Goal: Task Accomplishment & Management: Manage account settings

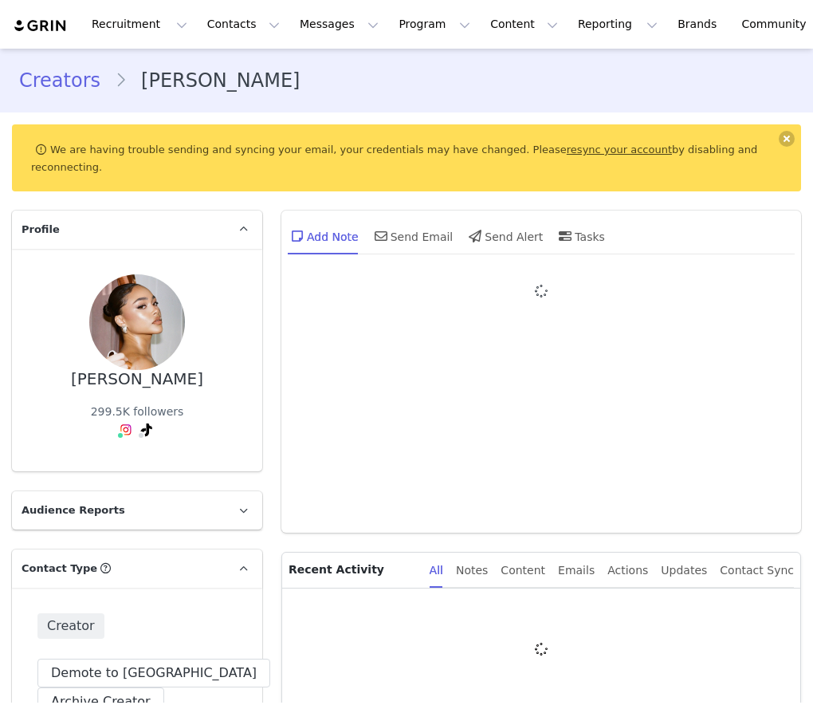
type input "+1 ([GEOGRAPHIC_DATA])"
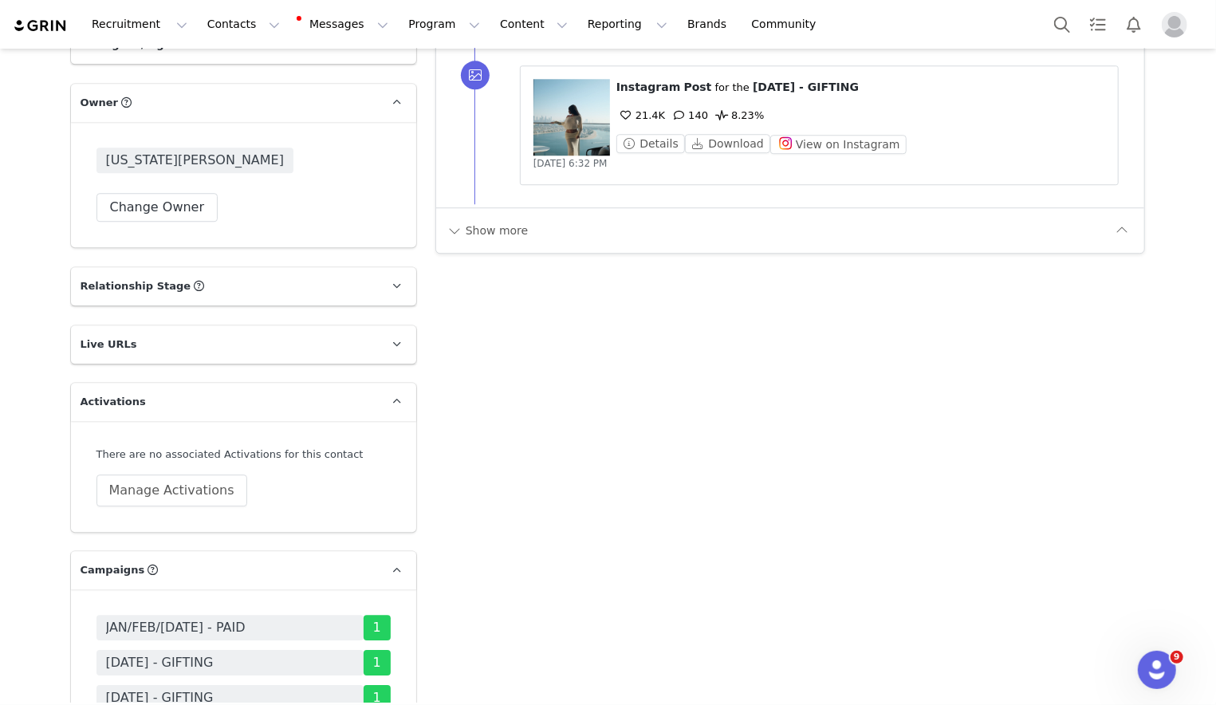
scroll to position [2697, 0]
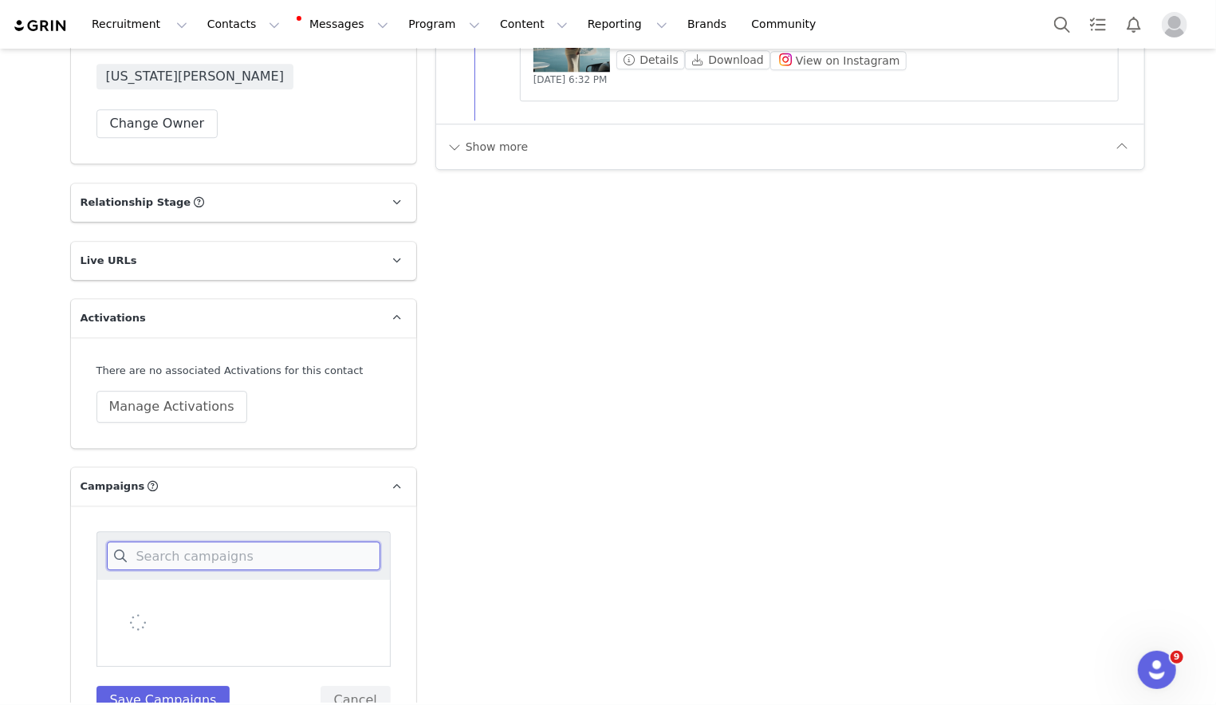
click at [187, 541] on input at bounding box center [244, 555] width 274 height 29
type input "A"
type input "SEPT"
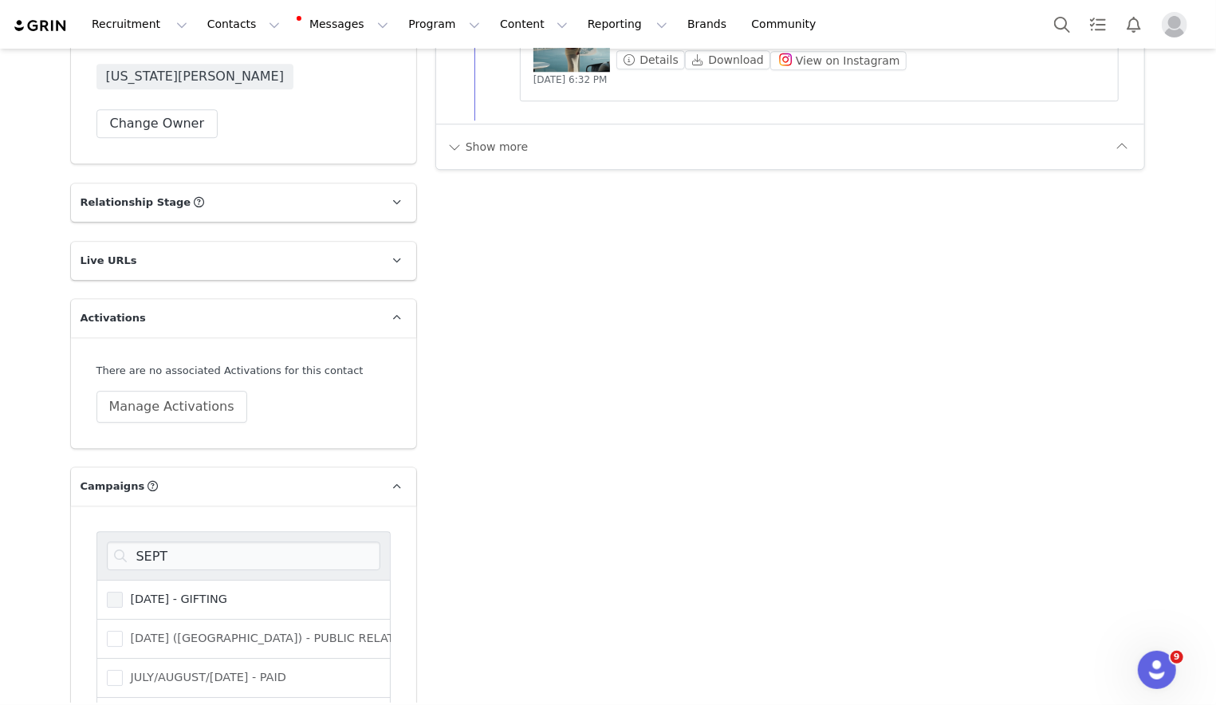
click at [180, 580] on div "[DATE] - GIFTING" at bounding box center [243, 600] width 294 height 40
click at [180, 590] on label "[DATE] - GIFTING" at bounding box center [167, 599] width 120 height 19
click at [123, 592] on input "[DATE] - GIFTING" at bounding box center [123, 592] width 0 height 0
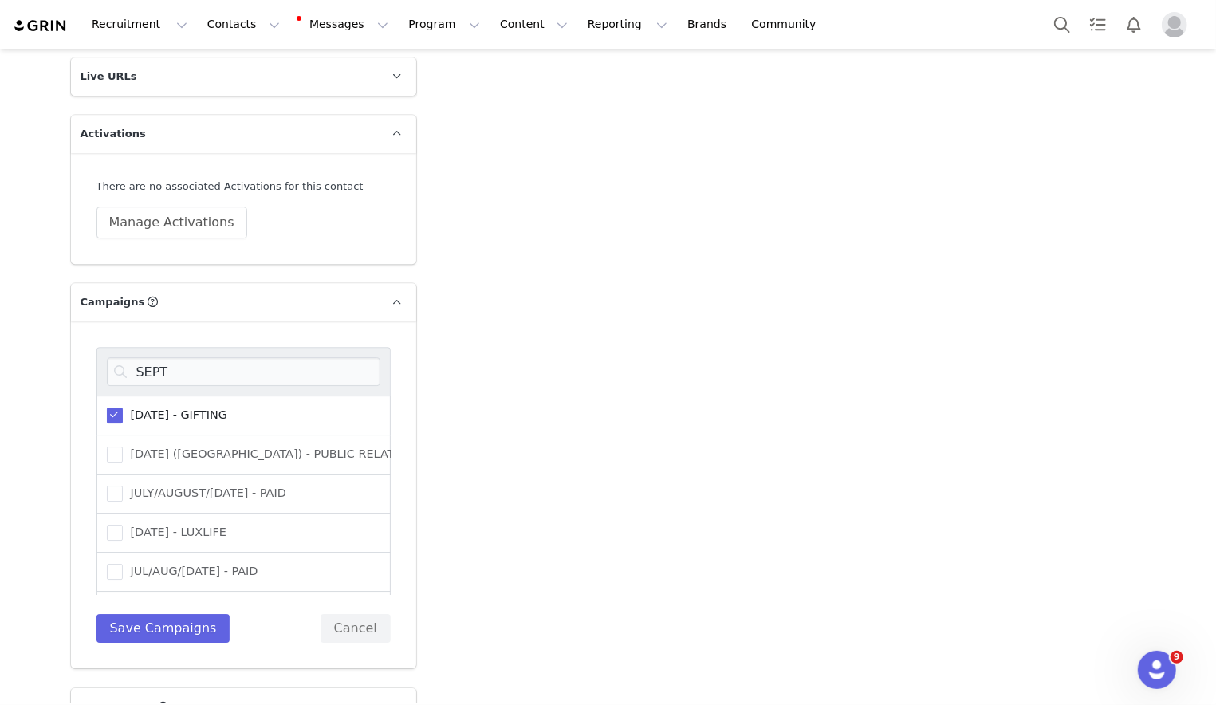
scroll to position [2900, 0]
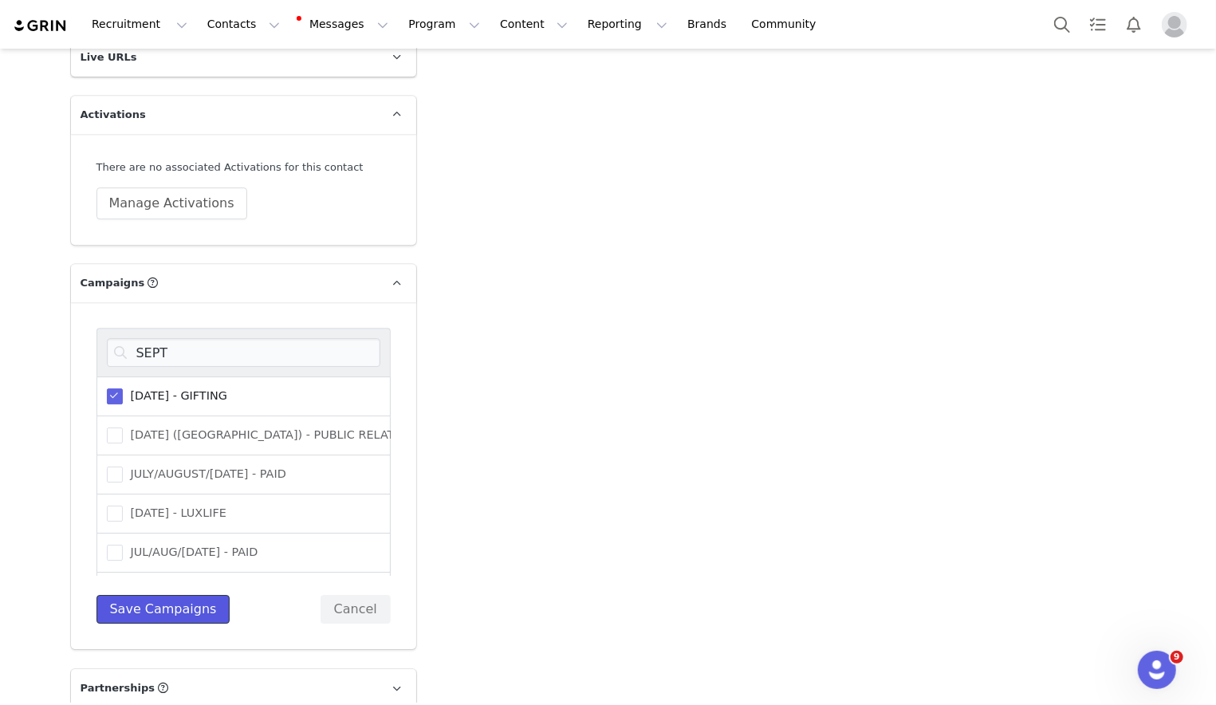
click at [144, 595] on button "Save Campaigns" at bounding box center [163, 609] width 134 height 29
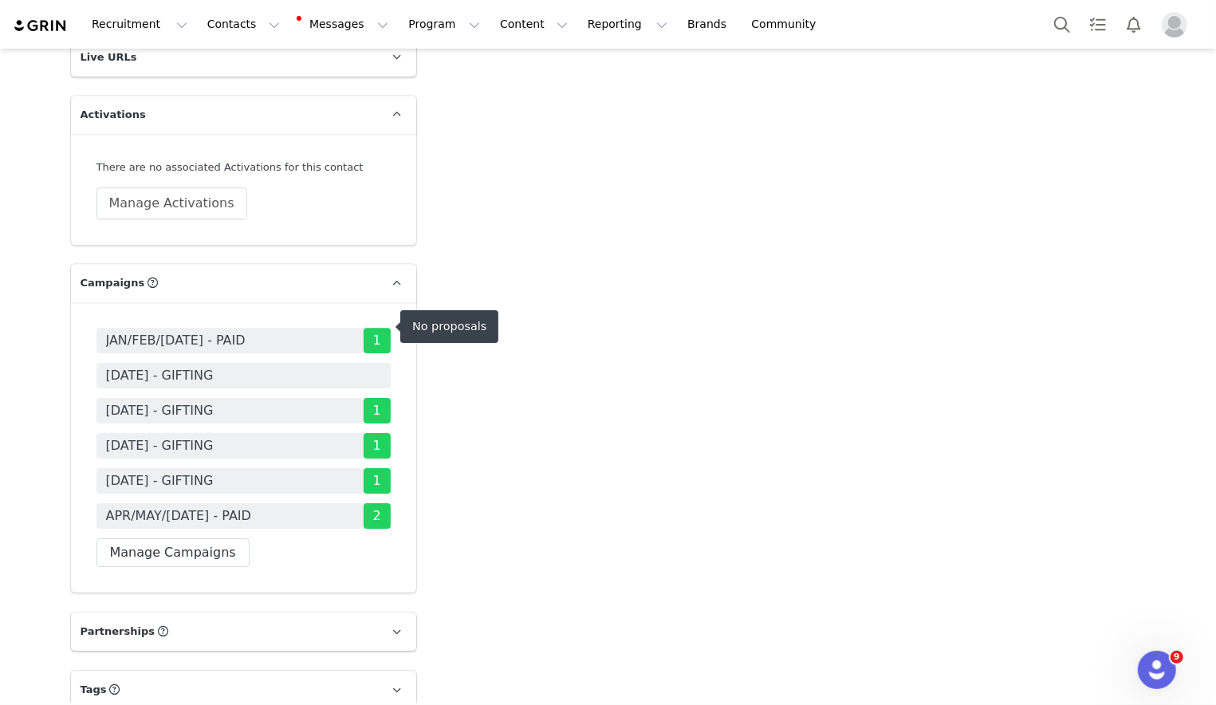
click at [199, 366] on span "[DATE] - GIFTING" at bounding box center [160, 375] width 108 height 19
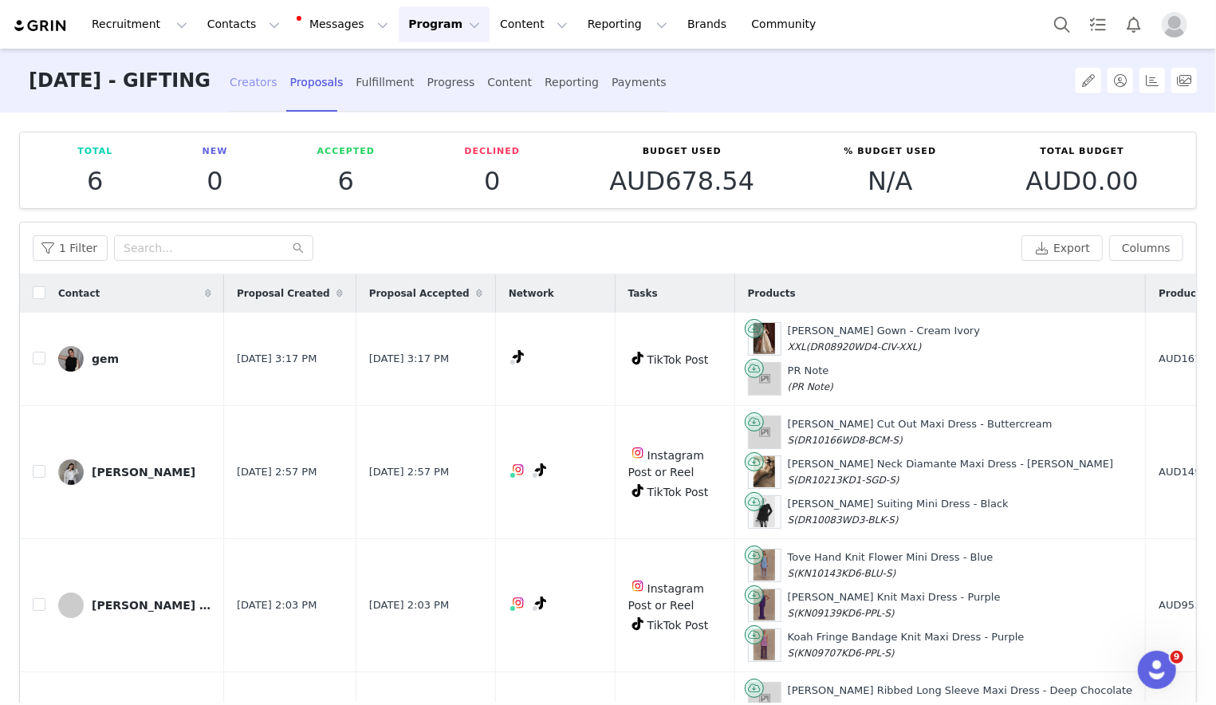
click at [278, 78] on div "Creators" at bounding box center [254, 82] width 48 height 42
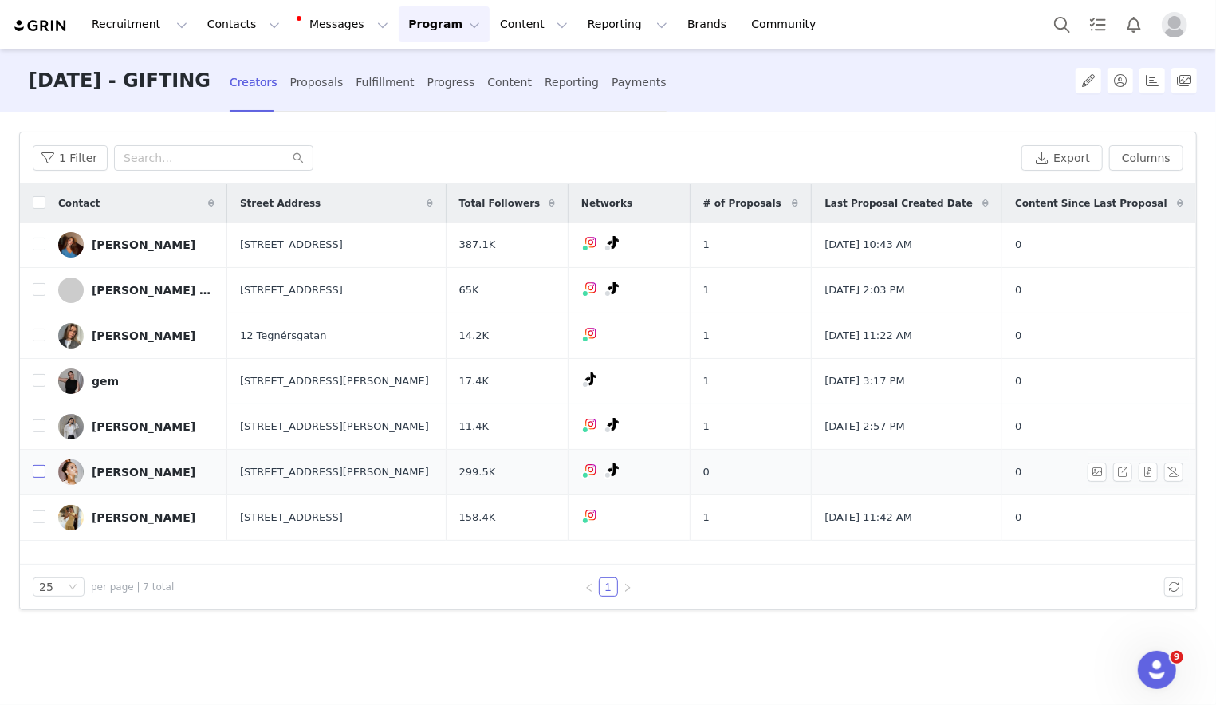
click at [41, 469] on input "checkbox" at bounding box center [39, 471] width 13 height 13
checkbox input "true"
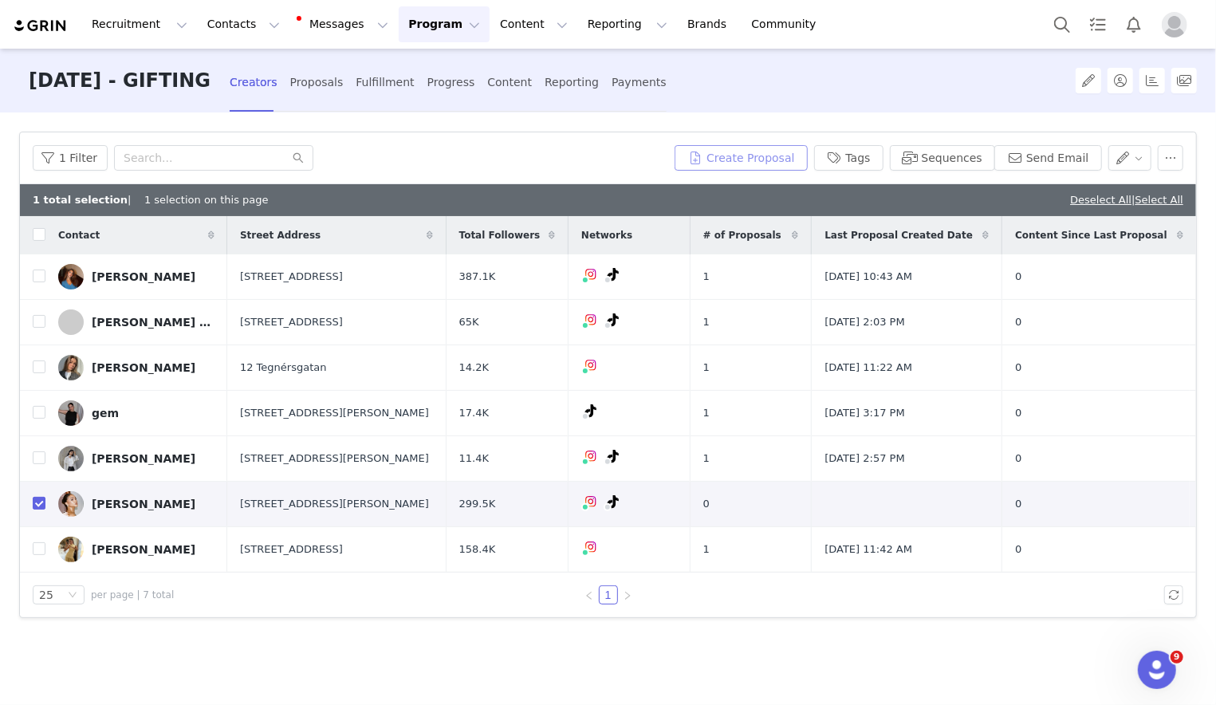
click at [739, 162] on button "Create Proposal" at bounding box center [741, 158] width 132 height 26
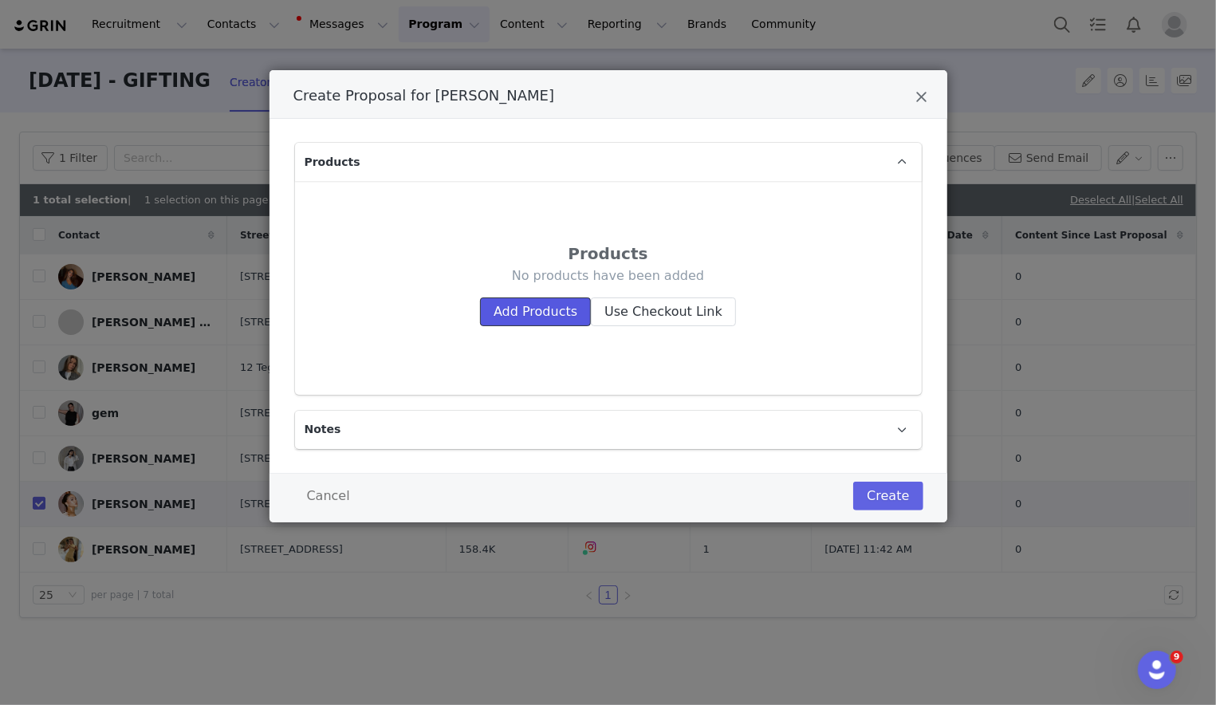
click at [575, 311] on button "Add Products" at bounding box center [535, 311] width 111 height 29
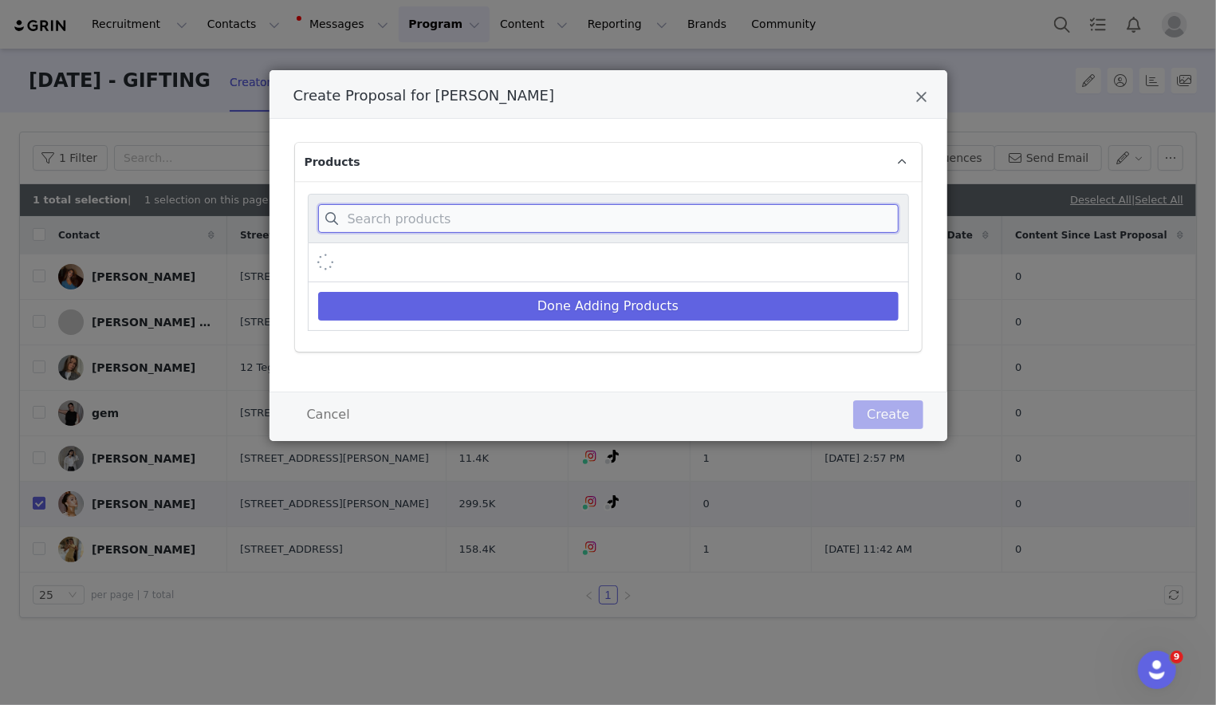
click at [609, 226] on input "Create Proposal for Lauren Morgan" at bounding box center [608, 218] width 581 height 29
click at [3, 602] on div "Create Proposal for Lauren Morgan Products carlie Done Adding Products Cancel C…" at bounding box center [608, 352] width 1216 height 705
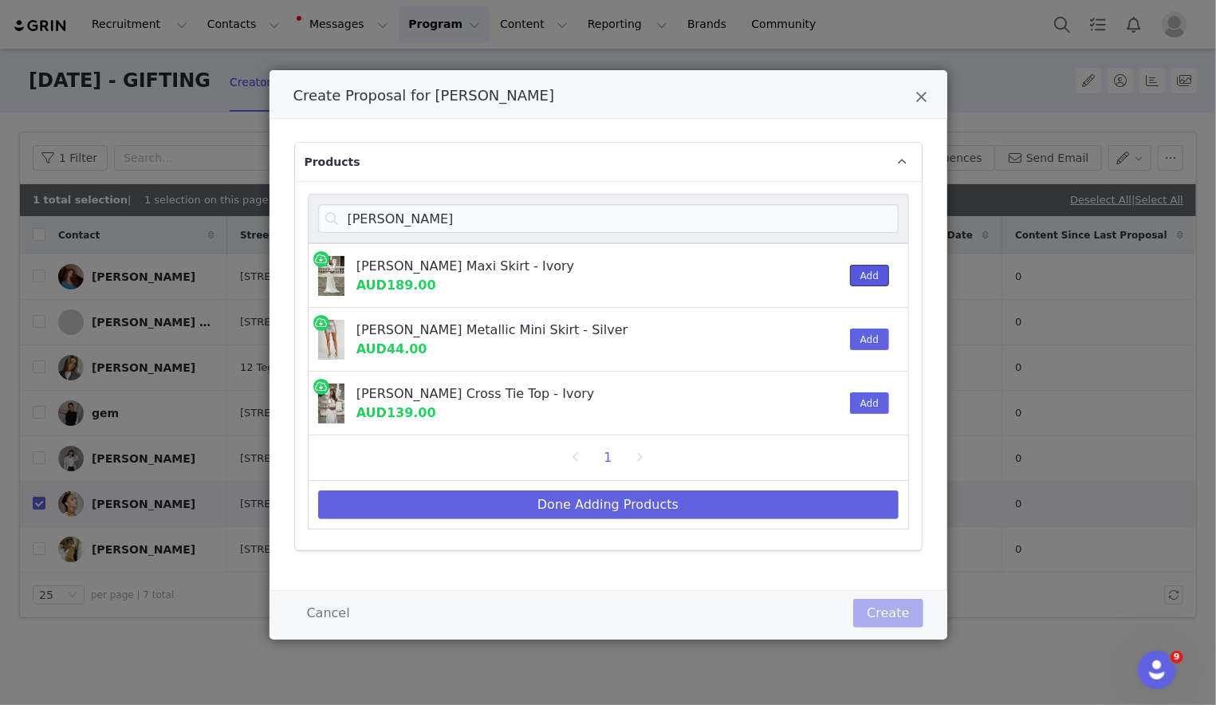
click at [813, 274] on button "Add" at bounding box center [869, 276] width 39 height 22
click at [813, 403] on button "Add" at bounding box center [869, 403] width 39 height 22
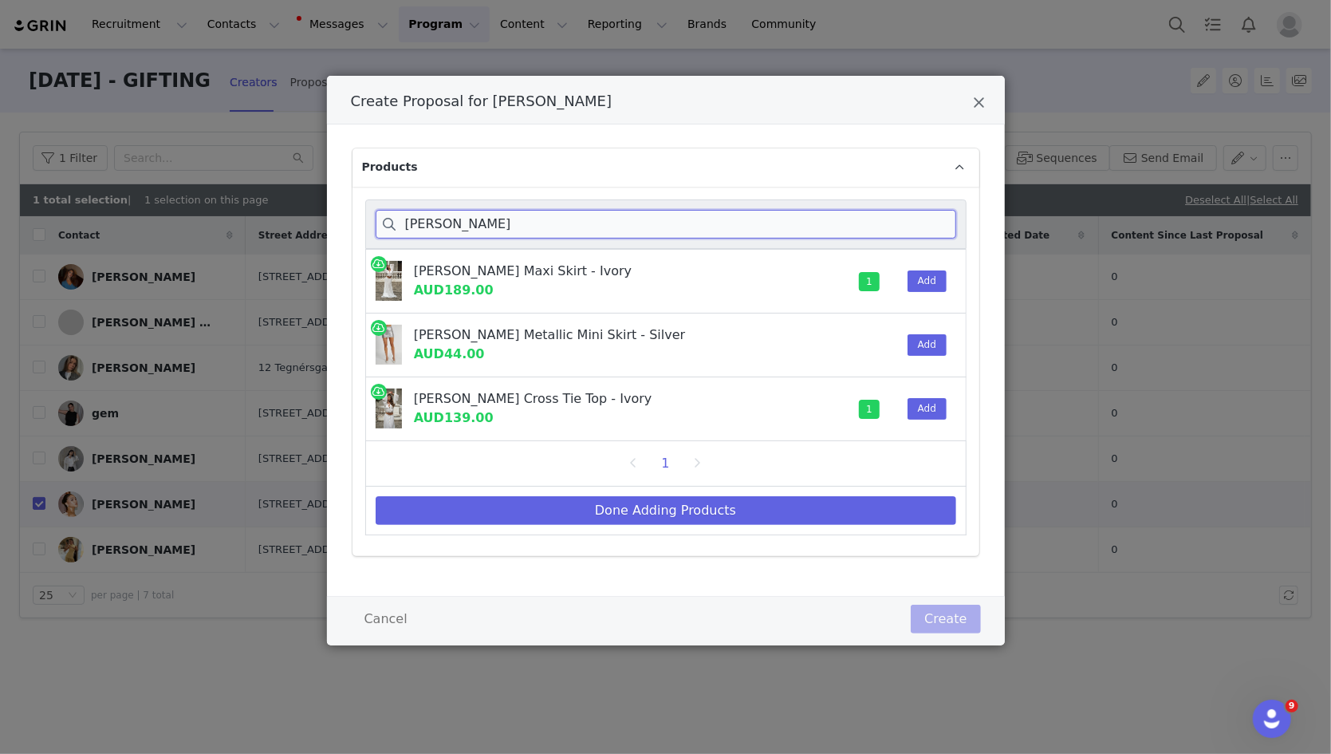
click at [526, 221] on input "carlie" at bounding box center [666, 224] width 581 height 29
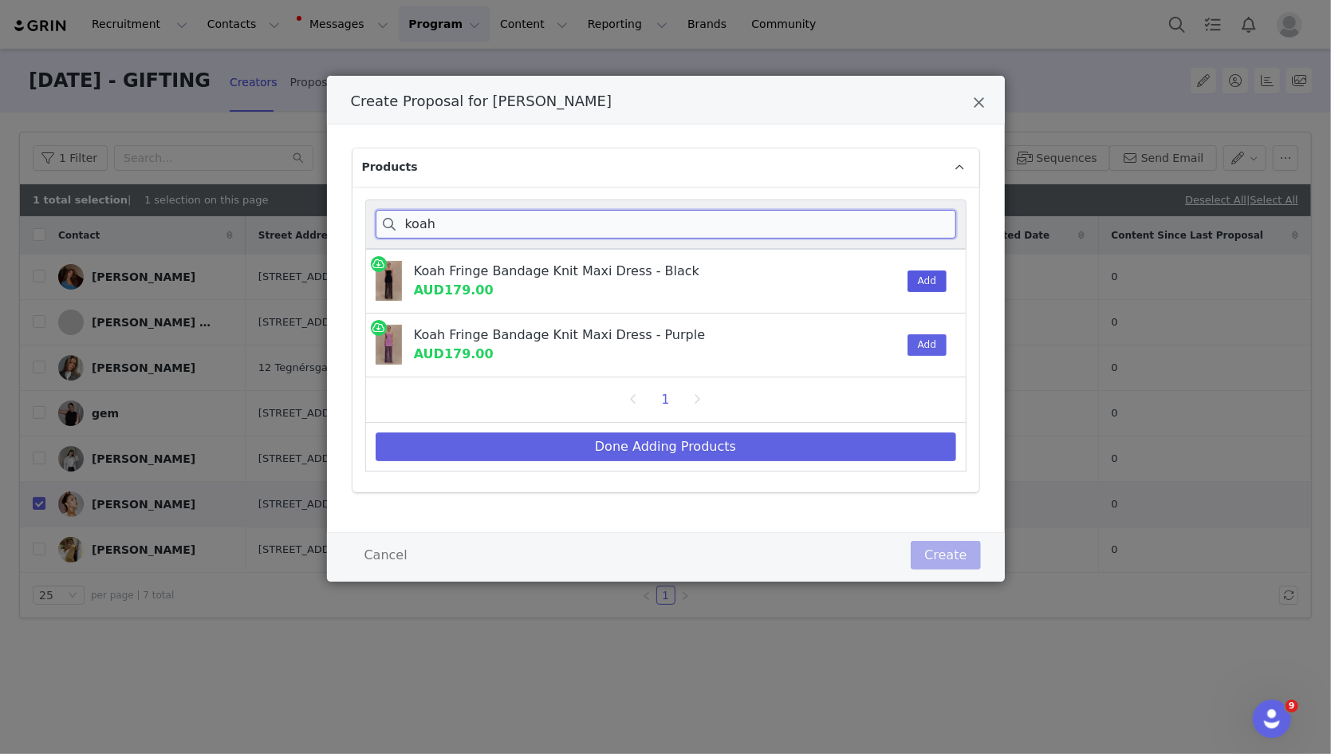
type input "koah"
click at [813, 274] on button "Add" at bounding box center [927, 281] width 39 height 22
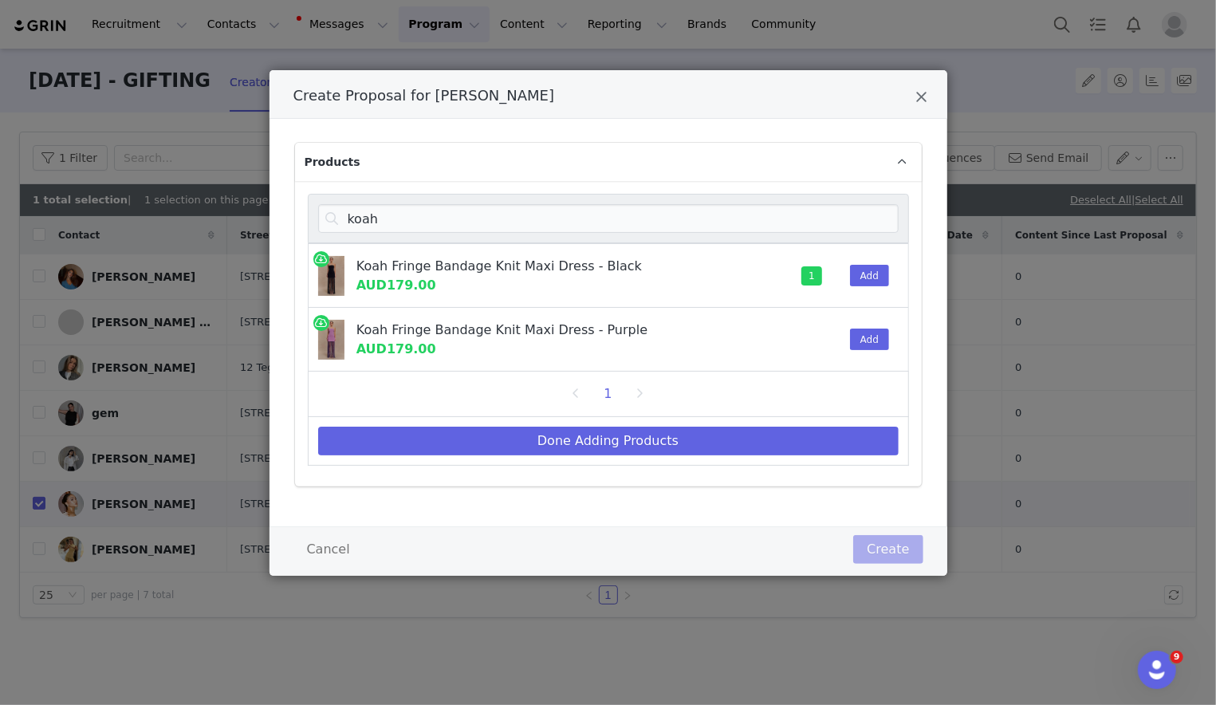
click at [796, 420] on div "Done Adding Products" at bounding box center [608, 441] width 601 height 49
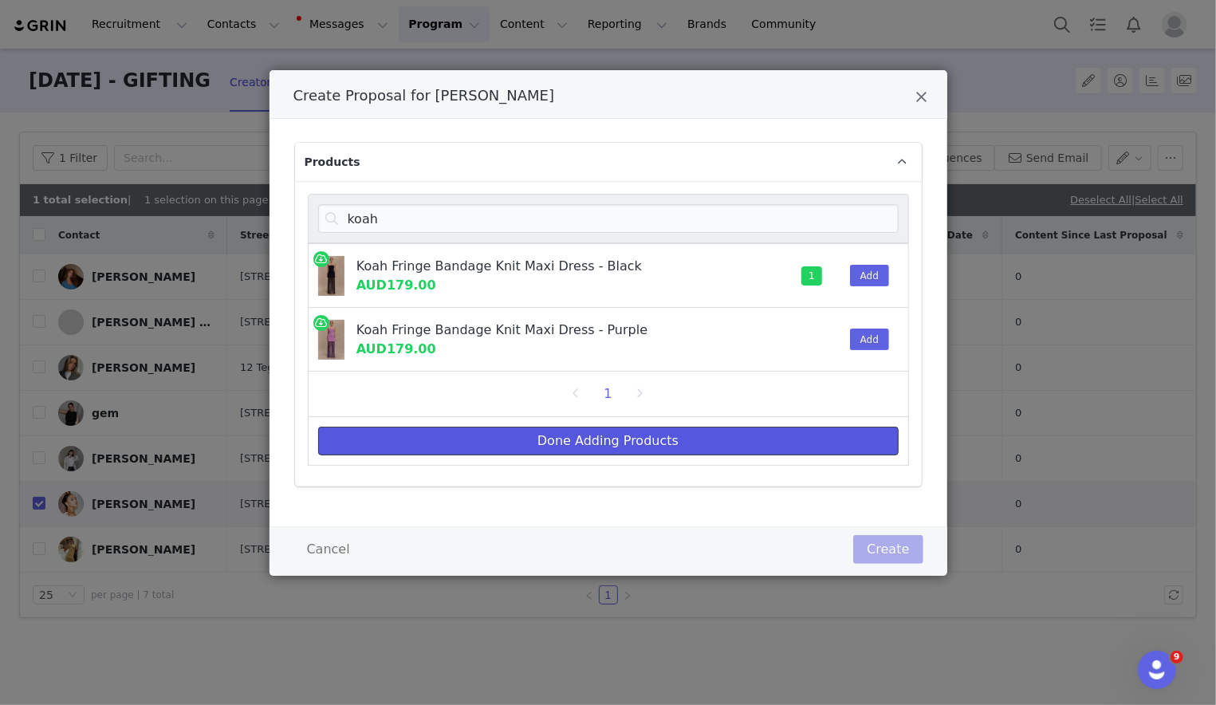
click at [743, 427] on button "Done Adding Products" at bounding box center [608, 441] width 581 height 29
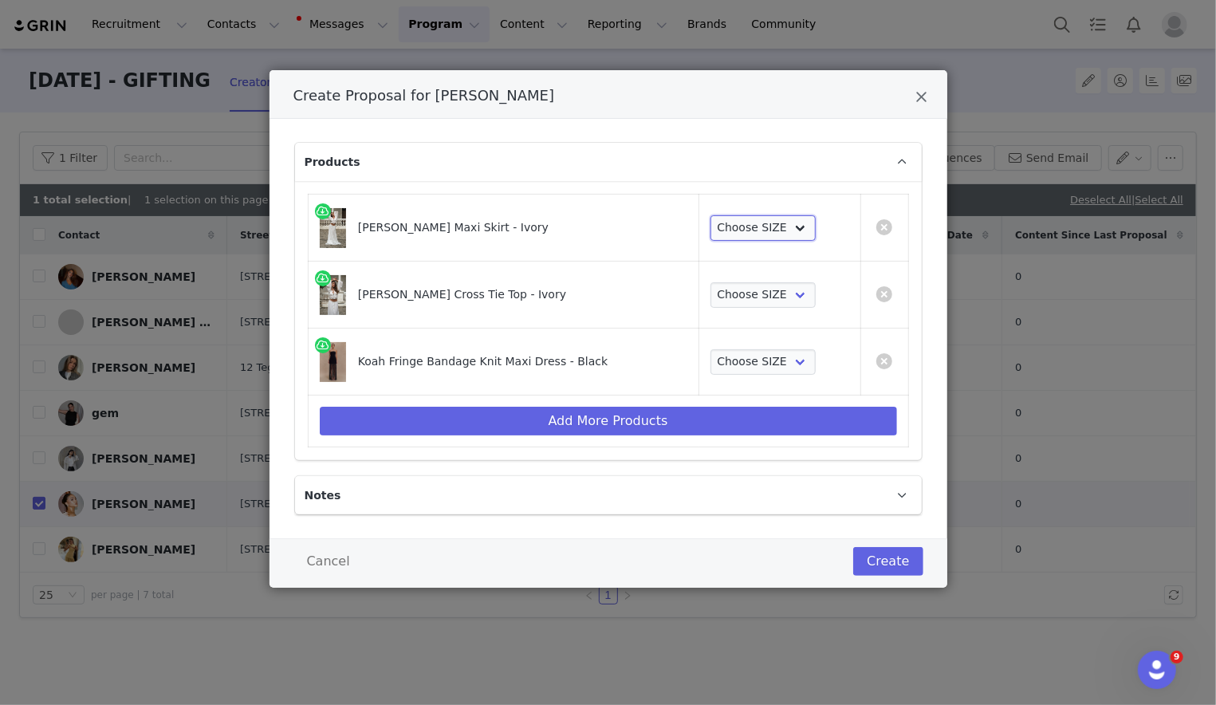
click at [747, 222] on select "Choose SIZE XXS XS S M L XL XXL 3XL" at bounding box center [764, 228] width 106 height 26
click at [711, 215] on select "Choose SIZE XXS XS S M L XL XXL 3XL" at bounding box center [764, 228] width 106 height 26
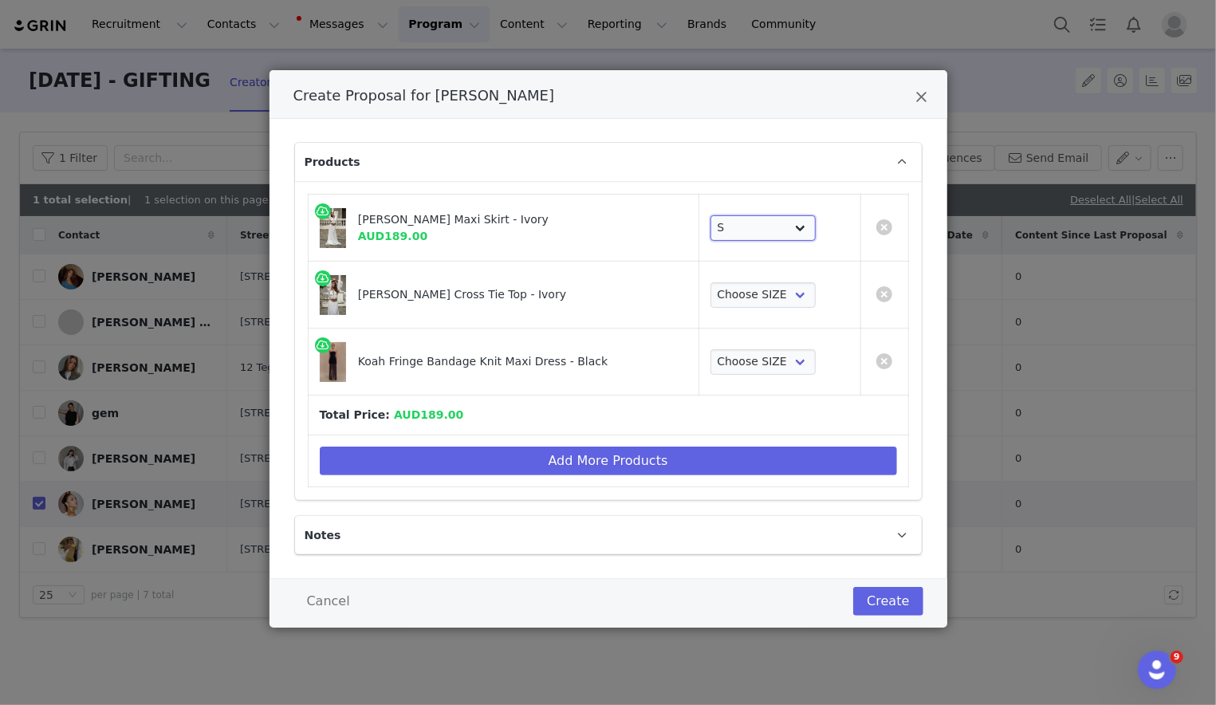
click at [736, 224] on select "Choose SIZE XXS XS S M L XL XXL 3XL" at bounding box center [764, 228] width 106 height 26
select select "27252793"
click at [711, 215] on select "Choose SIZE XXS XS S M L XL XXL 3XL" at bounding box center [764, 228] width 106 height 26
click at [735, 301] on select "Choose SIZE XXS XS S M L XL XXL 3XL" at bounding box center [764, 295] width 106 height 26
select select "27127886"
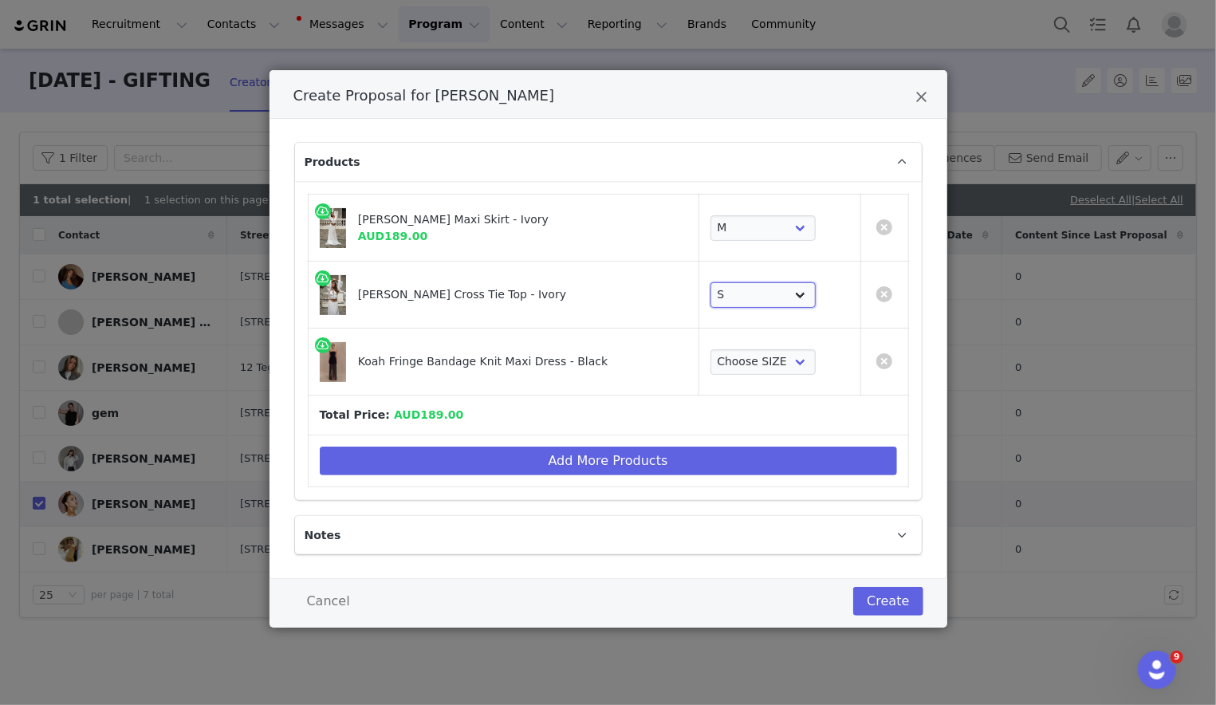
click at [711, 282] on select "Choose SIZE XXS XS S M L XL XXL 3XL" at bounding box center [764, 295] width 106 height 26
click at [731, 366] on select "Choose SIZE XXS XS S M L XL XXL 3XL" at bounding box center [764, 362] width 106 height 26
select select "27128010"
click at [711, 349] on select "Choose SIZE XXS XS S M L XL XXL 3XL" at bounding box center [764, 362] width 106 height 26
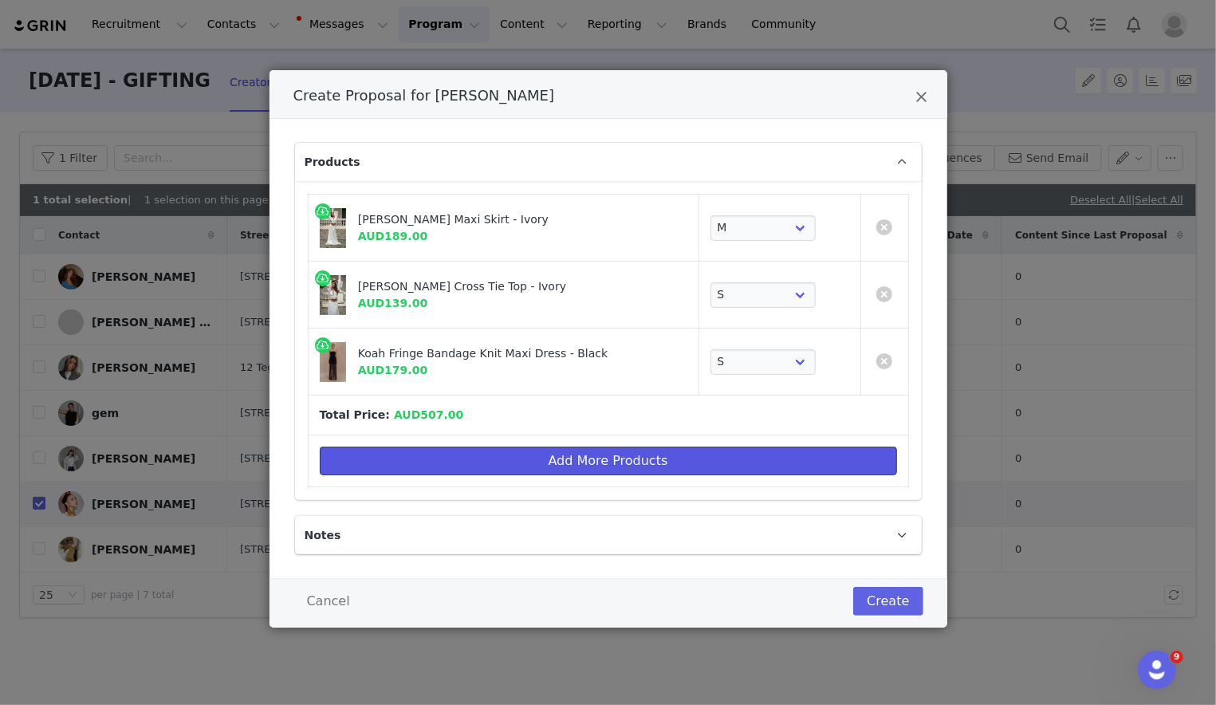
click at [727, 452] on button "Add More Products" at bounding box center [608, 461] width 577 height 29
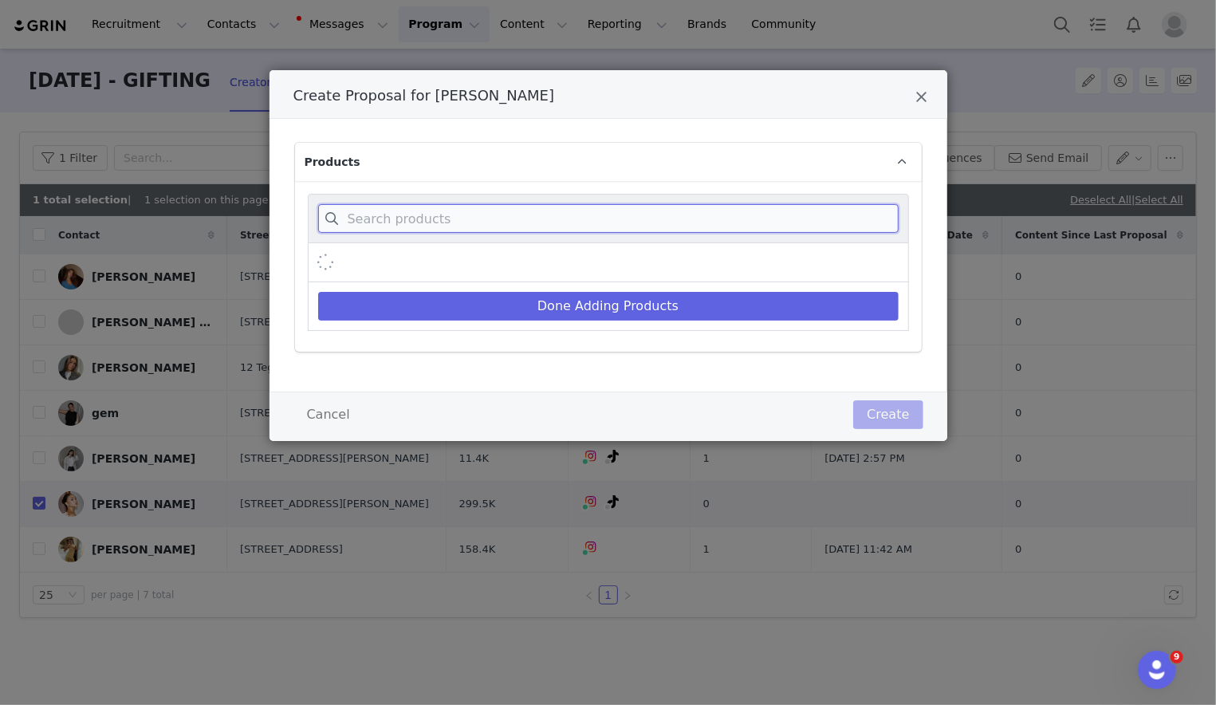
click at [774, 213] on input "Create Proposal for Lauren Morgan" at bounding box center [608, 218] width 581 height 29
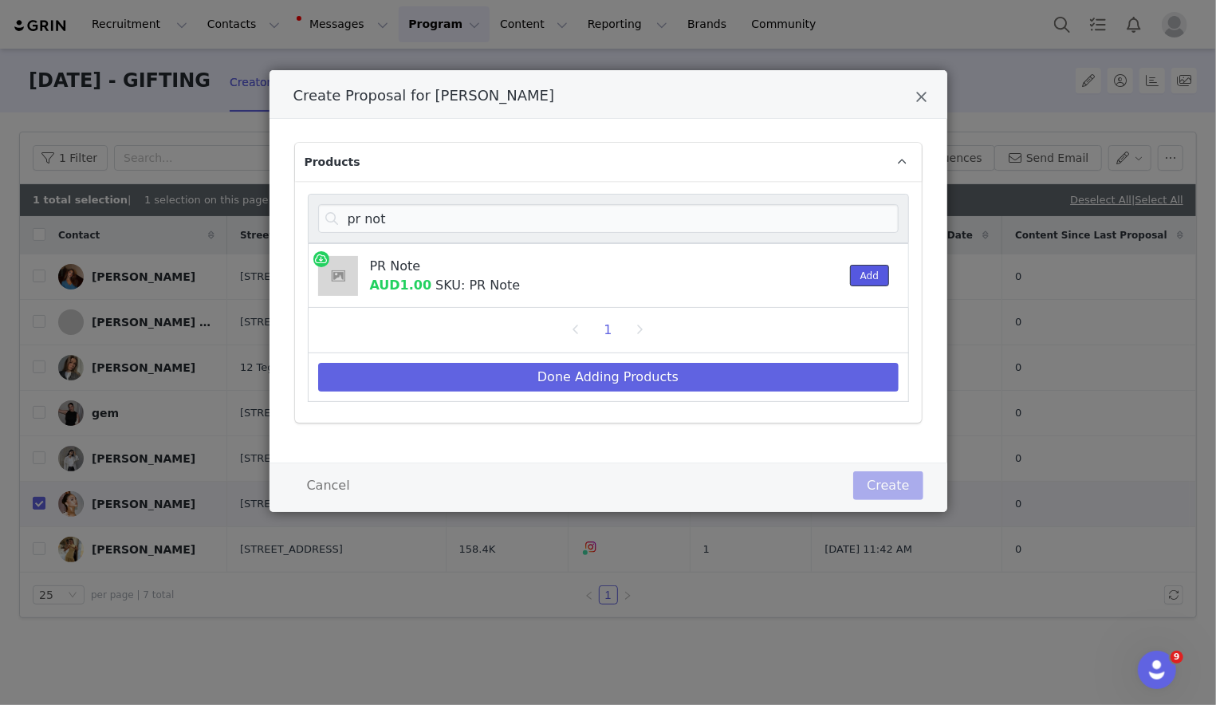
click at [813, 274] on button "Add" at bounding box center [869, 276] width 39 height 22
click at [813, 226] on input "pr not" at bounding box center [608, 218] width 581 height 29
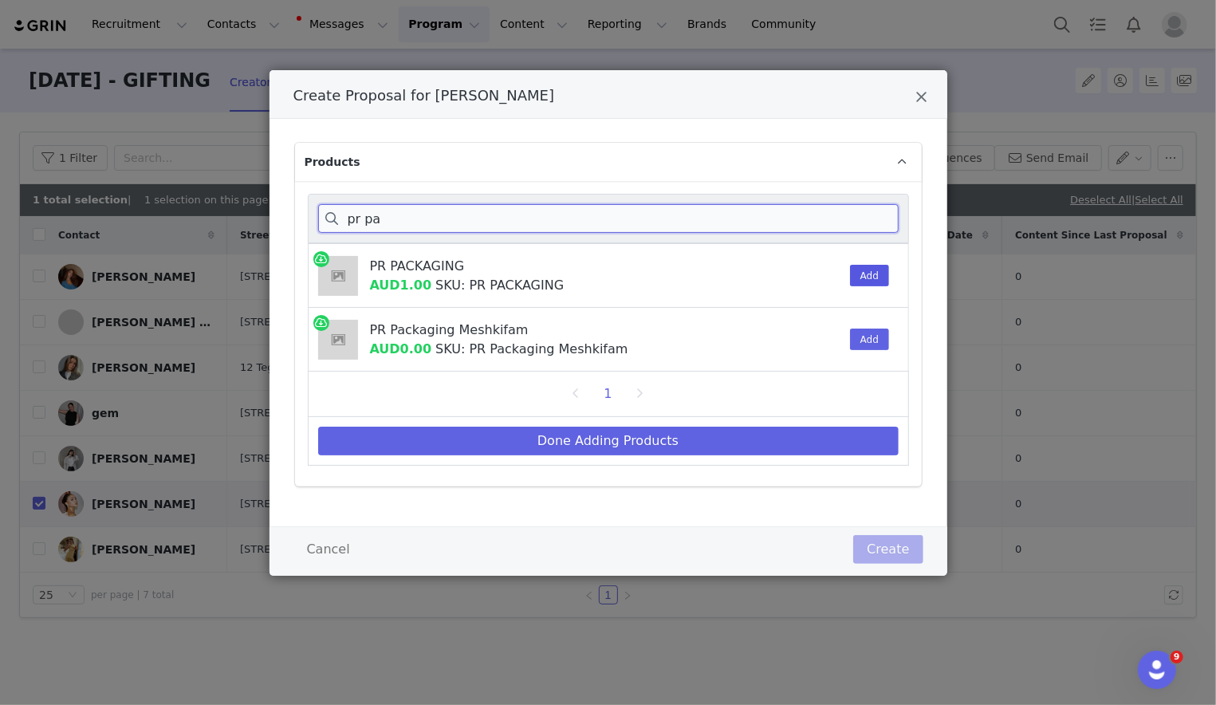
type input "pr pa"
click at [813, 270] on button "Add" at bounding box center [869, 276] width 39 height 22
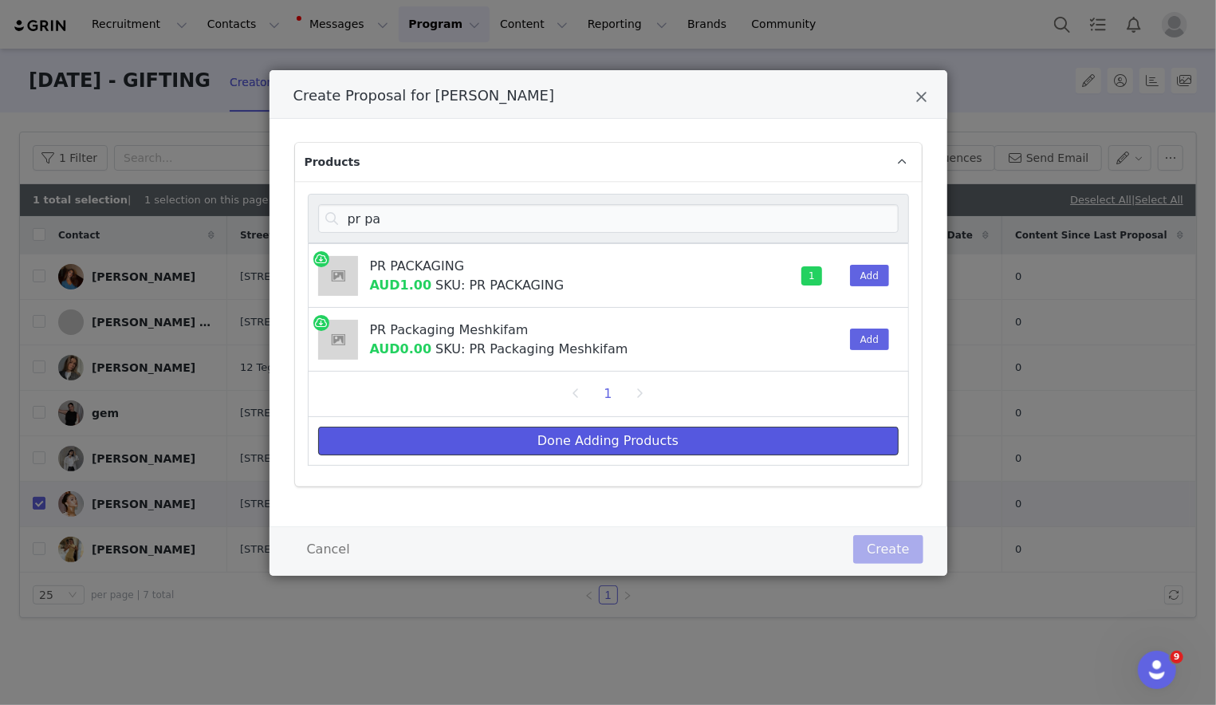
click at [813, 430] on button "Done Adding Products" at bounding box center [608, 441] width 581 height 29
select select "27252793"
select select "27127886"
select select "27128010"
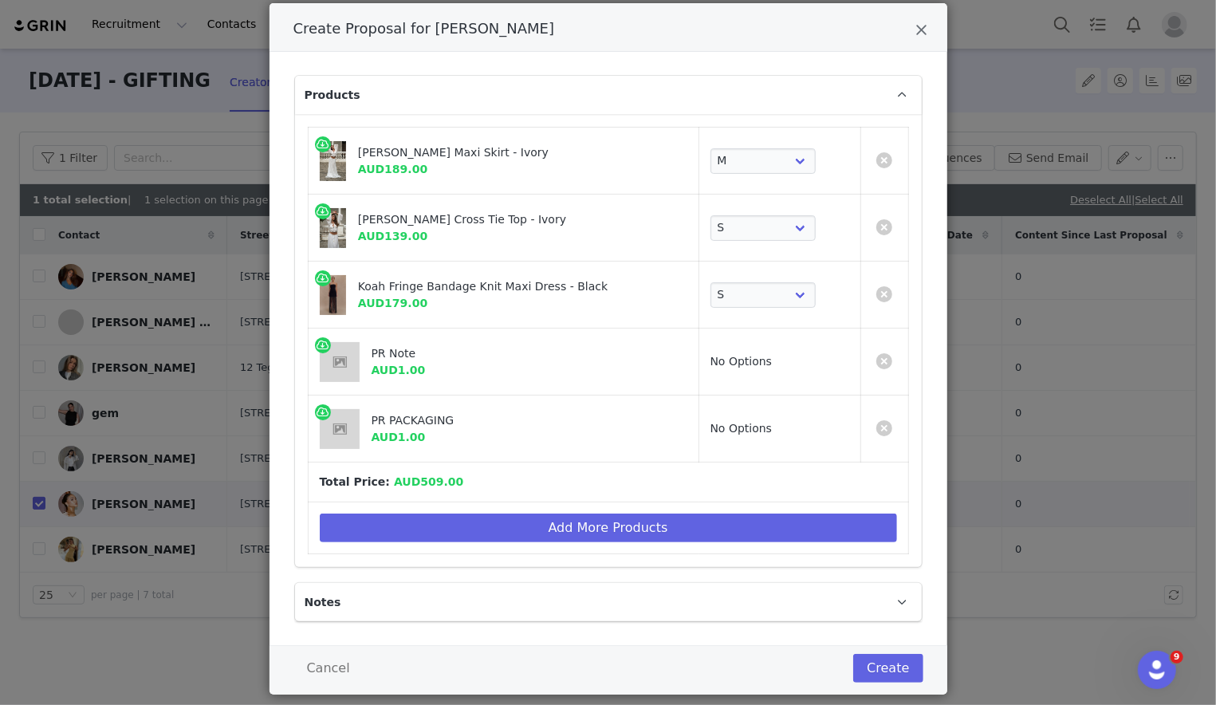
scroll to position [88, 0]
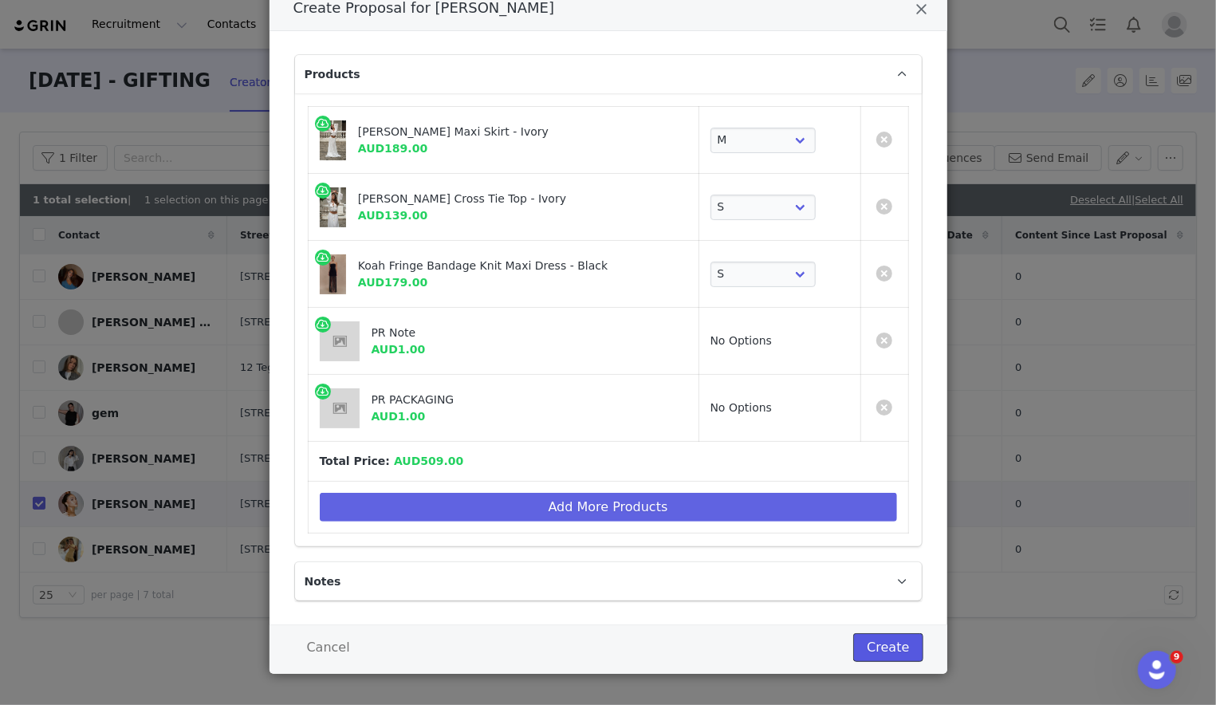
click at [813, 644] on button "Create" at bounding box center [887, 647] width 69 height 29
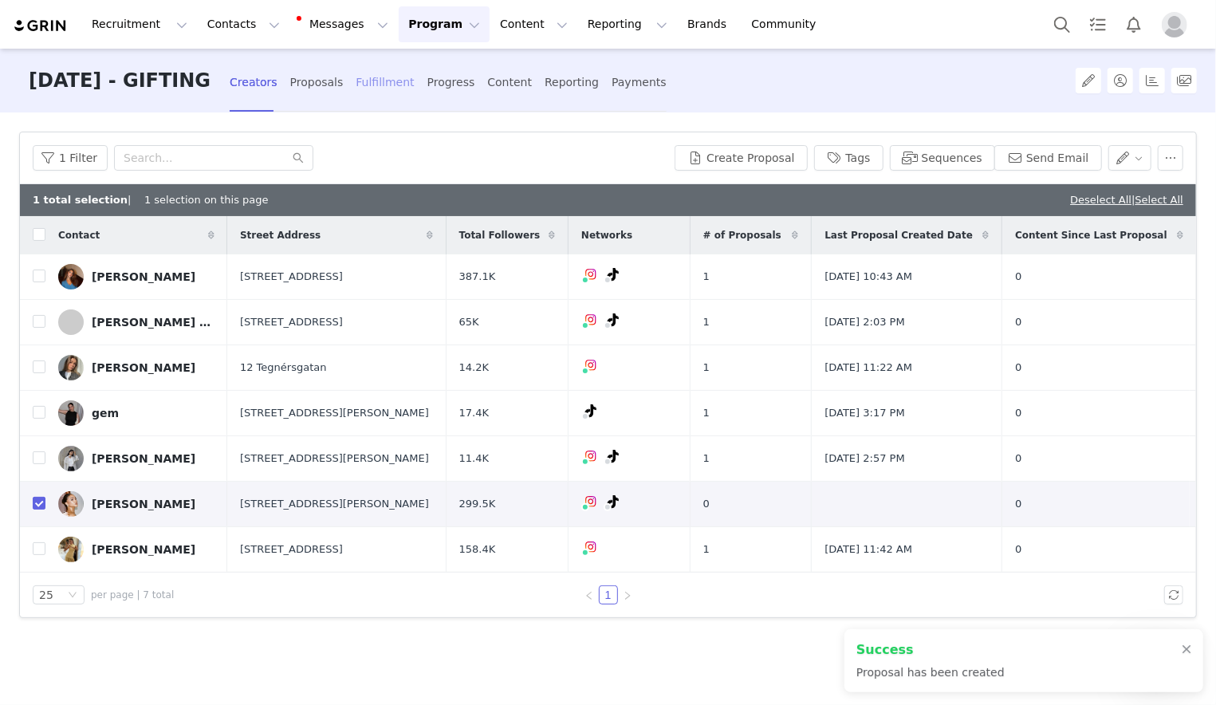
click at [404, 95] on div "Fulfillment" at bounding box center [385, 82] width 58 height 42
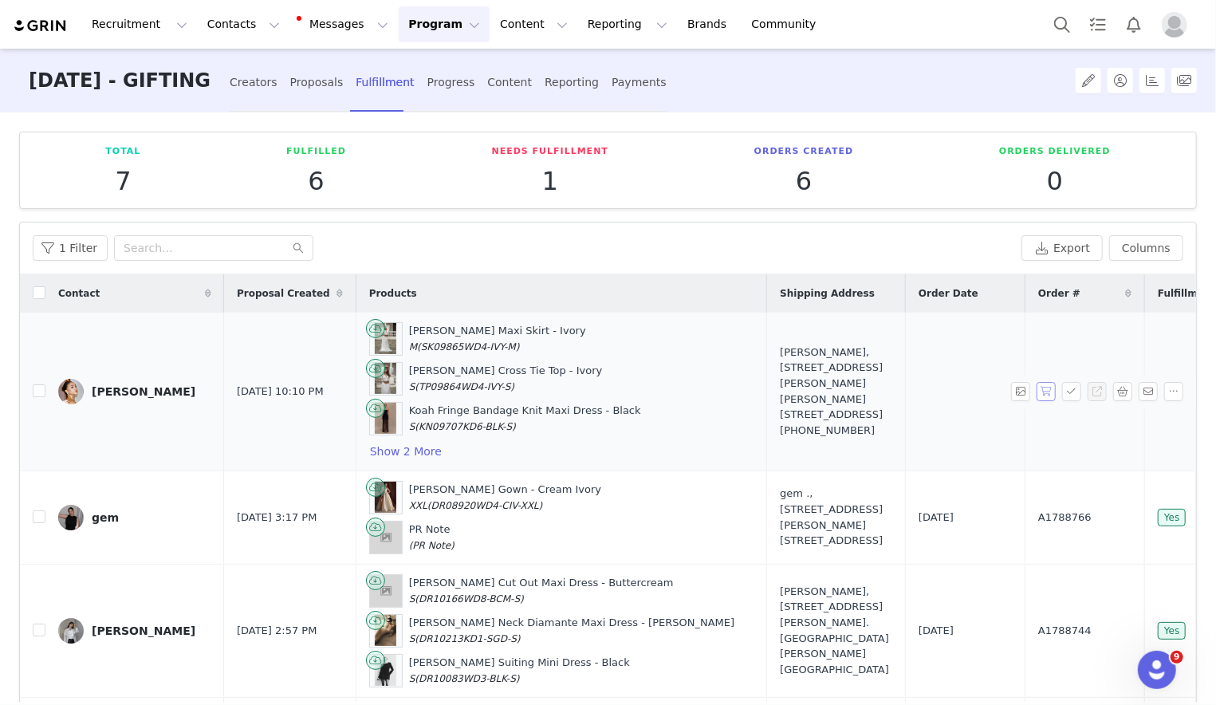
click at [813, 388] on button "button" at bounding box center [1046, 391] width 19 height 19
click at [813, 390] on button "button" at bounding box center [1071, 391] width 19 height 19
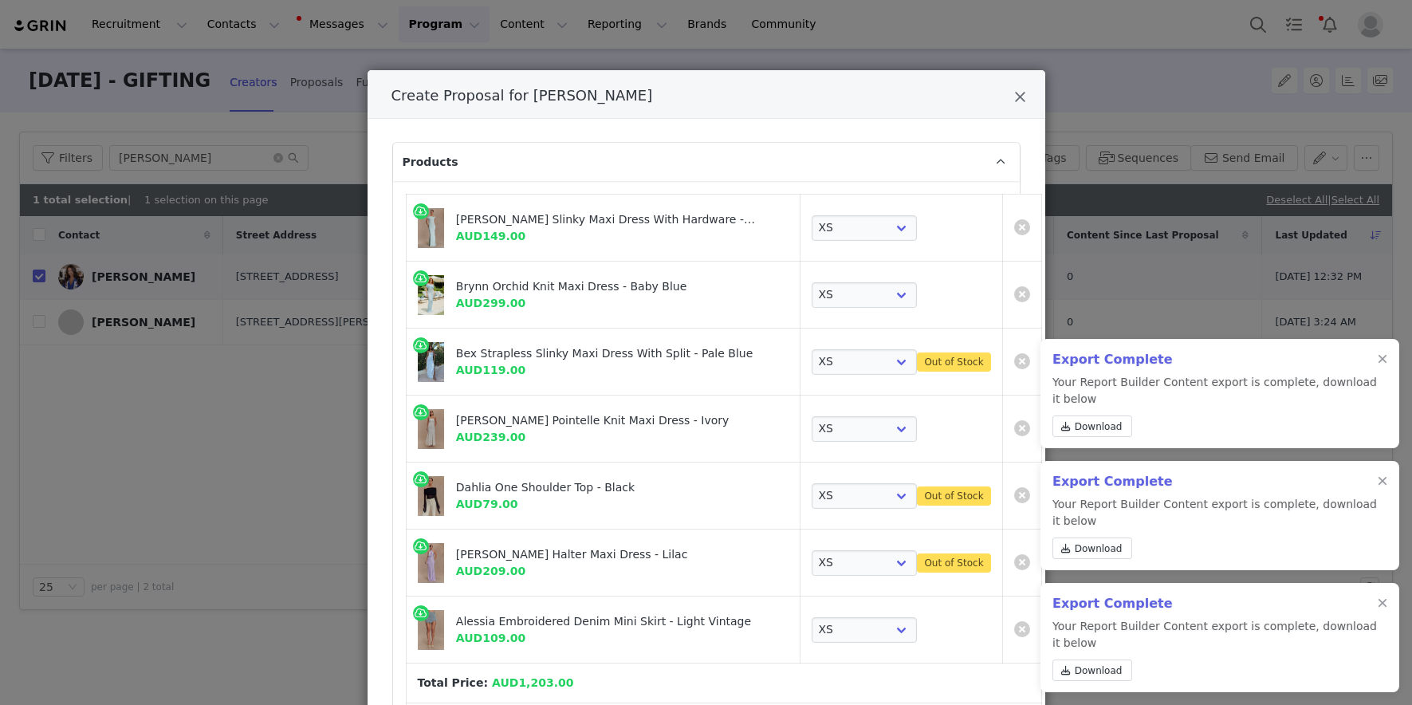
select select "27635641"
select select "26835838"
select select "27100064"
select select "25939004"
select select "26558070"
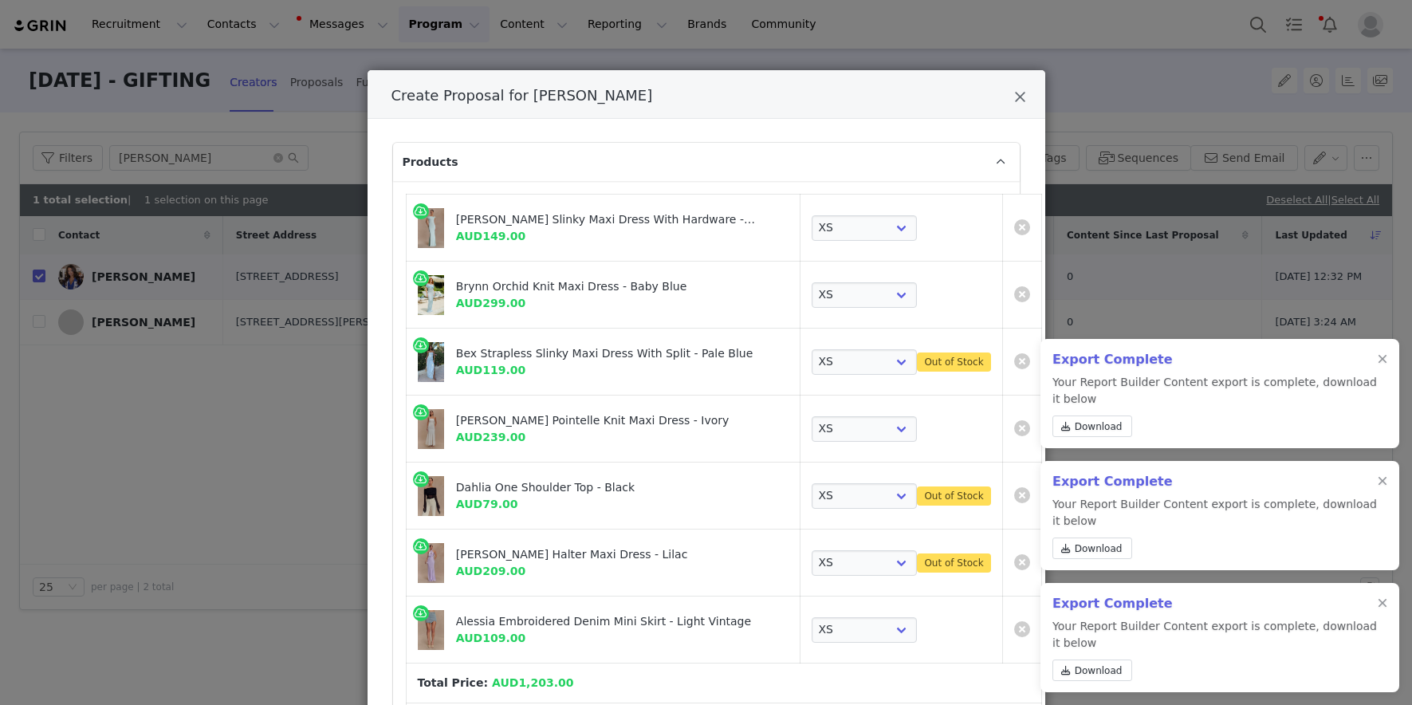
select select "26375068"
select select "26375824"
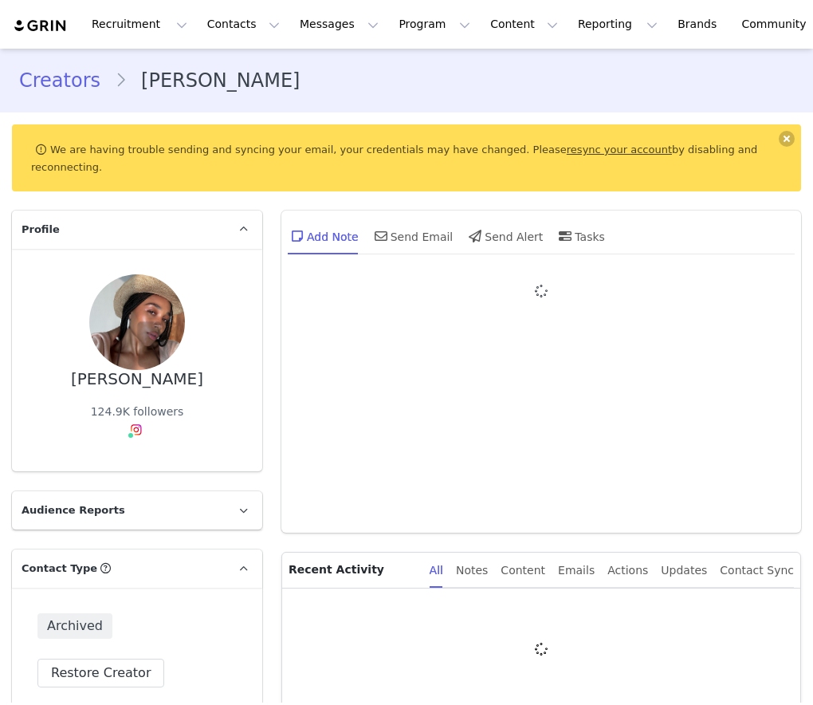
type input "+1 ([GEOGRAPHIC_DATA])"
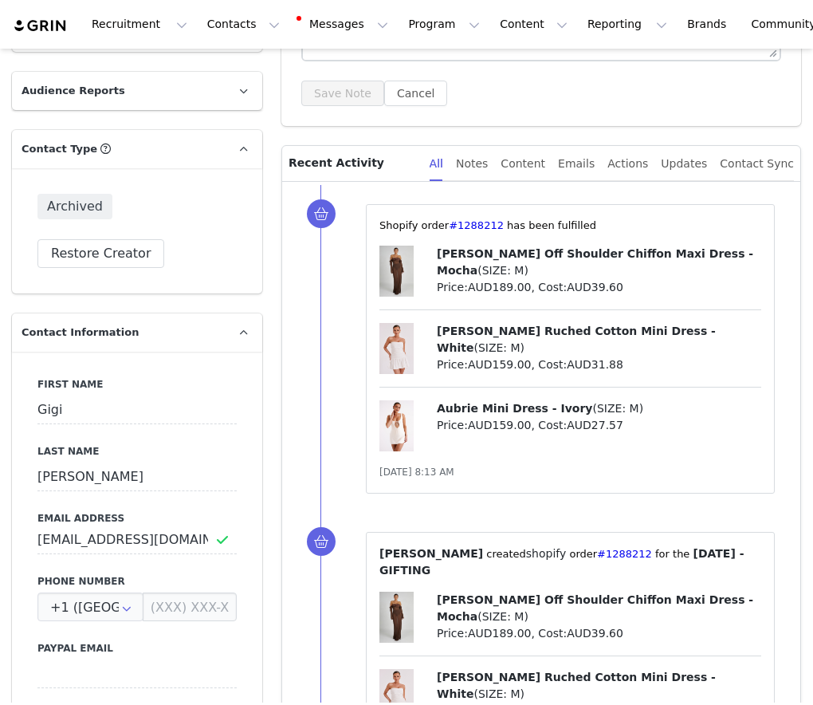
scroll to position [384, 0]
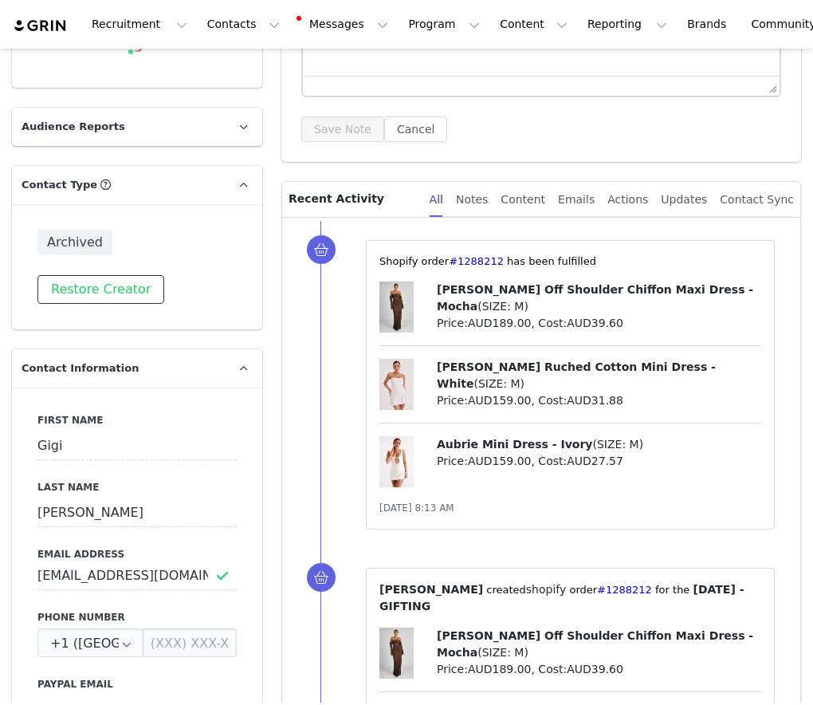
click at [114, 275] on button "Restore Creator" at bounding box center [100, 289] width 127 height 29
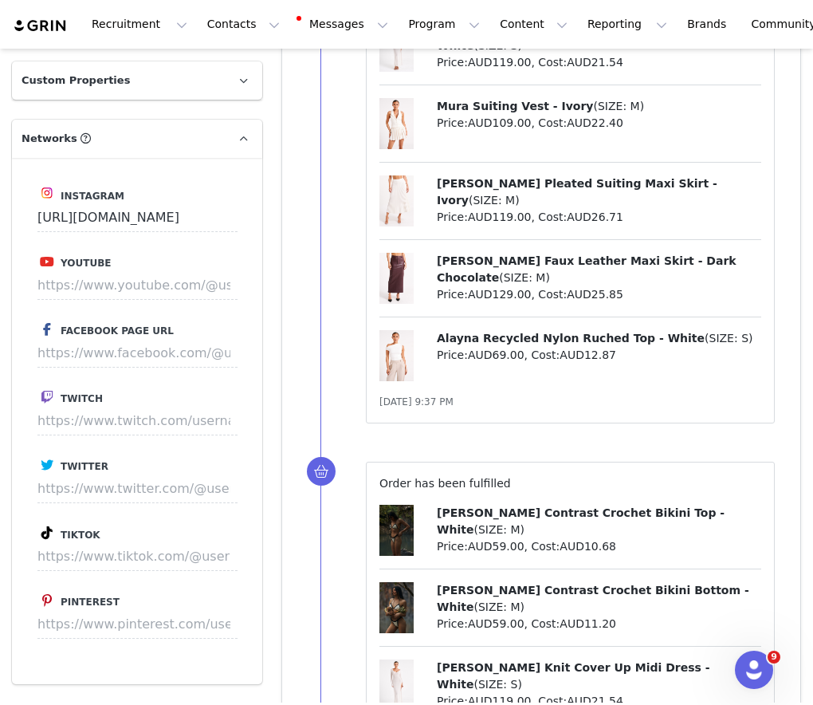
scroll to position [1675, 0]
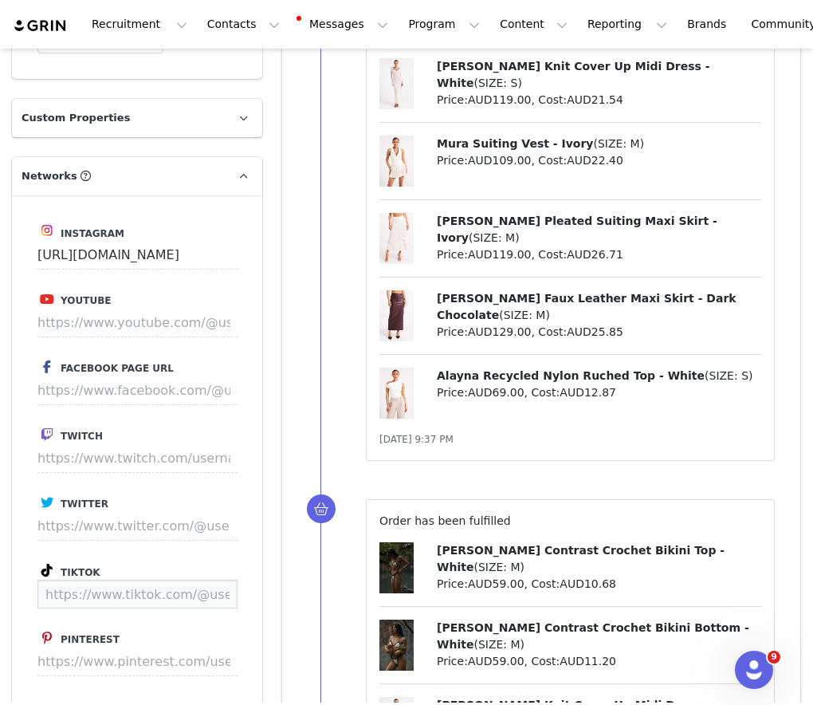
click at [160, 580] on input at bounding box center [137, 594] width 200 height 29
paste input "https://www.tiktok.com/@bygigivassallo?lang=en"
click at [213, 580] on button "Save" at bounding box center [208, 594] width 58 height 29
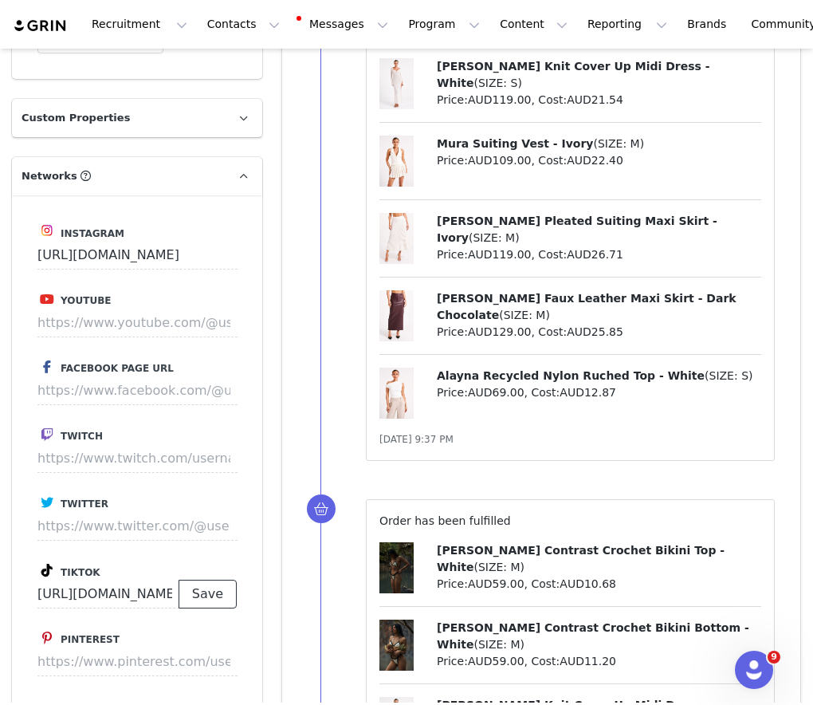
type input "https://www.tiktok.com/@bygigivassallo"
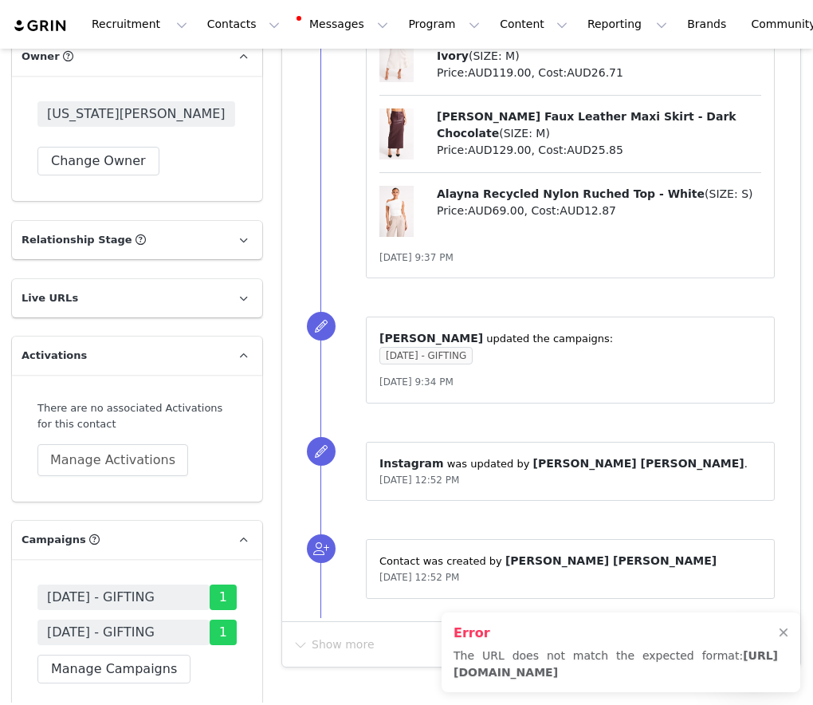
scroll to position [2598, 0]
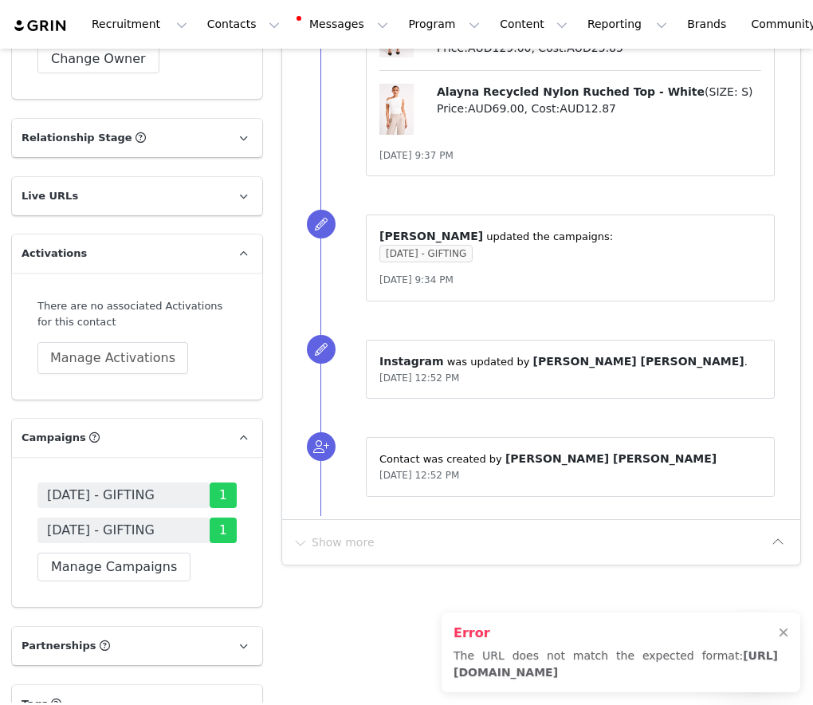
click at [138, 497] on div "AUGUST 23 - GIFTING 1 NOVEMBER 23 - GIFTING 1 Manage Campaigns" at bounding box center [137, 532] width 250 height 150
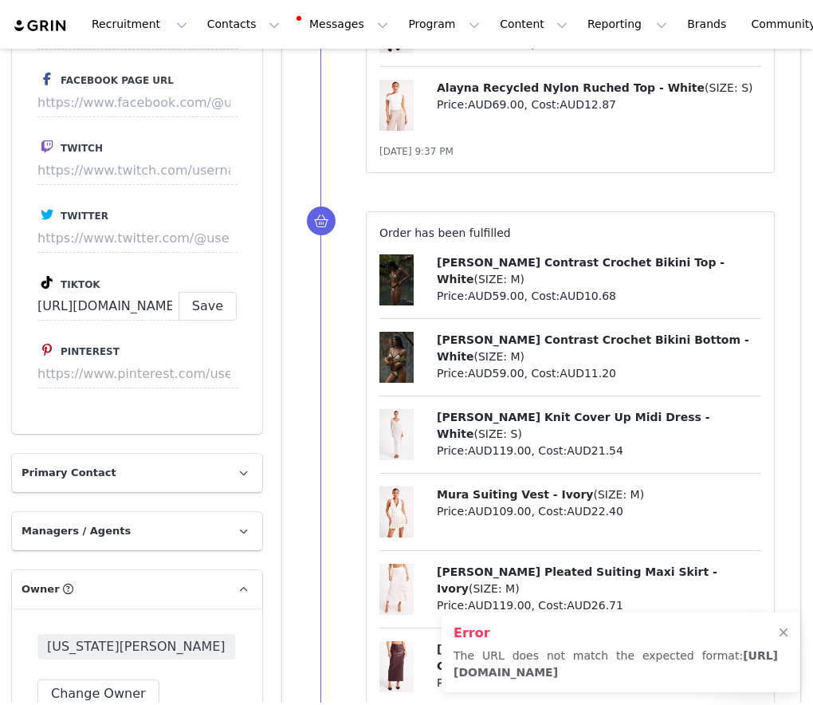
scroll to position [1633, 0]
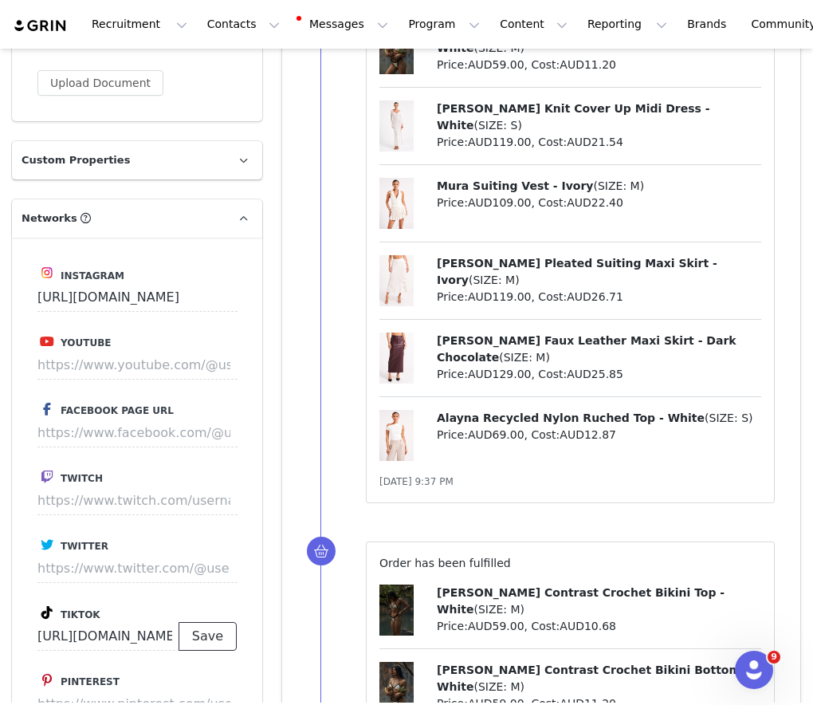
click at [212, 622] on button "Save" at bounding box center [208, 636] width 58 height 29
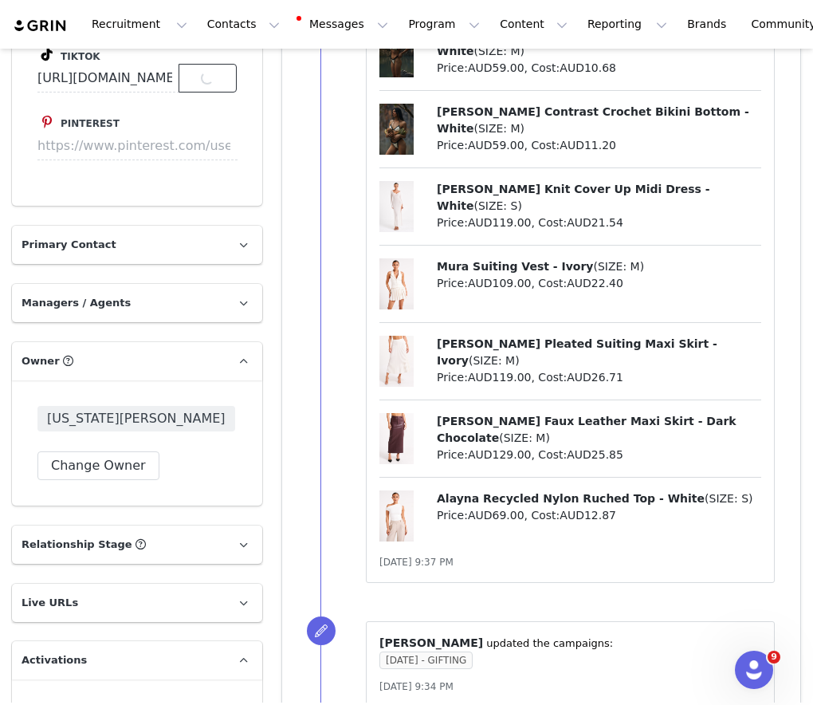
scroll to position [2530, 0]
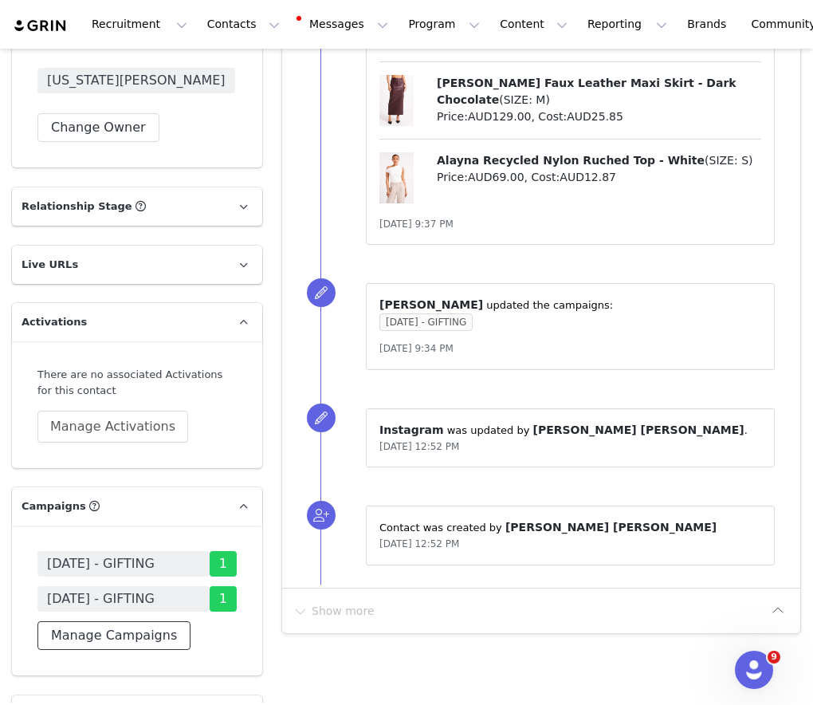
click at [141, 621] on button "Manage Campaigns" at bounding box center [113, 635] width 153 height 29
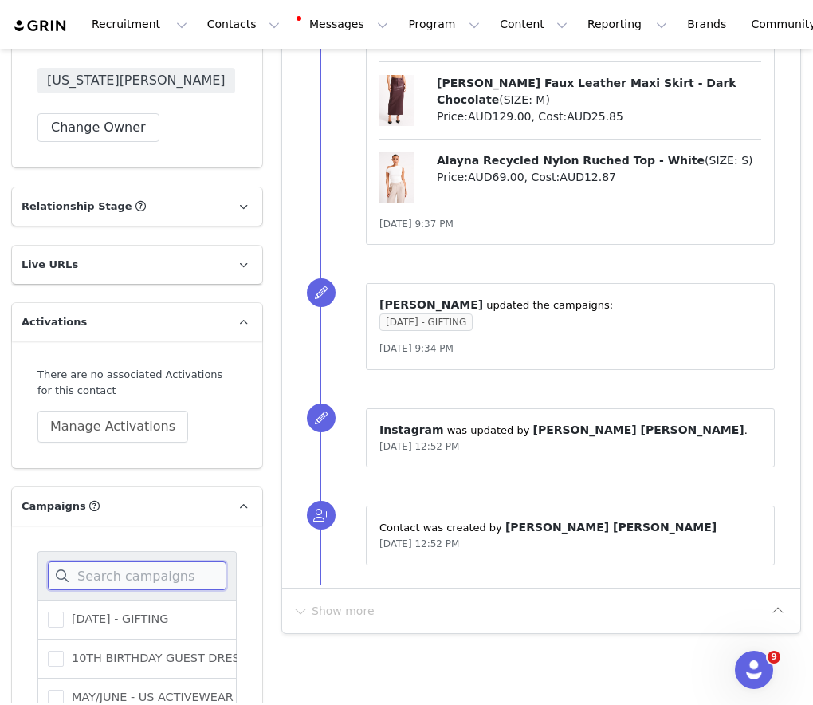
click at [146, 561] on input at bounding box center [137, 575] width 179 height 29
type input "sept"
click at [161, 612] on span "[DATE] - GIFTING" at bounding box center [116, 619] width 104 height 15
click at [64, 612] on input "[DATE] - GIFTING" at bounding box center [64, 612] width 0 height 0
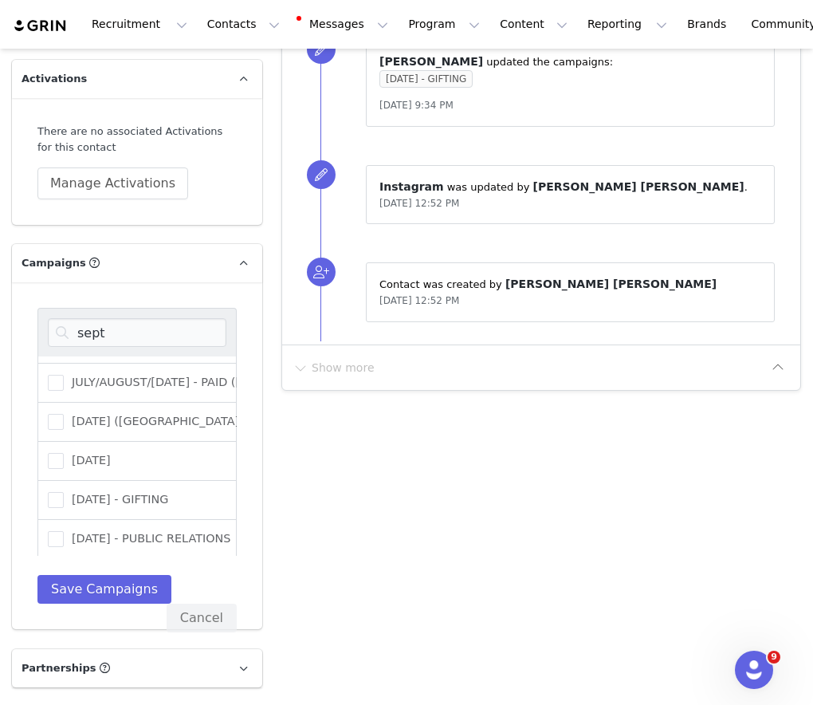
scroll to position [2817, 0]
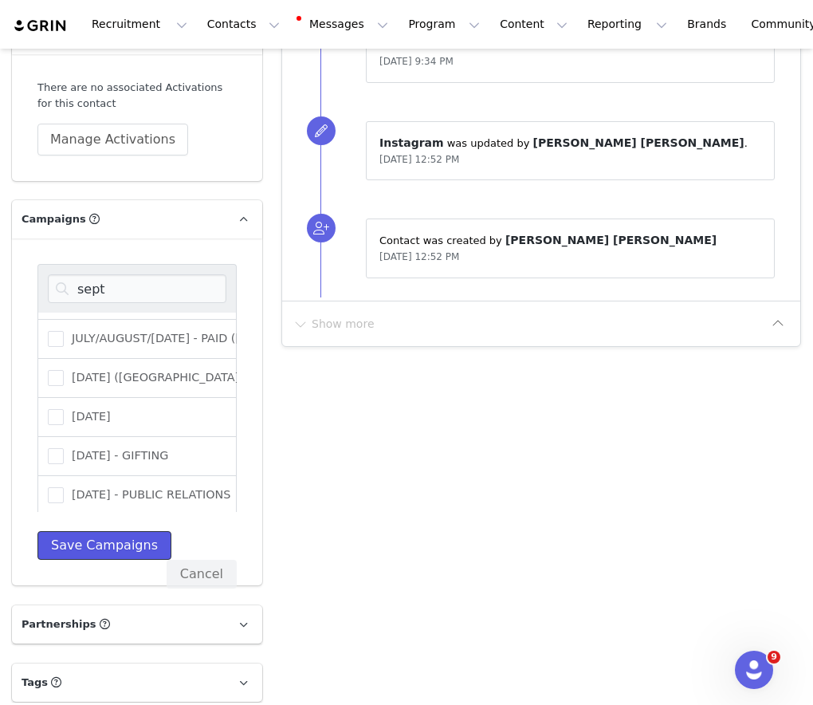
click at [132, 531] on button "Save Campaigns" at bounding box center [104, 545] width 134 height 29
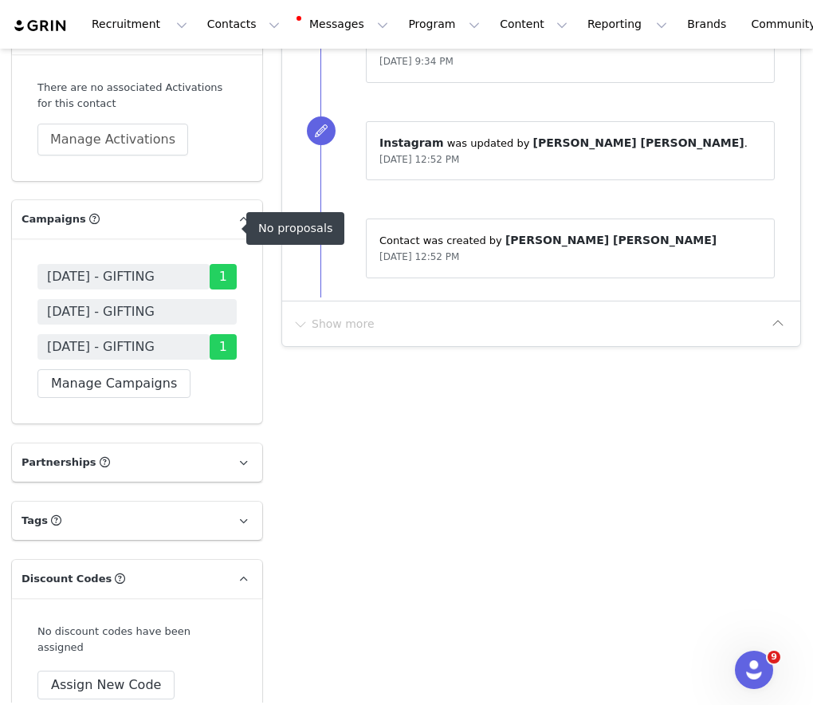
click at [155, 302] on span "[DATE] - GIFTING" at bounding box center [101, 311] width 108 height 19
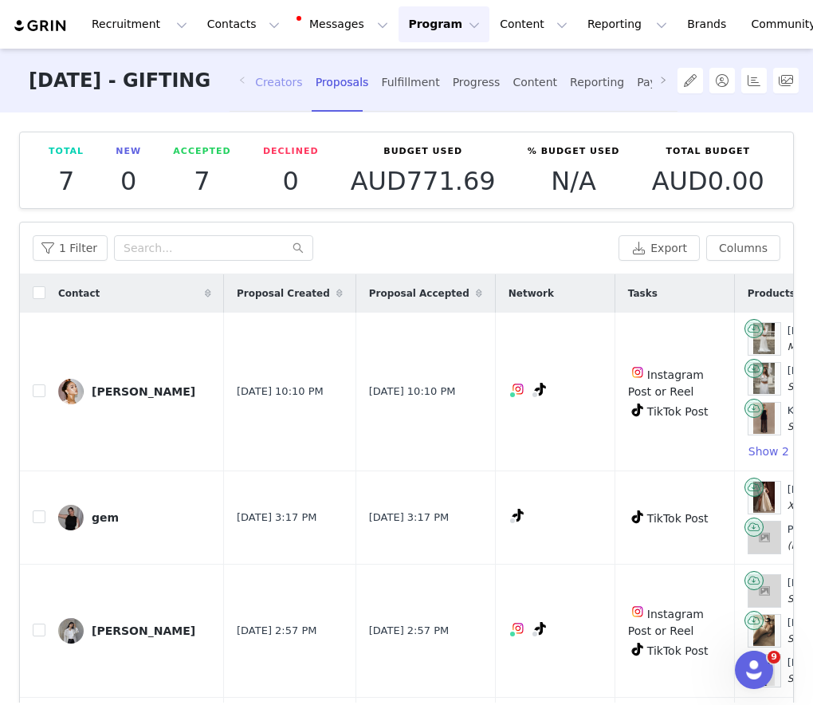
click at [303, 75] on div "Creators" at bounding box center [279, 82] width 48 height 42
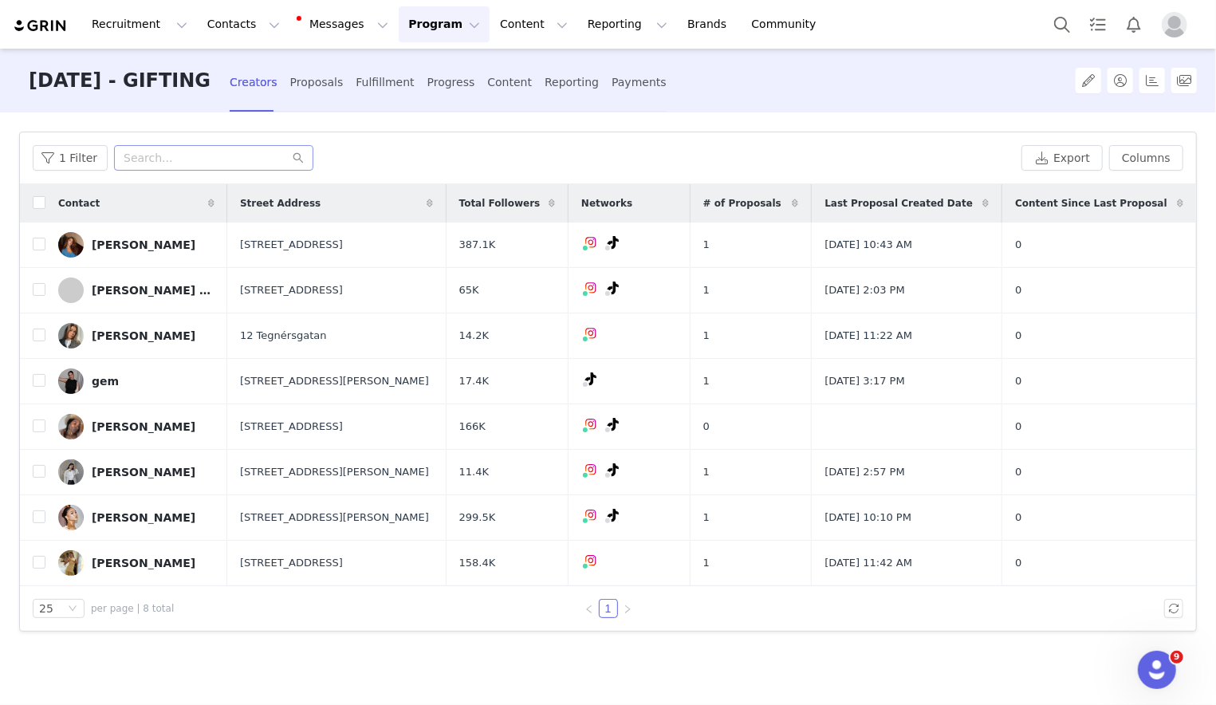
click at [208, 144] on div "1 Filter Export Columns" at bounding box center [608, 158] width 1176 height 52
click at [209, 159] on input "text" at bounding box center [213, 158] width 199 height 26
drag, startPoint x: 35, startPoint y: 424, endPoint x: 51, endPoint y: 414, distance: 19.0
click at [35, 424] on input "checkbox" at bounding box center [39, 425] width 13 height 13
checkbox input "true"
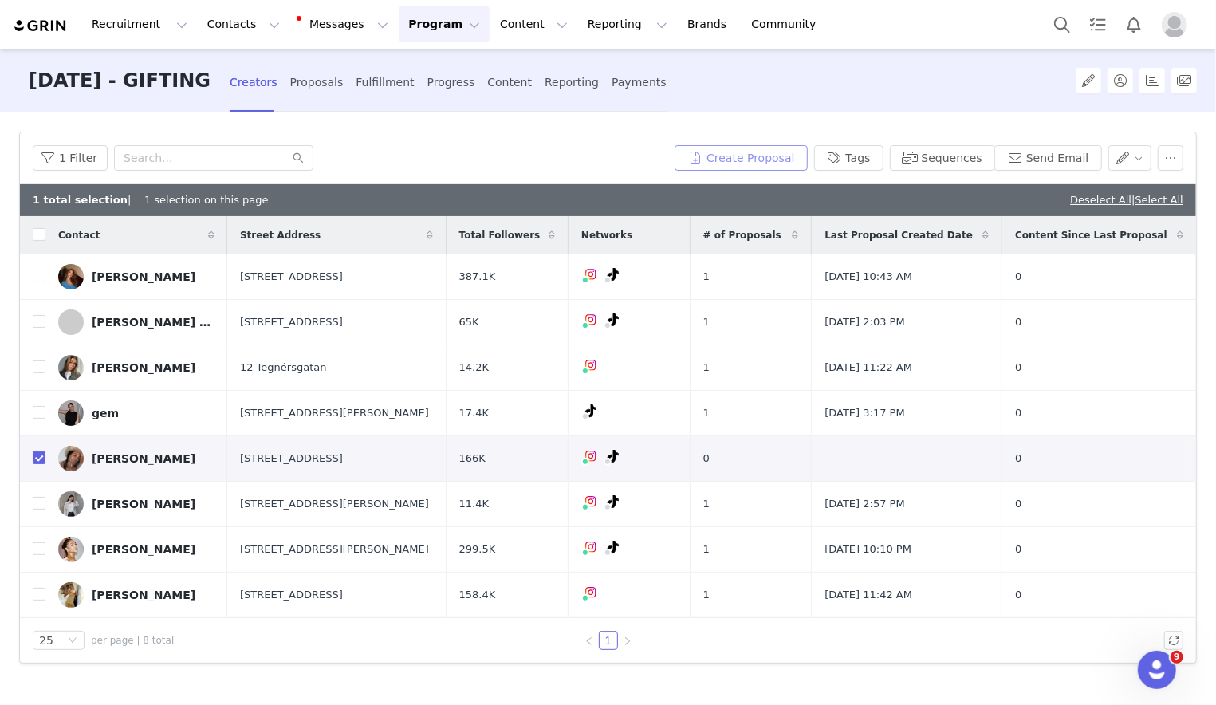
click at [754, 153] on button "Create Proposal" at bounding box center [741, 158] width 132 height 26
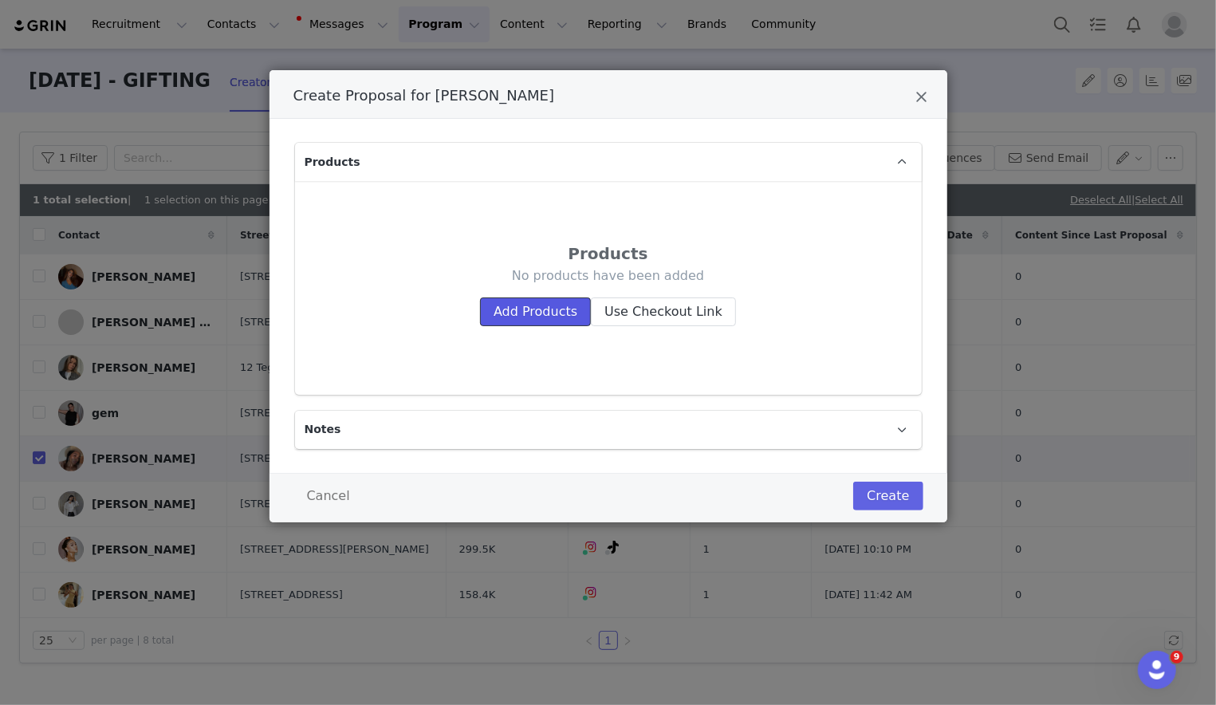
click at [503, 314] on button "Add Products" at bounding box center [535, 311] width 111 height 29
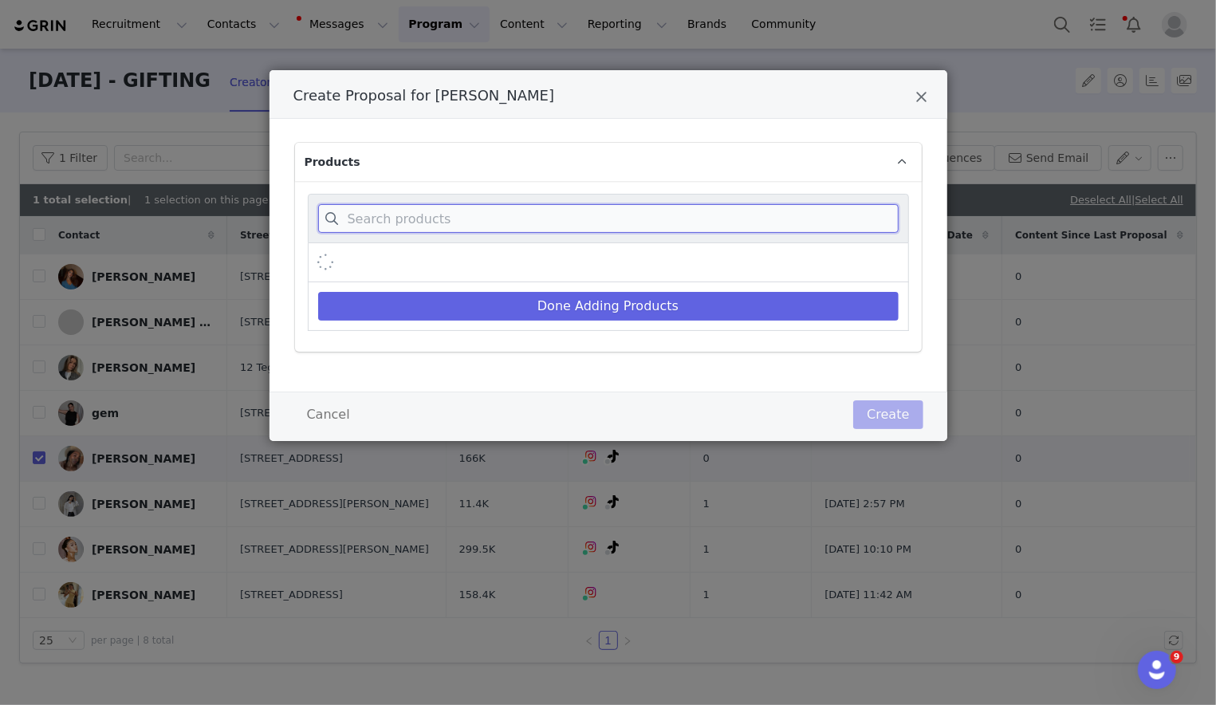
click at [509, 231] on input "Create Proposal for Gigi Vassallo" at bounding box center [608, 218] width 581 height 29
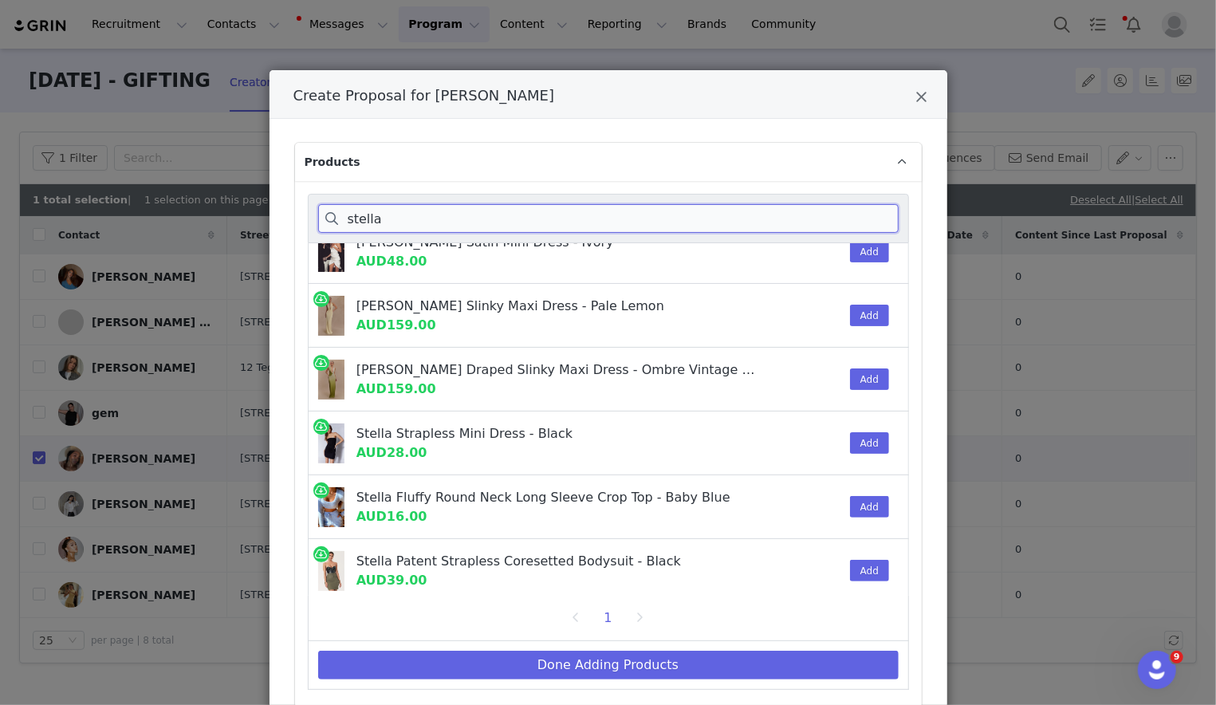
scroll to position [849, 0]
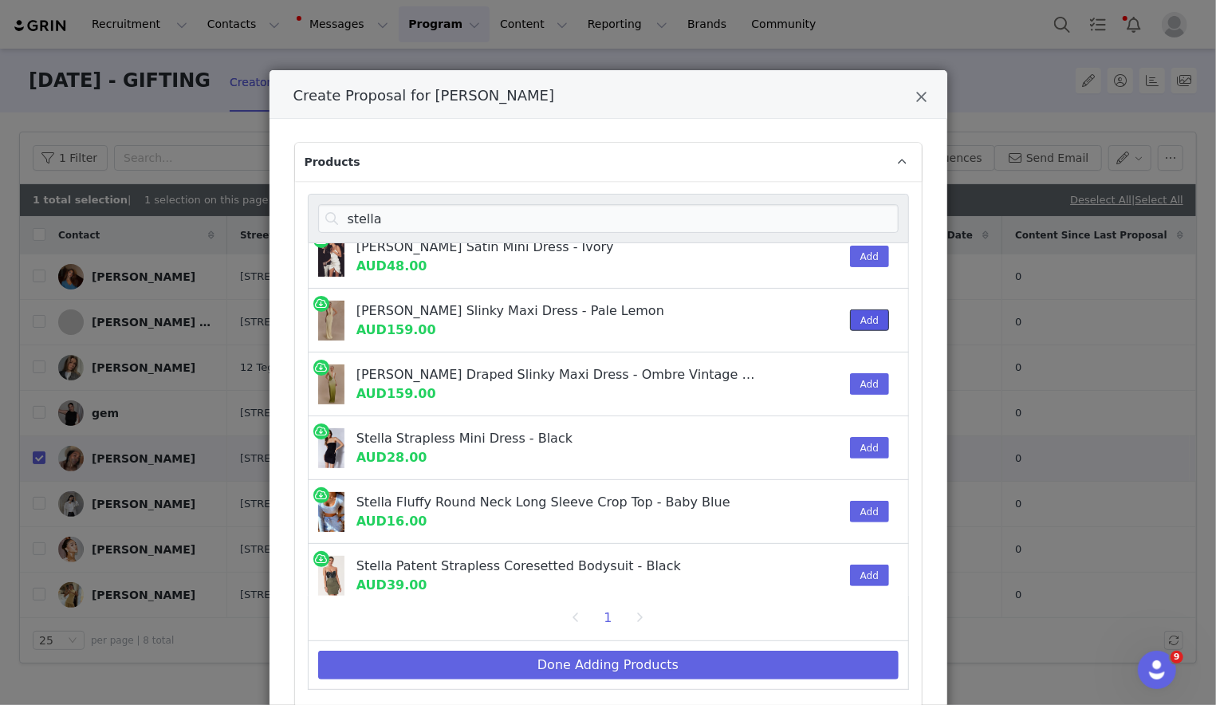
click at [813, 314] on button "Add" at bounding box center [869, 320] width 39 height 22
click at [678, 207] on input "stella" at bounding box center [608, 218] width 581 height 29
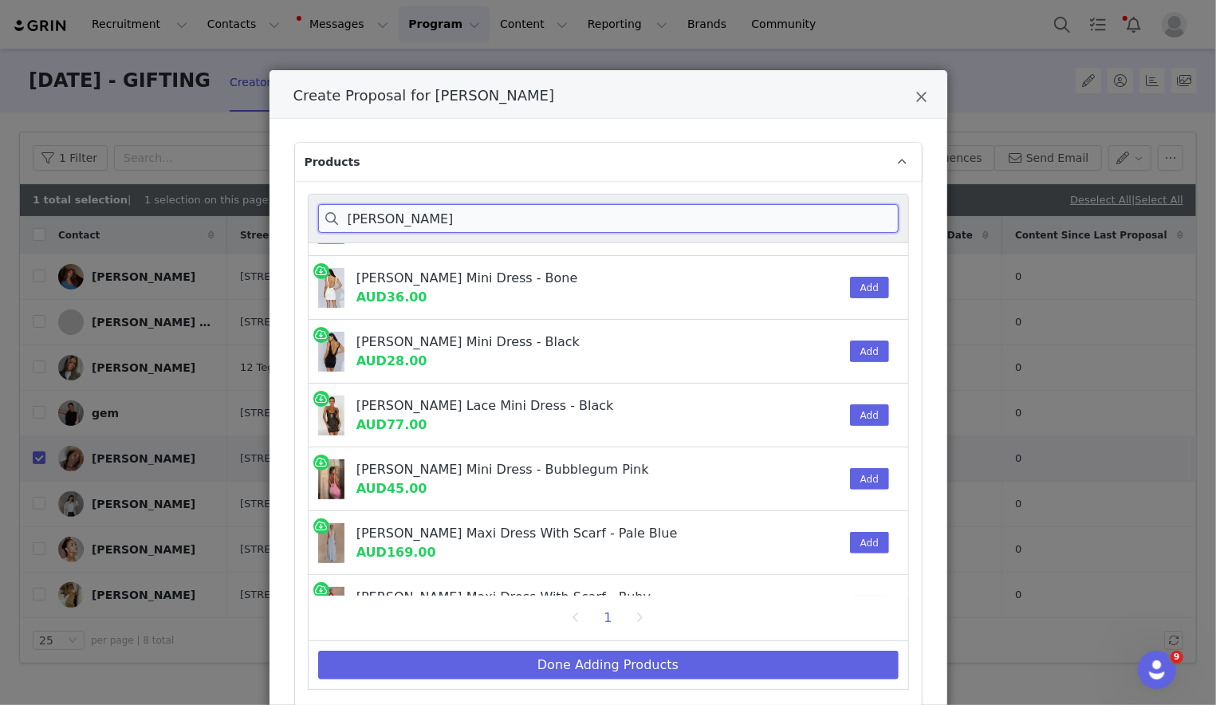
scroll to position [148, 0]
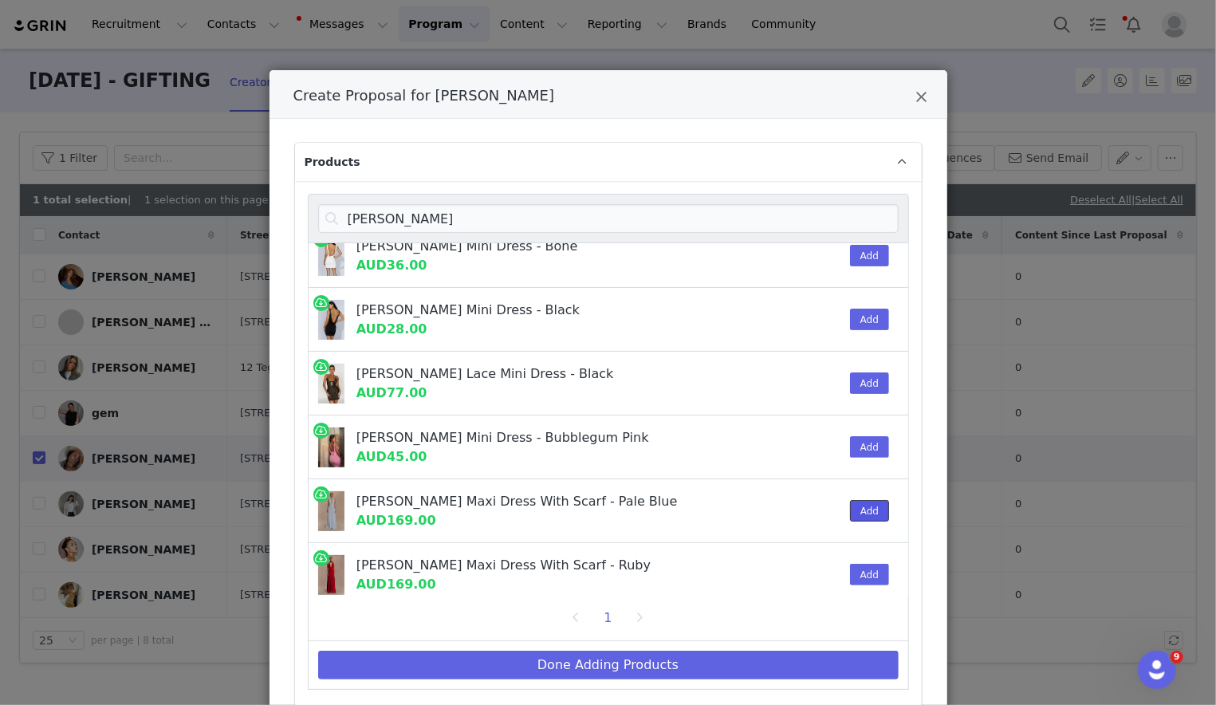
click at [813, 514] on button "Add" at bounding box center [869, 511] width 39 height 22
click at [813, 215] on input "juliet" at bounding box center [608, 218] width 581 height 29
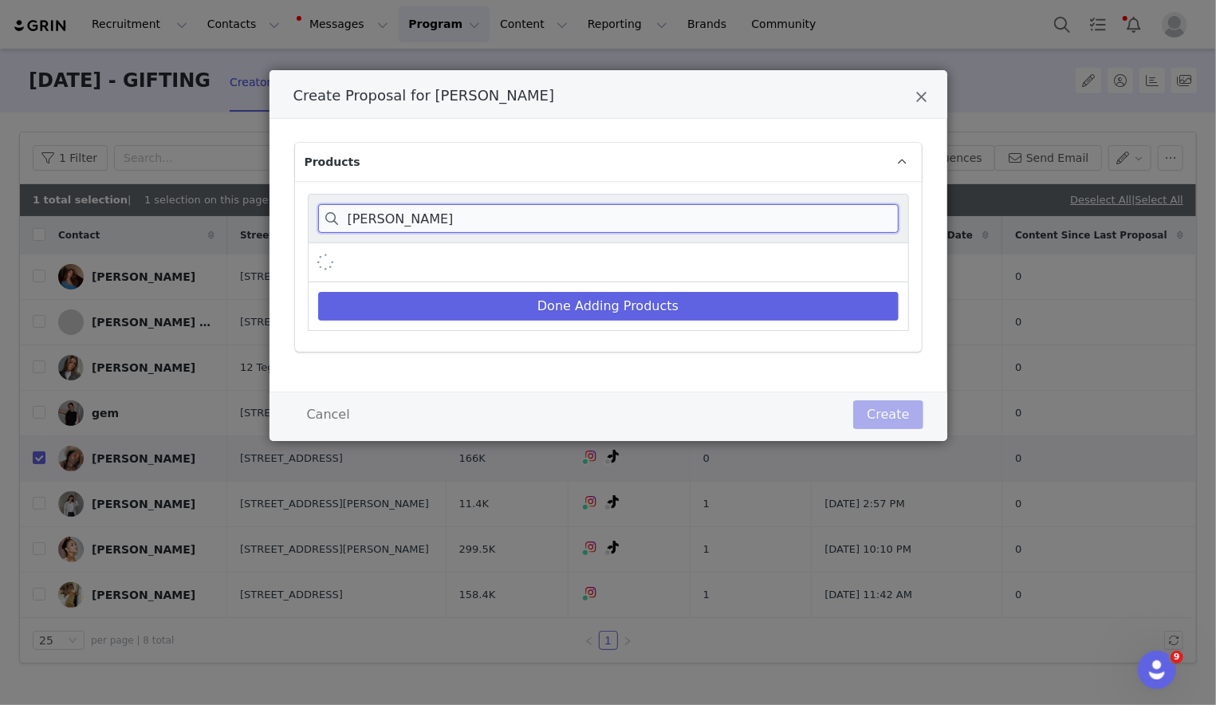
scroll to position [93, 0]
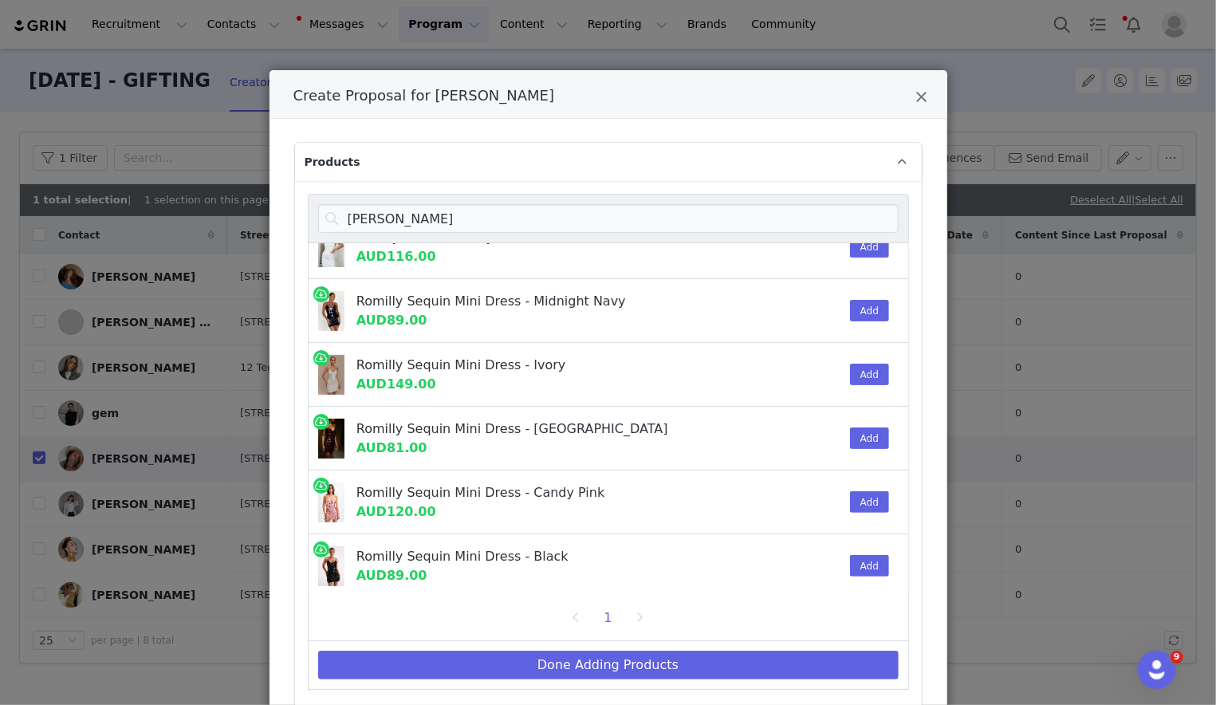
click at [813, 360] on div "Add" at bounding box center [865, 374] width 49 height 63
click at [813, 372] on button "Add" at bounding box center [869, 375] width 39 height 22
click at [796, 222] on input "romil" at bounding box center [608, 218] width 581 height 29
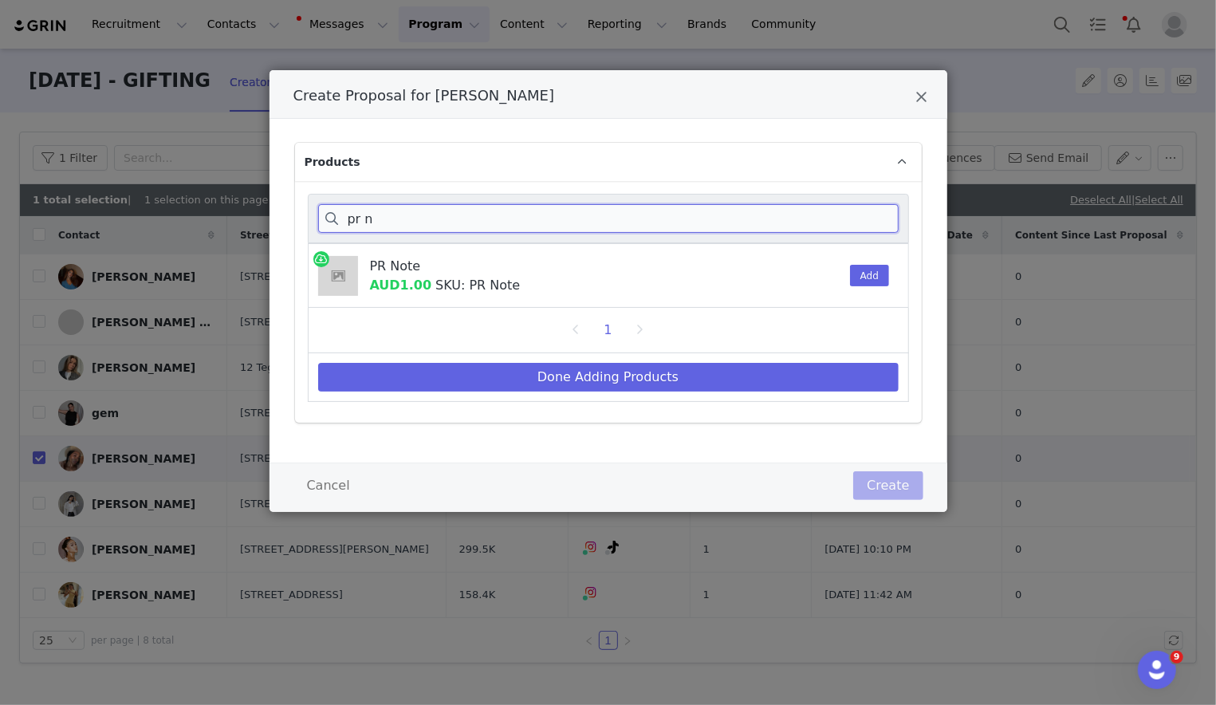
scroll to position [0, 0]
click at [813, 273] on button "Add" at bounding box center [869, 276] width 39 height 22
click at [699, 228] on input "pr no" at bounding box center [608, 218] width 581 height 29
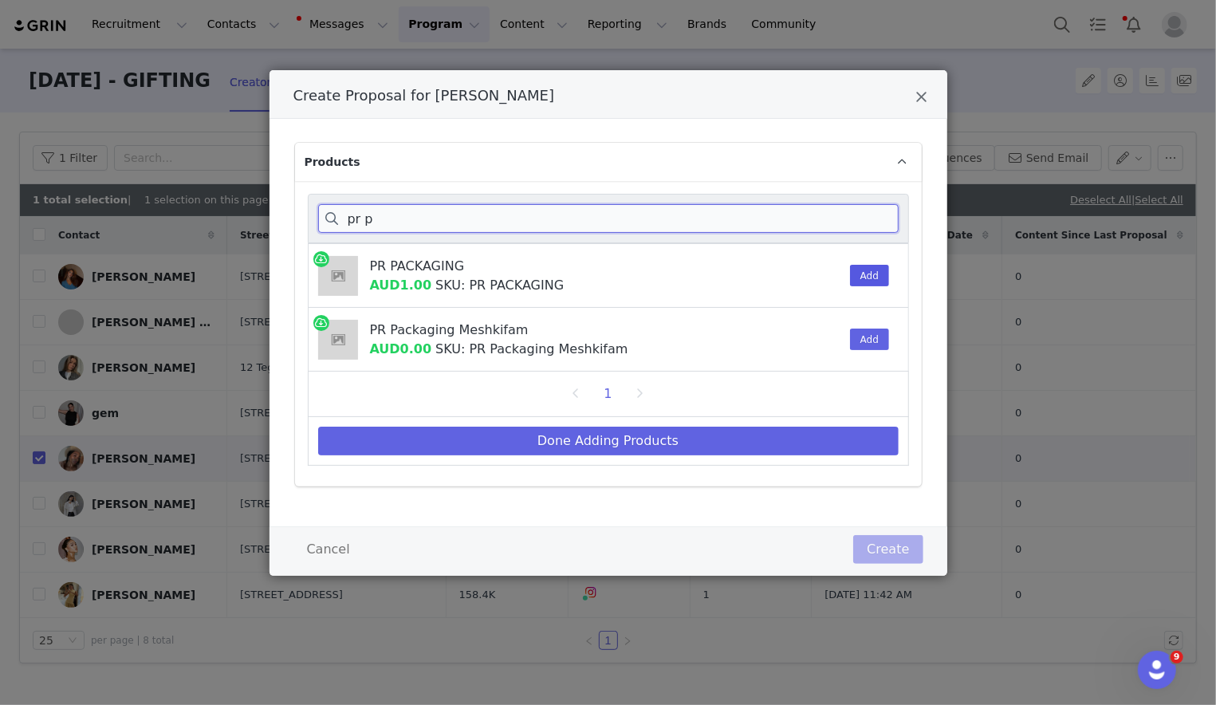
type input "pr p"
click at [813, 279] on button "Add" at bounding box center [869, 276] width 39 height 22
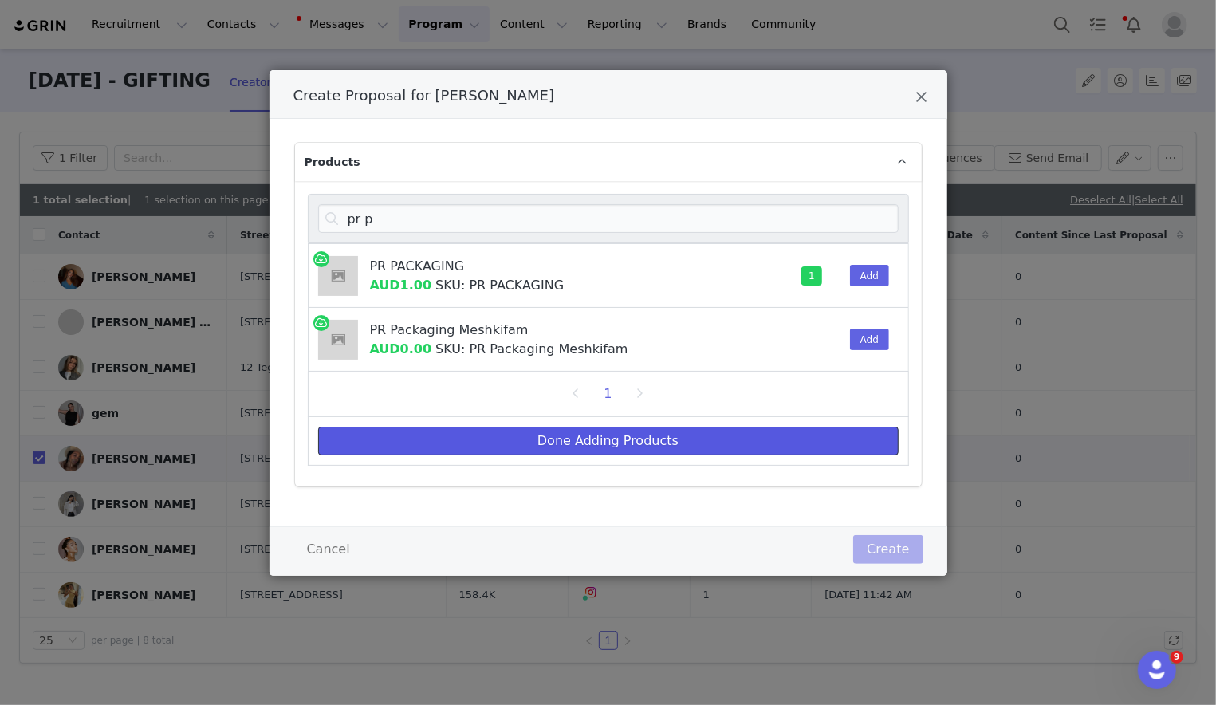
click at [796, 435] on button "Done Adding Products" at bounding box center [608, 441] width 581 height 29
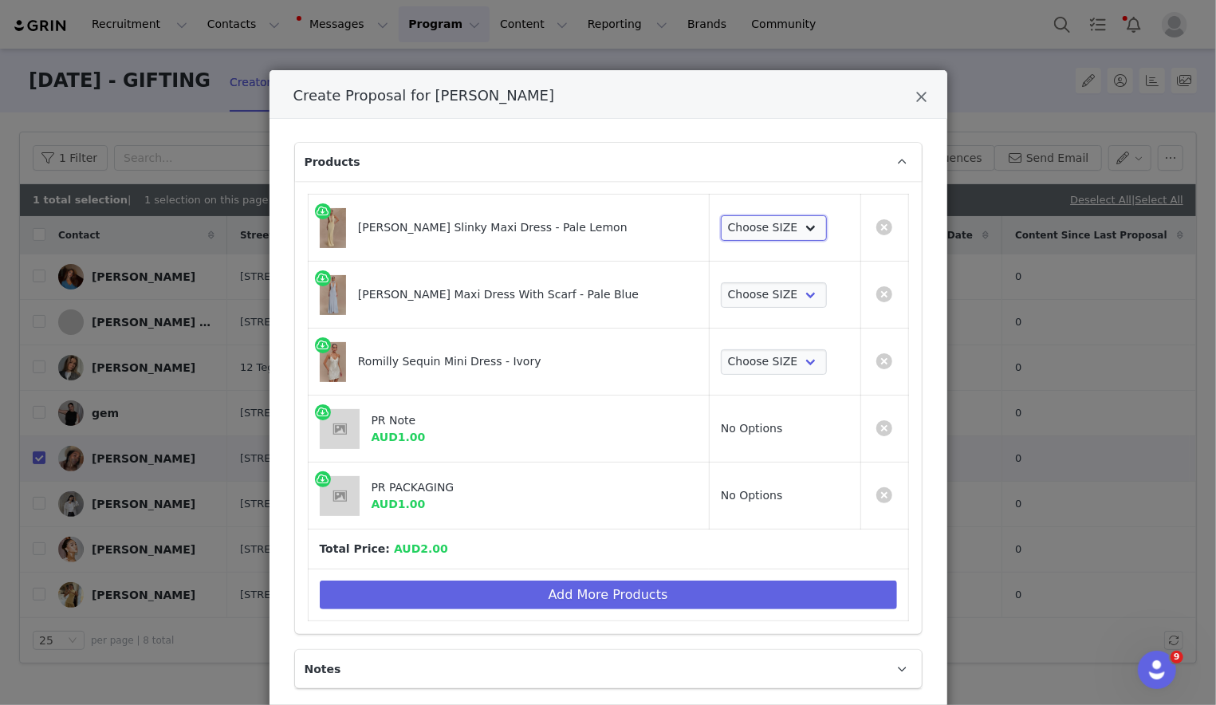
click at [794, 226] on select "Choose SIZE XXS XS S M L XL XXL 3XL" at bounding box center [774, 228] width 106 height 26
select select "27635714"
click at [721, 215] on select "Choose SIZE XXS XS S M L XL XXL 3XL" at bounding box center [774, 228] width 106 height 26
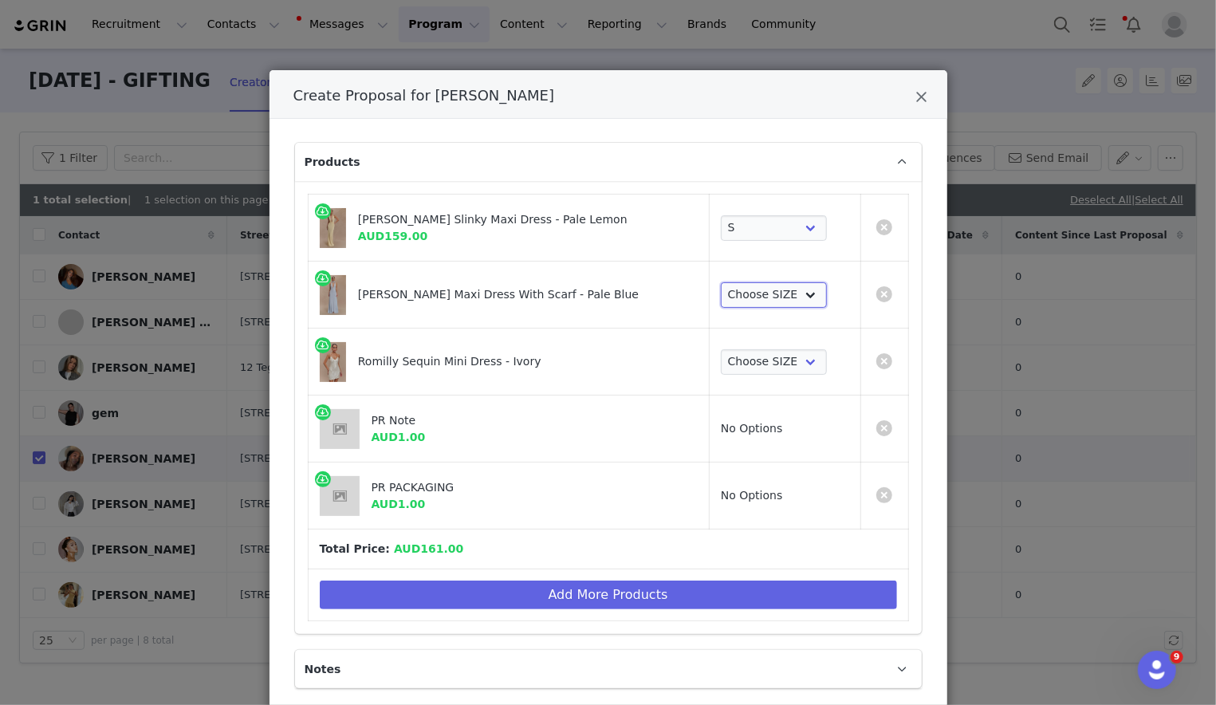
click at [779, 297] on select "Choose SIZE XXS XS S M L XL XXL 3XL" at bounding box center [774, 295] width 106 height 26
select select "27355340"
click at [721, 282] on select "Choose SIZE XXS XS S M L XL XXL 3XL" at bounding box center [774, 295] width 106 height 26
click at [772, 363] on select "Choose SIZE XXS XS S M L XL XXL 3XL" at bounding box center [774, 362] width 106 height 26
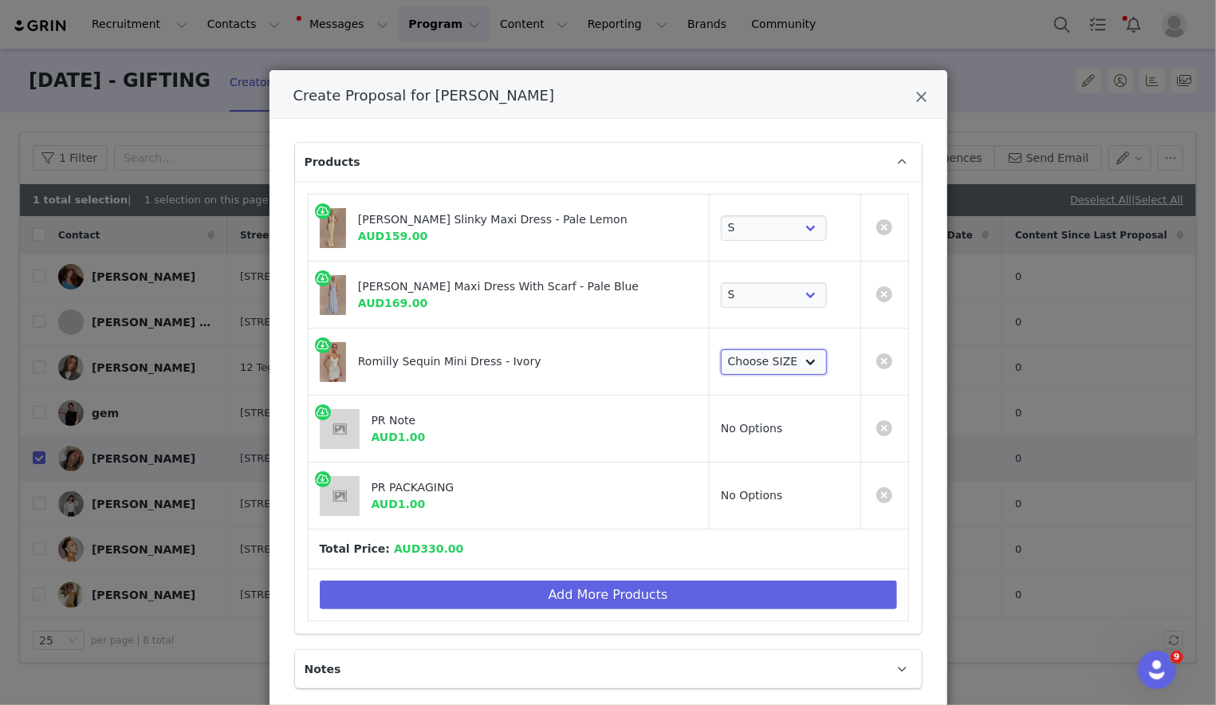
select select "24581911"
click at [721, 349] on select "Choose SIZE XXS XS S M L XL XXL 3XL" at bounding box center [774, 362] width 106 height 26
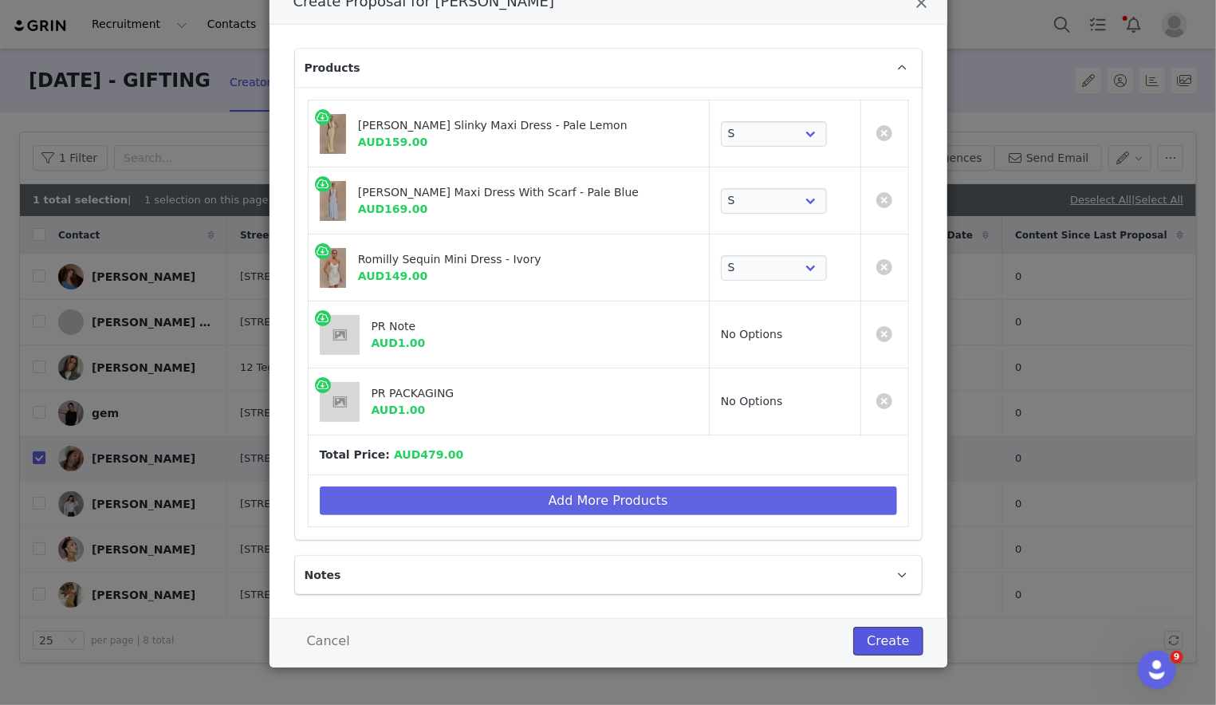
click at [813, 632] on button "Create" at bounding box center [887, 641] width 69 height 29
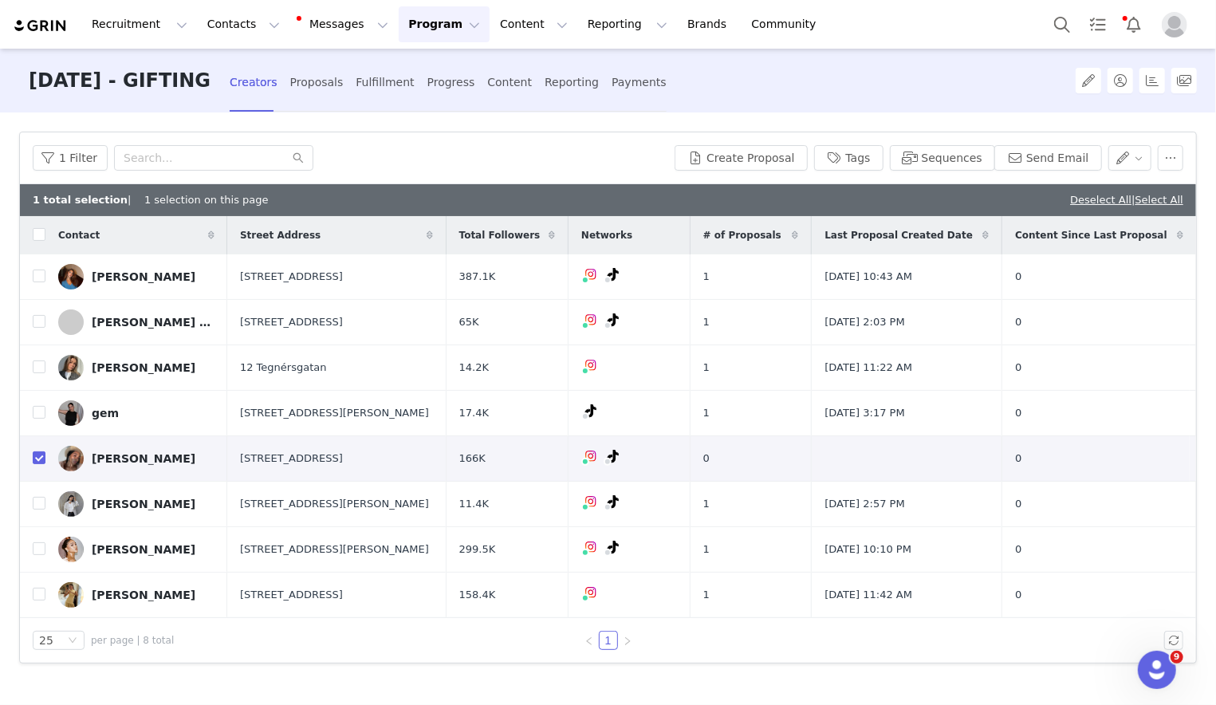
click at [408, 106] on div "Creators Proposals Fulfillment Progress Content Reporting Payments" at bounding box center [448, 81] width 437 height 64
click at [408, 93] on div "Fulfillment" at bounding box center [385, 82] width 58 height 42
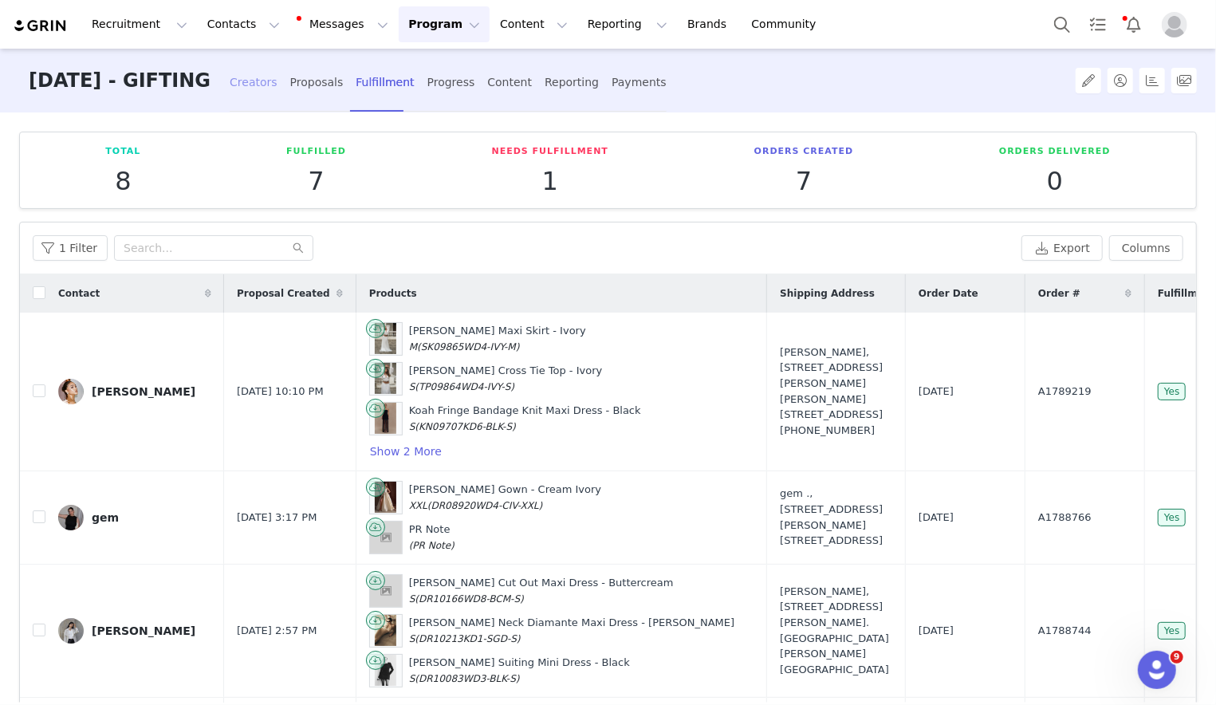
click at [278, 84] on div "Creators" at bounding box center [254, 82] width 48 height 42
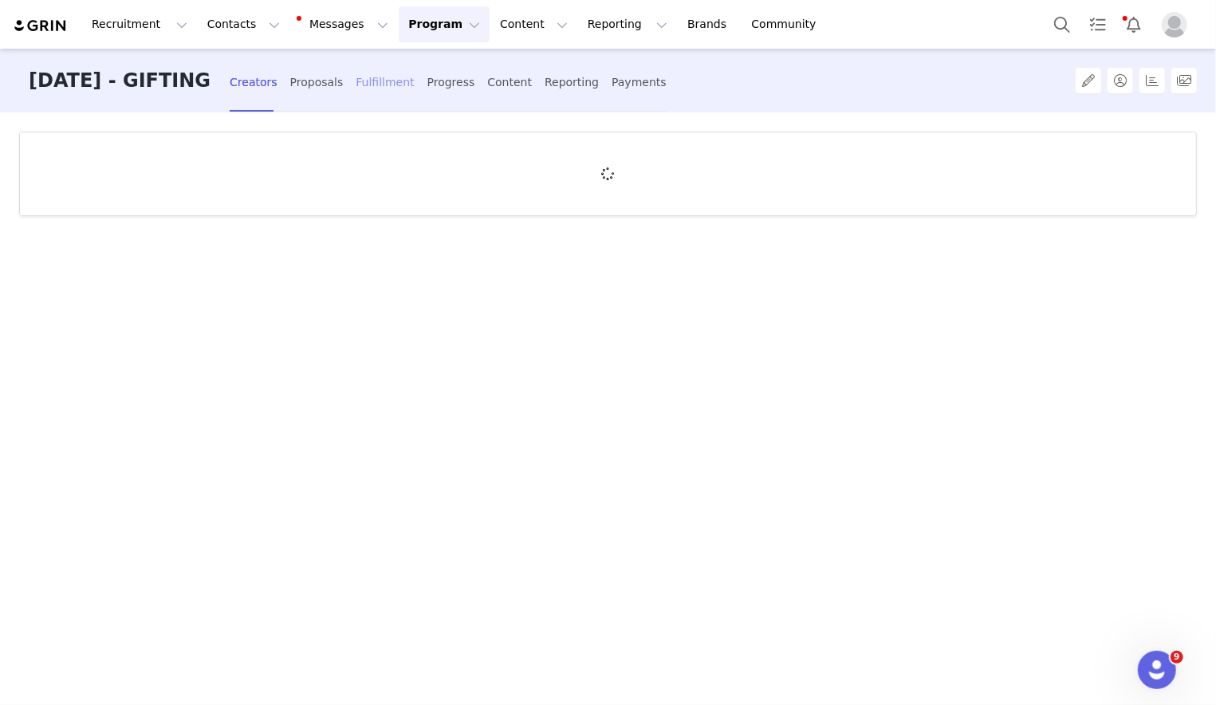
click at [411, 81] on div "Fulfillment" at bounding box center [385, 82] width 58 height 42
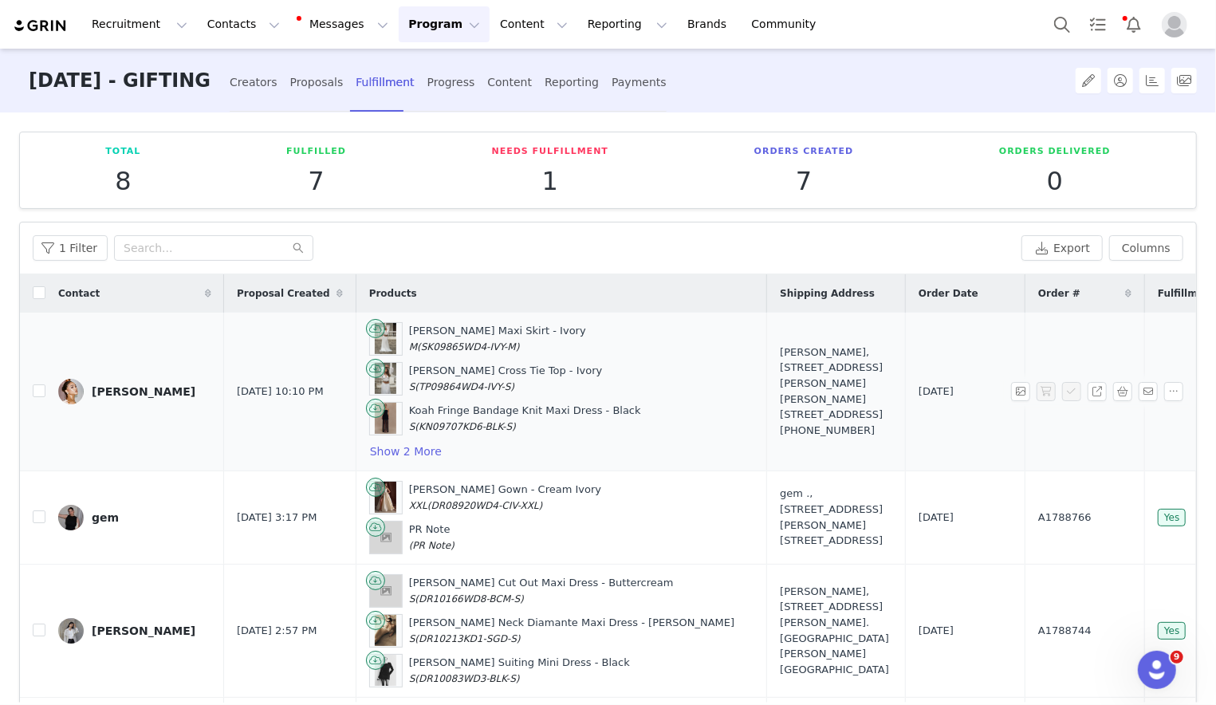
scroll to position [11, 0]
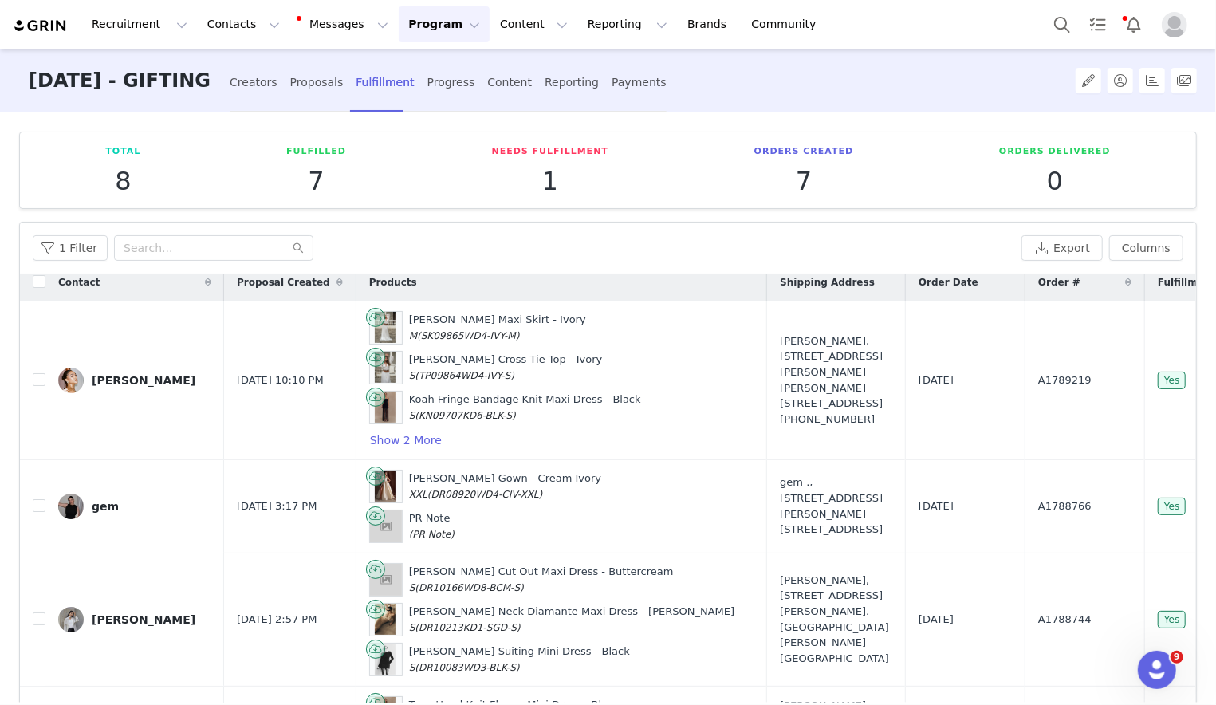
click at [304, 278] on span "Proposal Created" at bounding box center [283, 282] width 93 height 14
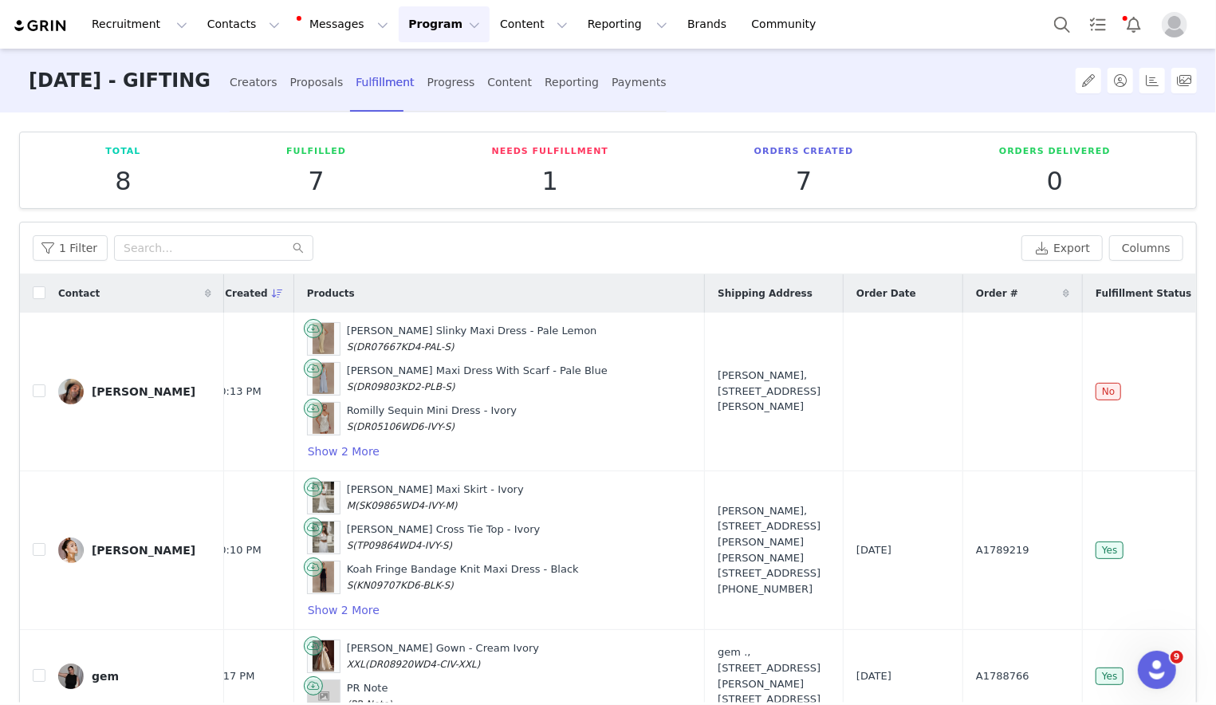
scroll to position [0, 69]
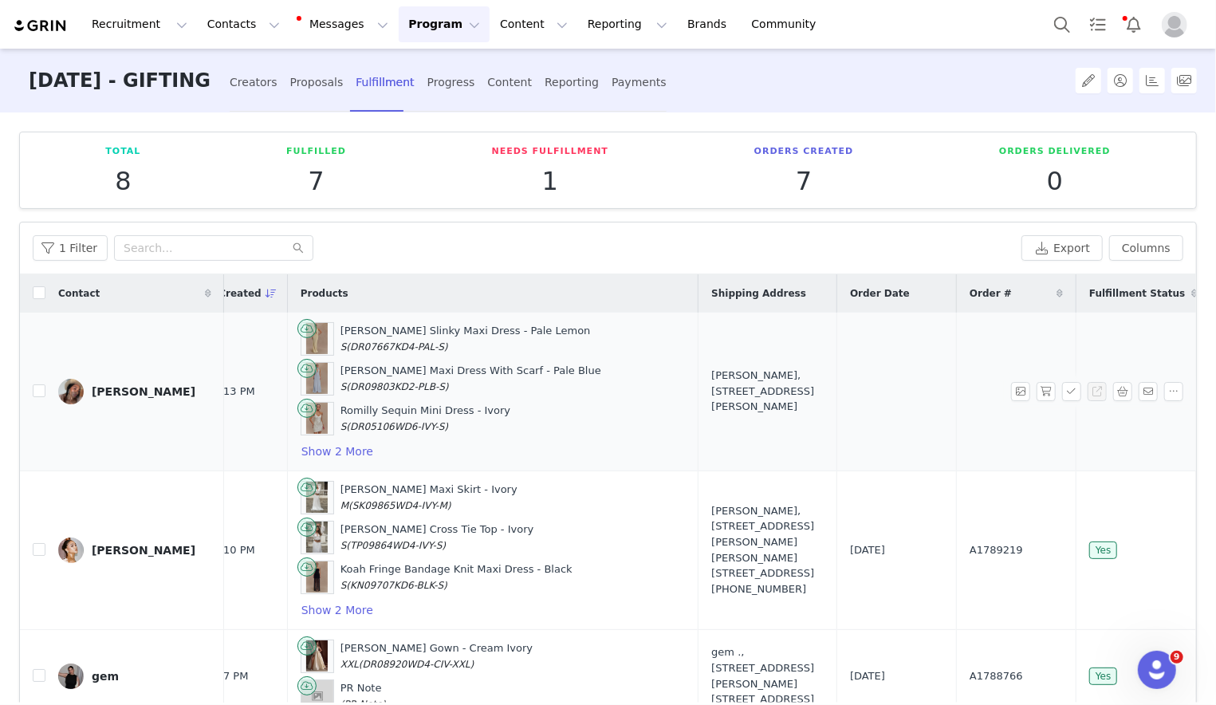
click at [722, 391] on div "[PERSON_NAME], [STREET_ADDRESS][PERSON_NAME]" at bounding box center [767, 391] width 112 height 47
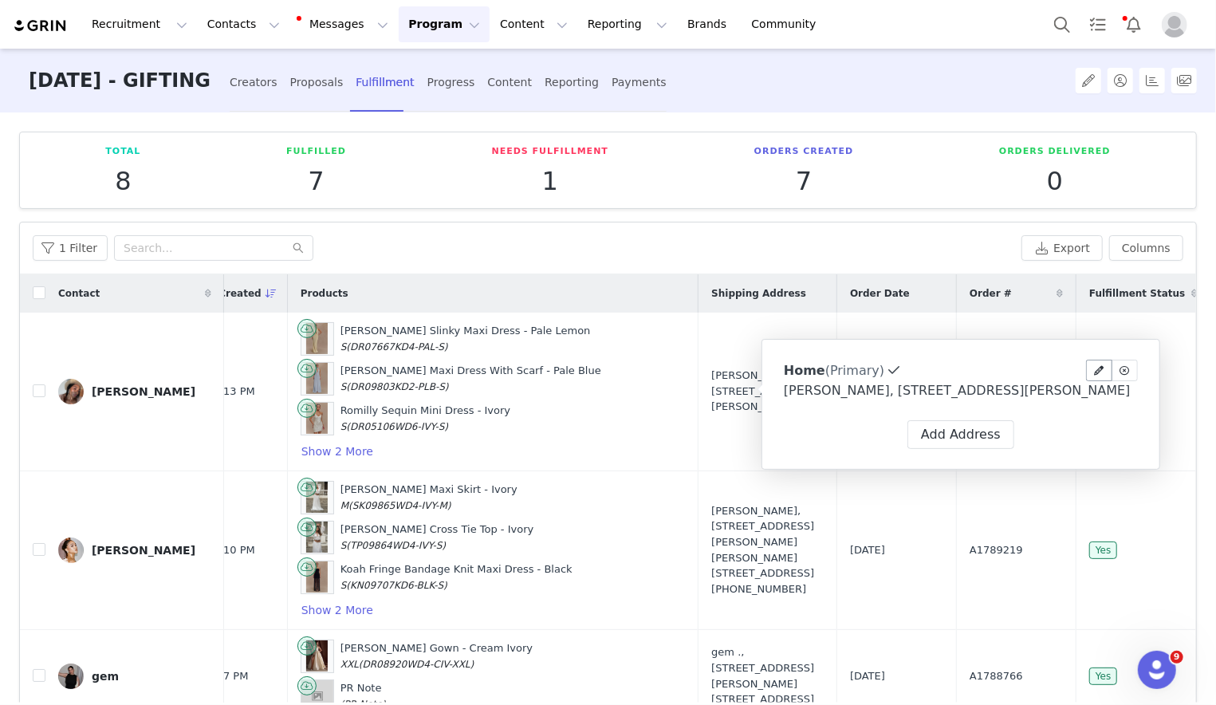
type input "Home"
type input "Gigi"
type input "Vassallo"
type input "contact.gigiivassallo@gmail.com"
type input "+1 ([GEOGRAPHIC_DATA])"
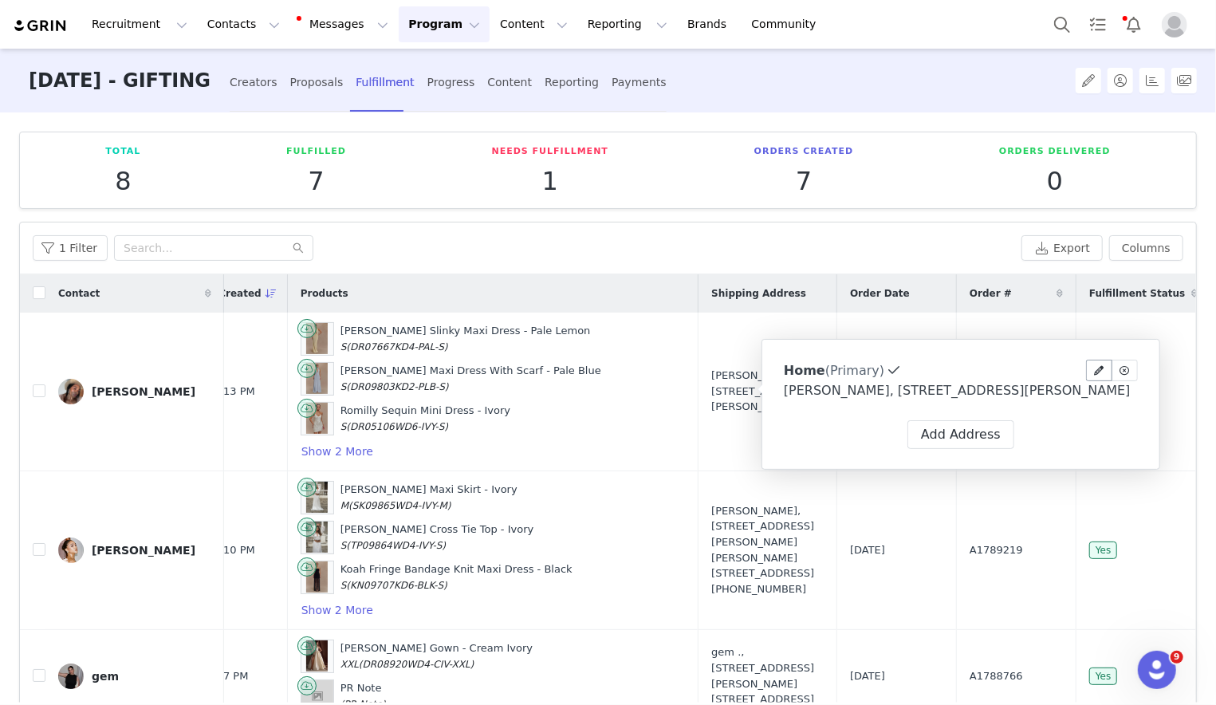
type input "Flat 2"
type input "London"
select select
click at [813, 369] on span at bounding box center [1100, 371] width 14 height 14
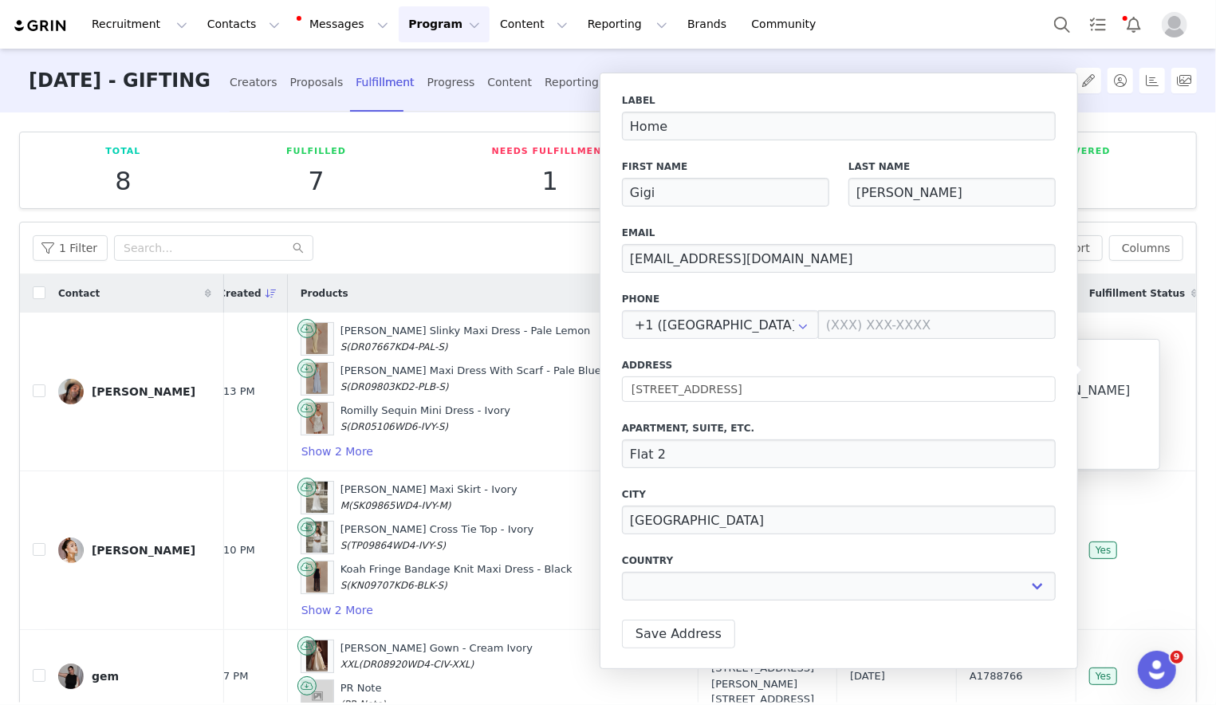
select select "[object Object]"
click at [729, 240] on div "Email contact.gigiivassallo@gmail.com" at bounding box center [839, 249] width 434 height 47
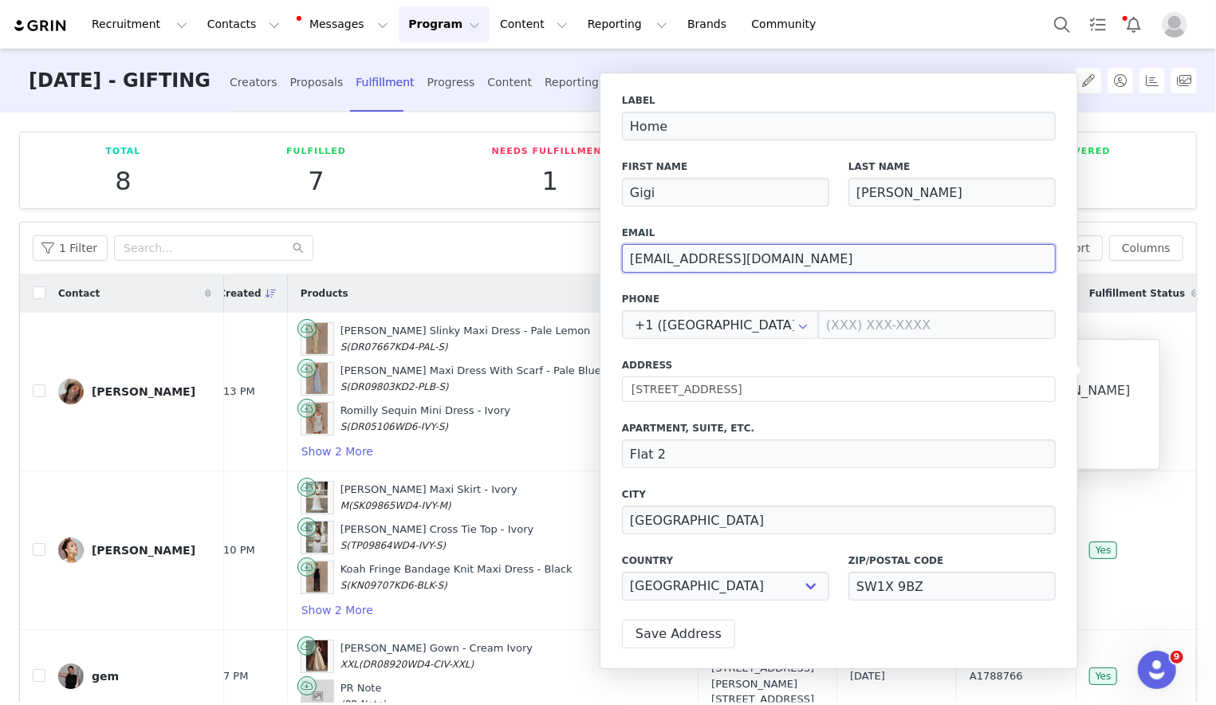
click at [729, 252] on input "contact.gigiivassallo@gmail.com" at bounding box center [839, 258] width 434 height 29
paste input "gelline@theblaizedagency"
type input "gelline@theblaizedagency.com"
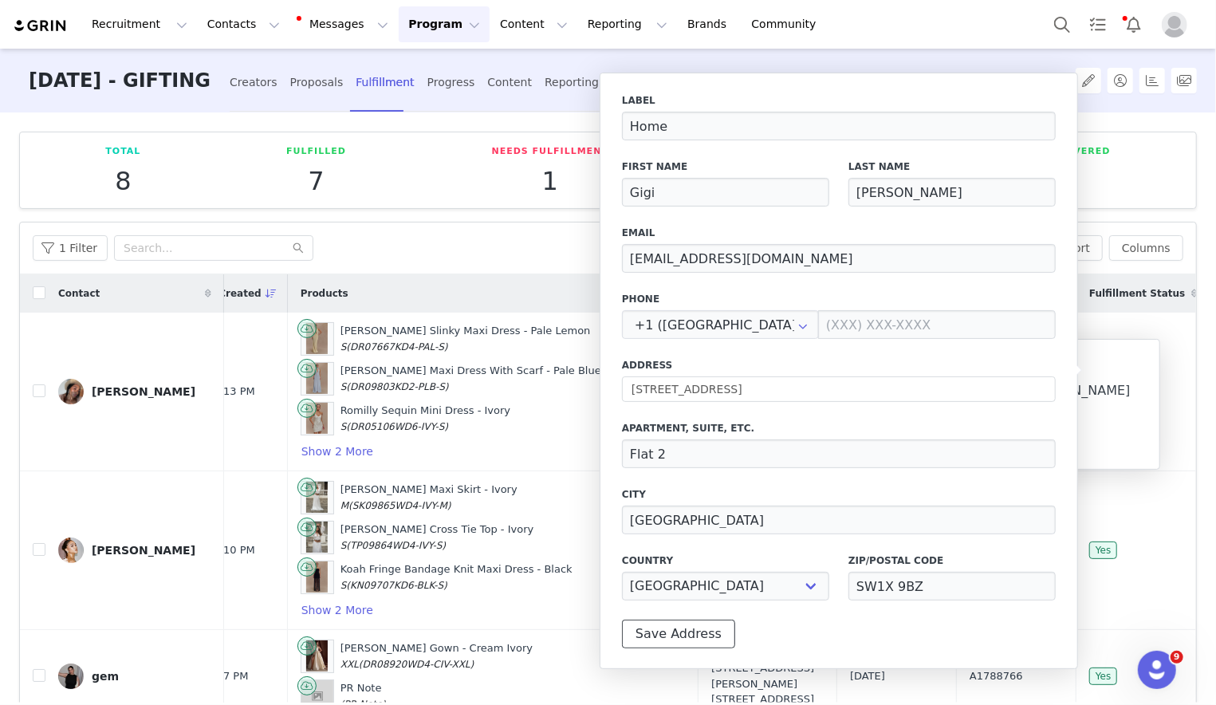
click at [669, 625] on button "Save Address" at bounding box center [678, 634] width 113 height 29
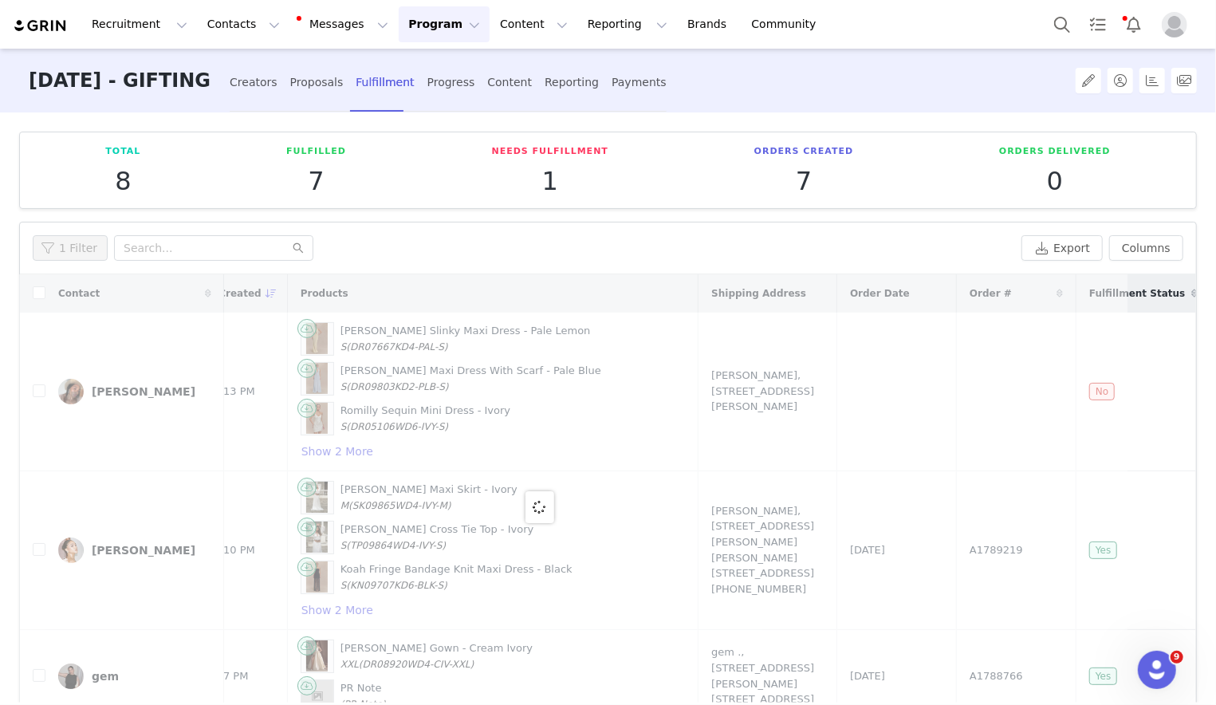
scroll to position [0, 0]
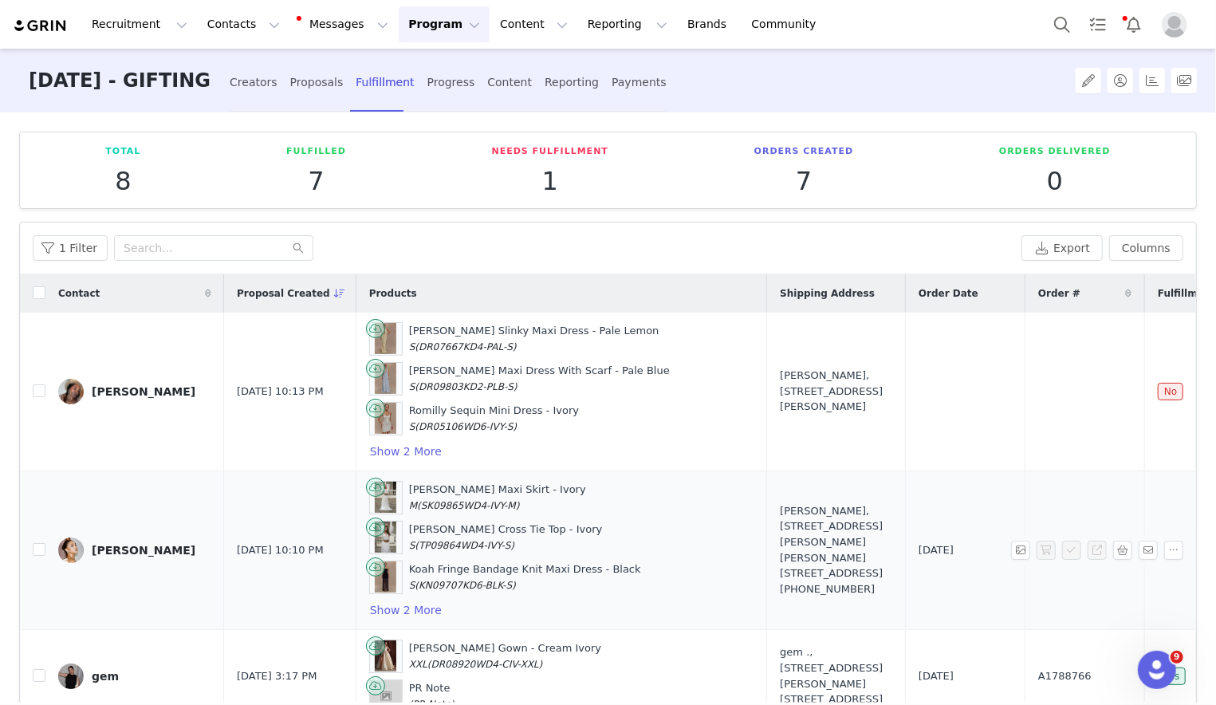
click at [789, 535] on div "Lauren Morgan, 101 King Henry's Rd. Flat 1 Primrose Hill, NW3 3QX United Kingdo…" at bounding box center [836, 549] width 112 height 93
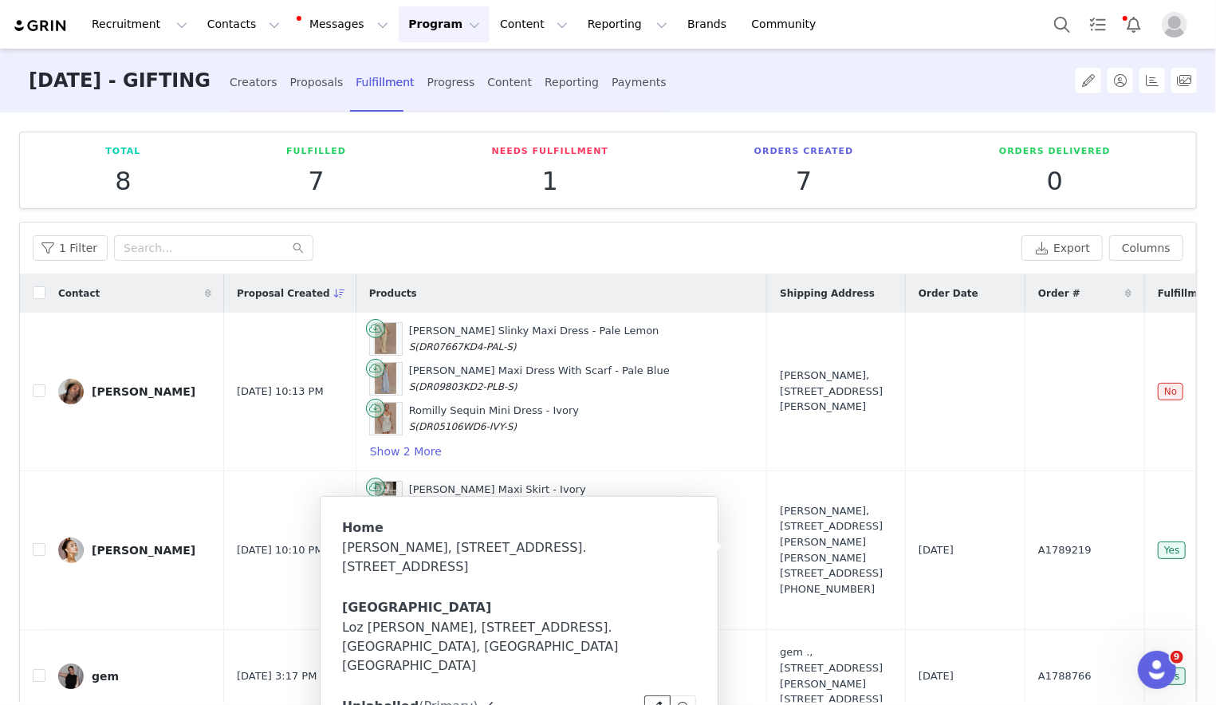
type input "Lauren"
type input "Morgan"
type input "Charnice@theblaizedagency.com"
type input "GB"
type input "7476473547"
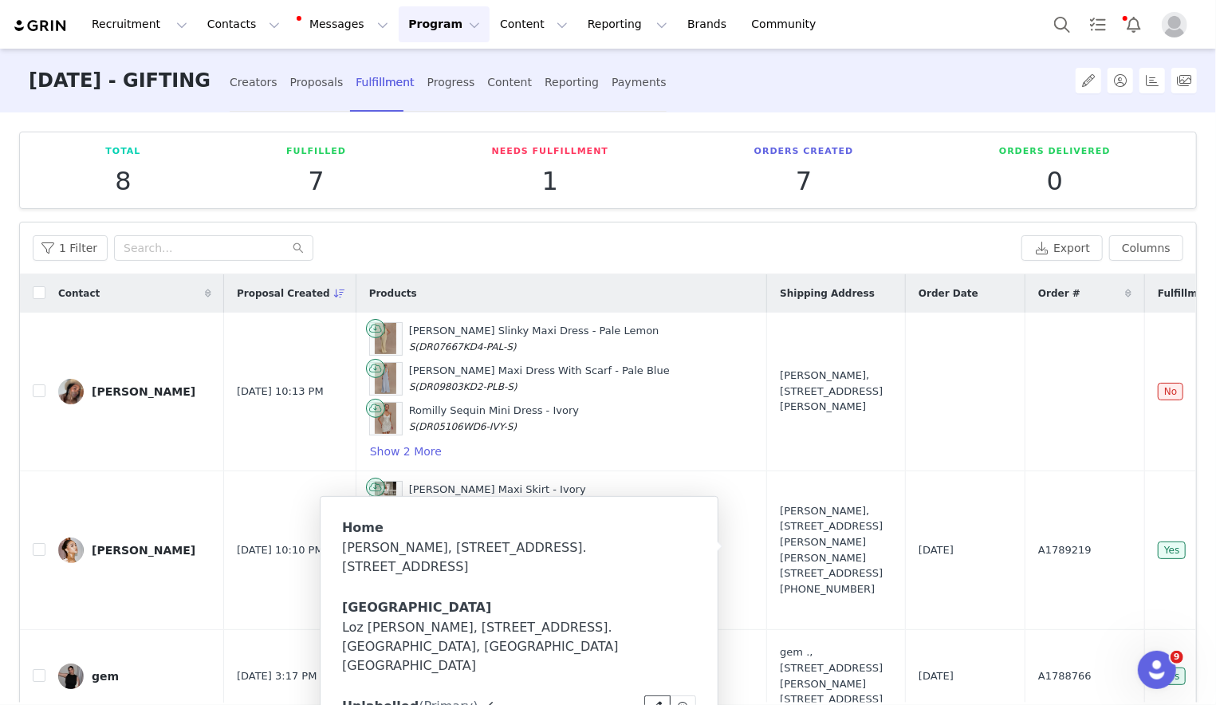
type input "Flat 1"
type input "Primrose Hill"
click at [655, 702] on icon at bounding box center [658, 707] width 10 height 10
select select
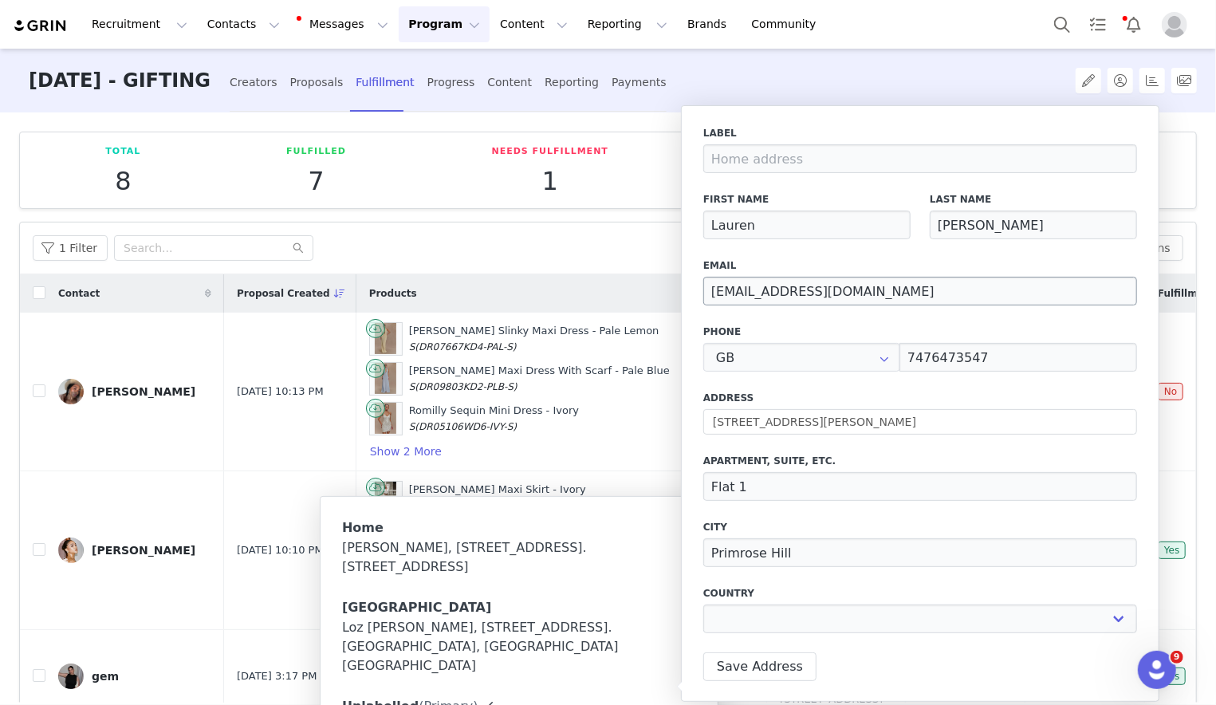
type input "+44 ([GEOGRAPHIC_DATA])"
select select "[object Object]"
click at [790, 286] on input "Charnice@theblaizedagency.com" at bounding box center [920, 291] width 434 height 29
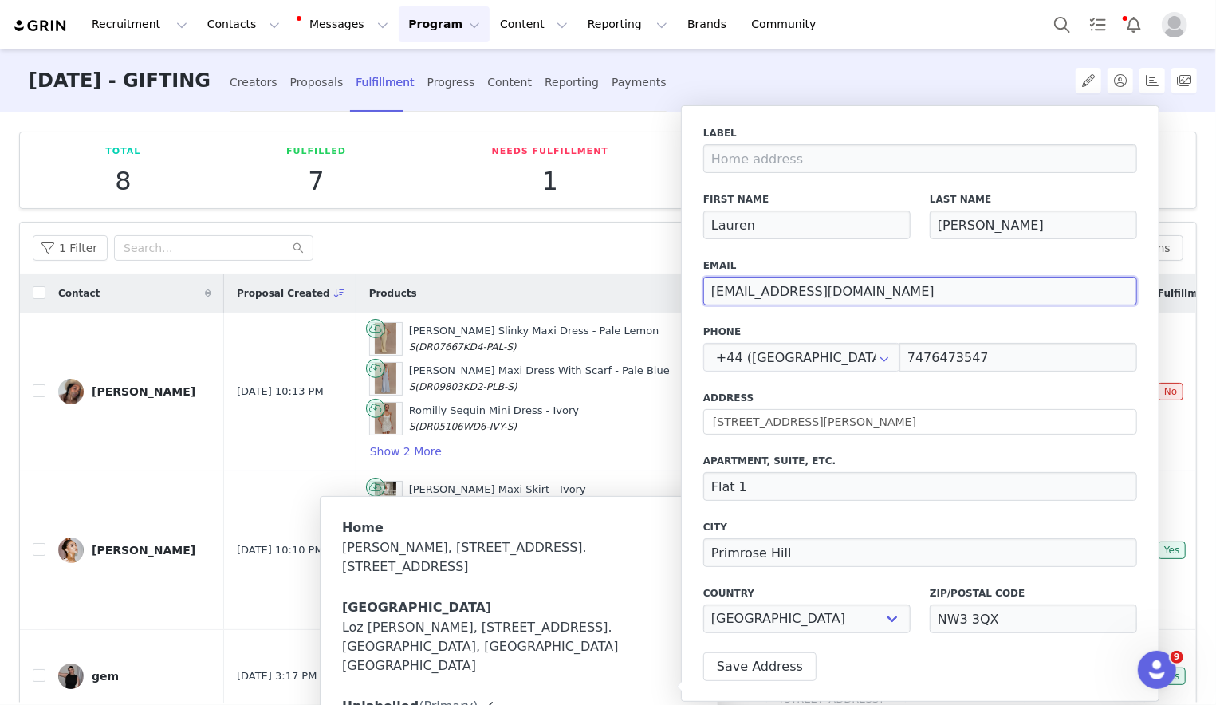
paste input "gellin"
type input "gelline@theblaizedagency.com"
click at [736, 666] on button "Save Address" at bounding box center [759, 666] width 113 height 29
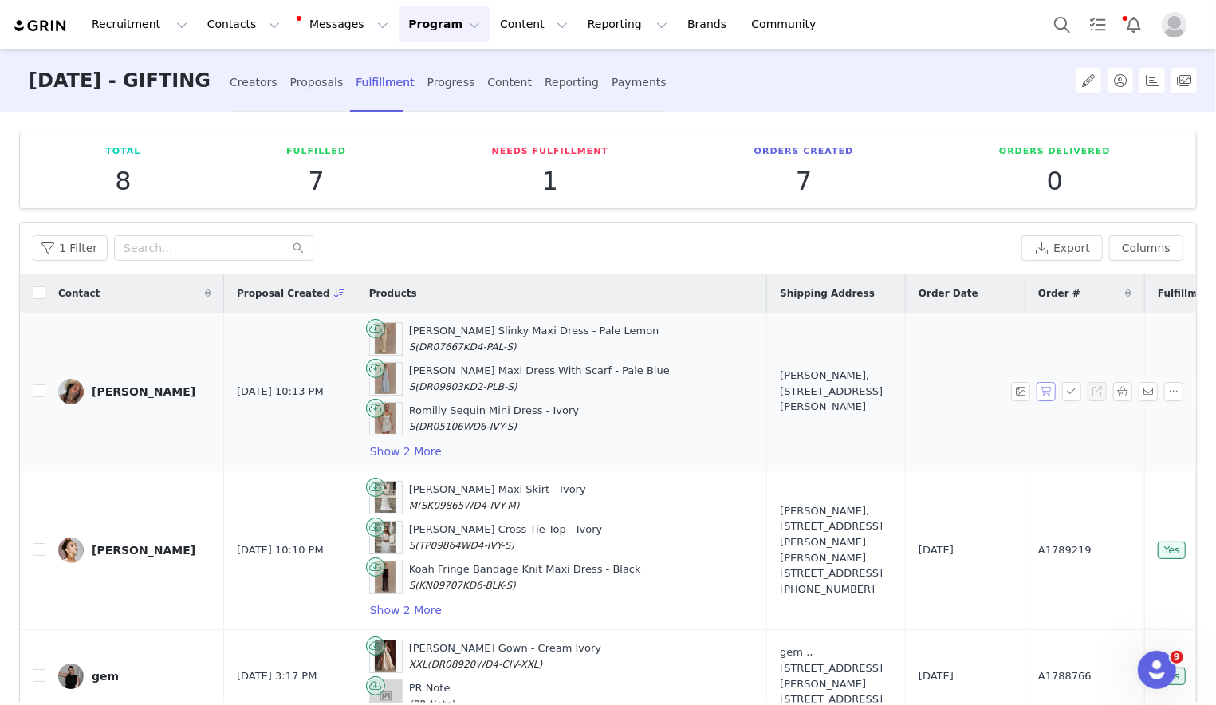
click at [813, 393] on button "button" at bounding box center [1046, 391] width 19 height 19
click at [813, 393] on button "button" at bounding box center [1071, 391] width 19 height 19
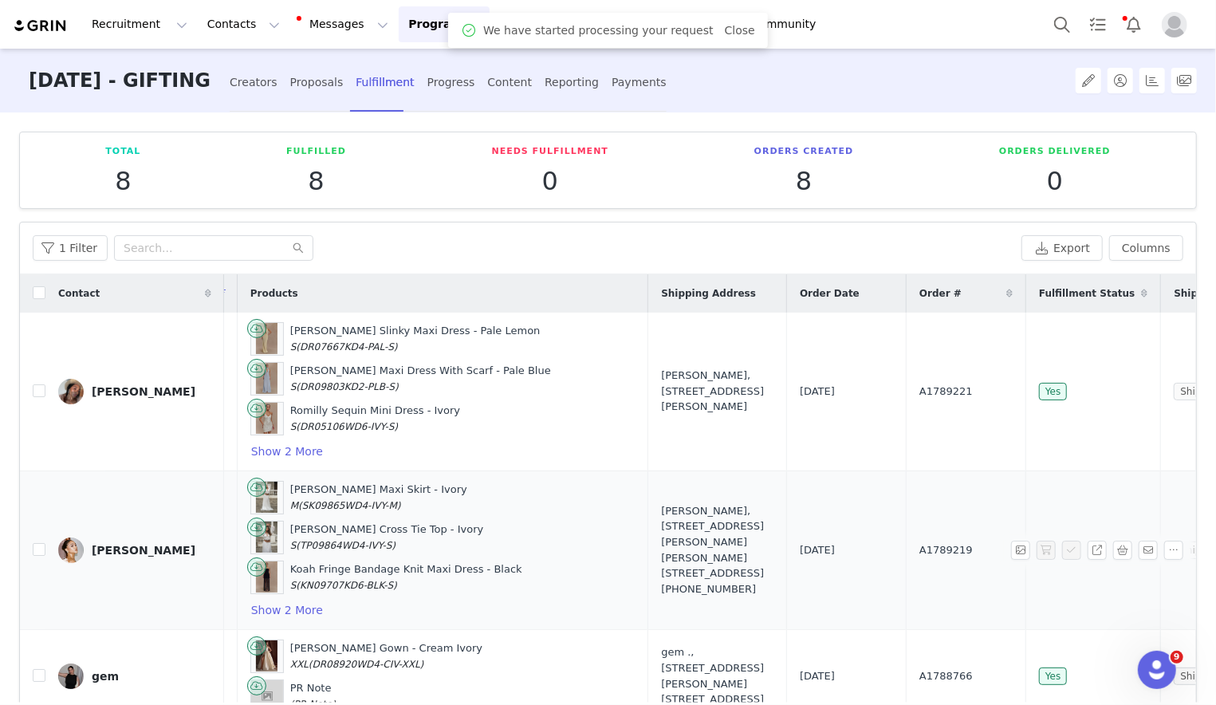
scroll to position [0, 150]
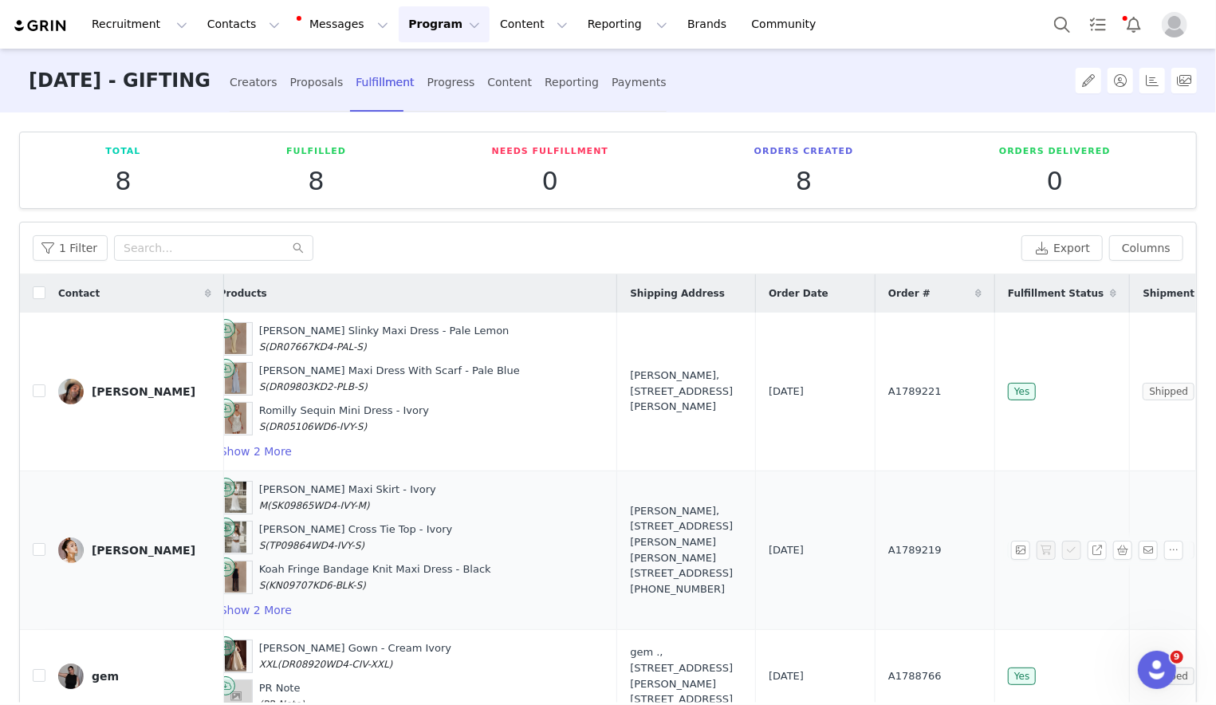
click at [813, 544] on span "A1789219" at bounding box center [914, 550] width 53 height 16
copy span "A1789219"
drag, startPoint x: 579, startPoint y: 506, endPoint x: 644, endPoint y: 532, distance: 70.2
click at [644, 532] on div "Lauren Morgan, 101 King Henry's Rd. Flat 1 Primrose Hill, NW3 3QX United Kingdo…" at bounding box center [686, 549] width 112 height 93
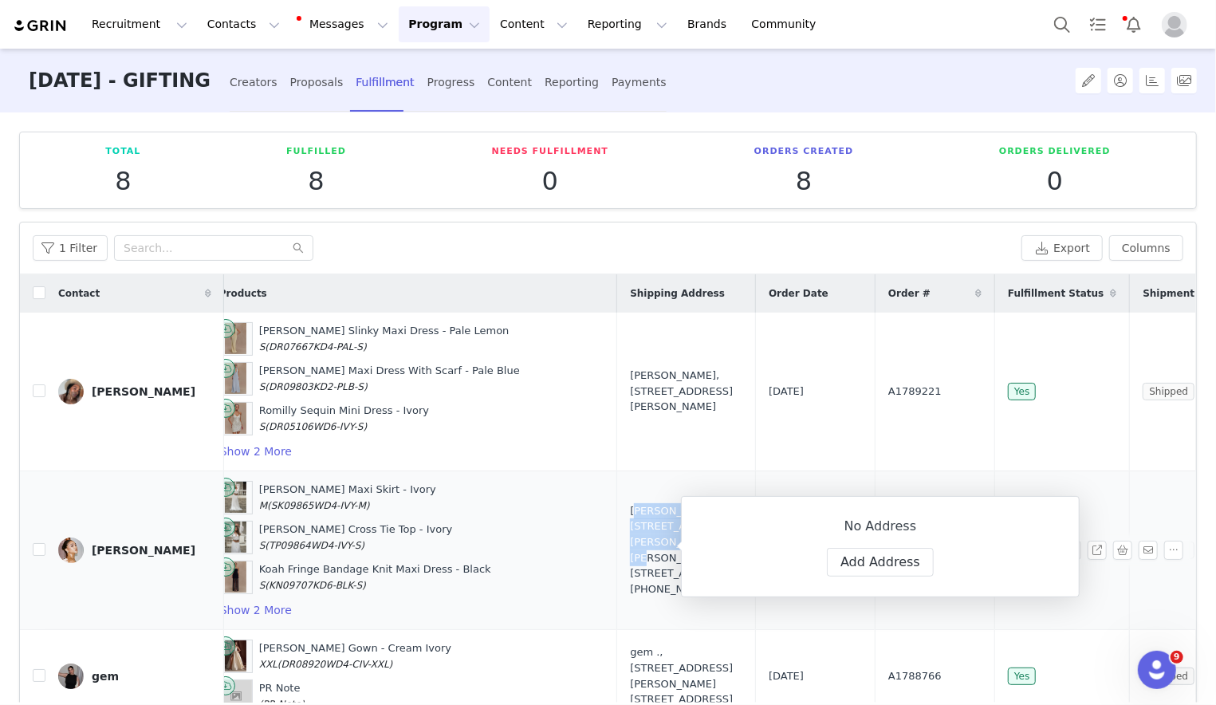
click at [651, 512] on div "Lauren Morgan, 101 King Henry's Rd. Flat 1 Primrose Hill, NW3 3QX United Kingdo…" at bounding box center [686, 549] width 112 height 93
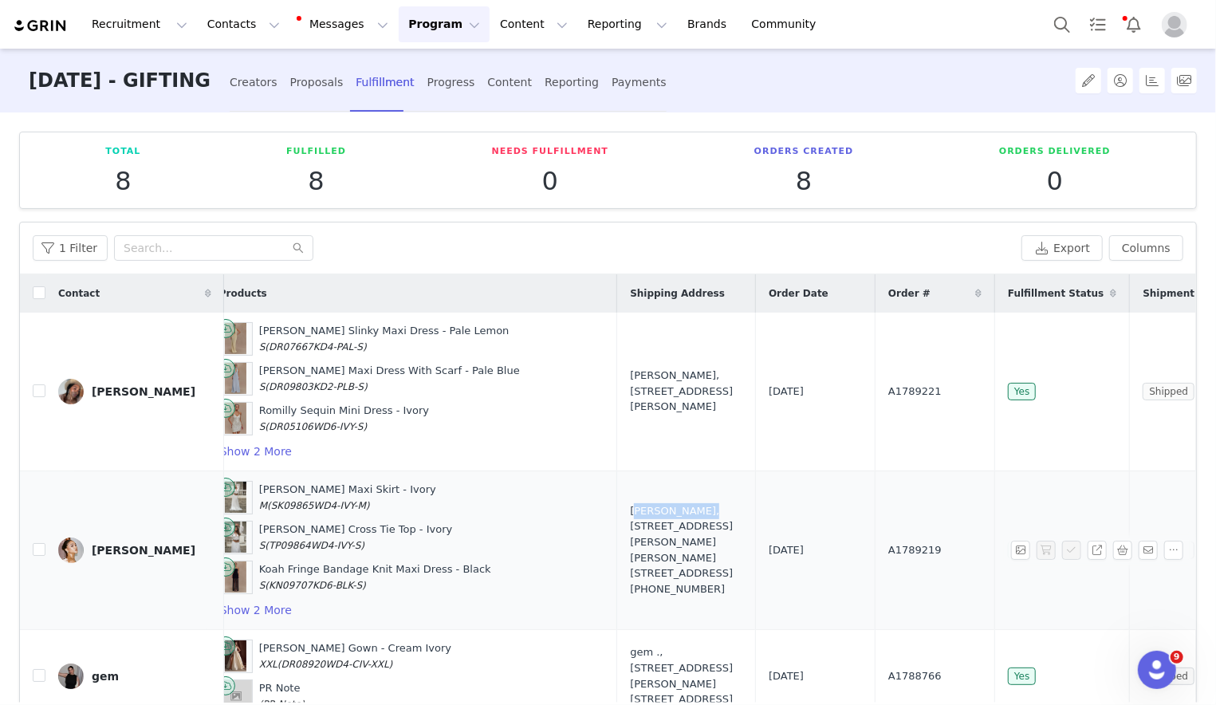
drag, startPoint x: 650, startPoint y: 508, endPoint x: 581, endPoint y: 506, distance: 69.4
click at [630, 506] on div "Lauren Morgan, 101 King Henry's Rd. Flat 1 Primrose Hill, NW3 3QX United Kingdo…" at bounding box center [686, 549] width 112 height 93
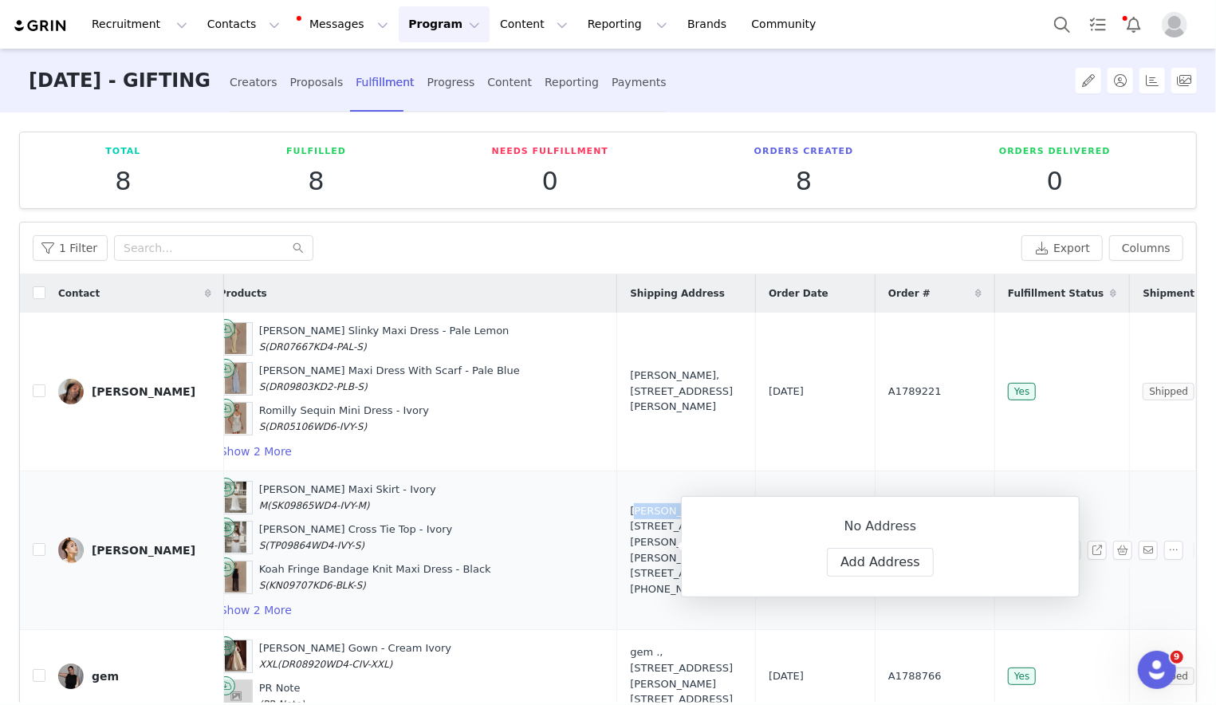
copy div "[PERSON_NAME]"
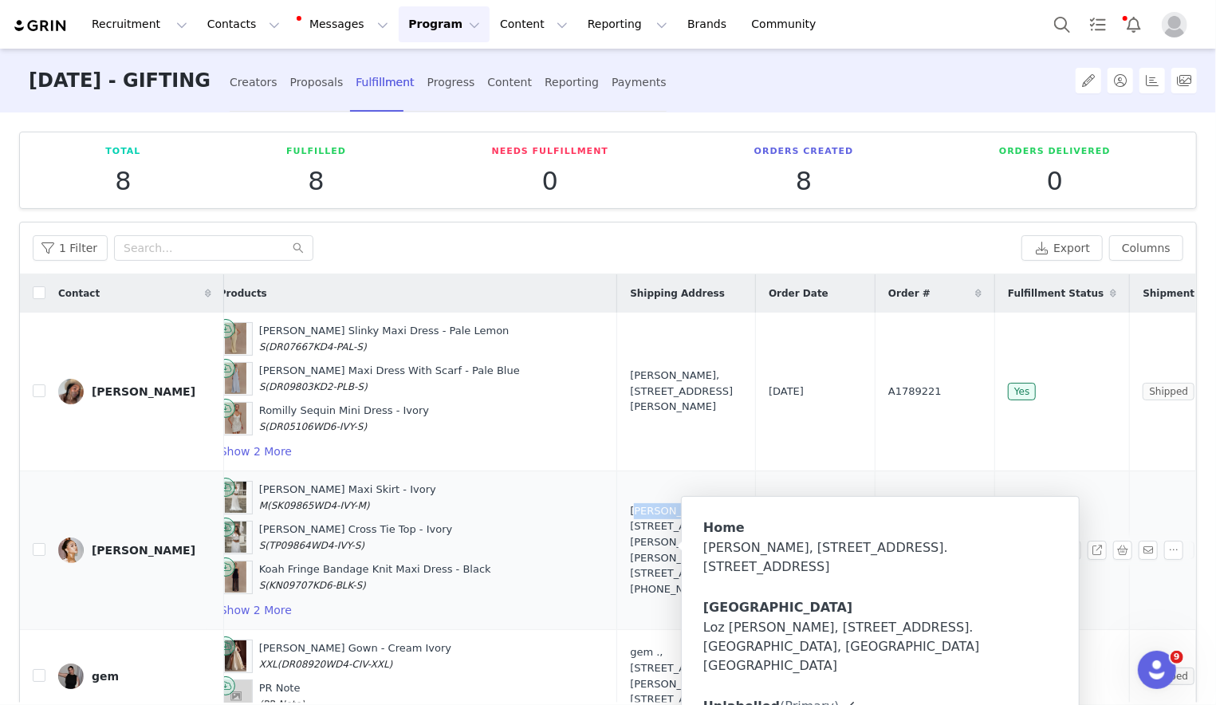
drag, startPoint x: 577, startPoint y: 520, endPoint x: 670, endPoint y: 564, distance: 103.1
click at [670, 564] on td "Lauren Morgan, 101 King Henry's Rd. Flat 1 Primrose Hill, NW3 3QX United Kingdo…" at bounding box center [686, 550] width 139 height 159
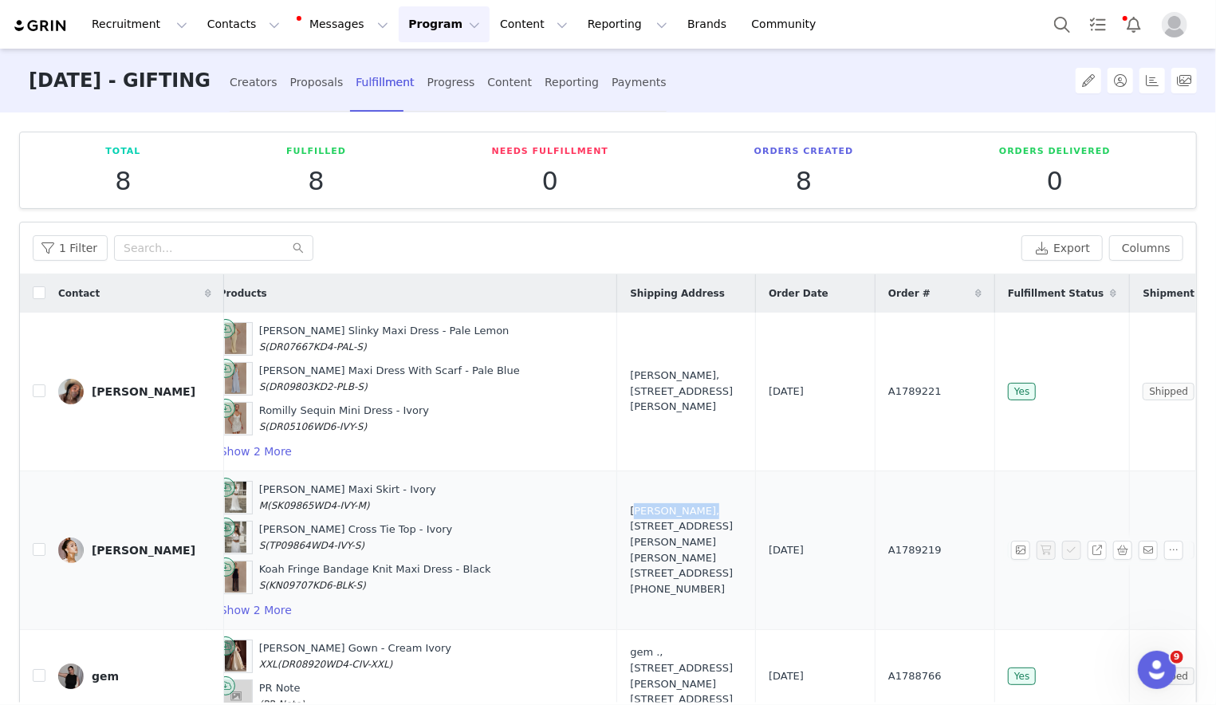
copy div "101 King Henry's Rd. Flat 1 Primrose Hill, NW3 3QX United Kingdom"
drag, startPoint x: 601, startPoint y: 368, endPoint x: 648, endPoint y: 419, distance: 68.9
click at [648, 419] on td "[PERSON_NAME], [STREET_ADDRESS][PERSON_NAME]" at bounding box center [686, 392] width 139 height 159
copy div "[PERSON_NAME], [STREET_ADDRESS][PERSON_NAME]"
click at [813, 396] on span "A1789221" at bounding box center [914, 392] width 53 height 16
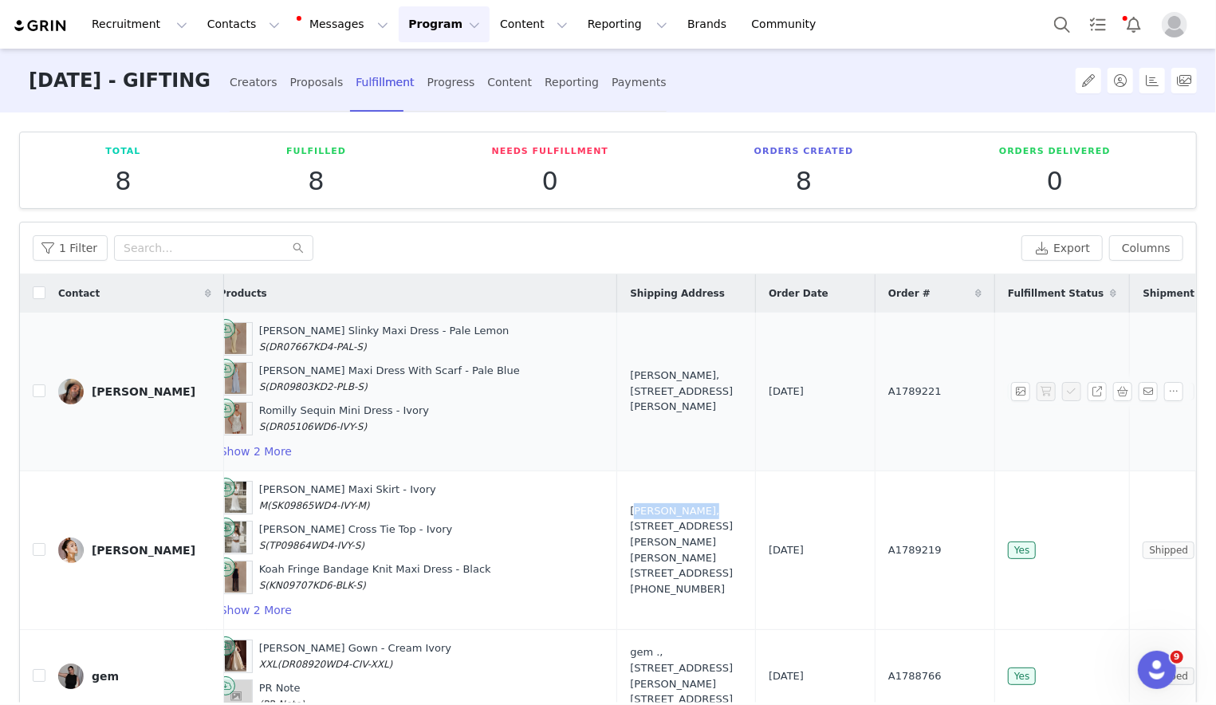
click at [813, 396] on span "A1789221" at bounding box center [914, 392] width 53 height 16
copy span "A1789221"
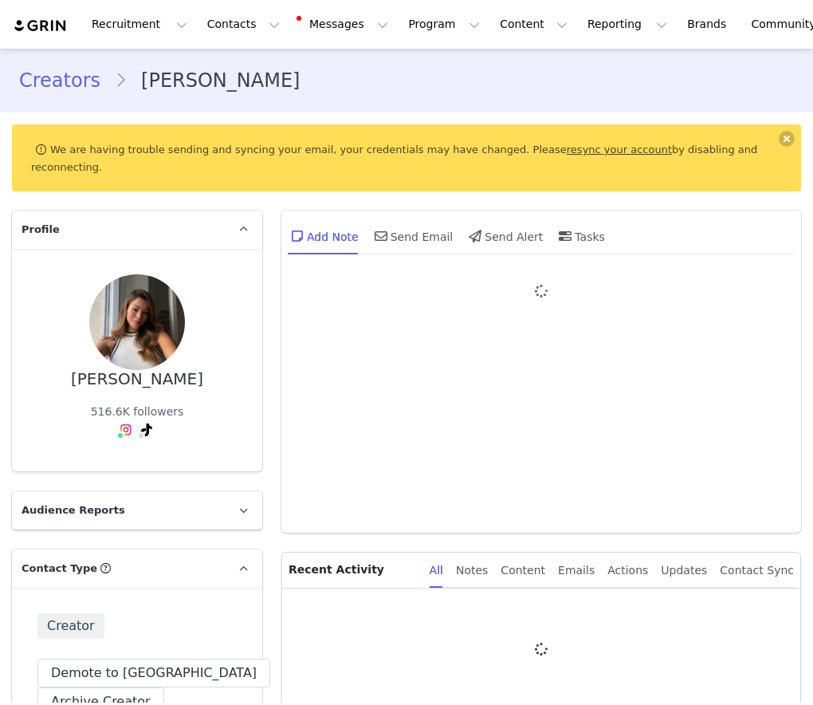
type input "+1 ([GEOGRAPHIC_DATA])"
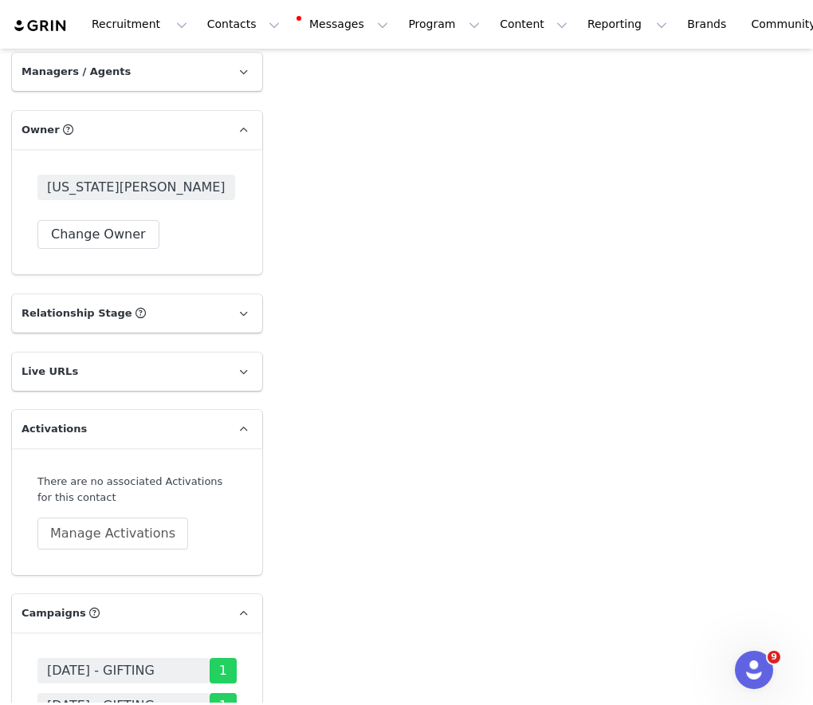
scroll to position [3322, 0]
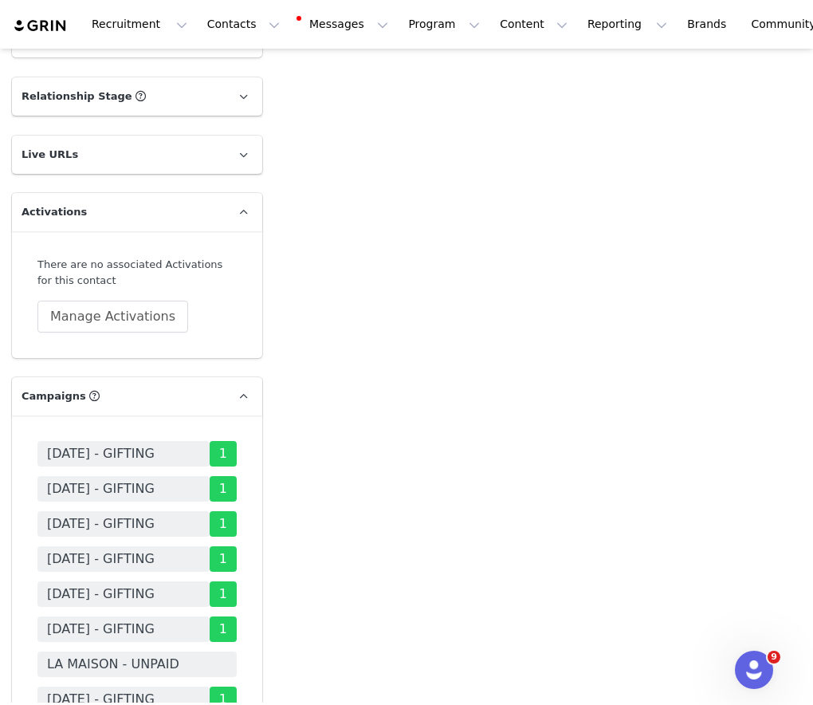
drag, startPoint x: 145, startPoint y: 587, endPoint x: 145, endPoint y: 569, distance: 17.5
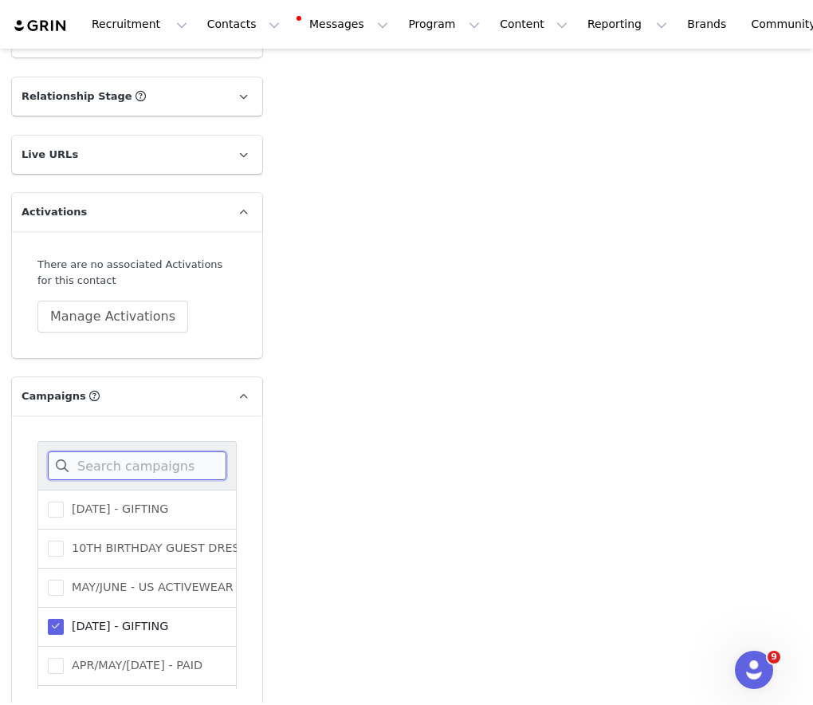
click at [205, 451] on input at bounding box center [137, 465] width 179 height 29
type input "a"
type input "sep"
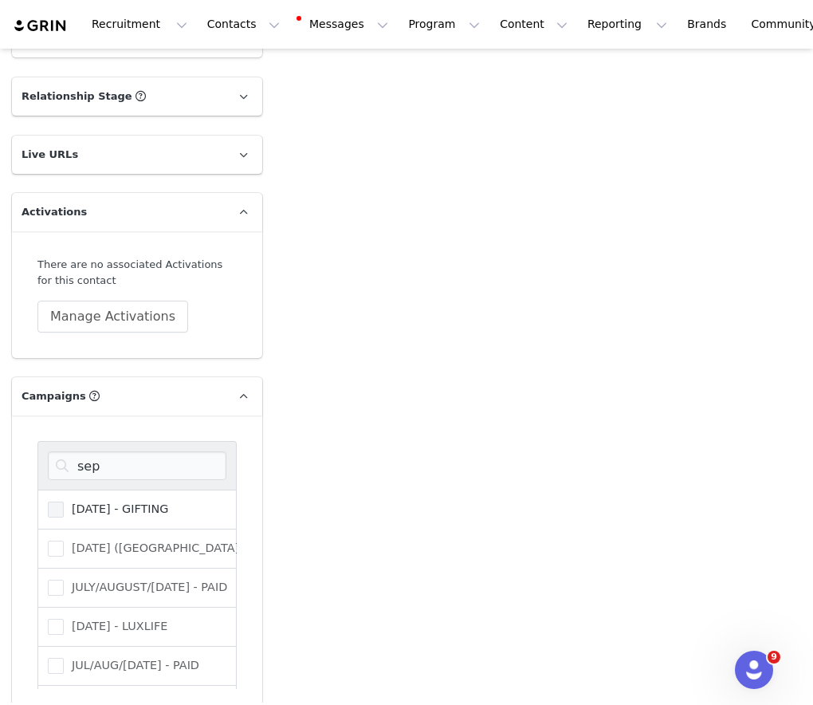
click at [159, 502] on span "[DATE] - GIFTING" at bounding box center [116, 509] width 104 height 15
click at [64, 502] on input "[DATE] - GIFTING" at bounding box center [64, 502] width 0 height 0
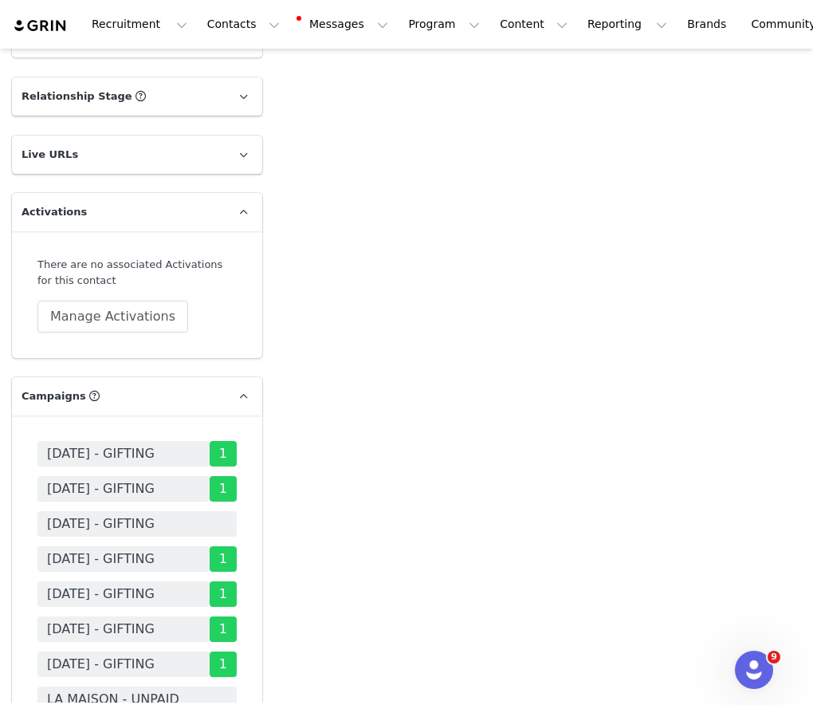
click at [202, 511] on span "[DATE] - GIFTING" at bounding box center [136, 524] width 199 height 26
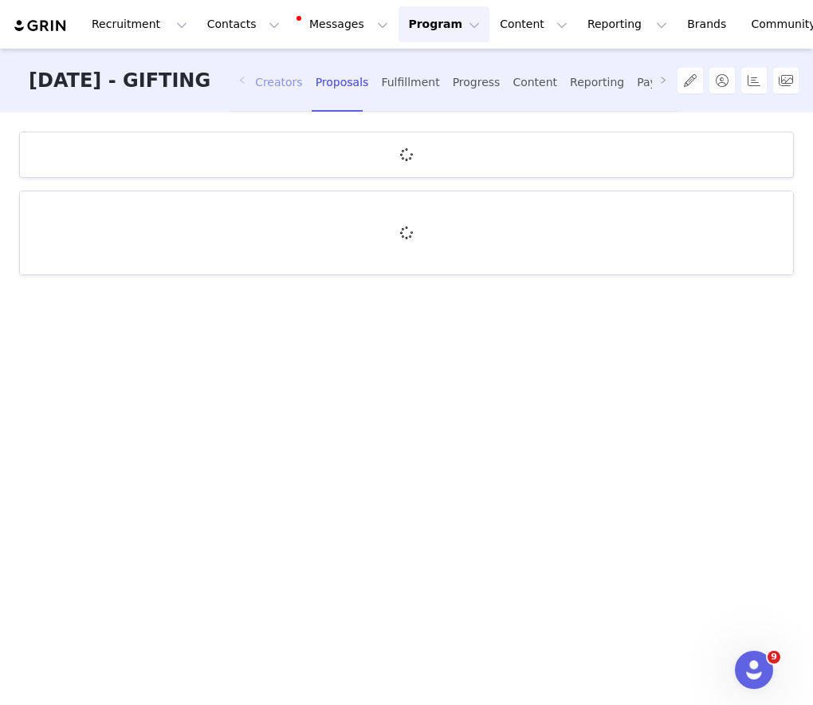
click at [303, 85] on div "Creators" at bounding box center [279, 82] width 48 height 42
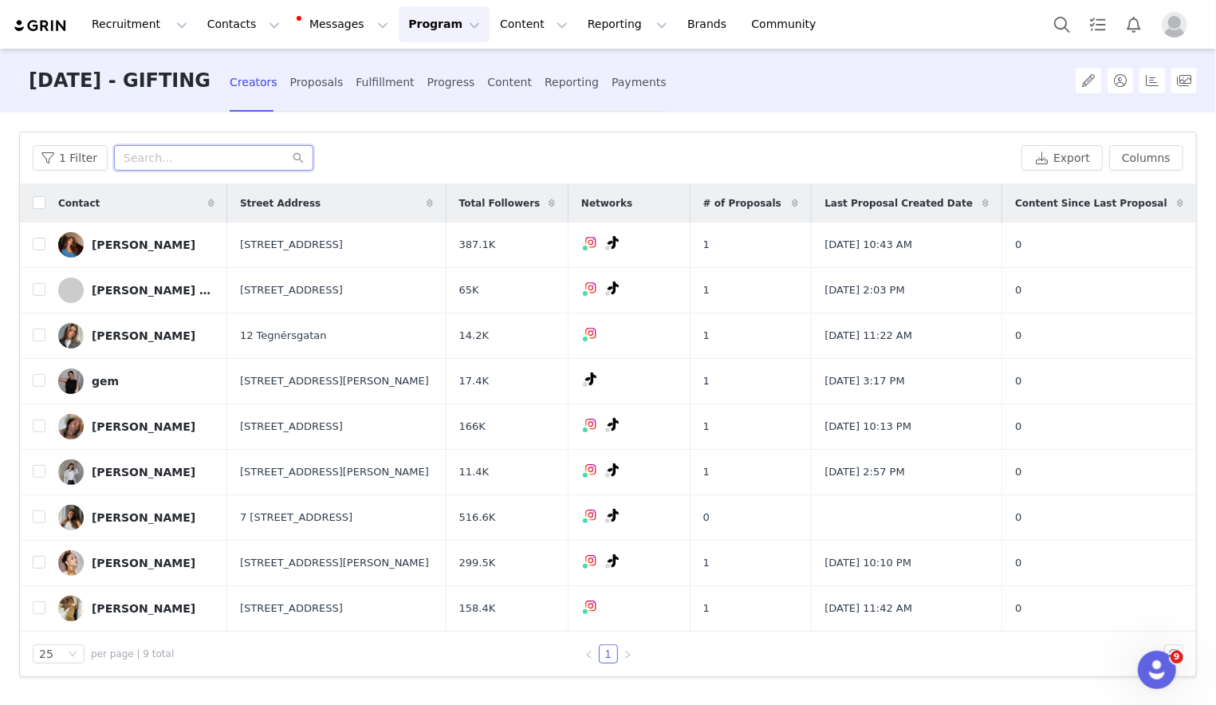
click at [207, 167] on input "text" at bounding box center [213, 158] width 199 height 26
click at [42, 516] on input "checkbox" at bounding box center [39, 516] width 13 height 13
checkbox input "true"
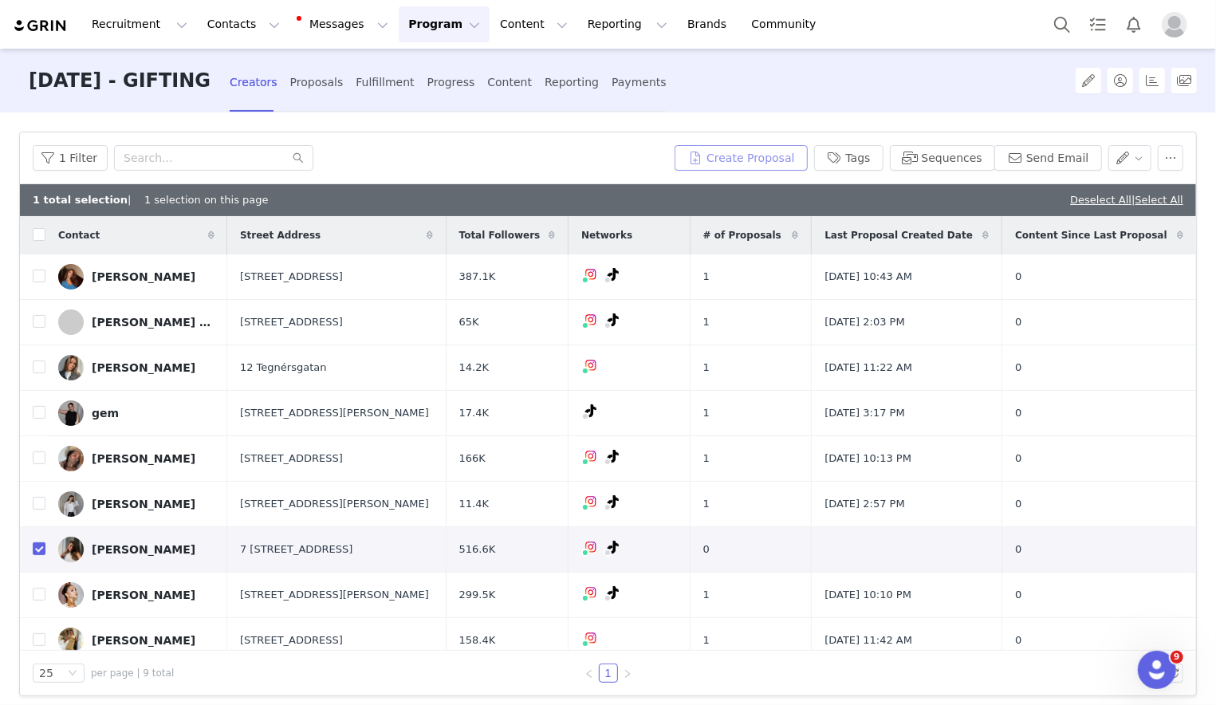
click at [761, 154] on button "Create Proposal" at bounding box center [741, 158] width 132 height 26
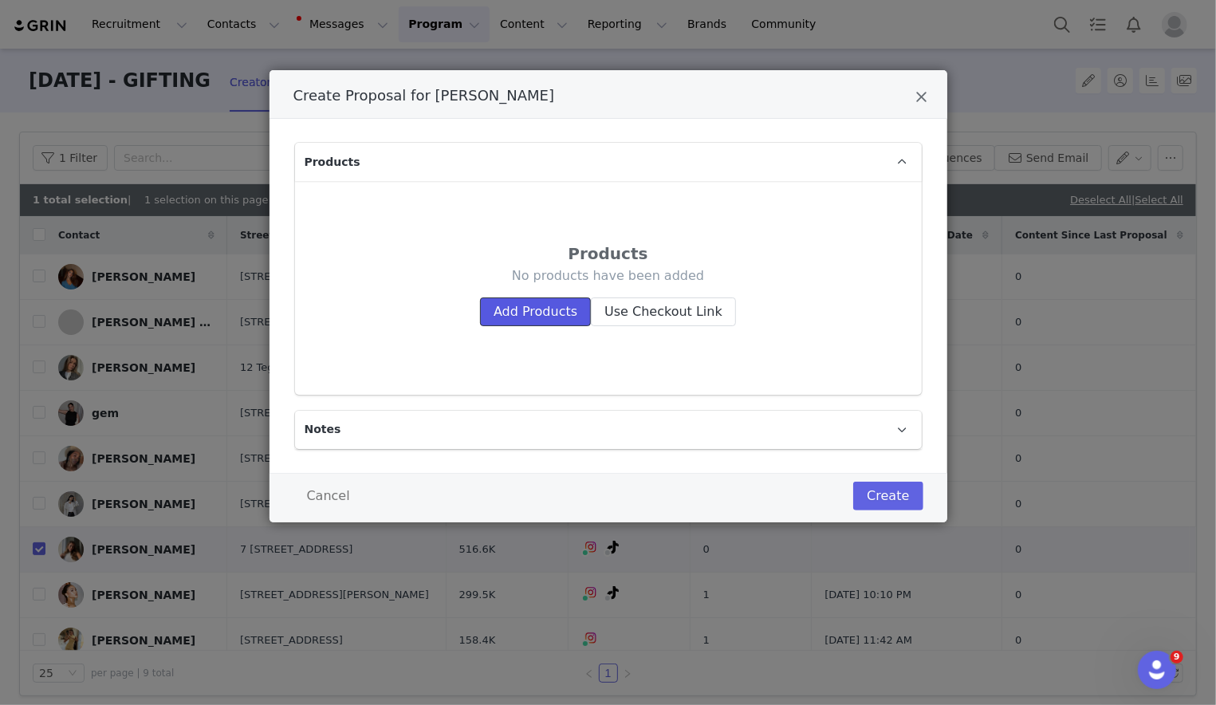
click at [545, 317] on button "Add Products" at bounding box center [535, 311] width 111 height 29
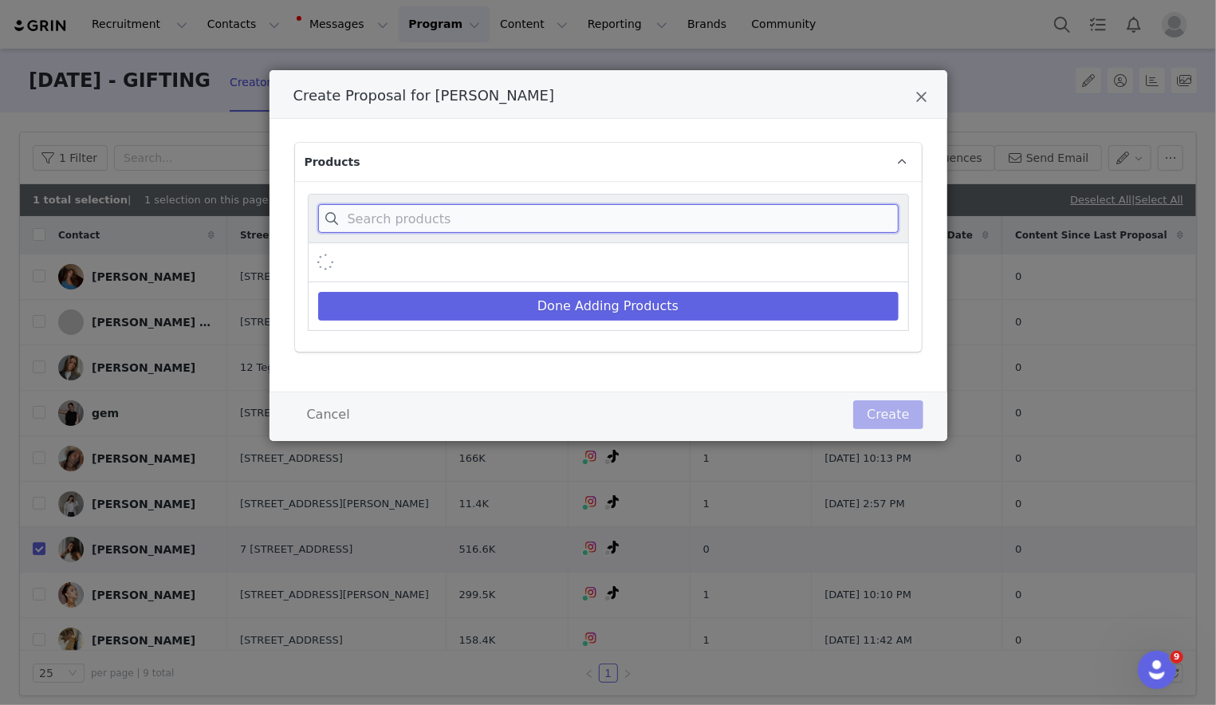
click at [543, 207] on input "Create Proposal for Jasmin Kalia" at bounding box center [608, 218] width 581 height 29
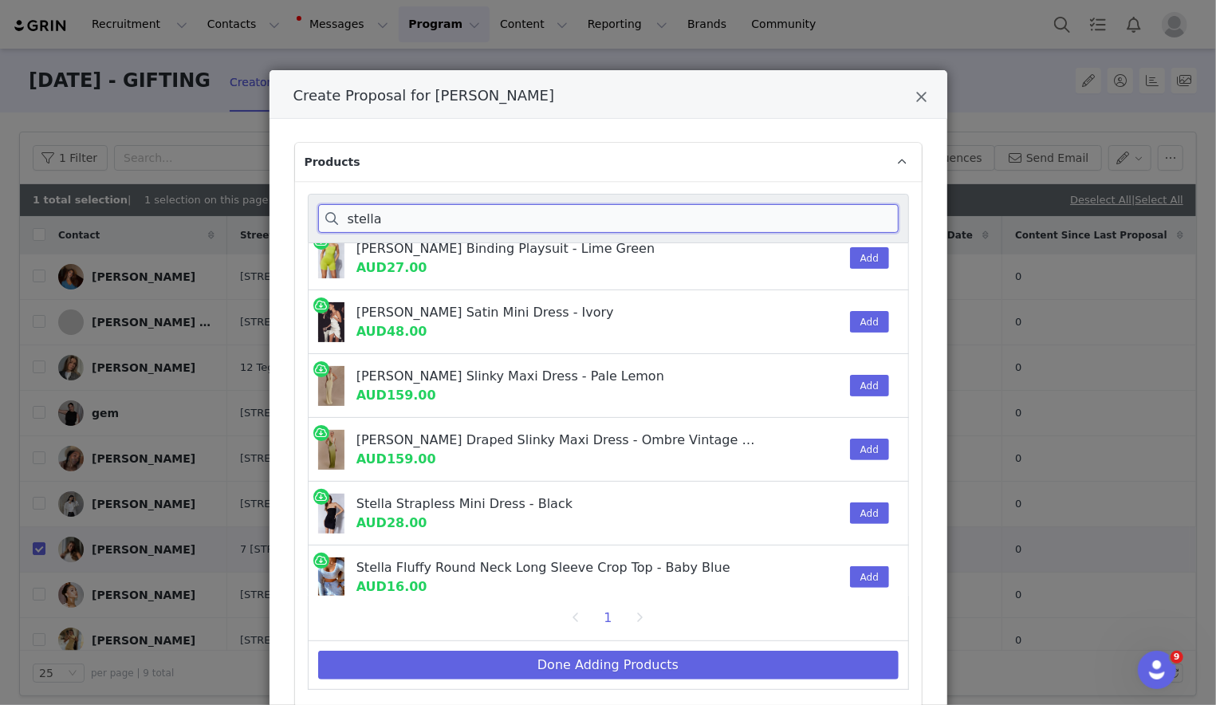
scroll to position [788, 0]
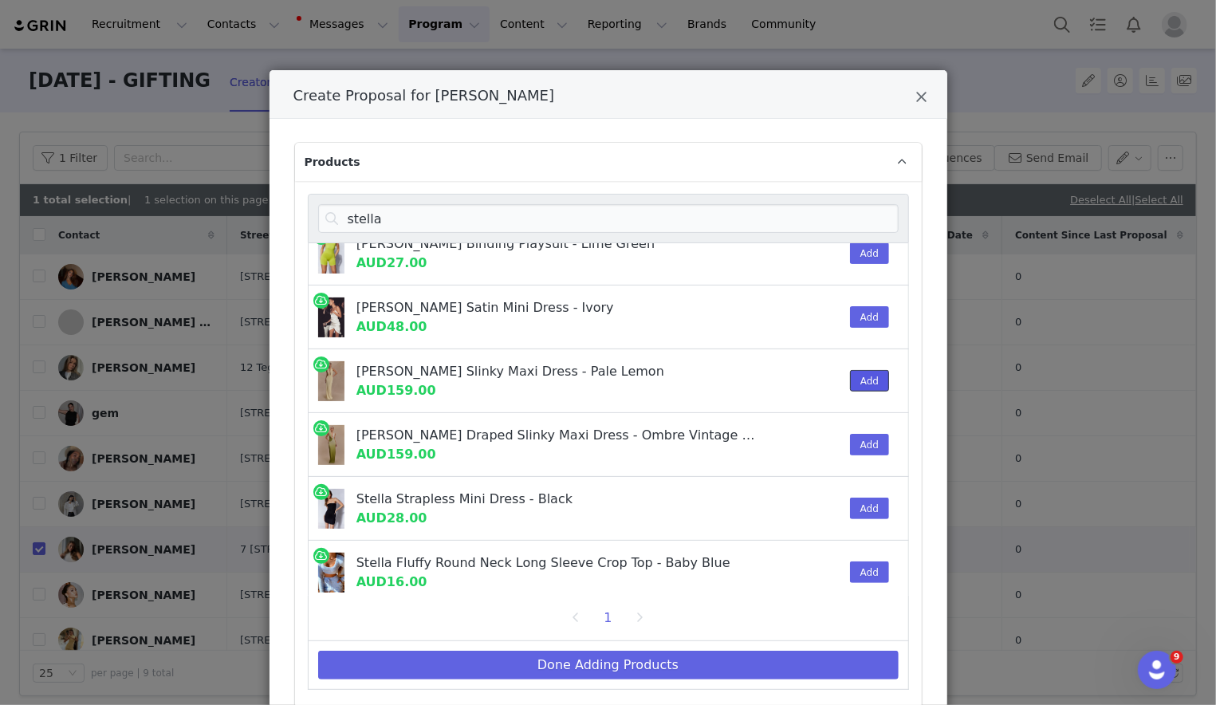
click at [813, 372] on button "Add" at bounding box center [869, 381] width 39 height 22
click at [628, 210] on input "stella" at bounding box center [608, 218] width 581 height 29
type input "d"
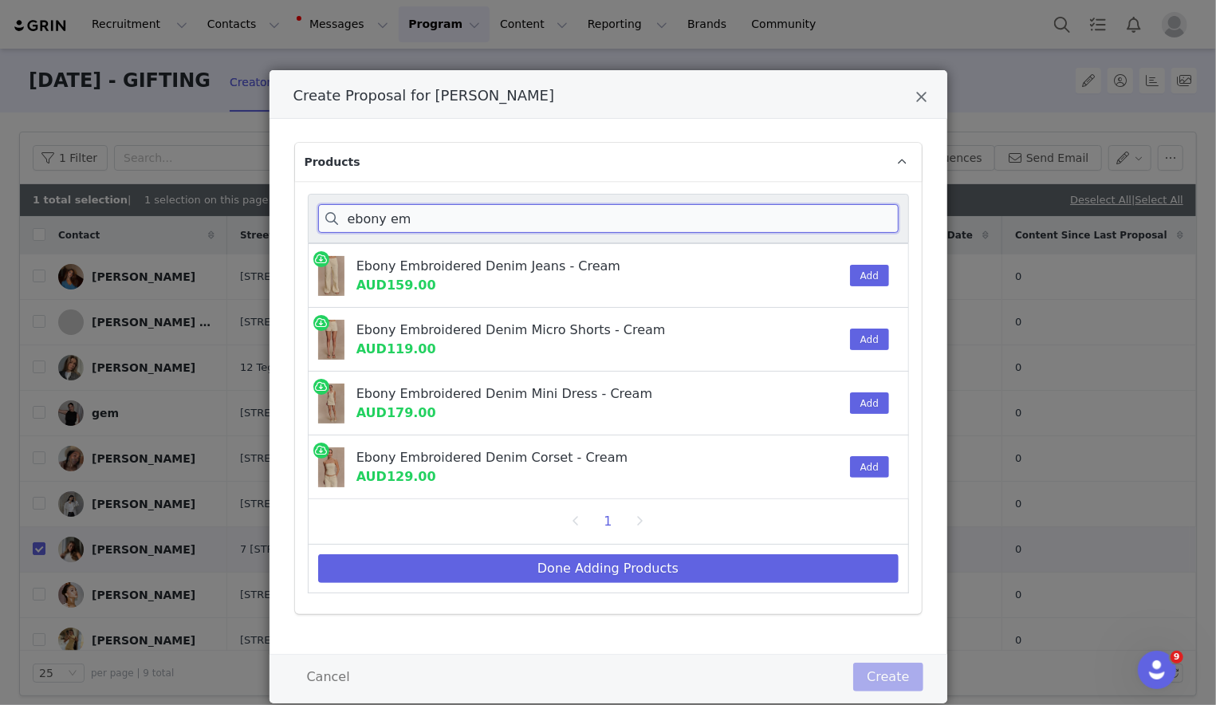
scroll to position [0, 0]
click at [813, 272] on button "Add" at bounding box center [869, 276] width 39 height 22
click at [813, 470] on button "Add" at bounding box center [869, 467] width 39 height 22
click at [510, 214] on input "ebony em" at bounding box center [608, 218] width 581 height 29
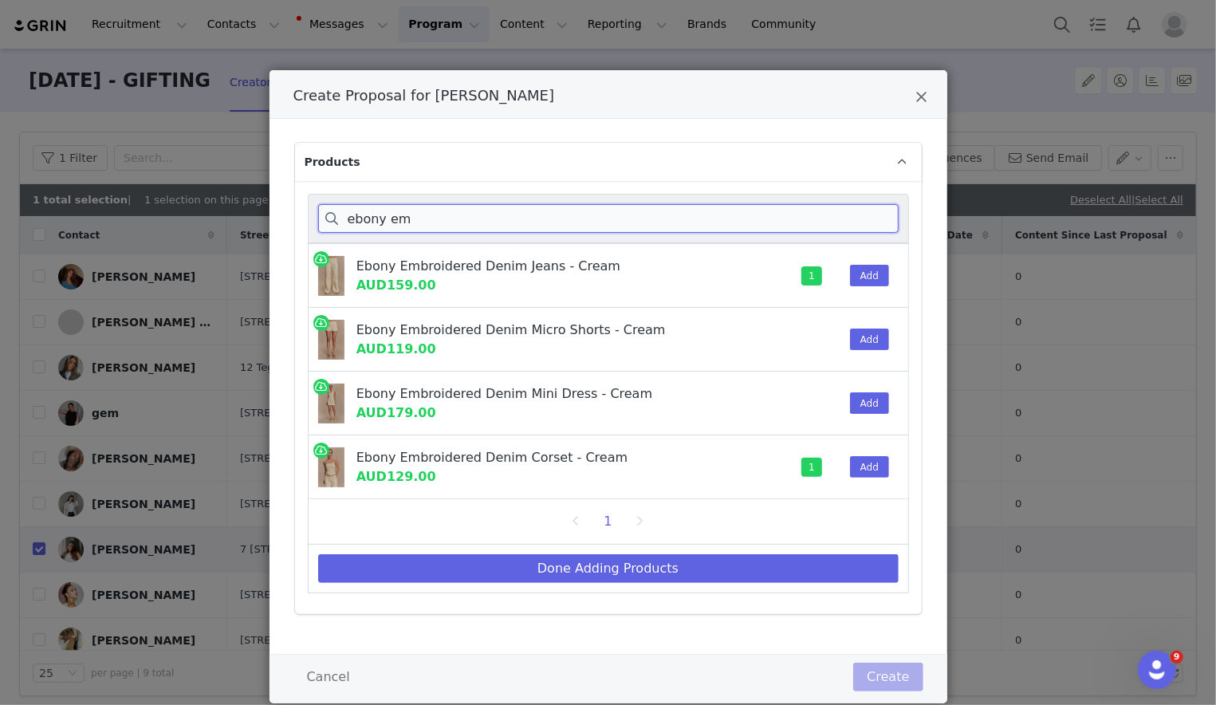
click at [509, 214] on input "ebony em" at bounding box center [608, 218] width 581 height 29
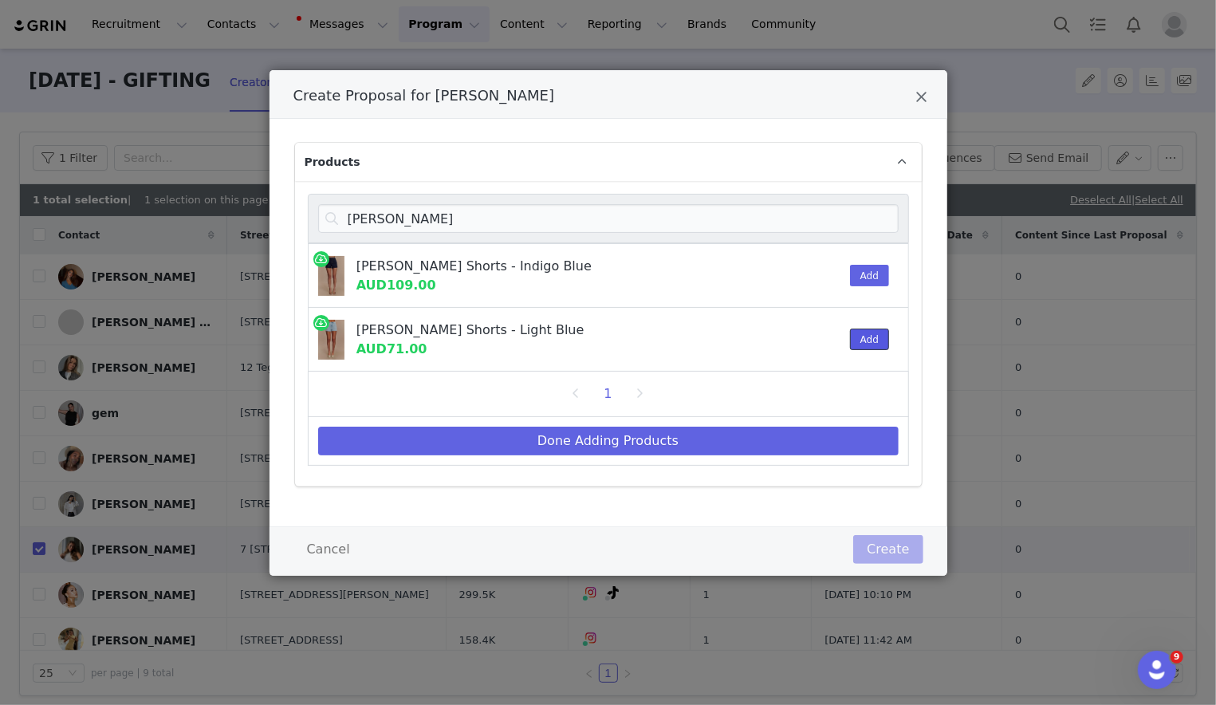
click at [813, 345] on button "Add" at bounding box center [869, 340] width 39 height 22
click at [726, 201] on div "tobia" at bounding box center [608, 218] width 601 height 49
click at [734, 222] on input "tobia" at bounding box center [608, 218] width 581 height 29
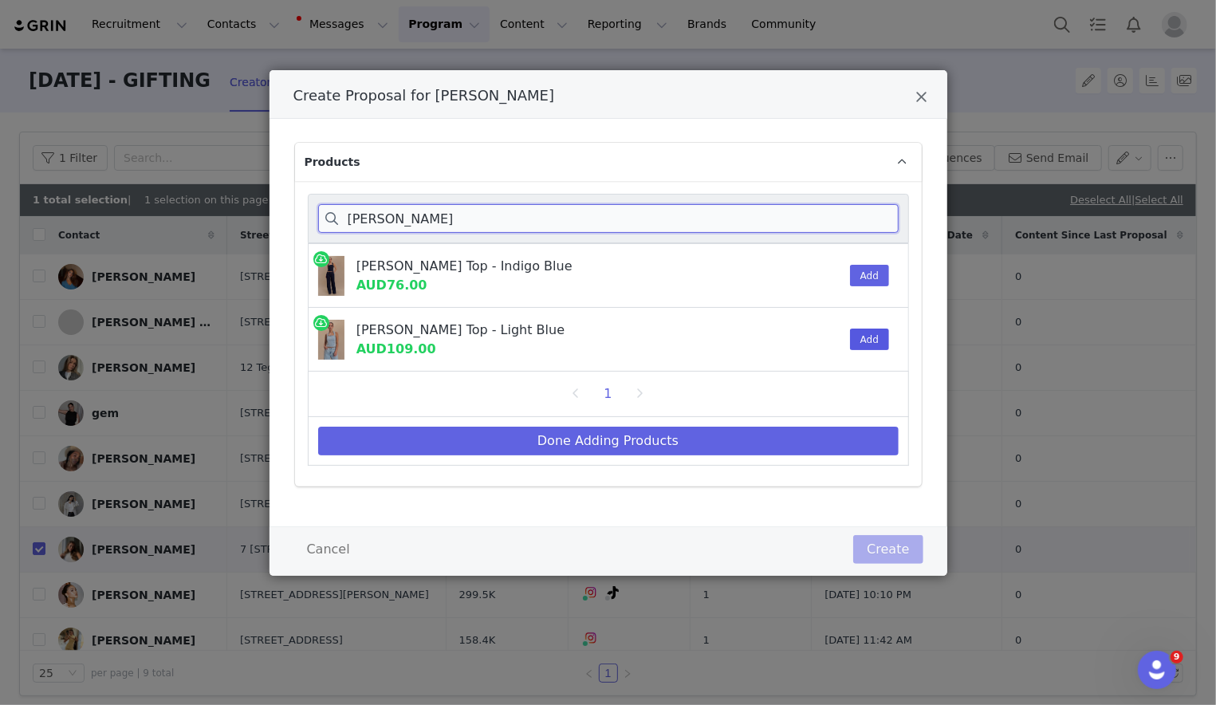
type input "dayna"
drag, startPoint x: 858, startPoint y: 347, endPoint x: 858, endPoint y: 356, distance: 8.8
click at [813, 347] on button "Add" at bounding box center [869, 340] width 39 height 22
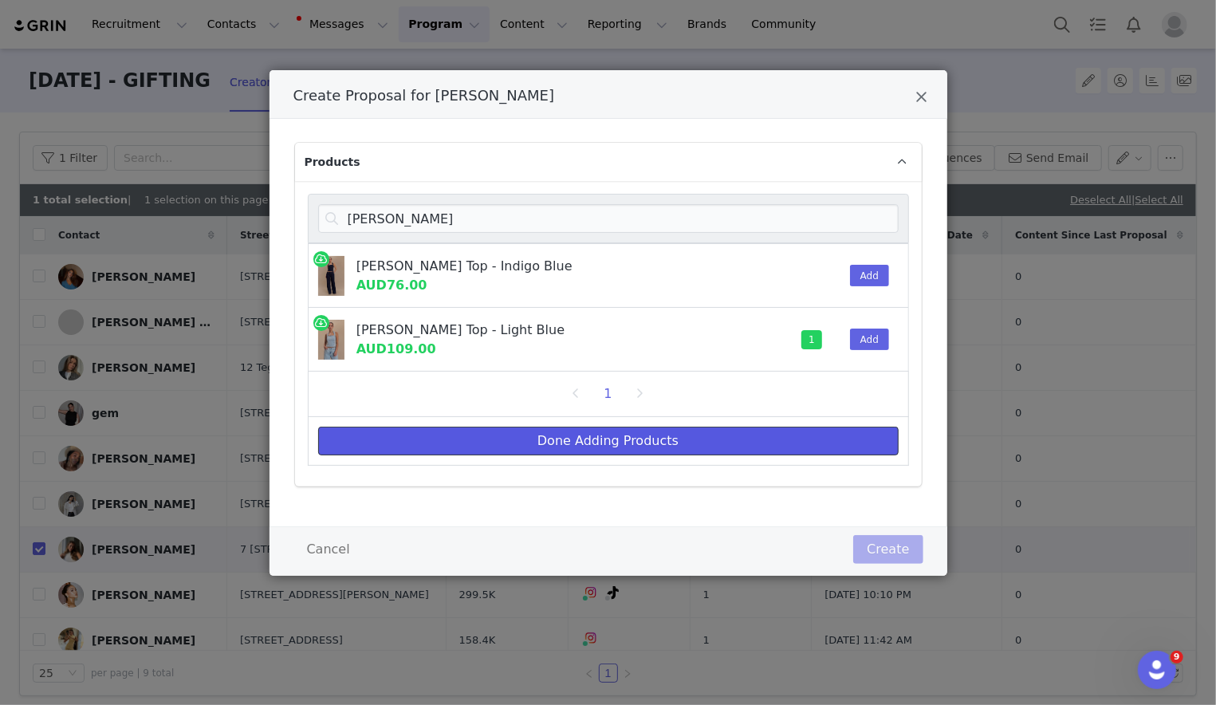
click at [787, 441] on button "Done Adding Products" at bounding box center [608, 441] width 581 height 29
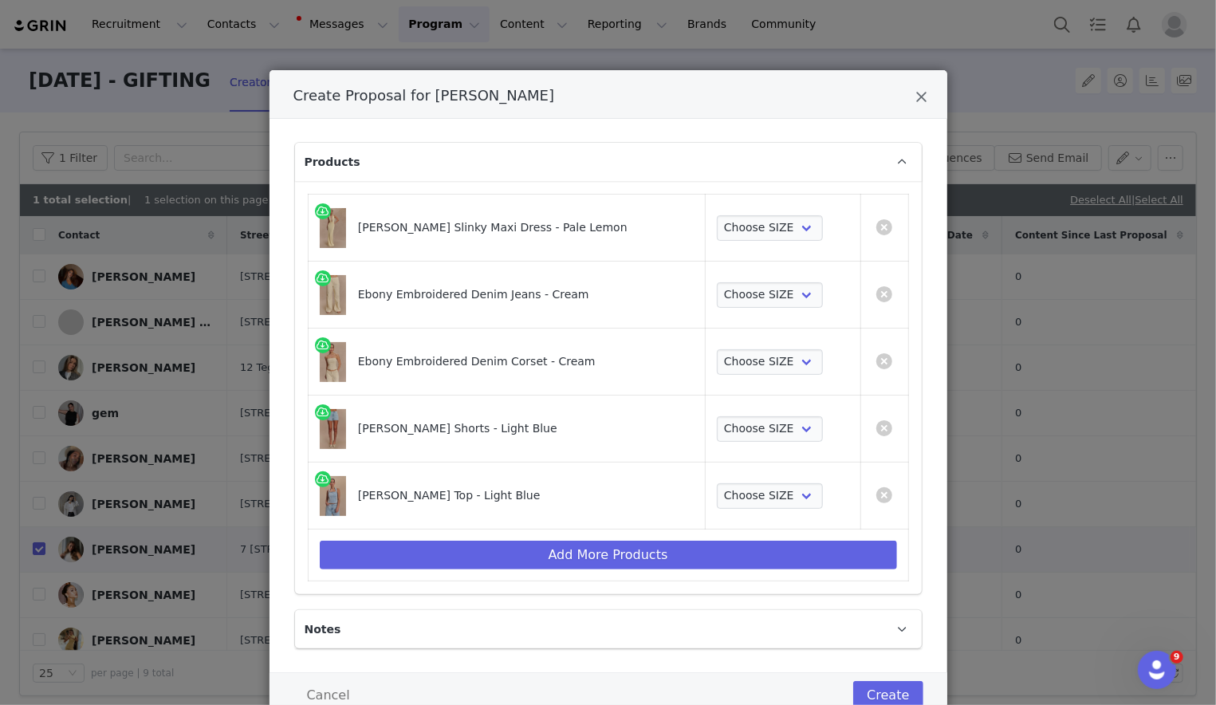
scroll to position [54, 0]
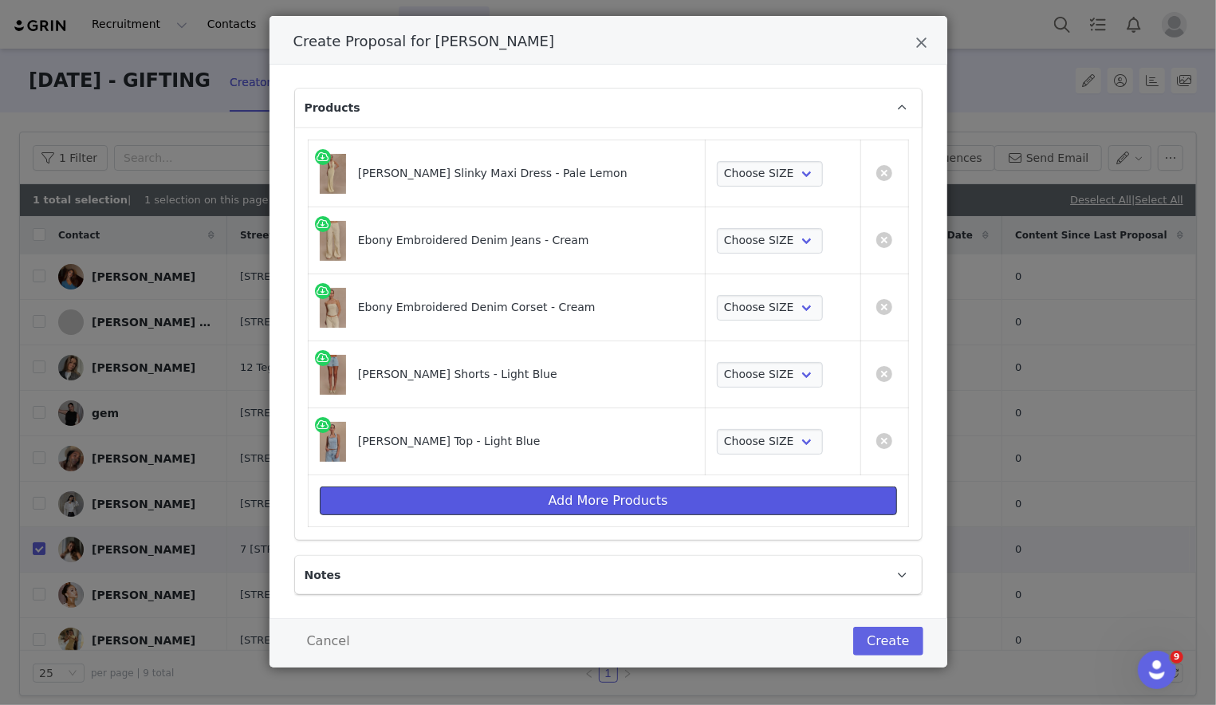
click at [695, 497] on button "Add More Products" at bounding box center [608, 500] width 577 height 29
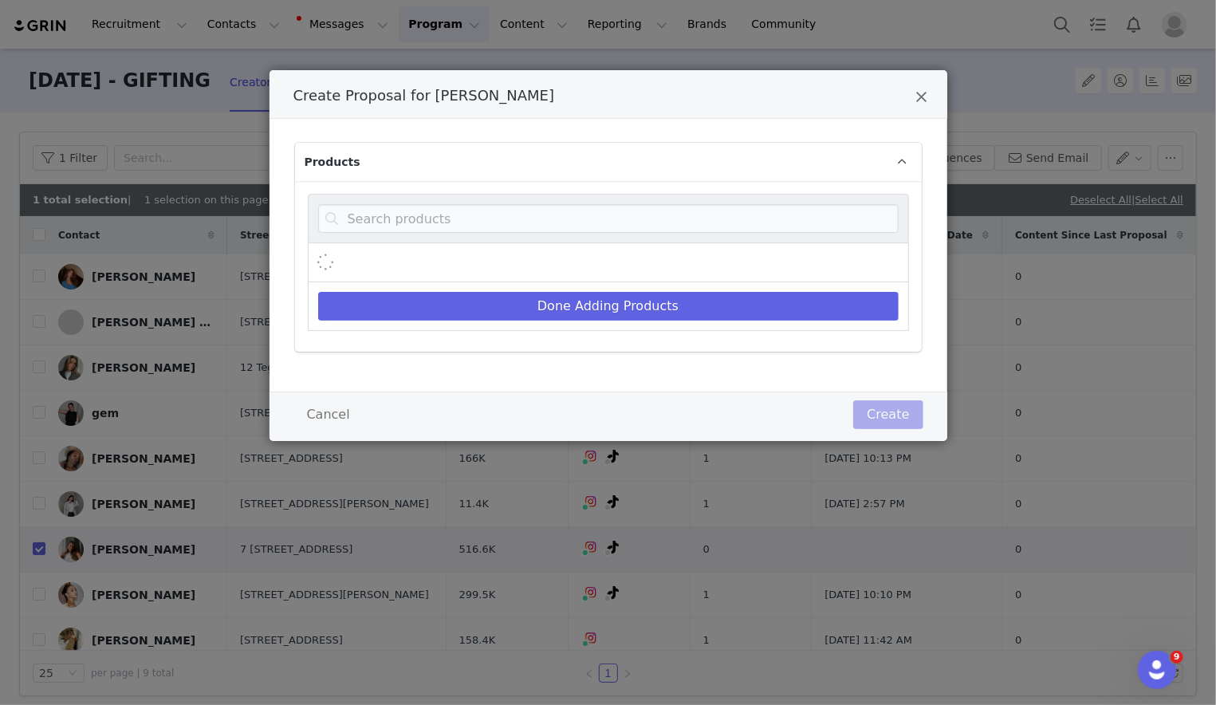
scroll to position [0, 0]
click at [738, 219] on input "Create Proposal for Jasmin Kalia" at bounding box center [608, 218] width 581 height 29
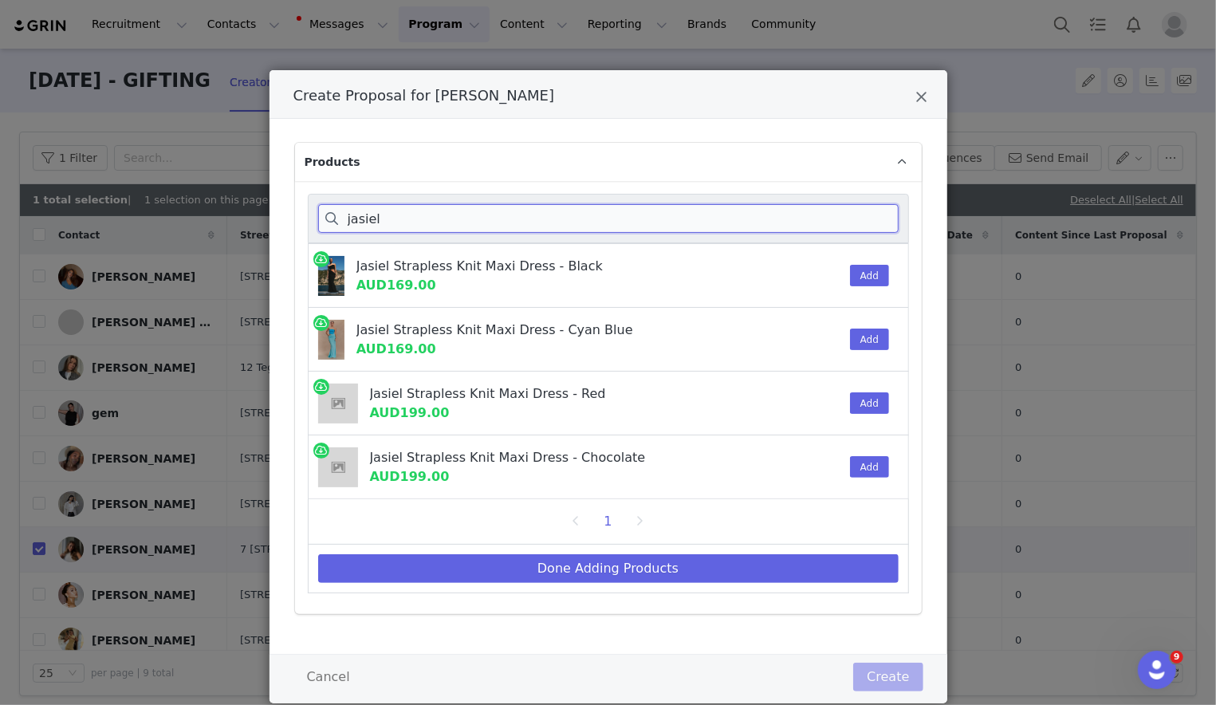
type input "jasiel"
click at [813, 260] on div "Add" at bounding box center [865, 275] width 49 height 63
click at [813, 262] on div "Add" at bounding box center [865, 275] width 49 height 63
click at [813, 276] on button "Add" at bounding box center [869, 276] width 39 height 22
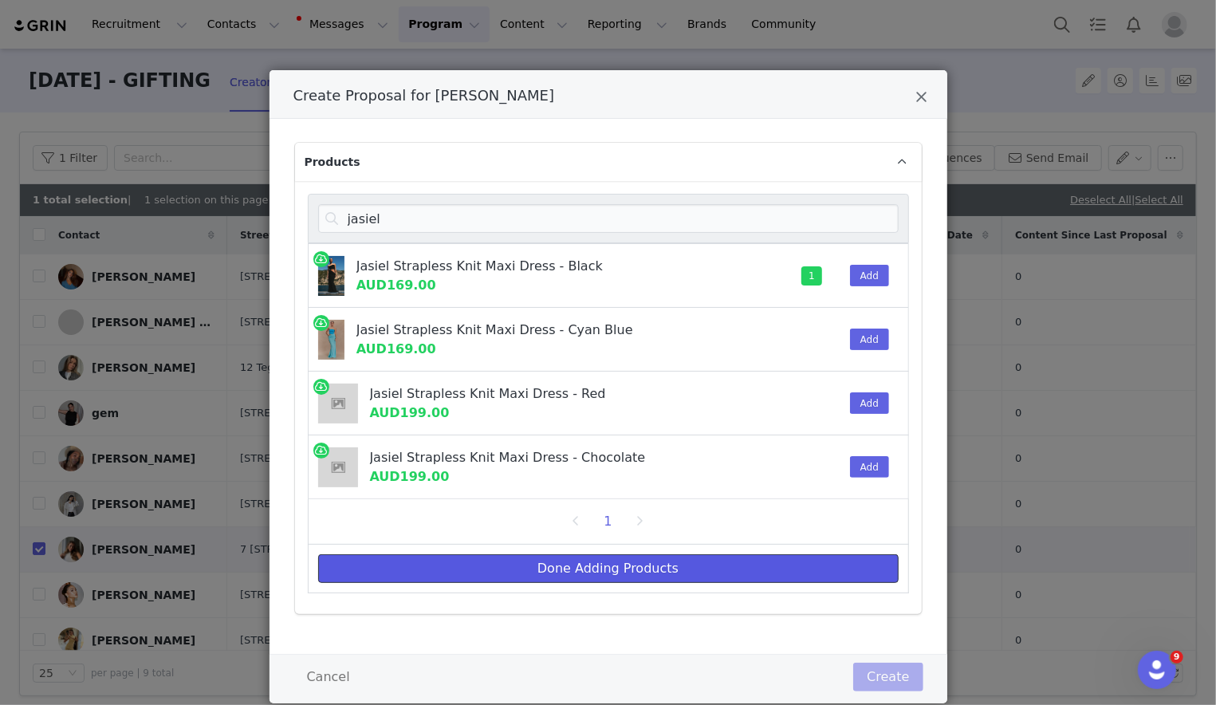
click at [654, 564] on button "Done Adding Products" at bounding box center [608, 568] width 581 height 29
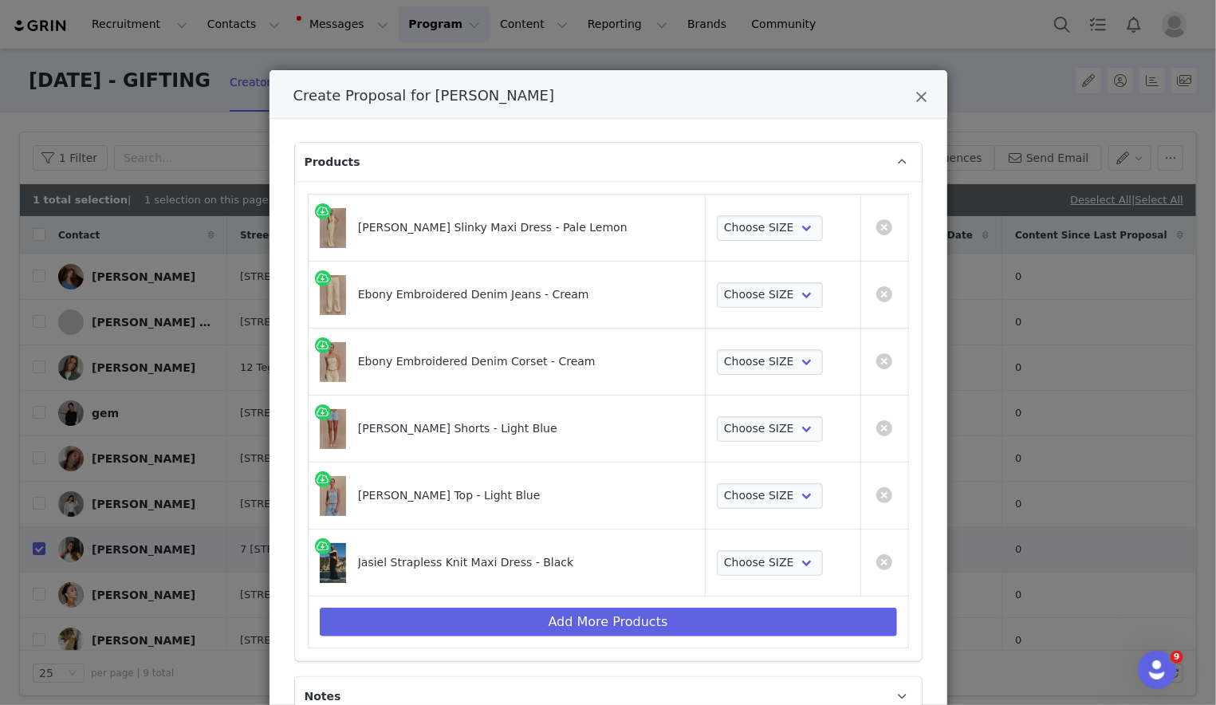
click at [780, 240] on td "Choose SIZE XXS XS S M L XL XXL 3XL" at bounding box center [783, 228] width 155 height 67
click at [780, 230] on select "Choose SIZE XXS XS S M L XL XXL 3XL" at bounding box center [770, 228] width 106 height 26
select select "27635713"
click at [717, 215] on select "Choose SIZE XXS XS S M L XL XXL 3XL" at bounding box center [770, 228] width 106 height 26
drag, startPoint x: 780, startPoint y: 230, endPoint x: 780, endPoint y: 287, distance: 56.6
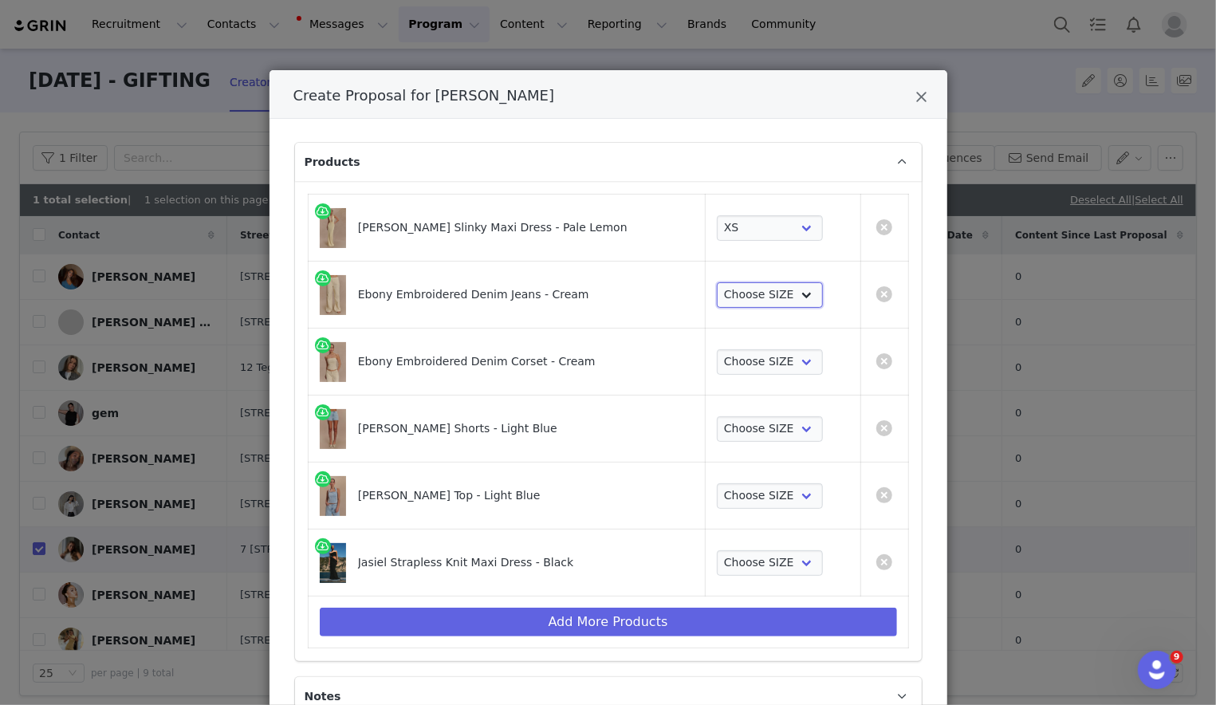
click at [780, 287] on select "Choose SIZE 4 6 7 8 9 10 11 12 14 16 18" at bounding box center [770, 295] width 106 height 26
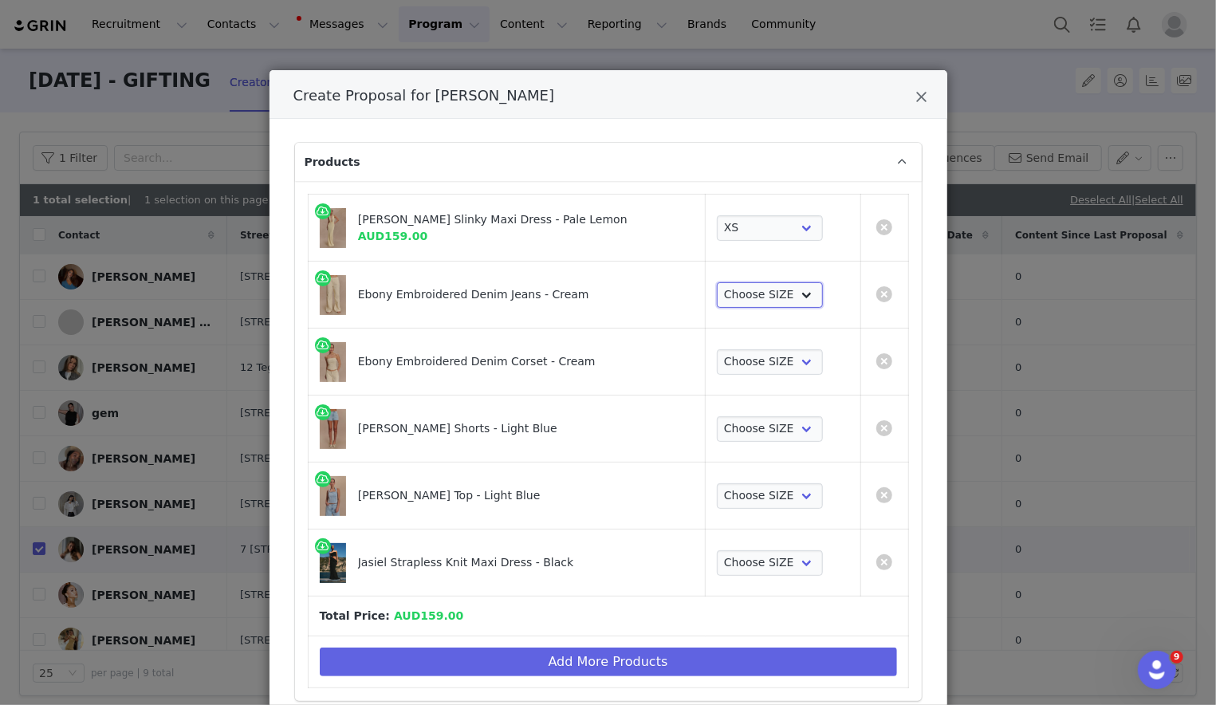
select select "27145427"
click at [717, 282] on select "Choose SIZE 4 6 7 8 9 10 11 12 14 16 18" at bounding box center [770, 295] width 106 height 26
click at [782, 350] on select "Choose SIZE XXS XS S M L XL XXL 3XL" at bounding box center [770, 362] width 106 height 26
select select "27127737"
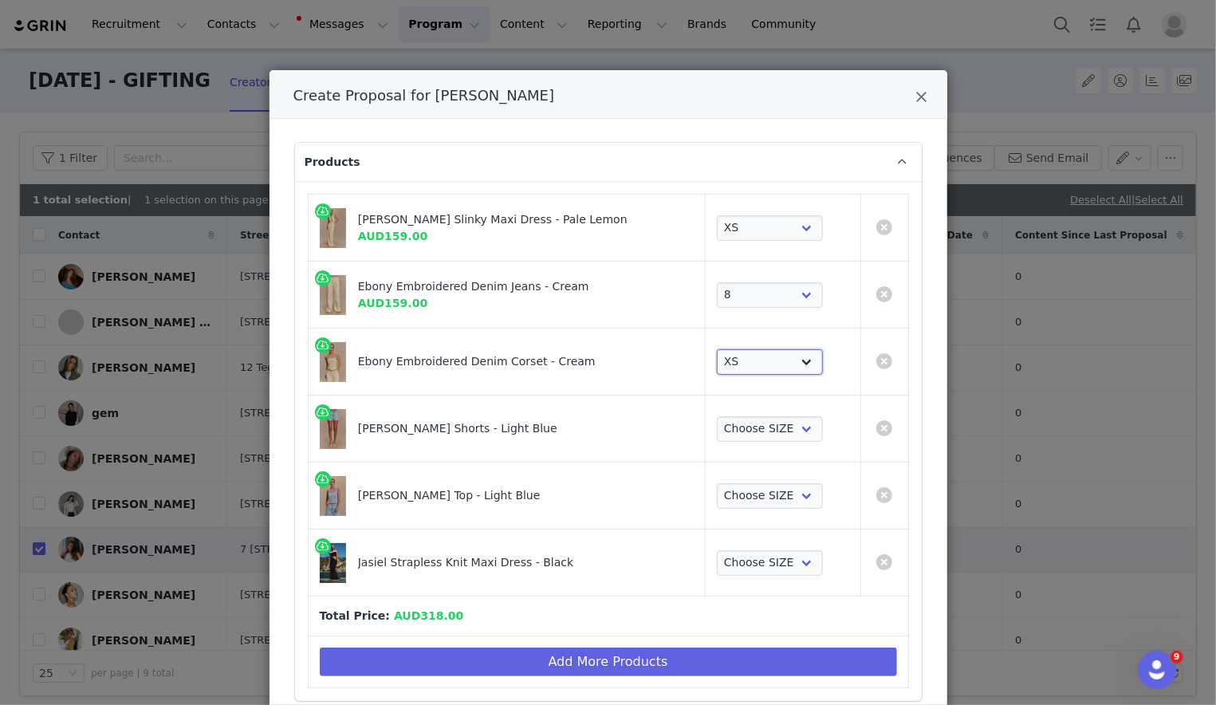
click at [717, 349] on select "Choose SIZE XXS XS S M L XL XXL 3XL" at bounding box center [770, 362] width 106 height 26
click at [781, 430] on select "Choose SIZE XXS XS S M L XL XXL 3XL" at bounding box center [770, 429] width 106 height 26
select select "24758462"
click at [717, 416] on select "Choose SIZE XXS XS S M L XL XXL 3XL" at bounding box center [770, 429] width 106 height 26
click at [776, 493] on select "Choose SIZE XXS XS S M L XL XXL 3XL" at bounding box center [770, 496] width 106 height 26
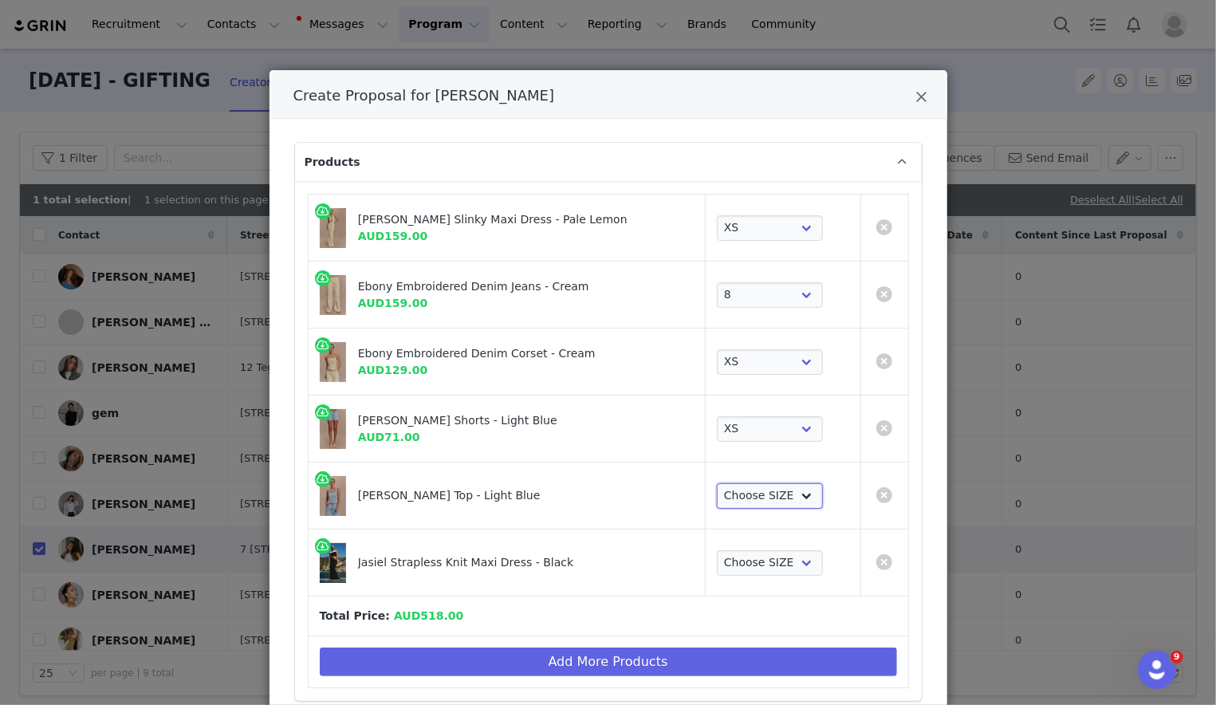
select select "24865115"
click at [717, 483] on select "Choose SIZE XXS XS S M L XL XXL 3XL" at bounding box center [770, 496] width 106 height 26
click at [770, 565] on select "Choose SIZE XXS XS S M L XL XXL 3XL" at bounding box center [770, 563] width 106 height 26
select select "26835942"
click at [717, 550] on select "Choose SIZE XXS XS S M L XL XXL 3XL" at bounding box center [770, 563] width 106 height 26
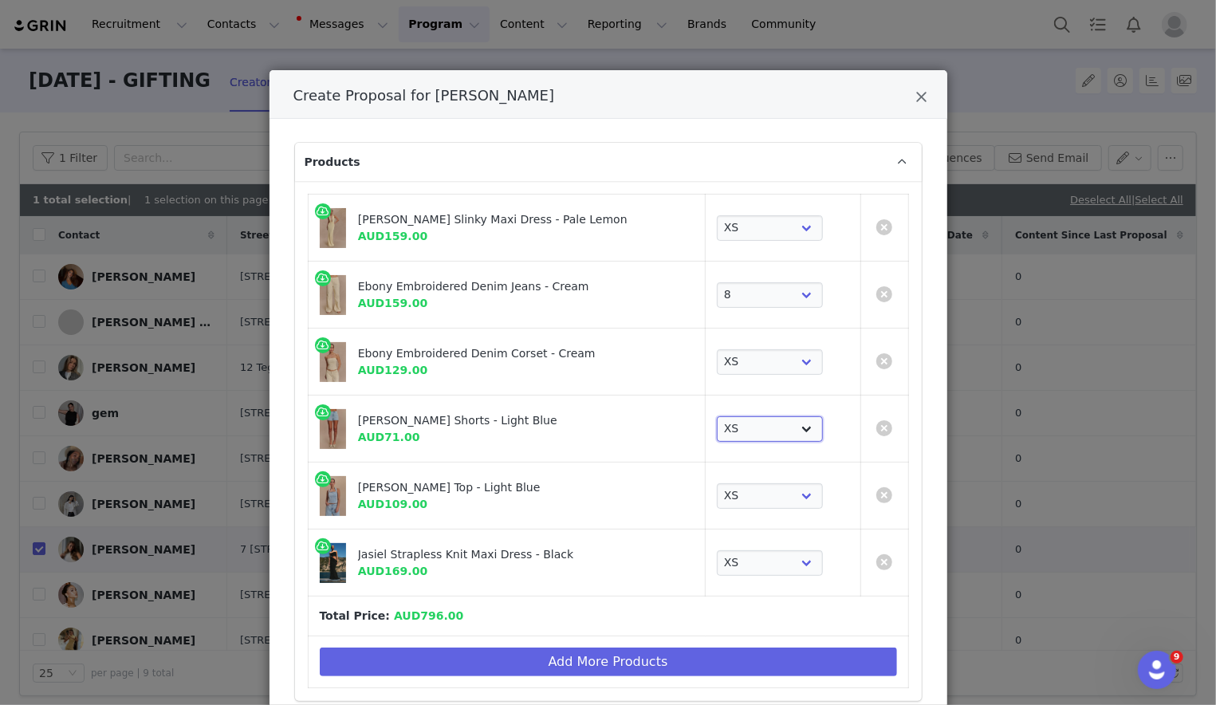
click at [762, 427] on select "Choose SIZE XXS XS S M L XL XXL 3XL" at bounding box center [770, 429] width 106 height 26
select select "24758463"
click at [717, 416] on select "Choose SIZE XXS XS S M L XL XXL 3XL" at bounding box center [770, 429] width 106 height 26
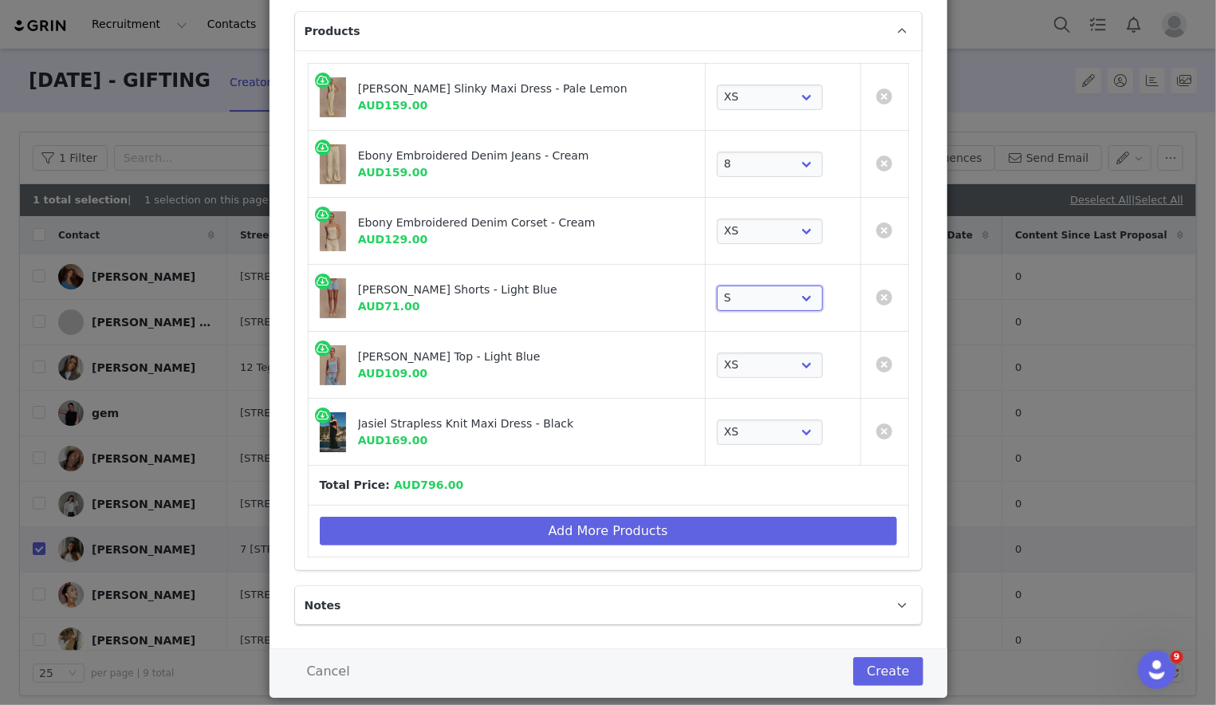
scroll to position [161, 0]
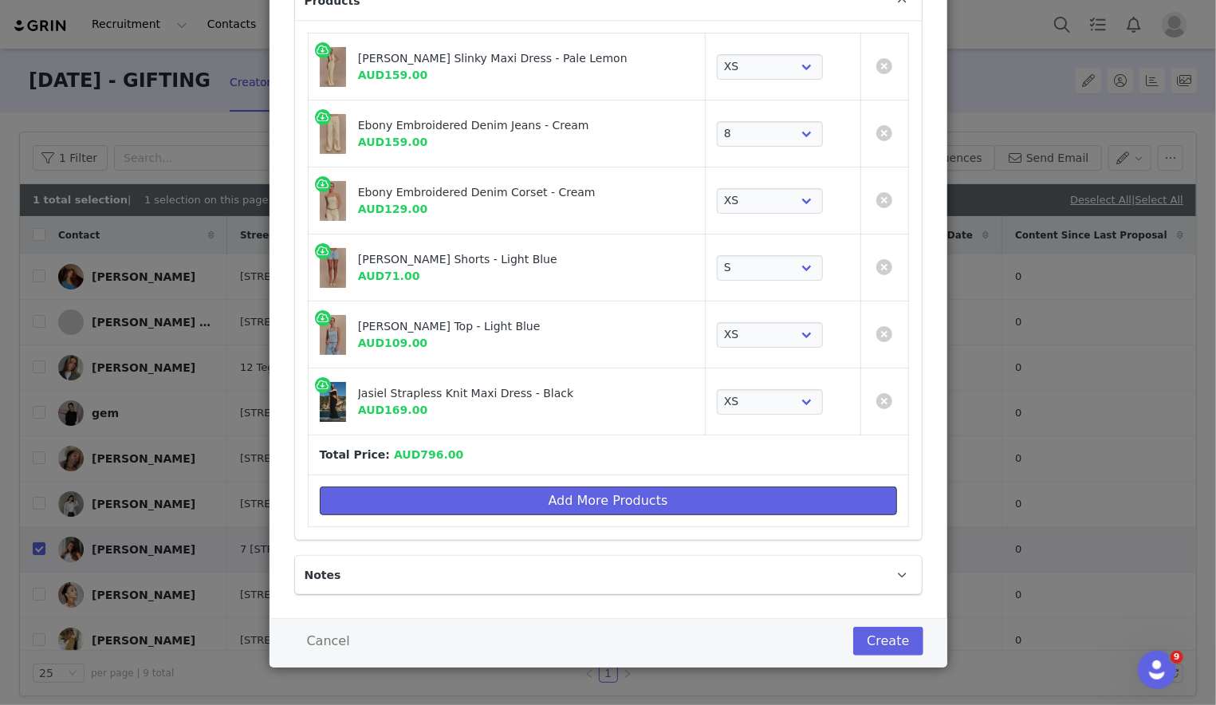
drag, startPoint x: 803, startPoint y: 494, endPoint x: 803, endPoint y: 483, distance: 10.4
click at [803, 494] on button "Add More Products" at bounding box center [608, 500] width 577 height 29
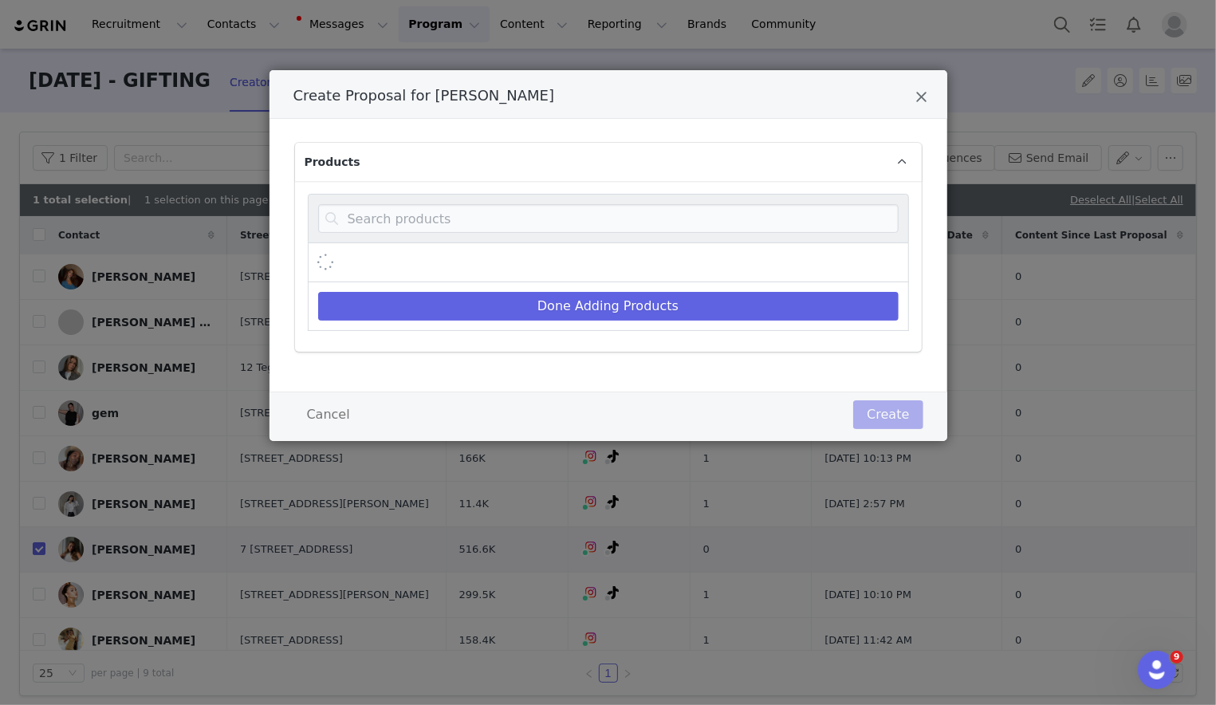
scroll to position [0, 0]
click at [813, 205] on input "Create Proposal for Jasmin Kalia" at bounding box center [608, 218] width 581 height 29
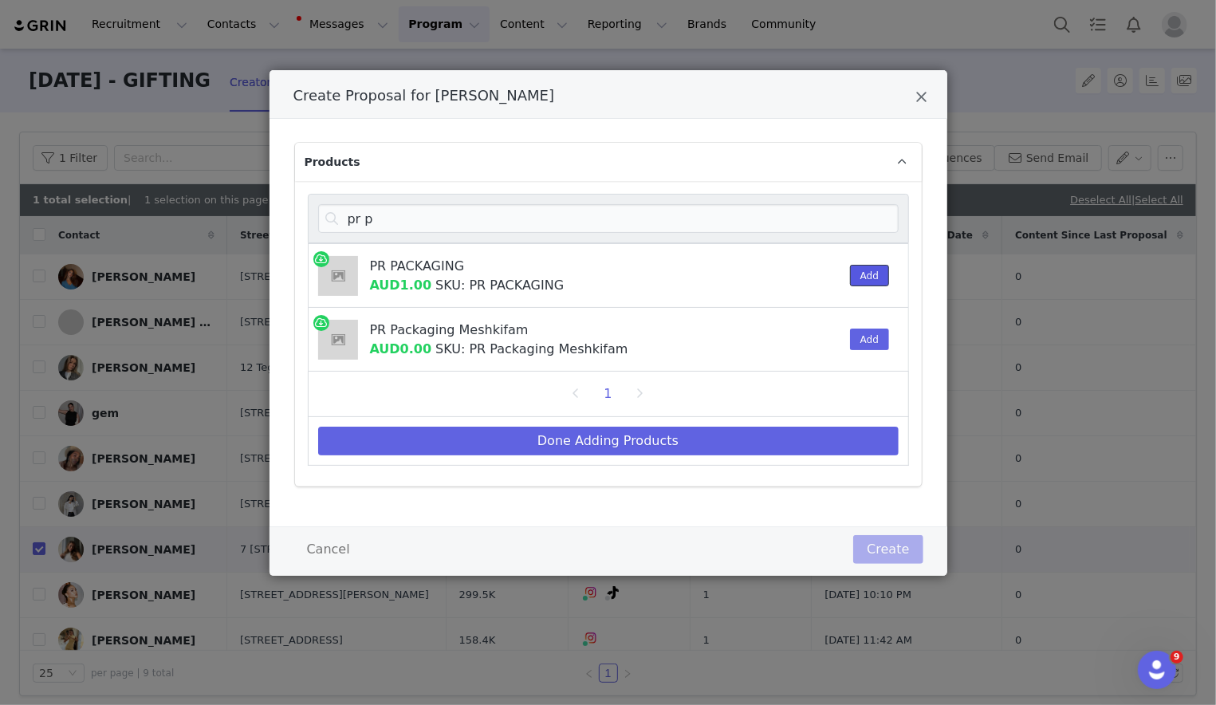
click at [813, 271] on button "Add" at bounding box center [869, 276] width 39 height 22
click at [813, 223] on input "pr p" at bounding box center [608, 218] width 581 height 29
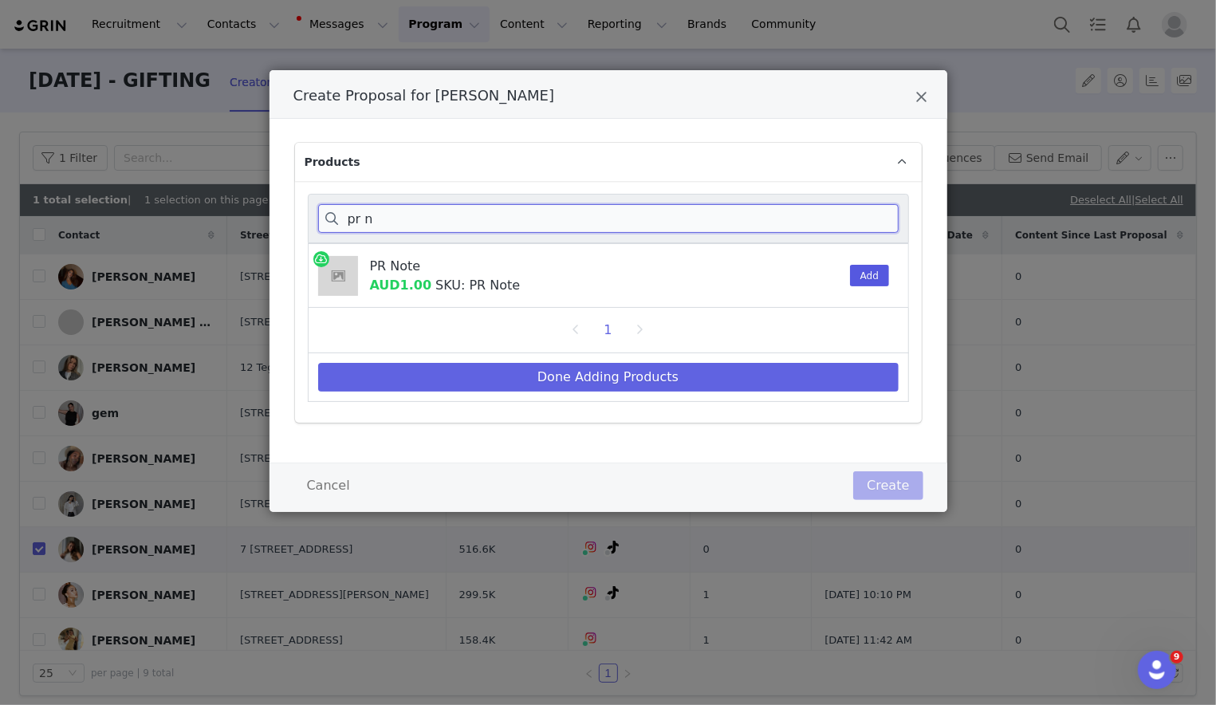
type input "pr n"
click at [813, 274] on button "Add" at bounding box center [869, 276] width 39 height 22
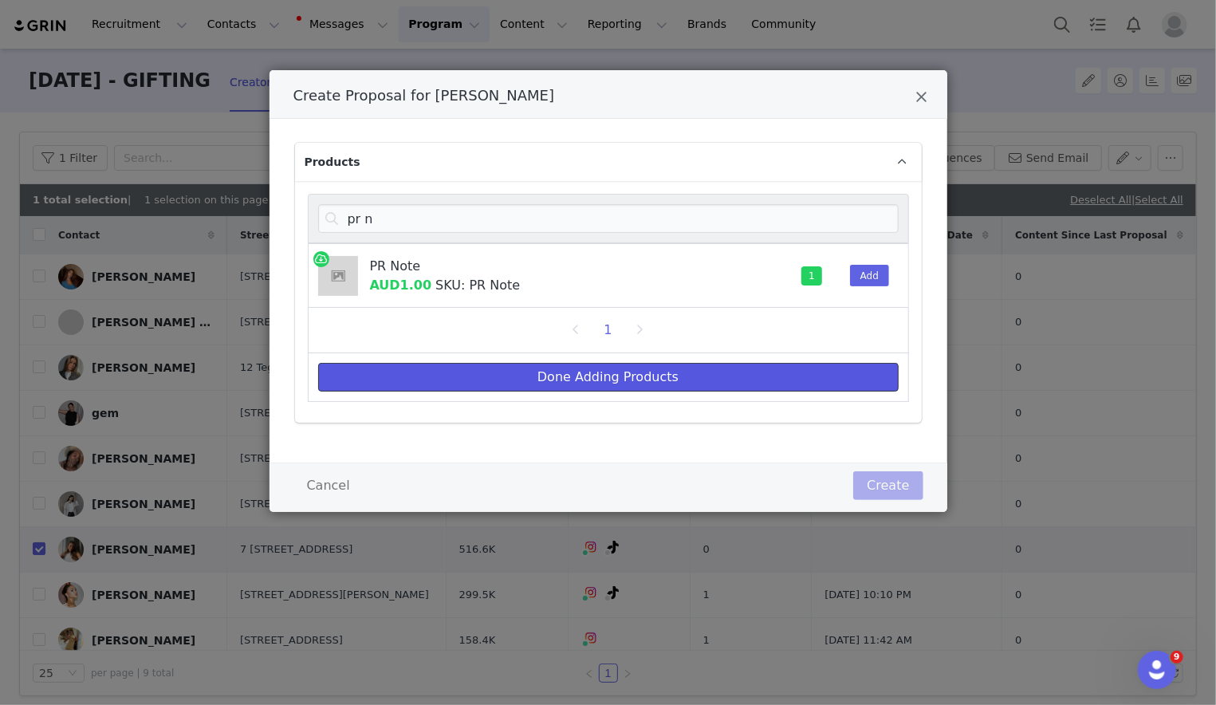
click at [813, 376] on button "Done Adding Products" at bounding box center [608, 377] width 581 height 29
select select "27635713"
select select "27145427"
select select "27127737"
select select "24758463"
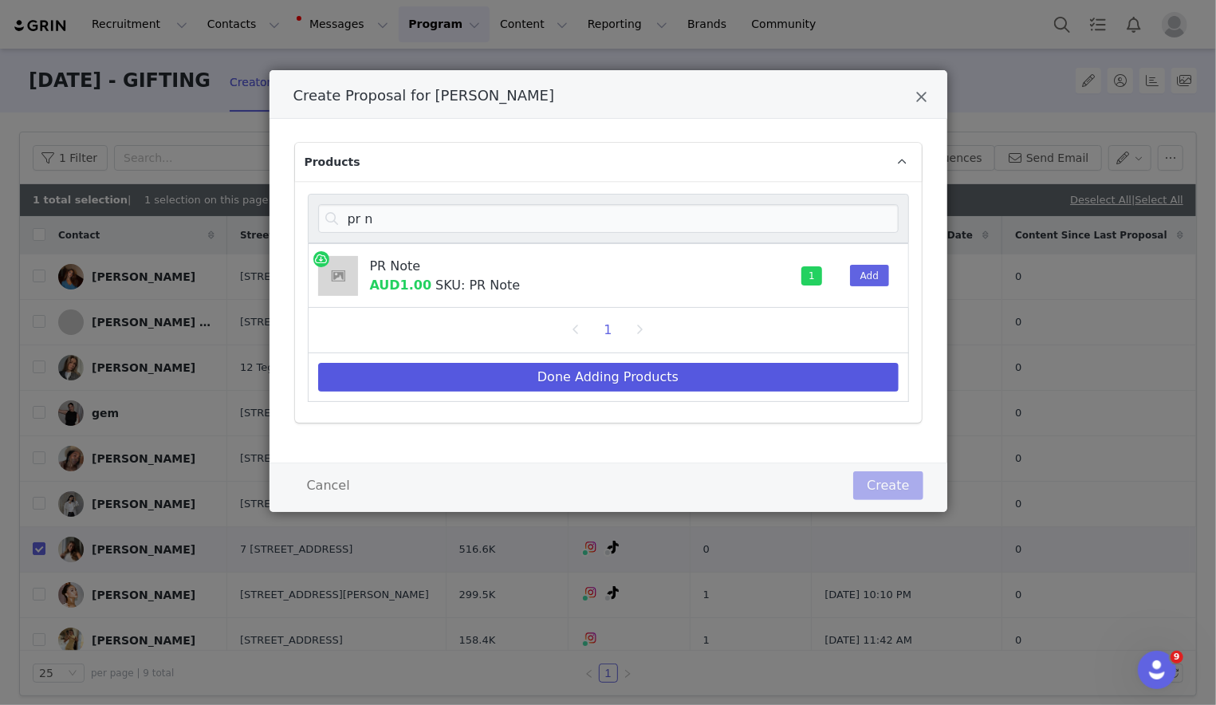
select select "24865115"
select select "26835942"
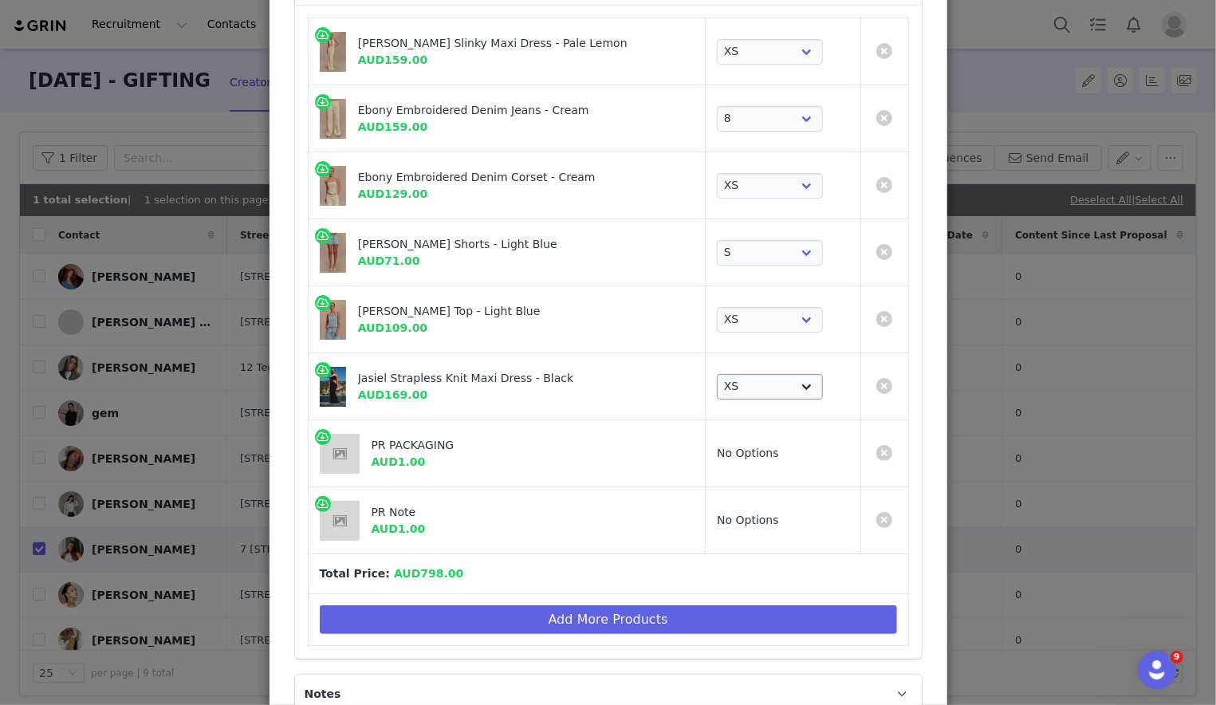
scroll to position [228, 0]
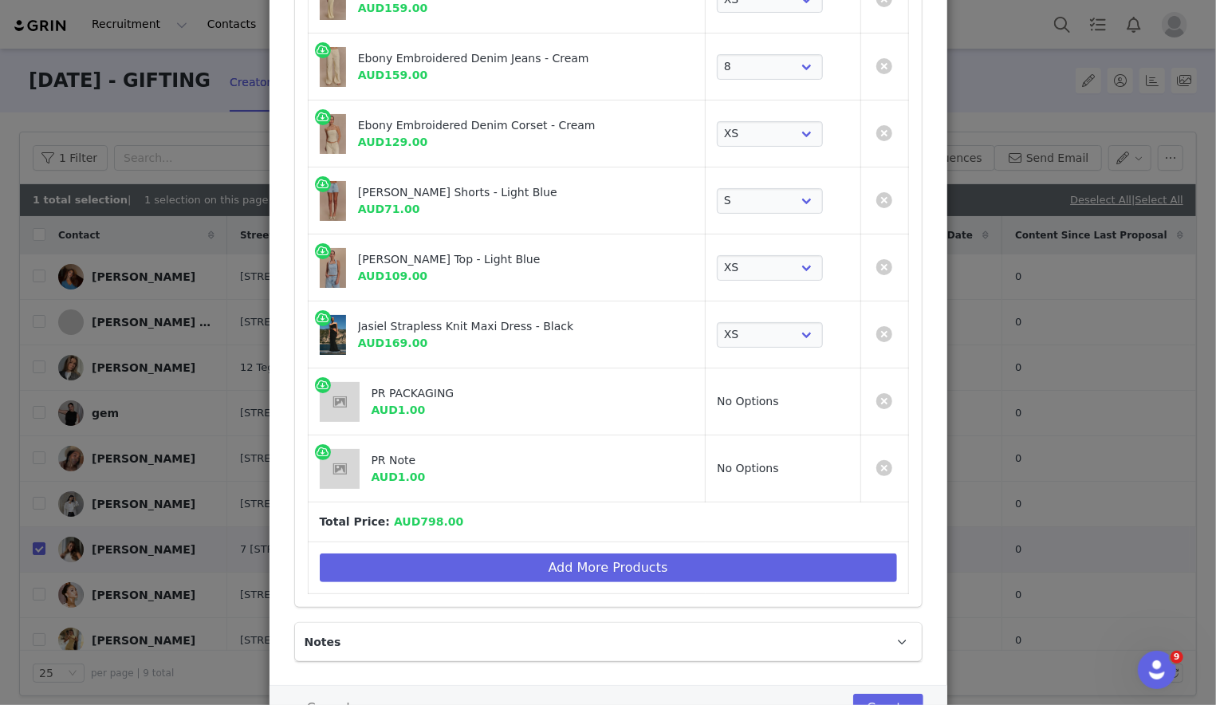
click at [813, 688] on div "Cancel Create" at bounding box center [609, 709] width 678 height 49
click at [813, 694] on button "Create" at bounding box center [887, 708] width 69 height 29
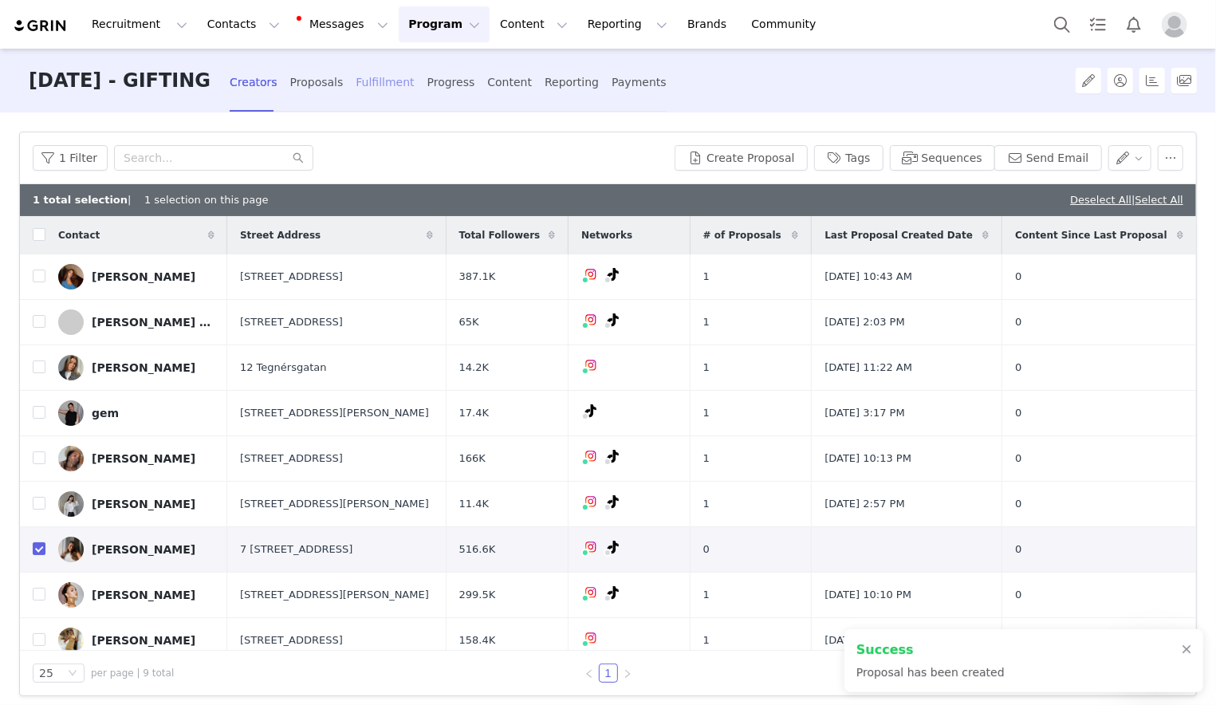
click at [414, 73] on div "Fulfillment" at bounding box center [385, 82] width 58 height 42
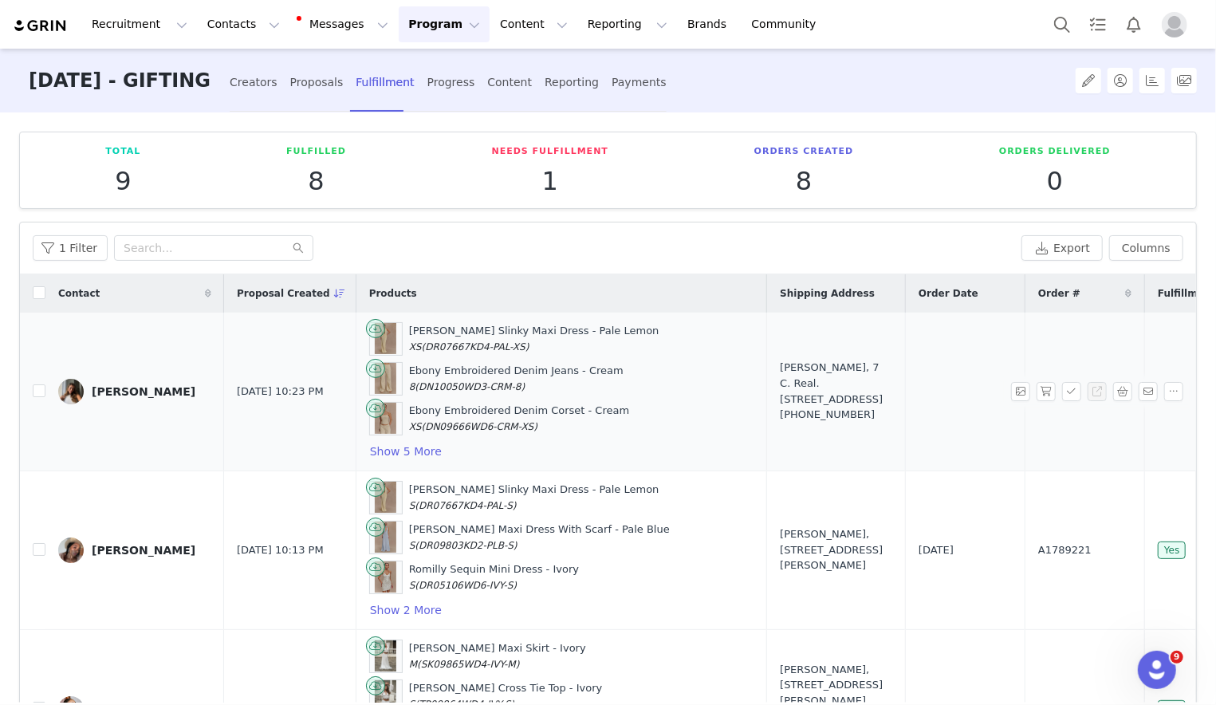
click at [792, 396] on div "Jasmin Kalia, 7 C. Real. Block 4, 13A, Urbanización Jardines de Andalucía Marbe…" at bounding box center [836, 391] width 112 height 62
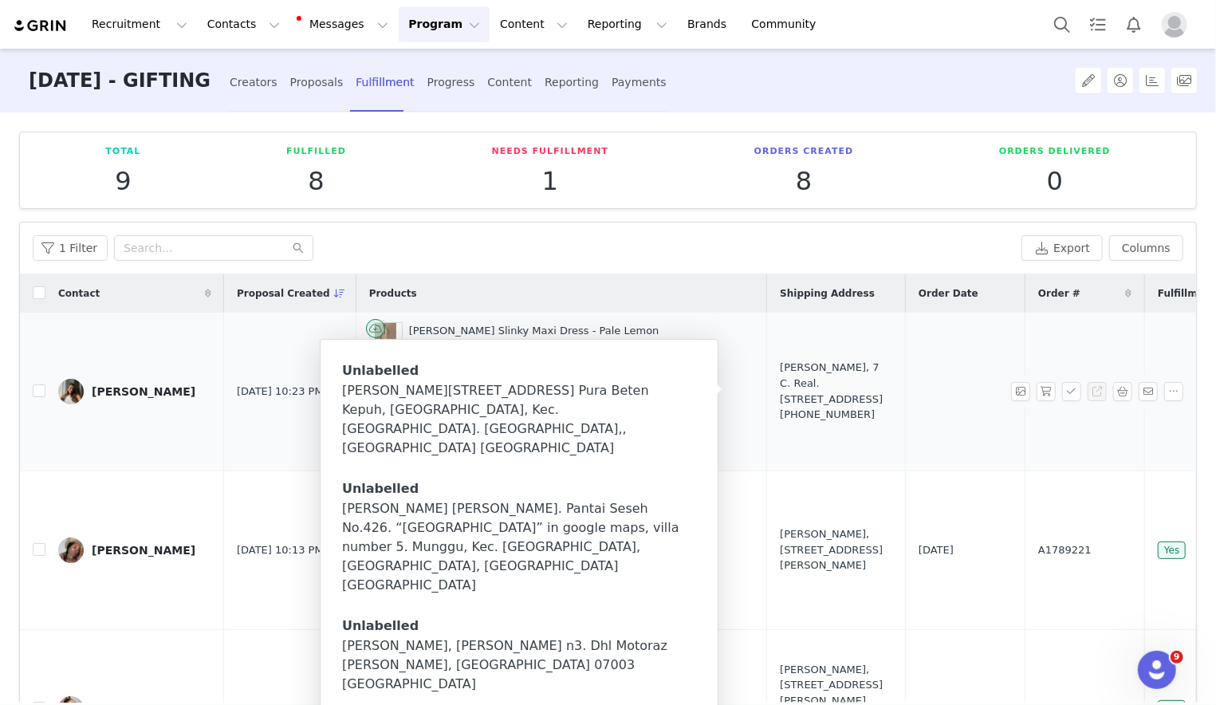
click at [805, 360] on div "Jasmin Kalia, 7 C. Real. Block 4, 13A, Urbanización Jardines de Andalucía Marbe…" at bounding box center [836, 391] width 112 height 62
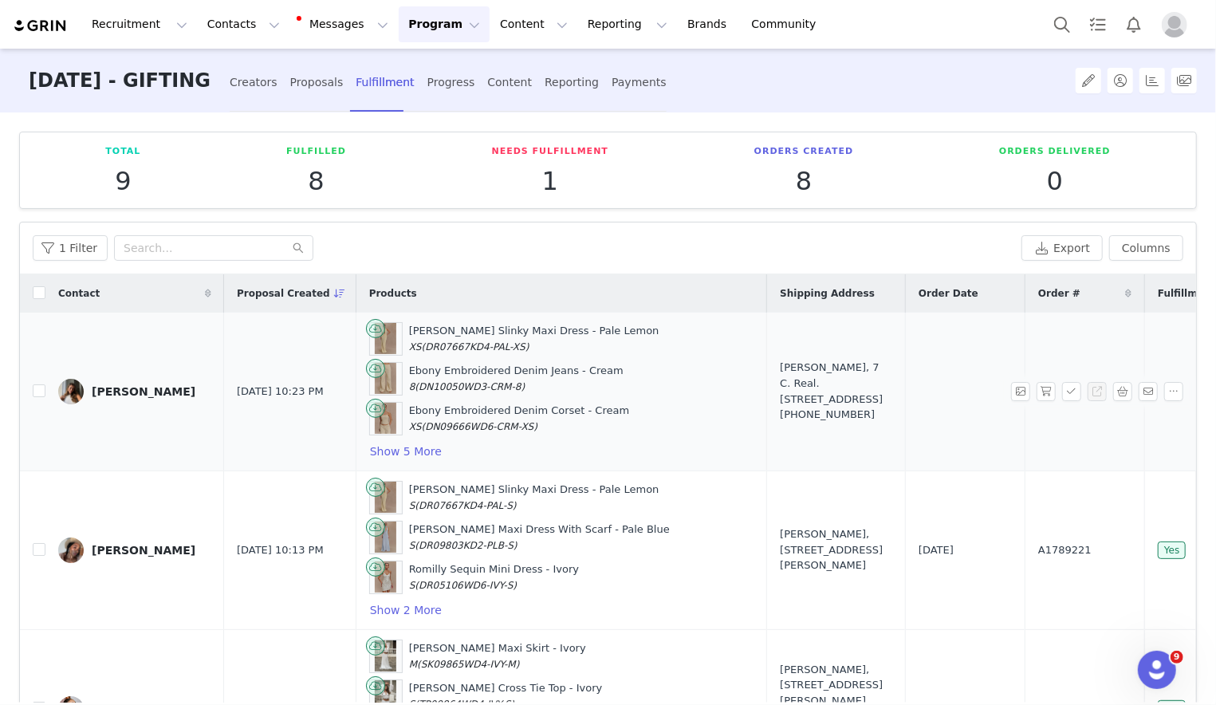
click at [780, 371] on div "Jasmin Kalia, 7 C. Real. Block 4, 13A, Urbanización Jardines de Andalucía Marbe…" at bounding box center [836, 391] width 112 height 62
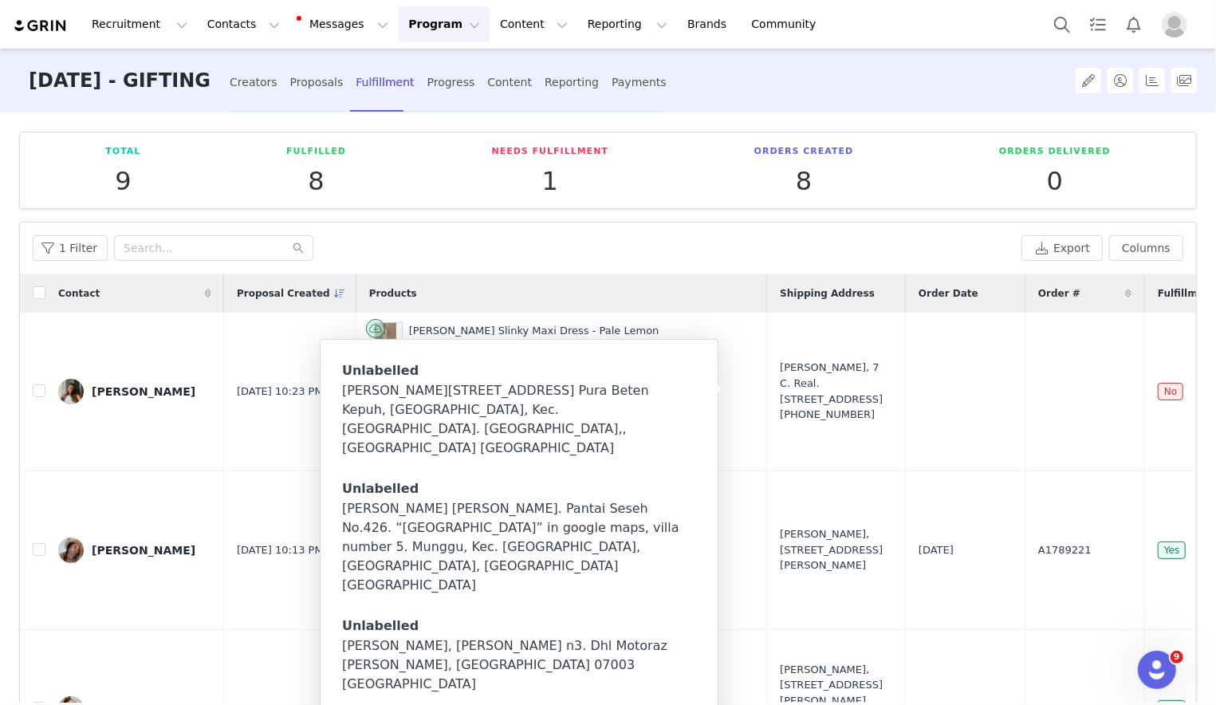
click at [794, 274] on th "Shipping Address" at bounding box center [836, 293] width 139 height 38
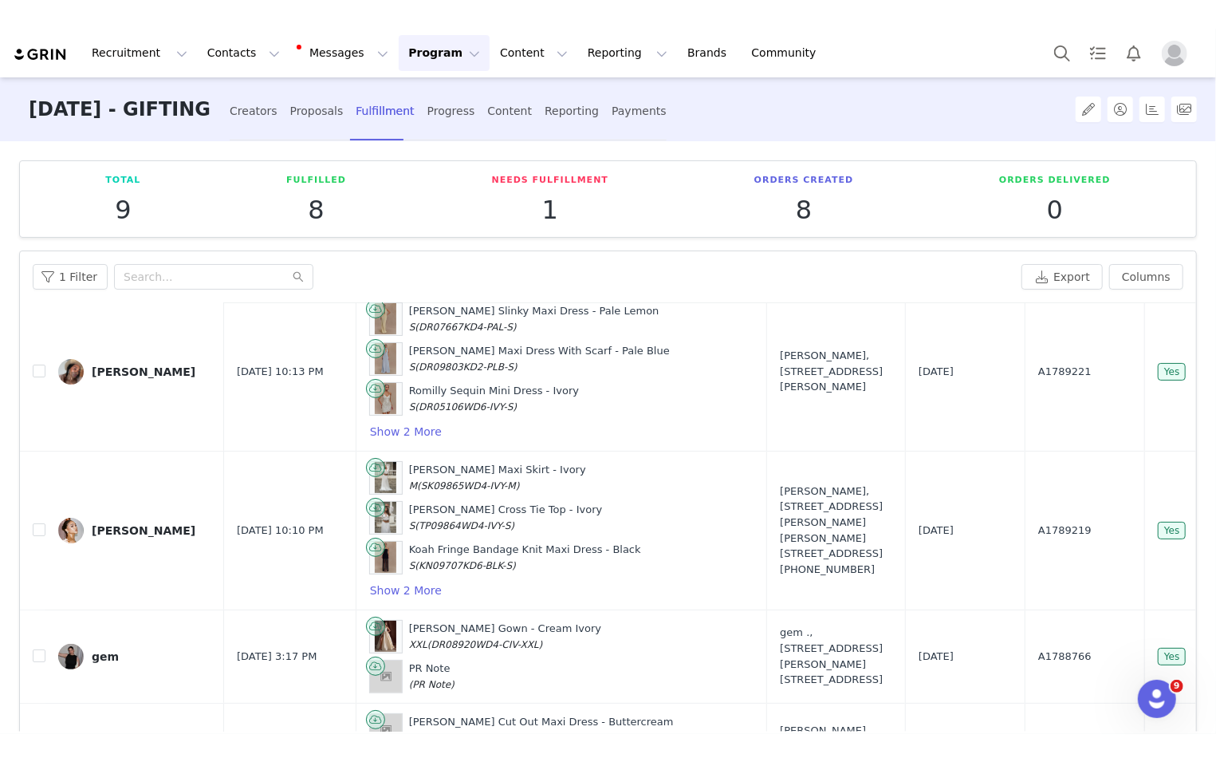
scroll to position [77, 0]
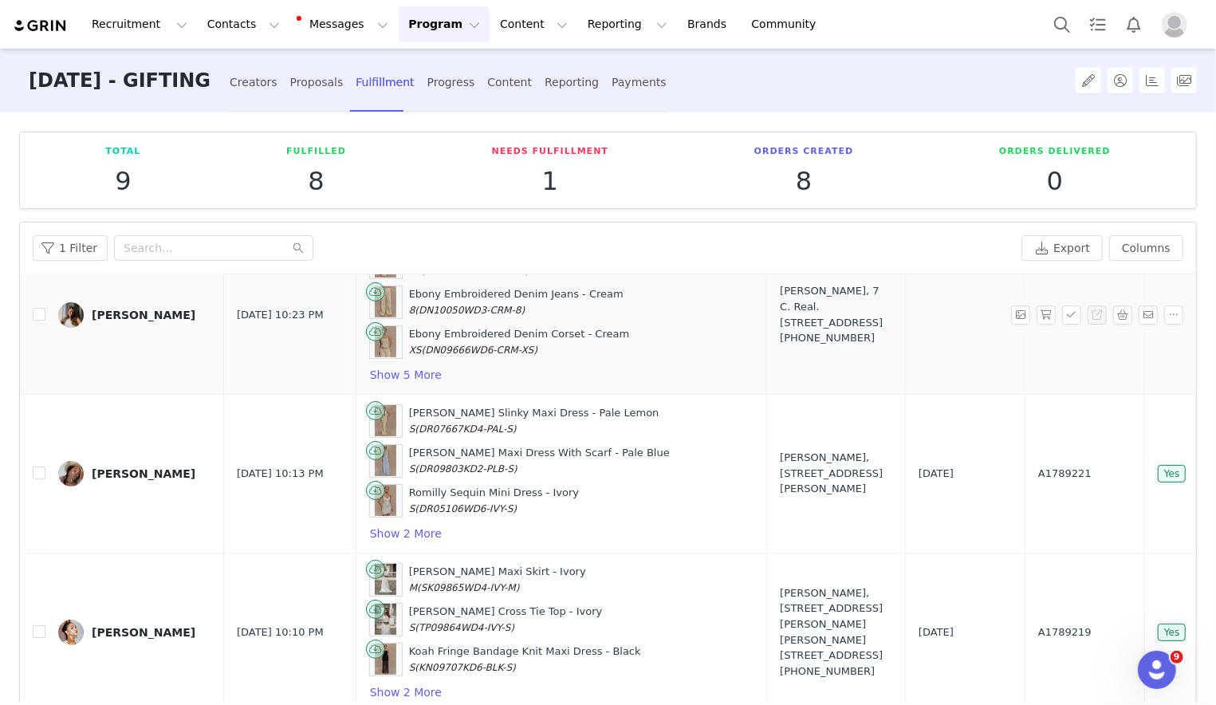
click at [786, 322] on div "Jasmin Kalia, 7 C. Real. Block 4, 13A, Urbanización Jardines de Andalucía Marbe…" at bounding box center [836, 314] width 112 height 62
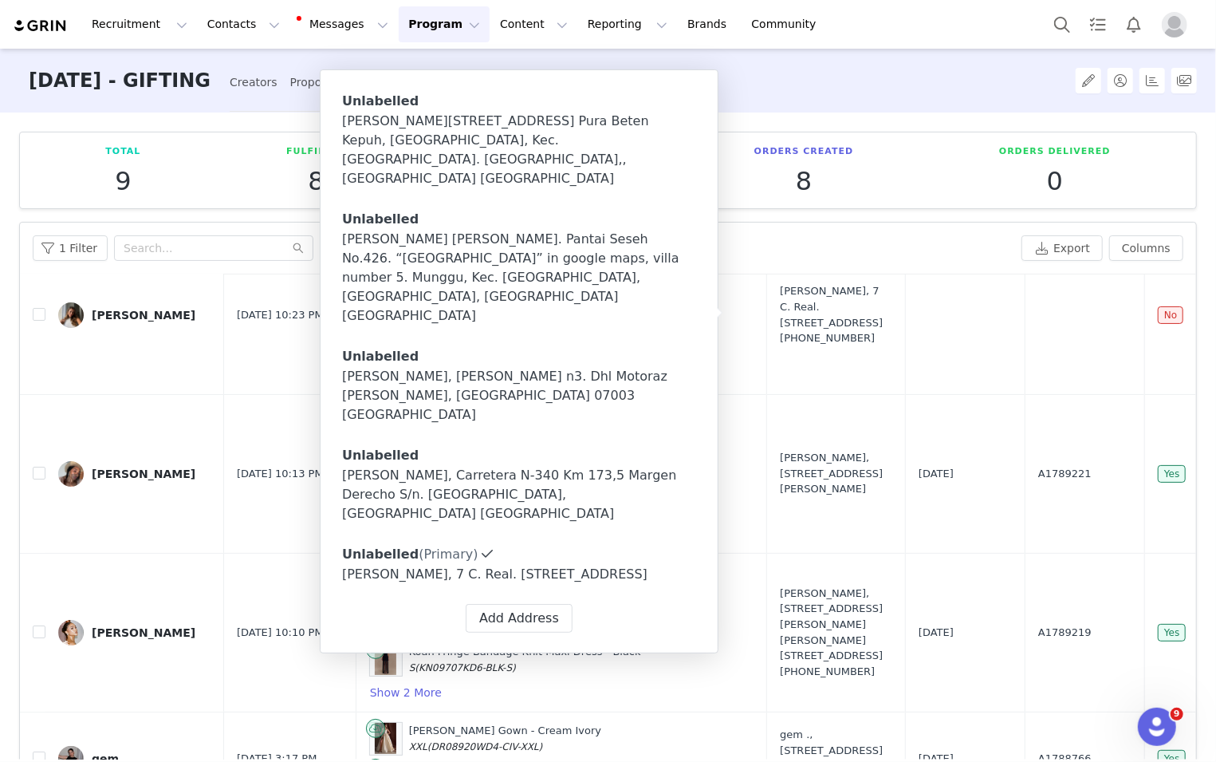
type input "Jasmin"
type input "Kalia"
type input "Business@jasminkaila.com"
type input "+358 ([GEOGRAPHIC_DATA])"
type input "405671332"
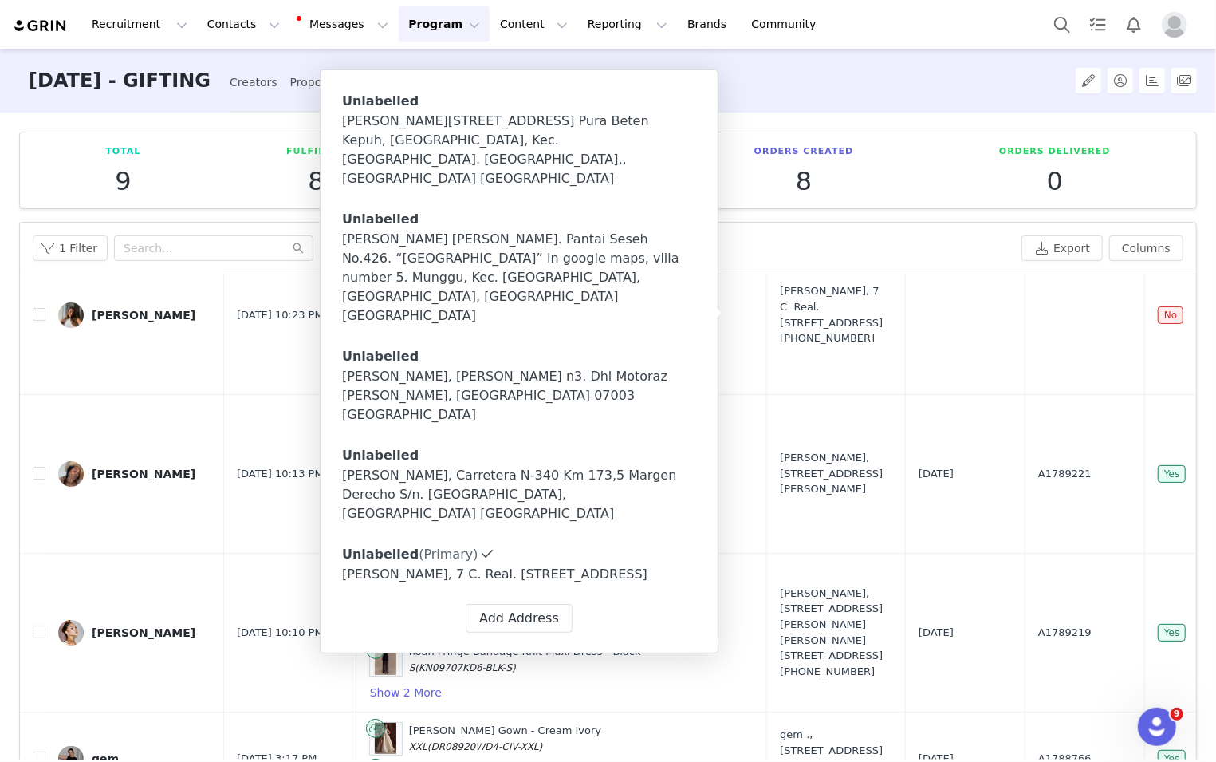
type input "Block 4, 13A, Urbanización Jardines de Andalucía"
type input "Marbella"
select select "[object Object]"
click at [653, 549] on icon at bounding box center [658, 554] width 10 height 10
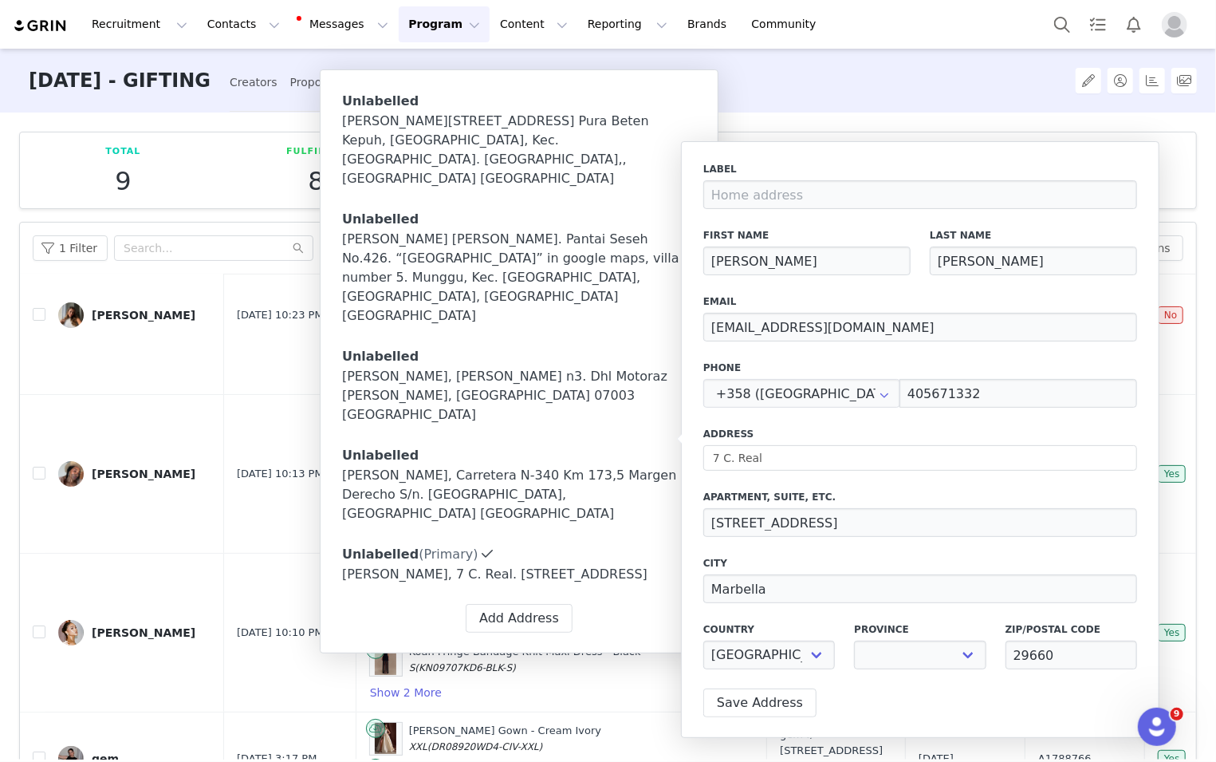
select select "[object Object]"
click at [813, 99] on div "SEPTEMBER 25 - GIFTING Creators Proposals Fulfillment Progress Content Reportin…" at bounding box center [519, 81] width 1001 height 65
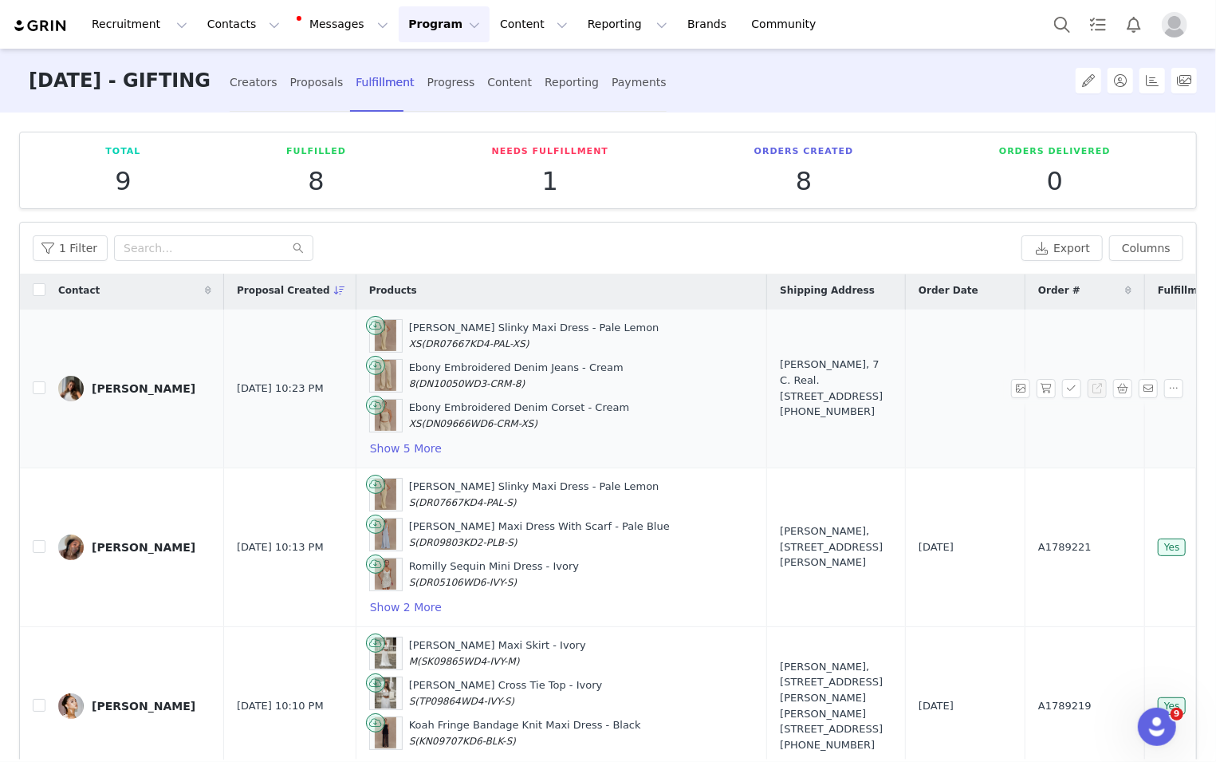
scroll to position [0, 0]
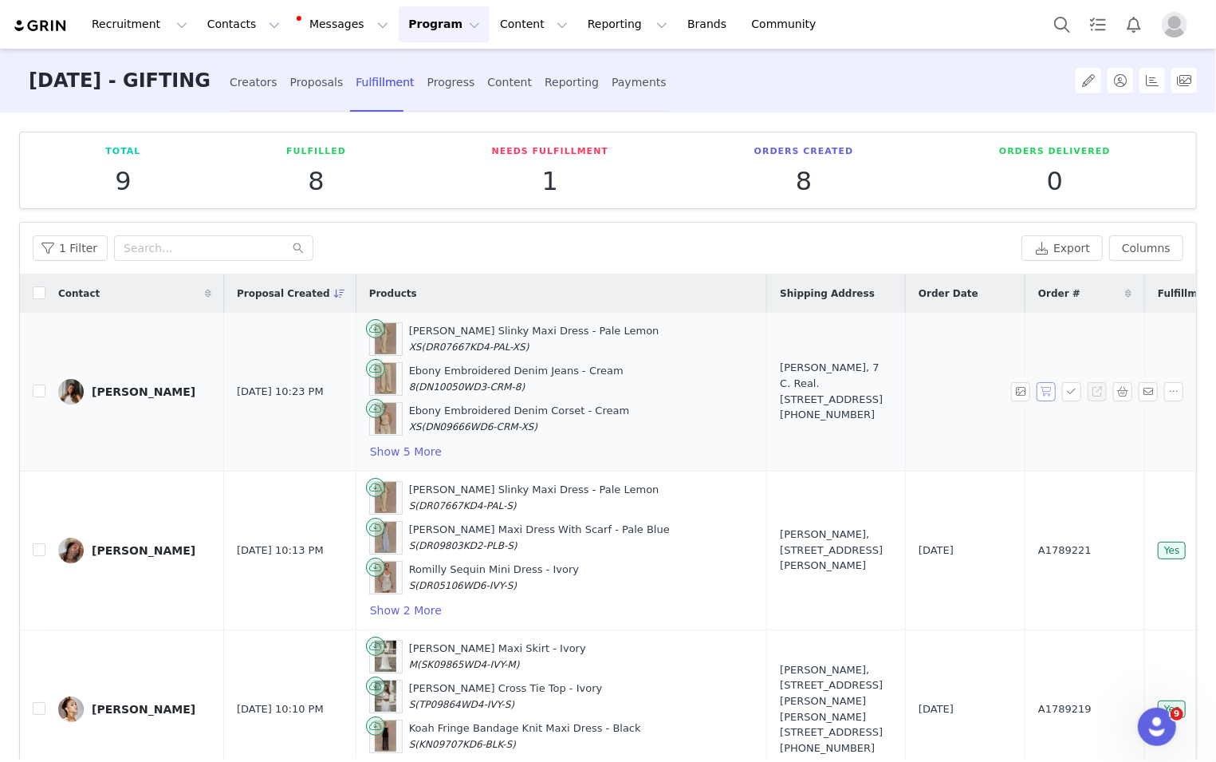
click at [813, 391] on button "button" at bounding box center [1046, 391] width 19 height 19
click at [813, 391] on button "button" at bounding box center [1071, 391] width 19 height 19
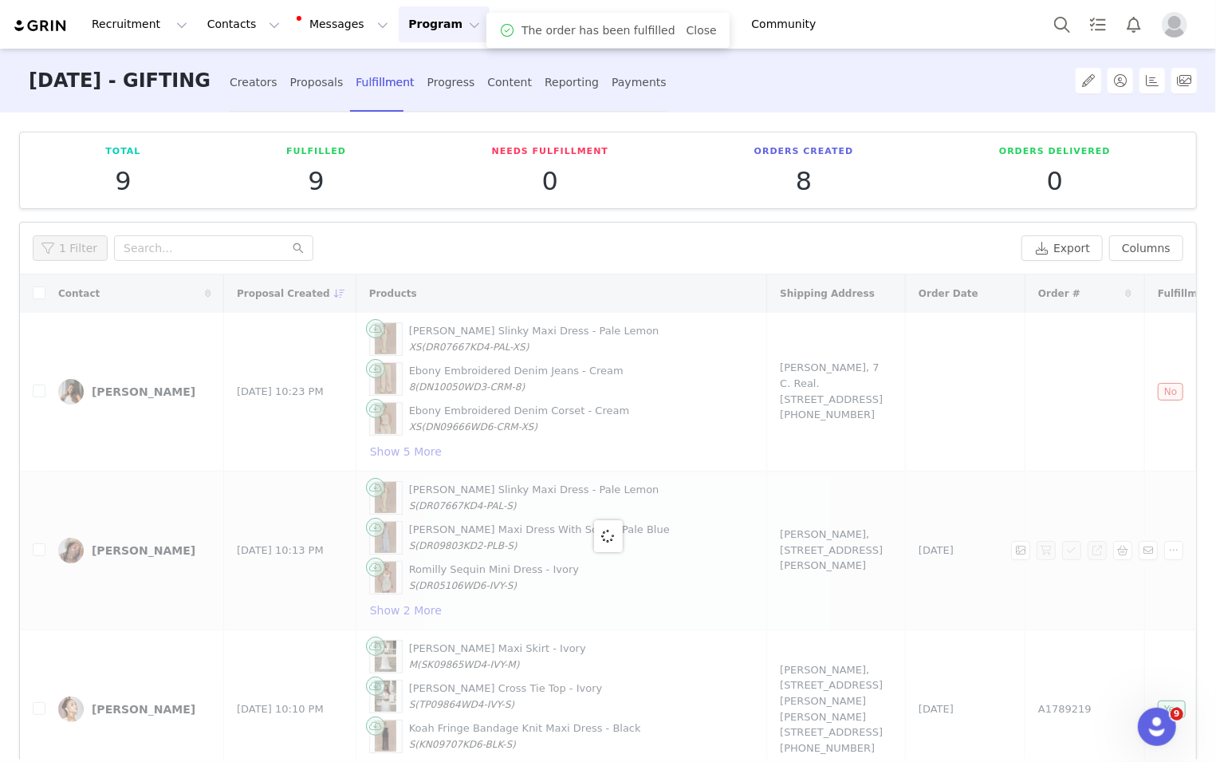
scroll to position [3, 0]
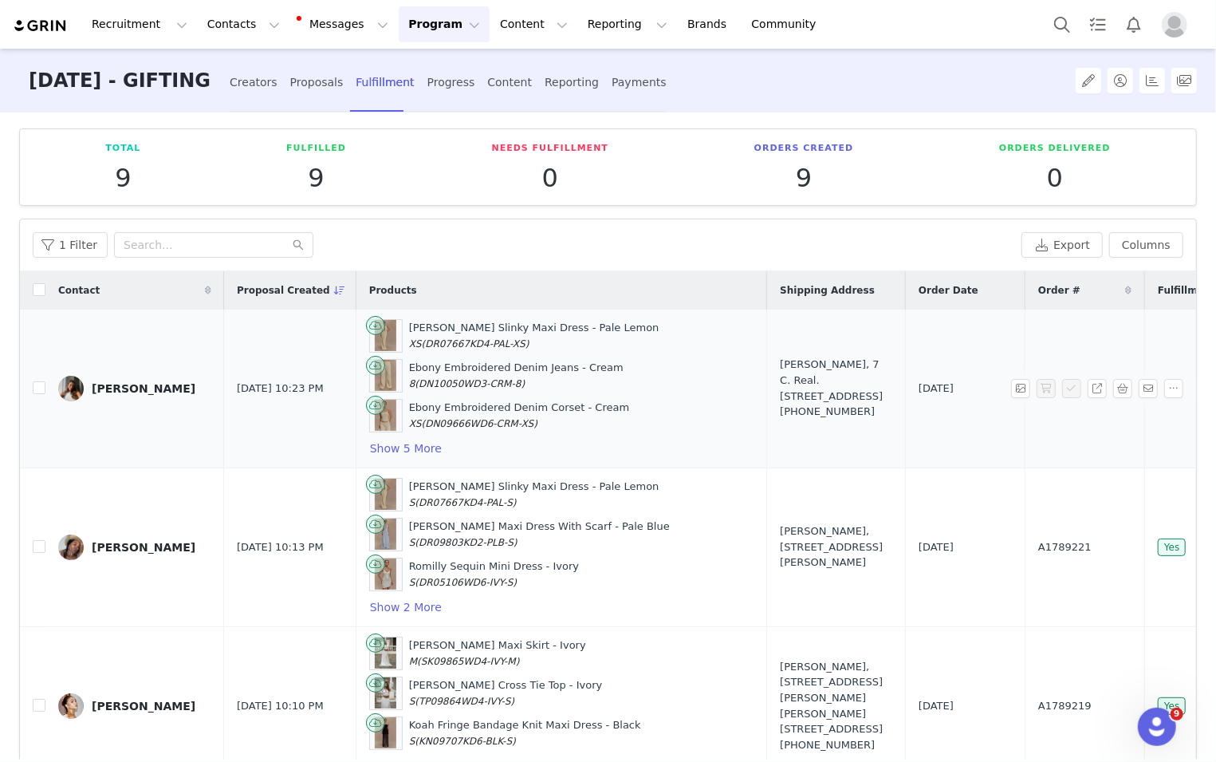
drag, startPoint x: 727, startPoint y: 329, endPoint x: 809, endPoint y: 425, distance: 126.7
click at [810, 425] on td "Jasmin Kalia, 7 C. Real. Block 4, 13A, Urbanización Jardines de Andalucía Marbe…" at bounding box center [836, 388] width 139 height 159
copy div "[PERSON_NAME], 7 C. Real. [STREET_ADDRESS]"
click at [376, 446] on button "Show 5 More" at bounding box center [405, 448] width 73 height 19
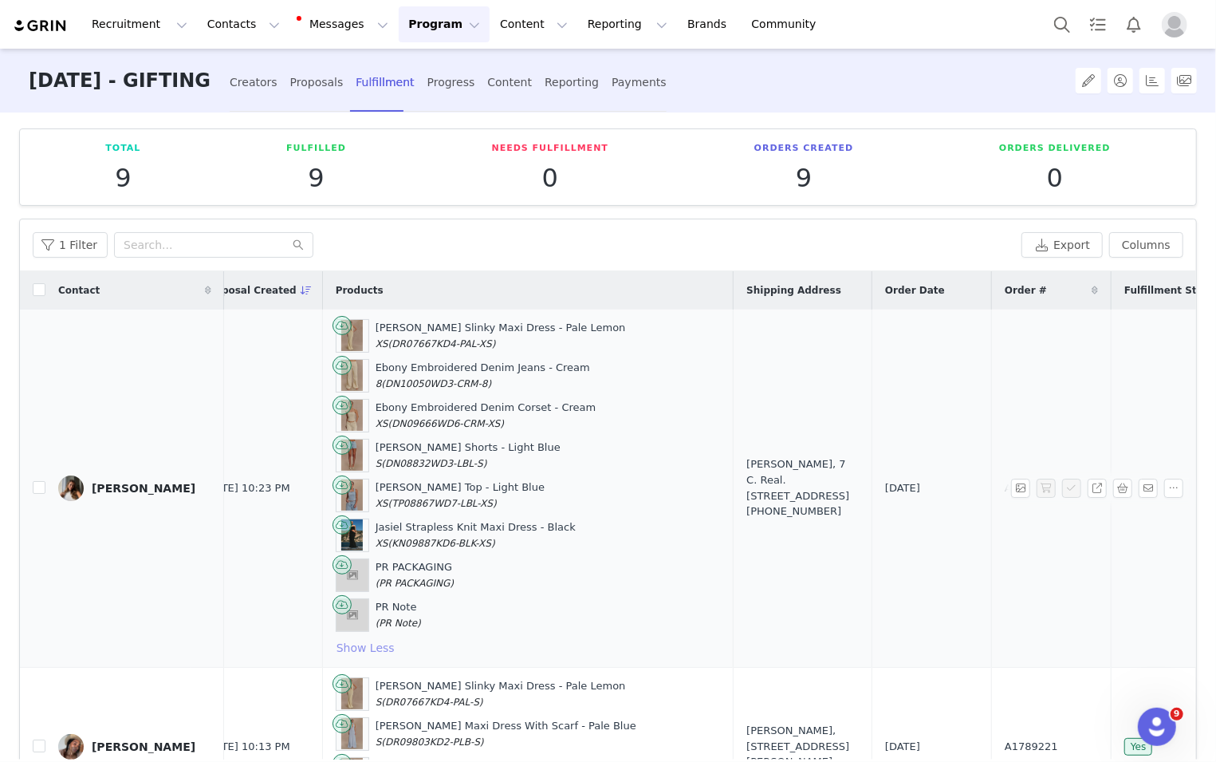
scroll to position [0, 121]
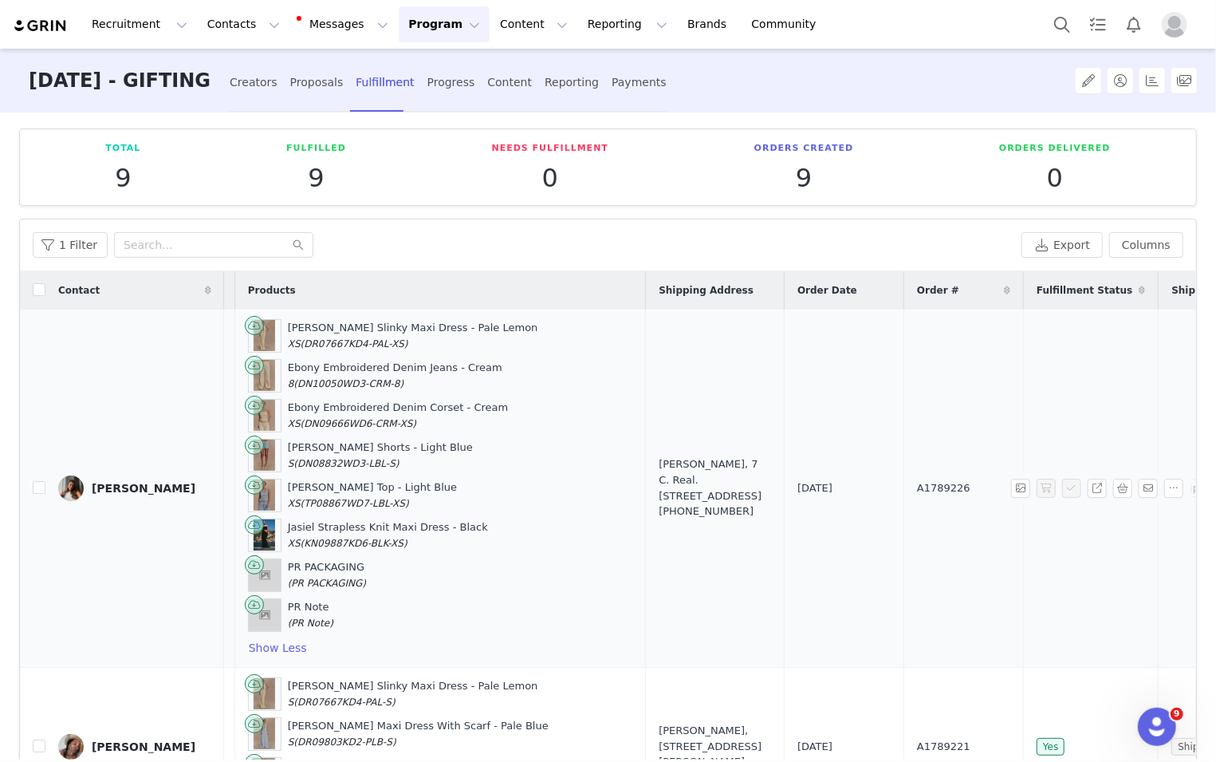
click at [813, 482] on span "A1789226" at bounding box center [943, 488] width 53 height 16
copy span "A1789226"
click at [813, 485] on button "button" at bounding box center [1173, 487] width 19 height 19
click at [813, 564] on span "Mark as Unfulfilled" at bounding box center [1118, 565] width 104 height 18
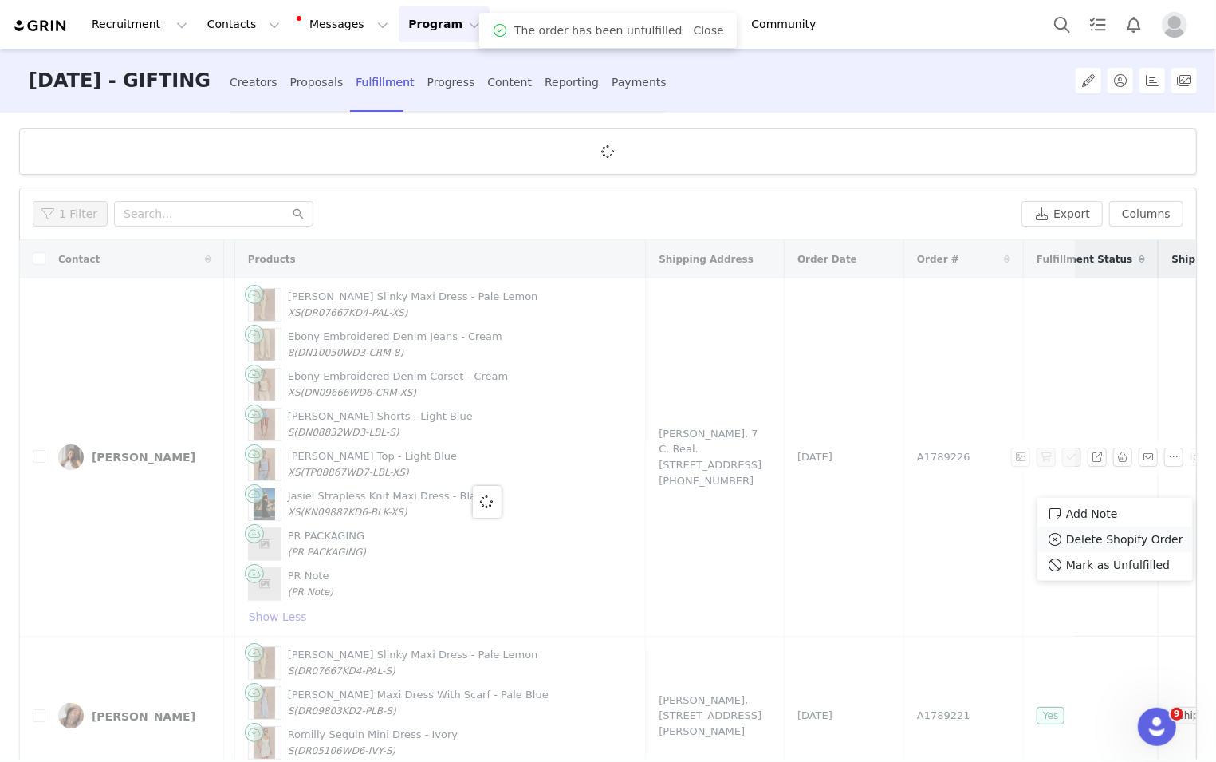
scroll to position [0, 0]
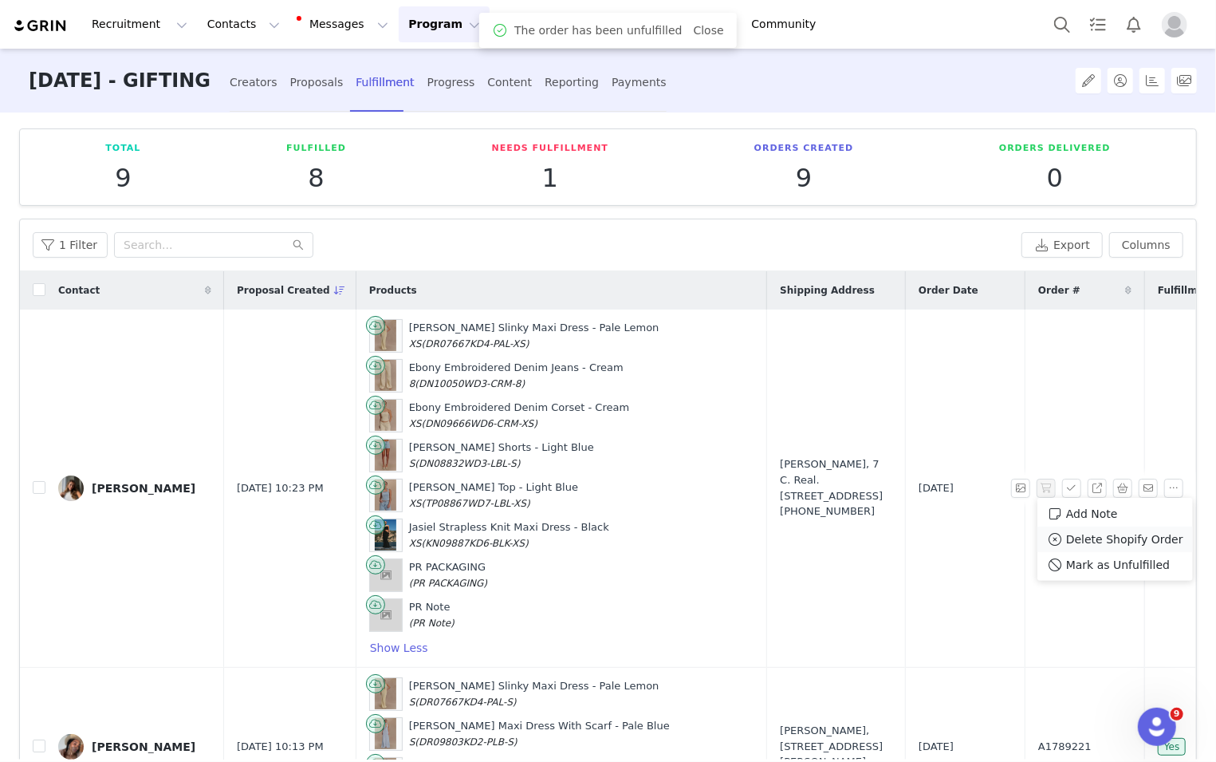
click at [813, 541] on span "Delete Shopify Order" at bounding box center [1124, 539] width 117 height 18
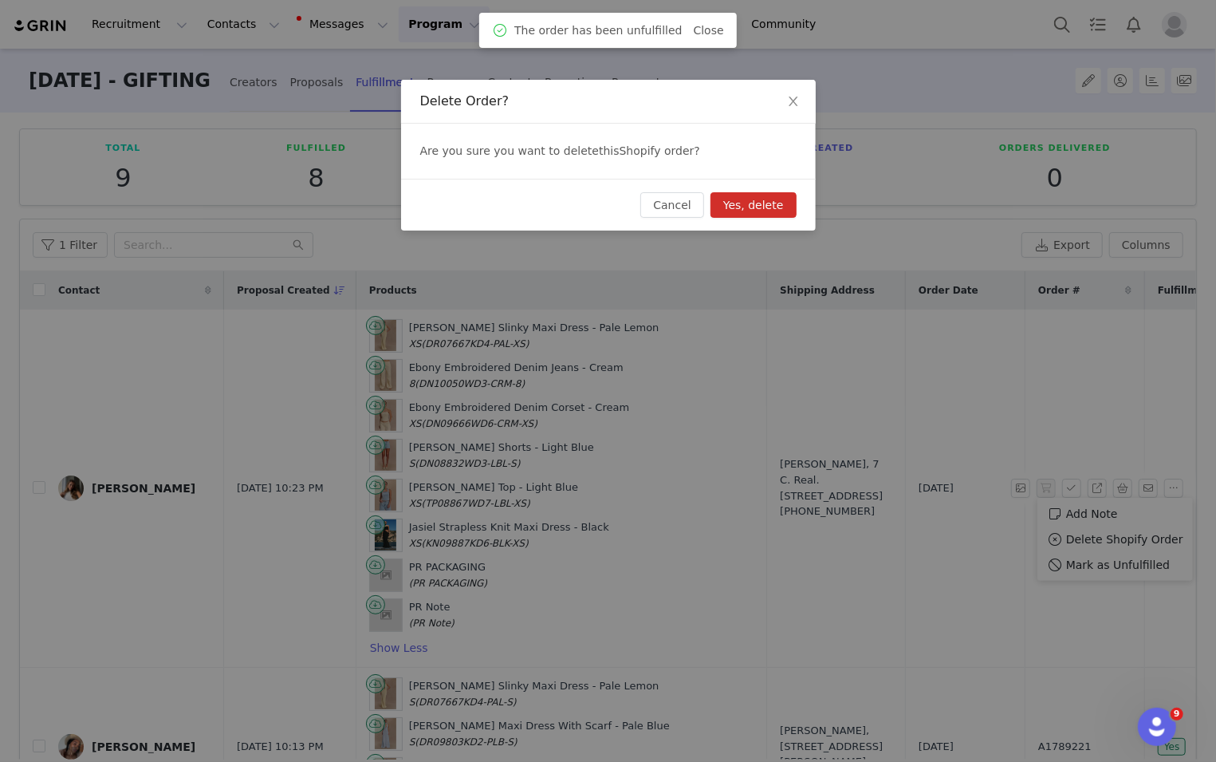
click at [749, 198] on button "Yes, delete" at bounding box center [754, 205] width 86 height 26
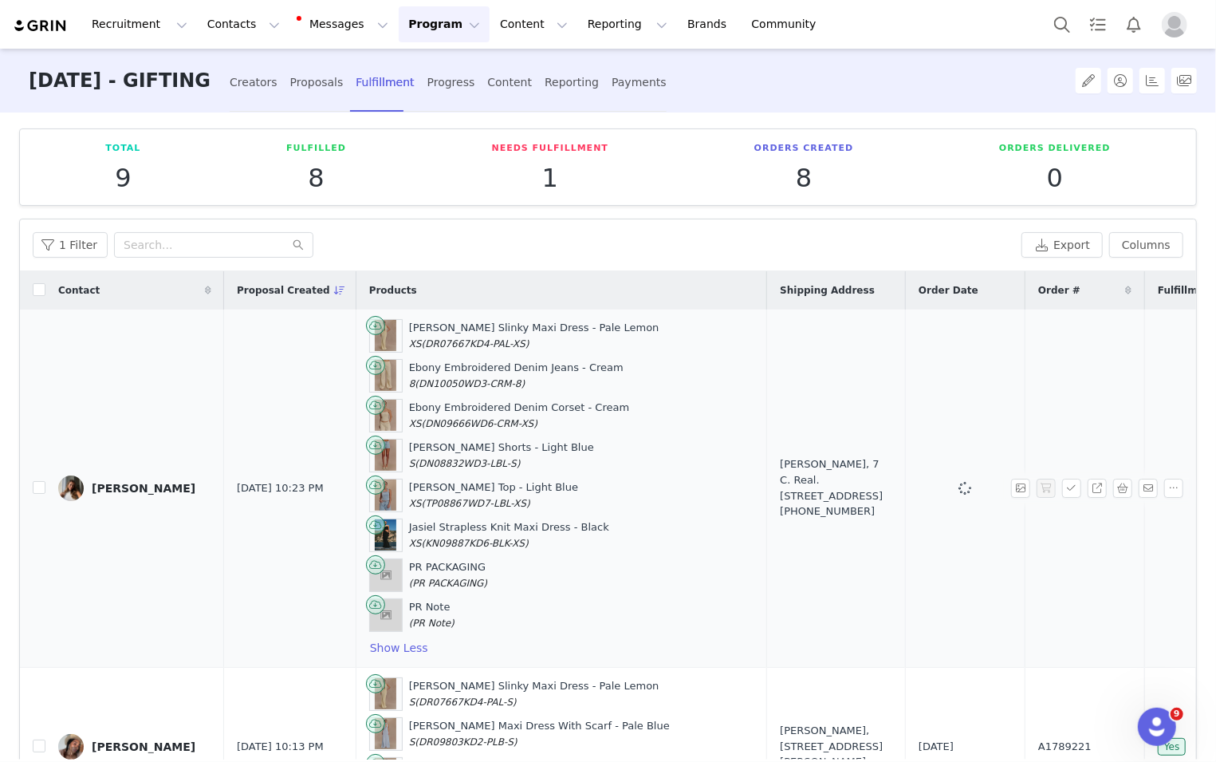
scroll to position [0, 249]
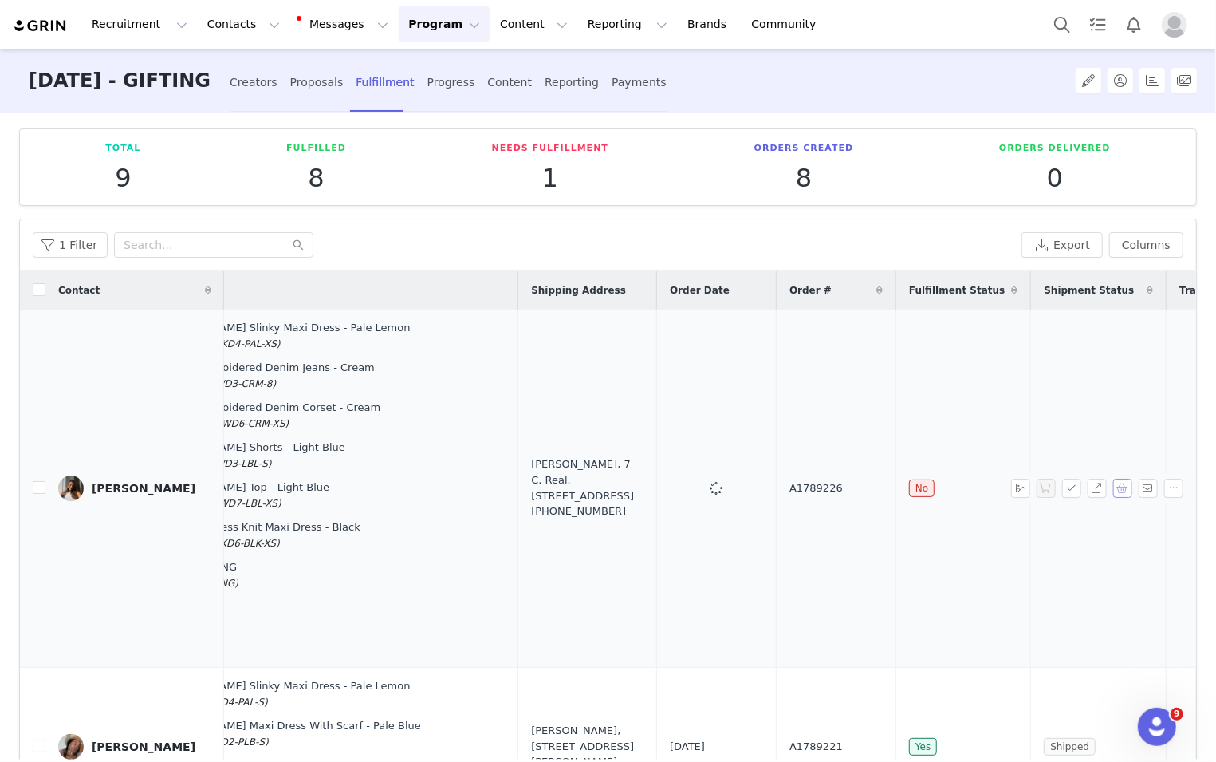
click at [813, 483] on button "button" at bounding box center [1122, 487] width 19 height 19
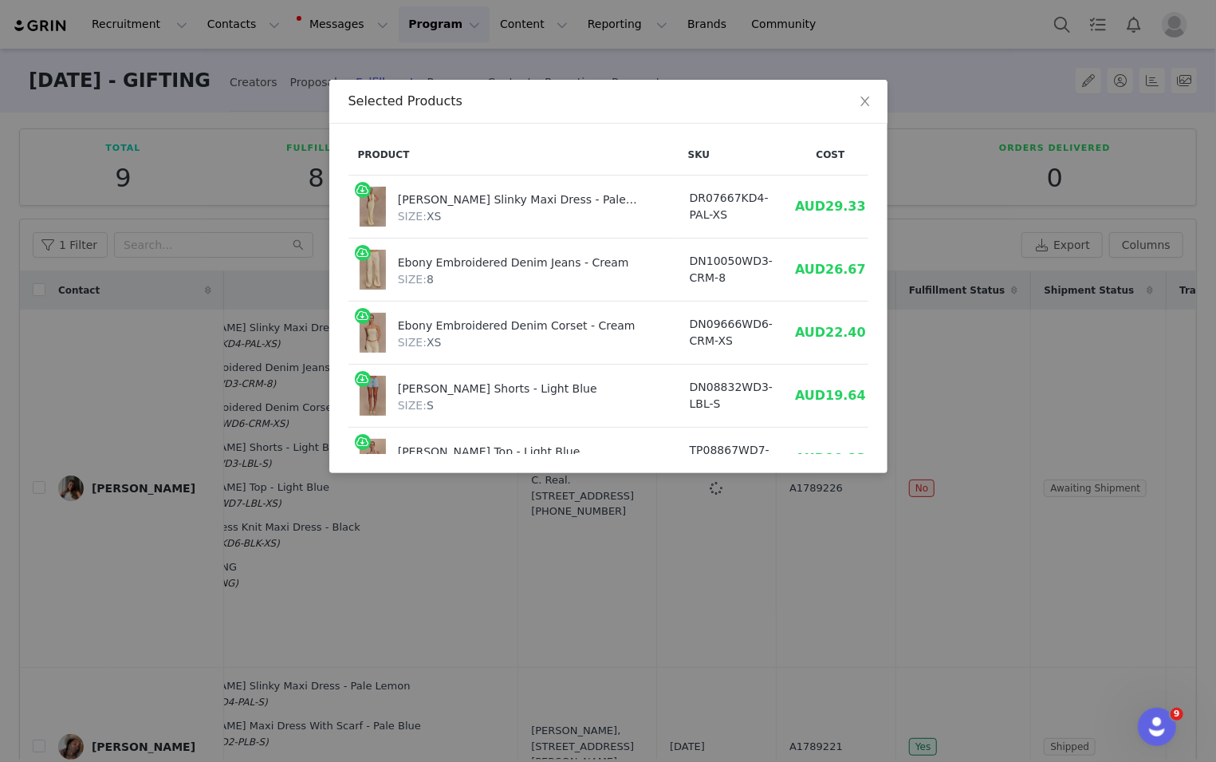
scroll to position [251, 0]
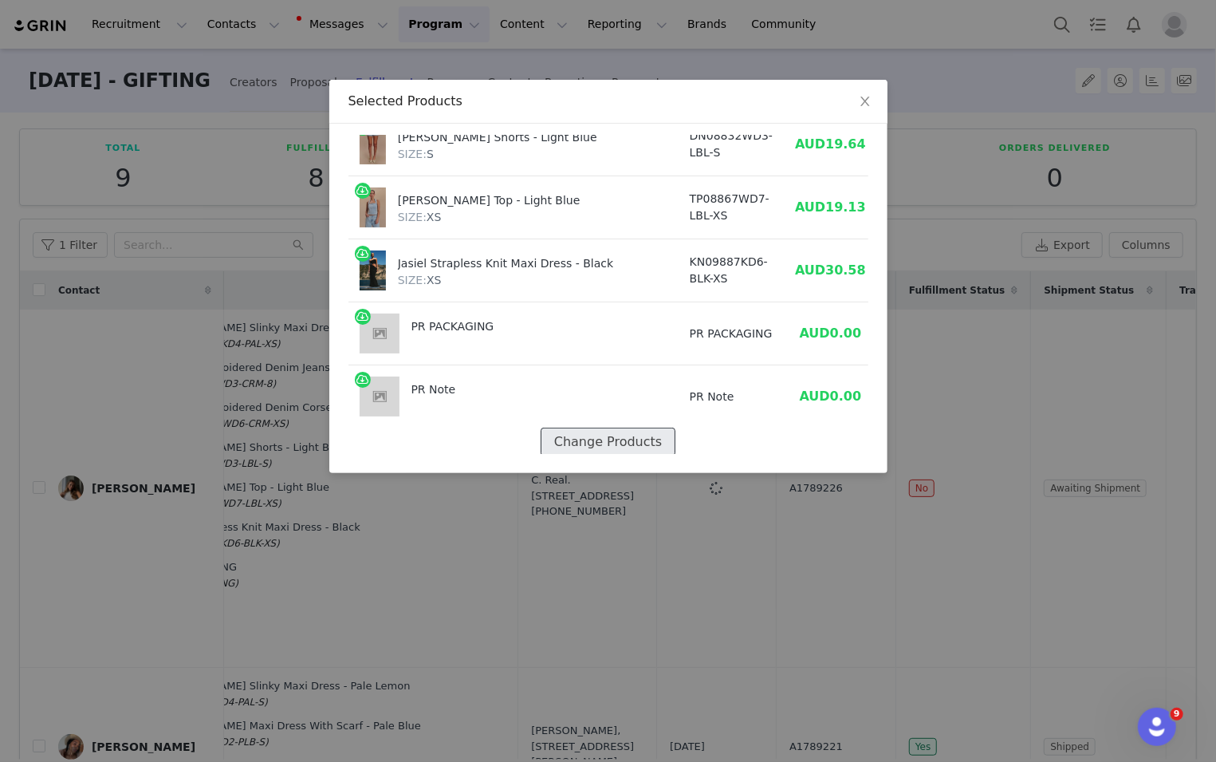
click at [612, 438] on button "Change Products" at bounding box center [608, 441] width 135 height 29
select select "27635713"
select select "27145427"
select select "27127737"
select select "24758463"
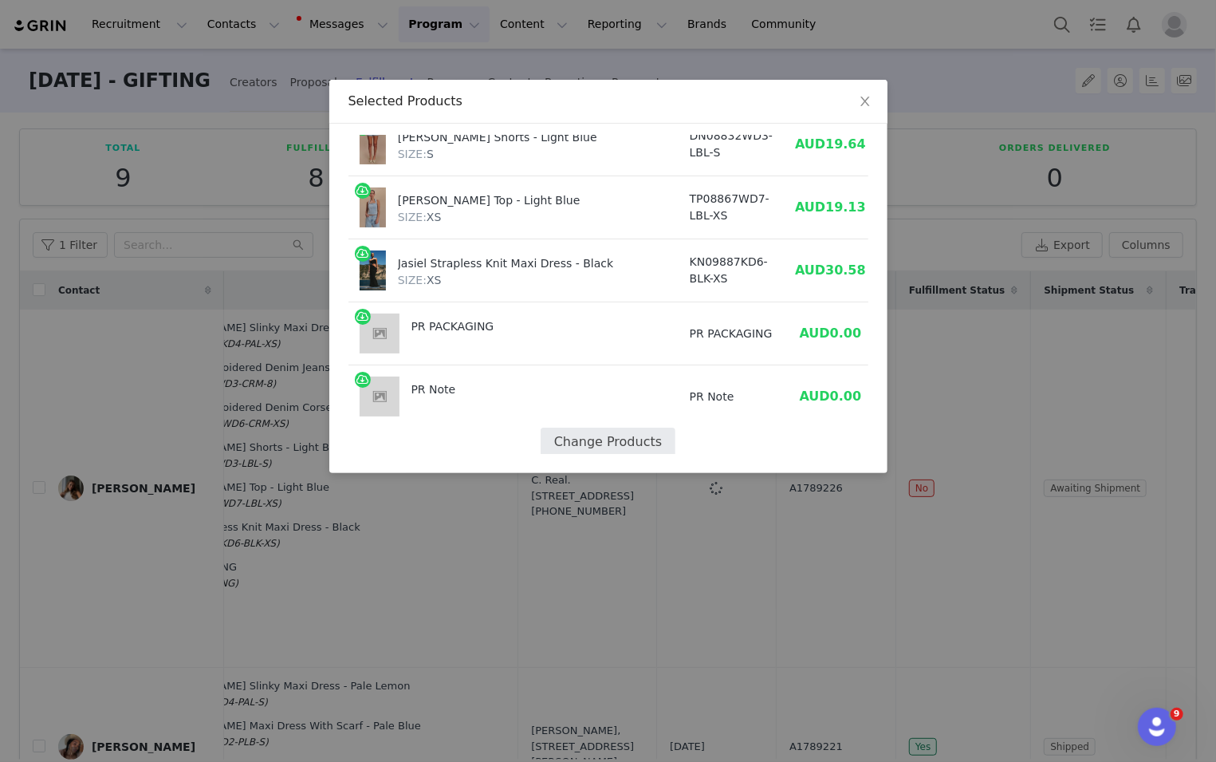
select select "24865115"
select select "26835942"
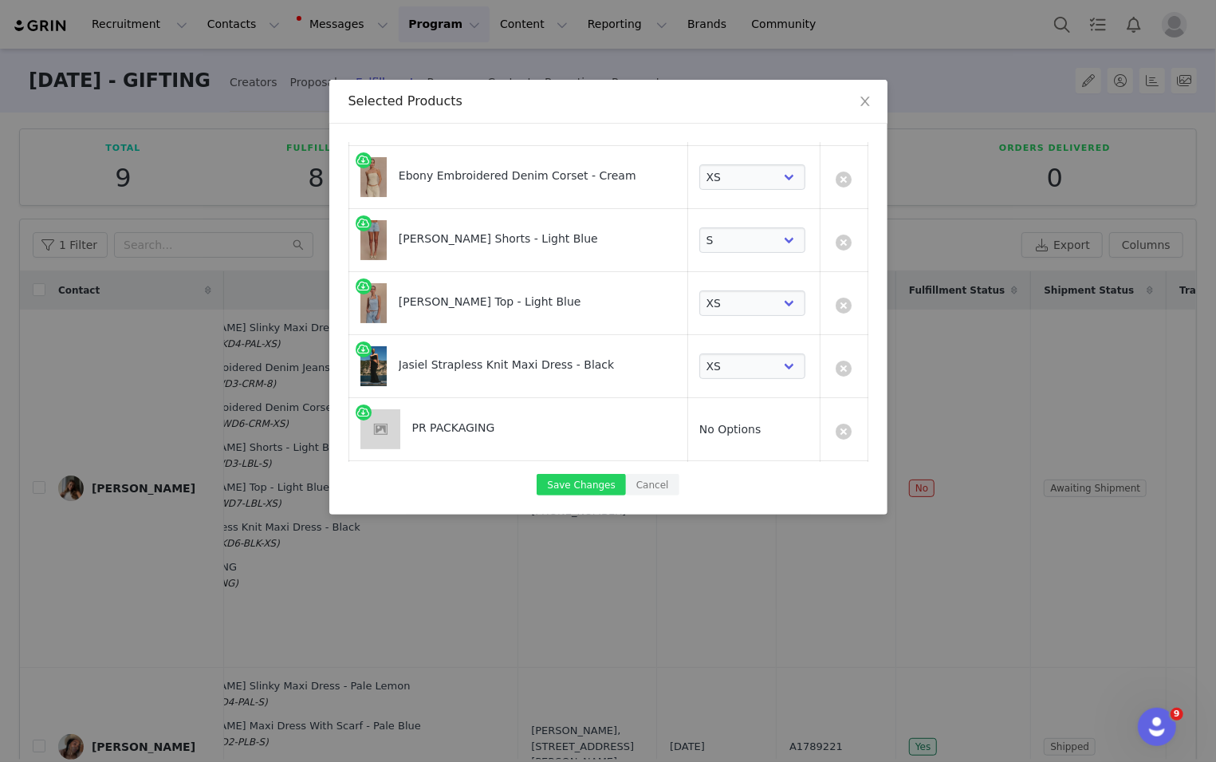
scroll to position [275, 0]
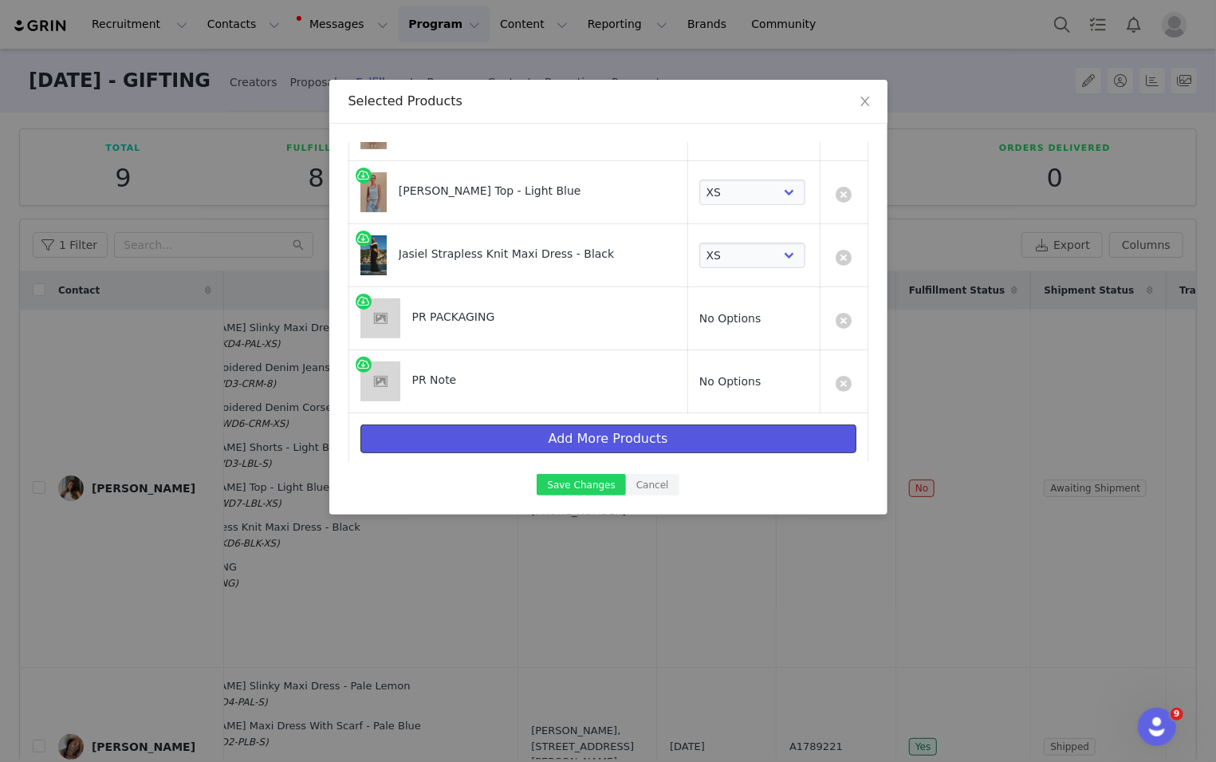
click at [630, 433] on button "Add More Products" at bounding box center [608, 438] width 496 height 29
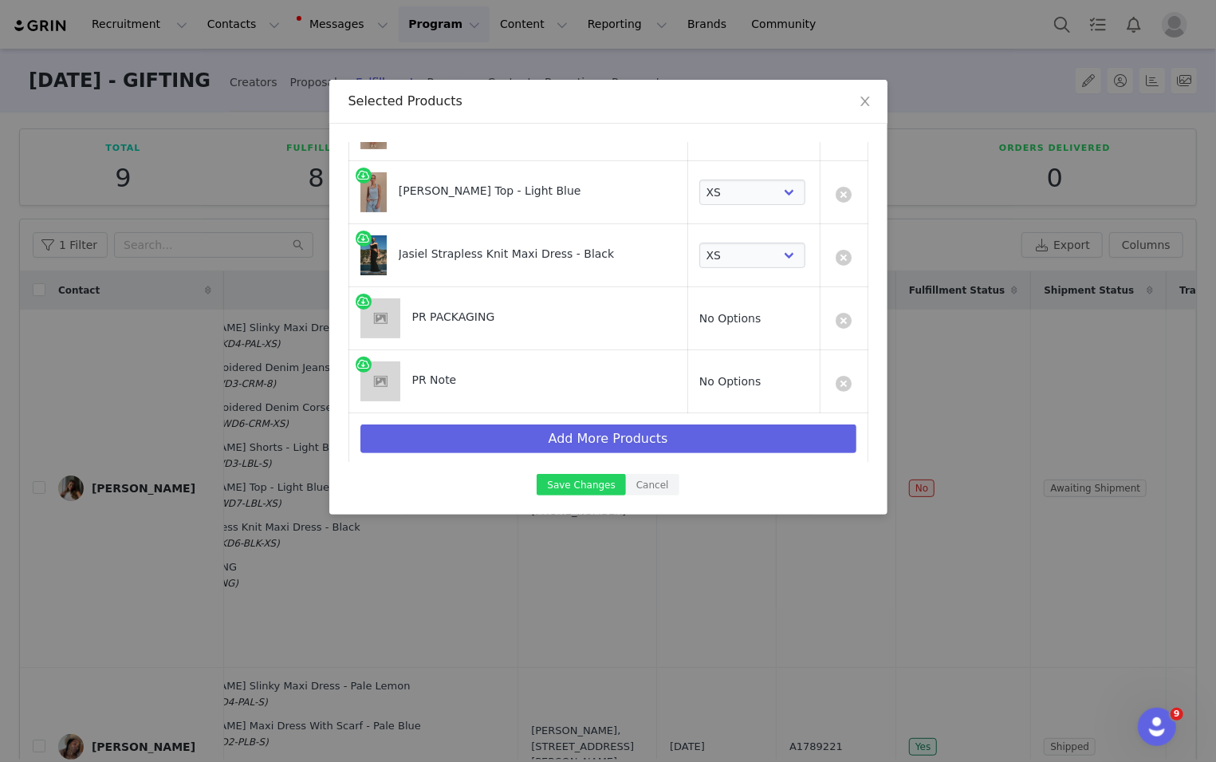
scroll to position [0, 0]
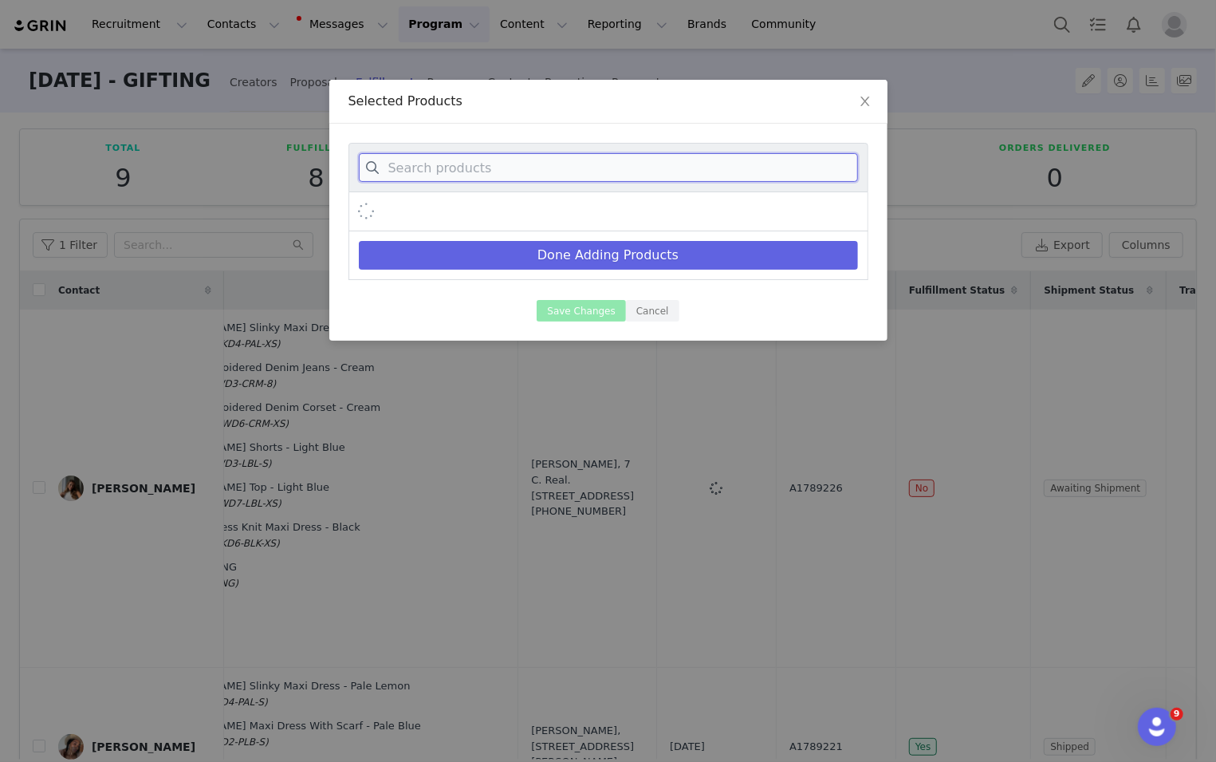
click at [658, 157] on input at bounding box center [608, 167] width 499 height 29
paste input "AUBREE MAXI DRESS CHOCOLATE/MOCHA"
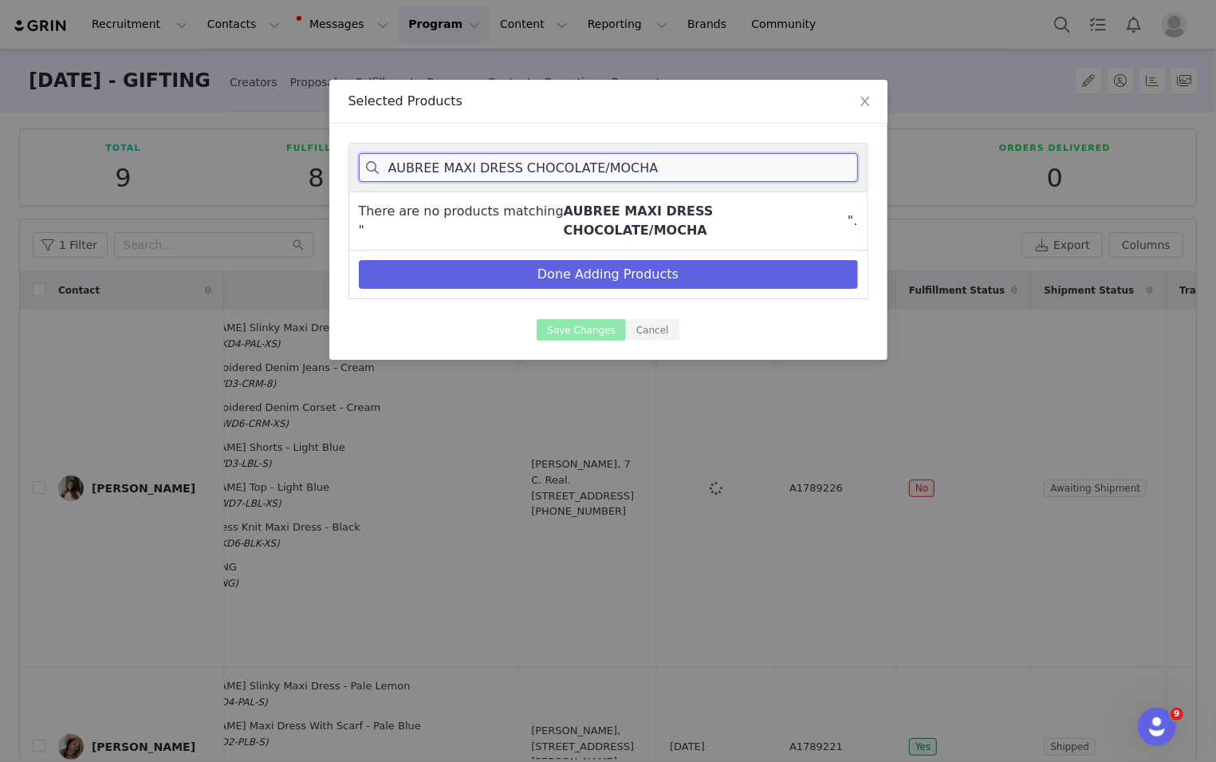
click at [731, 168] on input "AUBREE MAXI DRESS CHOCOLATE/MOCHA" at bounding box center [608, 167] width 499 height 29
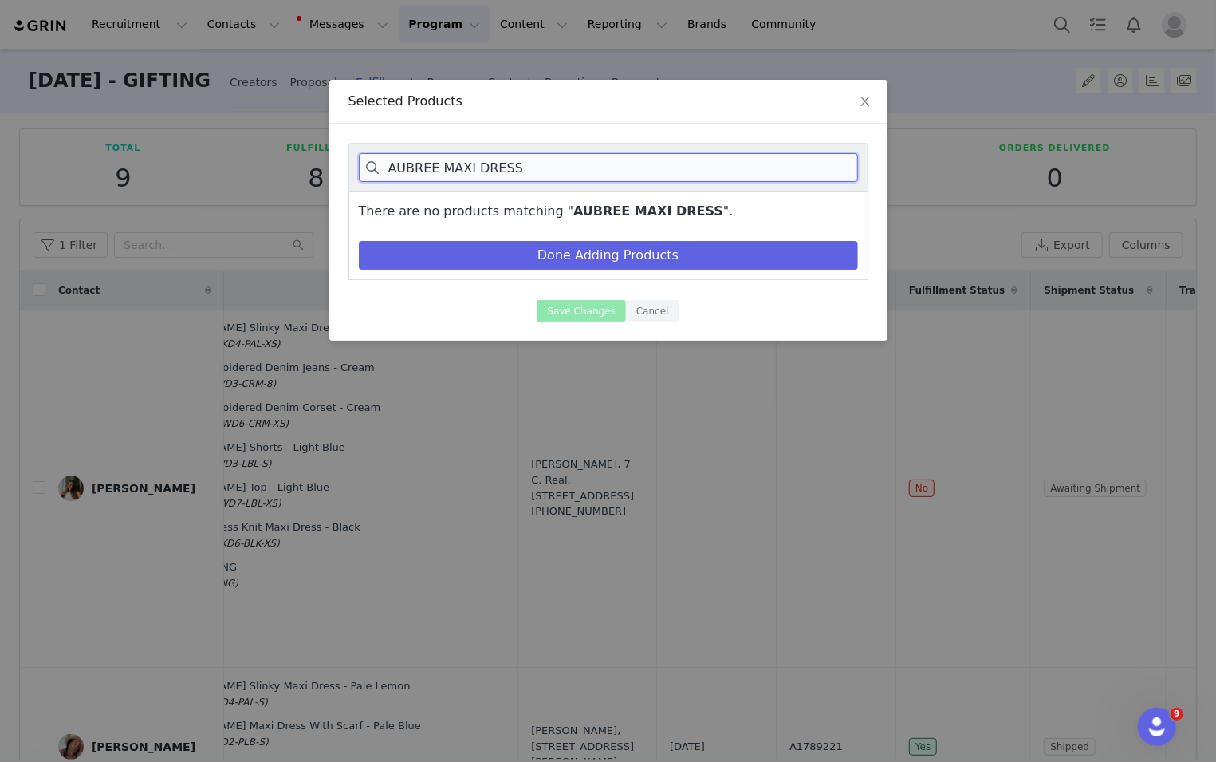
click at [455, 162] on input "AUBREE MAXI DRESS" at bounding box center [608, 167] width 499 height 29
drag, startPoint x: 455, startPoint y: 162, endPoint x: 575, endPoint y: 162, distance: 119.6
click at [562, 162] on input "AUBREE MAXI DRESS" at bounding box center [608, 167] width 499 height 29
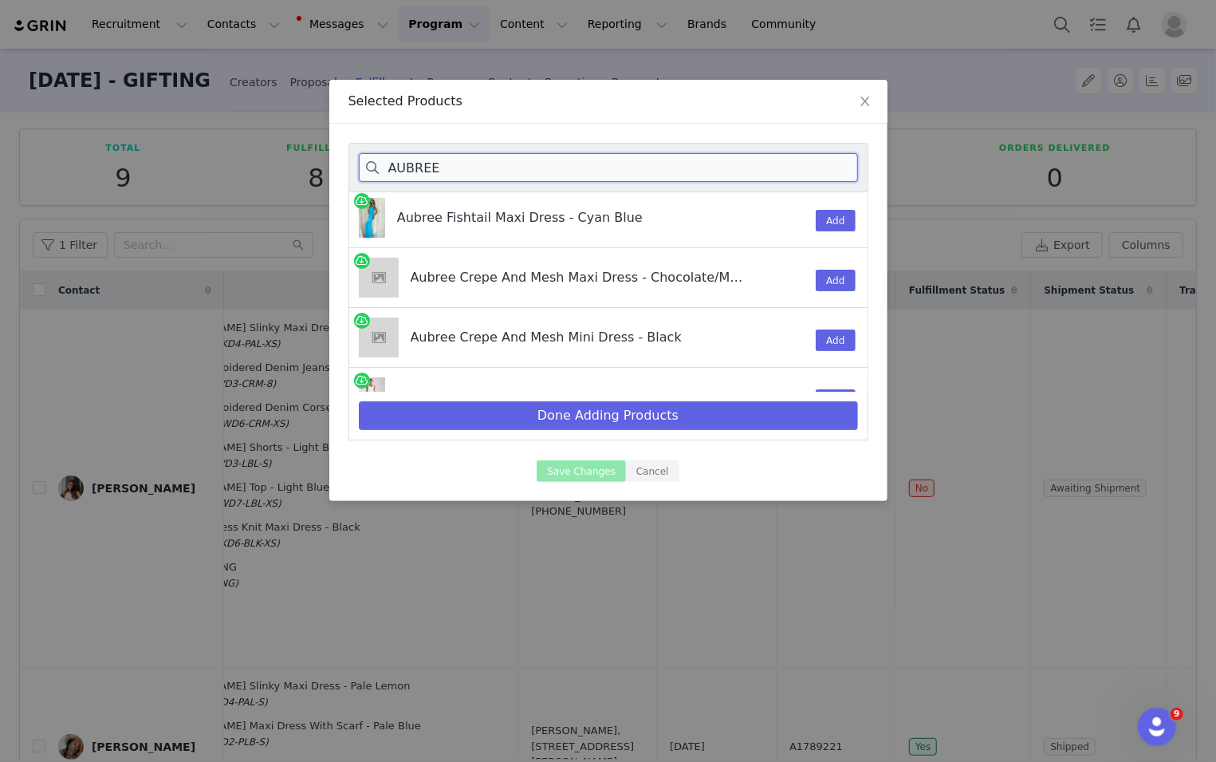
scroll to position [128, 0]
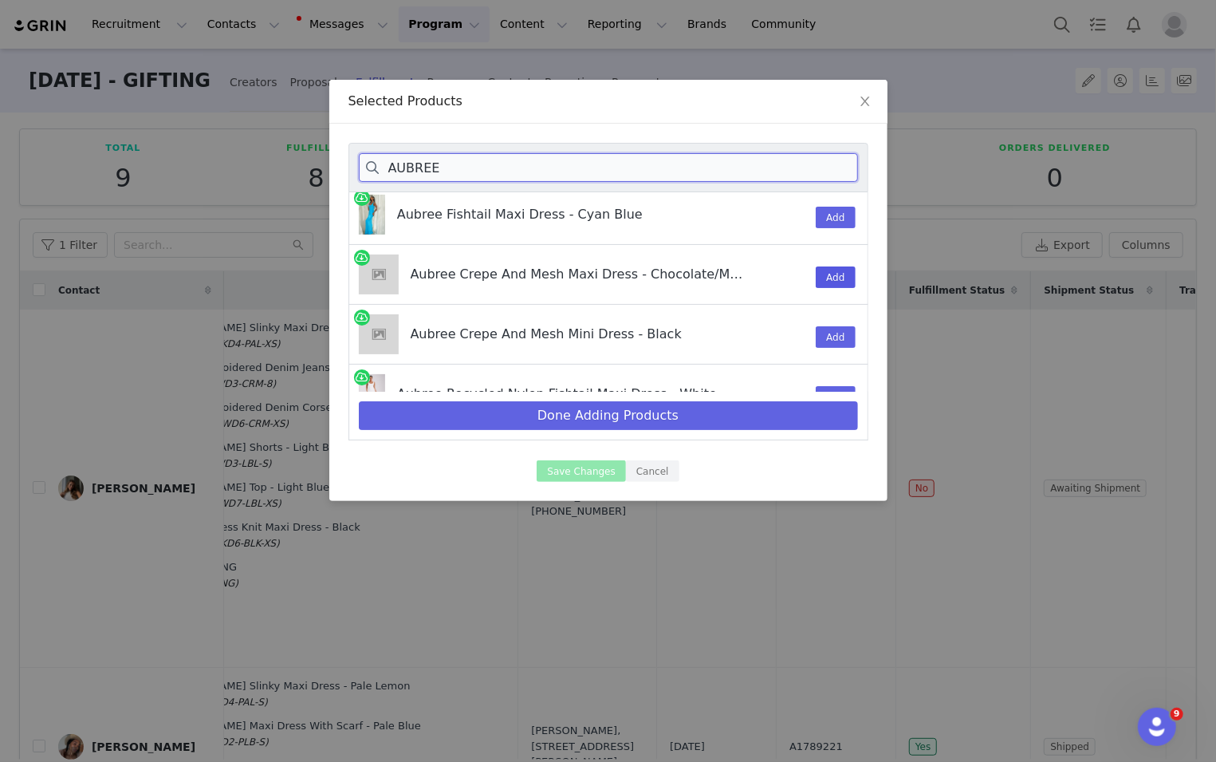
type input "AUBREE"
click at [813, 276] on button "Add" at bounding box center [835, 277] width 39 height 22
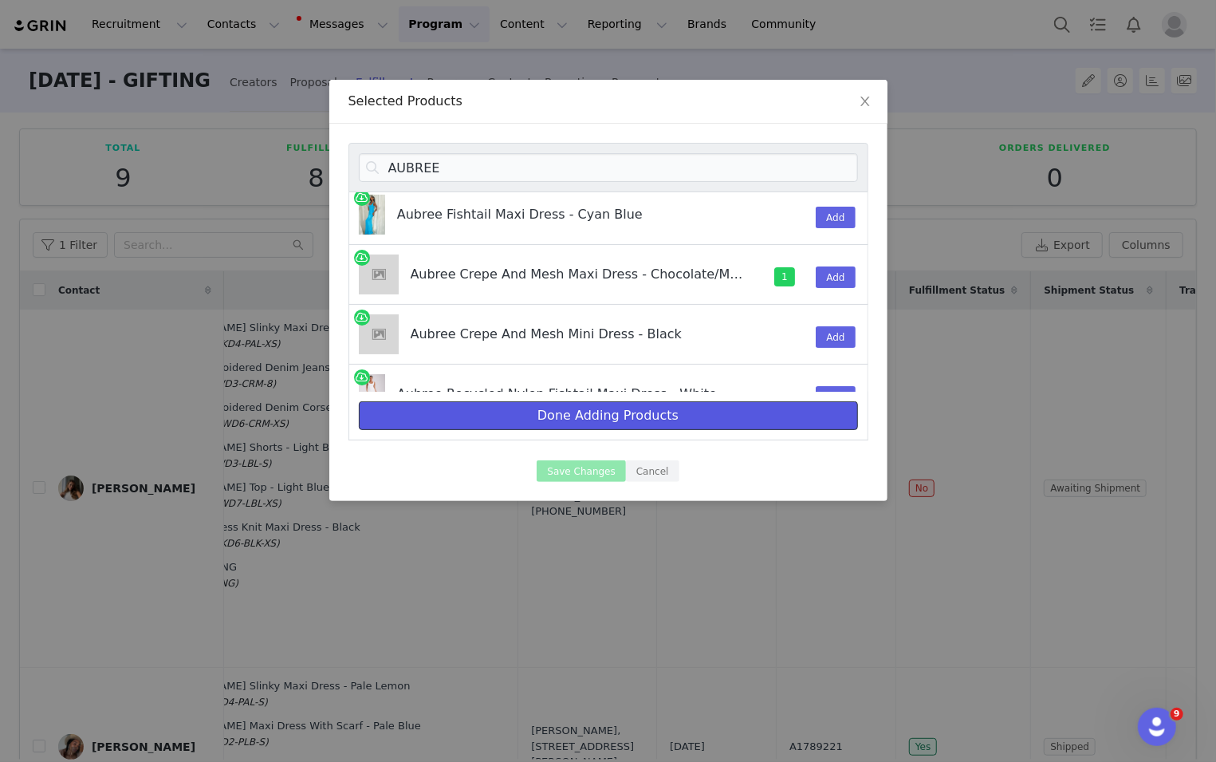
click at [774, 423] on button "Done Adding Products" at bounding box center [608, 415] width 499 height 29
select select "27635713"
select select "27145427"
select select "27127737"
select select "24758463"
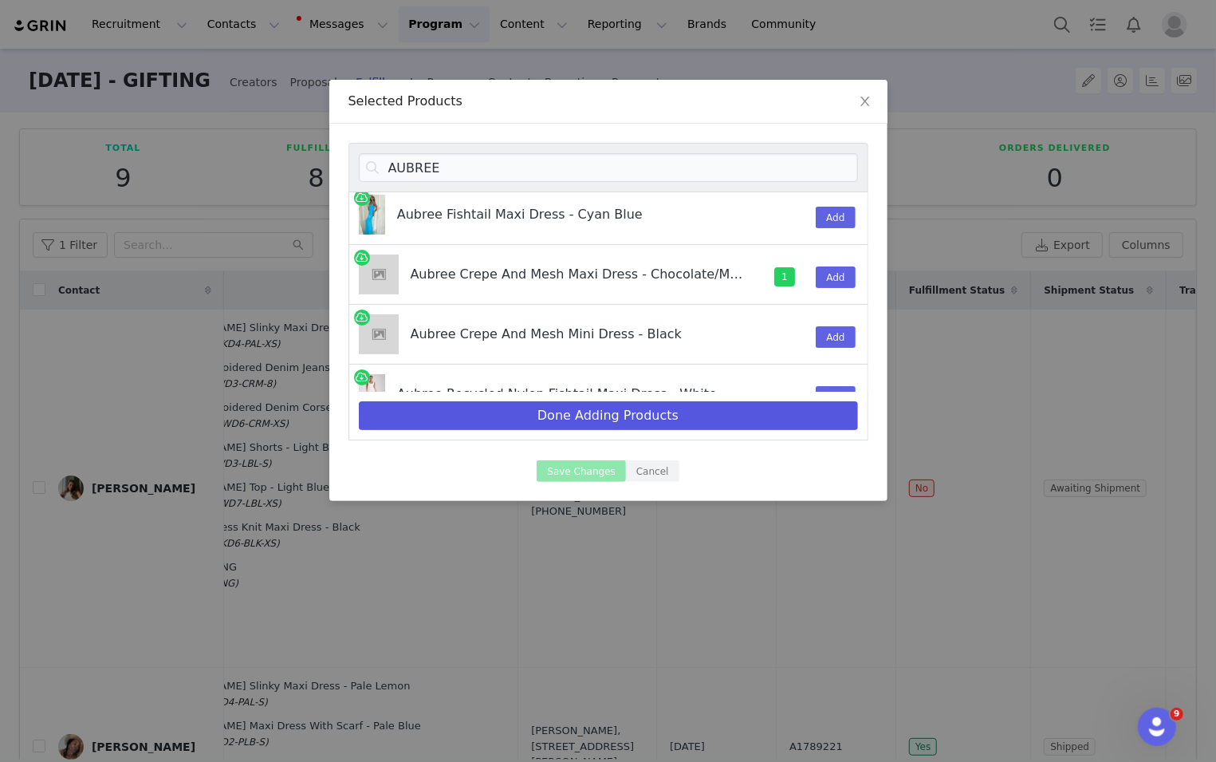
select select "24865115"
select select "26835942"
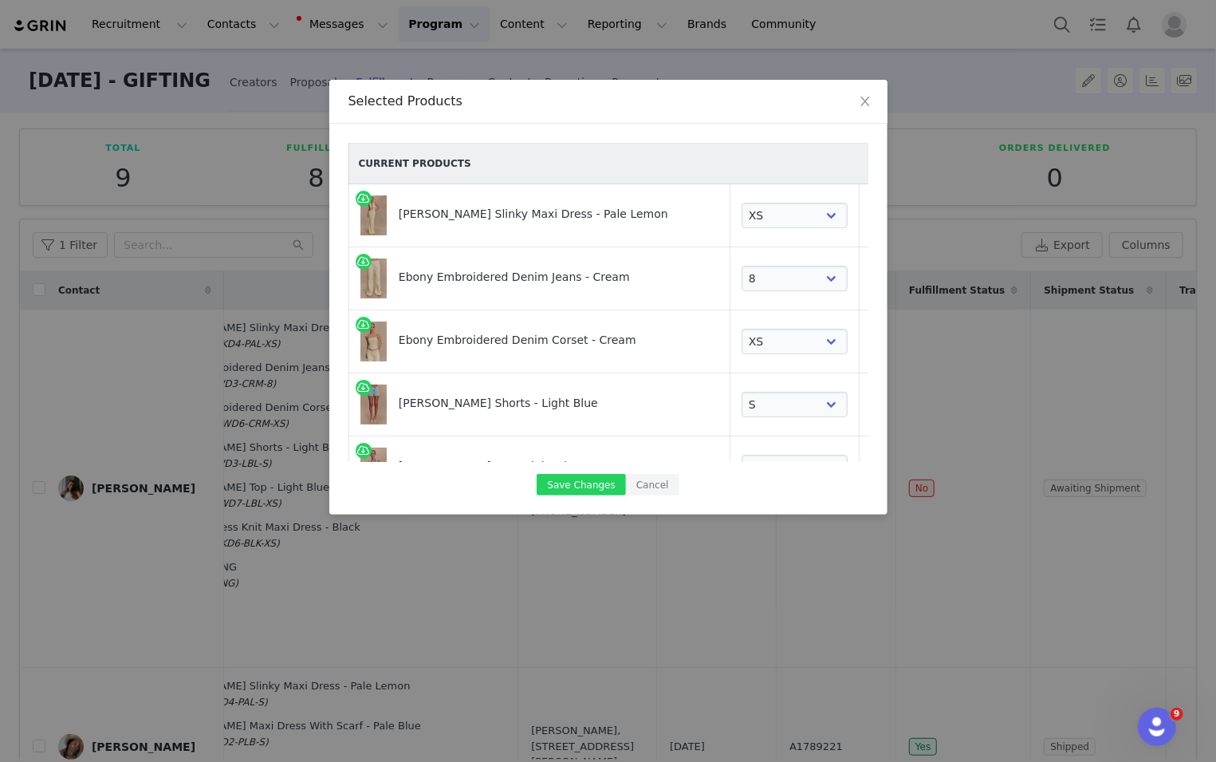
scroll to position [338, 0]
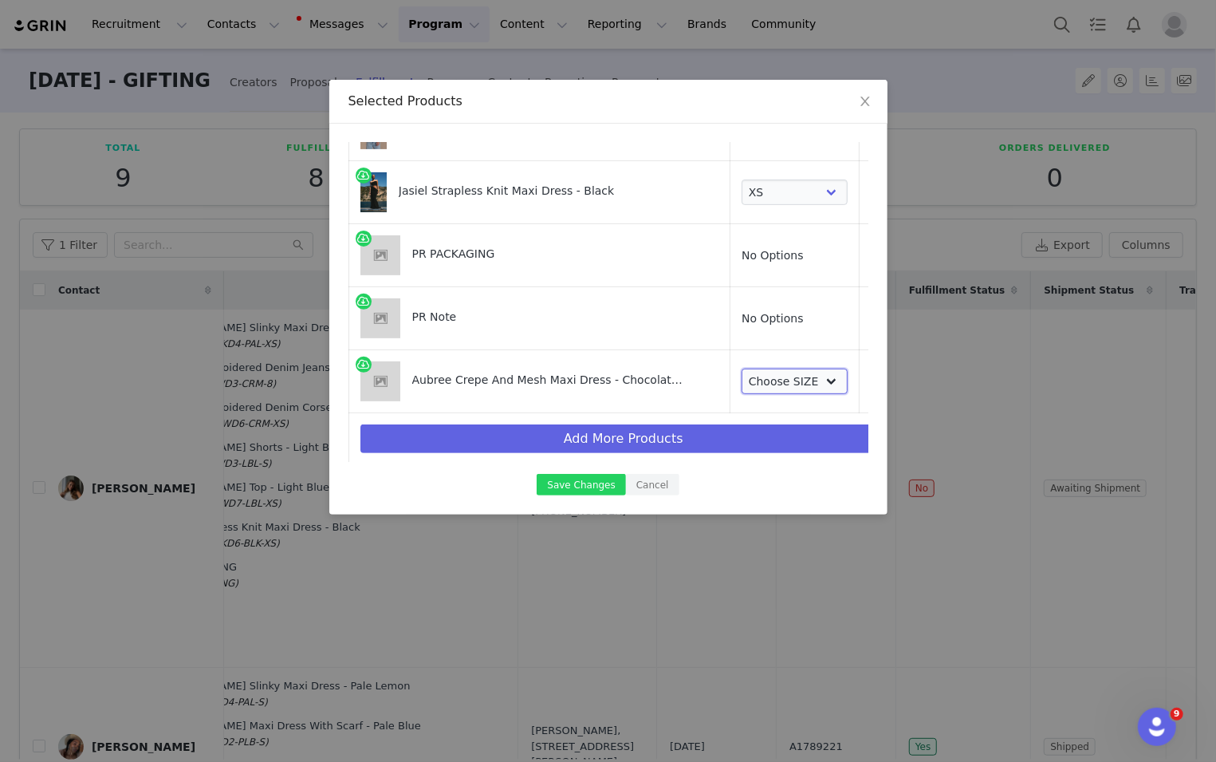
click at [795, 372] on select "Choose SIZE XXS XS S M L XL XXL 3XL" at bounding box center [795, 381] width 106 height 26
click at [742, 368] on select "Choose SIZE XXS XS S M L XL XXL 3XL" at bounding box center [795, 381] width 106 height 26
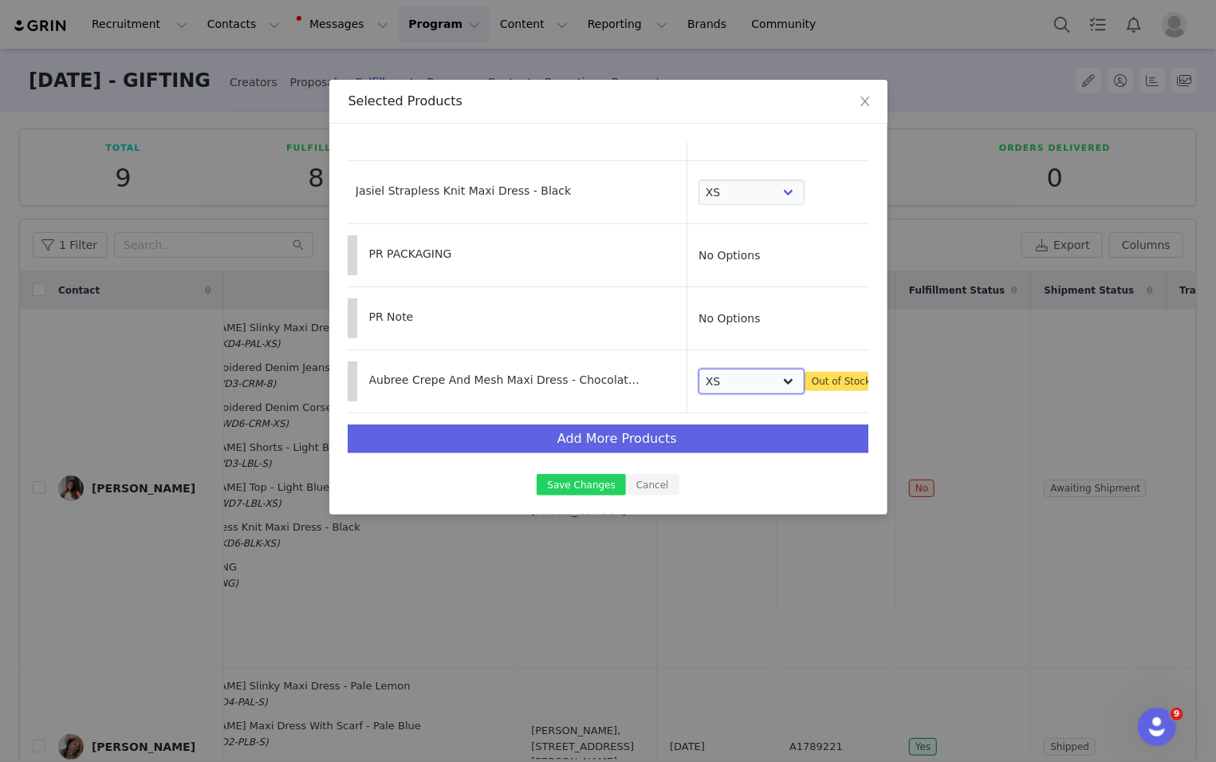
scroll to position [338, 76]
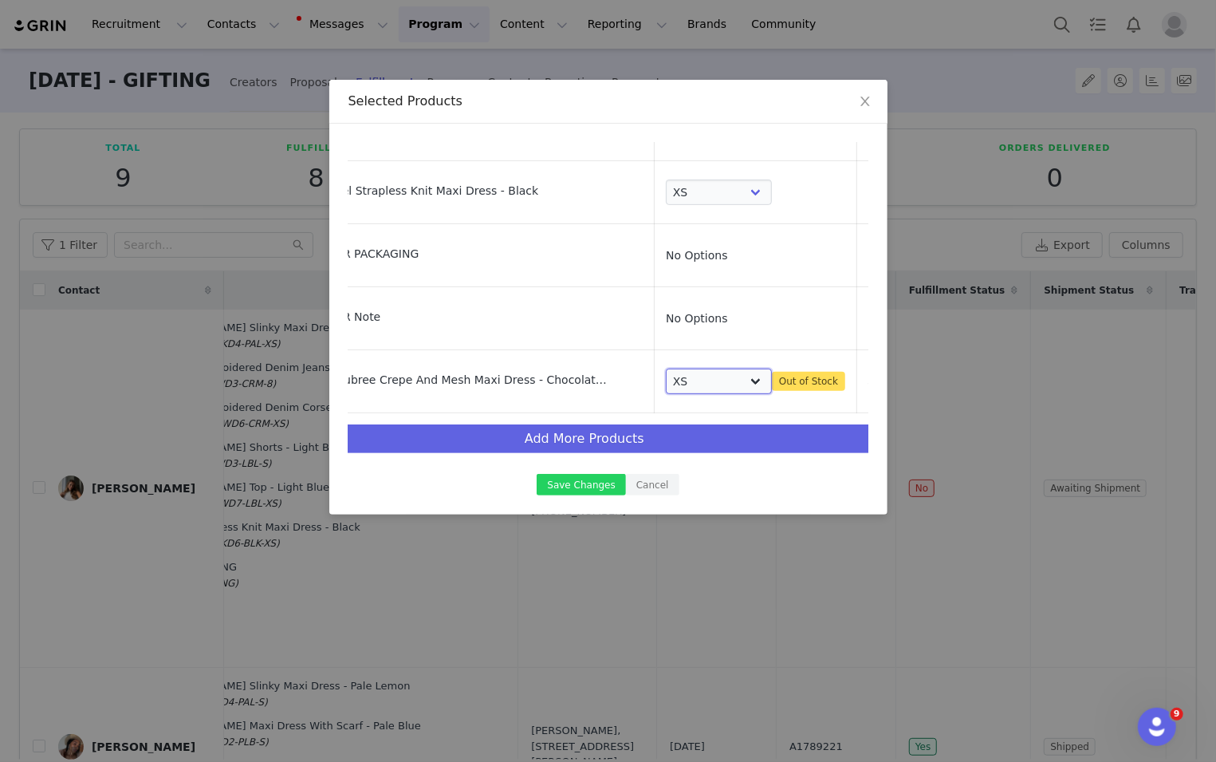
click at [722, 384] on select "Choose SIZE XXS XS S M L XL XXL 3XL" at bounding box center [719, 381] width 106 height 26
click at [666, 368] on select "Choose SIZE XXS XS S M L XL XXL 3XL" at bounding box center [719, 381] width 106 height 26
click at [714, 359] on td "Choose SIZE XXS XS S M L XL XXL 3XL Out of Stock" at bounding box center [756, 381] width 203 height 63
click at [714, 364] on td "Choose SIZE XXS XS S M L XL XXL 3XL Out of Stock" at bounding box center [756, 381] width 203 height 63
click at [714, 387] on select "Choose SIZE XXS XS S M L XL XXL 3XL" at bounding box center [719, 381] width 106 height 26
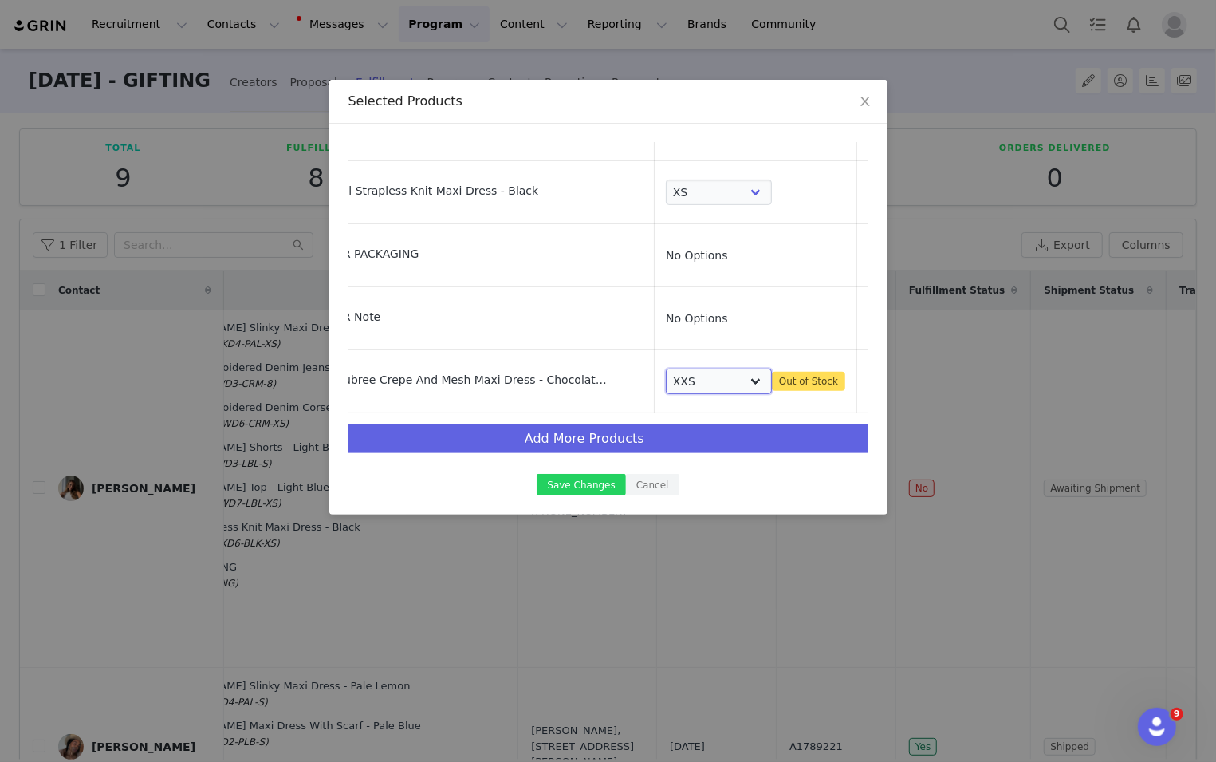
select select "27693850"
click at [715, 368] on select "Choose SIZE XXS XS S M L XL XXL 3XL" at bounding box center [719, 381] width 106 height 26
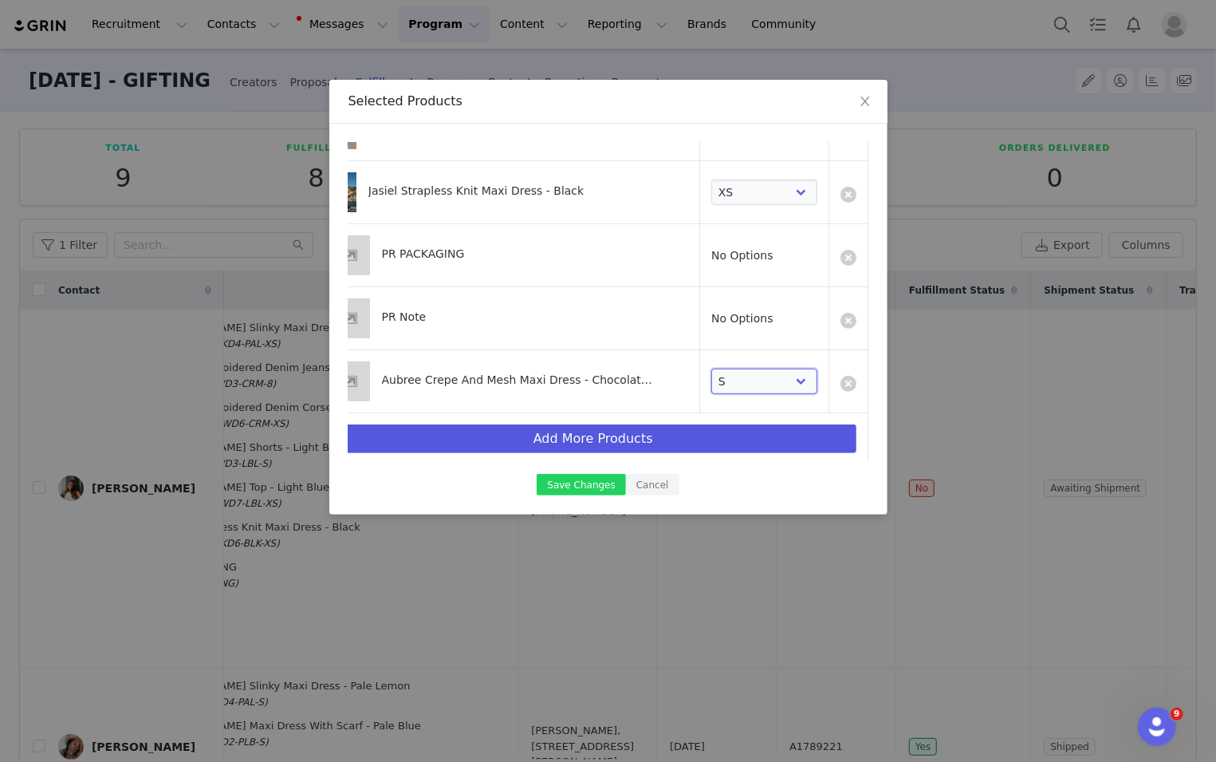
scroll to position [338, 5]
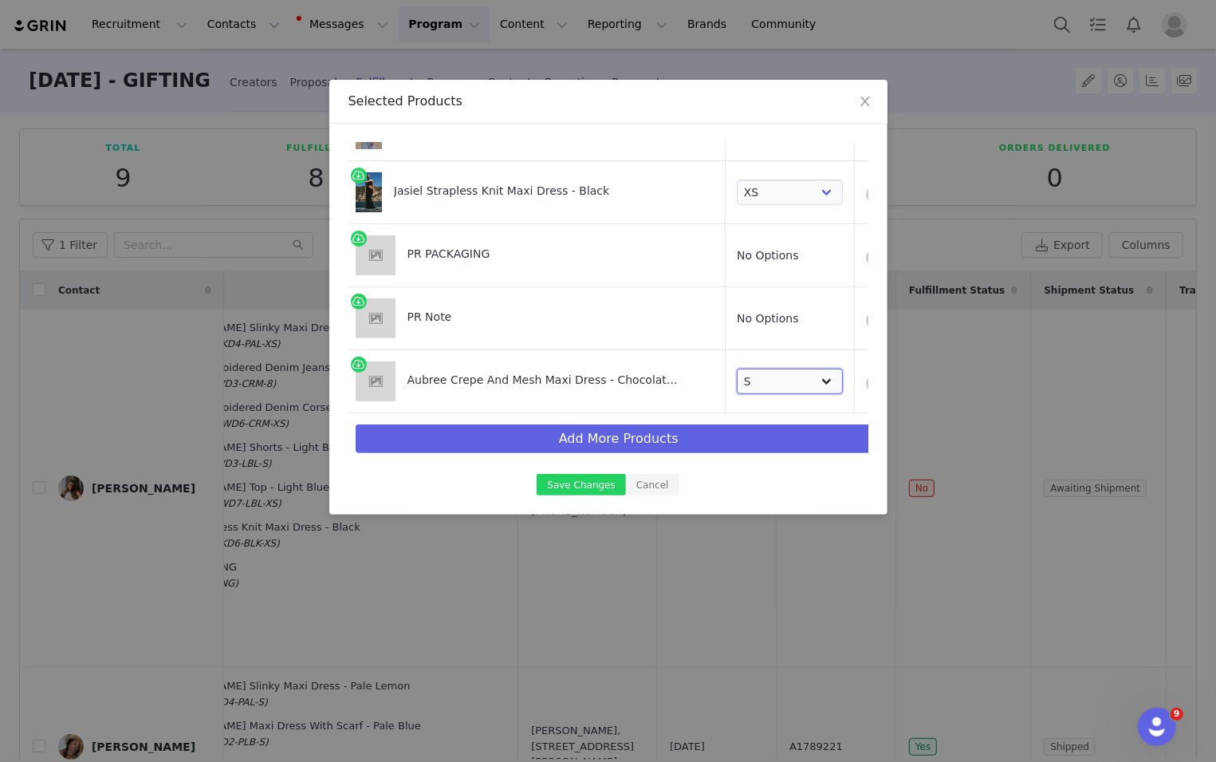
click at [741, 376] on select "Choose SIZE XXS XS S M L XL XXL 3XL" at bounding box center [790, 381] width 106 height 26
click at [635, 432] on button "Add More Products" at bounding box center [619, 438] width 526 height 29
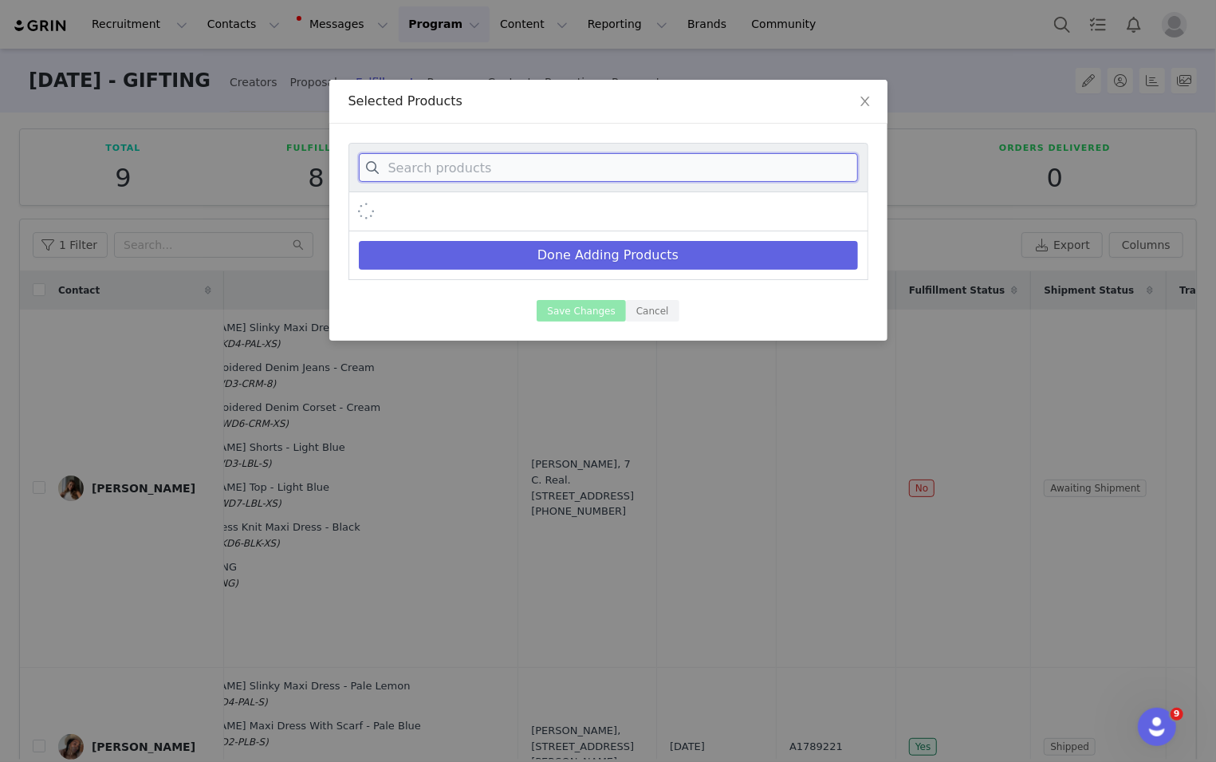
click at [651, 178] on input at bounding box center [608, 167] width 499 height 29
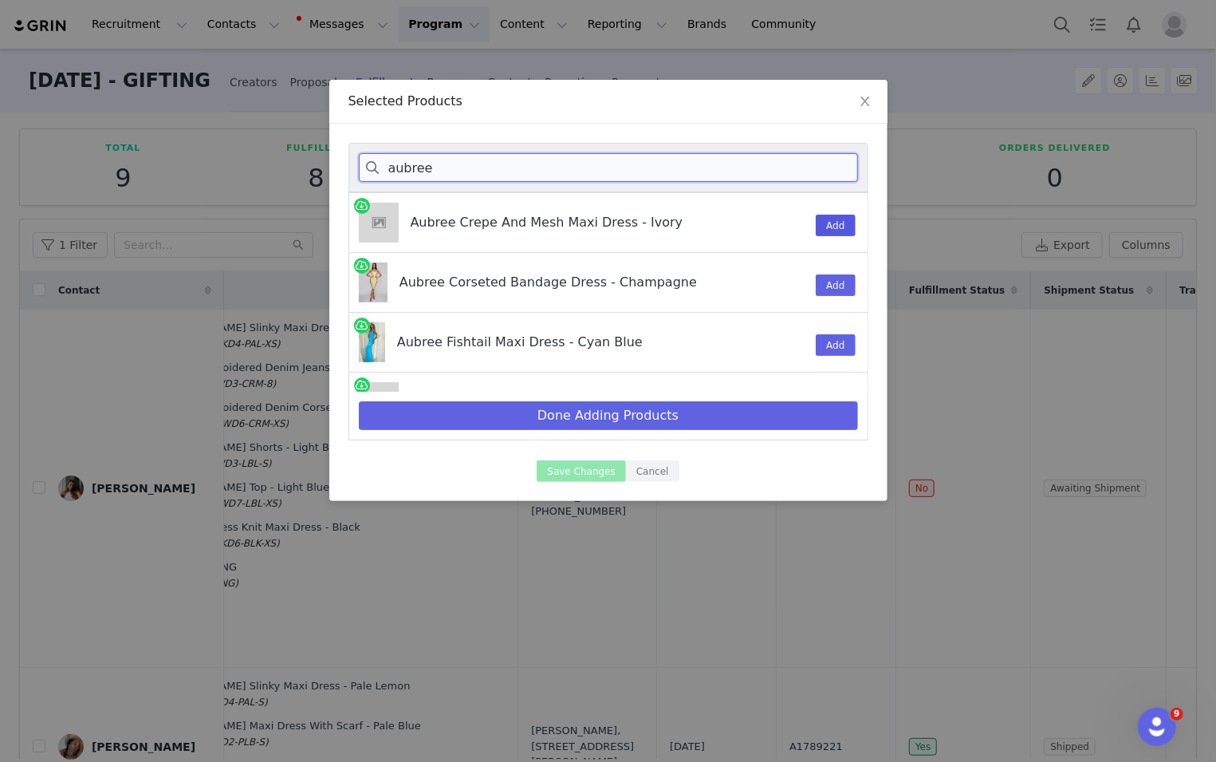
type input "aubree"
click at [813, 218] on button "Add" at bounding box center [835, 226] width 39 height 22
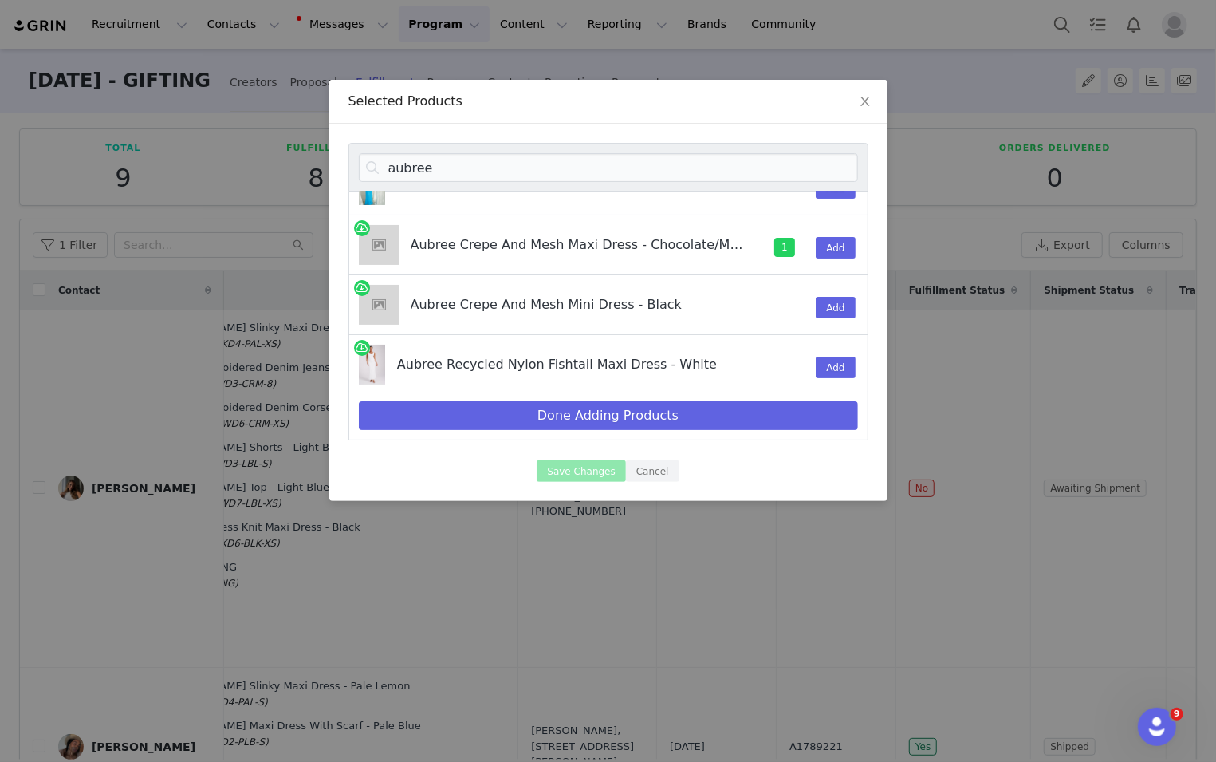
scroll to position [189, 0]
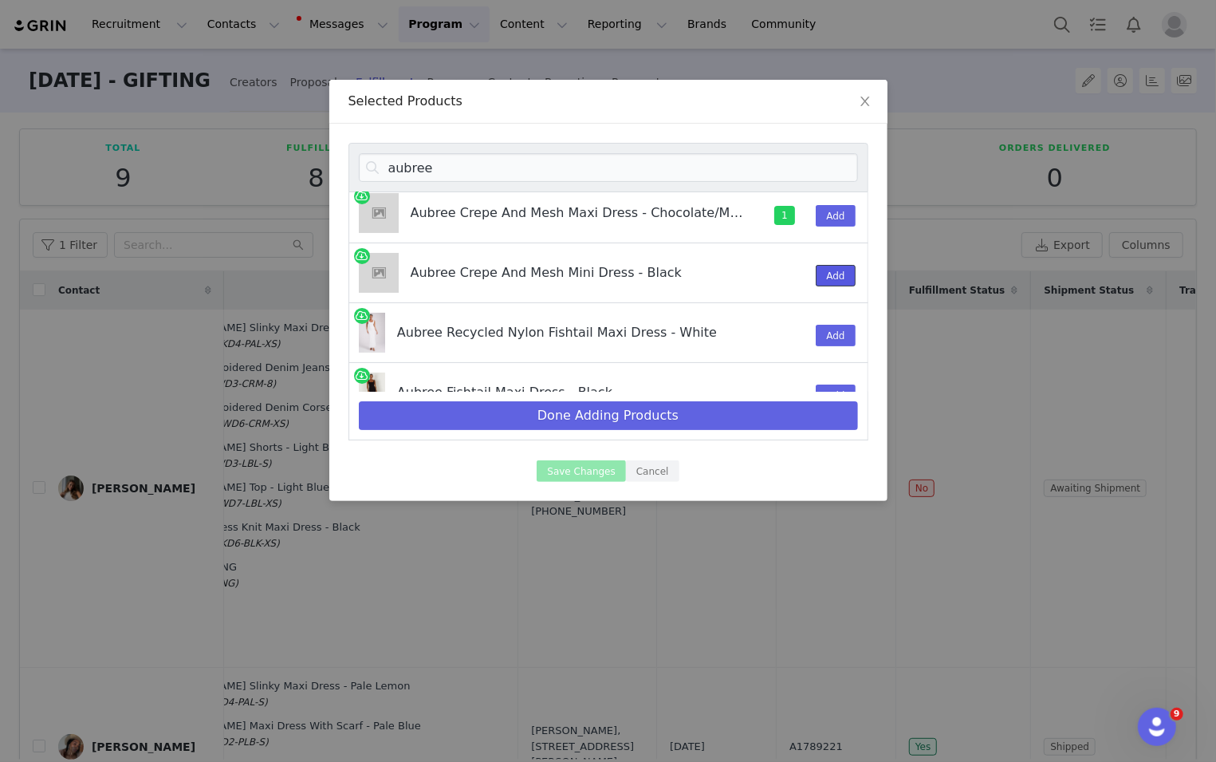
click at [813, 266] on button "Add" at bounding box center [835, 276] width 39 height 22
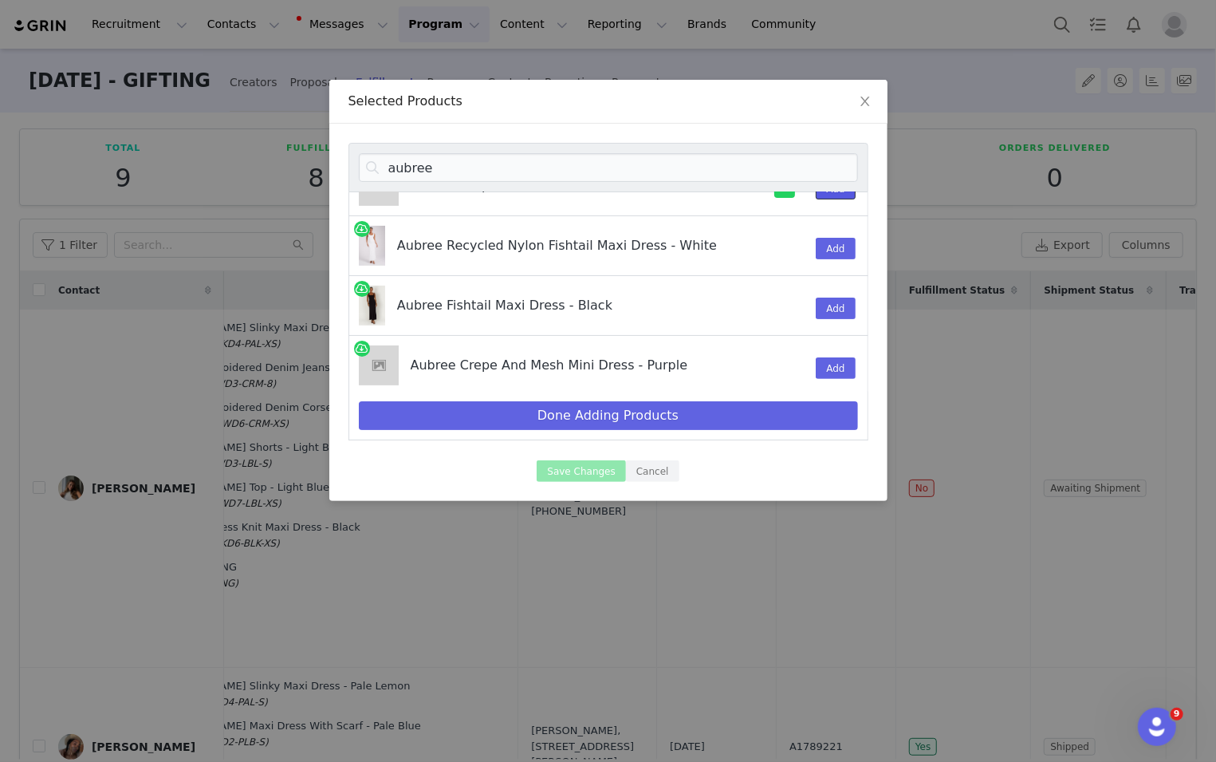
scroll to position [278, 0]
click at [813, 363] on button "Add" at bounding box center [835, 367] width 39 height 22
click at [813, 394] on div "Done Adding Products" at bounding box center [608, 416] width 520 height 49
click at [810, 431] on div "Done Adding Products" at bounding box center [608, 416] width 520 height 49
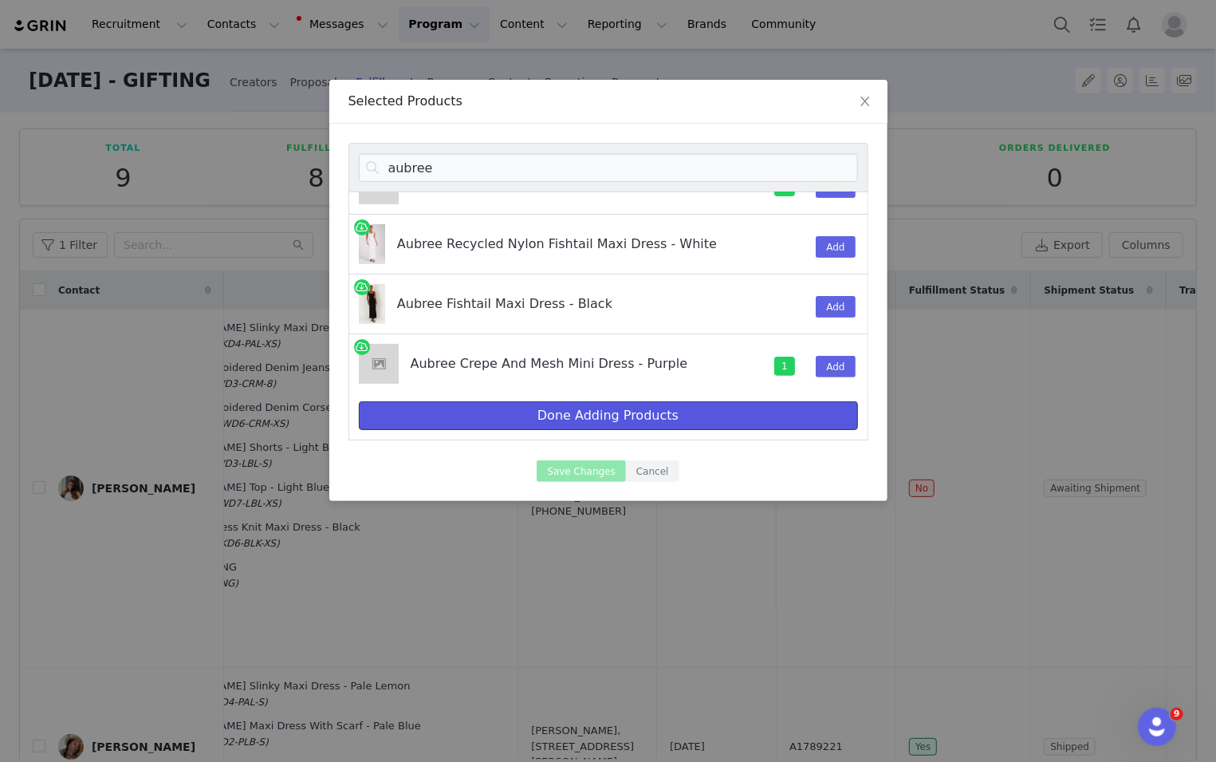
click at [813, 414] on button "Done Adding Products" at bounding box center [608, 415] width 499 height 29
select select "27635713"
select select "27145427"
select select "27127737"
select select "24758463"
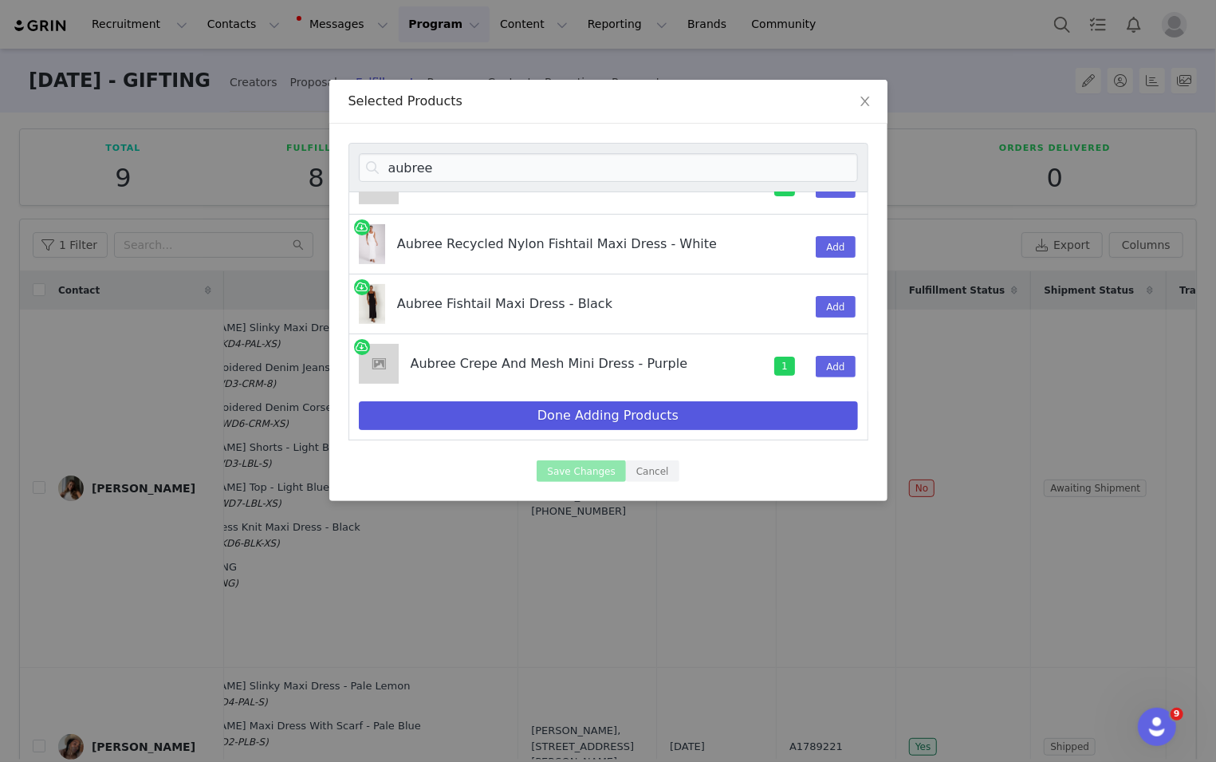
select select "24865115"
select select "26835942"
select select "27693850"
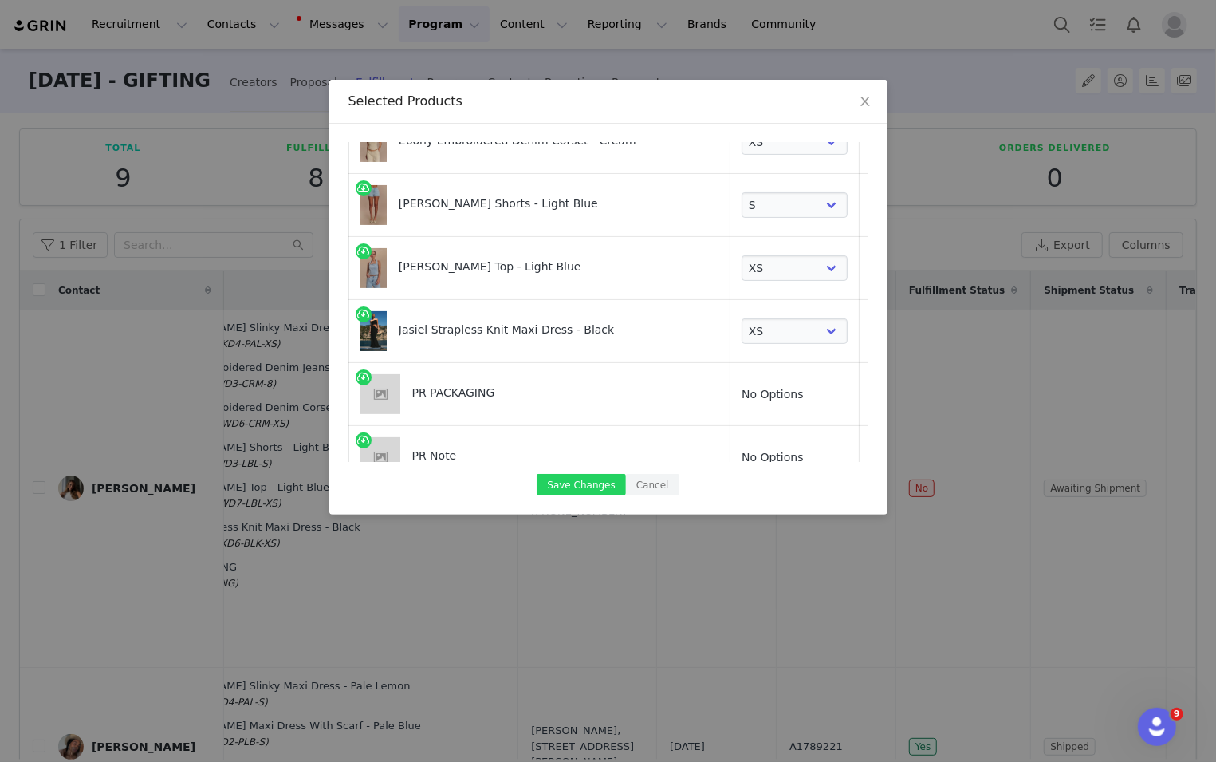
scroll to position [526, 0]
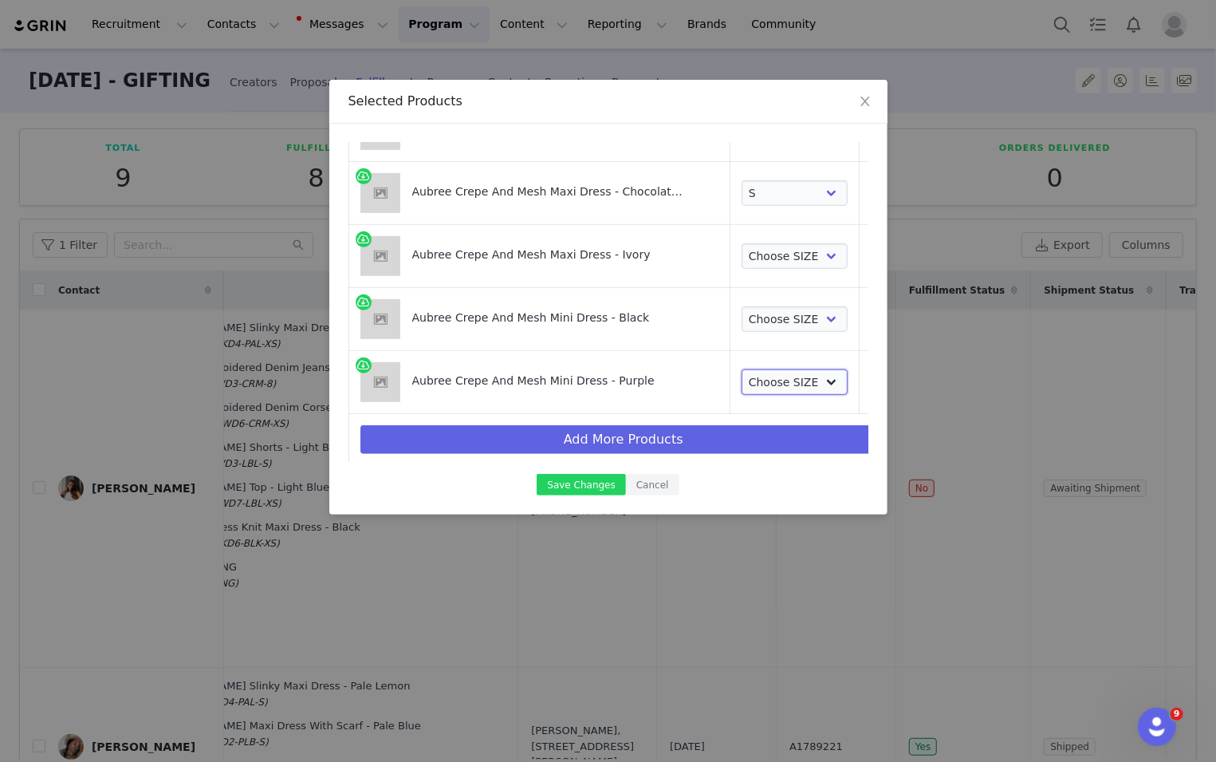
click at [794, 374] on select "Choose SIZE XXS XS S M L XL XXL 3XL" at bounding box center [795, 382] width 106 height 26
select select "27694151"
click at [742, 369] on select "Choose SIZE XXS XS S M L XL XXL 3XL" at bounding box center [795, 382] width 106 height 26
click at [796, 317] on select "Choose SIZE XXS XS S M L XL XXL 3XL" at bounding box center [795, 319] width 106 height 26
select select "27695082"
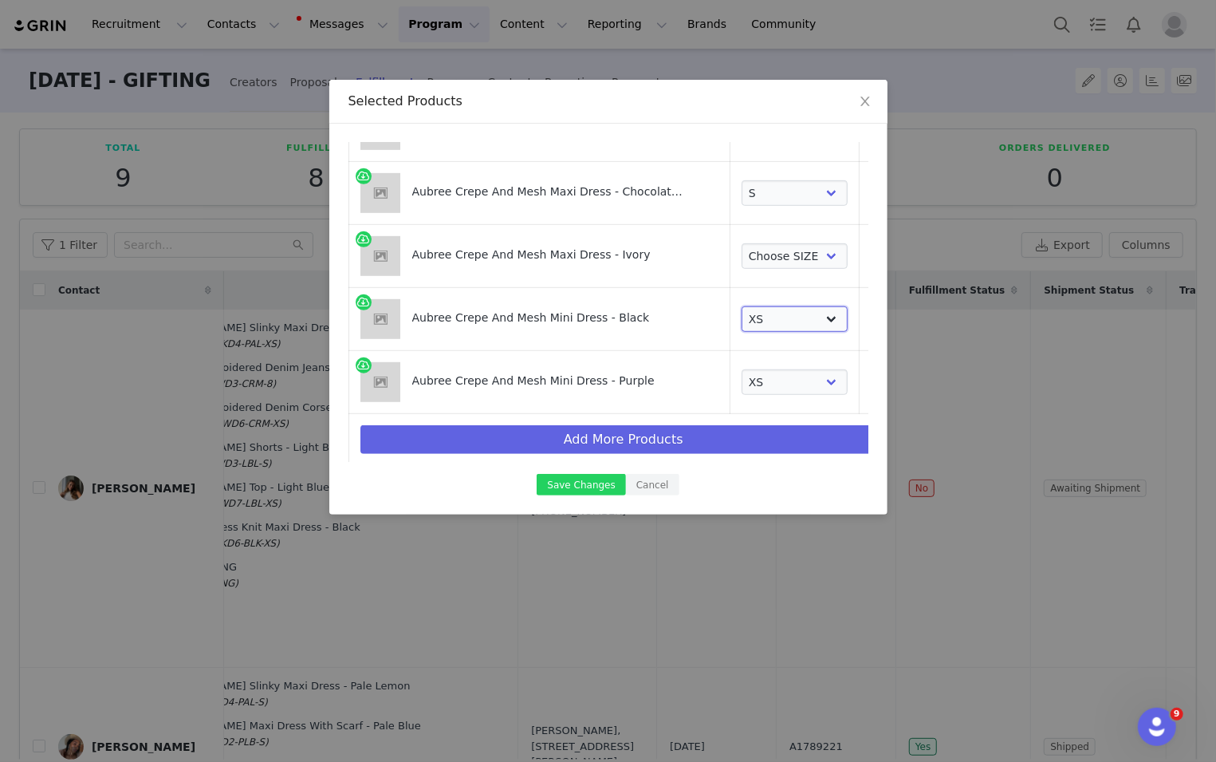
click at [742, 306] on select "Choose SIZE XXS XS S M L XL XXL 3XL" at bounding box center [795, 319] width 106 height 26
click at [790, 267] on td "Choose SIZE XXS XS S M L XL XXL 3XL" at bounding box center [794, 256] width 129 height 63
click at [790, 250] on select "Choose SIZE XXS XS S M L XL XXL 3XL" at bounding box center [795, 256] width 106 height 26
click at [742, 243] on select "Choose SIZE XXS XS S M L XL XXL 3XL" at bounding box center [795, 256] width 106 height 26
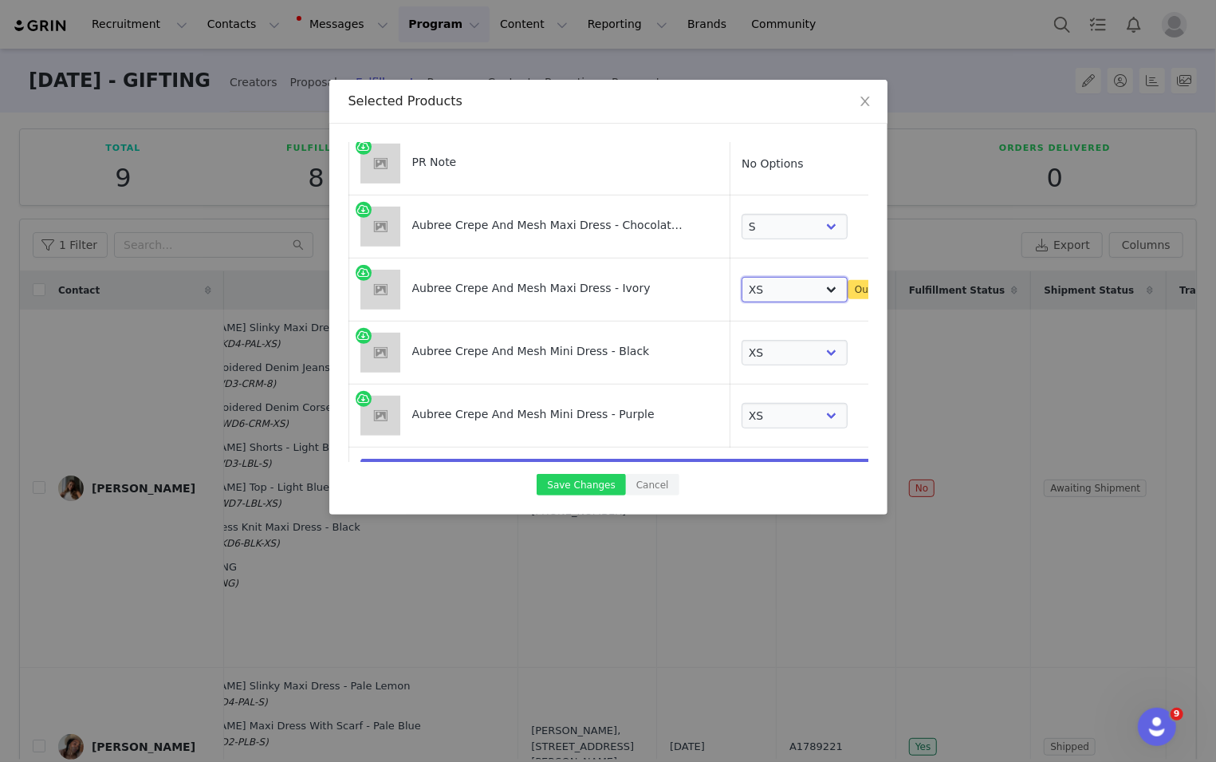
scroll to position [492, 0]
click at [793, 278] on select "Choose SIZE XXS XS S M L XL XXL 3XL" at bounding box center [795, 291] width 106 height 26
click at [742, 278] on select "Choose SIZE XXS XS S M L XL XXL 3XL" at bounding box center [795, 291] width 106 height 26
click at [797, 291] on select "Choose SIZE XXS XS S M L XL XXL 3XL" at bounding box center [795, 291] width 106 height 26
select select "27693888"
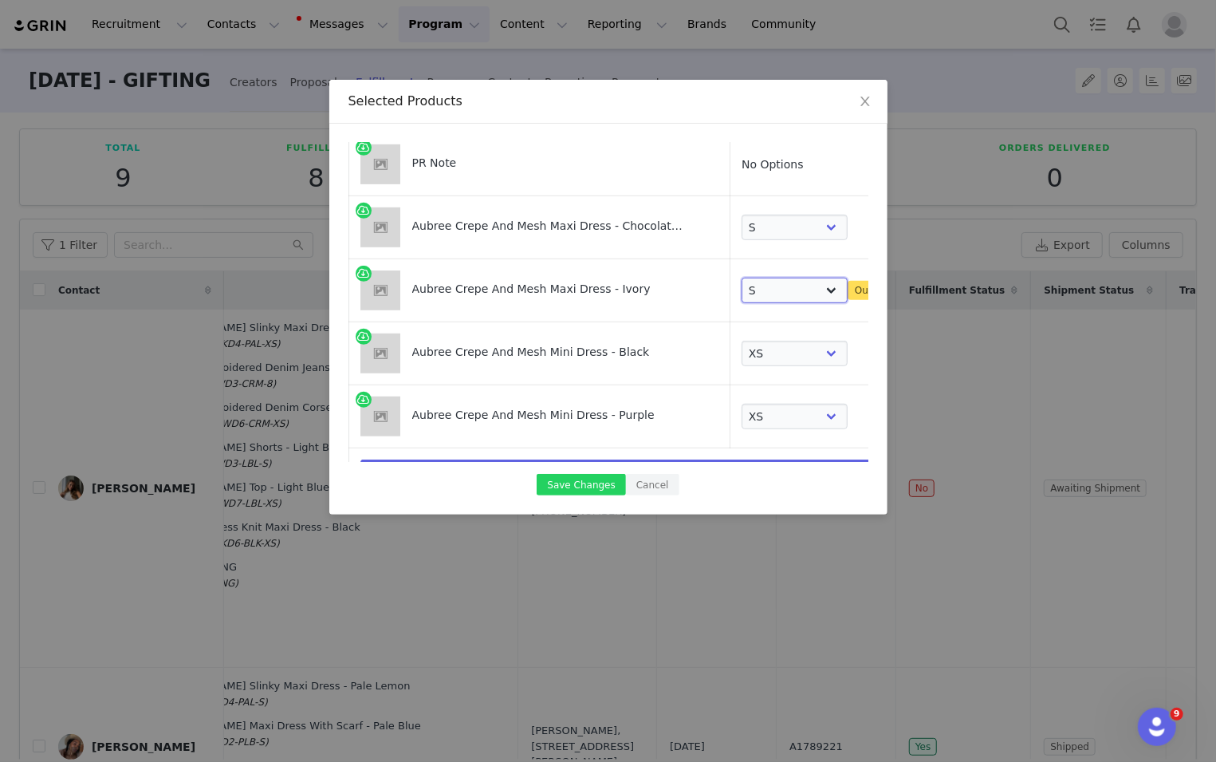
click at [742, 278] on select "Choose SIZE XXS XS S M L XL XXL 3XL" at bounding box center [795, 291] width 106 height 26
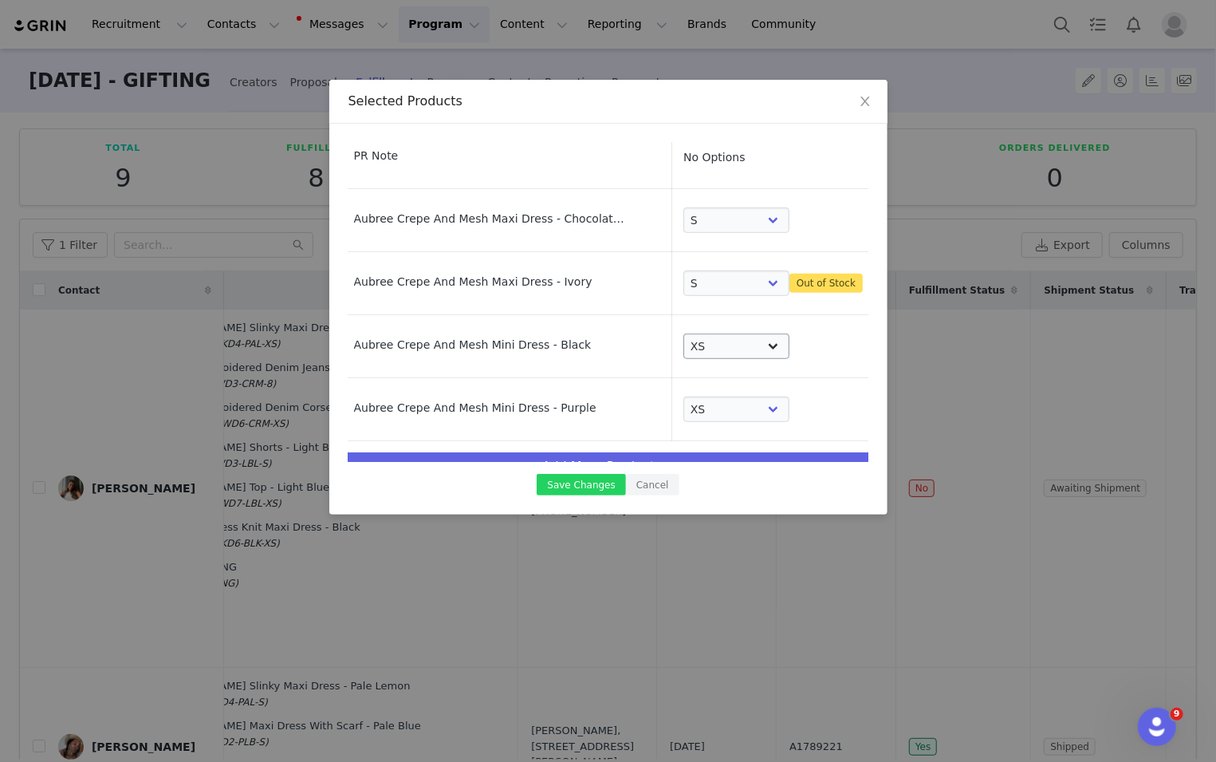
scroll to position [499, 76]
click at [702, 222] on select "Choose SIZE XXS XS S M L XL XXL 3XL" at bounding box center [719, 220] width 106 height 26
click at [666, 207] on select "Choose SIZE XXS XS S M L XL XXL 3XL" at bounding box center [719, 220] width 106 height 26
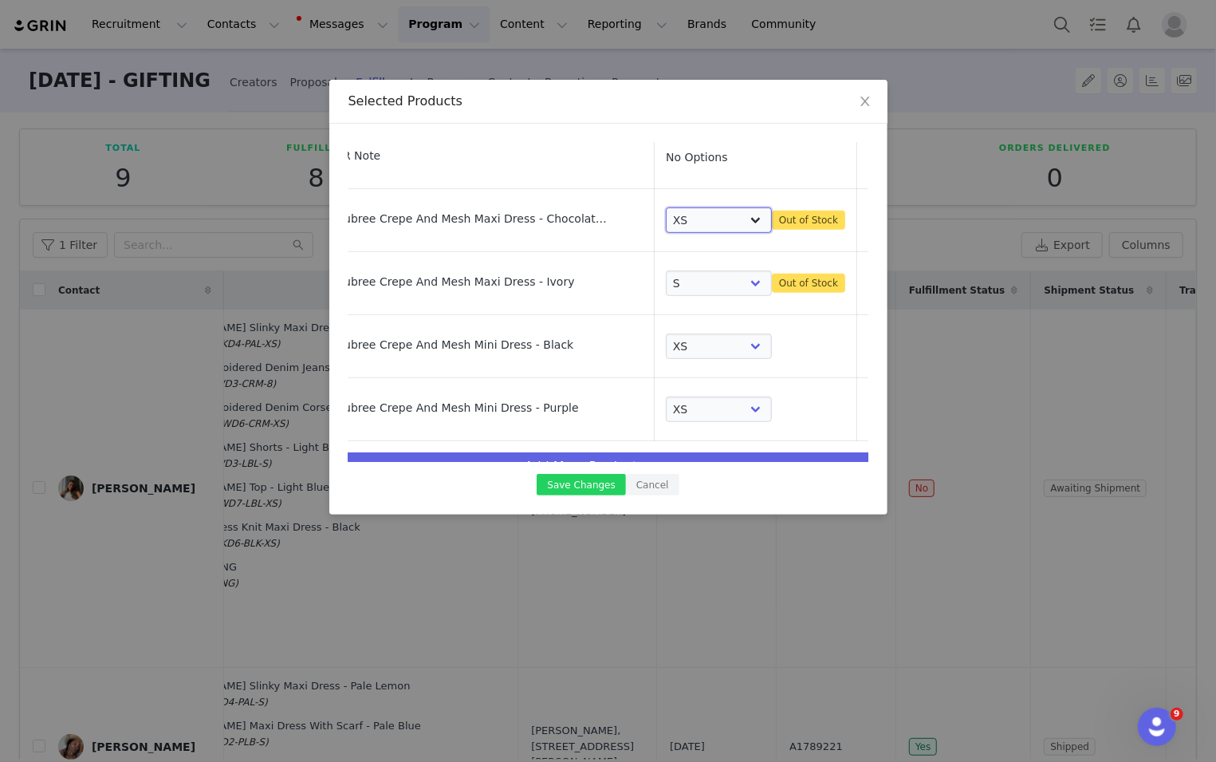
click at [713, 225] on select "Choose SIZE XXS XS S M L XL XXL 3XL" at bounding box center [719, 220] width 106 height 26
select select "27693850"
click at [666, 207] on select "Choose SIZE XXS XS S M L XL XXL 3XL" at bounding box center [719, 220] width 106 height 26
click at [813, 274] on td at bounding box center [876, 283] width 39 height 63
click at [813, 278] on link at bounding box center [876, 286] width 16 height 16
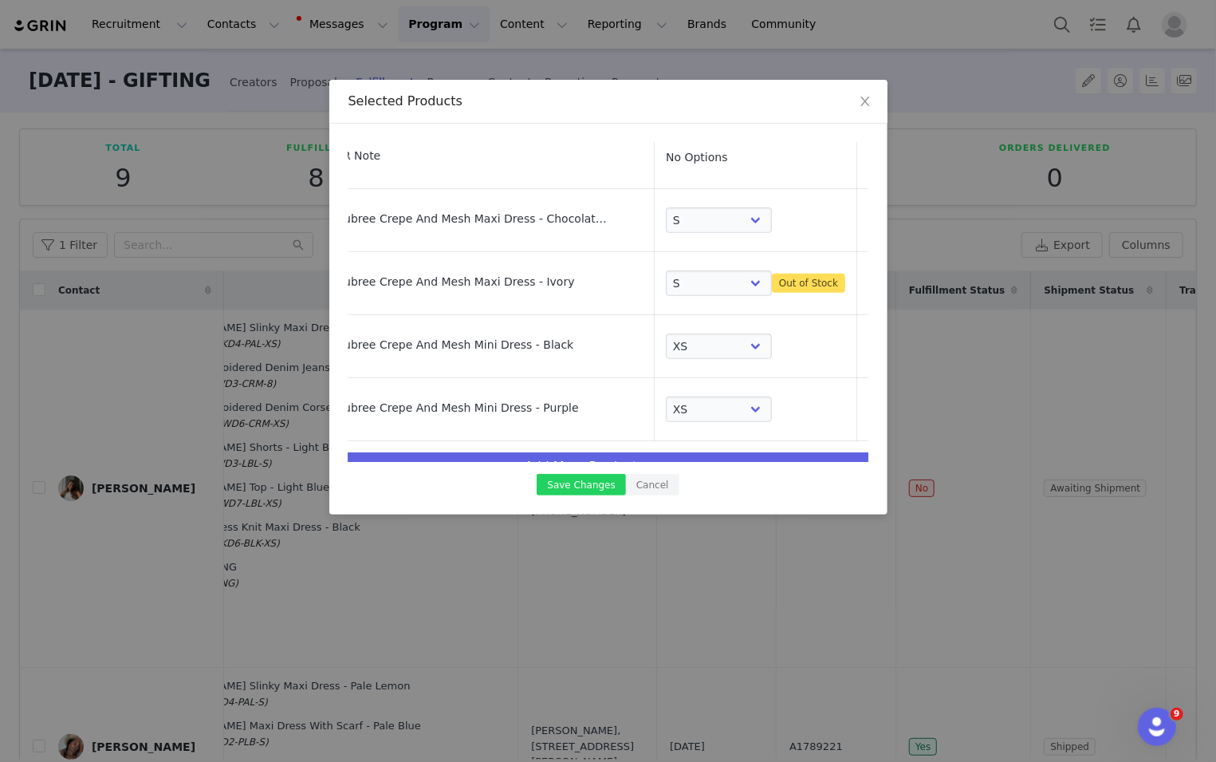
select select "27695082"
select select "27694151"
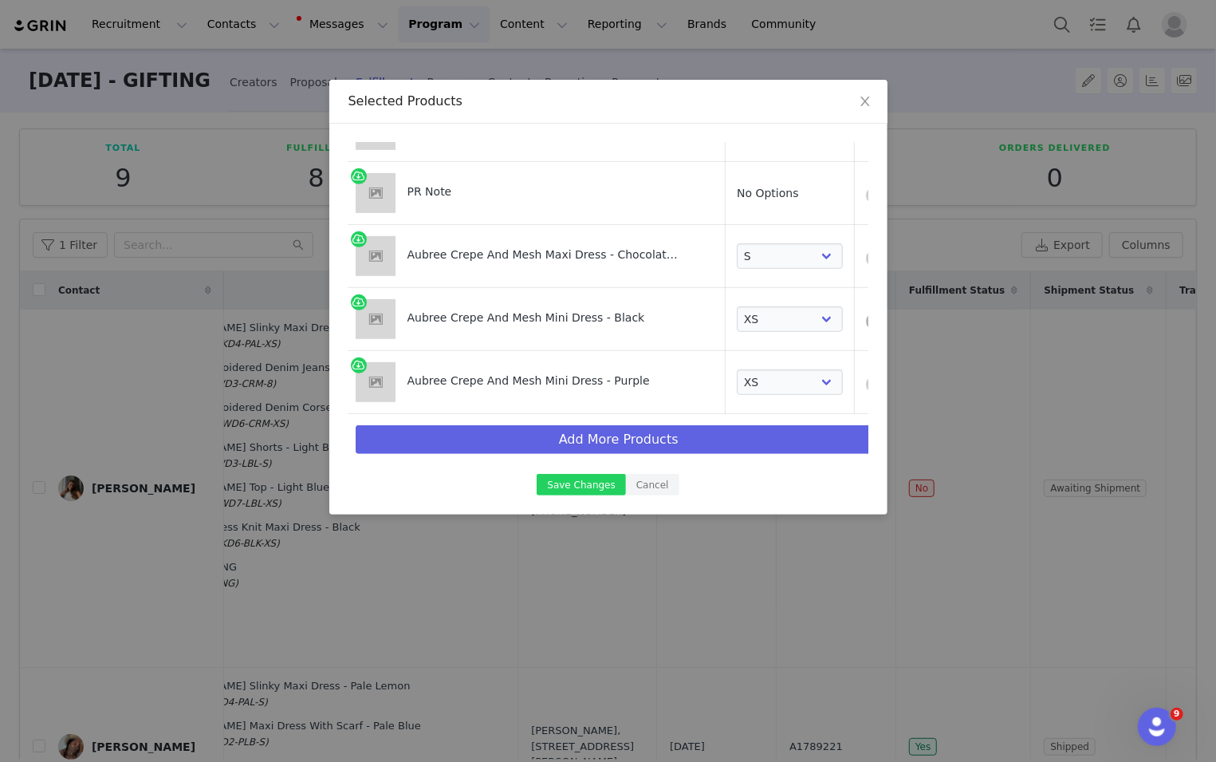
click at [813, 313] on link at bounding box center [874, 321] width 16 height 16
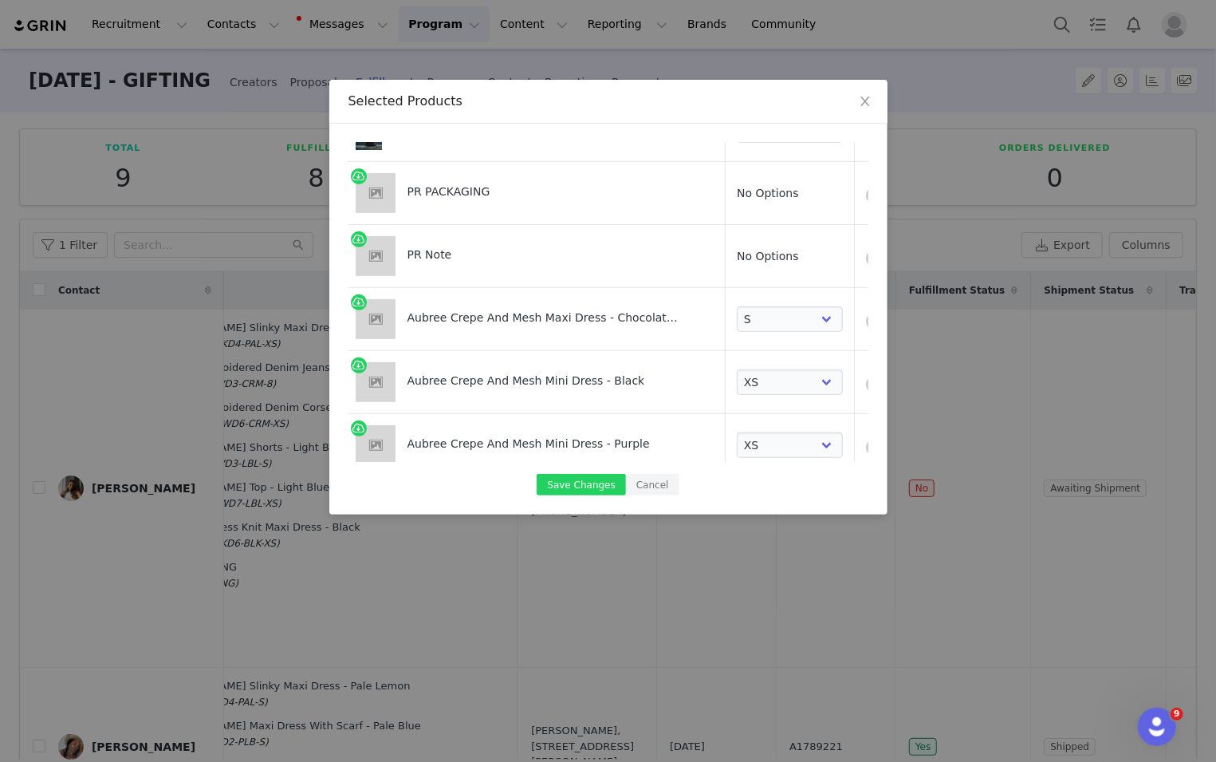
select select "27694151"
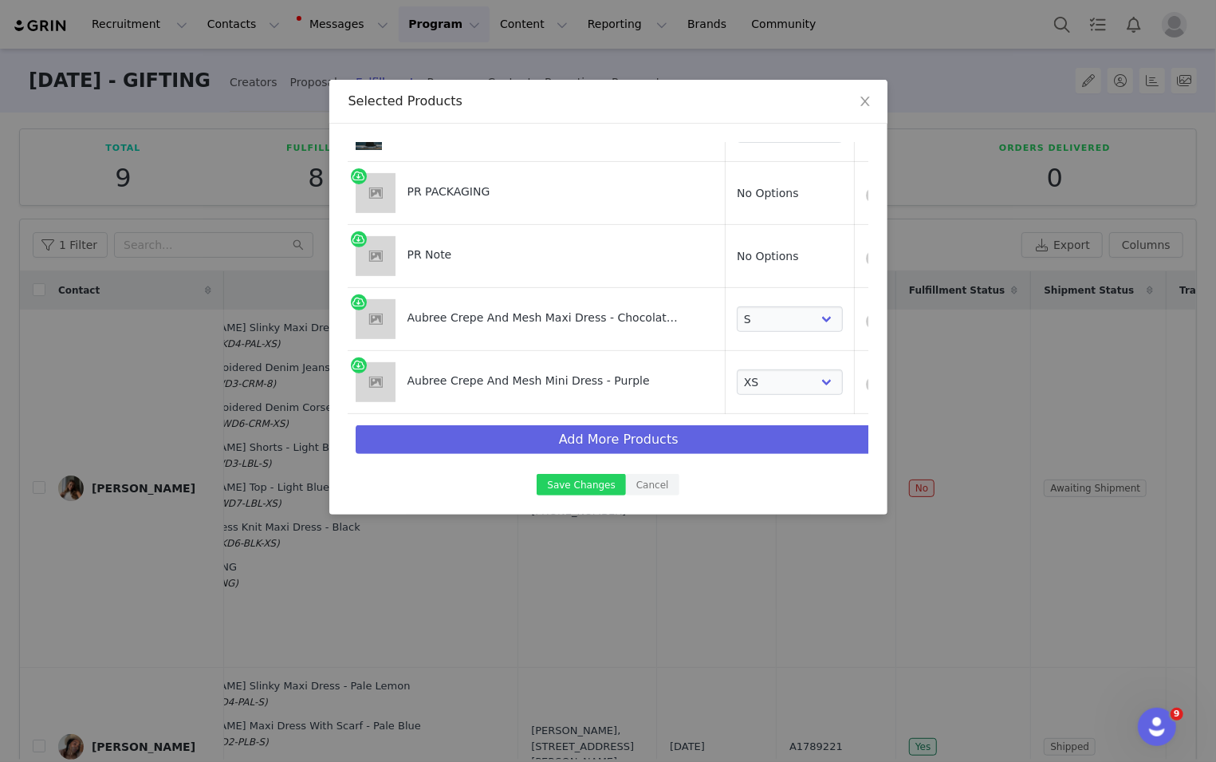
click at [813, 371] on td at bounding box center [873, 382] width 39 height 63
click at [813, 376] on link at bounding box center [874, 384] width 16 height 16
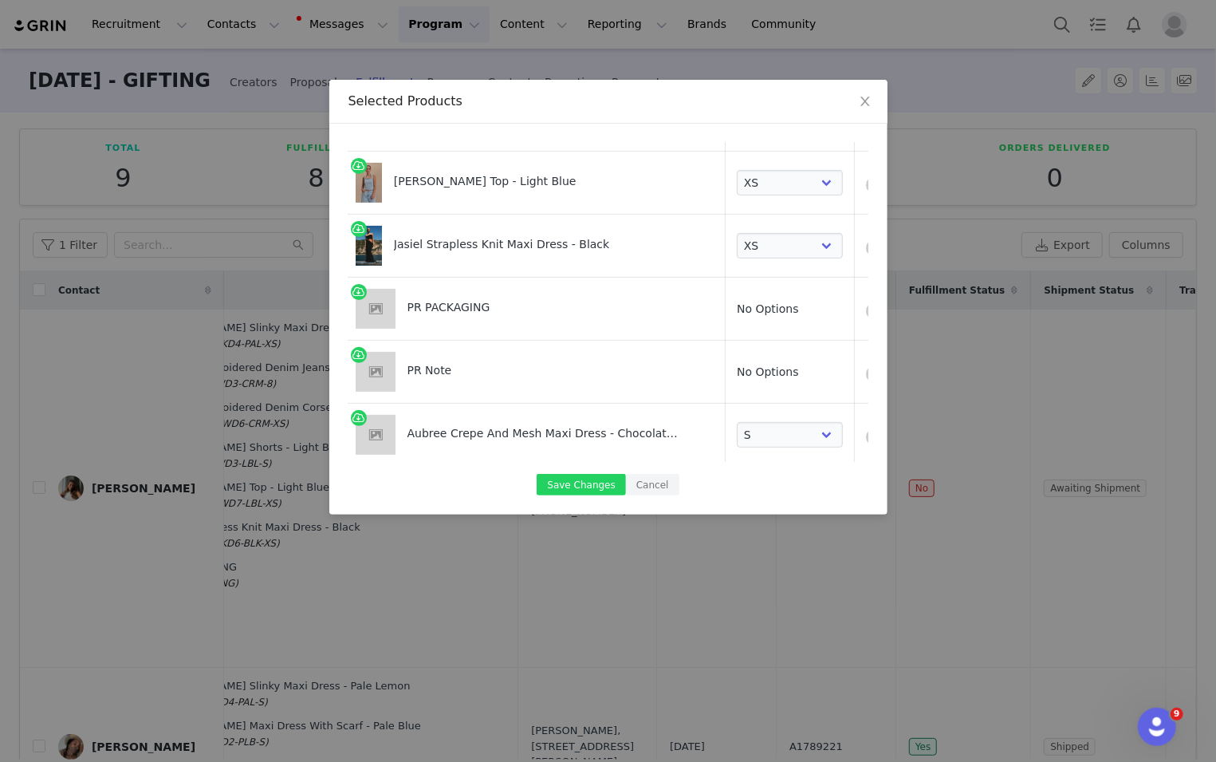
scroll to position [338, 5]
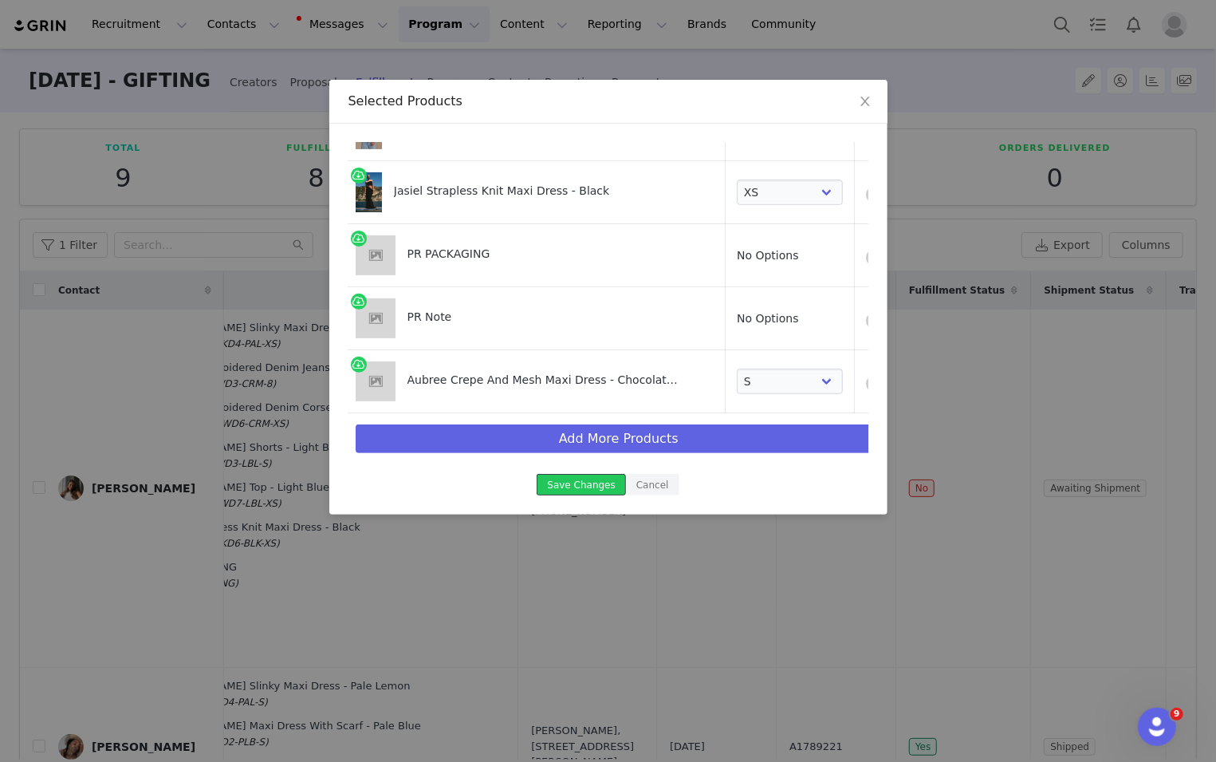
click at [582, 486] on button "Save Changes" at bounding box center [581, 485] width 89 height 22
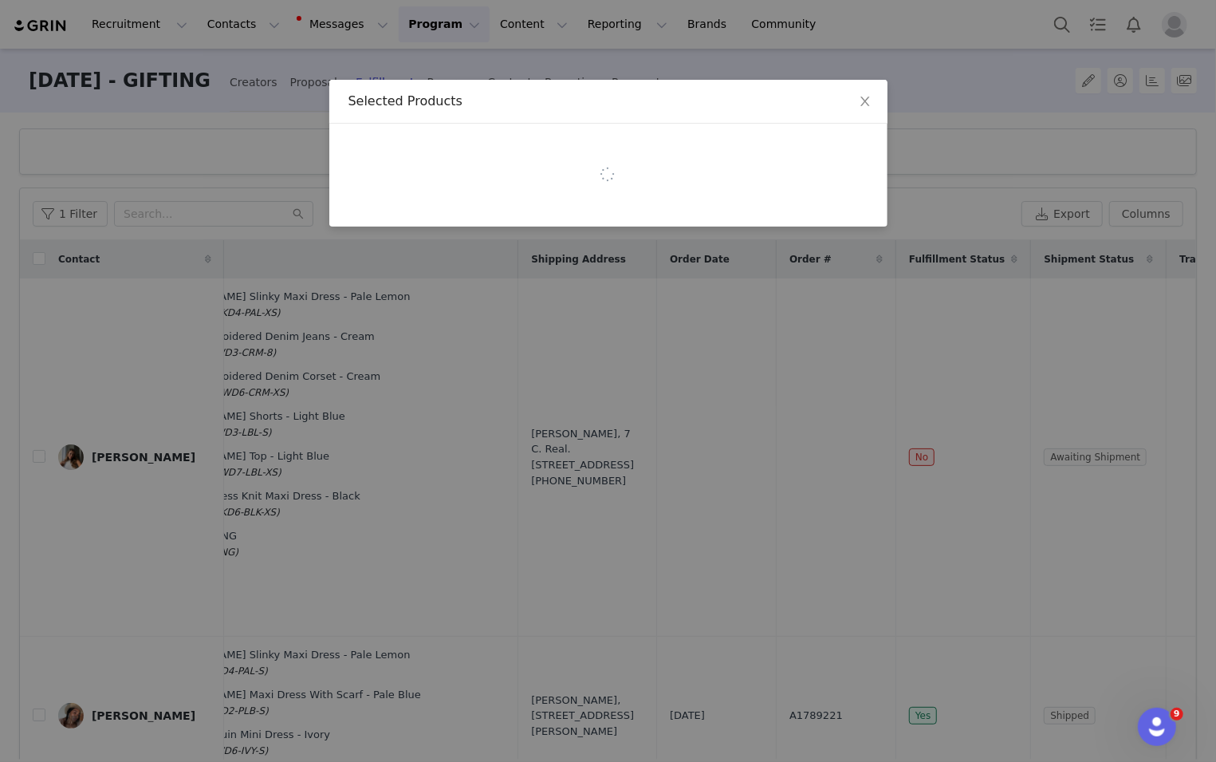
scroll to position [0, 0]
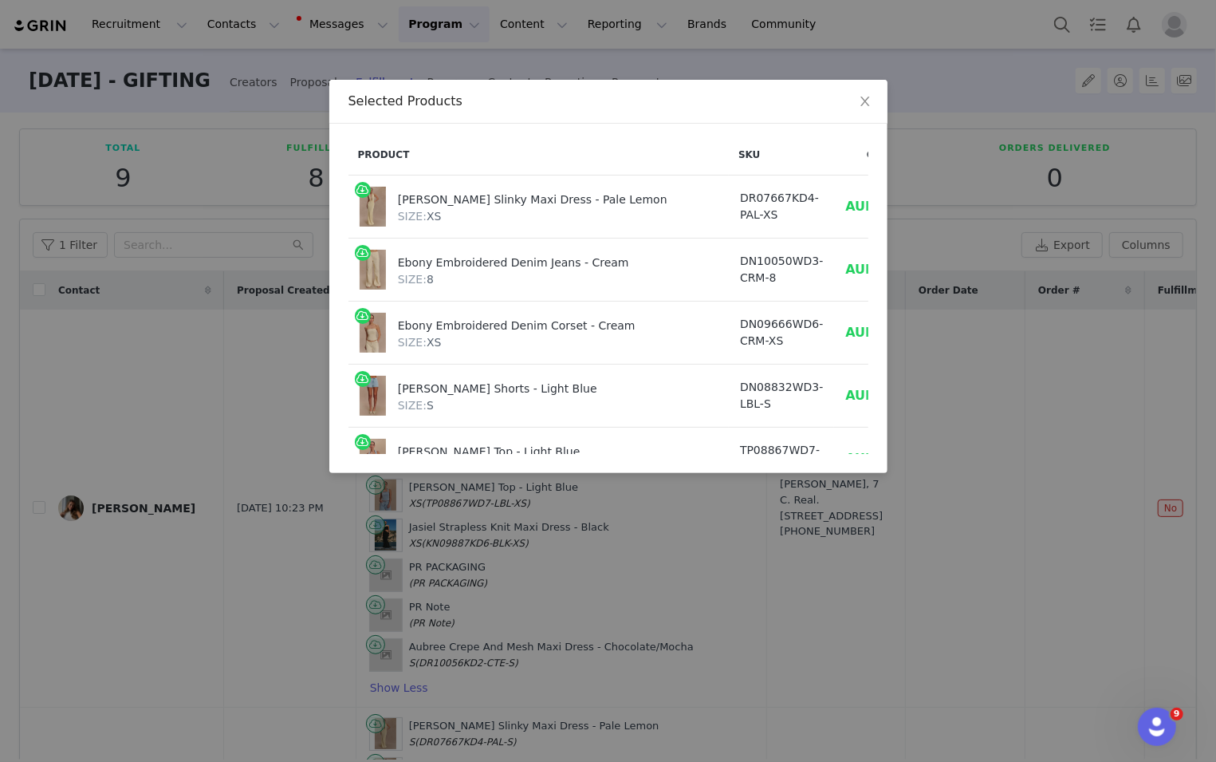
click at [813, 463] on div "Selected Products Product SKU Cost Price Stella Draped Slinky Maxi Dress - Pale…" at bounding box center [608, 381] width 1216 height 762
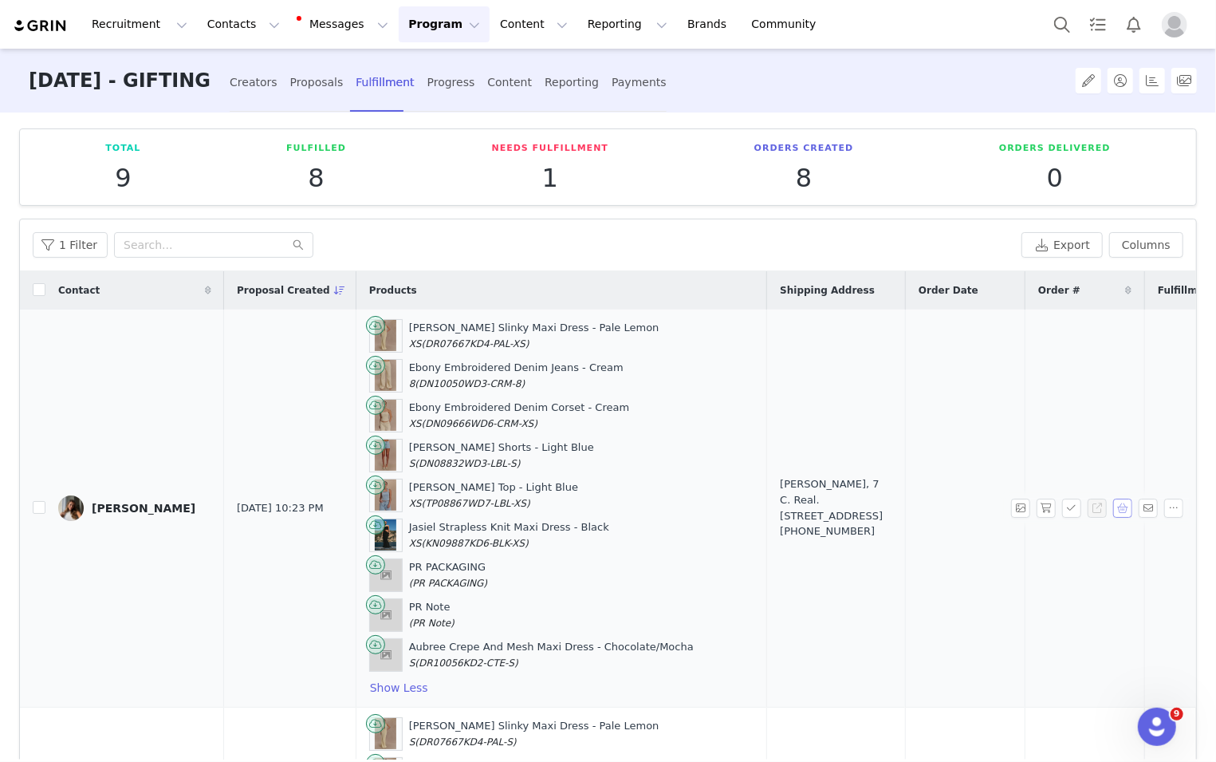
scroll to position [0, 3]
click at [813, 502] on button "button" at bounding box center [1046, 507] width 19 height 19
click at [813, 502] on button "button" at bounding box center [1071, 507] width 19 height 19
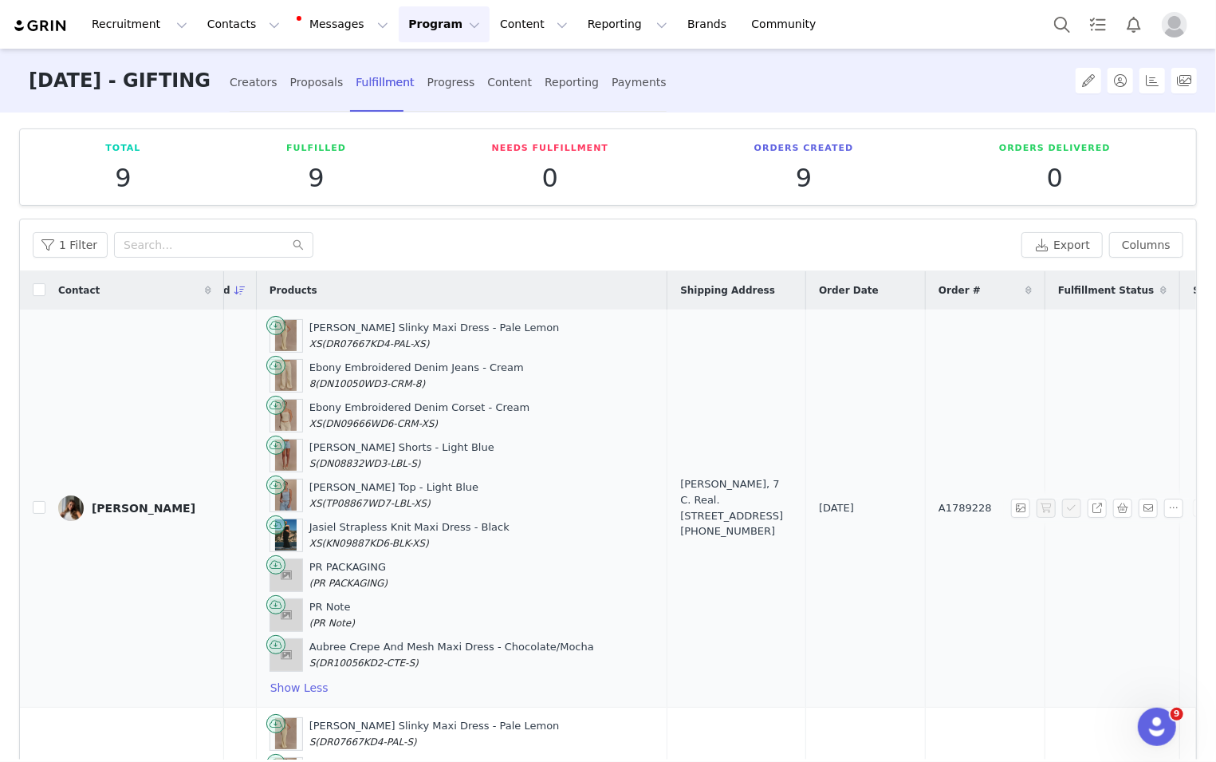
scroll to position [0, 121]
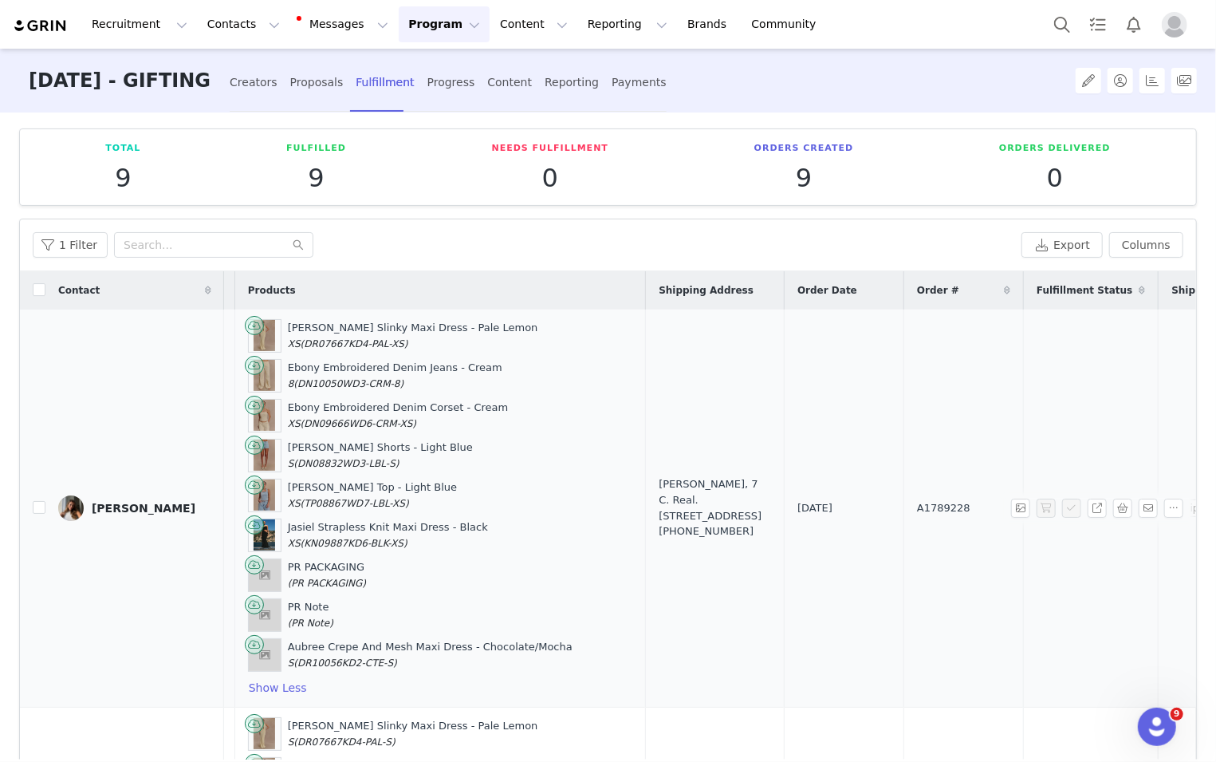
click at [813, 502] on span "A1789228" at bounding box center [943, 508] width 53 height 16
copy span "A1789228"
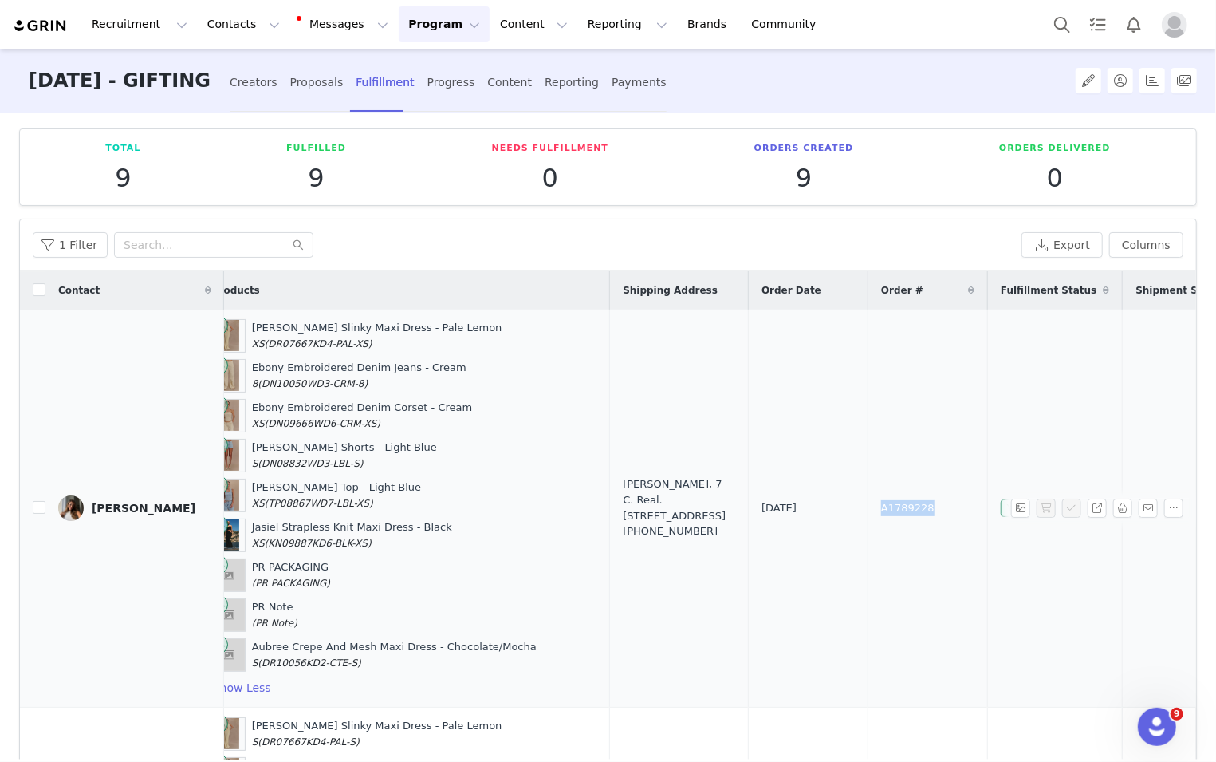
scroll to position [320, 157]
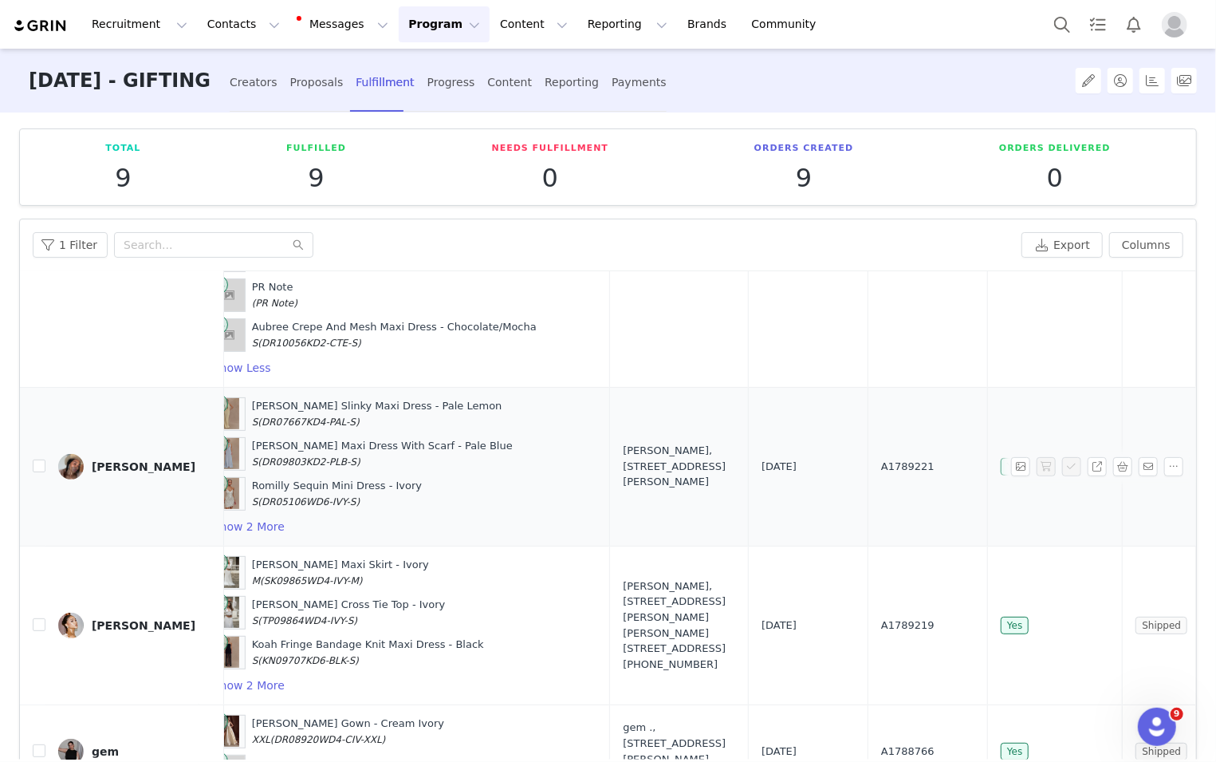
click at [813, 460] on link at bounding box center [1101, 466] width 26 height 19
click at [813, 457] on button "button" at bounding box center [1122, 466] width 19 height 19
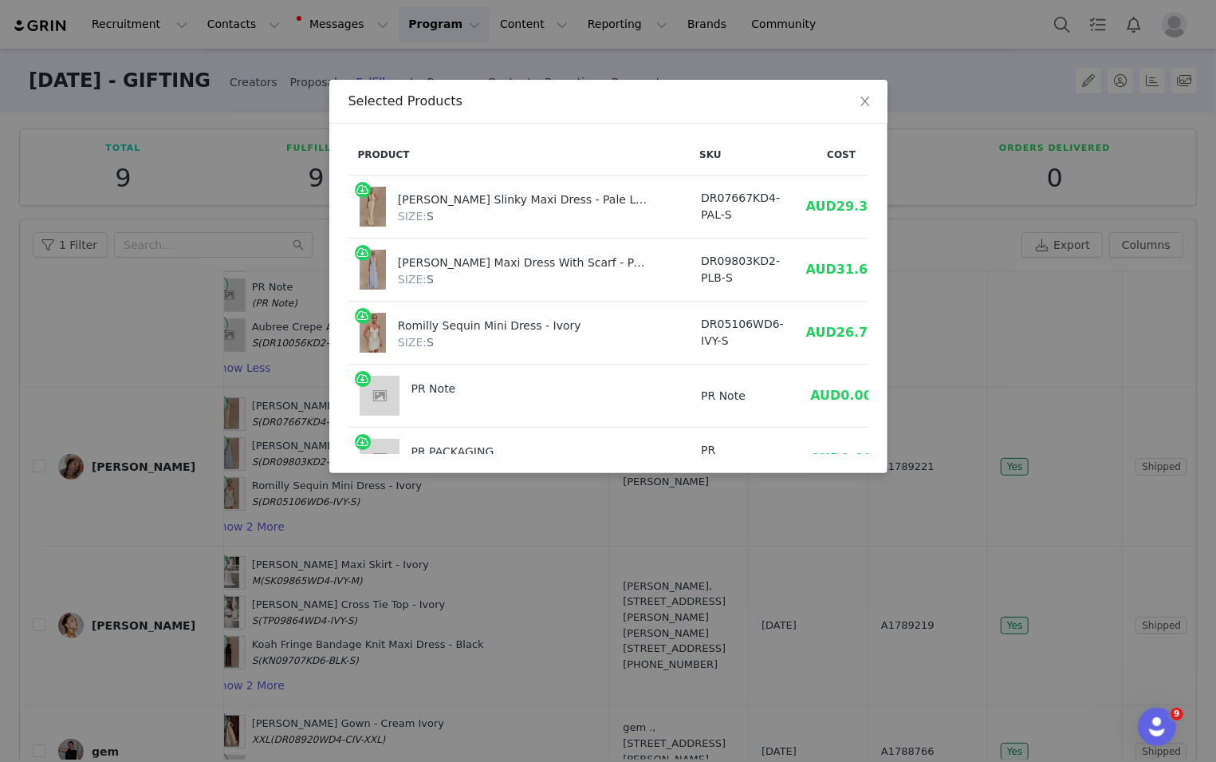
scroll to position [0, 64]
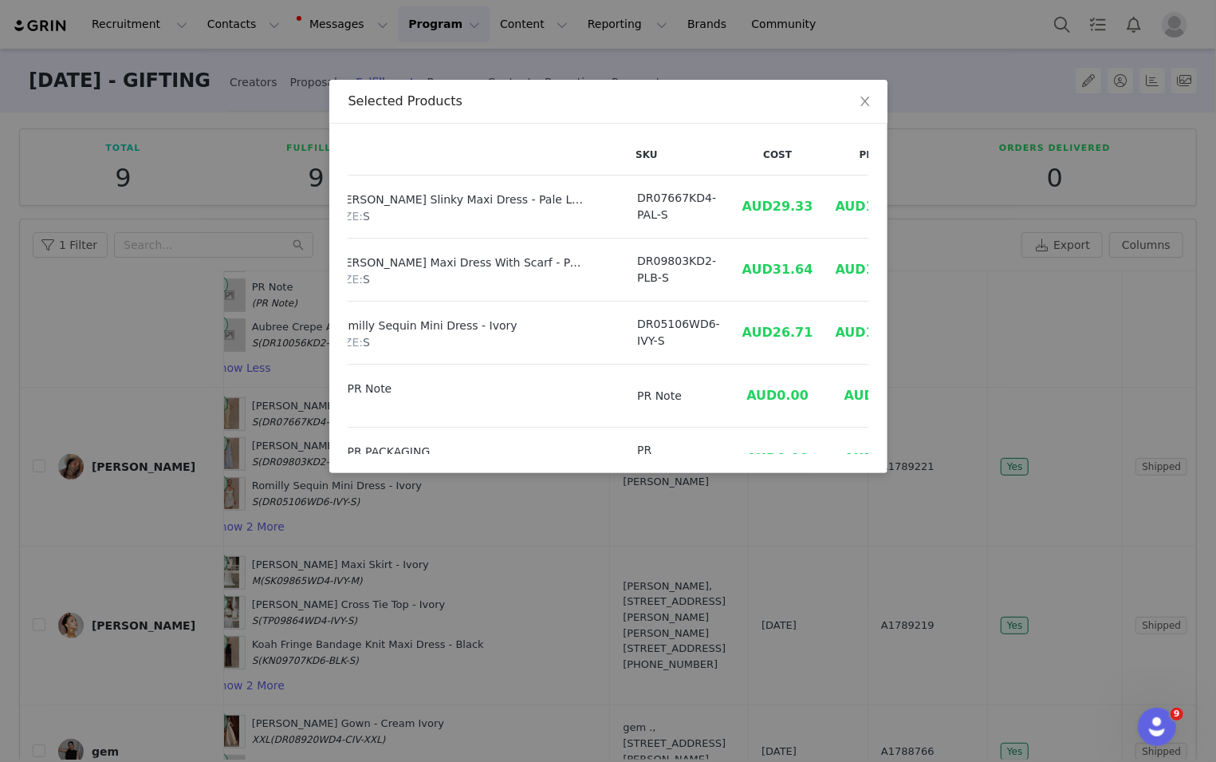
click at [813, 379] on div "Selected Products Product SKU Cost Price Stella Draped Slinky Maxi Dress - Pale…" at bounding box center [608, 381] width 1216 height 762
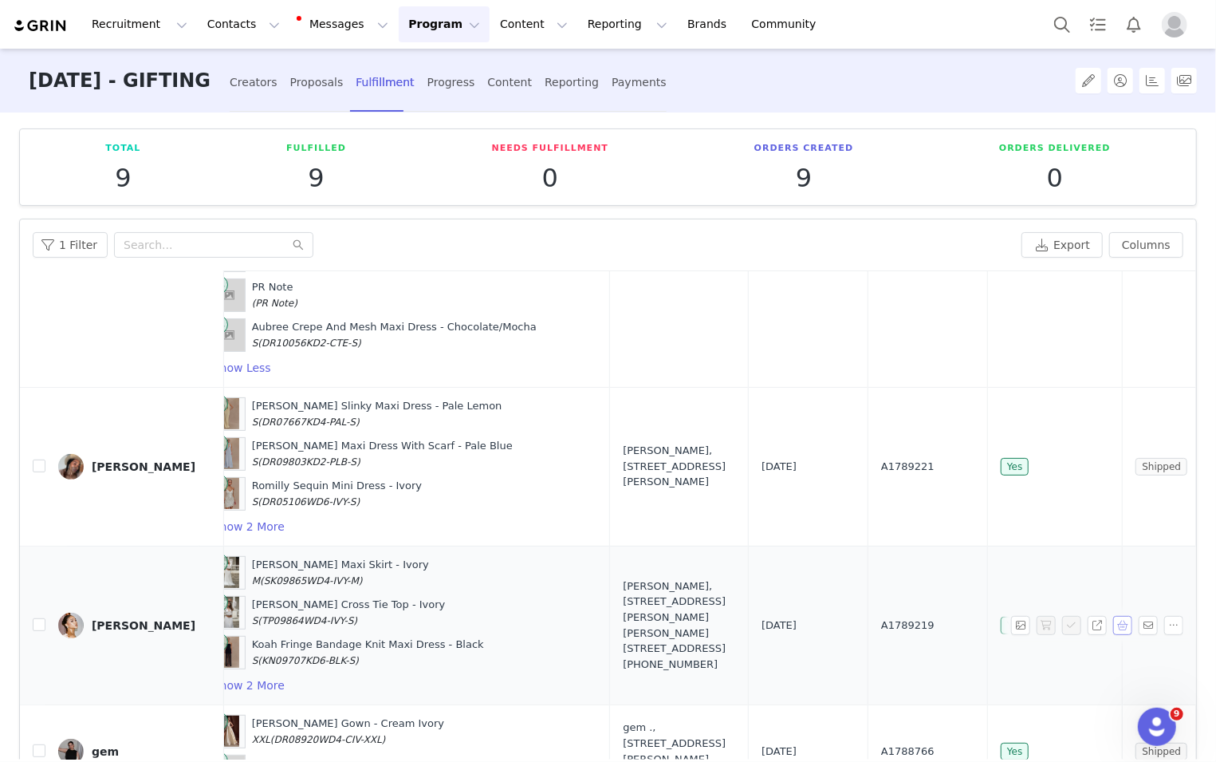
click at [813, 621] on button "button" at bounding box center [1122, 625] width 19 height 19
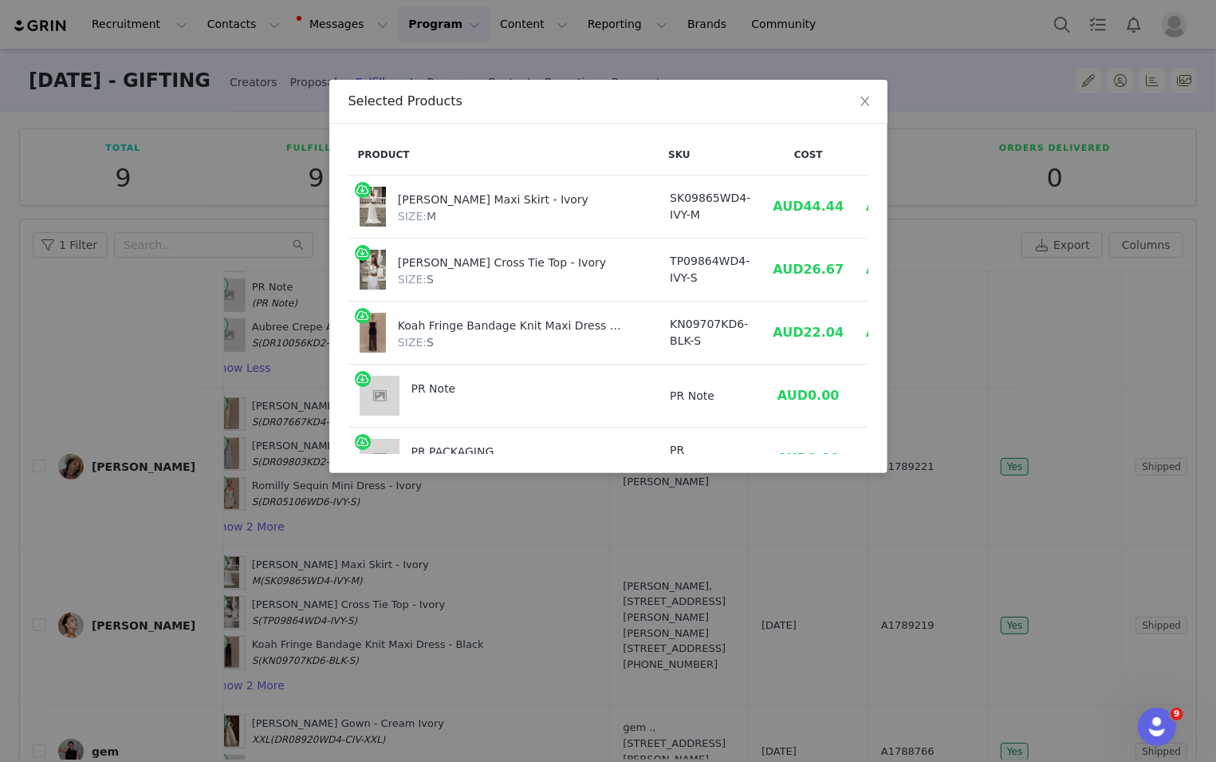
scroll to position [0, 57]
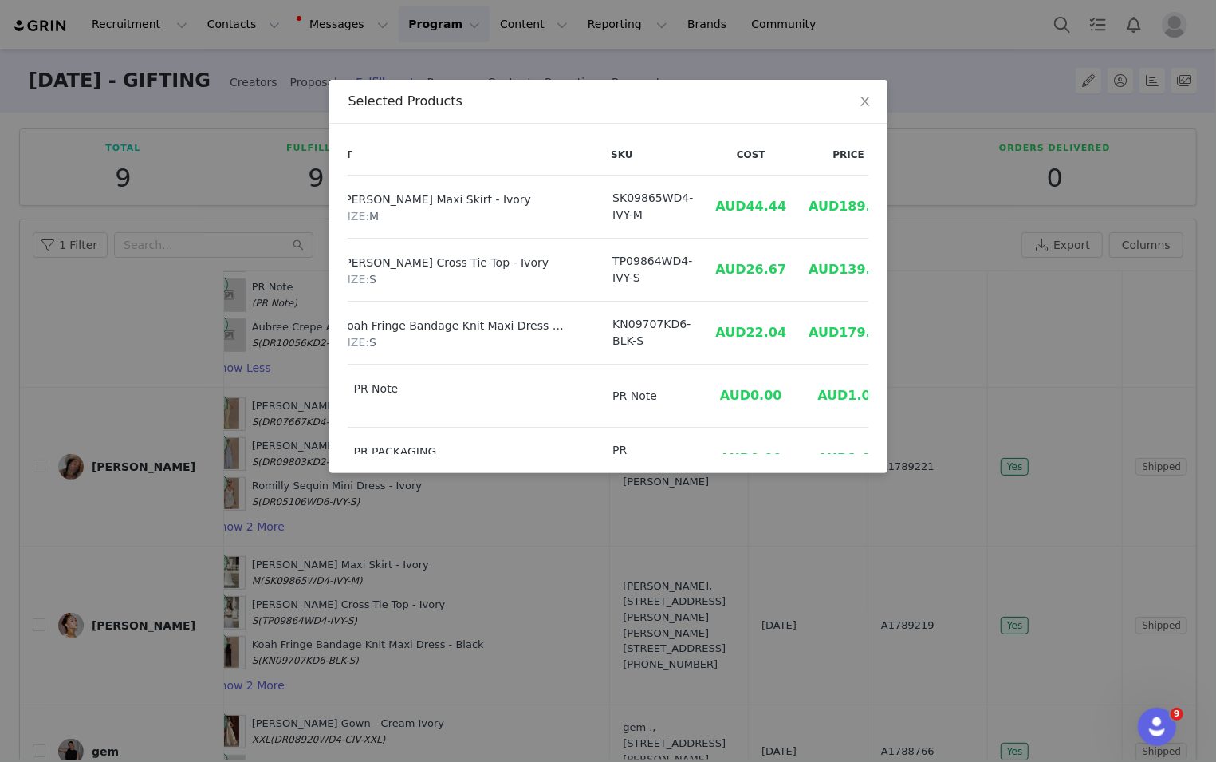
click at [813, 207] on div "Selected Products Product SKU Cost Price Carlie Chiffon Maxi Skirt - Ivory SIZE…" at bounding box center [608, 381] width 1216 height 762
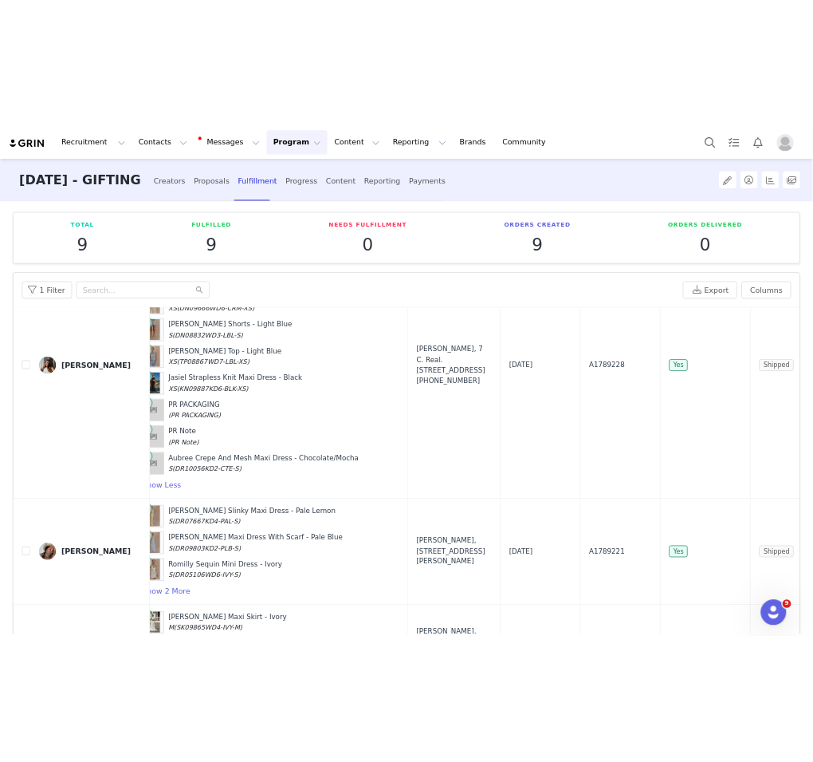
scroll to position [0, 157]
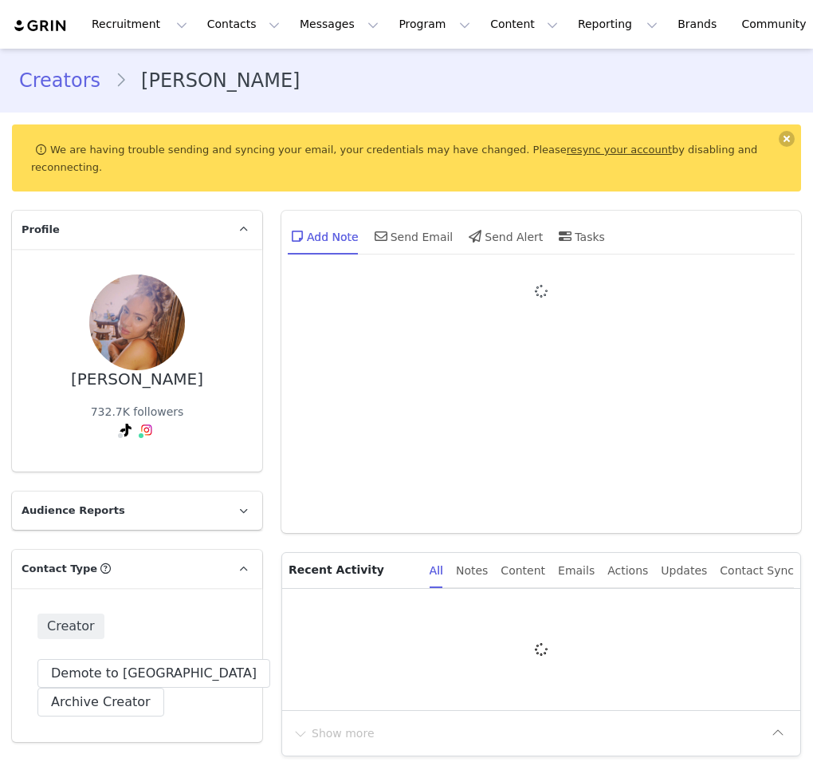
type input "+1 ([GEOGRAPHIC_DATA])"
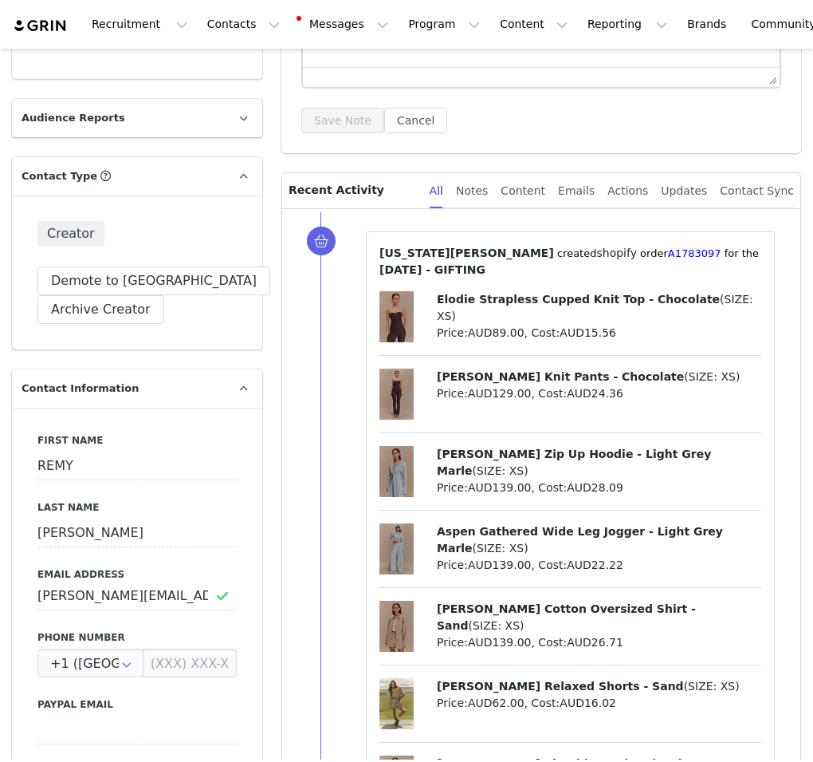
scroll to position [308, 0]
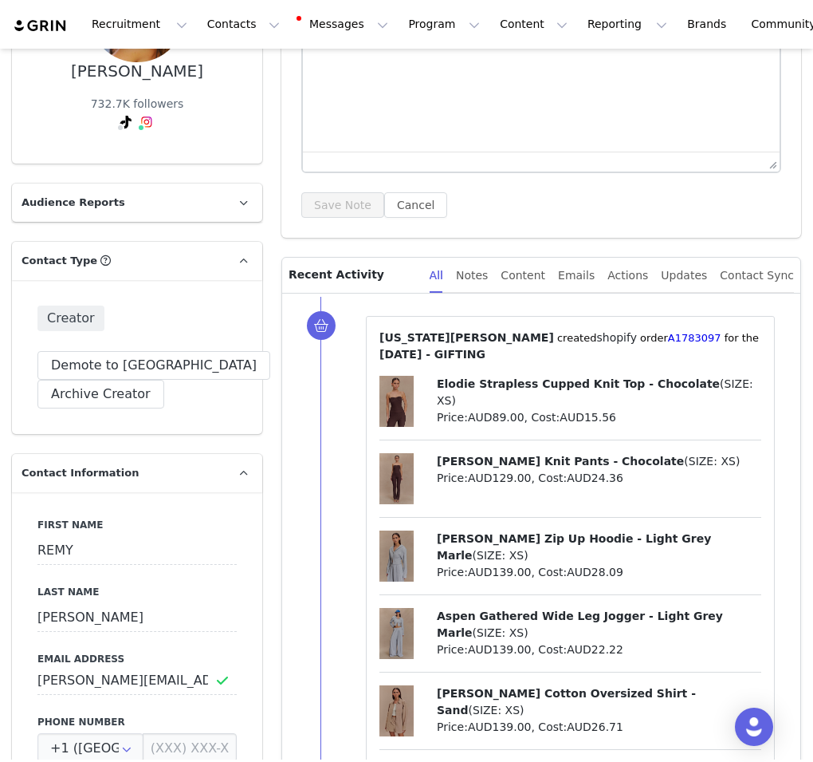
click at [555, 337] on p "⁨ [US_STATE][PERSON_NAME] ⁩ created⁨ shopify ⁩⁨⁩ order⁨ A1783097 ⁩ for the ⁨ [D…" at bounding box center [571, 345] width 382 height 33
drag, startPoint x: 555, startPoint y: 337, endPoint x: 601, endPoint y: 337, distance: 46.3
click at [601, 337] on p "⁨ [US_STATE][PERSON_NAME] ⁩ created⁨ shopify ⁩⁨⁩ order⁨ A1783097 ⁩ for the ⁨ [D…" at bounding box center [571, 345] width 382 height 33
copy p "order⁨ A1783097 ⁩"
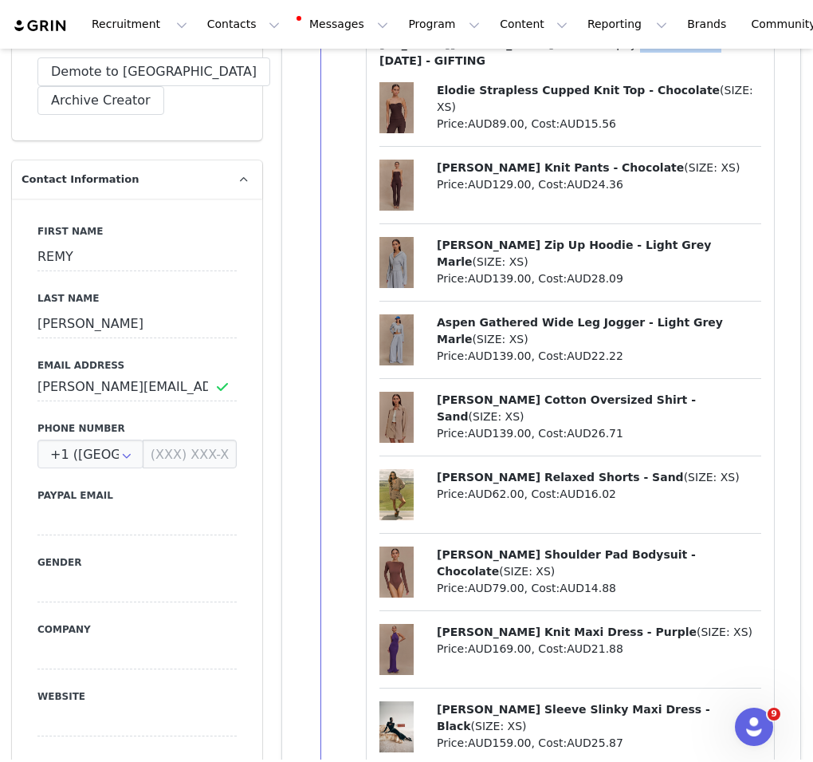
scroll to position [606, 0]
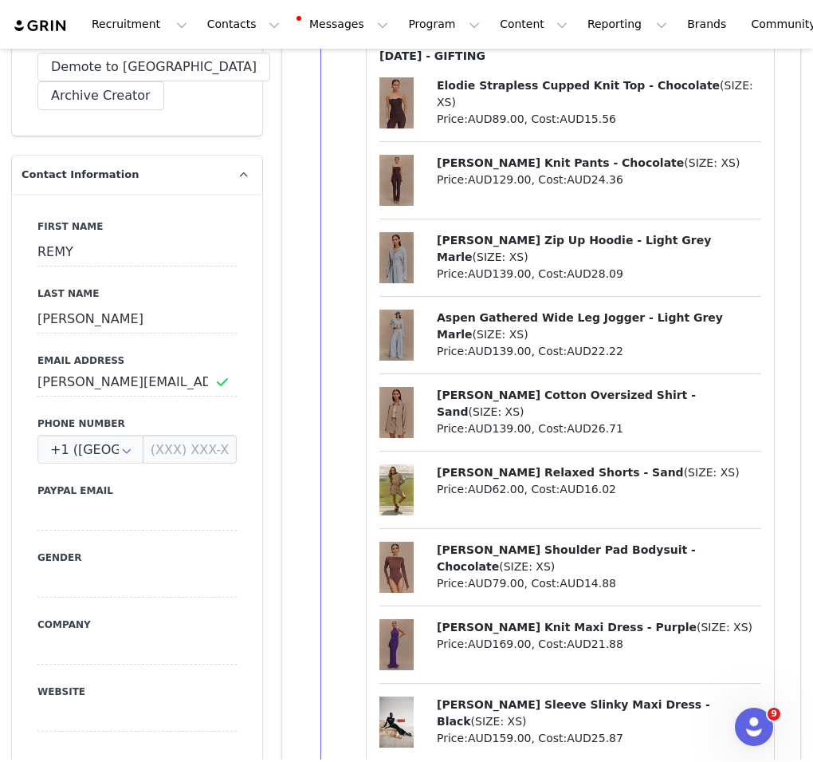
click at [443, 238] on span "[PERSON_NAME] Zip Up Hoodie - Light Grey Marle" at bounding box center [574, 249] width 274 height 30
click at [510, 238] on span "[PERSON_NAME] Zip Up Hoodie - Light Grey Marle" at bounding box center [574, 249] width 274 height 30
copy span "[PERSON_NAME] Zip Up Hoodie"
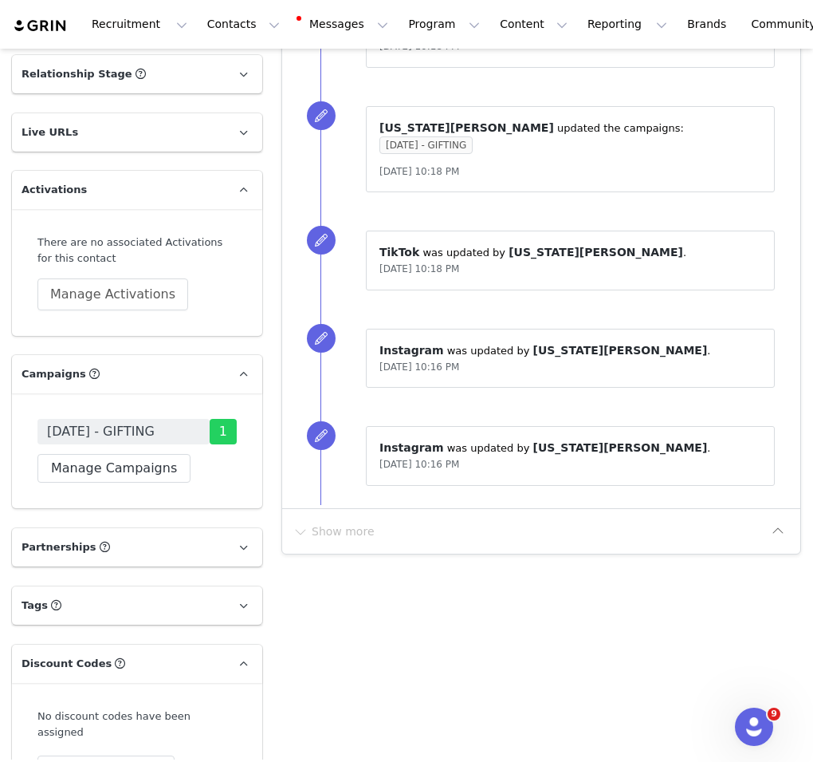
scroll to position [2770, 0]
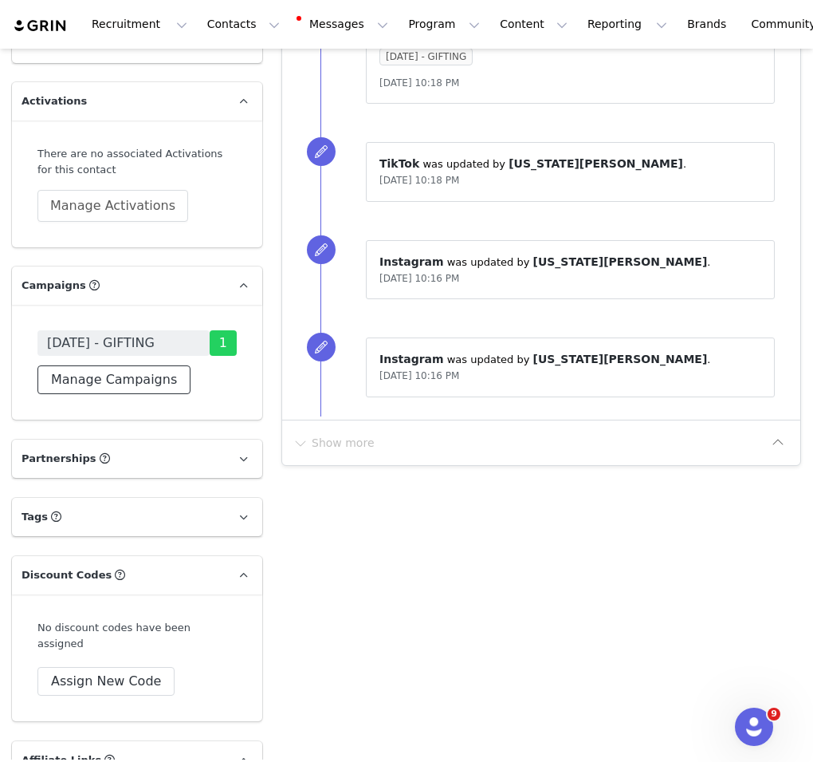
click at [170, 365] on button "Manage Campaigns" at bounding box center [113, 379] width 153 height 29
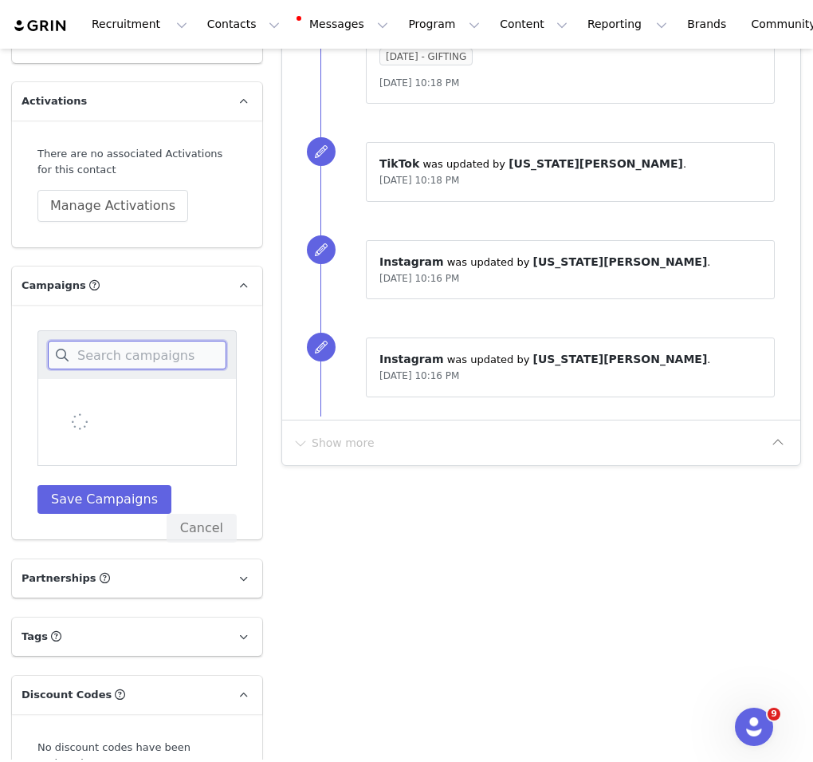
click at [176, 345] on input at bounding box center [137, 355] width 179 height 29
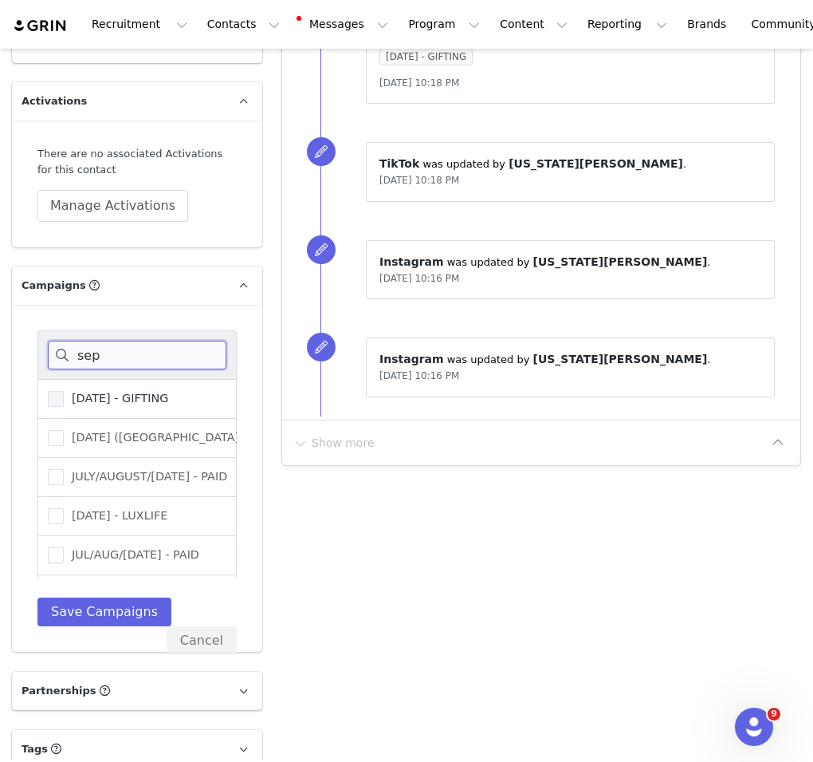
type input "sep"
click at [163, 391] on span "[DATE] - GIFTING" at bounding box center [116, 398] width 104 height 15
click at [64, 391] on input "[DATE] - GIFTING" at bounding box center [64, 391] width 0 height 0
click at [126, 597] on button "Save Campaigns" at bounding box center [104, 611] width 134 height 29
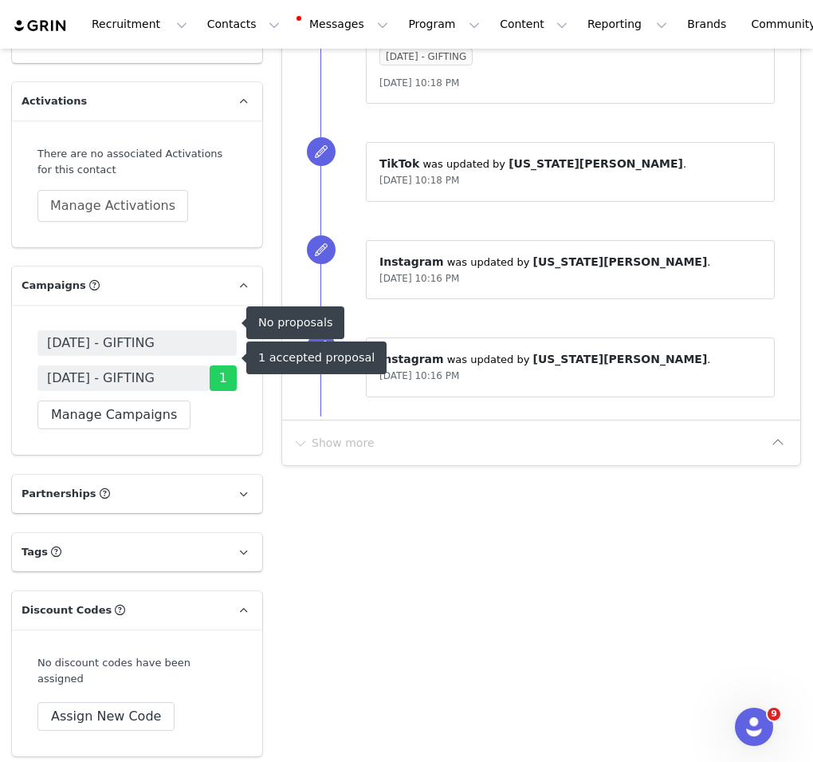
click at [155, 333] on span "[DATE] - GIFTING" at bounding box center [101, 342] width 108 height 19
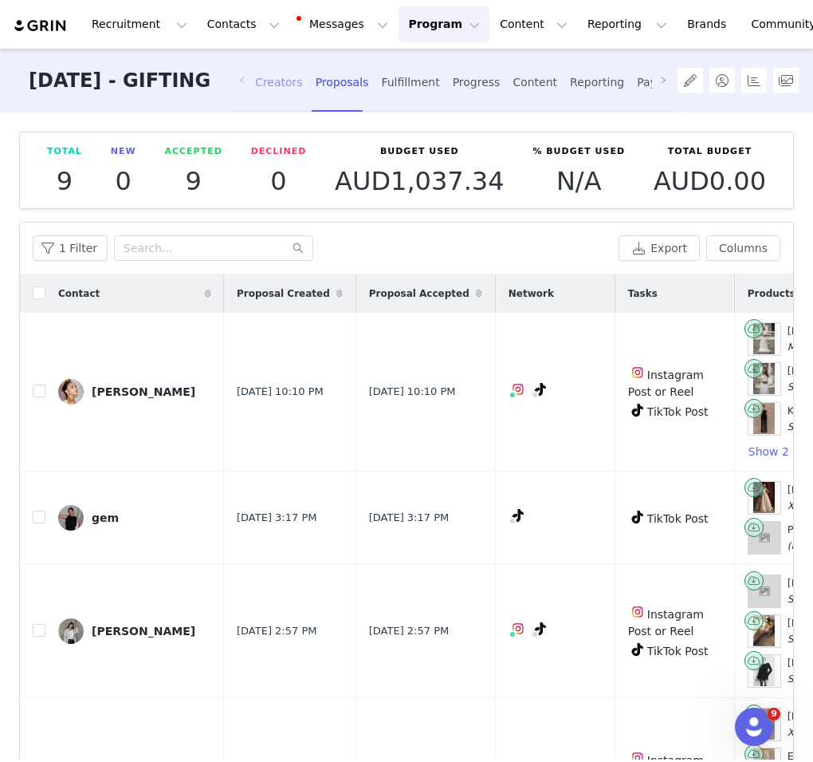
click at [303, 81] on div "Creators" at bounding box center [279, 82] width 48 height 42
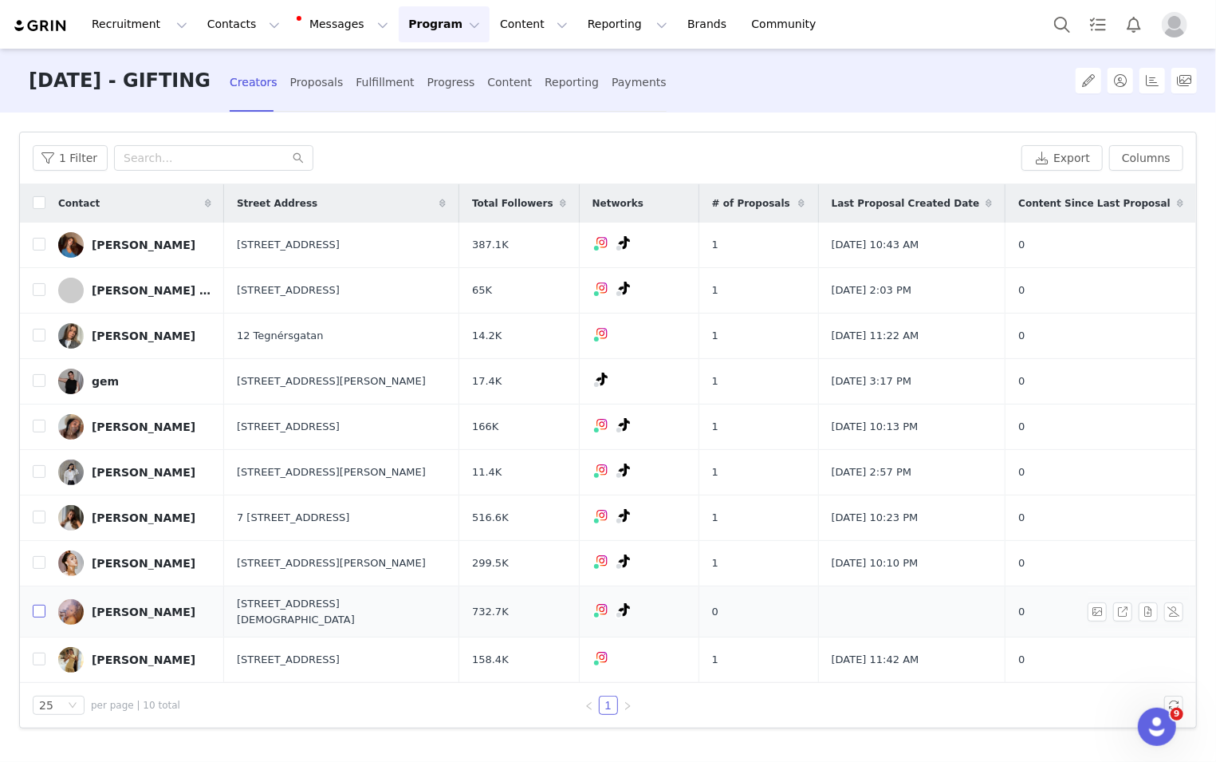
click at [41, 608] on input "checkbox" at bounding box center [39, 610] width 13 height 13
checkbox input "true"
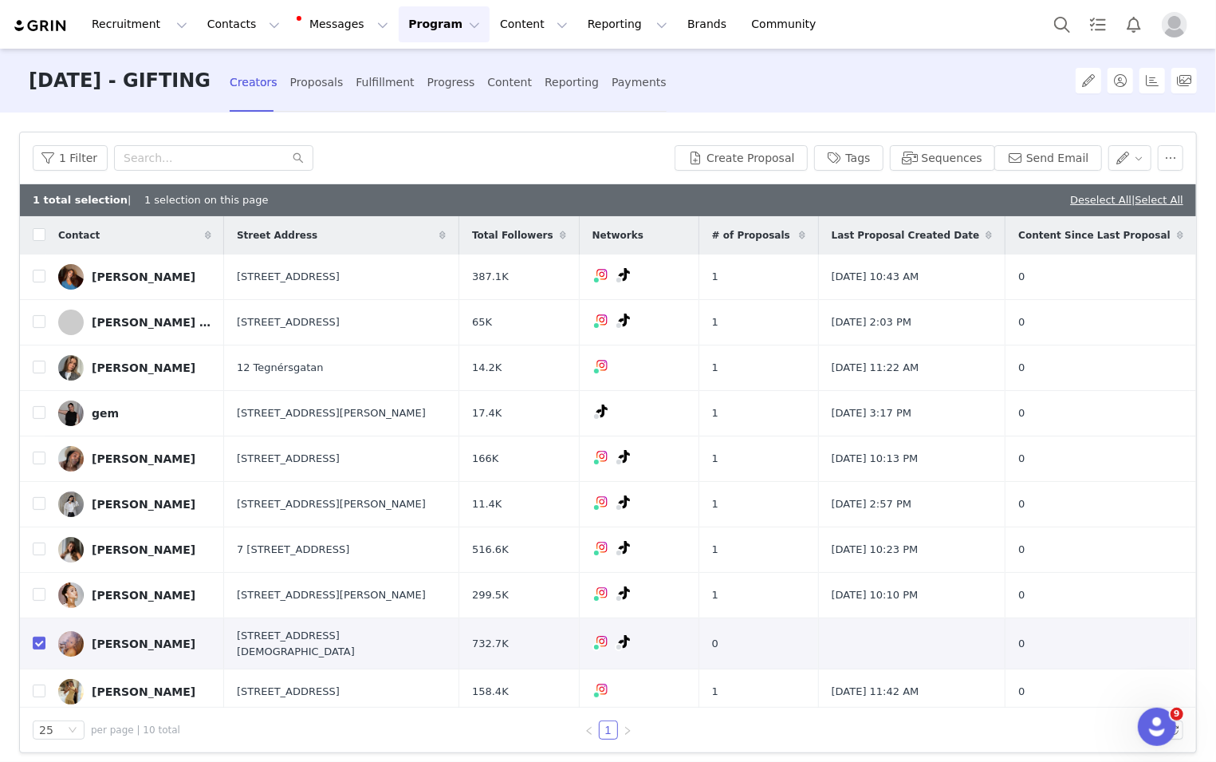
click at [718, 171] on div "1 Filter Create Proposal Tags Sequences Send Email" at bounding box center [608, 158] width 1176 height 52
click at [718, 161] on button "Create Proposal" at bounding box center [741, 158] width 132 height 26
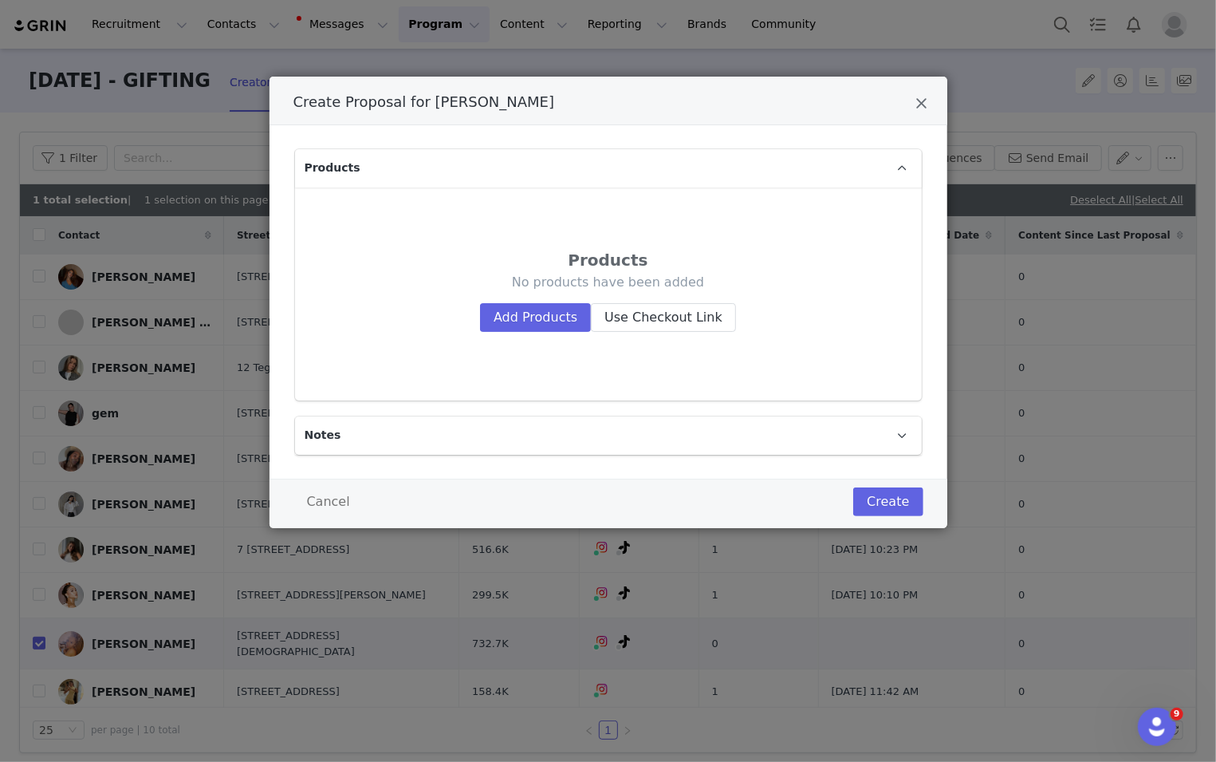
click at [493, 300] on div "No products have been added Add Products Use Checkout Link" at bounding box center [608, 303] width 537 height 58
click at [503, 304] on button "Add Products" at bounding box center [535, 317] width 111 height 29
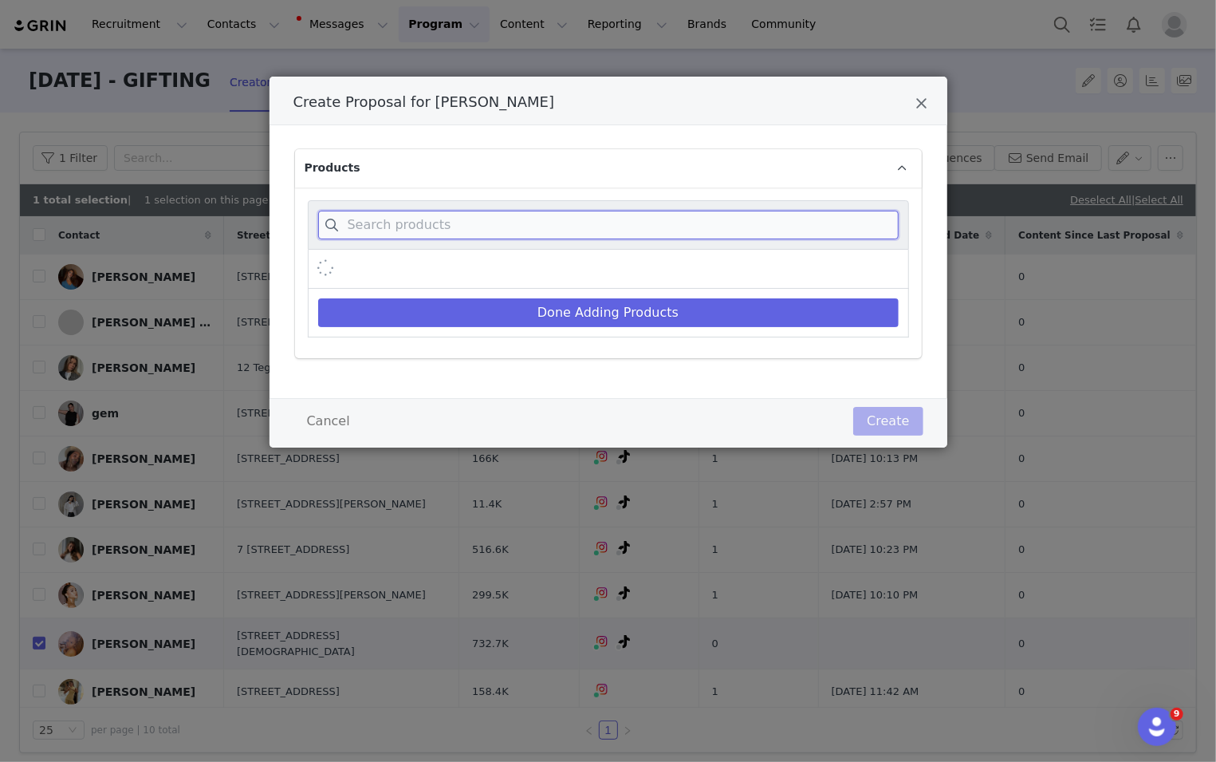
click at [509, 218] on input "Create Proposal for REMY GUMBS" at bounding box center [608, 225] width 581 height 29
paste input "[PERSON_NAME]"
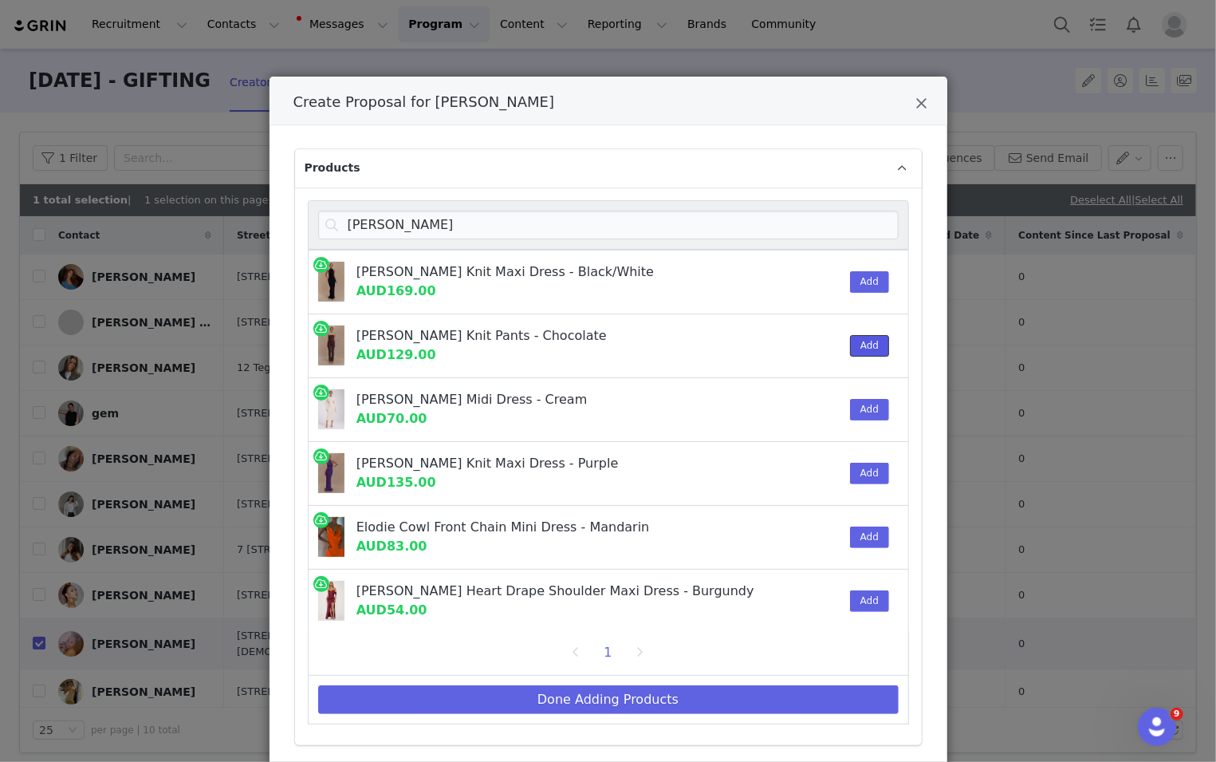
click at [813, 344] on button "Add" at bounding box center [869, 346] width 39 height 22
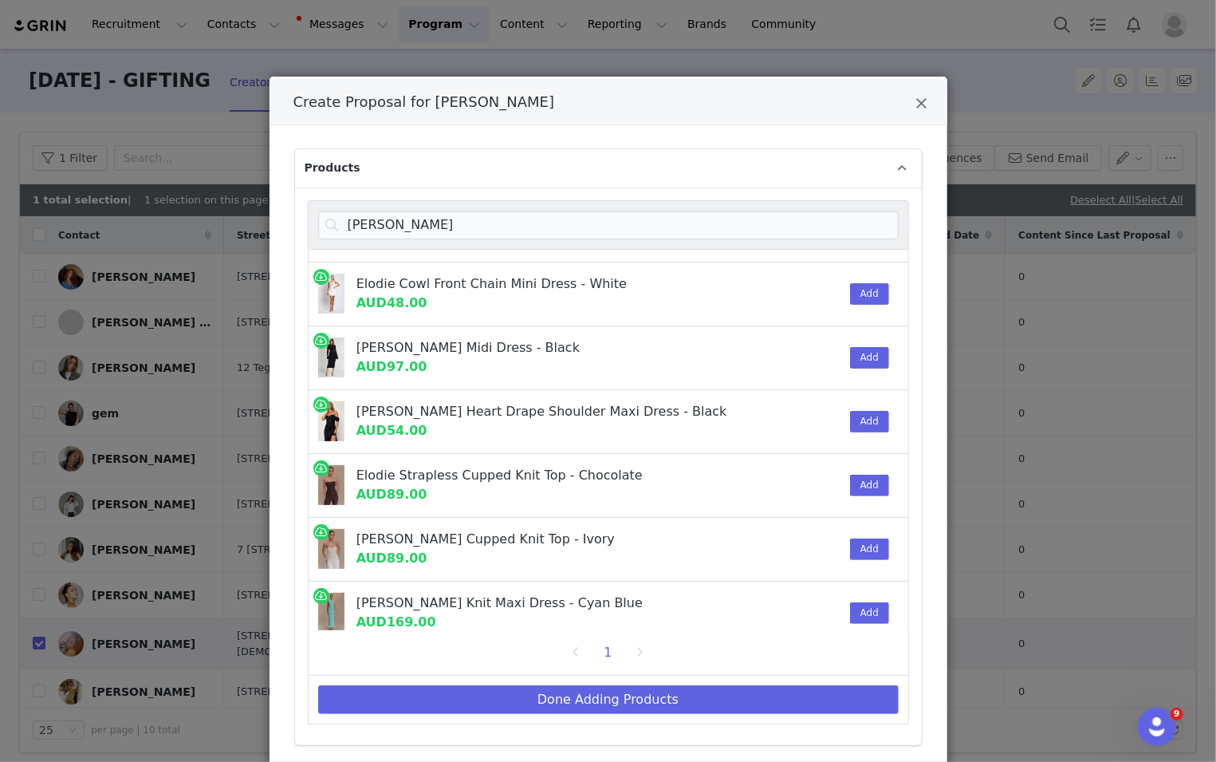
scroll to position [382, 0]
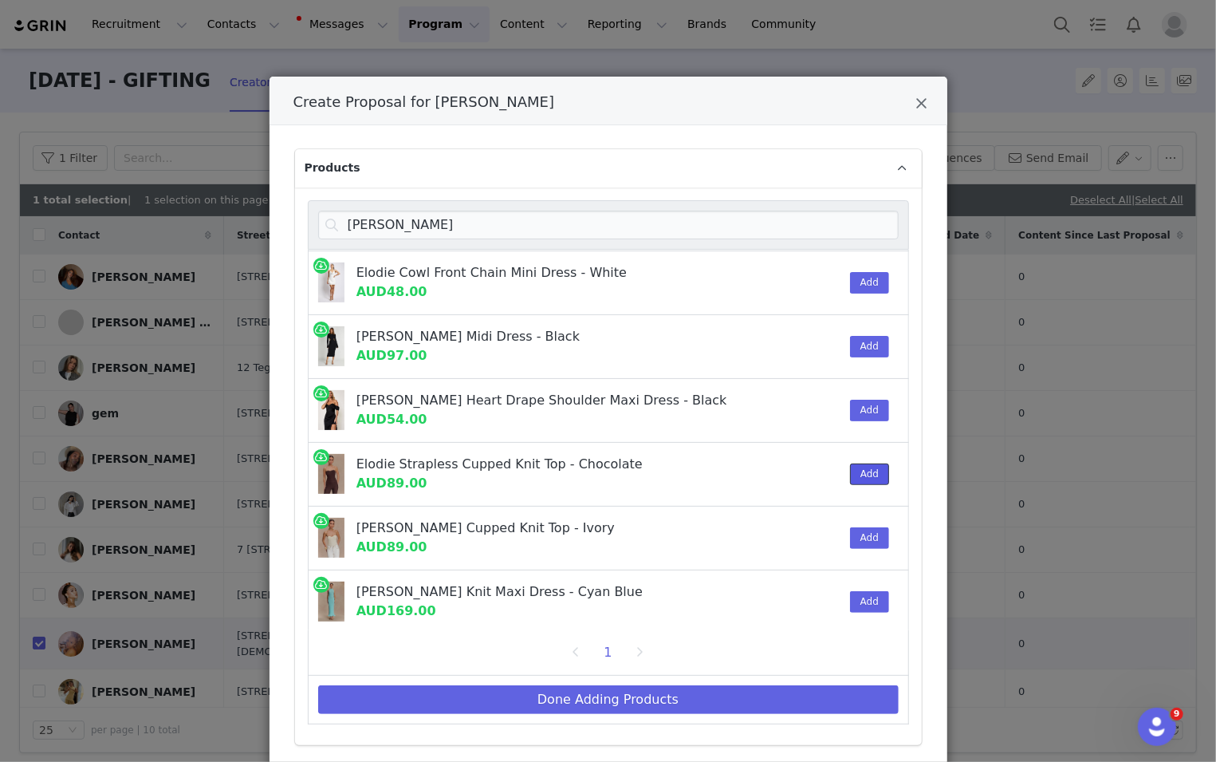
click at [813, 463] on button "Add" at bounding box center [869, 474] width 39 height 22
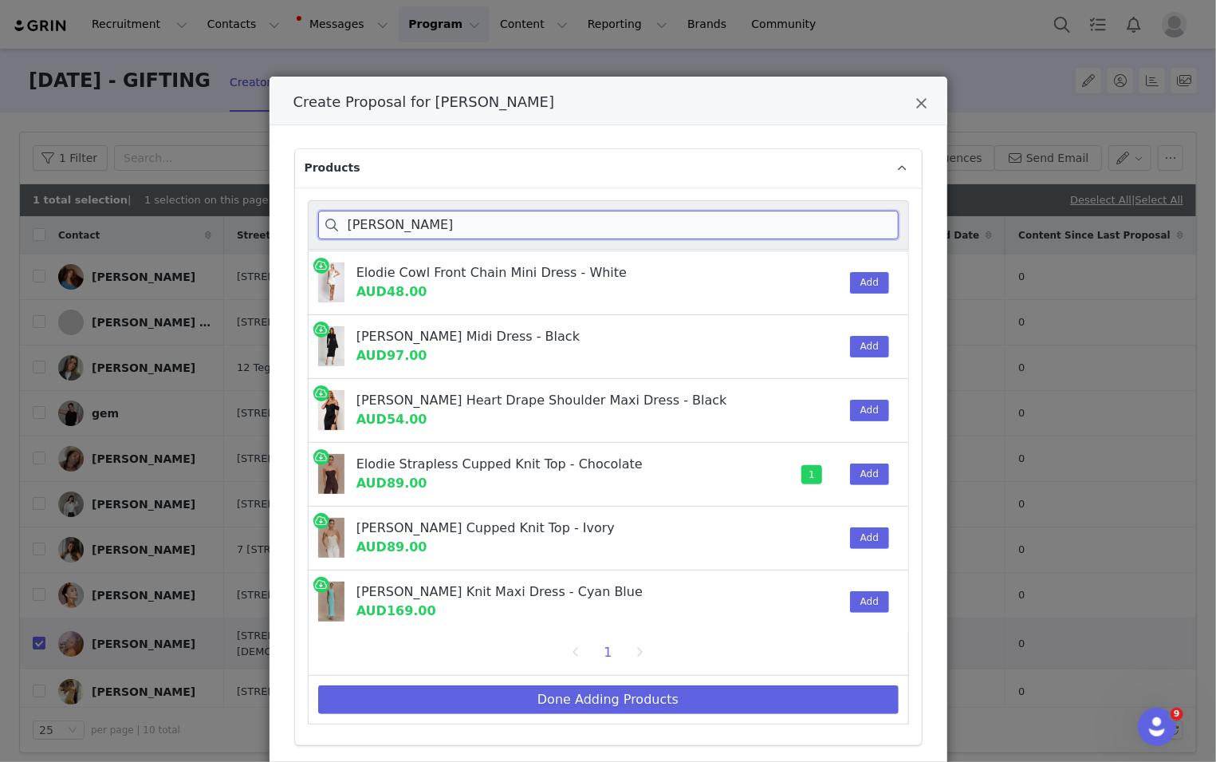
click at [813, 224] on input "[PERSON_NAME]" at bounding box center [608, 225] width 581 height 29
paste input "[PERSON_NAME]"
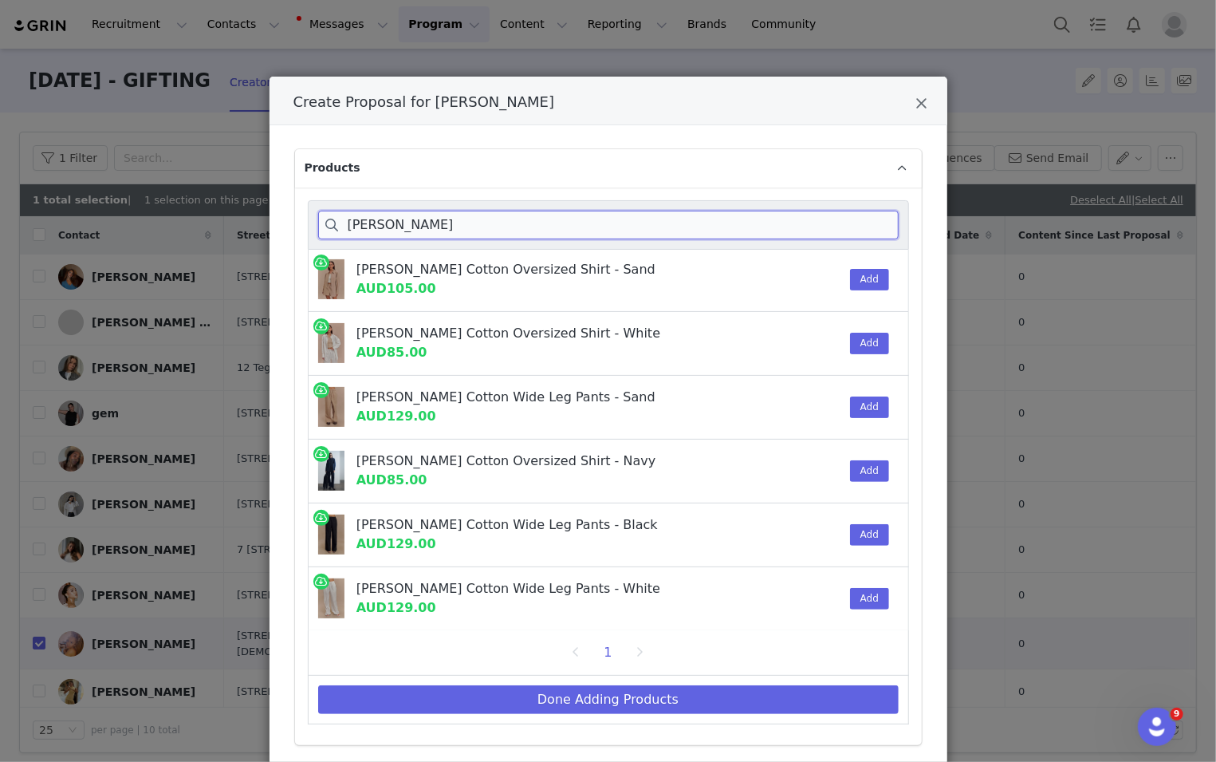
scroll to position [1, 0]
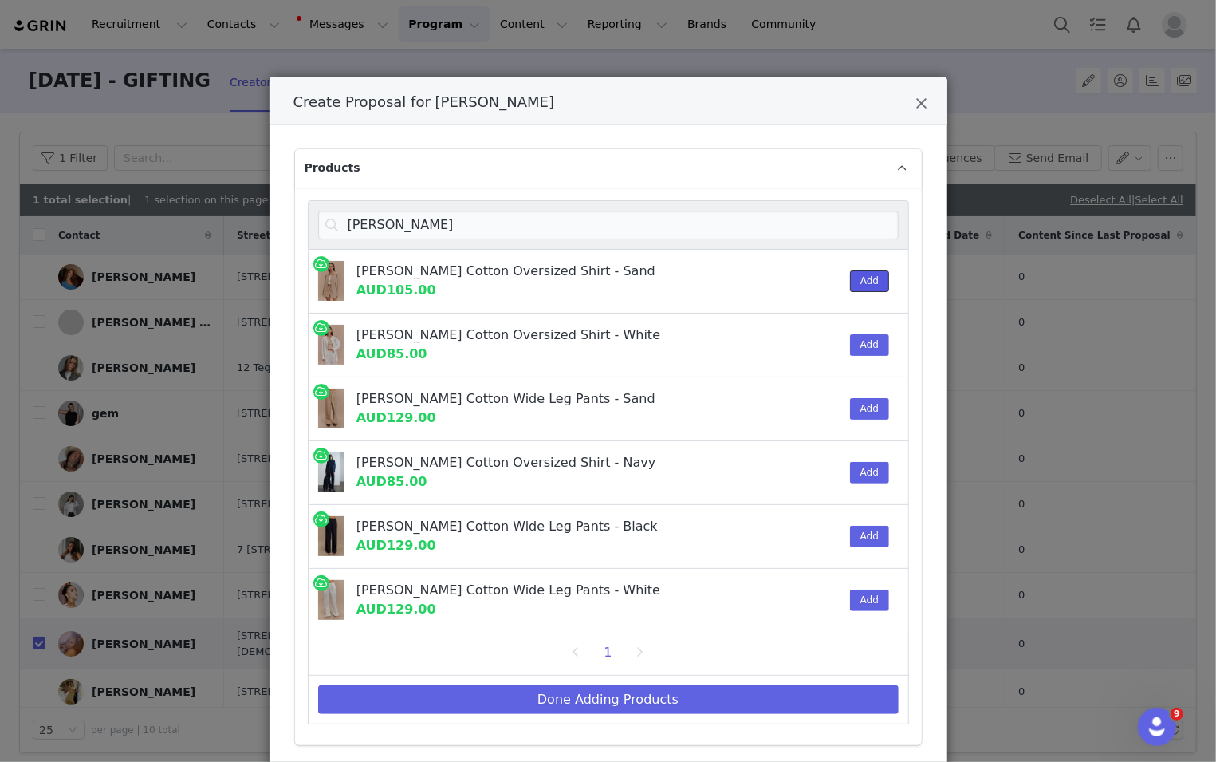
click at [813, 271] on button "Add" at bounding box center [869, 281] width 39 height 22
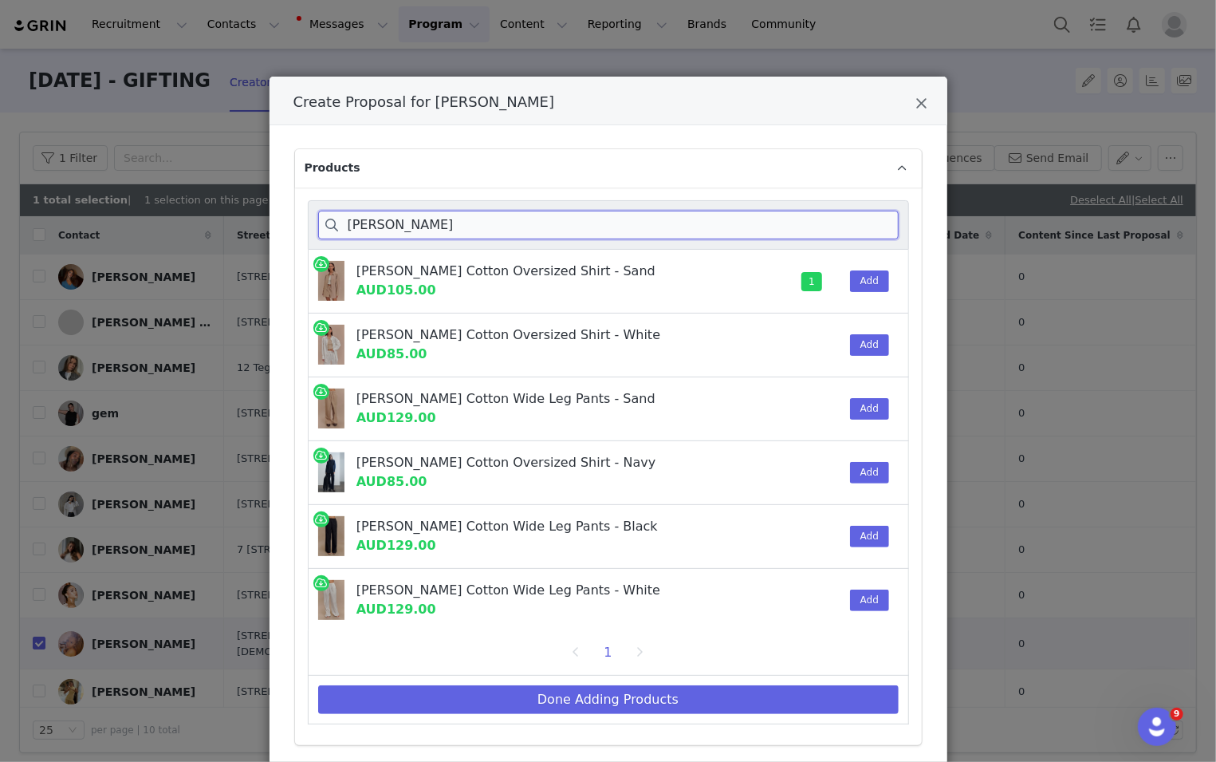
click at [808, 221] on input "[PERSON_NAME]" at bounding box center [608, 225] width 581 height 29
paste input "[PERSON_NAME]"
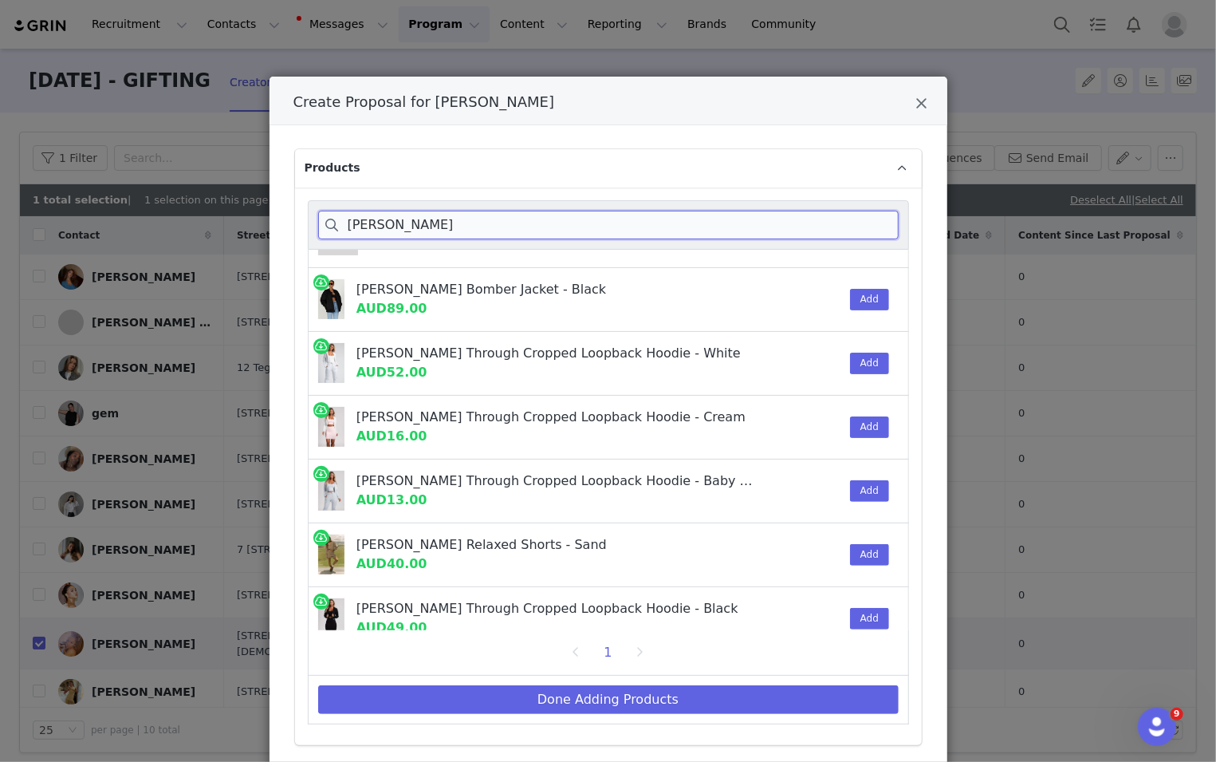
scroll to position [319, 0]
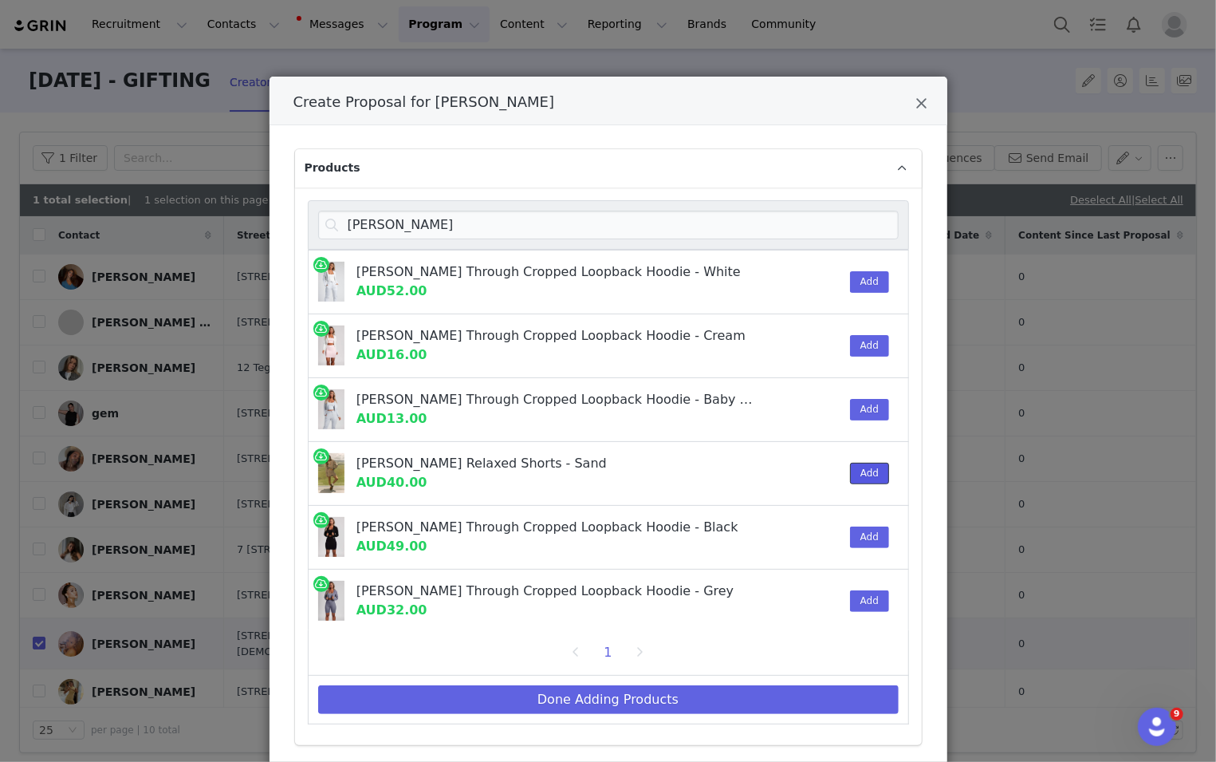
click at [813, 463] on button "Add" at bounding box center [869, 474] width 39 height 22
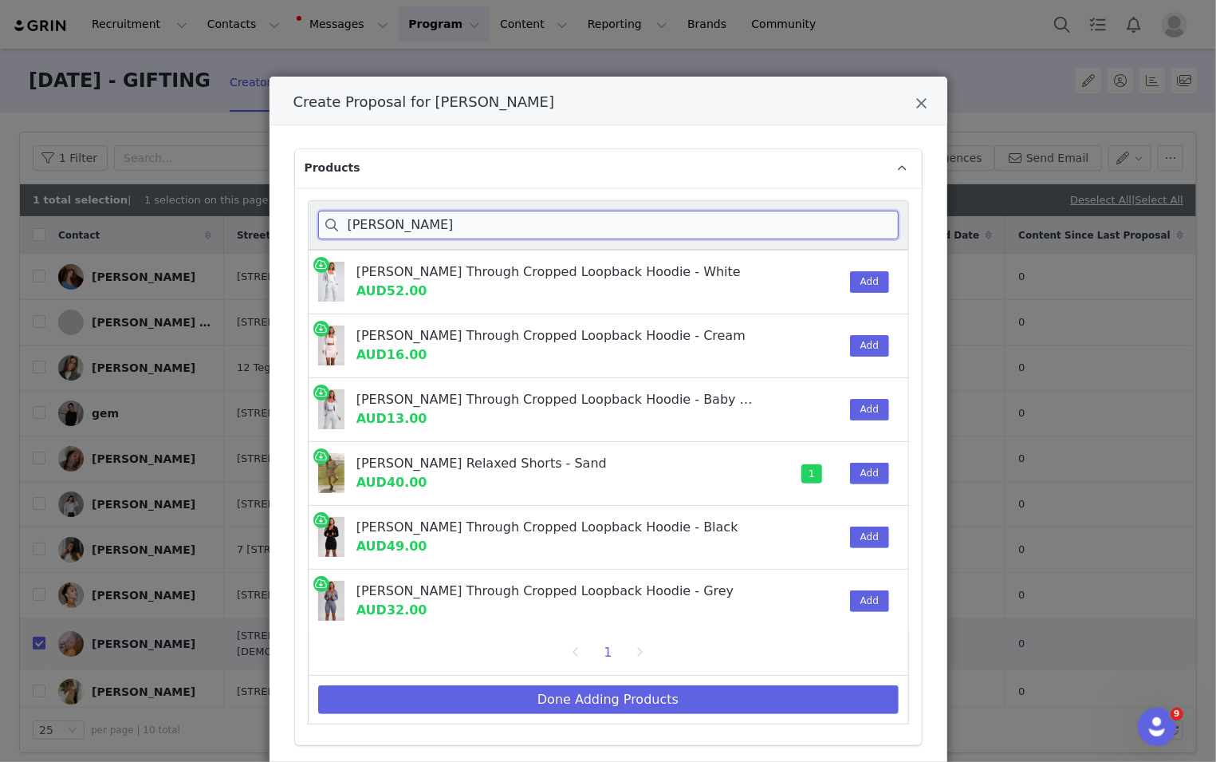
click at [813, 214] on input "[PERSON_NAME]" at bounding box center [608, 225] width 581 height 29
paste input "Morga"
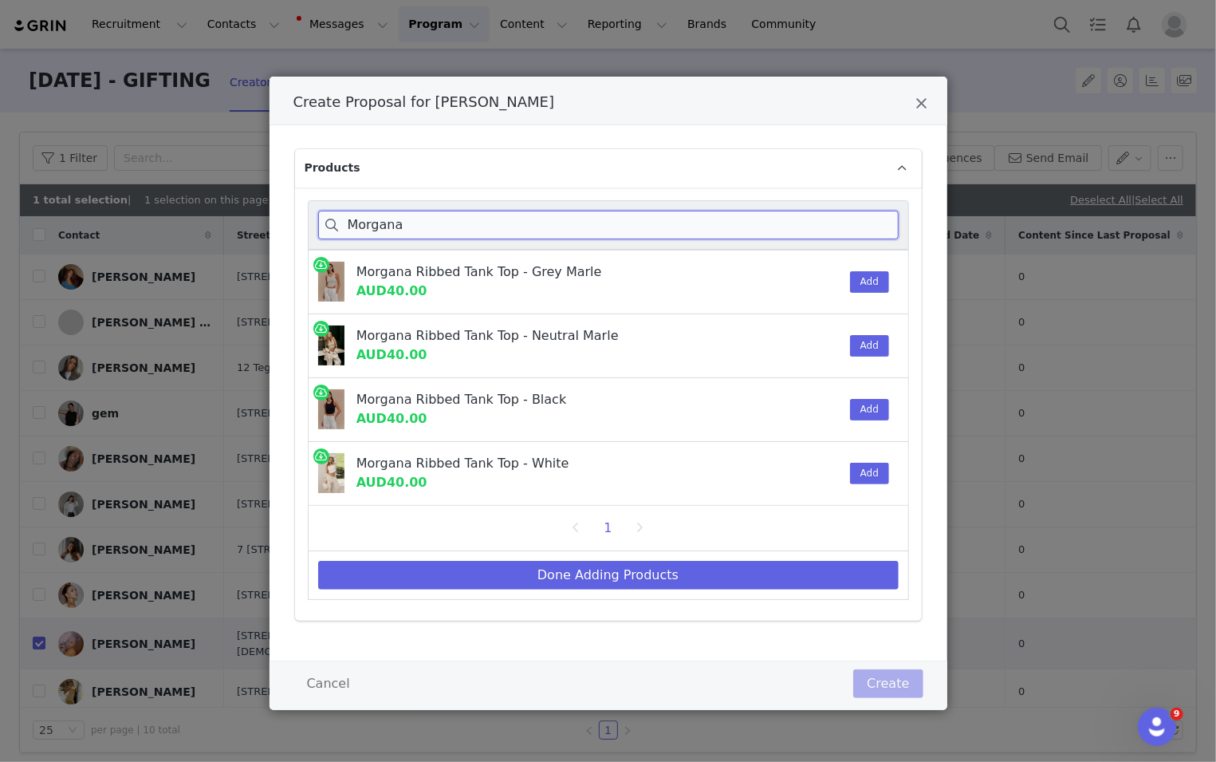
scroll to position [0, 0]
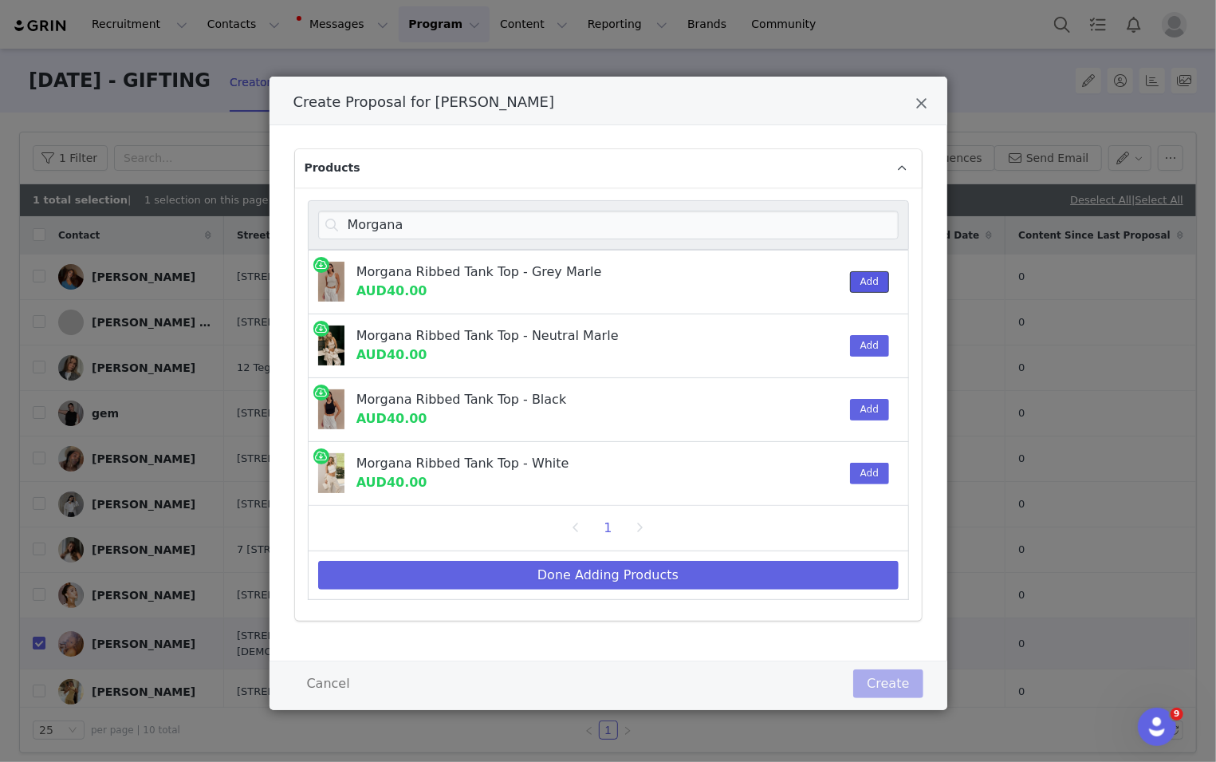
click at [813, 287] on button "Add" at bounding box center [869, 282] width 39 height 22
click at [813, 341] on button "Add" at bounding box center [869, 346] width 39 height 22
click at [813, 463] on button "Add" at bounding box center [869, 474] width 39 height 22
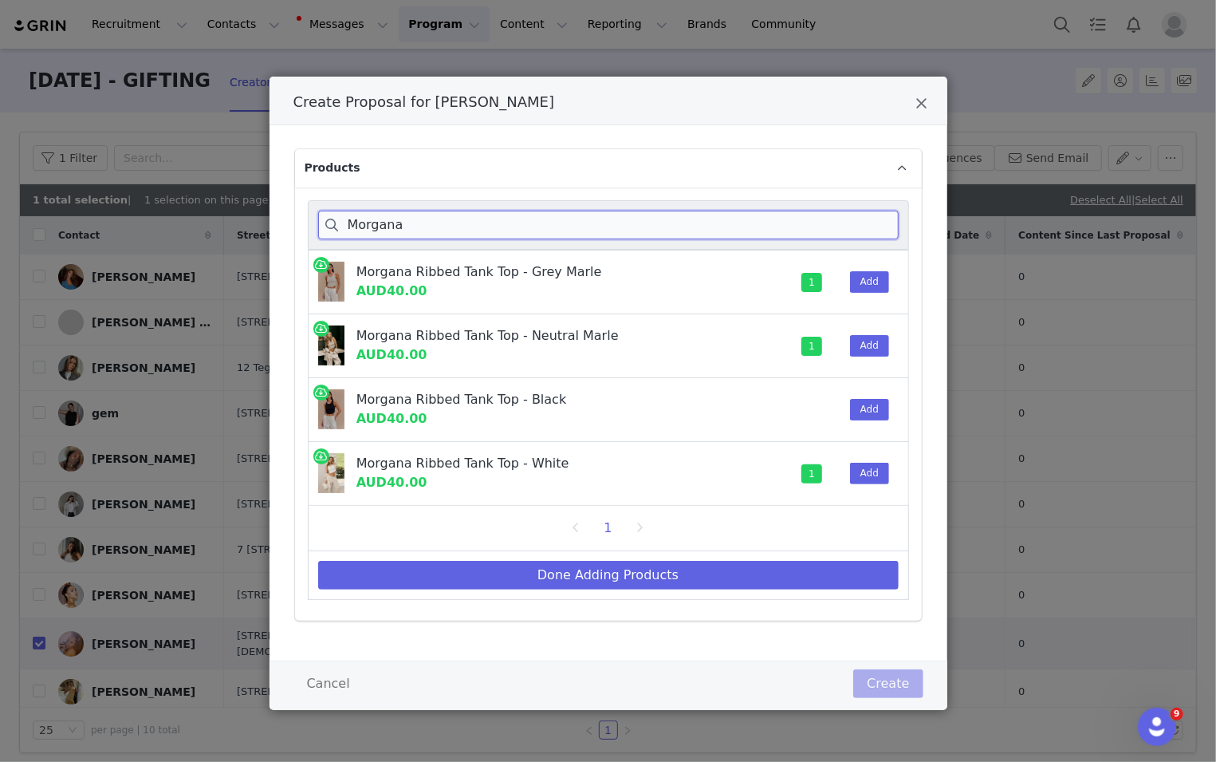
click at [813, 225] on input "Morgana" at bounding box center [608, 225] width 581 height 29
paste input "Elsie Shoulder Pad Bodysuit"
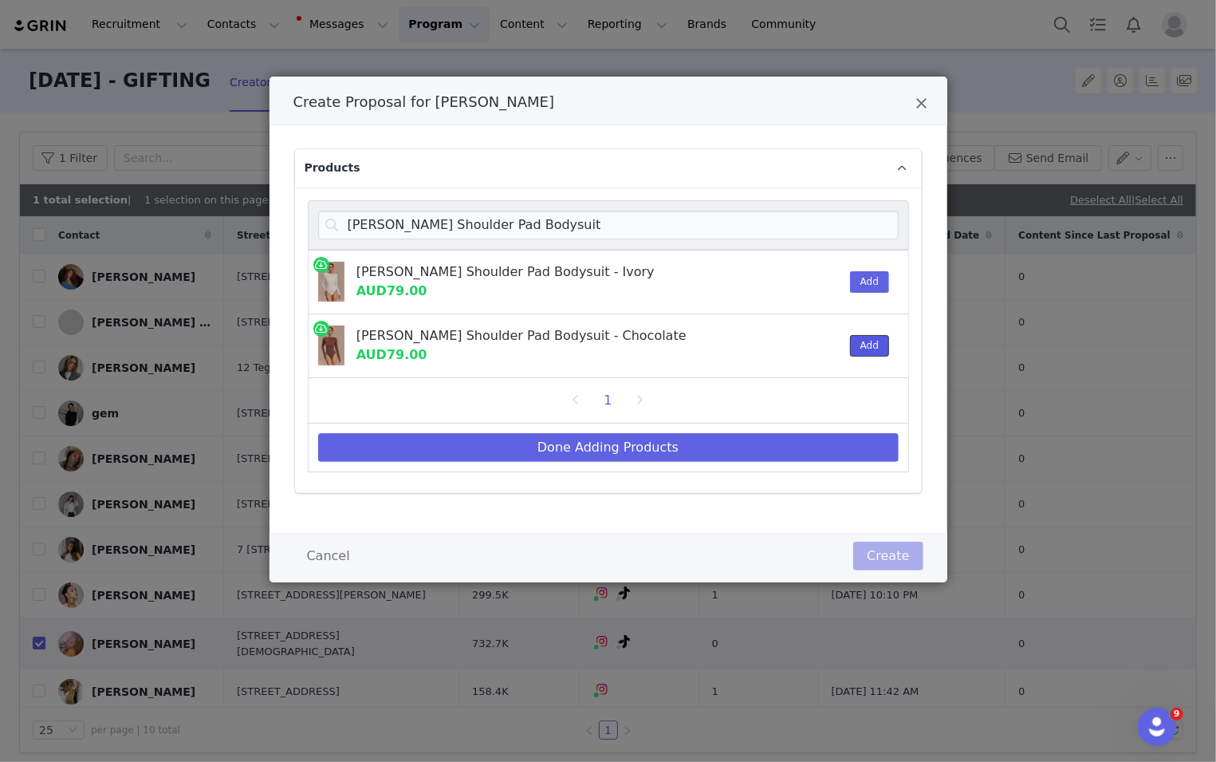
click at [813, 335] on button "Add" at bounding box center [869, 346] width 39 height 22
click at [813, 293] on div "Add" at bounding box center [865, 281] width 49 height 63
click at [813, 274] on button "Add" at bounding box center [869, 282] width 39 height 22
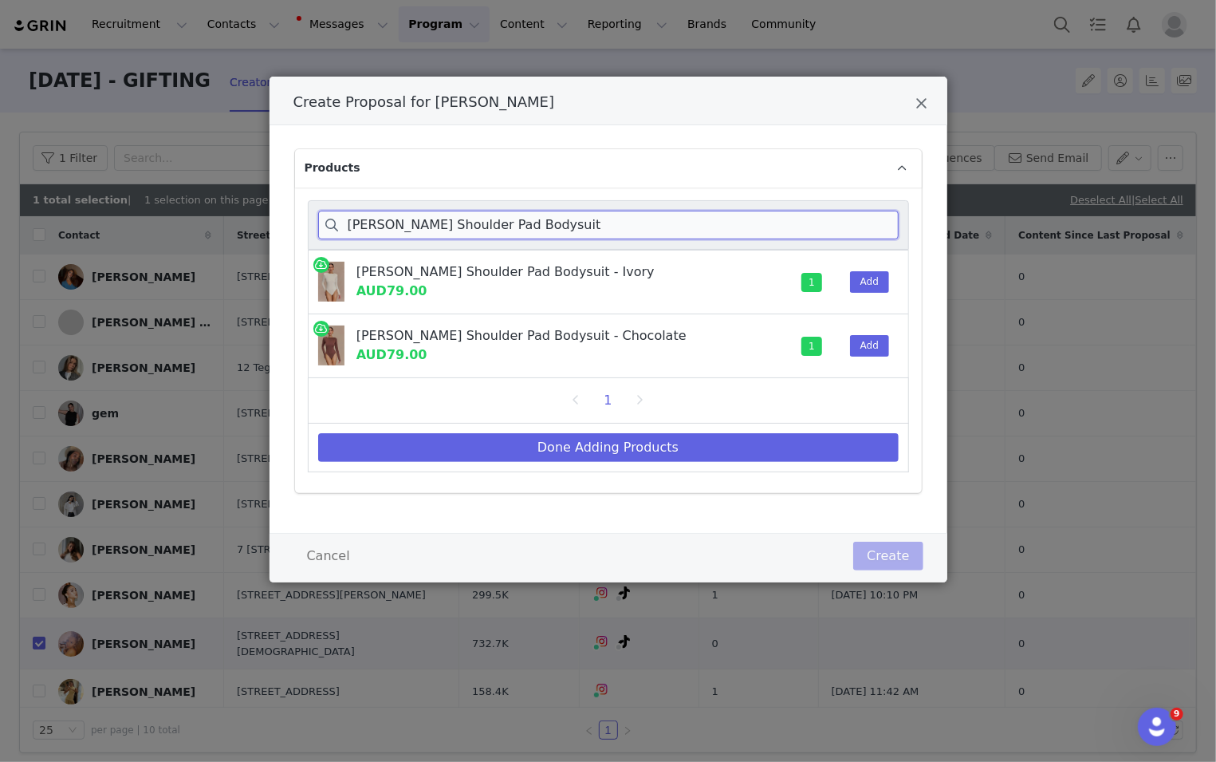
click at [813, 226] on input "Elsie Shoulder Pad Bodysuit" at bounding box center [608, 225] width 581 height 29
paste input "Melodie Halter Knit Maxi Dress"
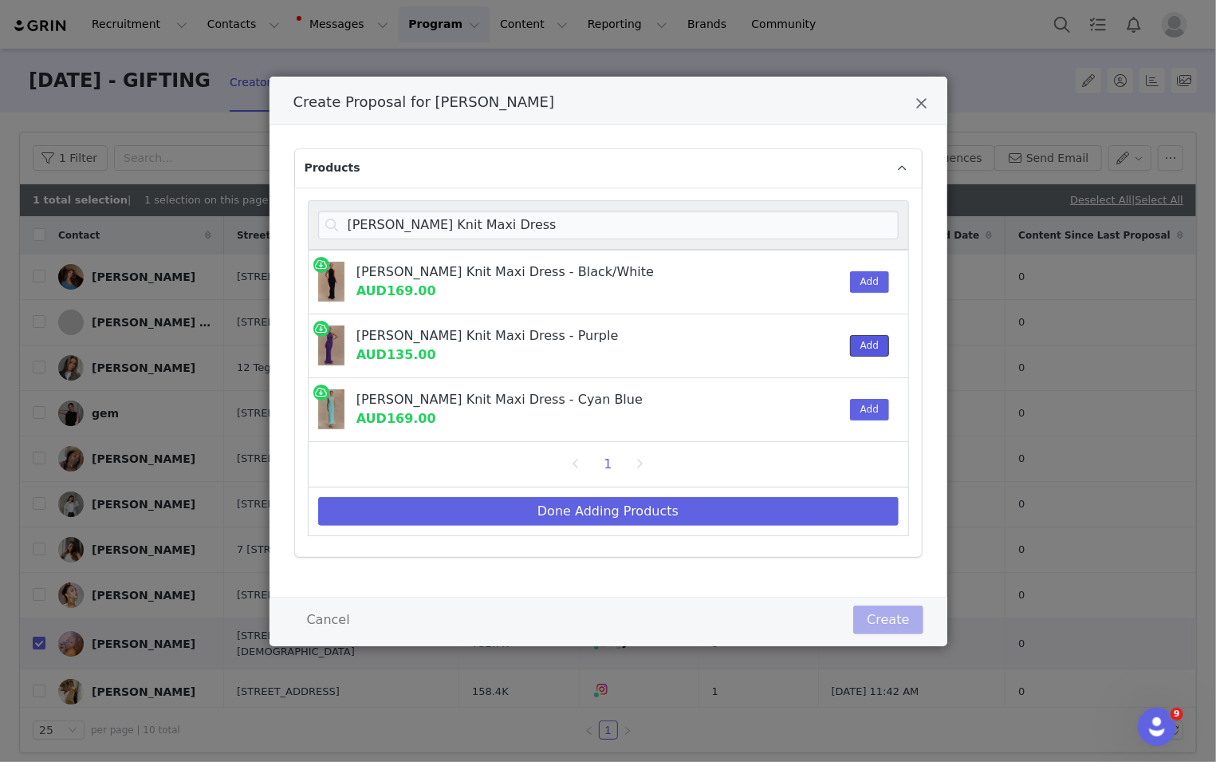
click at [813, 337] on button "Add" at bounding box center [869, 346] width 39 height 22
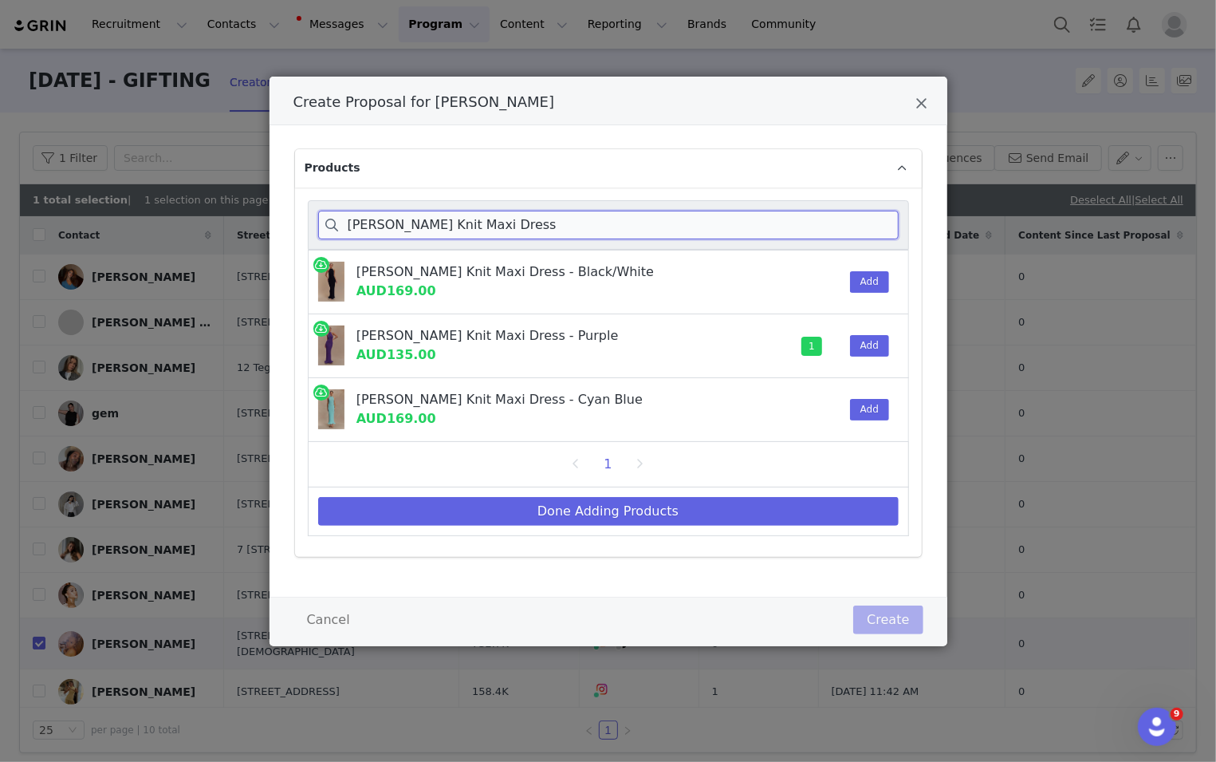
click at [813, 214] on input "Melodie Halter Knit Maxi Dress" at bounding box center [608, 225] width 581 height 29
paste input "Lyndon Long Sleeve Slinky"
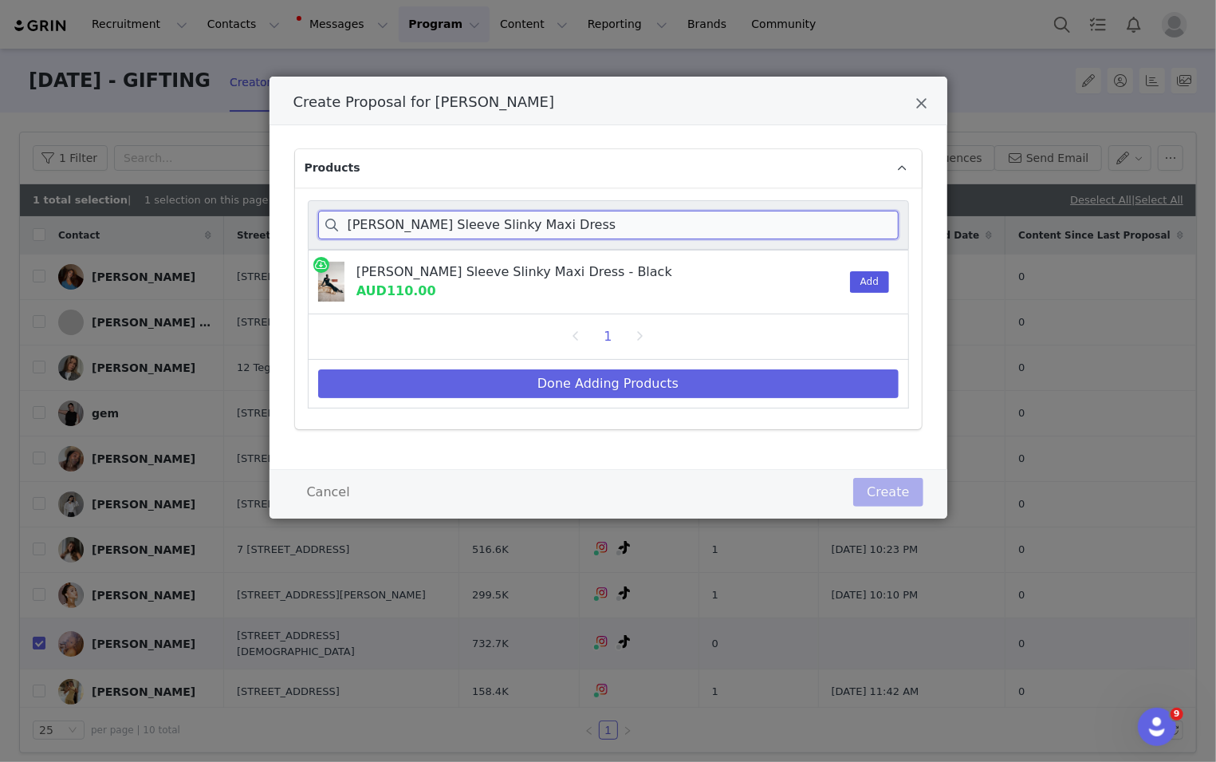
type input "Lyndon Long Sleeve Slinky Maxi Dress"
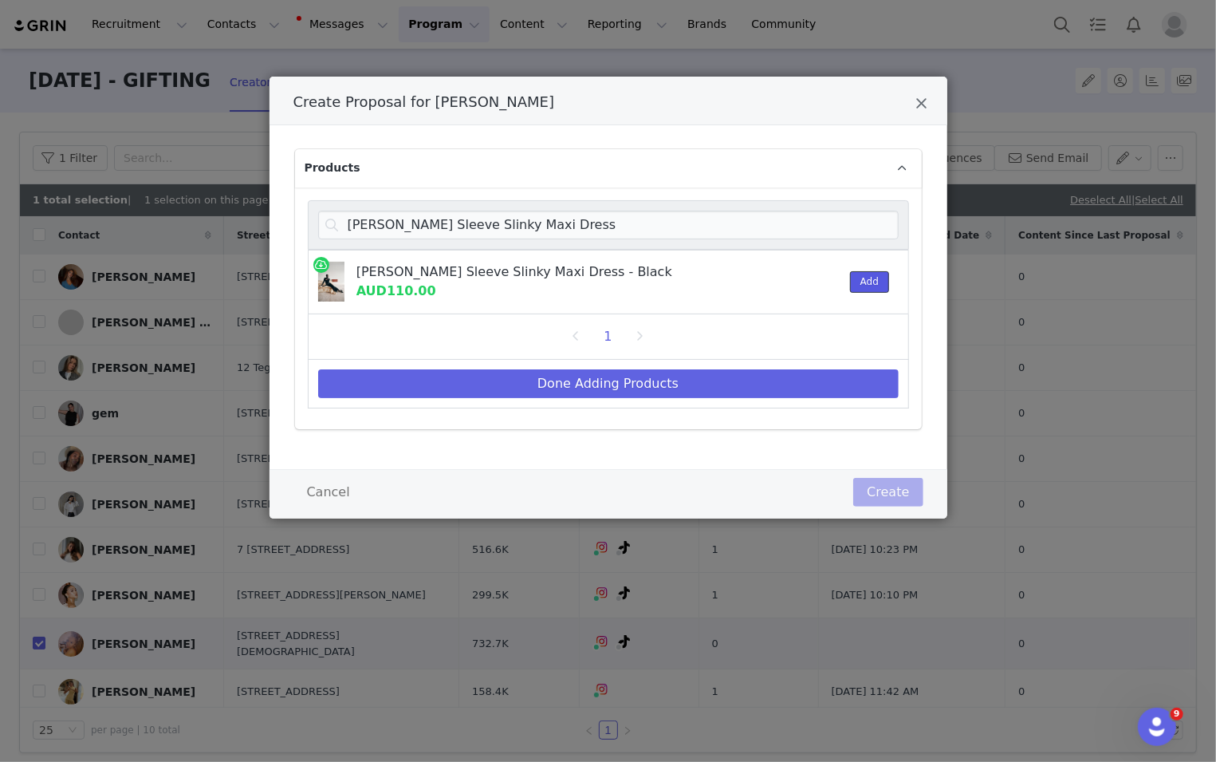
click at [813, 271] on button "Add" at bounding box center [869, 282] width 39 height 22
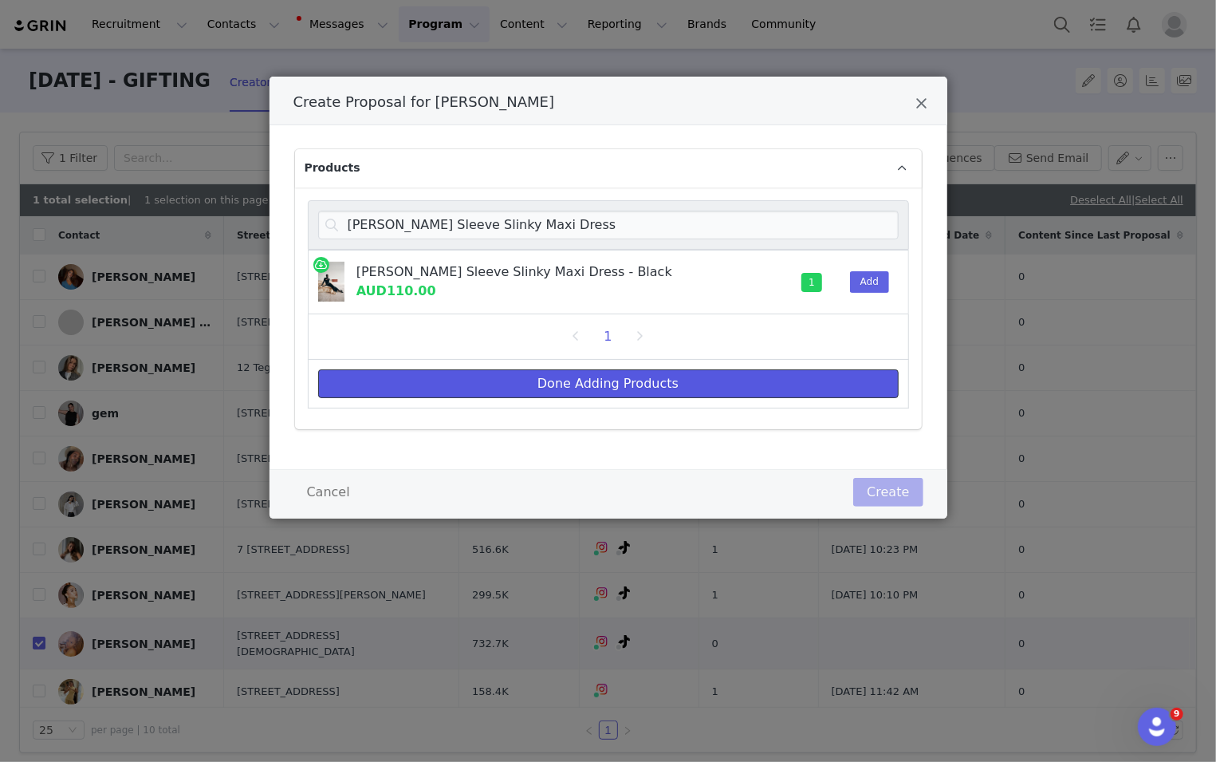
click at [813, 369] on button "Done Adding Products" at bounding box center [608, 383] width 581 height 29
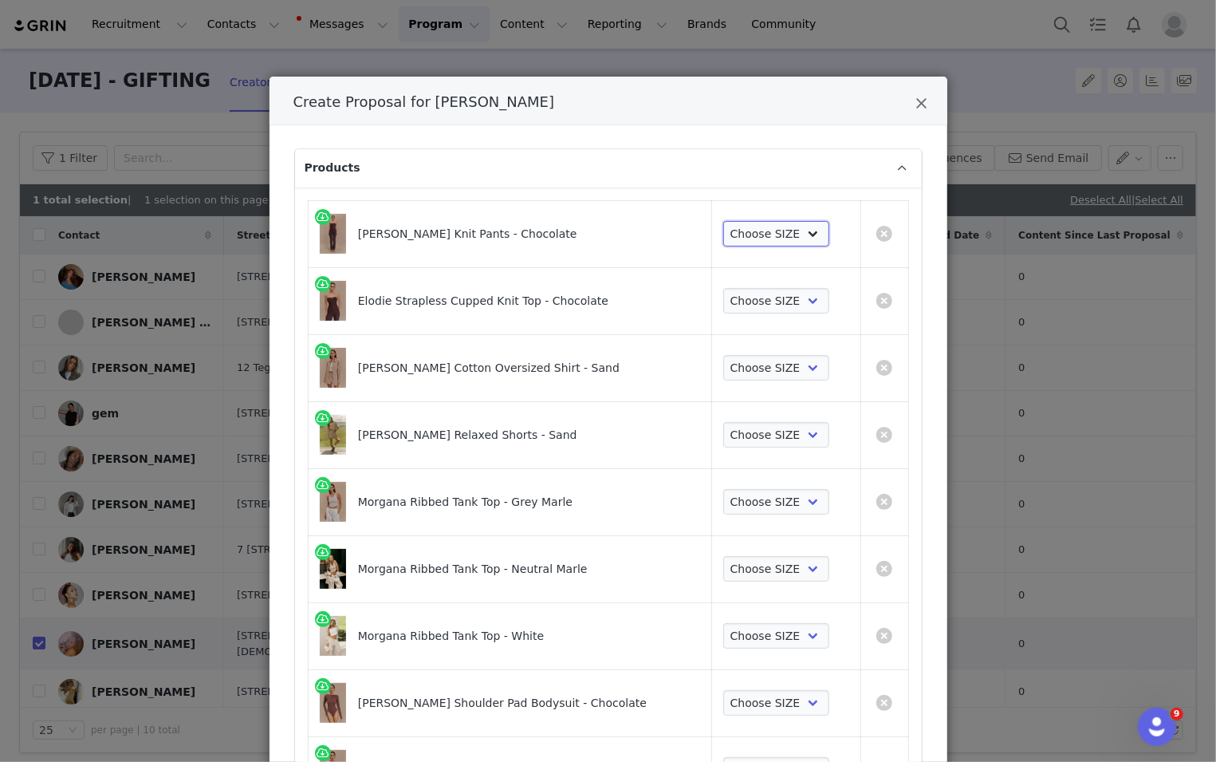
click at [797, 238] on select "Choose SIZE XXS XS S M L XL XXL 3XL" at bounding box center [776, 234] width 106 height 26
select select "27145507"
click at [723, 221] on select "Choose SIZE XXS XS S M L XL XXL 3XL" at bounding box center [776, 234] width 106 height 26
click at [775, 292] on select "Choose SIZE XXS XS S M L XL XXL 3XL" at bounding box center [776, 301] width 106 height 26
select select "27127680"
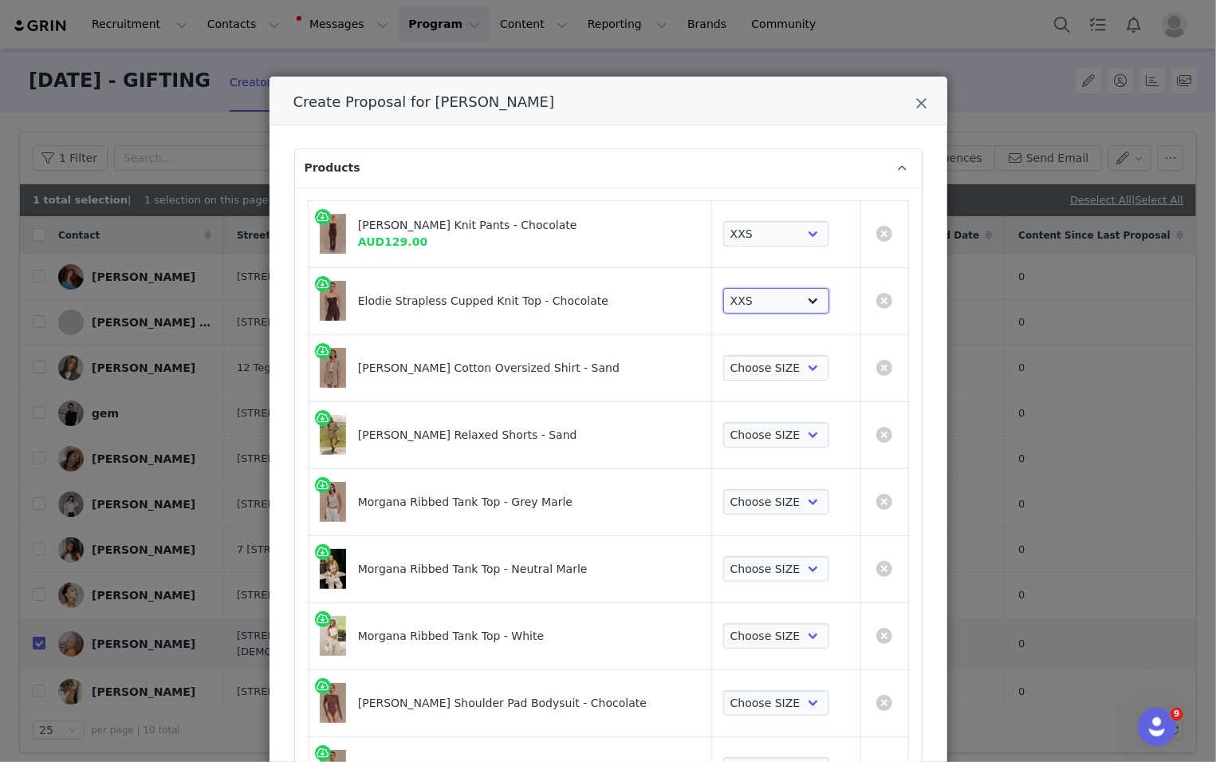
click at [723, 288] on select "Choose SIZE XXS XS S M L XL XXL 3XL" at bounding box center [776, 301] width 106 height 26
click at [765, 359] on select "Choose SIZE XXS XS S M L XL XXL 3XL" at bounding box center [776, 368] width 106 height 26
select select "25279672"
click at [723, 355] on select "Choose SIZE XXS XS S M L XL XXL 3XL" at bounding box center [776, 368] width 106 height 26
click at [757, 443] on select "Choose SIZE XXS XS S M L XL XXL 3XL" at bounding box center [776, 435] width 106 height 26
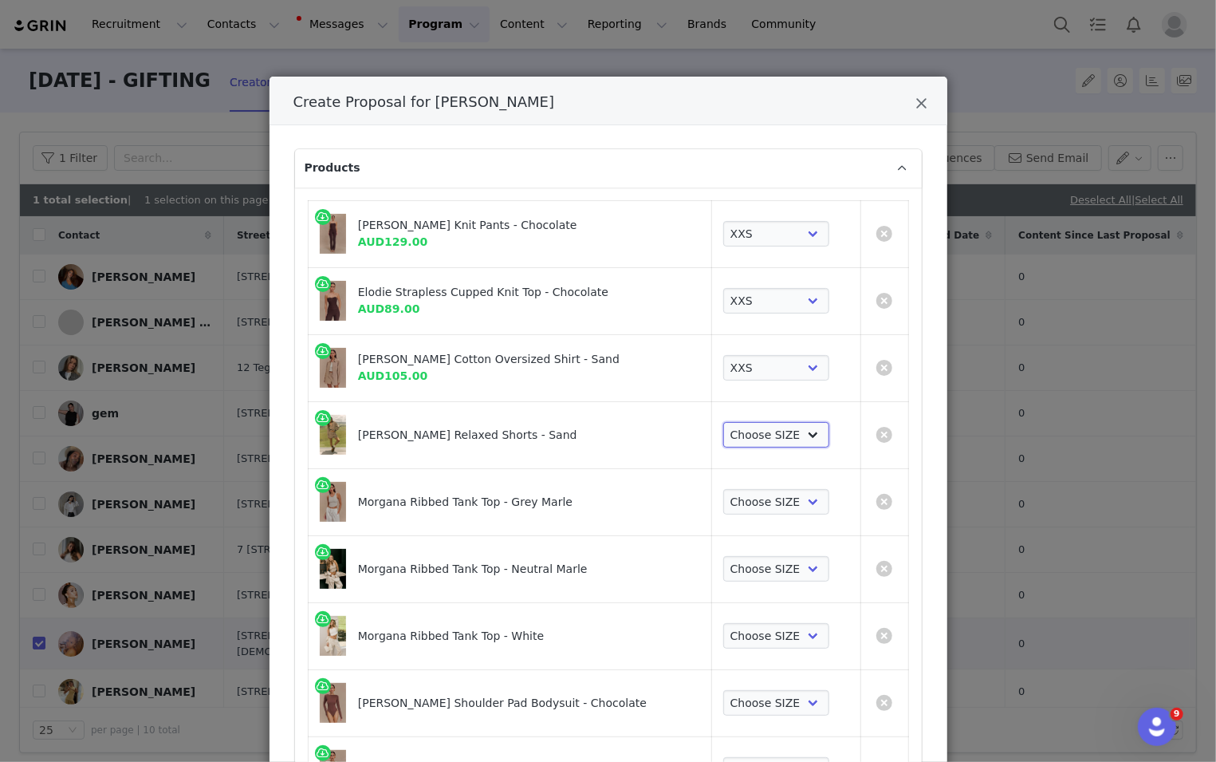
select select "25279664"
click at [723, 422] on select "Choose SIZE XXS XS S M L XL XXL 3XL" at bounding box center [776, 435] width 106 height 26
click at [737, 503] on select "Choose SIZE XXS XS S M L XL XXL 3XL" at bounding box center [776, 502] width 106 height 26
select select "25279712"
click at [723, 489] on select "Choose SIZE XXS XS S M L XL XXL 3XL" at bounding box center [776, 502] width 106 height 26
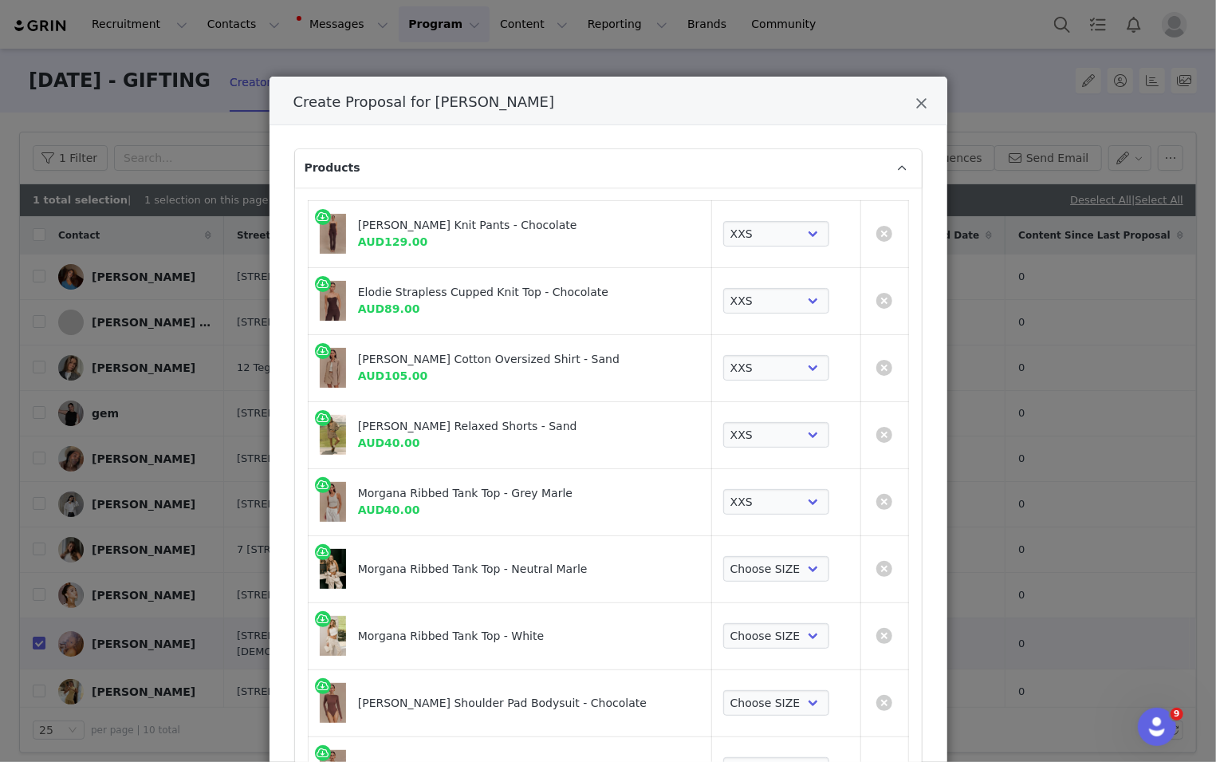
click at [734, 549] on td "Choose SIZE XXS XS S M L XL XXL 3XL" at bounding box center [786, 568] width 148 height 67
click at [734, 580] on td "Choose SIZE XXS XS S M L XL XXL 3XL" at bounding box center [786, 568] width 148 height 67
click at [734, 562] on select "Choose SIZE XXS XS S M L XL XXL 3XL" at bounding box center [776, 569] width 106 height 26
select select "25279736"
click at [723, 556] on select "Choose SIZE XXS XS S M L XL XXL 3XL" at bounding box center [776, 569] width 106 height 26
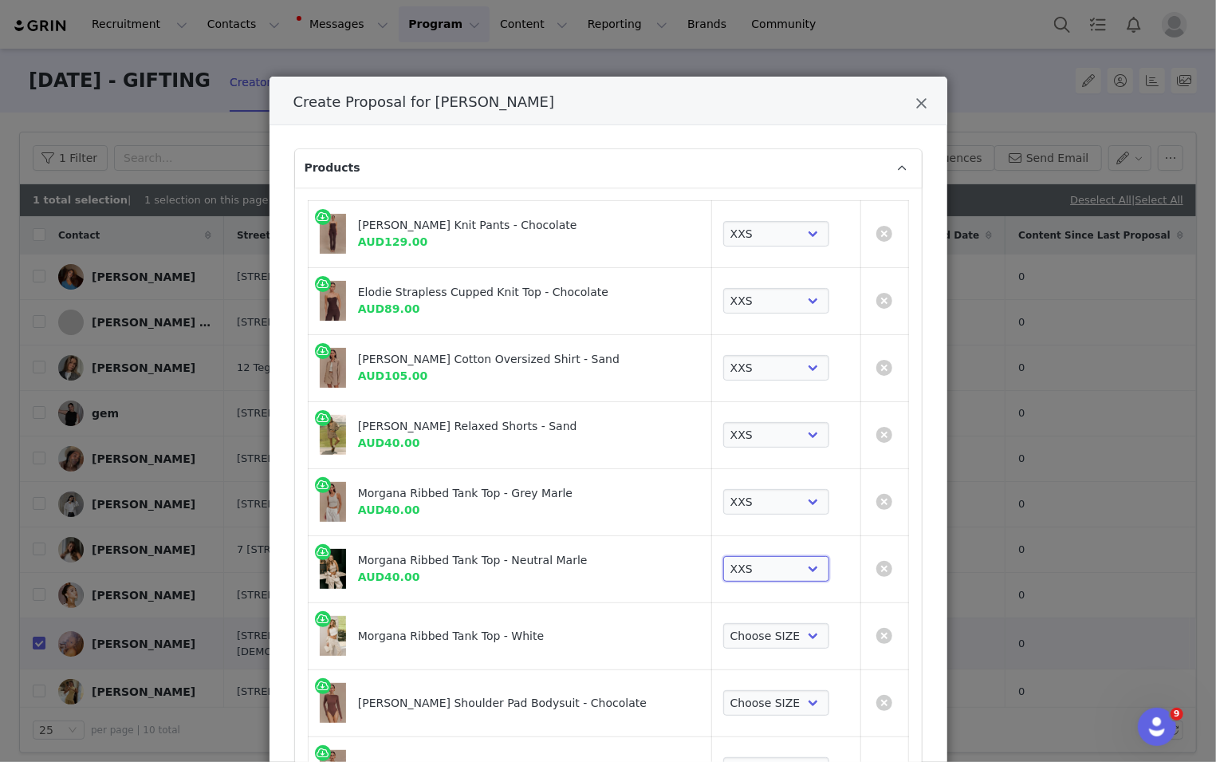
scroll to position [204, 0]
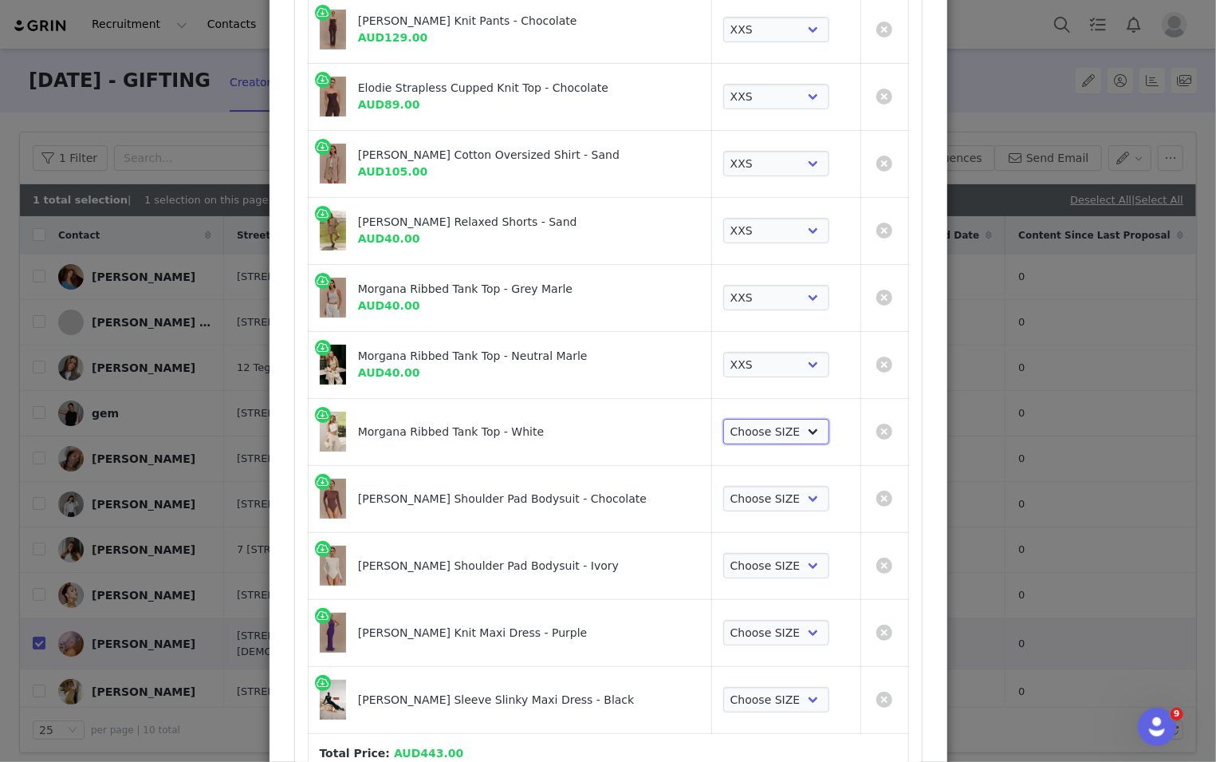
click at [739, 427] on select "Choose SIZE XXS XS S M L XL XXL 3XL" at bounding box center [776, 432] width 106 height 26
select select "25279680"
click at [723, 419] on select "Choose SIZE XXS XS S M L XL XXL 3XL" at bounding box center [776, 432] width 106 height 26
click at [733, 488] on select "Choose SIZE XXS XS S M L XL XXL 3XL" at bounding box center [776, 499] width 106 height 26
select select "27266405"
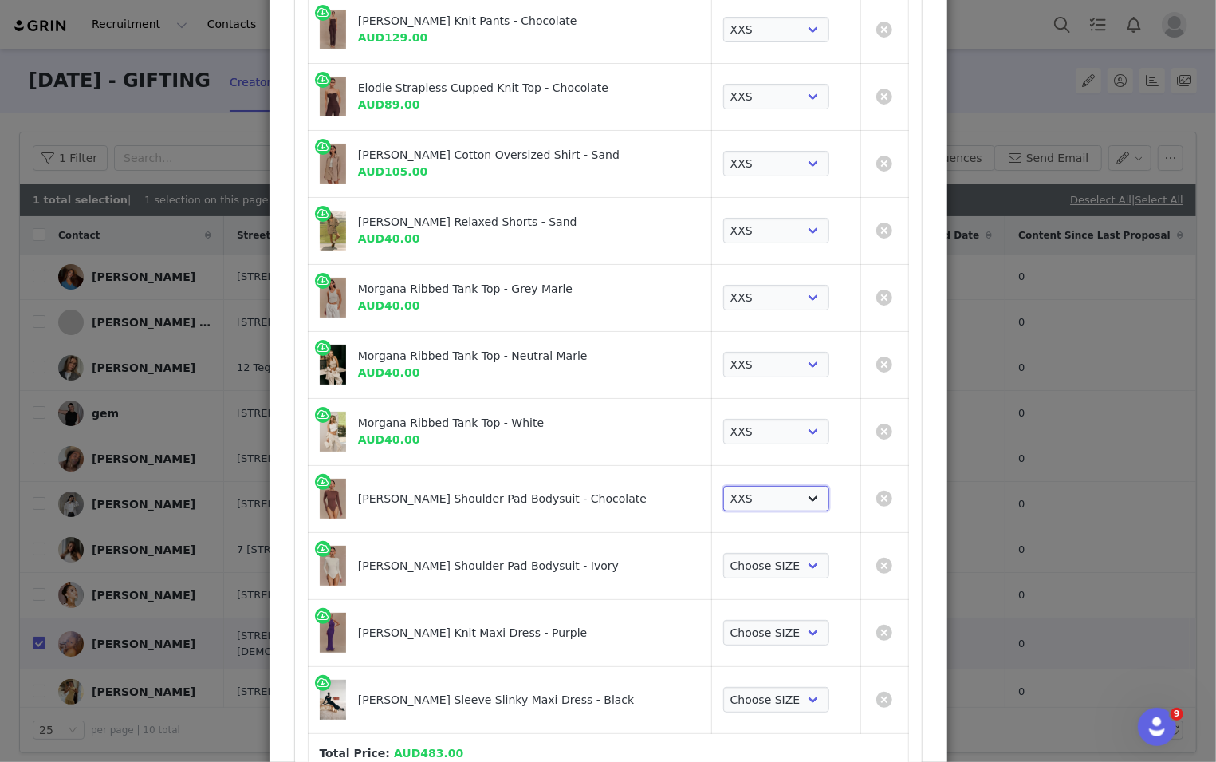
click at [723, 486] on select "Choose SIZE XXS XS S M L XL XXL 3XL" at bounding box center [776, 499] width 106 height 26
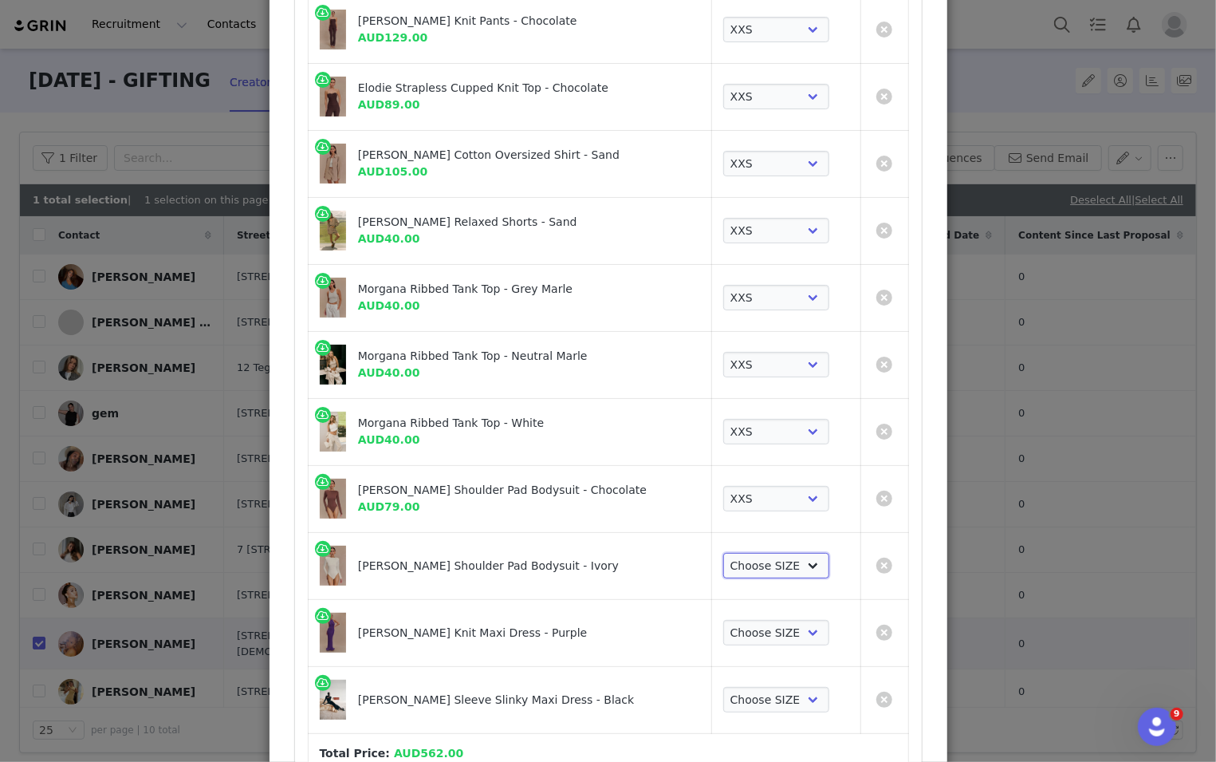
click at [738, 562] on select "Choose SIZE XXS XS S M L XL XXL 3XL" at bounding box center [776, 566] width 106 height 26
select select "27266501"
click at [723, 553] on select "Choose SIZE XXS XS S M L XL XXL 3XL" at bounding box center [776, 566] width 106 height 26
click at [736, 620] on select "Choose SIZE XXS XS S M L XL XXL 3XL" at bounding box center [776, 633] width 106 height 26
select select "25658520"
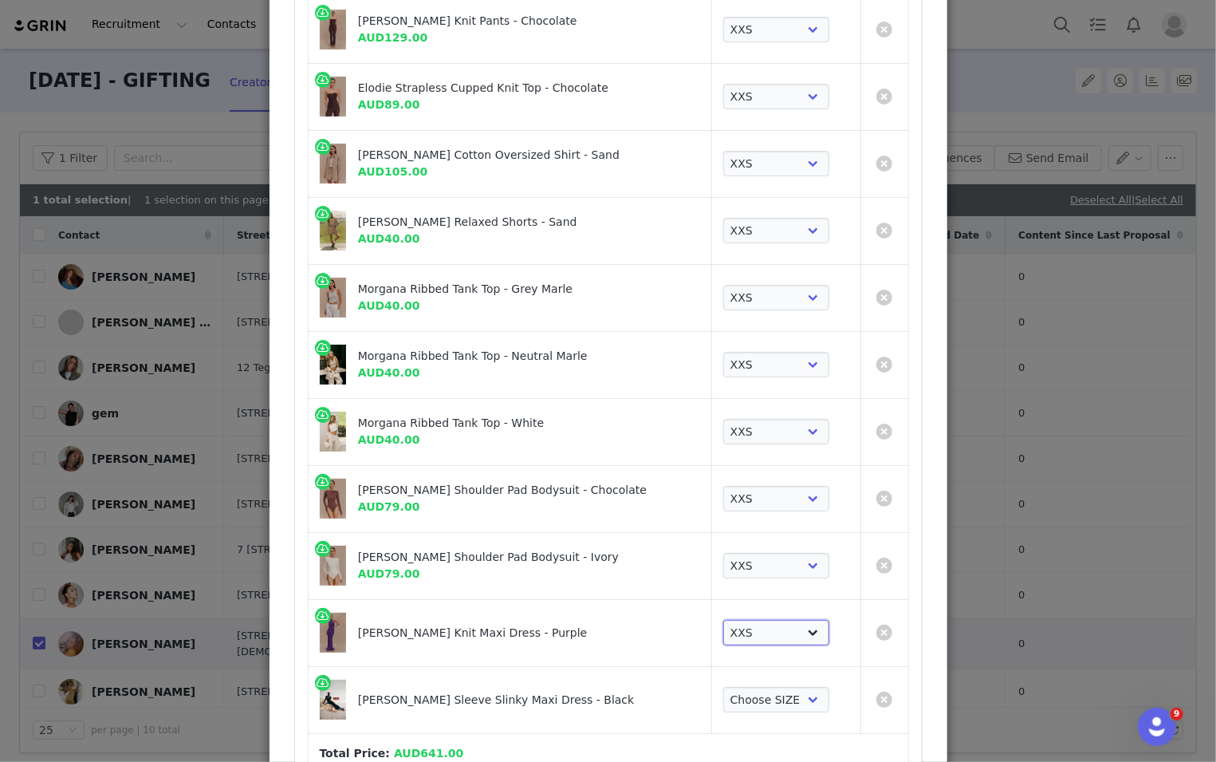
click at [723, 620] on select "Choose SIZE XXS XS S M L XL XXL 3XL" at bounding box center [776, 633] width 106 height 26
click at [736, 687] on select "Choose SIZE XXS XS S M L XL XXL 3XL" at bounding box center [776, 700] width 106 height 26
select select "26361283"
click at [723, 687] on select "Choose SIZE XXS XS S M L XL XXL 3XL" at bounding box center [776, 700] width 106 height 26
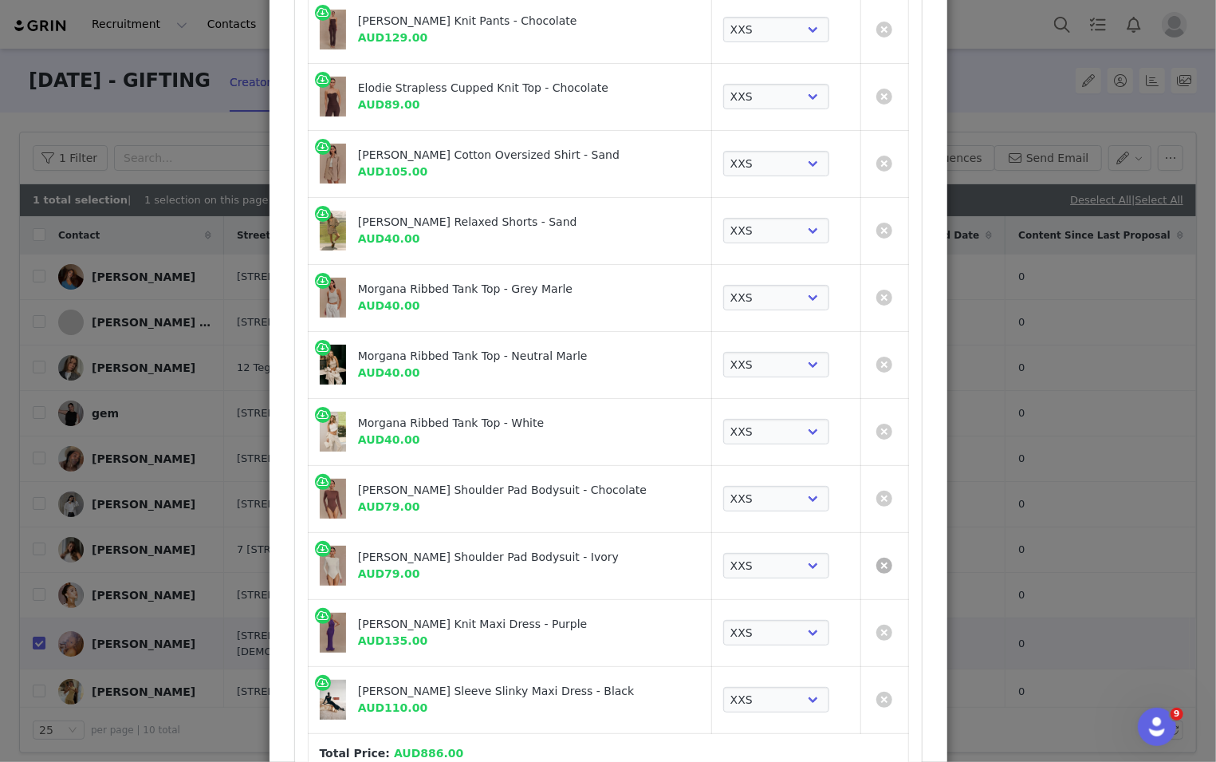
click at [813, 566] on link "Create Proposal for REMY GUMBS" at bounding box center [884, 565] width 16 height 16
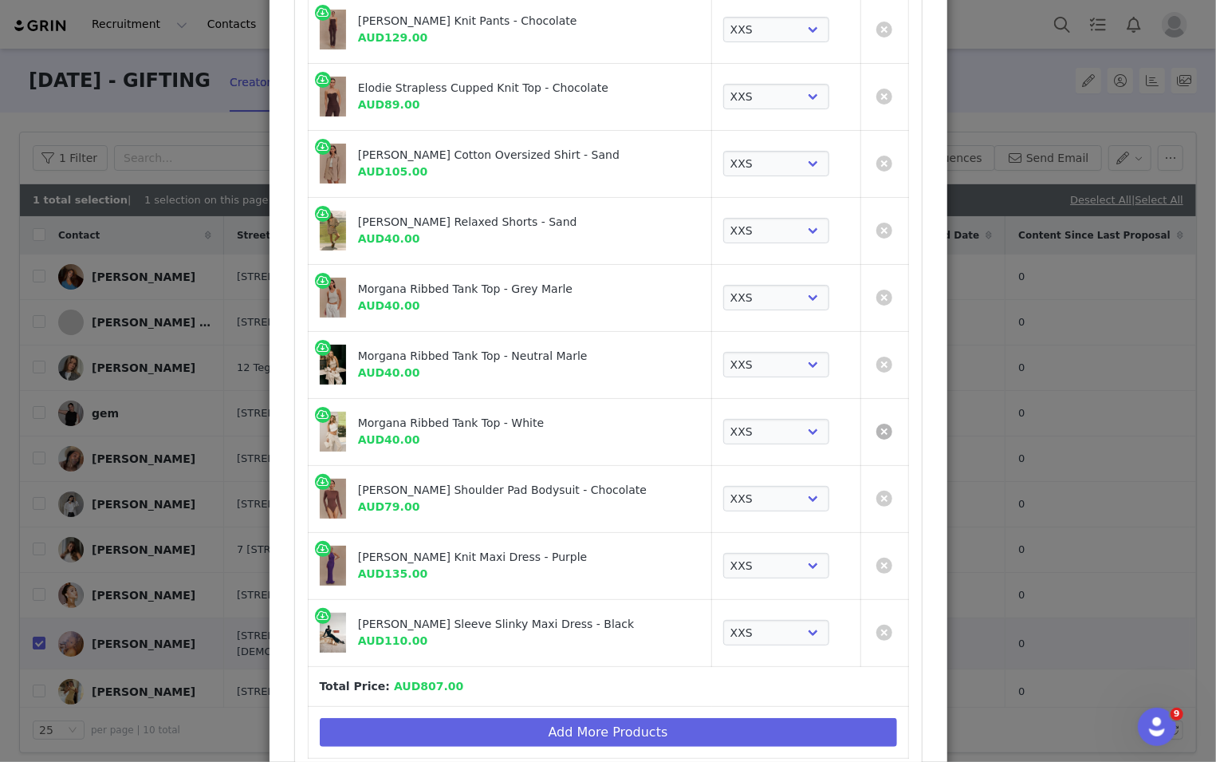
click at [813, 426] on link "Create Proposal for REMY GUMBS" at bounding box center [884, 431] width 16 height 16
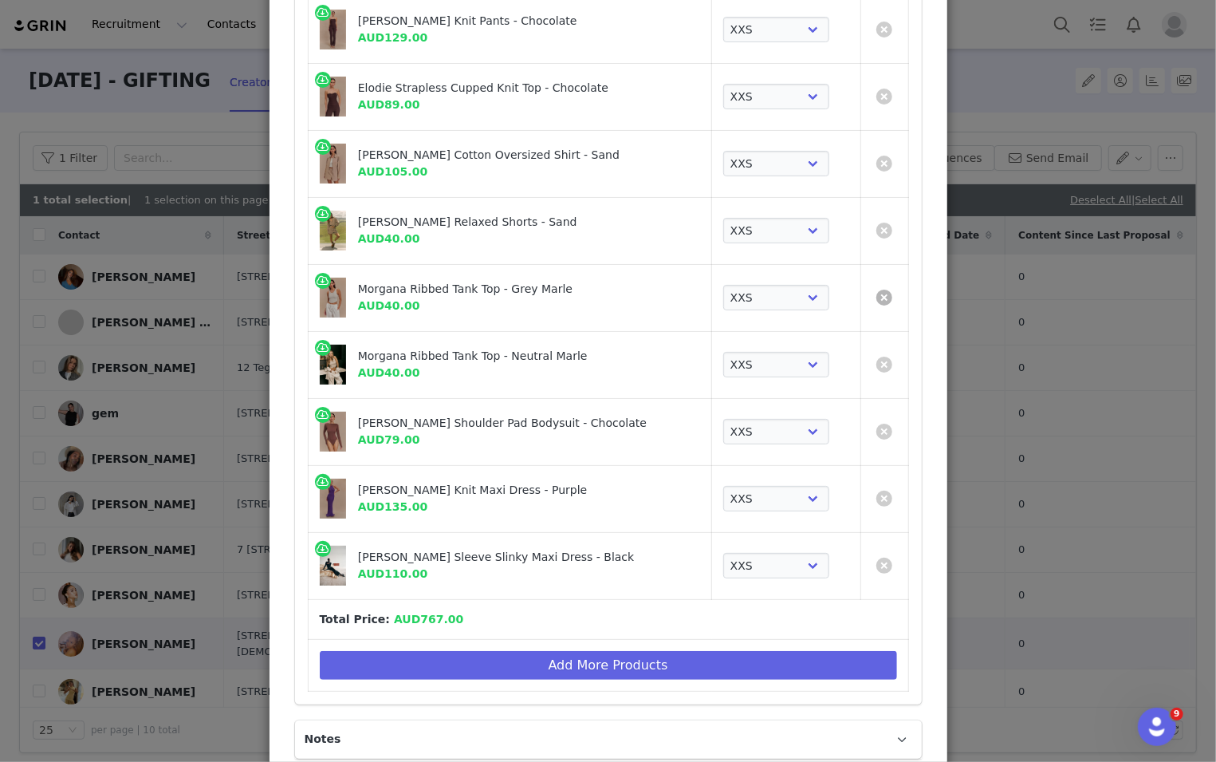
click at [813, 295] on link "Create Proposal for REMY GUMBS" at bounding box center [884, 297] width 16 height 16
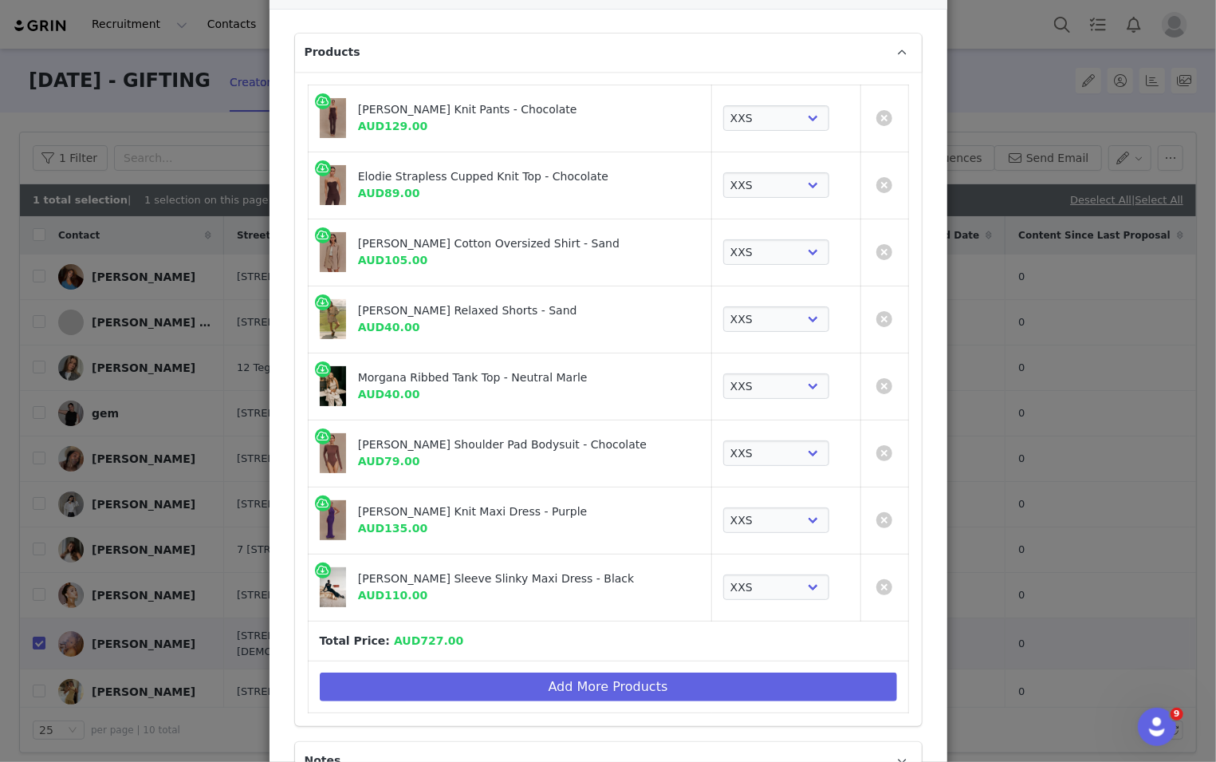
scroll to position [196, 0]
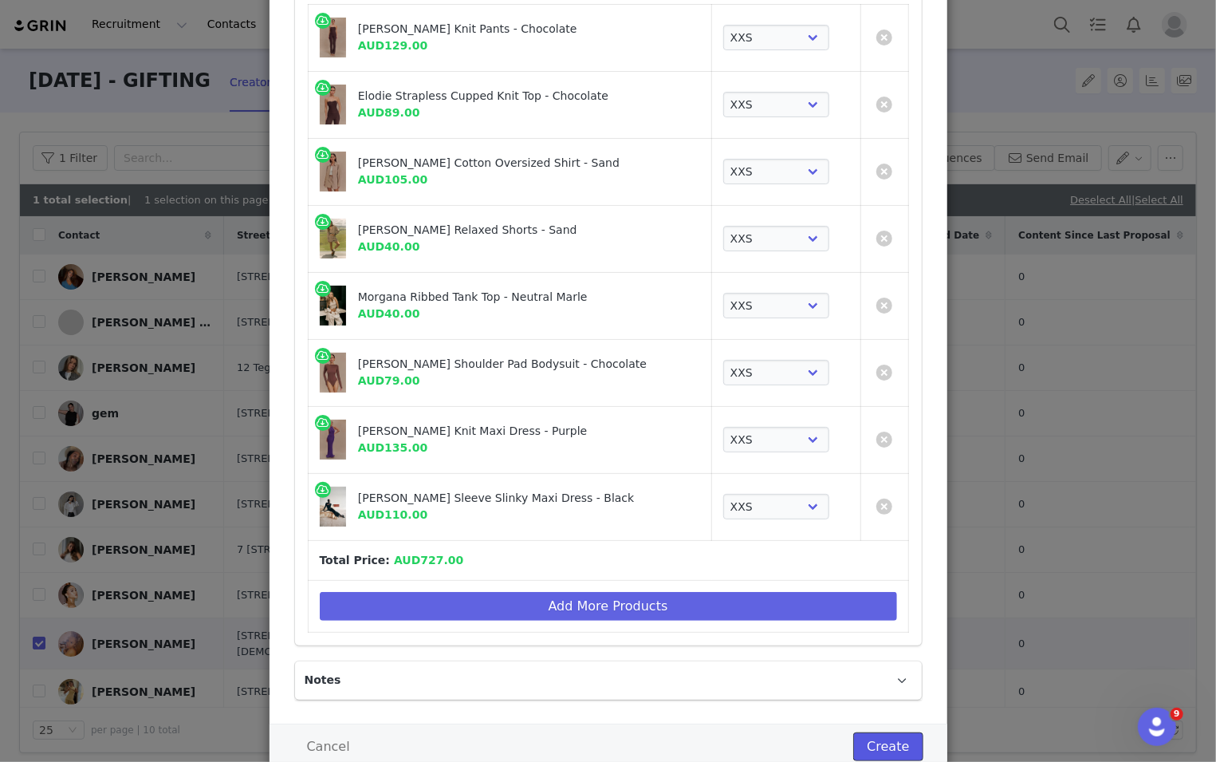
click at [813, 738] on button "Create" at bounding box center [887, 746] width 69 height 29
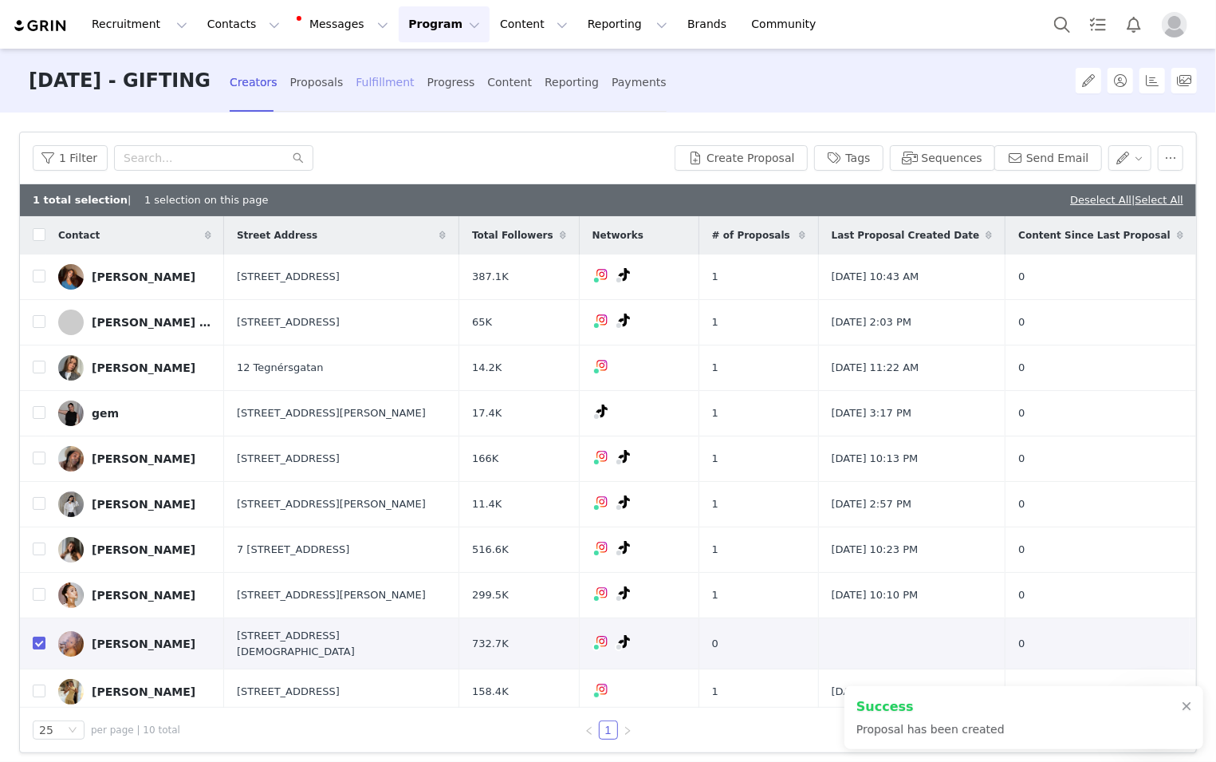
click at [414, 100] on div "Fulfillment" at bounding box center [385, 82] width 58 height 42
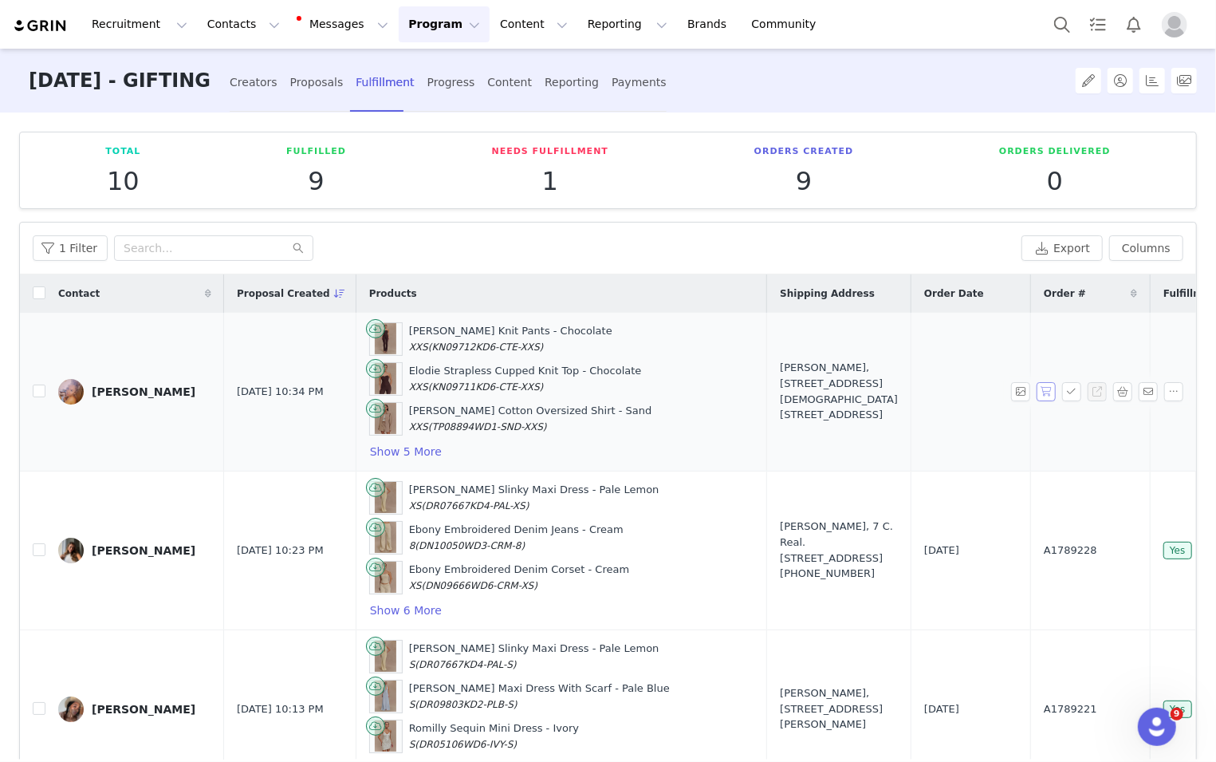
click at [813, 392] on button "button" at bounding box center [1046, 391] width 19 height 19
click at [813, 392] on button "button" at bounding box center [1071, 391] width 19 height 19
drag, startPoint x: 730, startPoint y: 356, endPoint x: 814, endPoint y: 411, distance: 100.9
click at [813, 411] on td "Remy Gumbs, 36 Church Ln. Desford, LE9 9GD United Kingdom" at bounding box center [839, 392] width 144 height 159
copy div "Remy Gumbs, 36 Church Ln. Desford, LE9 9GD United Kingdom"
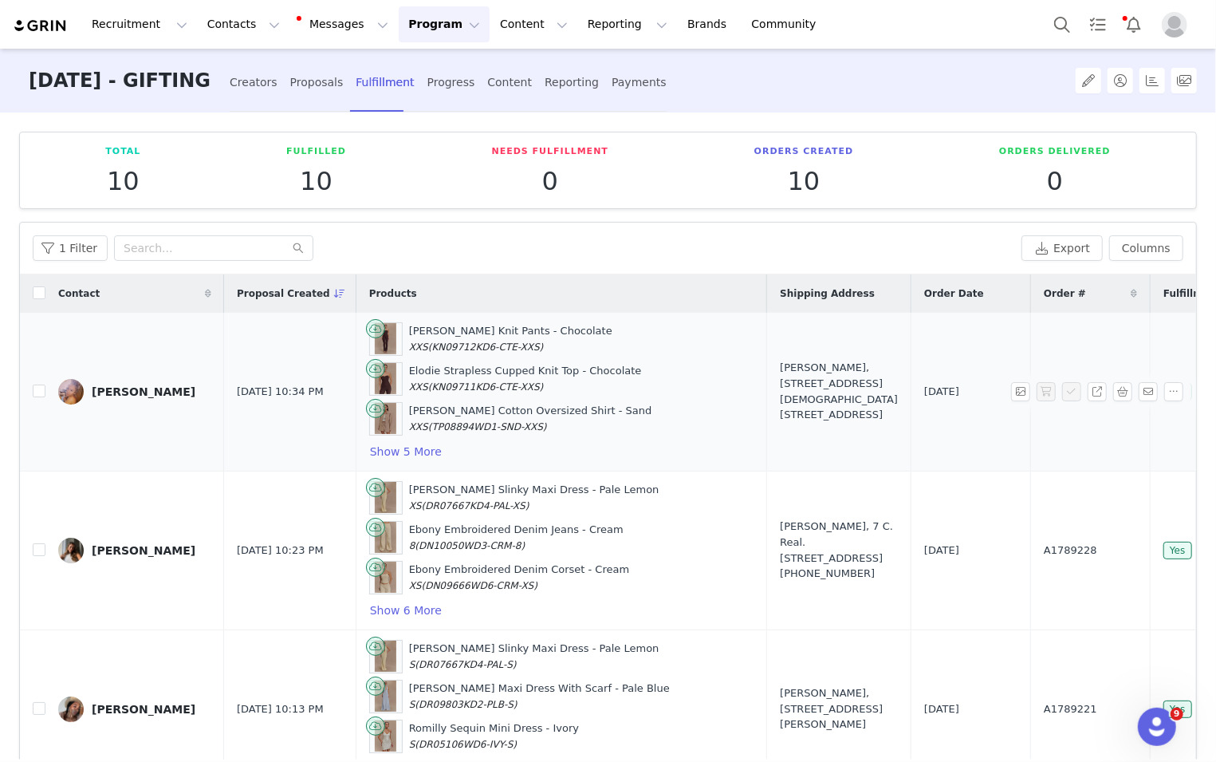
click at [813, 384] on span "A1789238" at bounding box center [1070, 392] width 53 height 16
click at [813, 388] on span "A1789238" at bounding box center [1070, 392] width 53 height 16
copy span "A1789238"
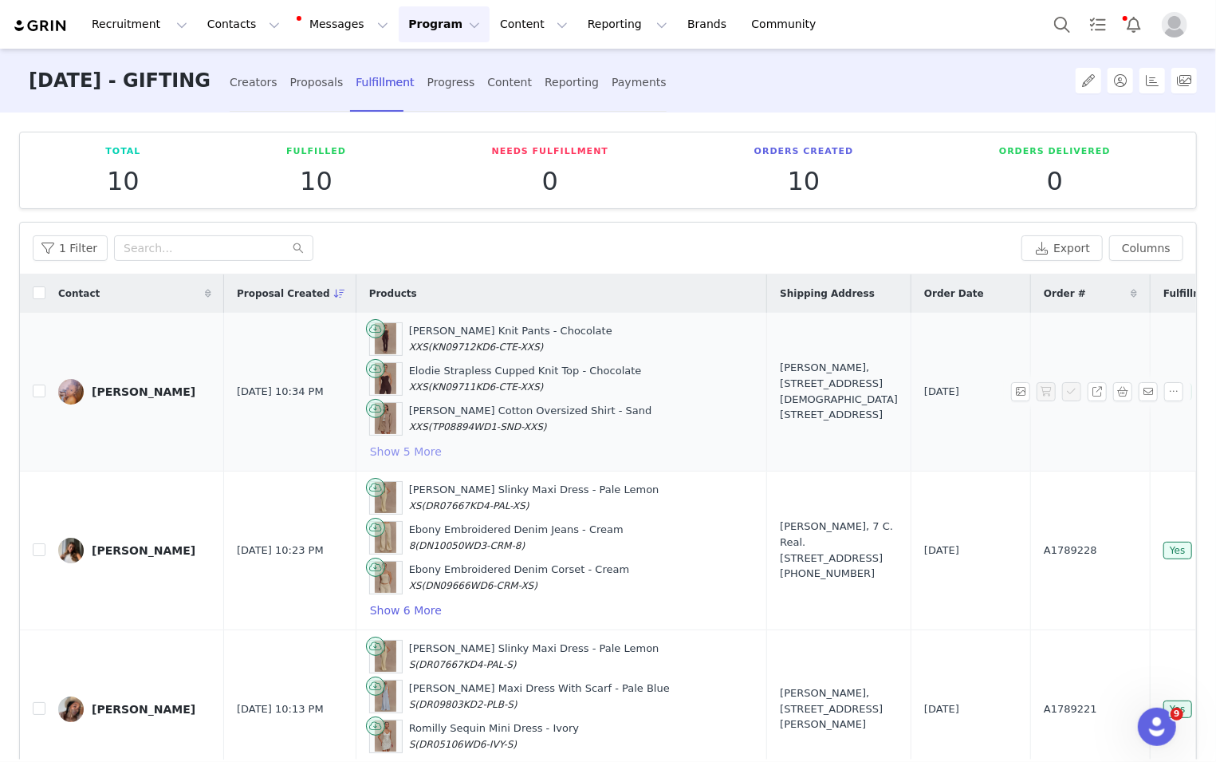
click at [390, 438] on div "Elodie Ribbed Knit Pants - Chocolate XXS (KN09712KD6-CTE-XXS) Elodie Strapless …" at bounding box center [561, 391] width 385 height 139
click at [400, 442] on button "Show 5 More" at bounding box center [405, 451] width 73 height 19
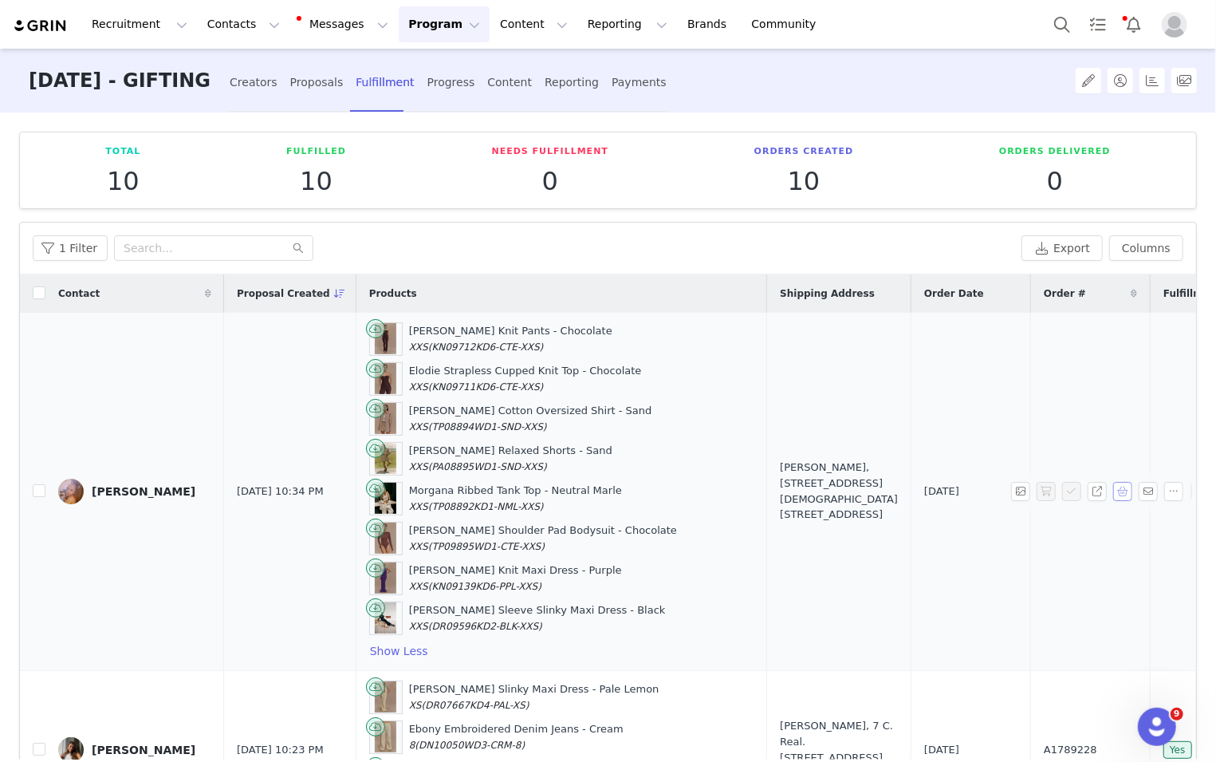
click at [813, 483] on button "button" at bounding box center [1122, 491] width 19 height 19
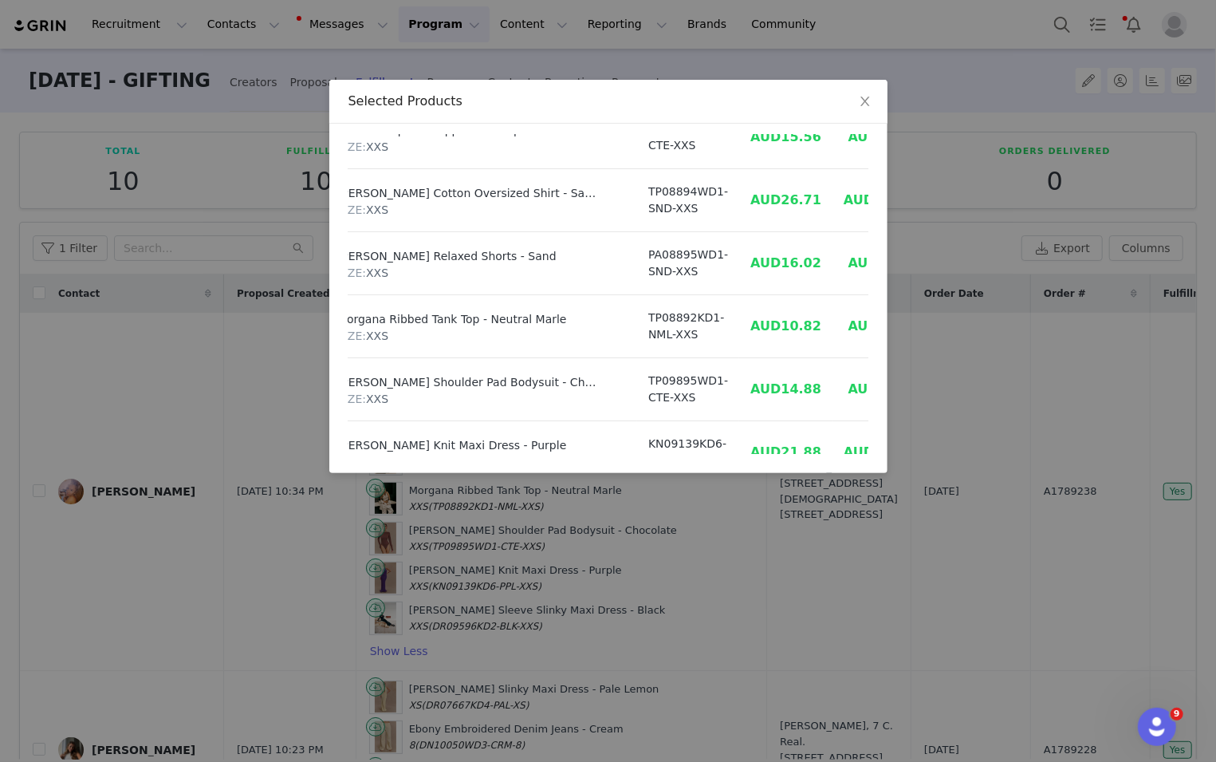
scroll to position [222, 61]
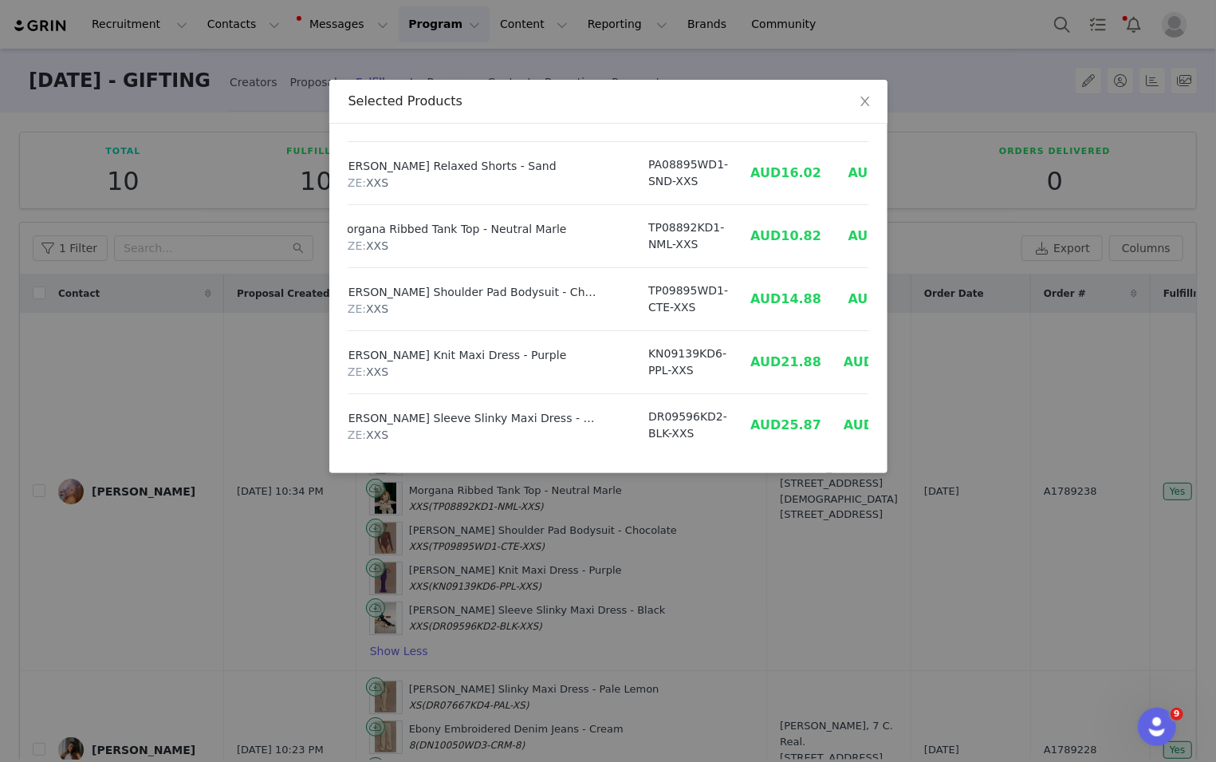
click at [611, 34] on div "Selected Products Product SKU Cost Price Elodie Ribbed Knit Pants - Chocolate S…" at bounding box center [608, 381] width 1216 height 762
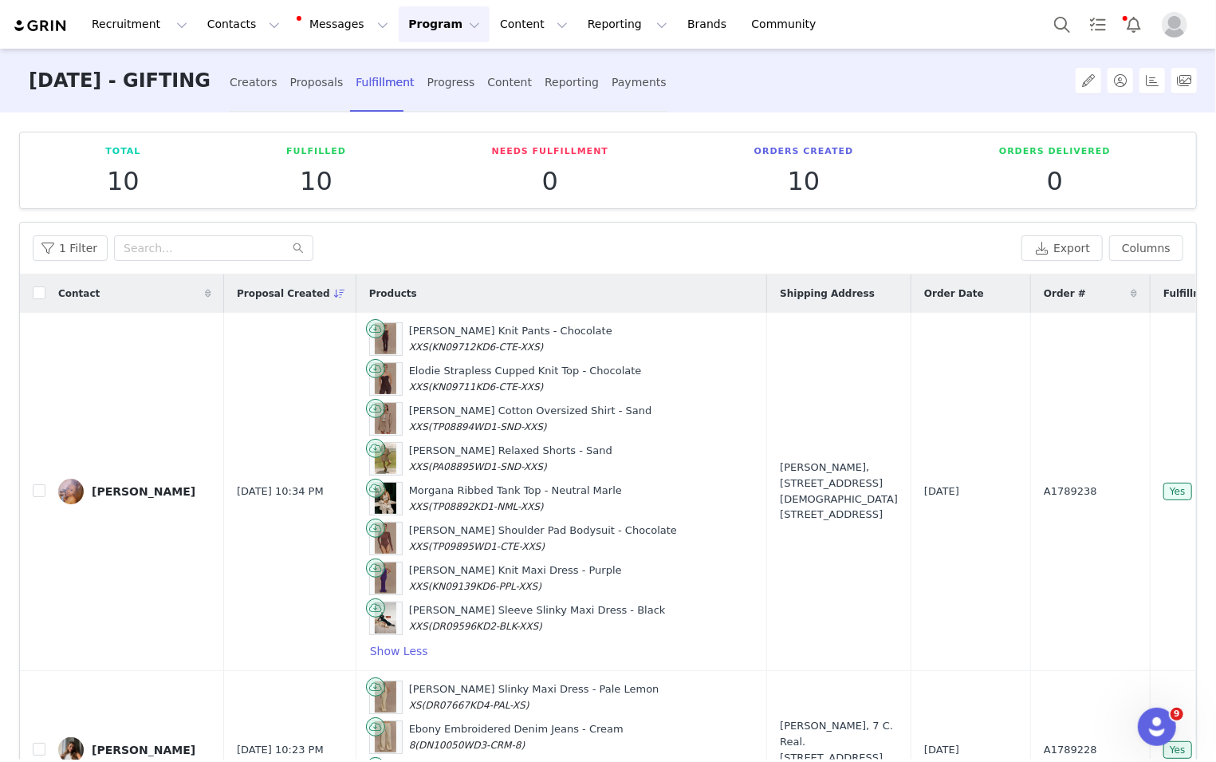
click at [408, 35] on button "Program Program" at bounding box center [444, 24] width 91 height 36
click at [427, 103] on p "Campaigns" at bounding box center [418, 100] width 62 height 17
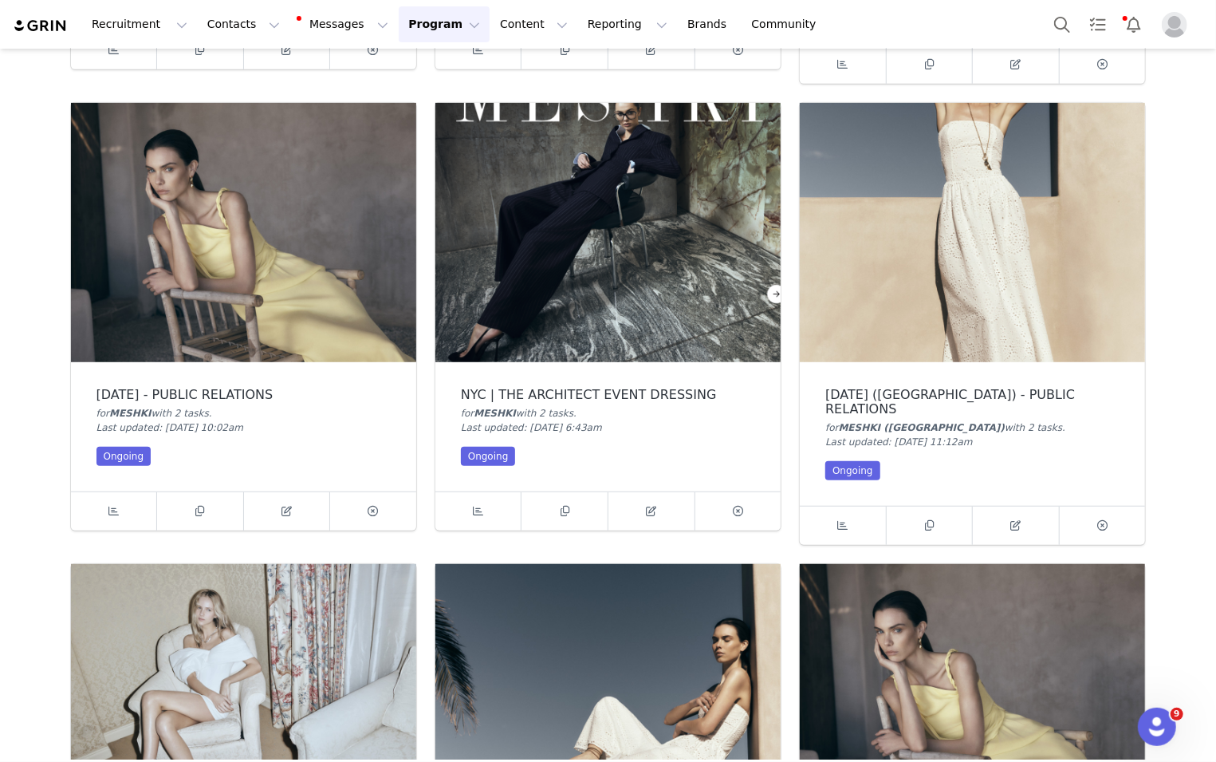
scroll to position [715, 0]
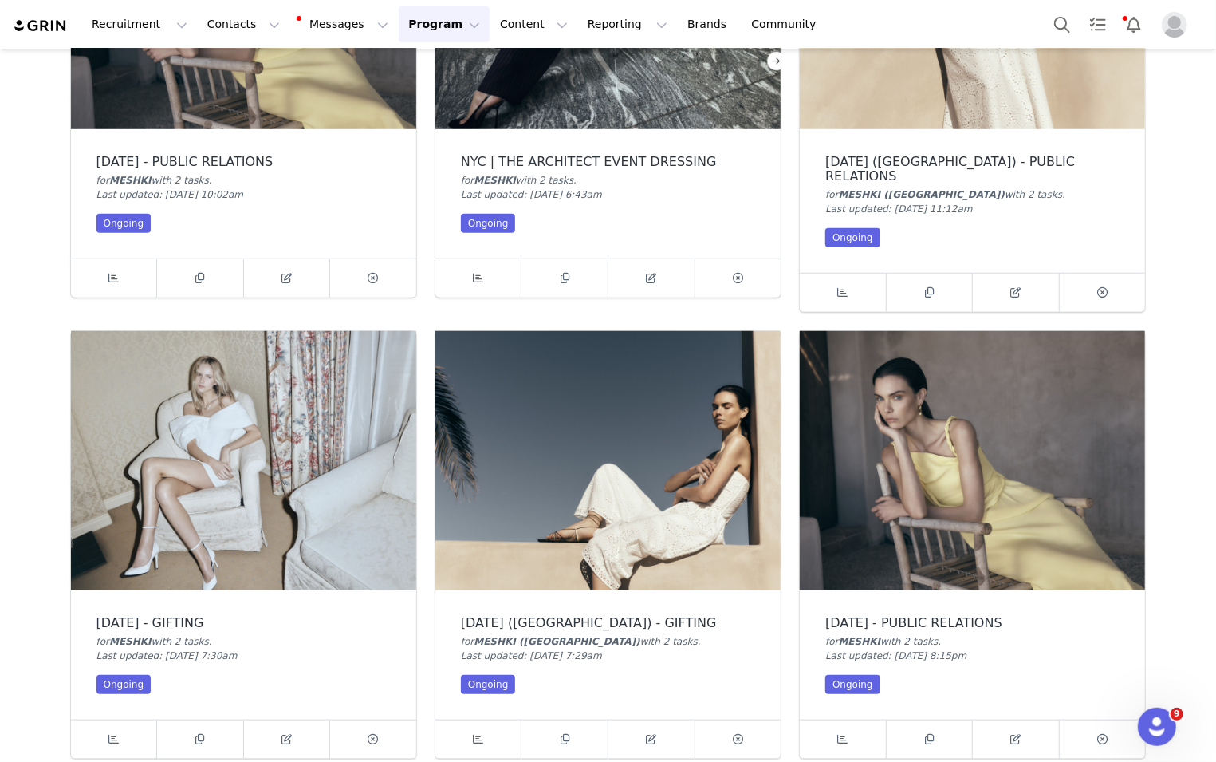
click at [309, 418] on img at bounding box center [243, 460] width 345 height 259
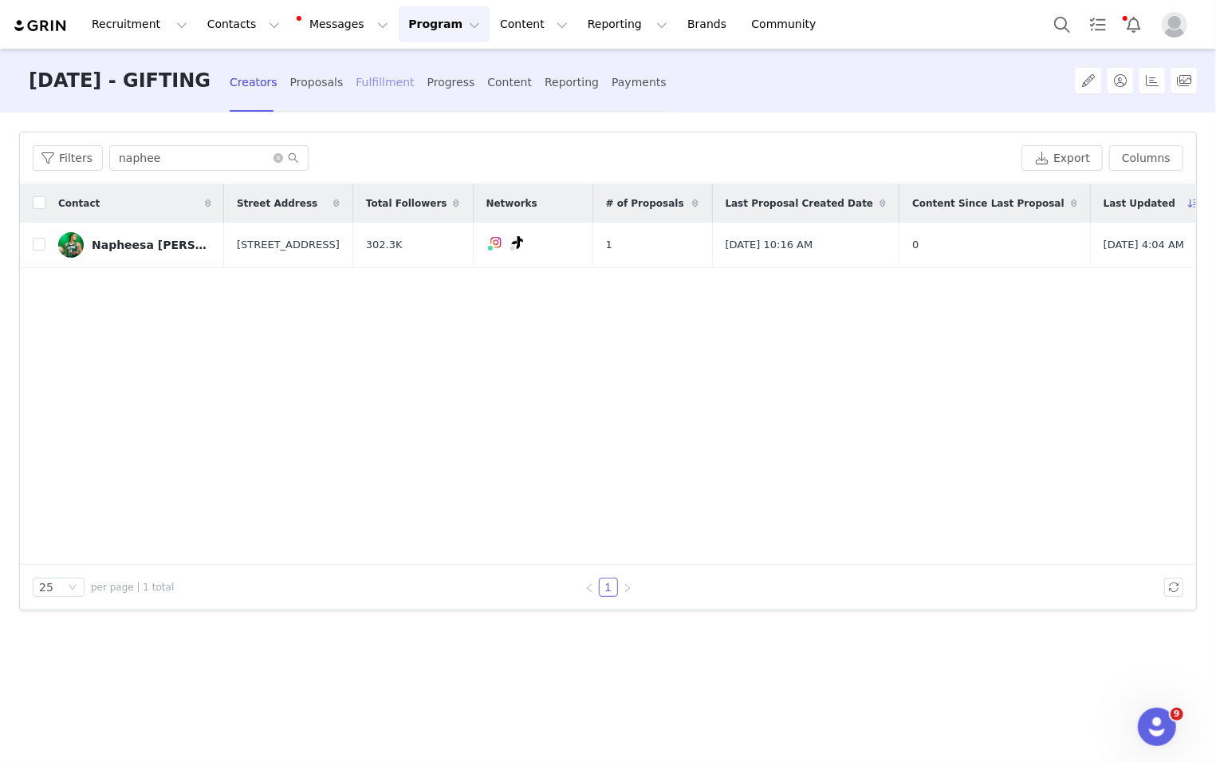
click at [388, 94] on div "Fulfillment" at bounding box center [385, 82] width 58 height 42
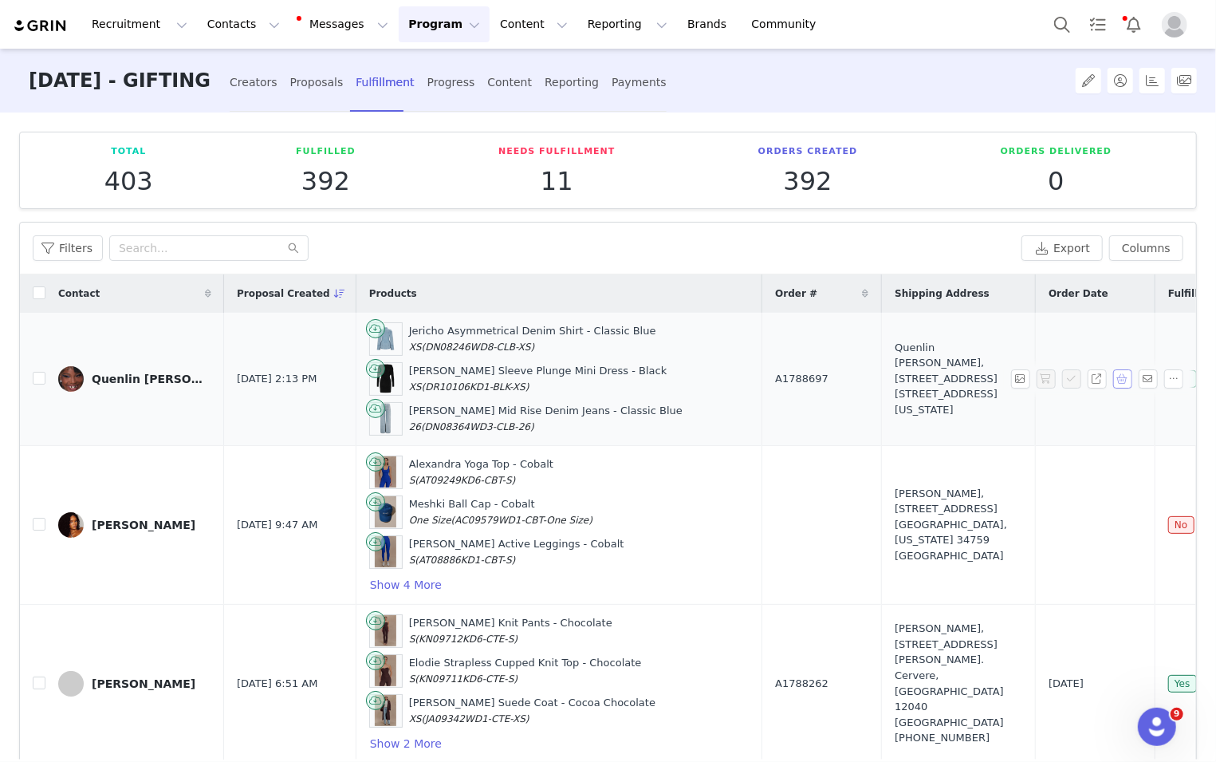
click at [813, 377] on button "button" at bounding box center [1122, 378] width 19 height 19
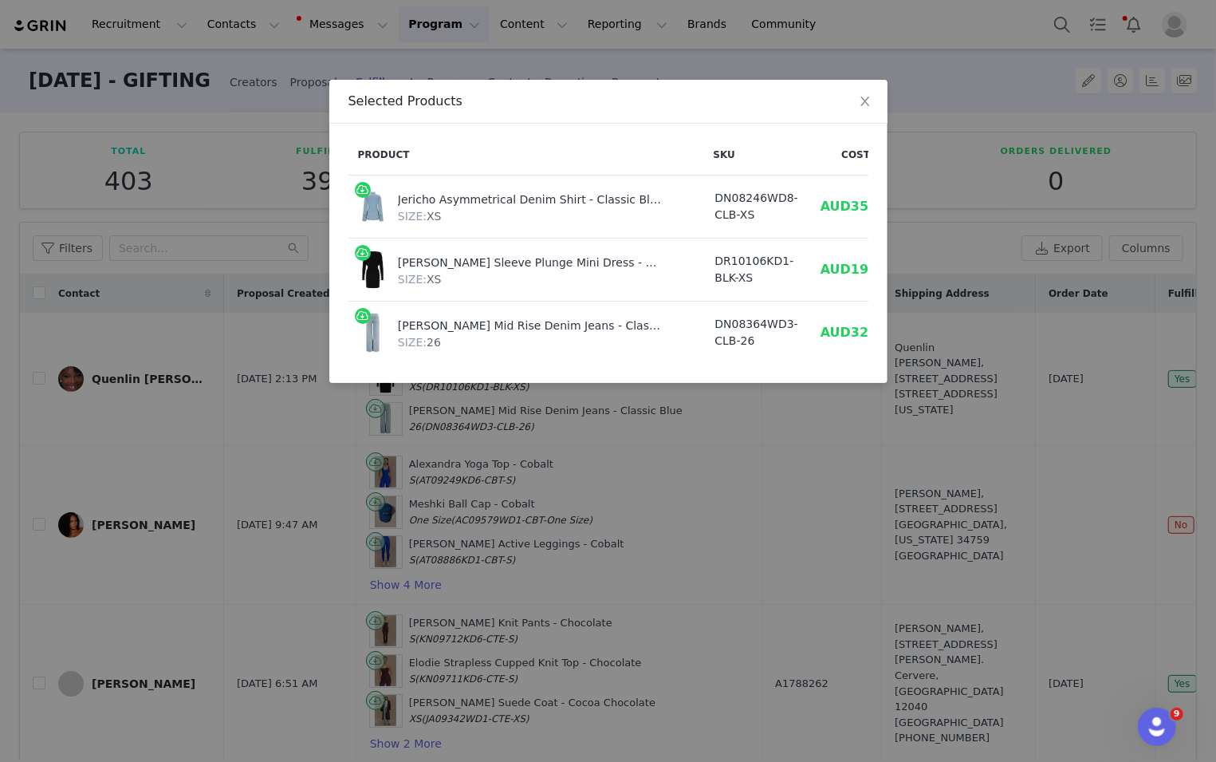
scroll to position [0, 75]
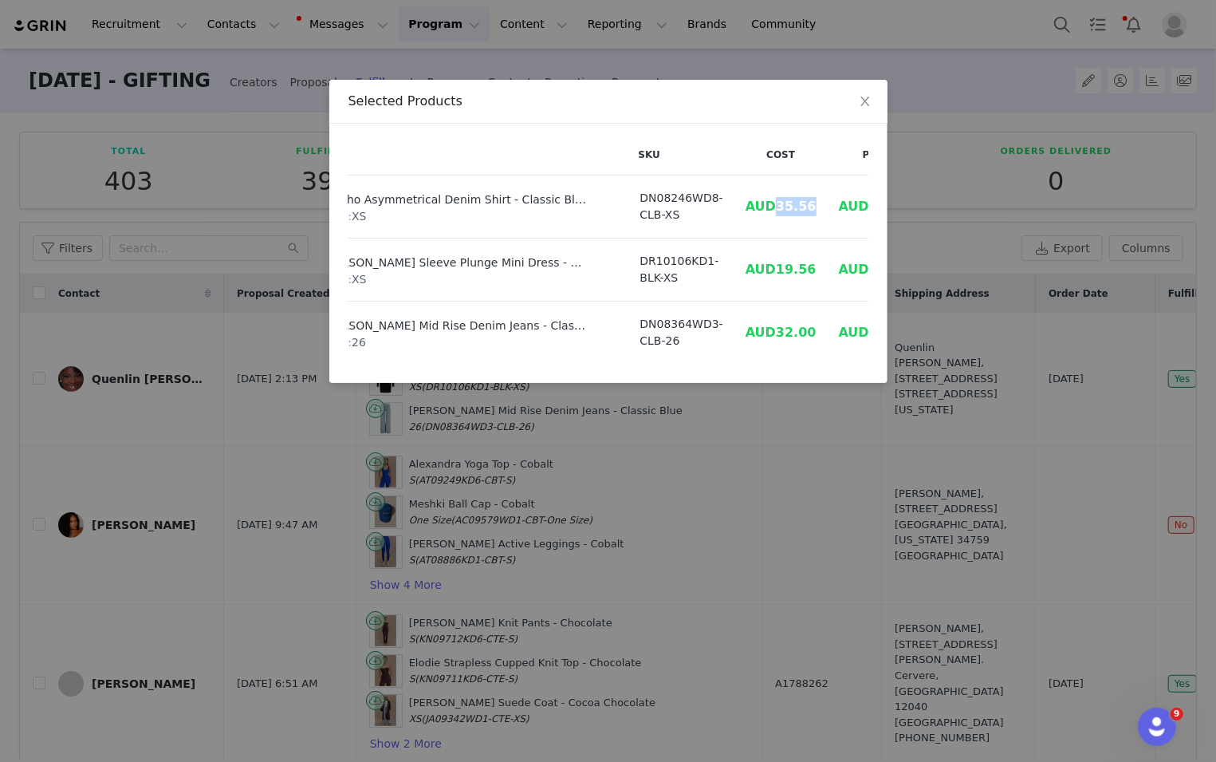
drag, startPoint x: 726, startPoint y: 206, endPoint x: 761, endPoint y: 206, distance: 35.1
click at [762, 206] on td "AUD35.56" at bounding box center [780, 206] width 93 height 63
copy span "35.56"
click at [762, 453] on div "Selected Products Product SKU Cost Price Jericho Asymmetrical Denim Shirt - Cla…" at bounding box center [608, 381] width 1216 height 762
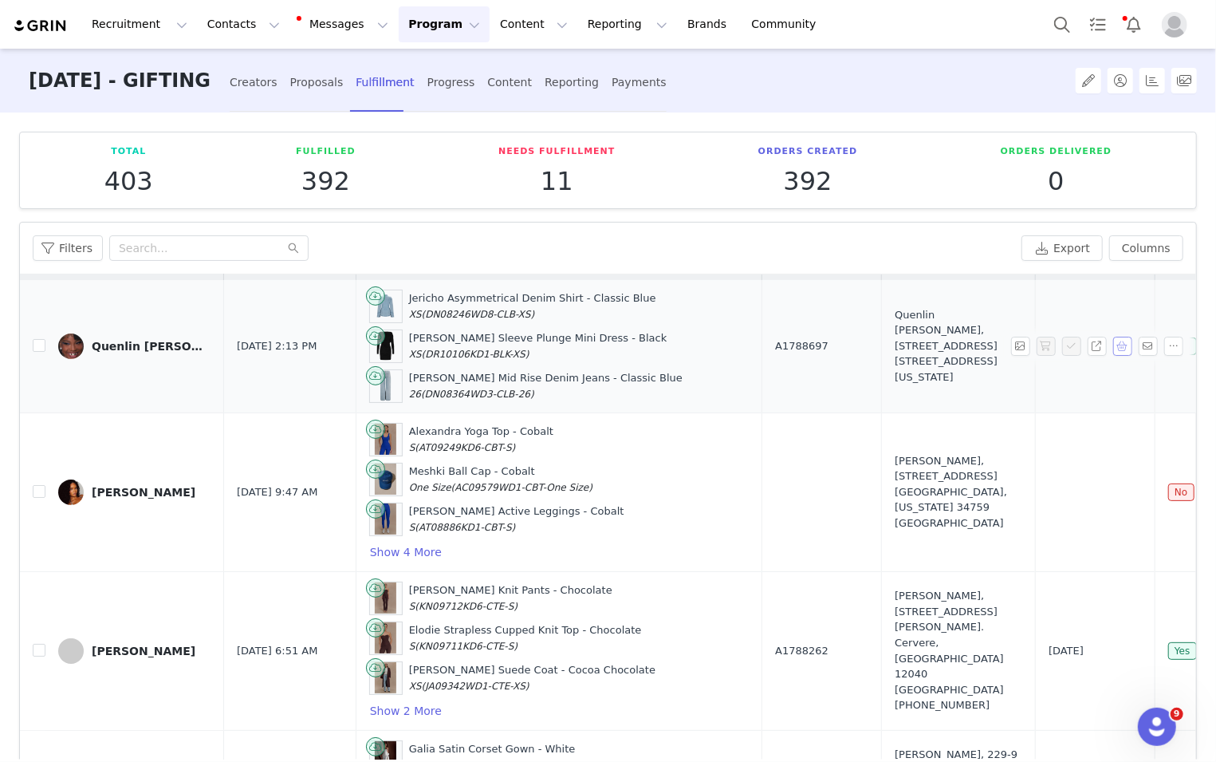
scroll to position [86, 0]
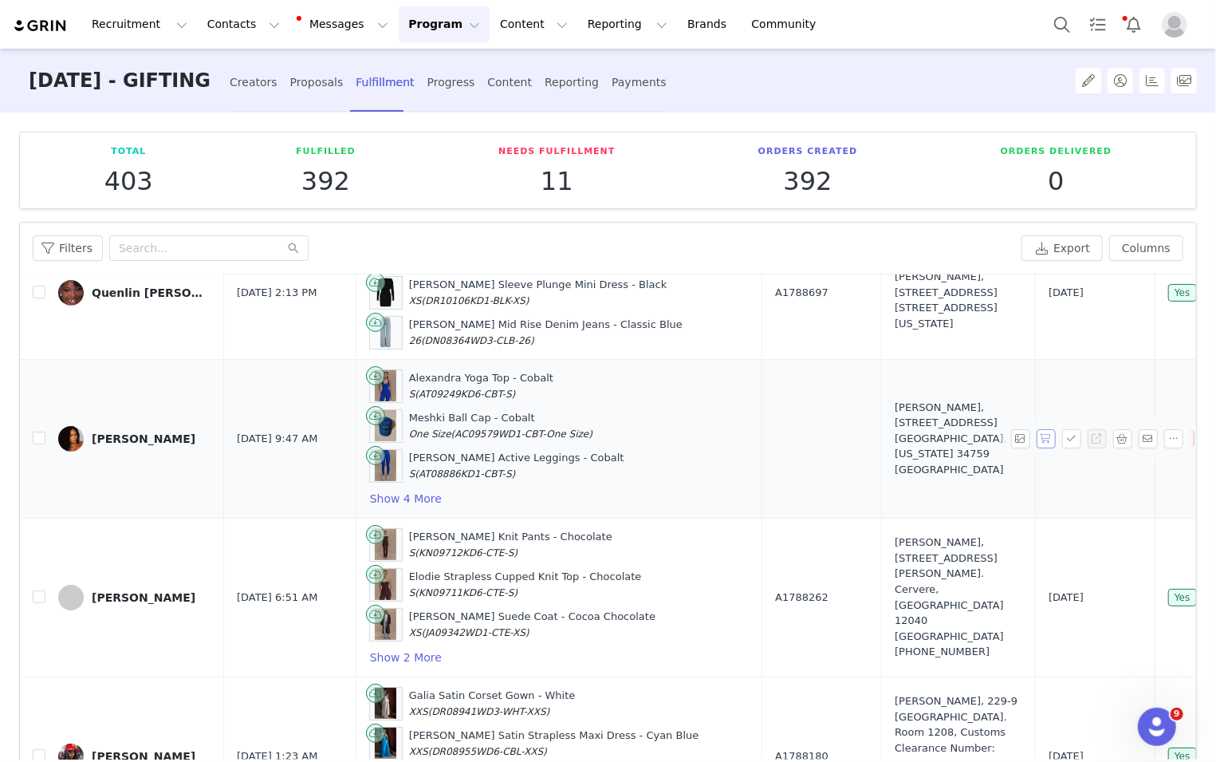
click at [813, 433] on button "button" at bounding box center [1046, 438] width 19 height 19
click at [813, 434] on div at bounding box center [1100, 438] width 179 height 19
click at [813, 434] on button "button" at bounding box center [1071, 438] width 19 height 19
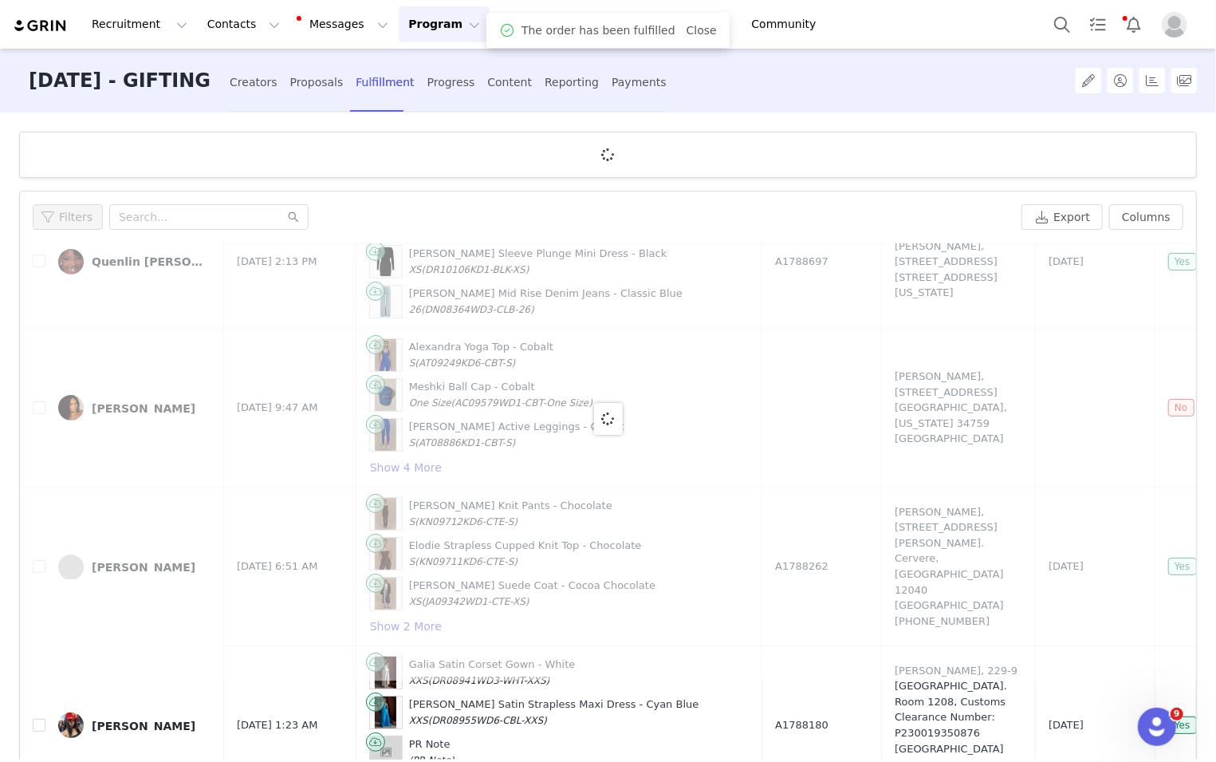
scroll to position [0, 0]
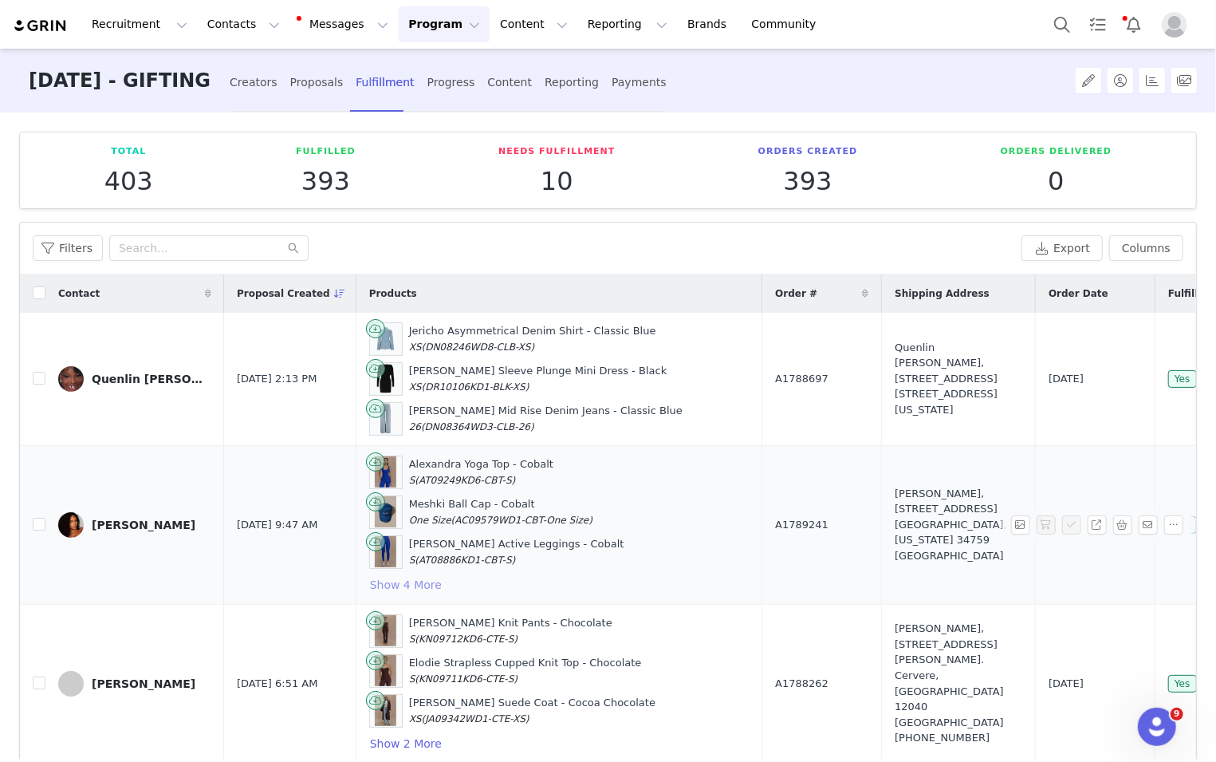
click at [412, 575] on button "Show 4 More" at bounding box center [405, 584] width 73 height 19
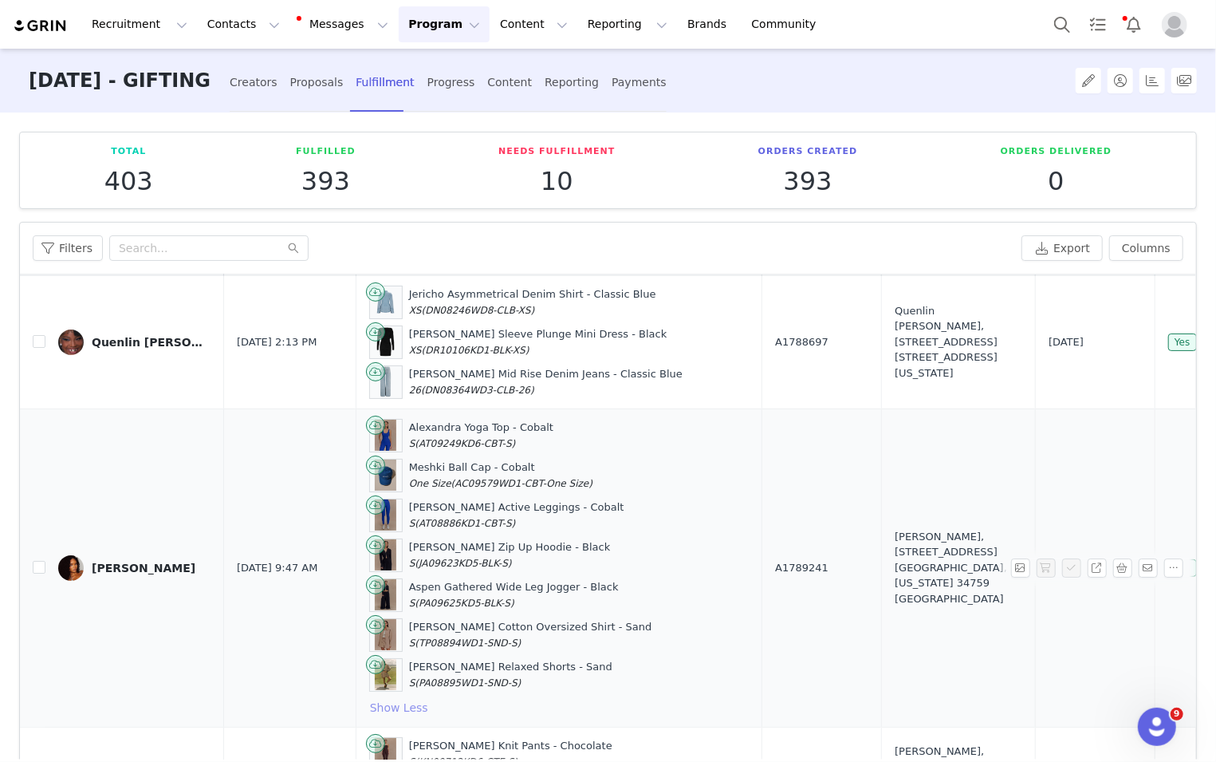
scroll to position [42, 0]
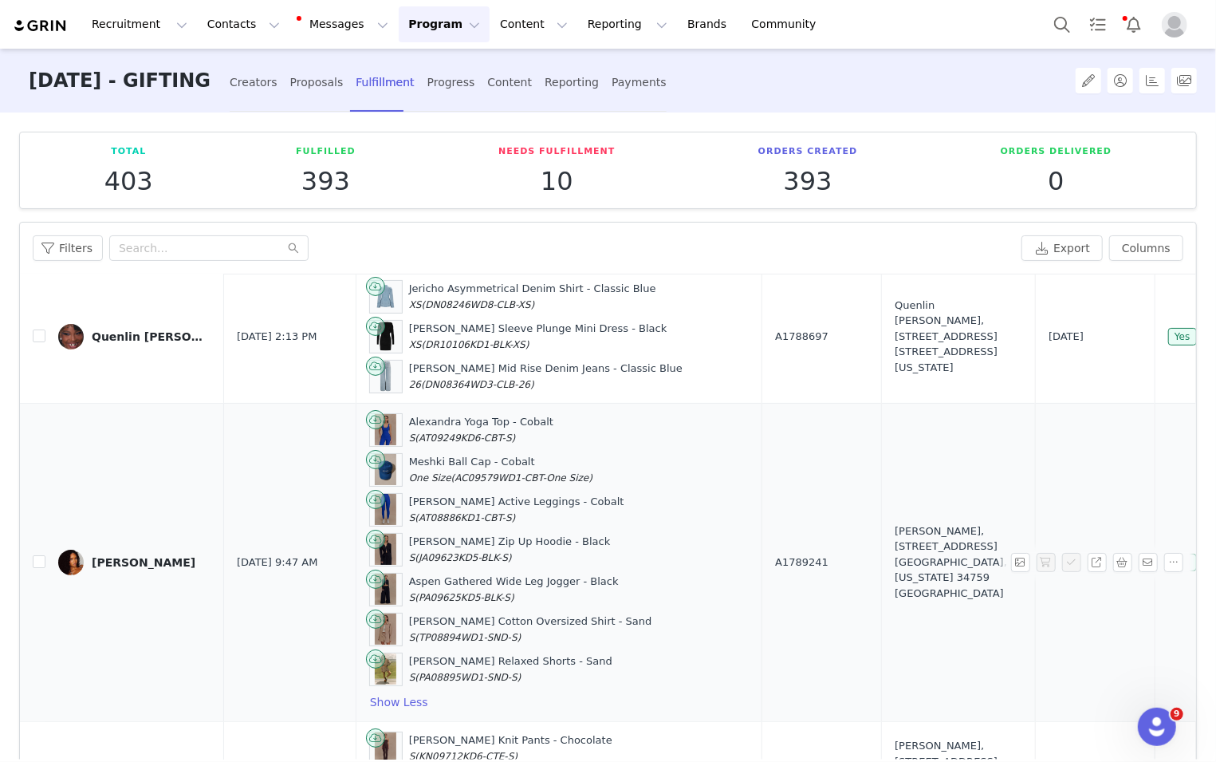
click at [775, 555] on span "A1789241" at bounding box center [801, 562] width 53 height 16
drag, startPoint x: 681, startPoint y: 555, endPoint x: 836, endPoint y: 589, distance: 158.3
click at [813, 589] on tr "Nydiah Soto Sep 1, 2025 9:47 AM Alexandra Yoga Top - Cobalt S (AT09249KD6-CBT-S…" at bounding box center [824, 562] width 1608 height 318
copy tr "A1789241 Nydiah Soto, 170 Redwing Ct. Kissimmee, Florida 34759 United States"
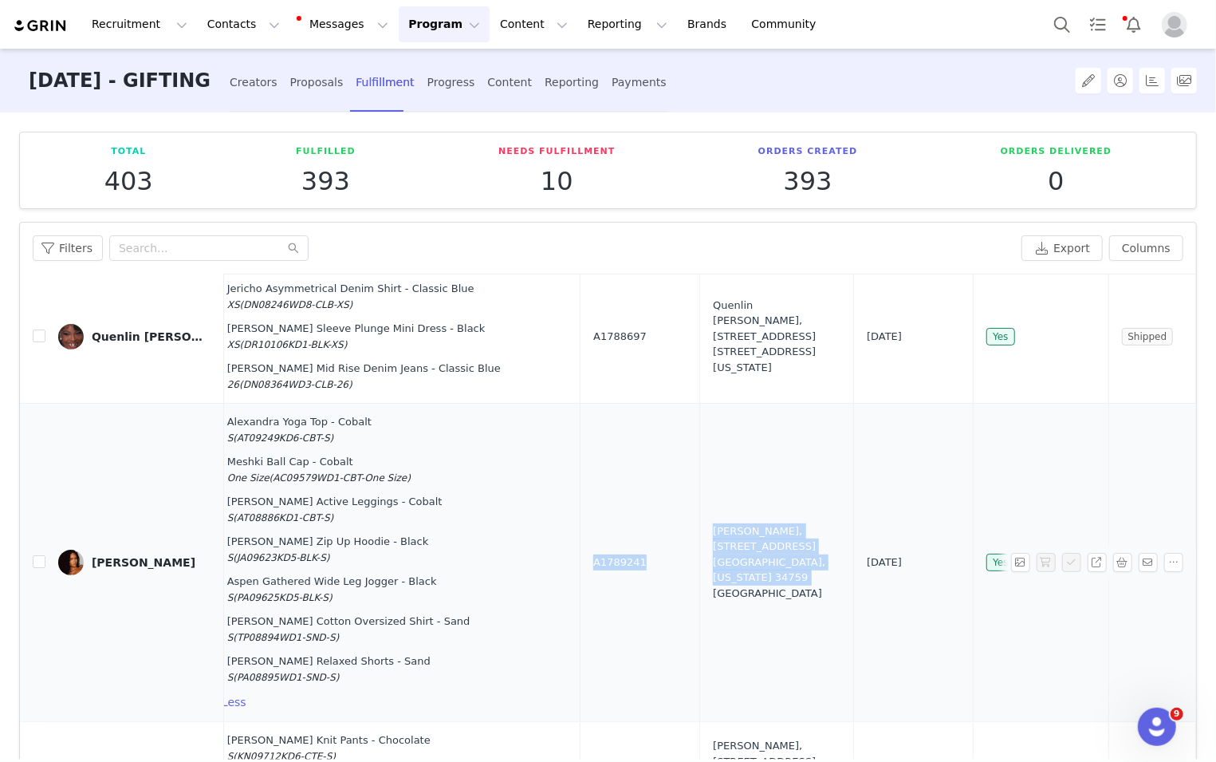
scroll to position [42, 217]
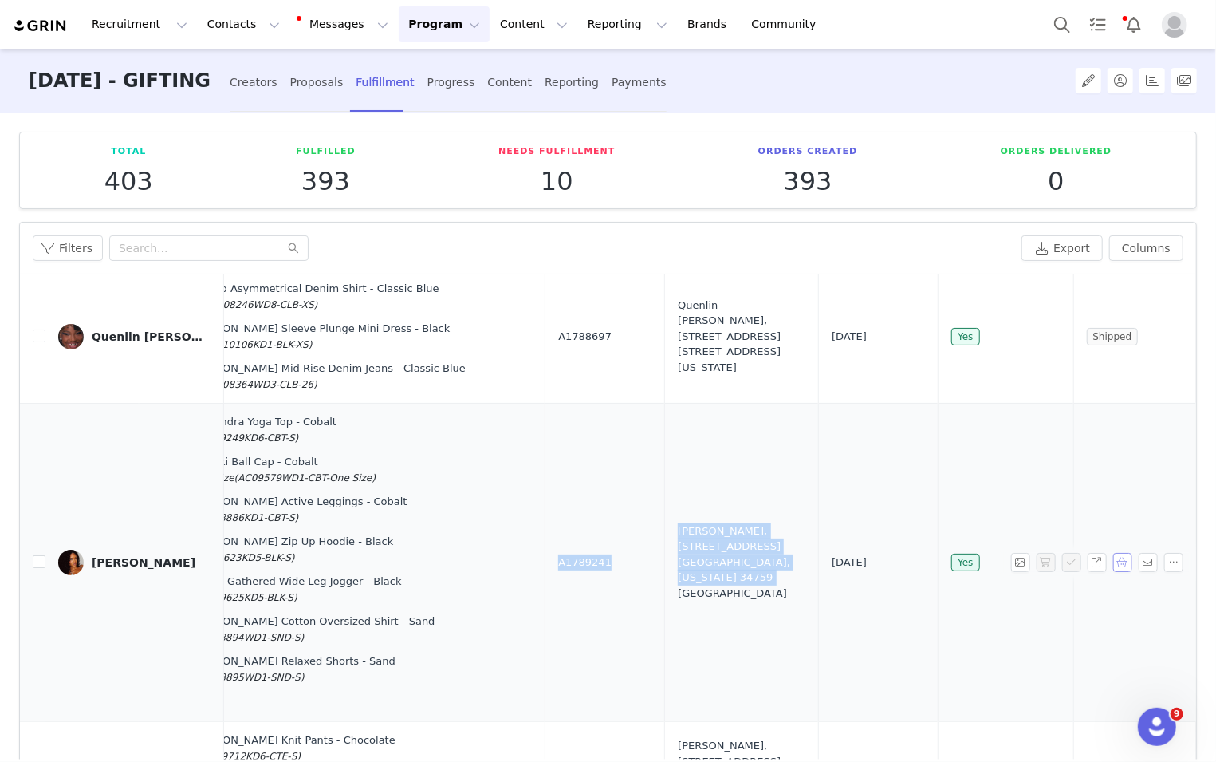
click at [813, 553] on button "button" at bounding box center [1122, 562] width 19 height 19
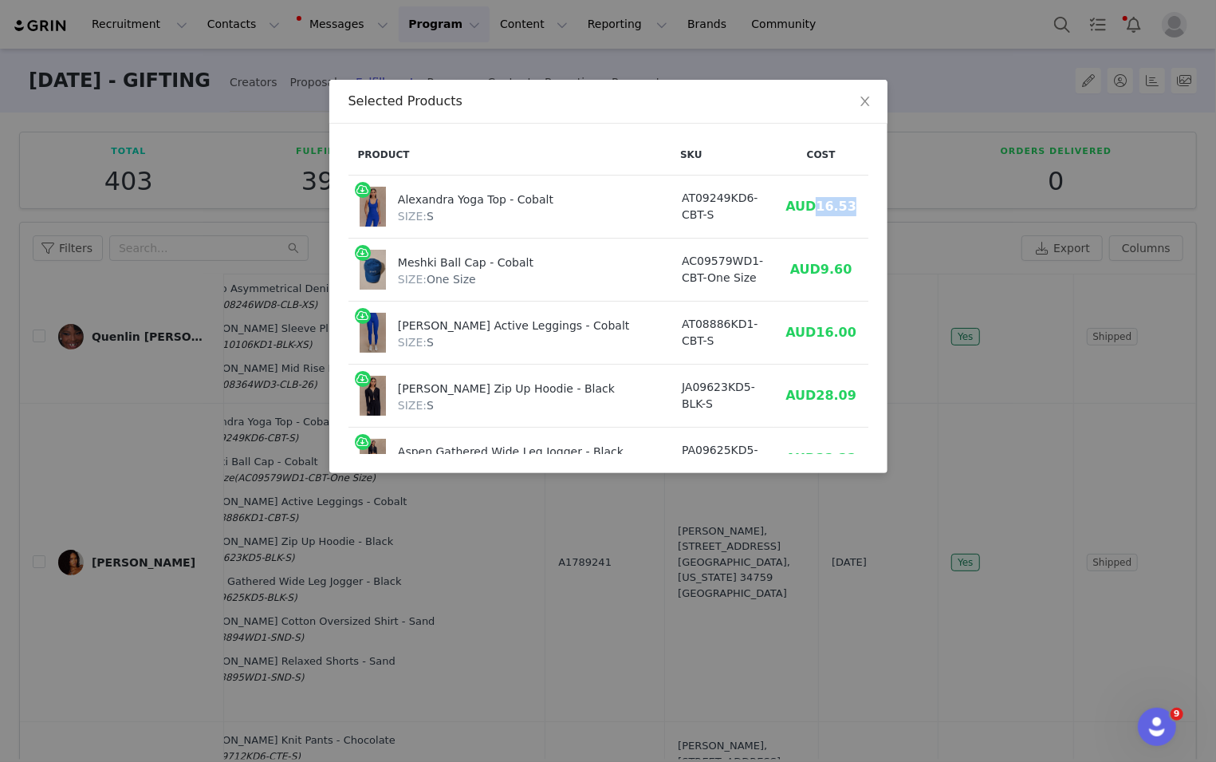
drag, startPoint x: 762, startPoint y: 203, endPoint x: 814, endPoint y: 203, distance: 51.8
click at [813, 203] on tr "Alexandra Yoga Top - Cobalt SIZE: S AT09249KD6-CBT-S AUD16.53 AUD50.00" at bounding box center [658, 206] width 621 height 63
copy span "16.53"
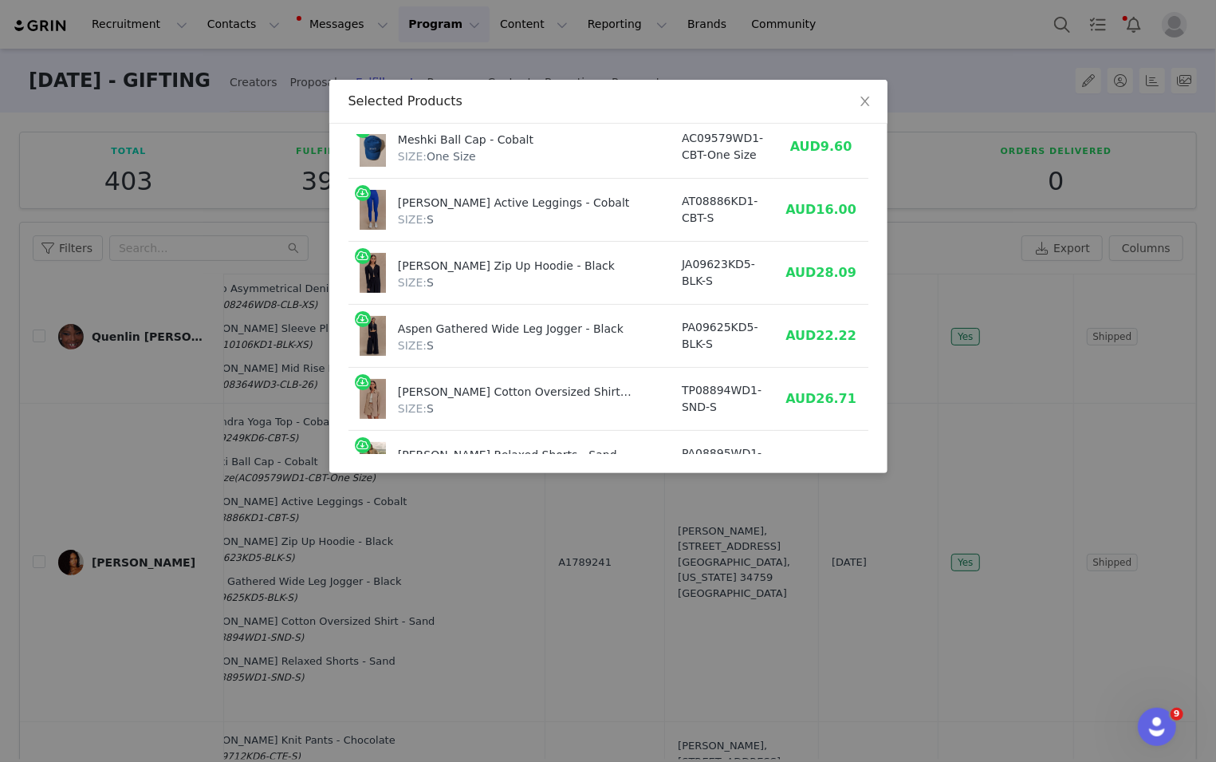
scroll to position [137, 0]
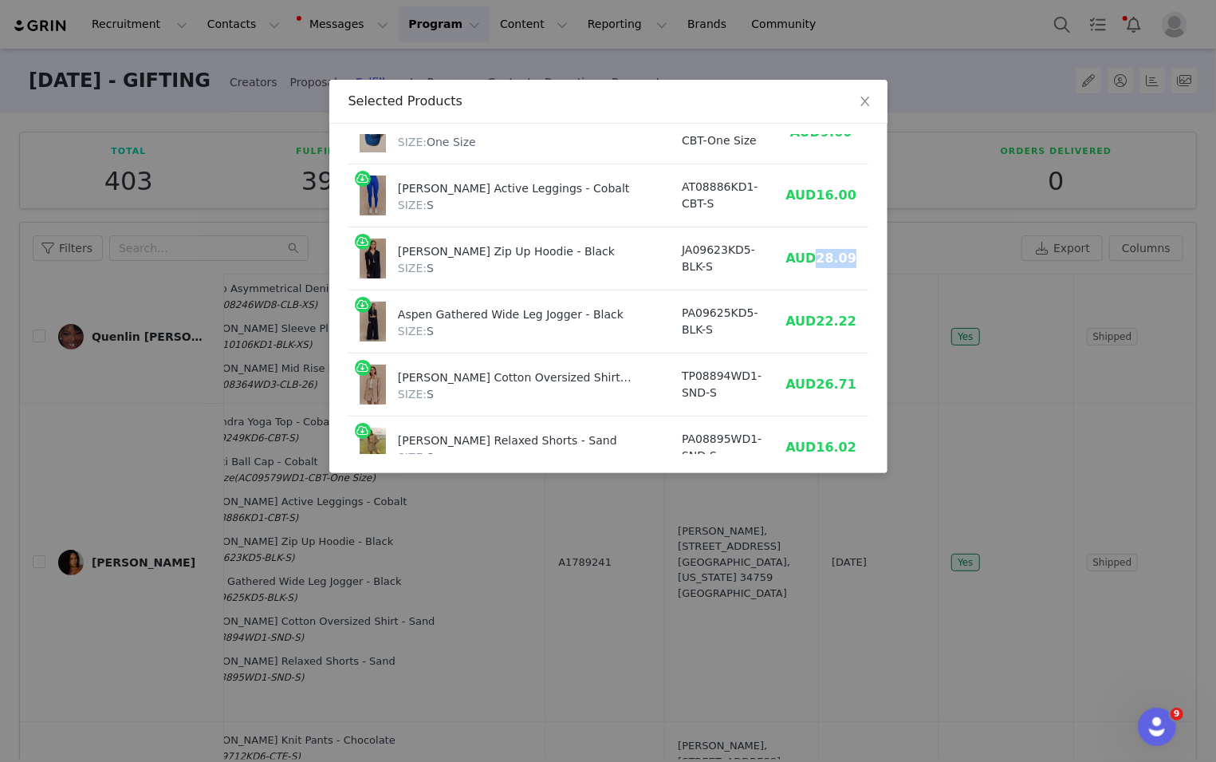
drag, startPoint x: 763, startPoint y: 257, endPoint x: 803, endPoint y: 257, distance: 39.9
click at [803, 257] on td "AUD28.09" at bounding box center [820, 258] width 93 height 63
copy span "28.09"
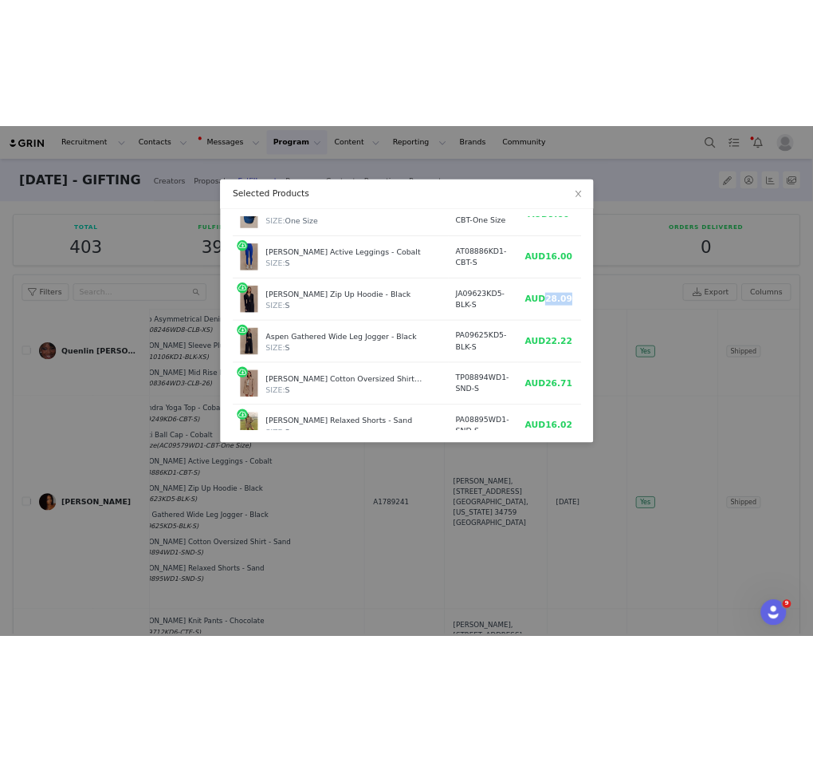
scroll to position [159, 0]
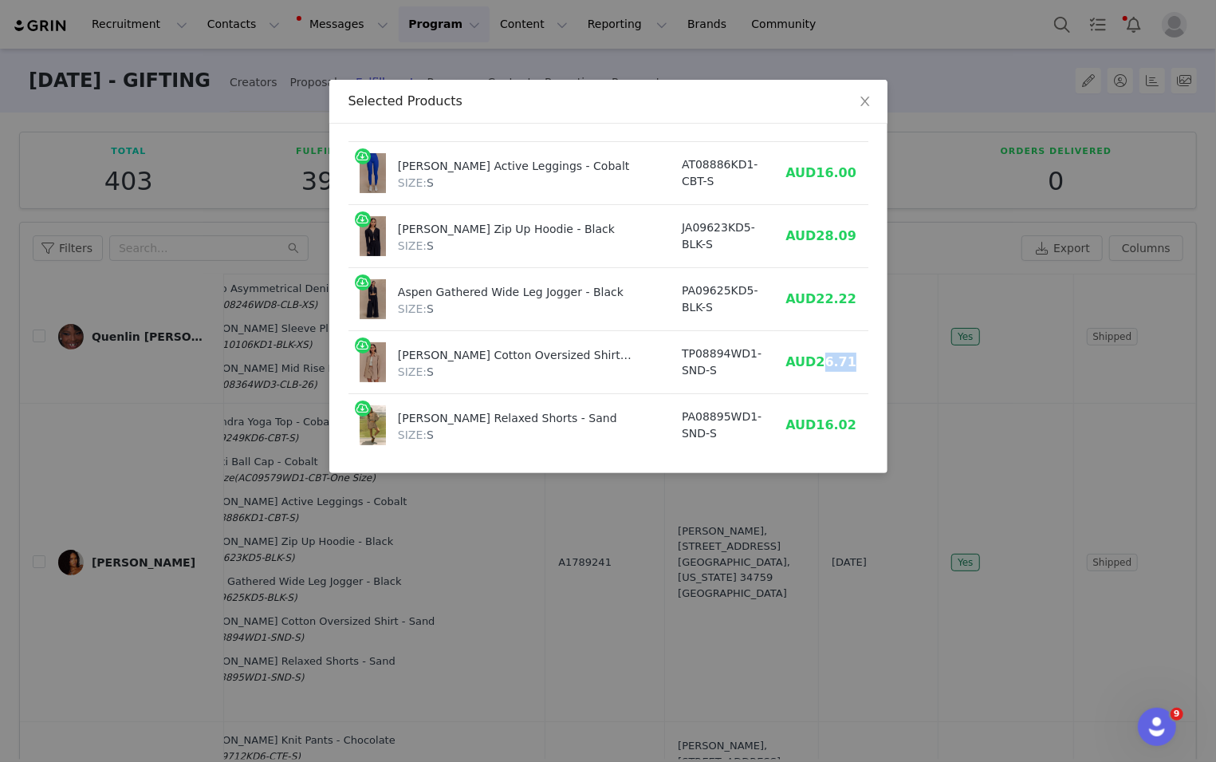
drag, startPoint x: 768, startPoint y: 357, endPoint x: 803, endPoint y: 357, distance: 35.1
click at [803, 357] on td "AUD26.71" at bounding box center [820, 362] width 93 height 63
click at [786, 360] on span "AUD26.71" at bounding box center [821, 361] width 71 height 15
drag, startPoint x: 765, startPoint y: 360, endPoint x: 814, endPoint y: 360, distance: 49.4
click at [813, 360] on tr "Campbell Cotton Oversized Shirt - Sand SIZE: S TP08894WD1-SND-S AUD26.71 AUD105…" at bounding box center [658, 362] width 621 height 63
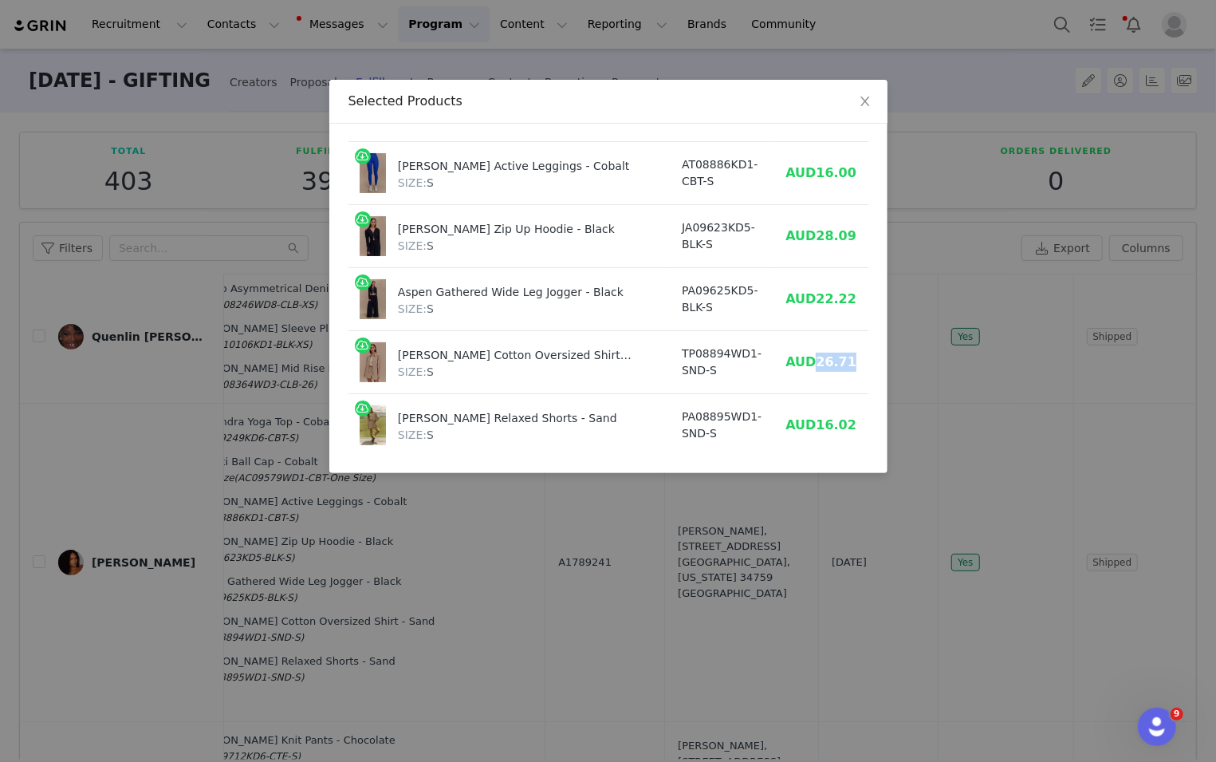
copy span "26.71"
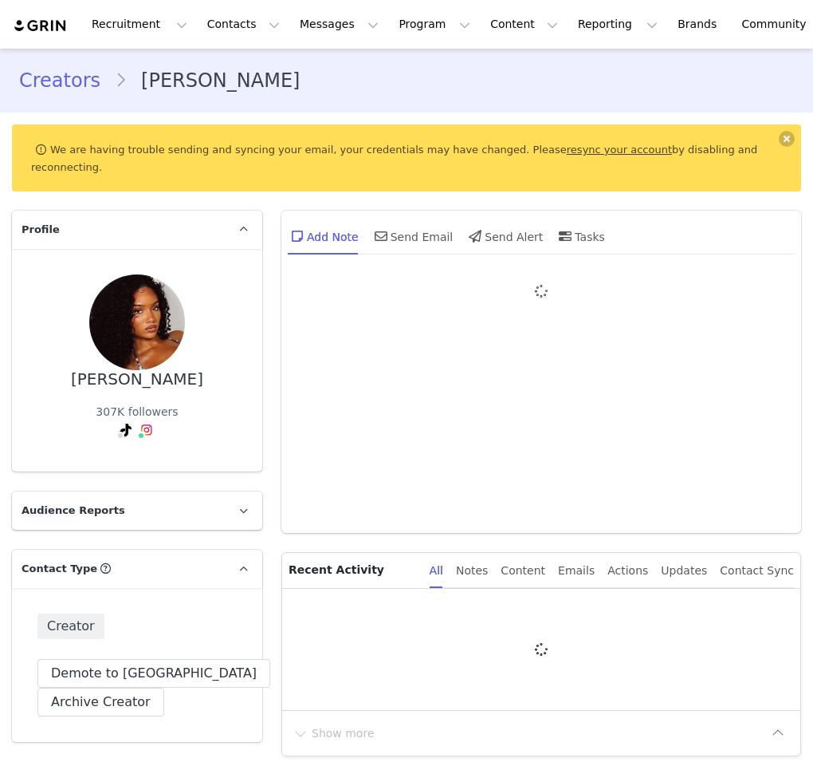
type input "+1 ([GEOGRAPHIC_DATA])"
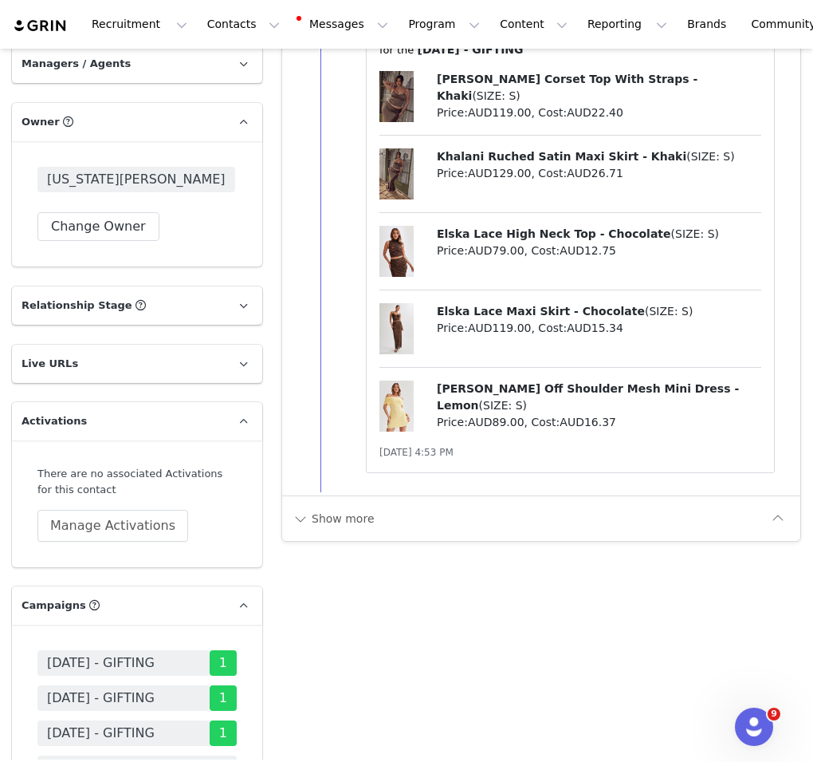
scroll to position [2916, 0]
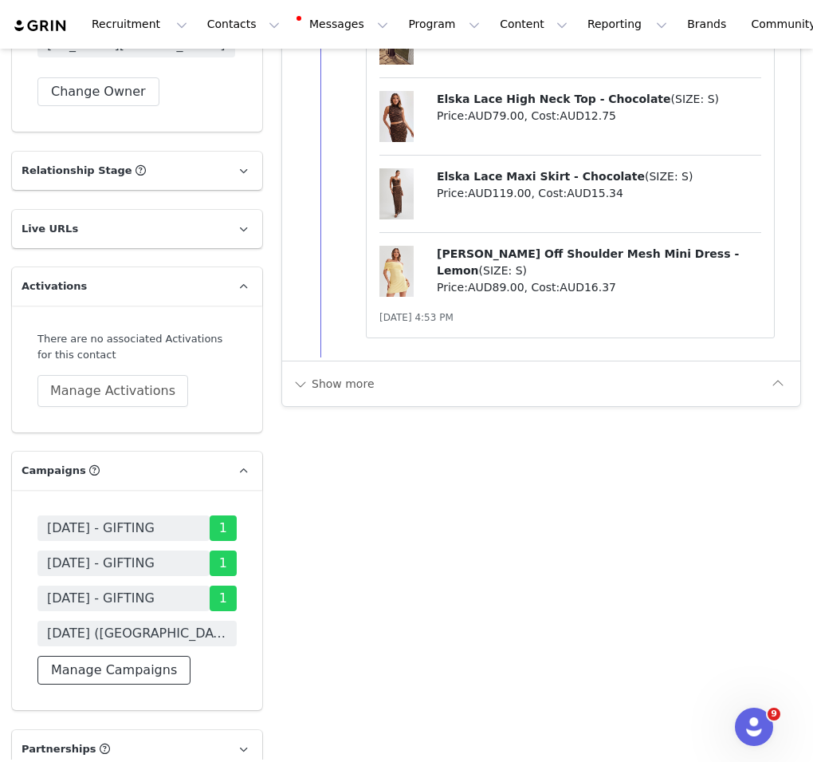
click at [128, 656] on button "Manage Campaigns" at bounding box center [113, 670] width 153 height 29
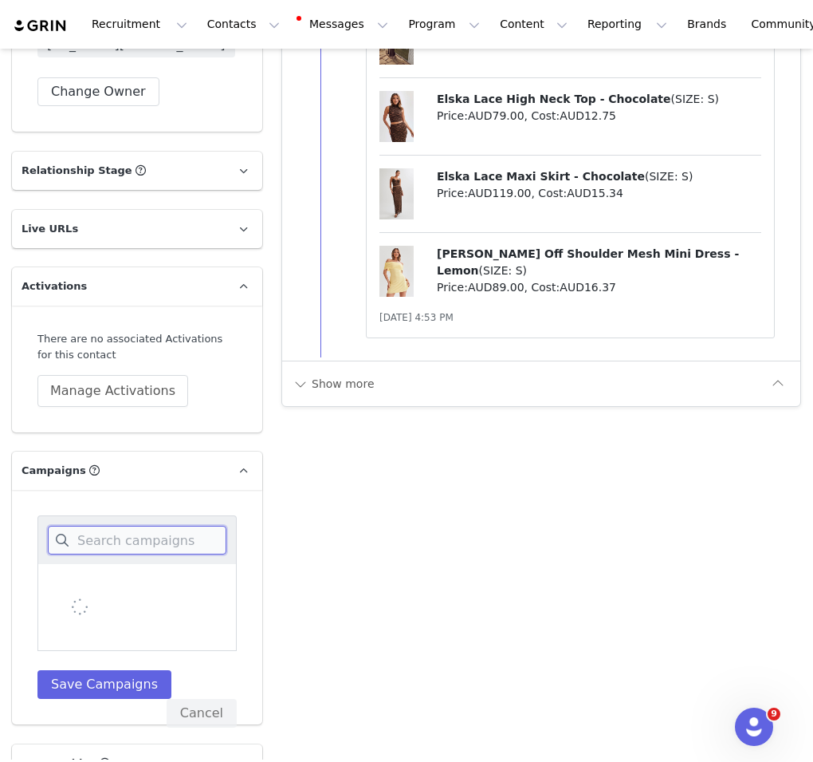
click at [149, 526] on input at bounding box center [137, 540] width 179 height 29
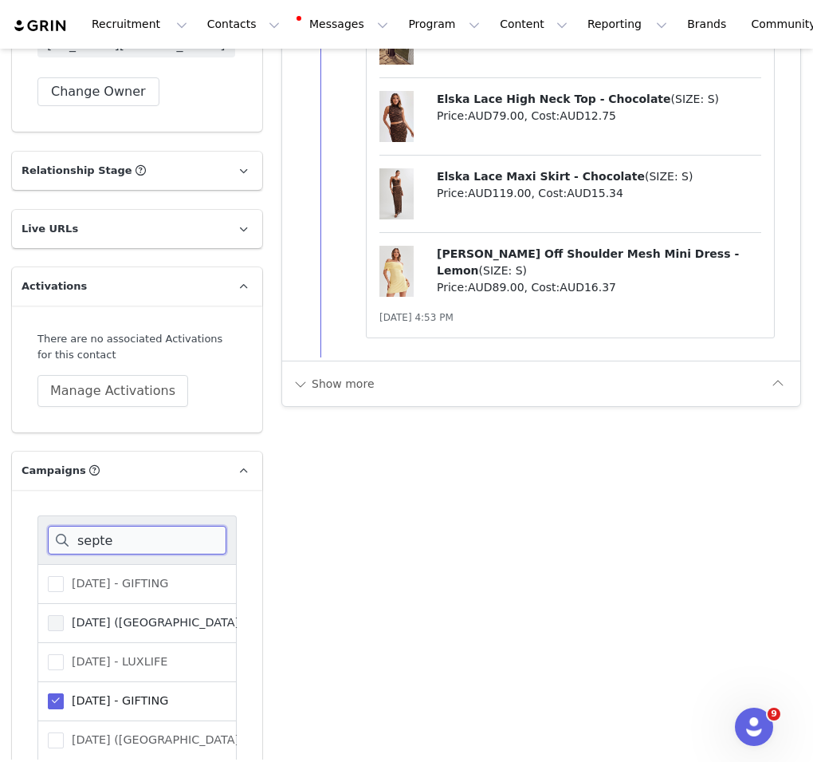
type input "septe"
click at [166, 613] on label "[DATE] ([GEOGRAPHIC_DATA]) - PUBLIC RELATIONS" at bounding box center [206, 622] width 316 height 19
click at [64, 615] on input "[DATE] ([GEOGRAPHIC_DATA]) - PUBLIC RELATIONS" at bounding box center [64, 615] width 0 height 0
click at [159, 604] on div "[DATE] ([GEOGRAPHIC_DATA]) - PUBLIC RELATIONS" at bounding box center [136, 623] width 199 height 39
click at [160, 613] on label "[DATE] ([GEOGRAPHIC_DATA]) - PUBLIC RELATIONS" at bounding box center [206, 622] width 316 height 19
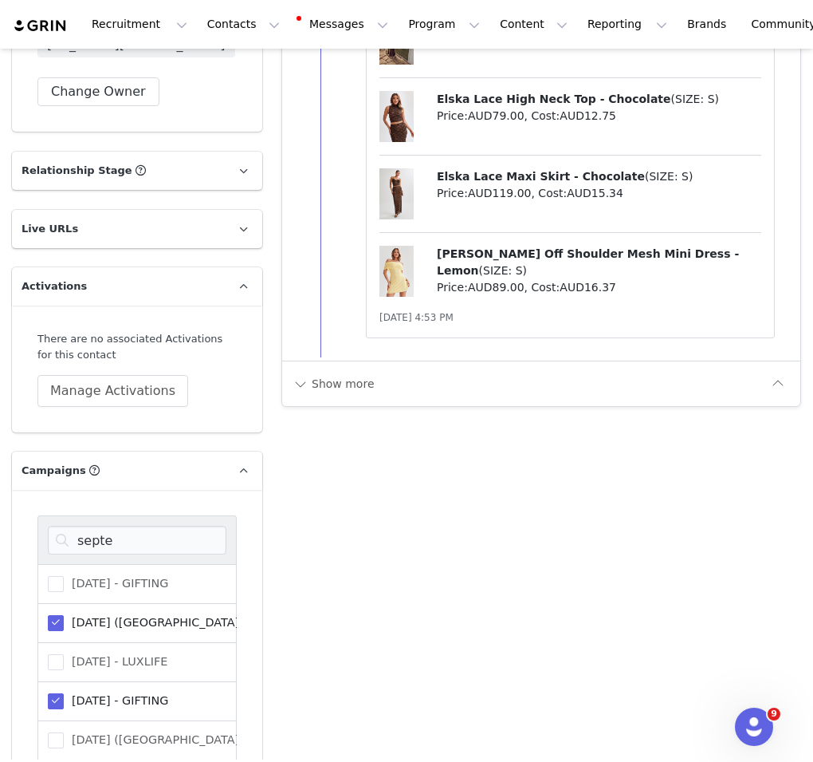
click at [64, 615] on input "[DATE] ([GEOGRAPHIC_DATA]) - PUBLIC RELATIONS" at bounding box center [64, 615] width 0 height 0
click at [152, 730] on label "[DATE] ([GEOGRAPHIC_DATA]) - GIFTING" at bounding box center [175, 739] width 254 height 19
click at [64, 732] on input "[DATE] ([GEOGRAPHIC_DATA]) - GIFTING" at bounding box center [64, 732] width 0 height 0
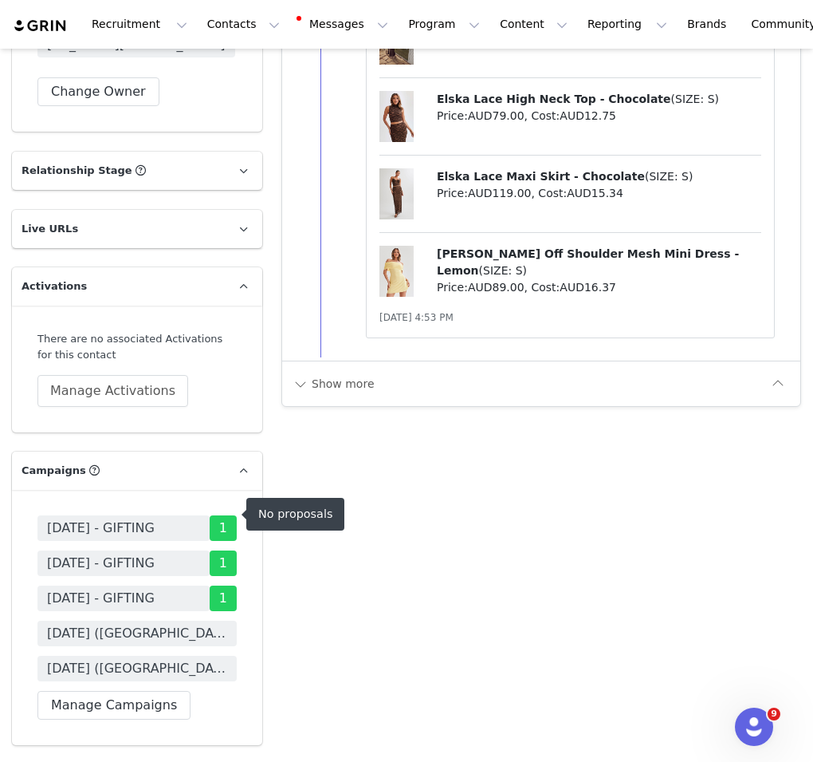
click at [179, 656] on span "[DATE] ([GEOGRAPHIC_DATA]) - GIFTING" at bounding box center [136, 669] width 199 height 26
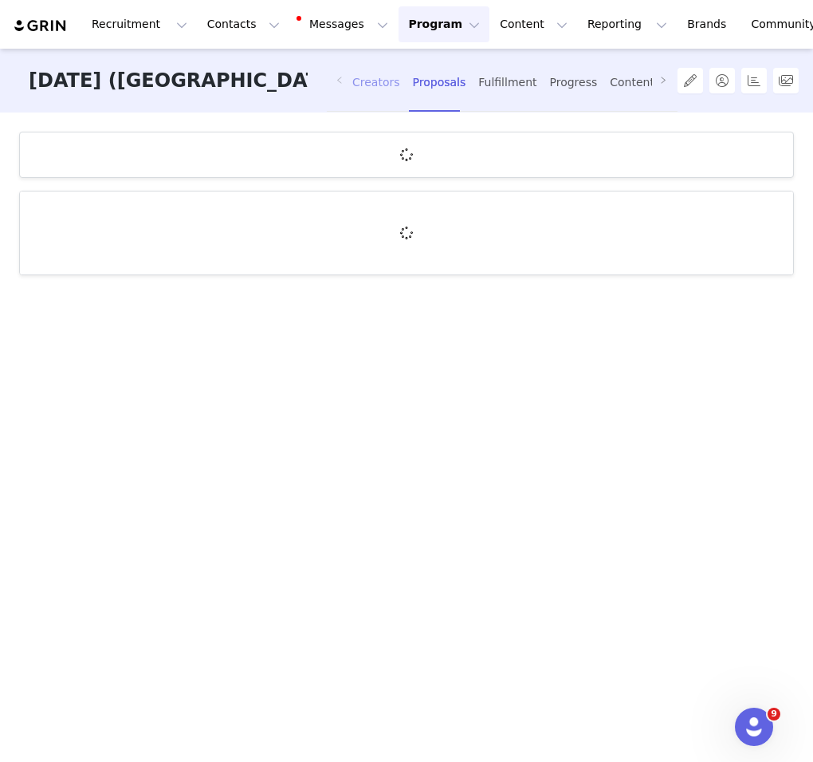
click at [352, 93] on div "Creators" at bounding box center [376, 82] width 48 height 42
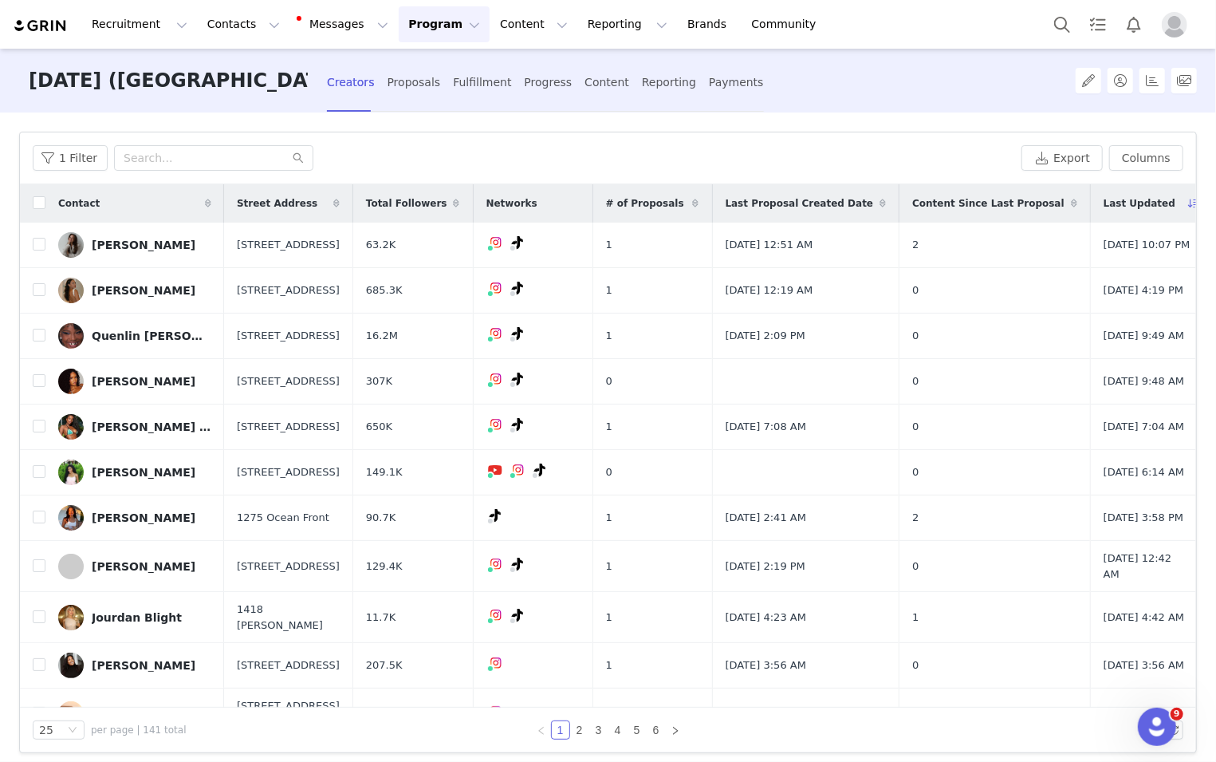
click at [180, 171] on div "1 Filter Export Columns" at bounding box center [608, 158] width 1176 height 52
click at [181, 158] on input "text" at bounding box center [213, 158] width 199 height 26
click at [43, 387] on input "checkbox" at bounding box center [39, 380] width 13 height 13
checkbox input "true"
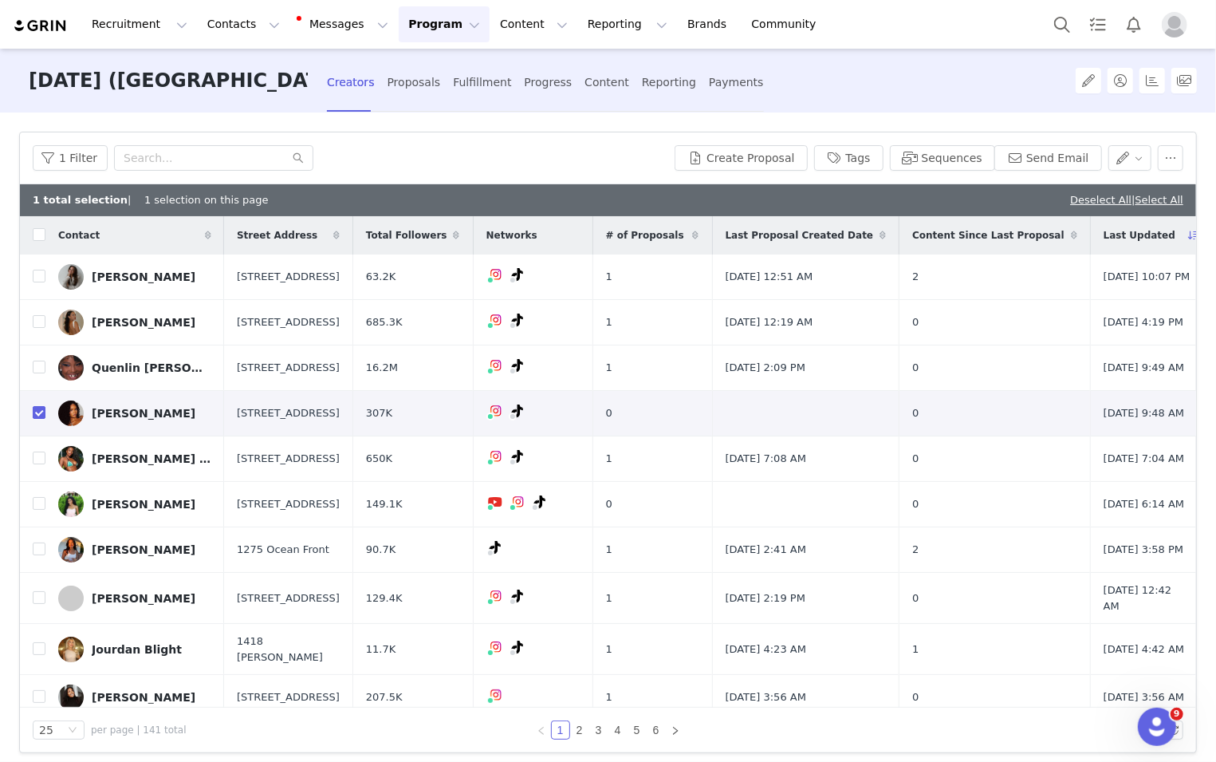
click at [784, 135] on div "1 Filter Create Proposal Tags Sequences Send Email" at bounding box center [608, 158] width 1176 height 52
click at [761, 152] on button "Create Proposal" at bounding box center [741, 158] width 132 height 26
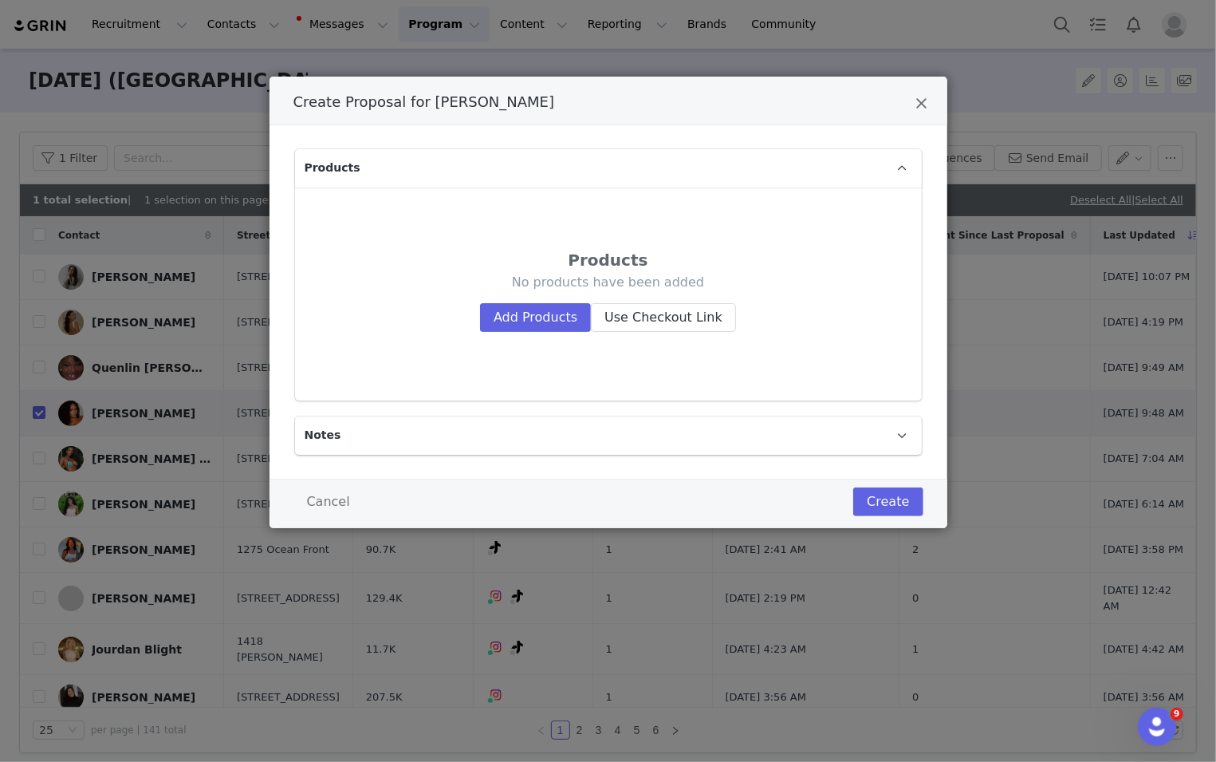
click at [565, 332] on div "Products No products have been added Add Products Use Checkout Link" at bounding box center [608, 293] width 601 height 187
click at [537, 311] on button "Add Products" at bounding box center [535, 317] width 111 height 29
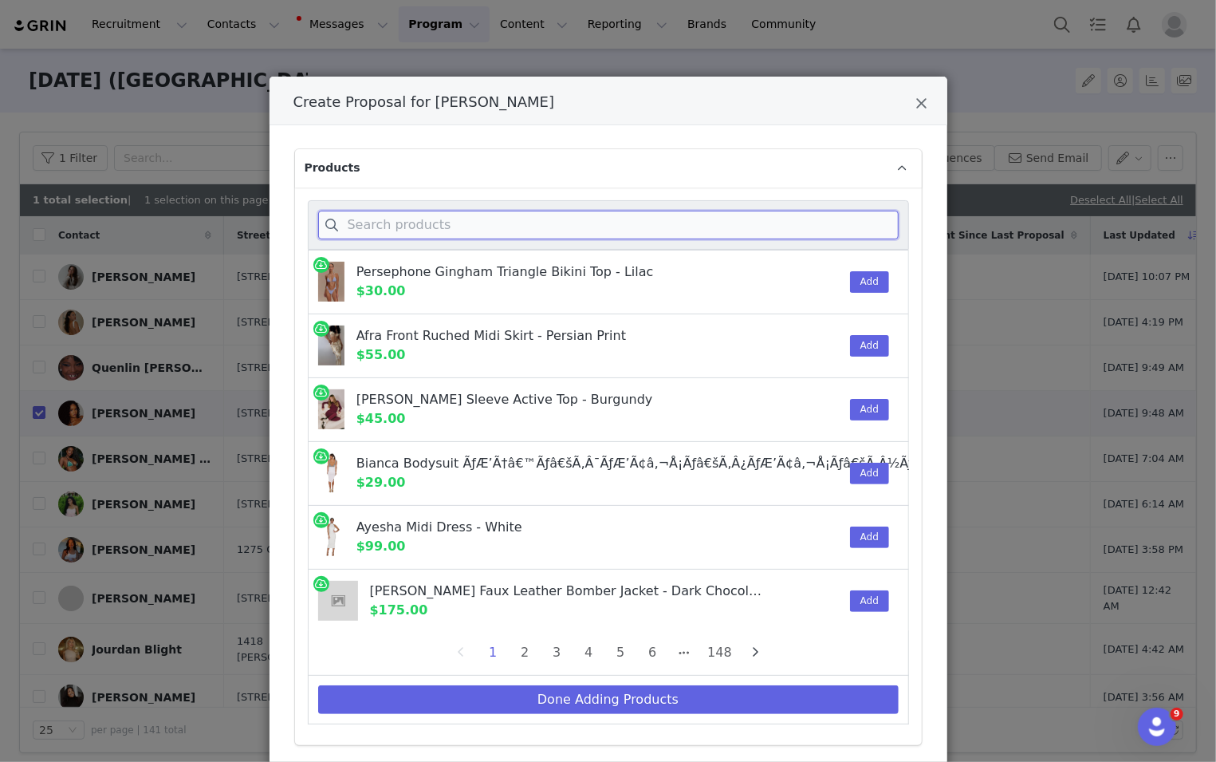
click at [536, 215] on input "Create Proposal for Nydiah Soto" at bounding box center [608, 225] width 581 height 29
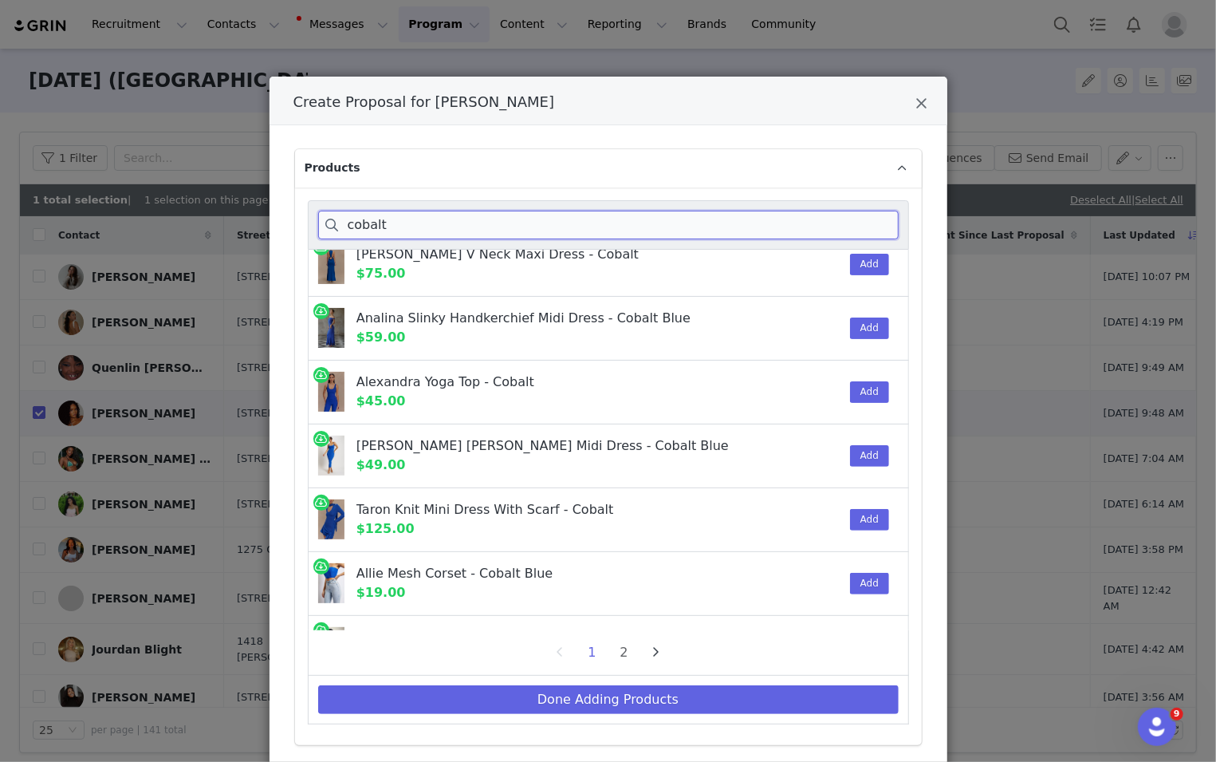
scroll to position [278, 0]
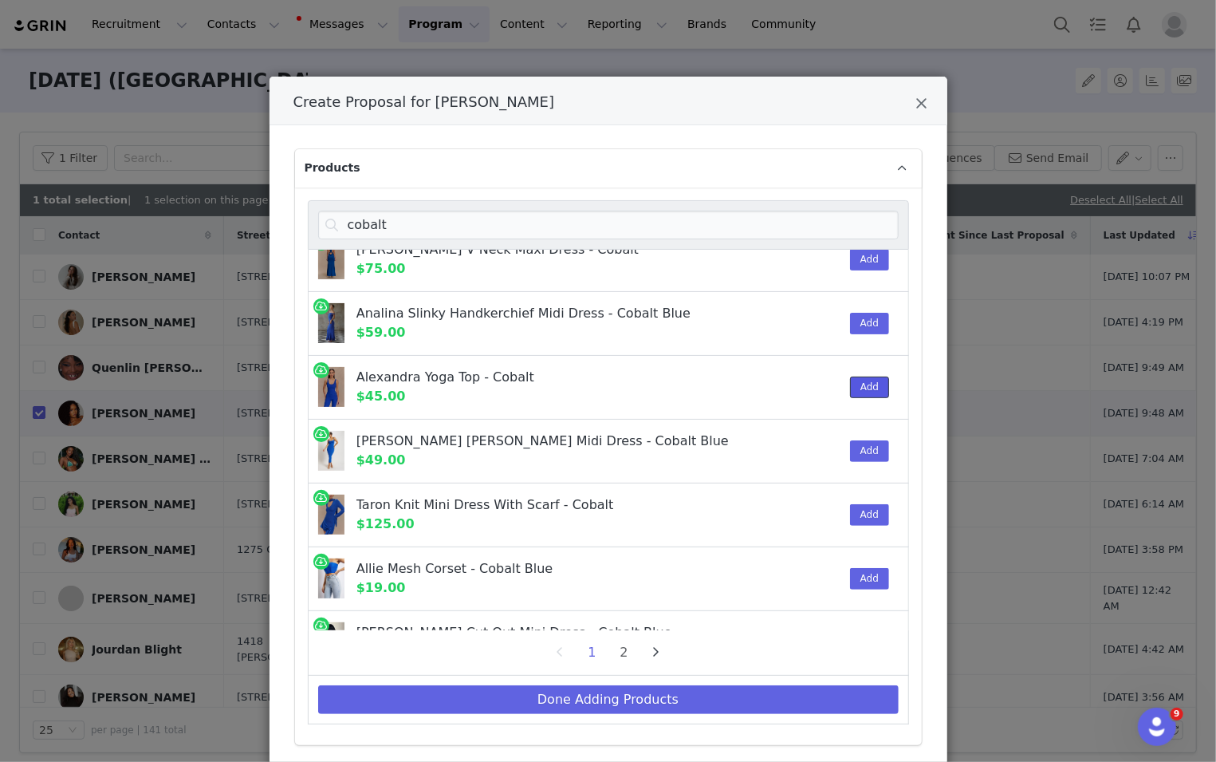
click at [813, 376] on button "Add" at bounding box center [869, 387] width 39 height 22
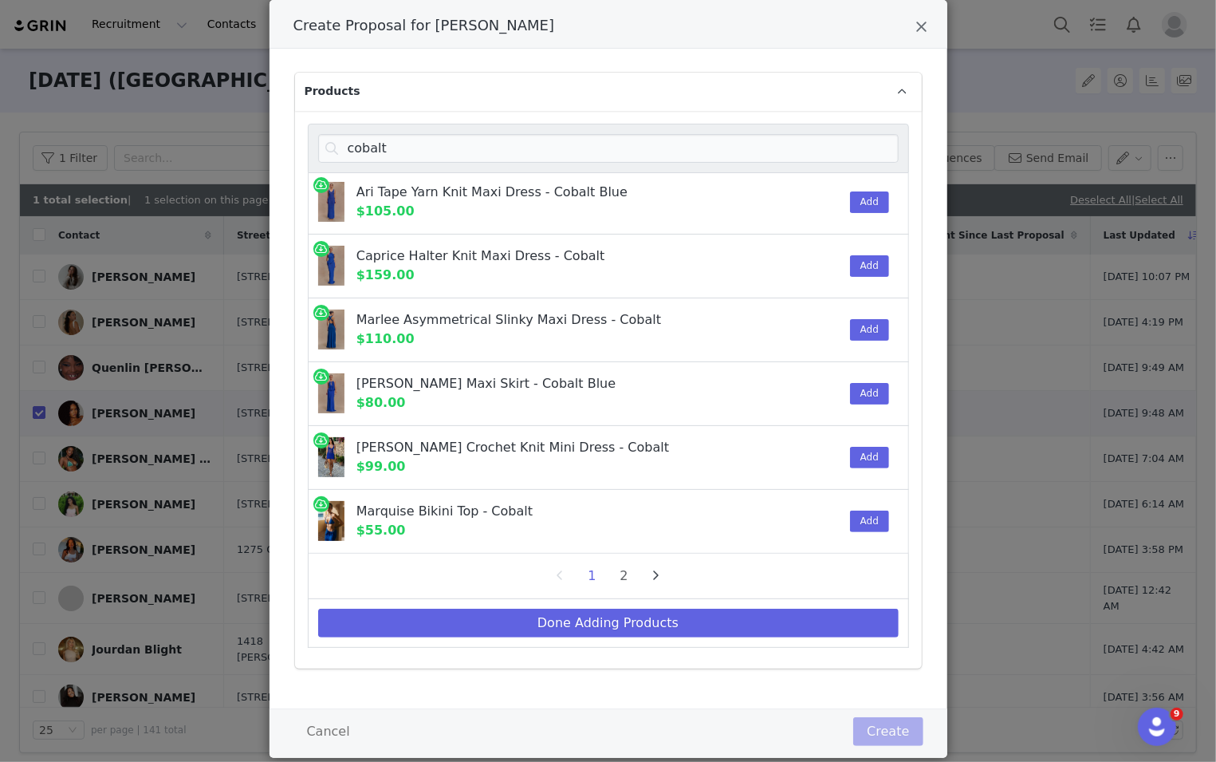
scroll to position [108, 0]
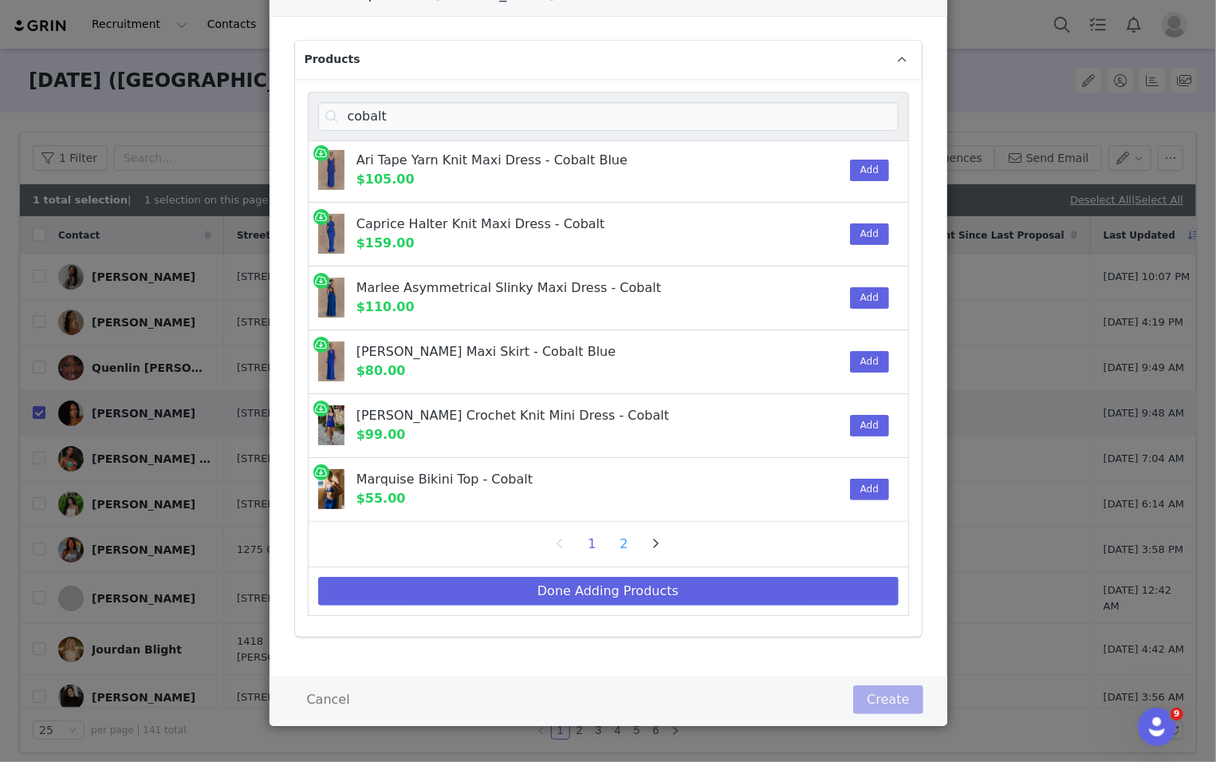
click at [626, 546] on li "2" at bounding box center [624, 544] width 24 height 22
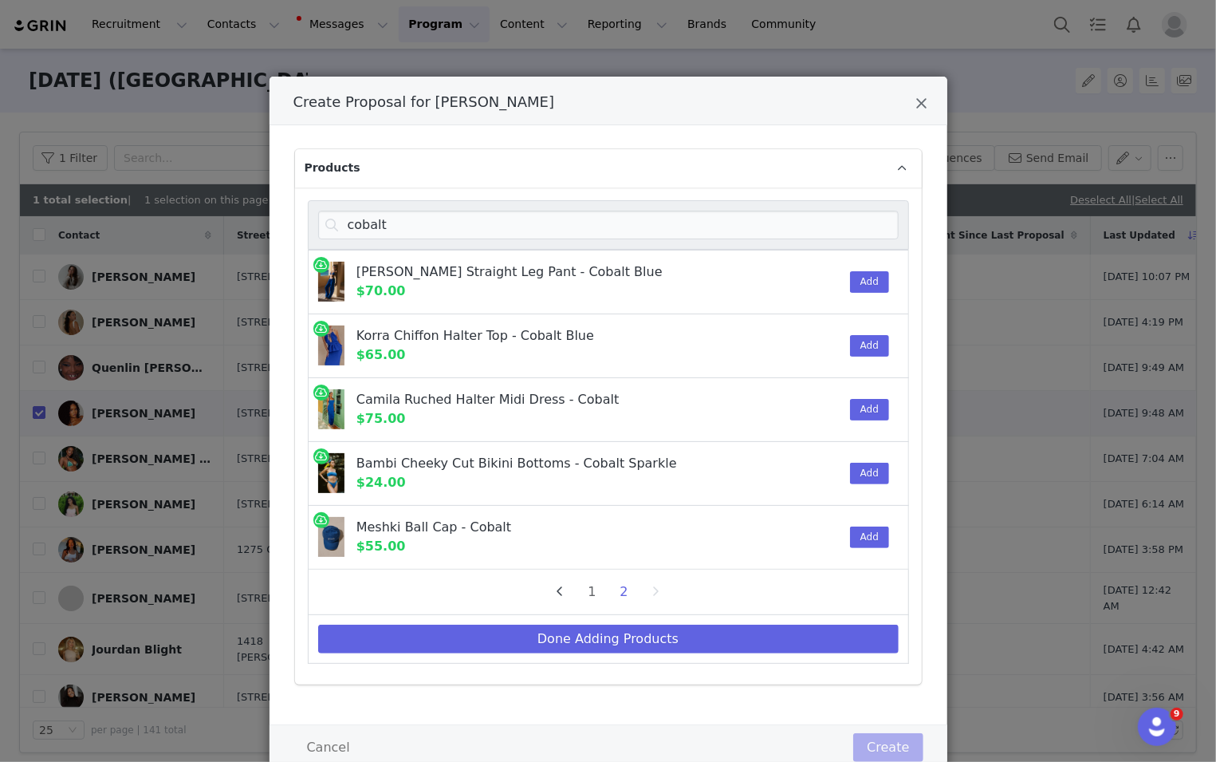
scroll to position [0, 0]
click at [813, 541] on button "Add" at bounding box center [869, 537] width 39 height 22
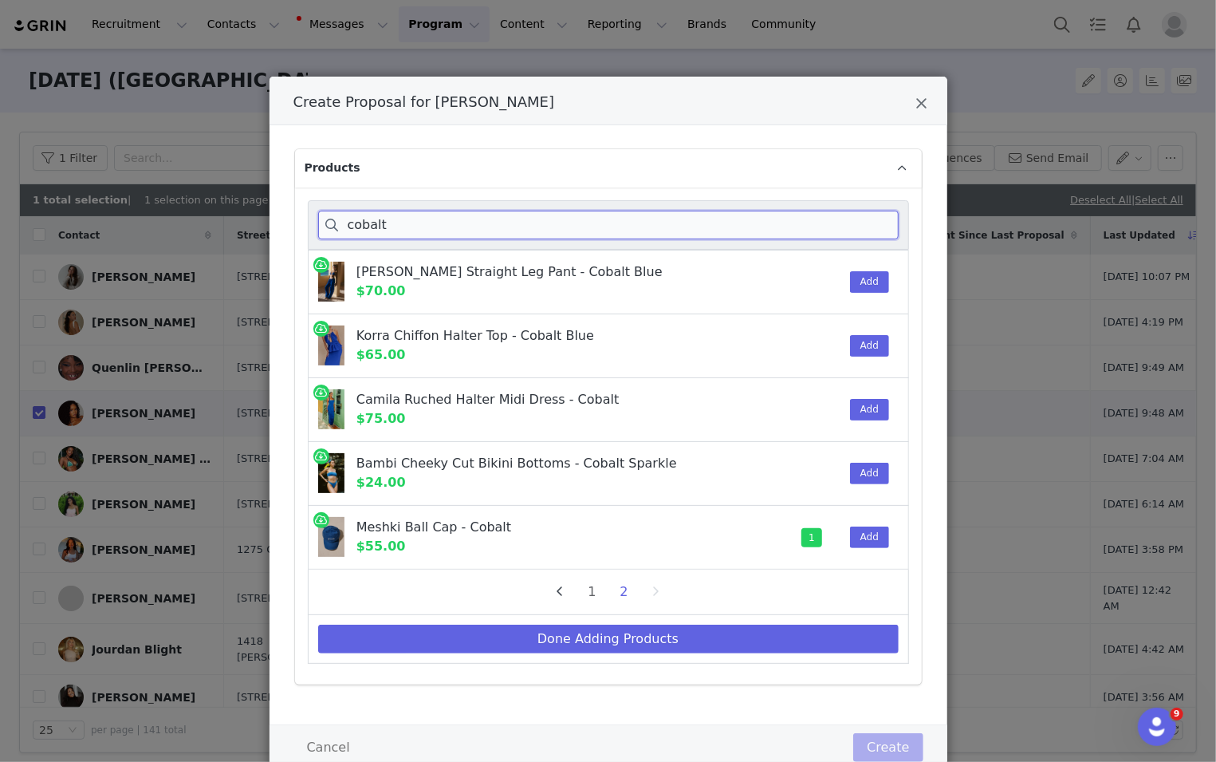
click at [620, 215] on input "cobalt" at bounding box center [608, 225] width 581 height 29
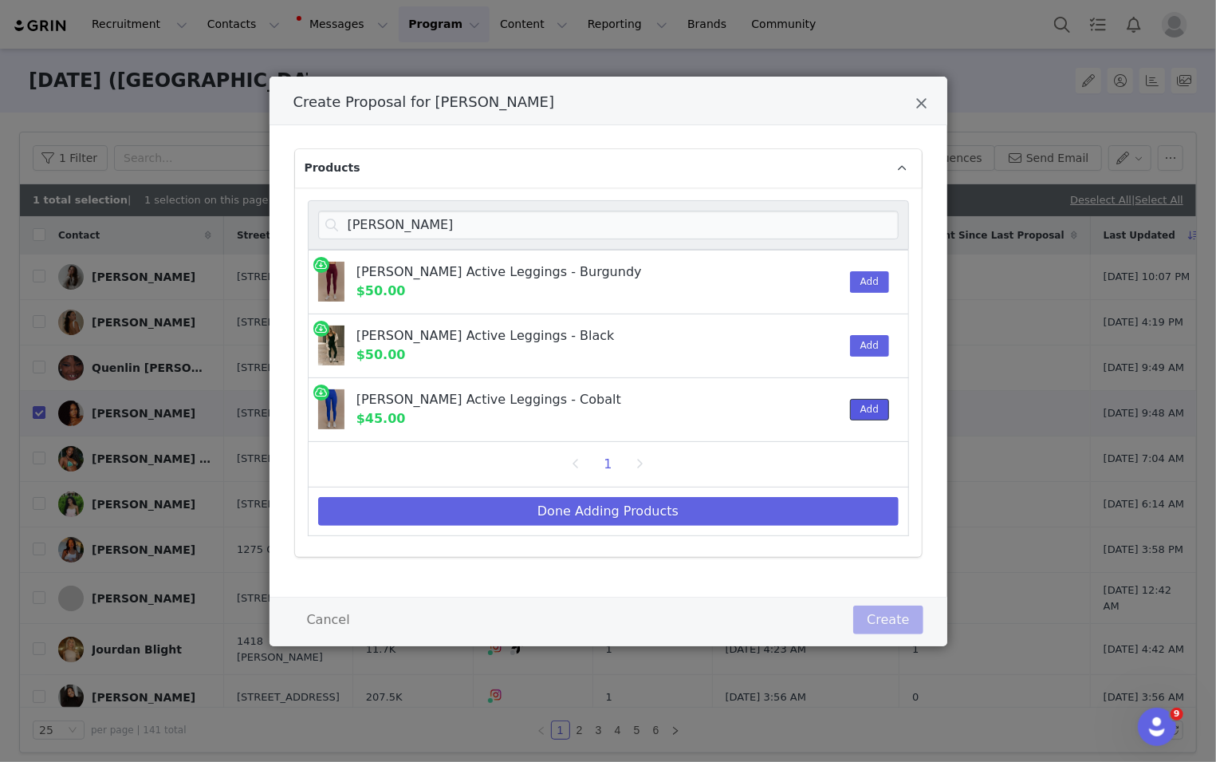
click at [813, 410] on button "Add" at bounding box center [869, 410] width 39 height 22
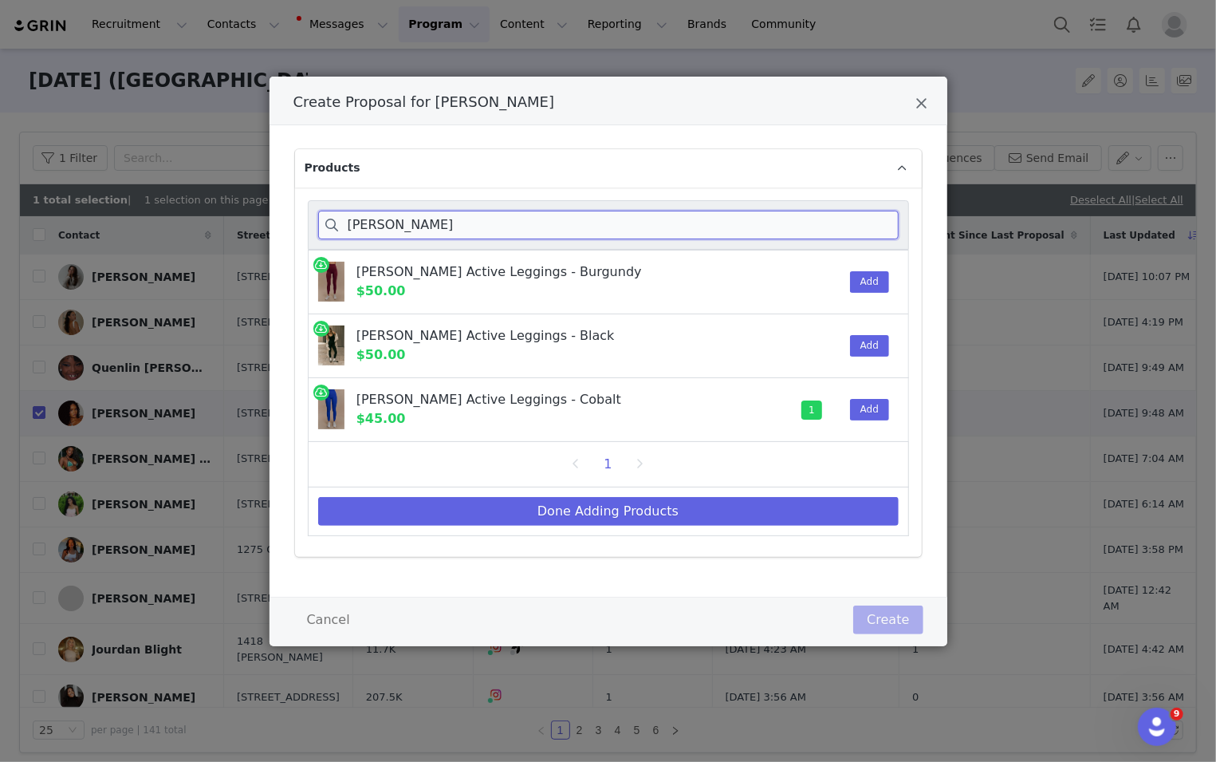
click at [813, 221] on input "[PERSON_NAME]" at bounding box center [608, 225] width 581 height 29
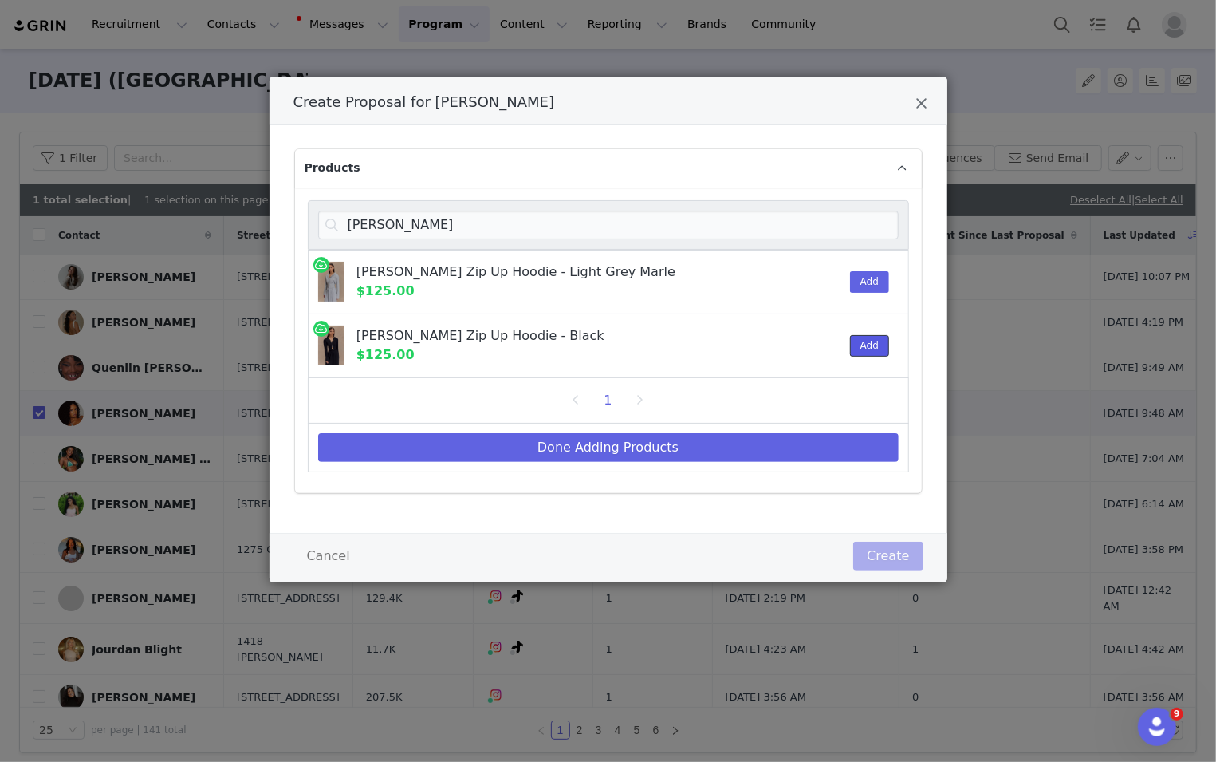
click at [813, 352] on button "Add" at bounding box center [869, 346] width 39 height 22
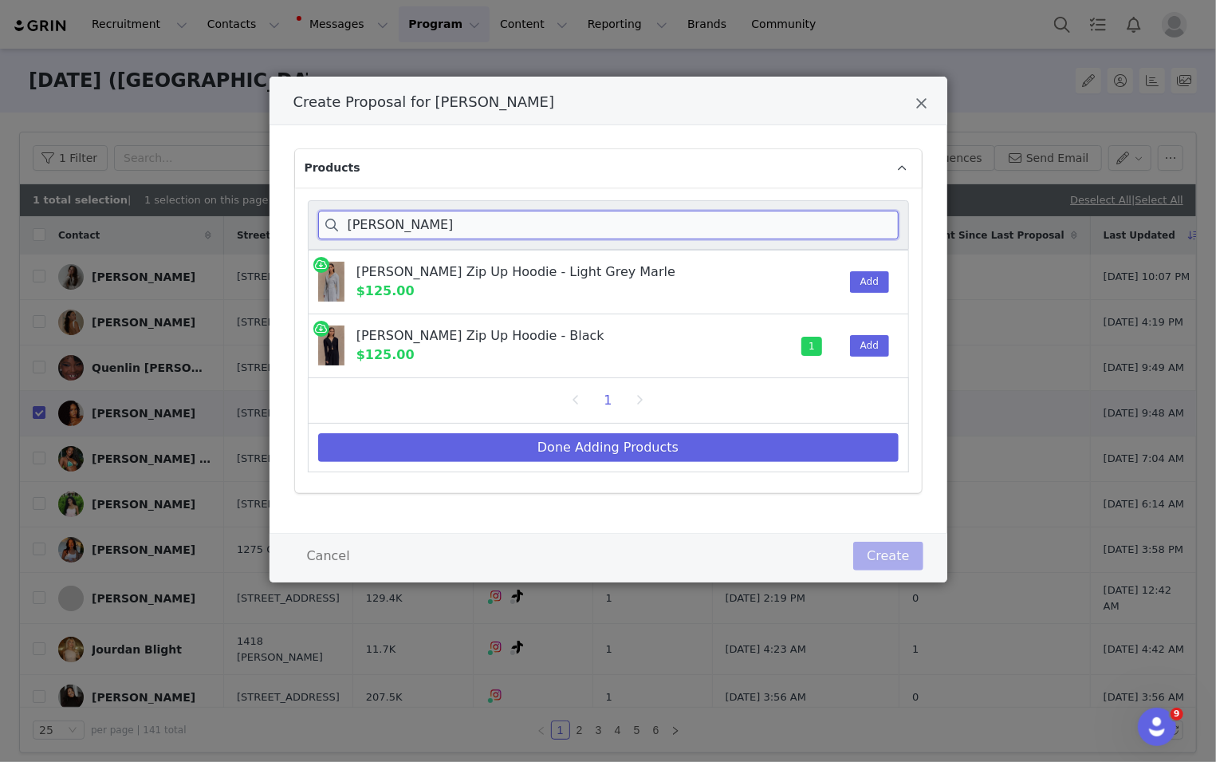
click at [813, 211] on input "[PERSON_NAME]" at bounding box center [608, 225] width 581 height 29
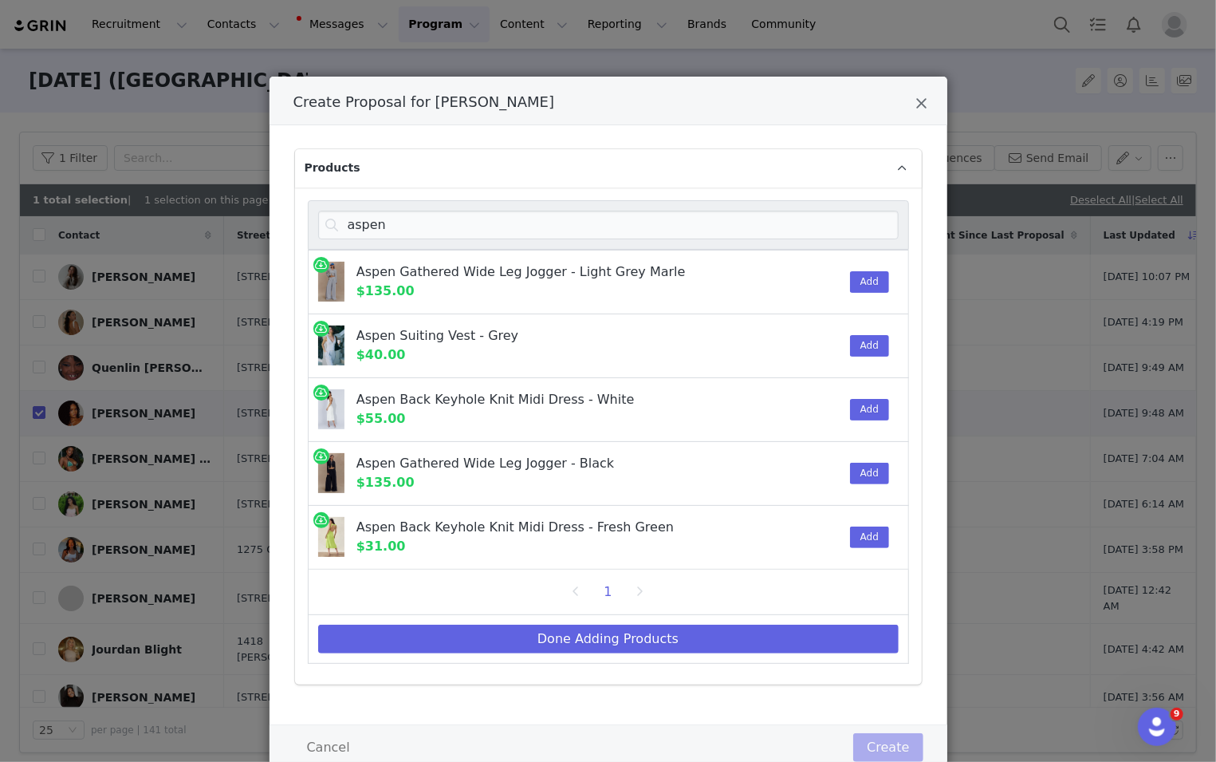
click at [813, 459] on div "Add" at bounding box center [865, 473] width 49 height 63
click at [813, 463] on button "Add" at bounding box center [869, 474] width 39 height 22
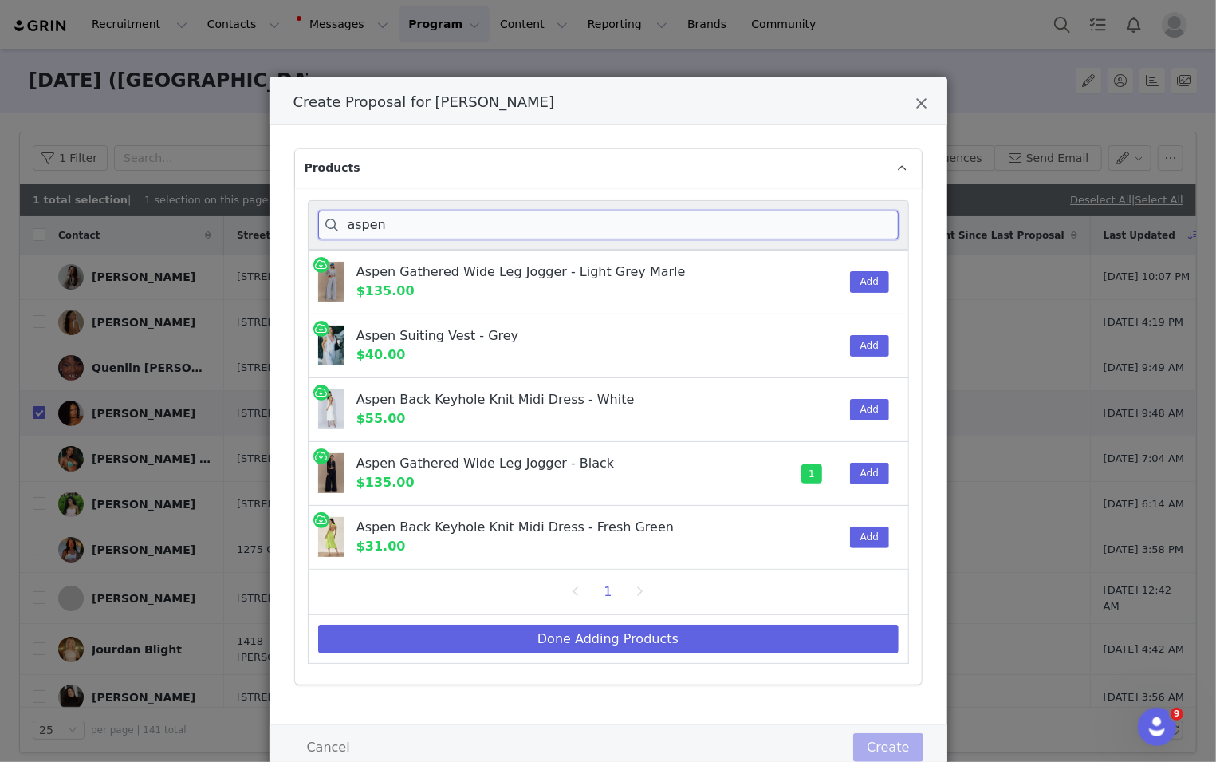
click at [629, 215] on input "aspen" at bounding box center [608, 225] width 581 height 29
paste input "[PERSON_NAME]"
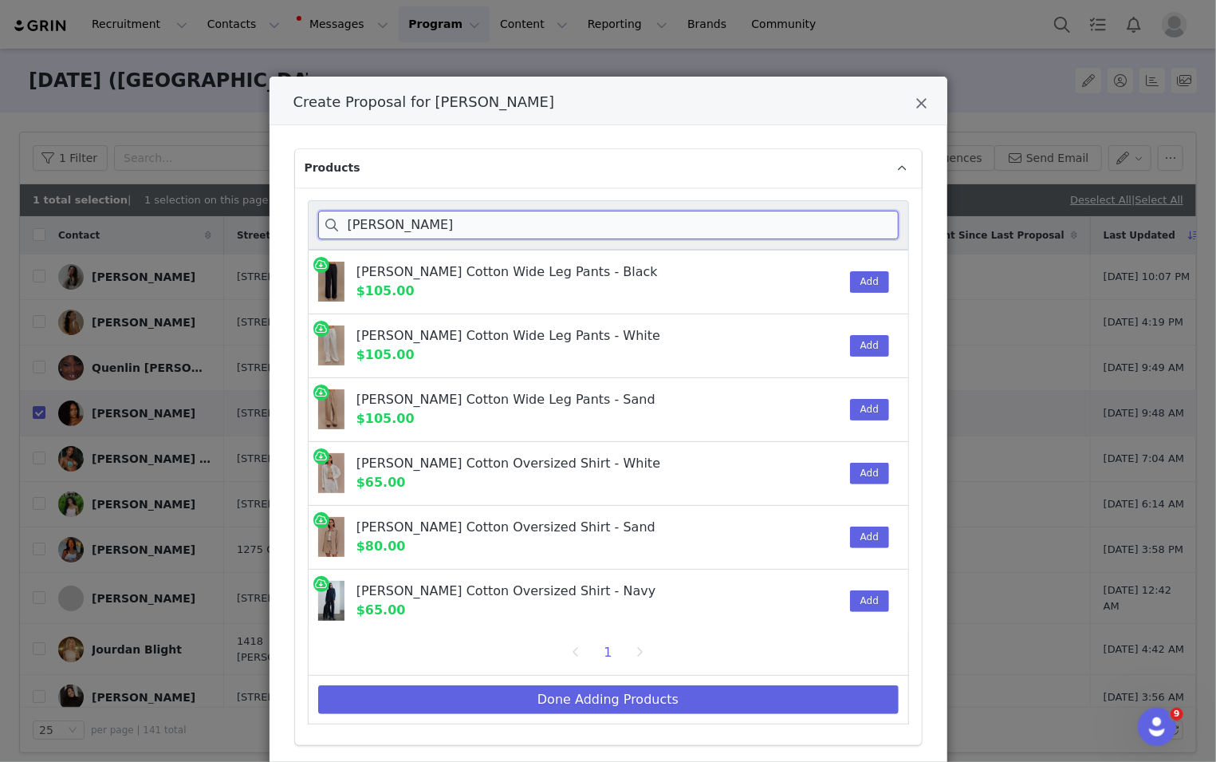
scroll to position [1, 0]
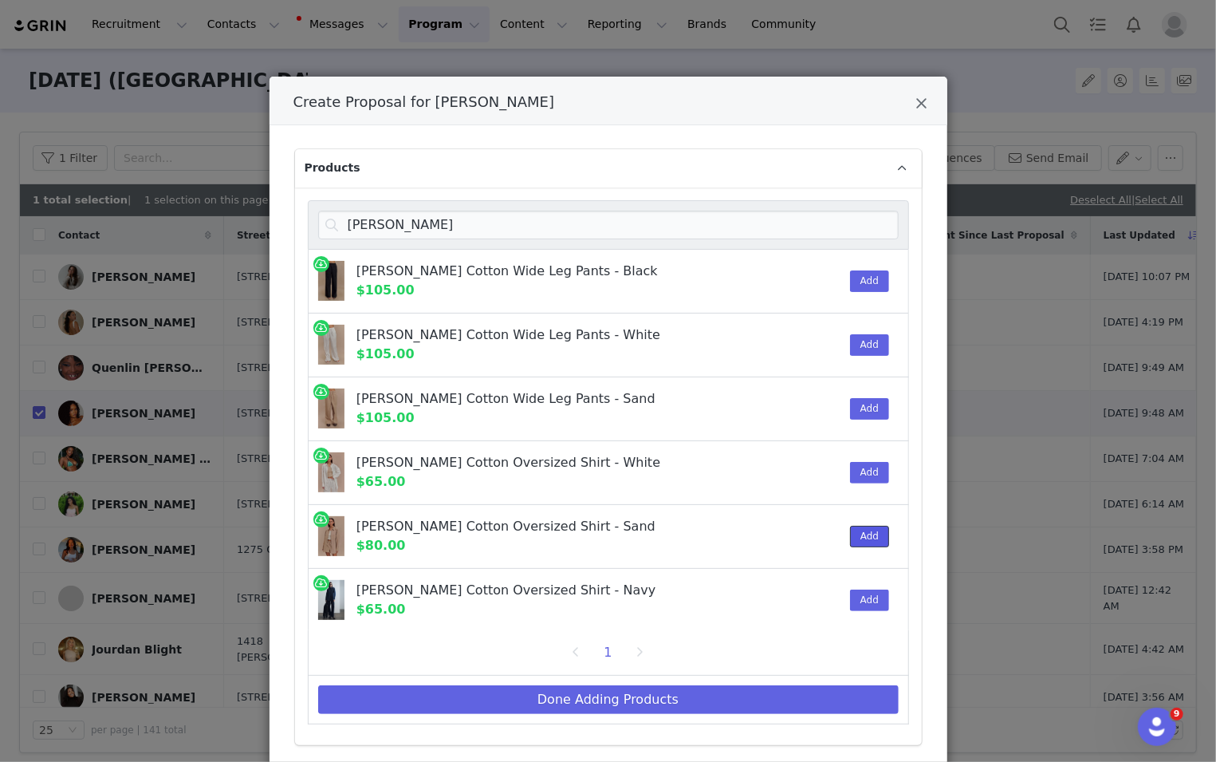
click at [813, 537] on button "Add" at bounding box center [869, 537] width 39 height 22
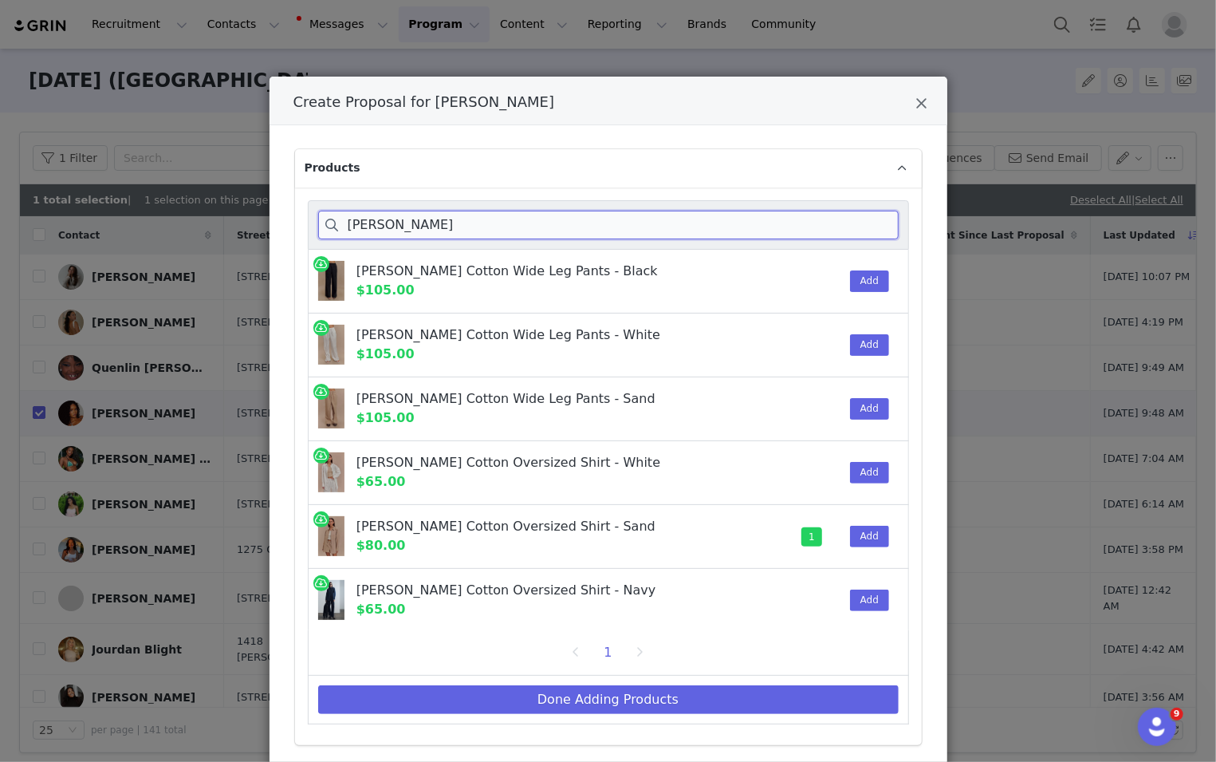
click at [813, 221] on input "[PERSON_NAME]" at bounding box center [608, 225] width 581 height 29
paste input "[PERSON_NAME]"
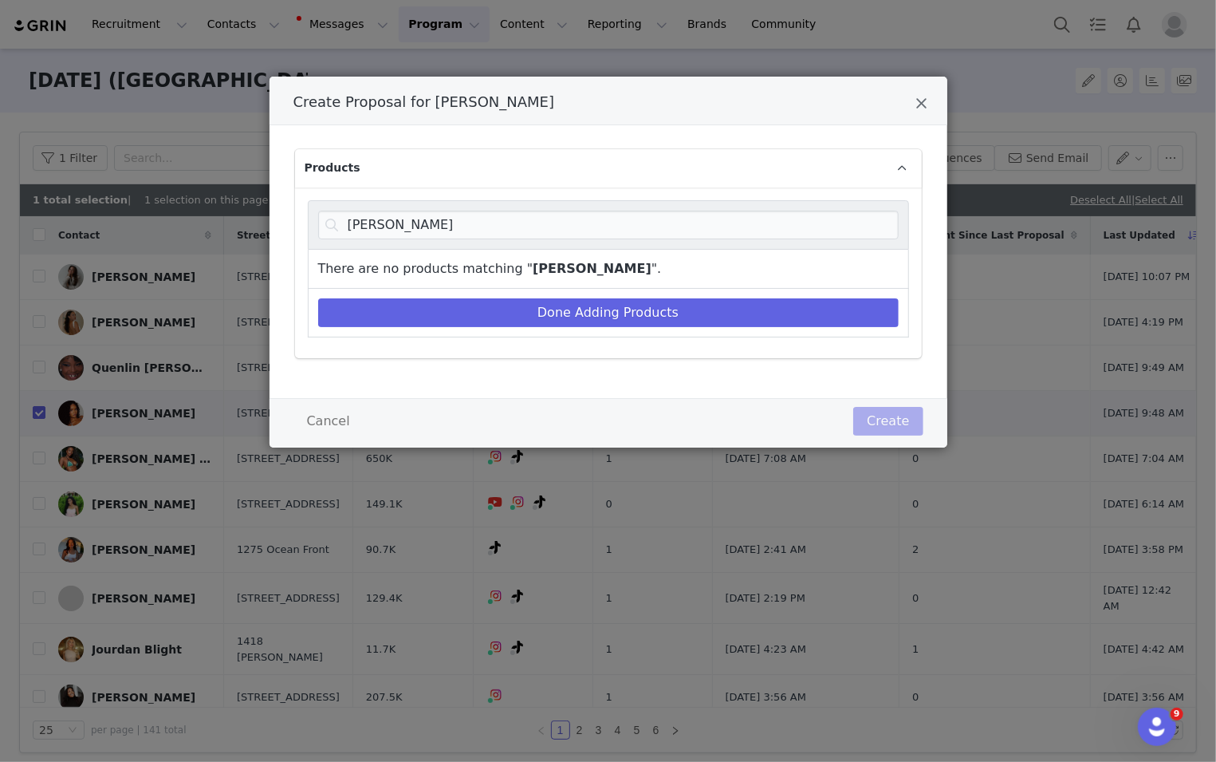
click at [774, 238] on div "[PERSON_NAME]" at bounding box center [608, 224] width 601 height 49
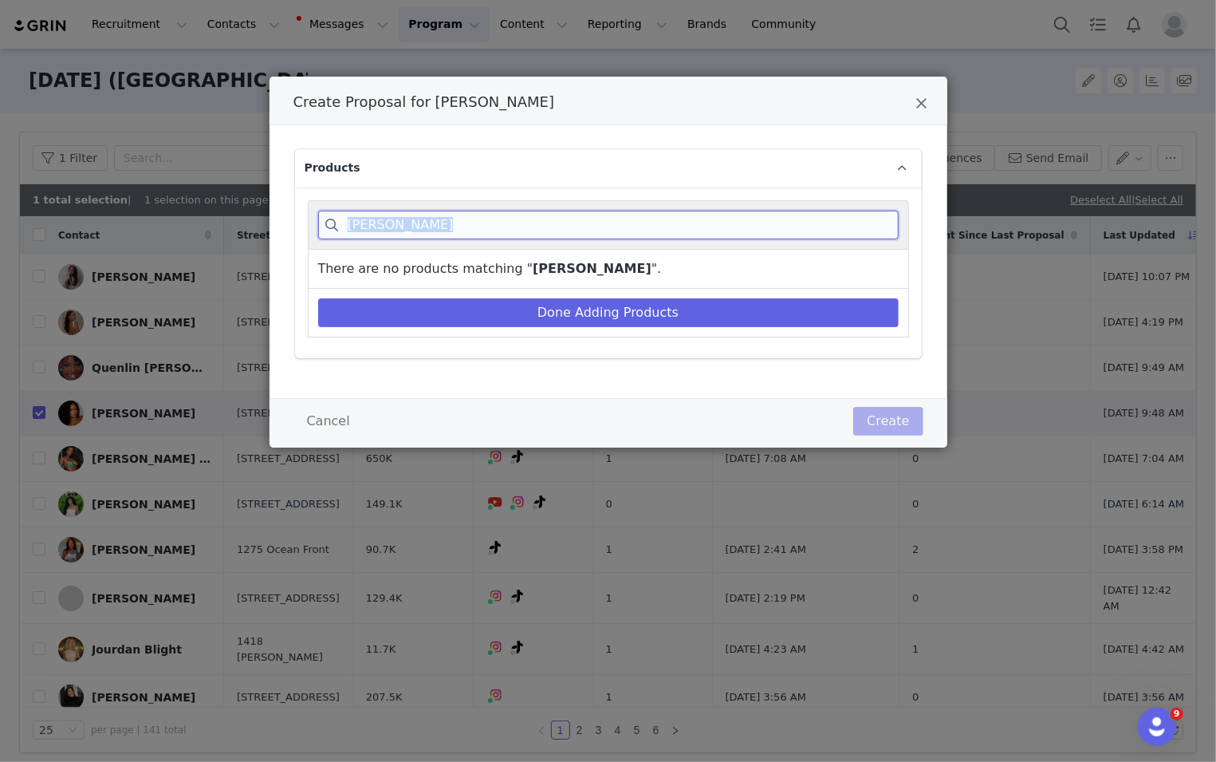
click at [766, 228] on input "[PERSON_NAME]" at bounding box center [608, 225] width 581 height 29
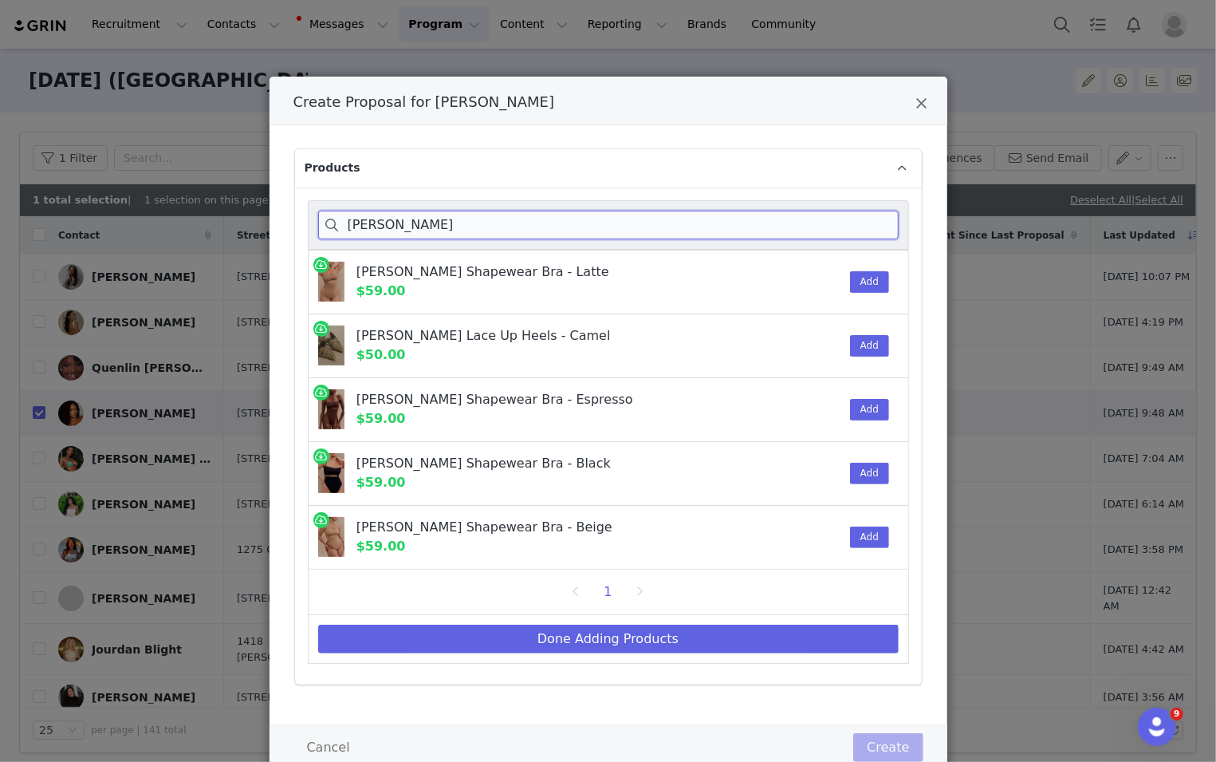
scroll to position [48, 0]
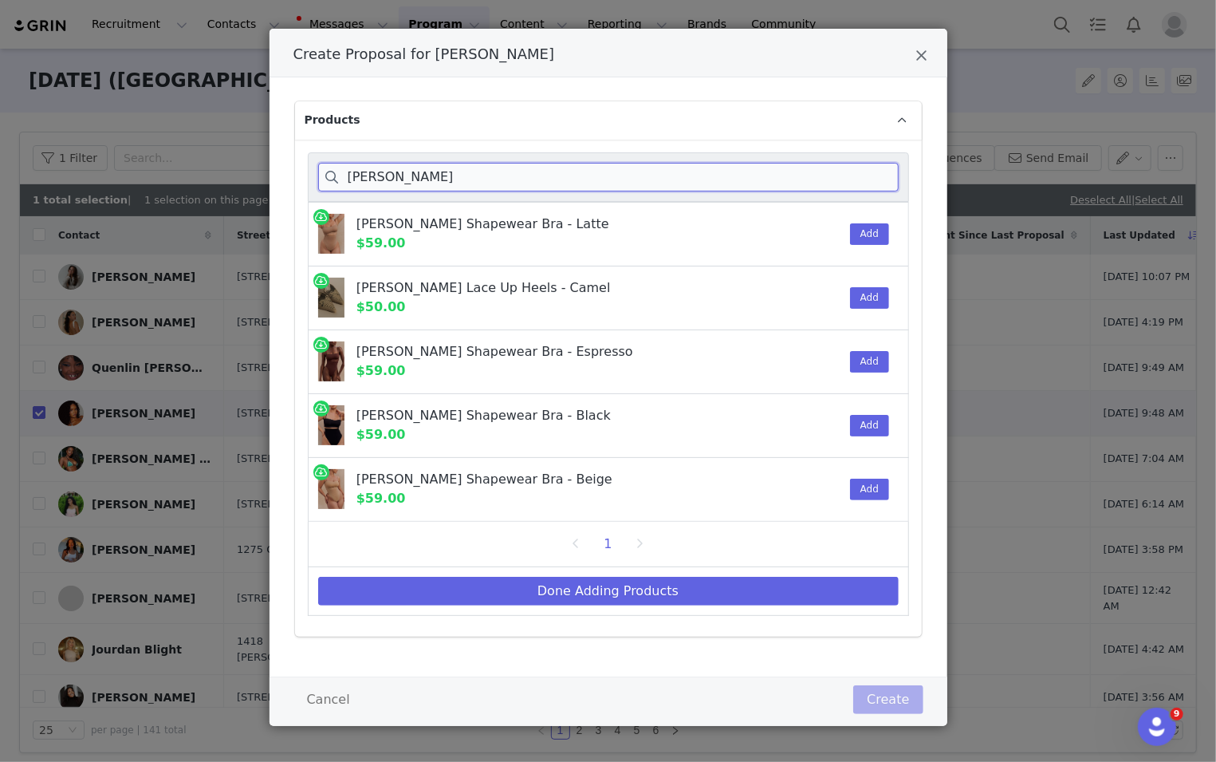
click at [427, 176] on input "[PERSON_NAME]" at bounding box center [608, 177] width 581 height 29
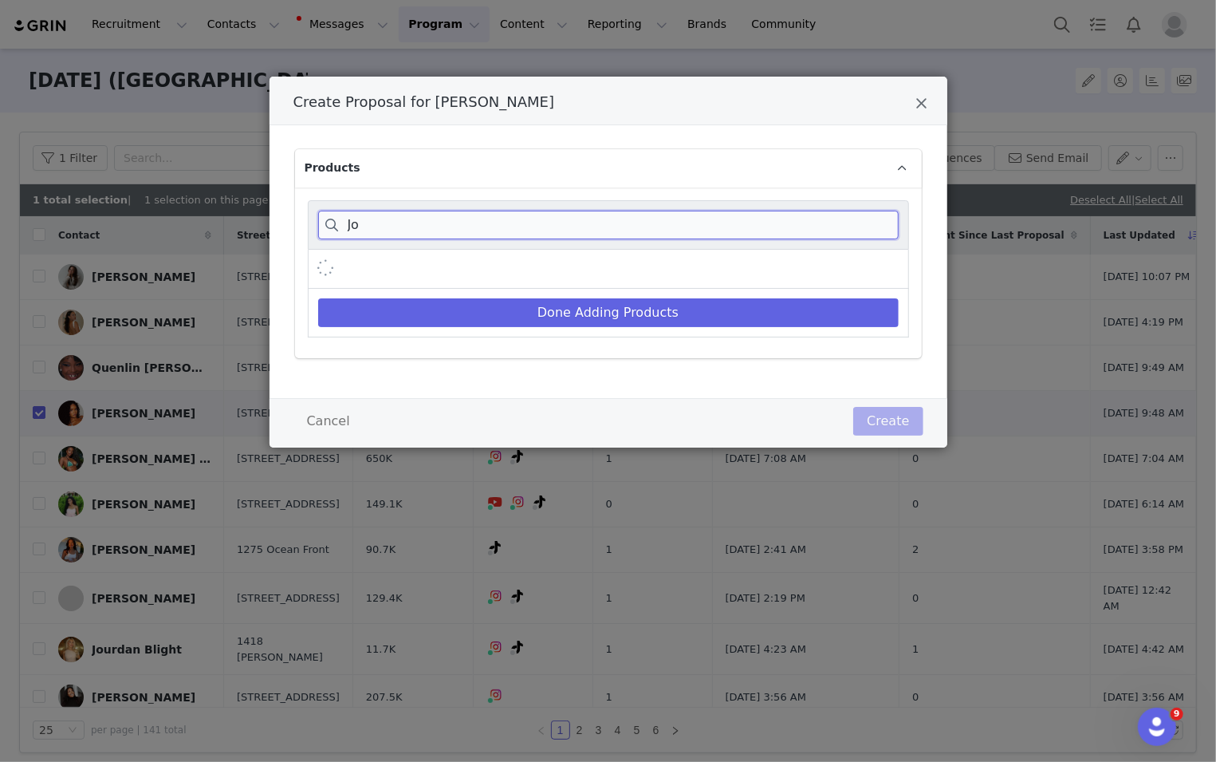
type input "J"
paste input "[PERSON_NAME]"
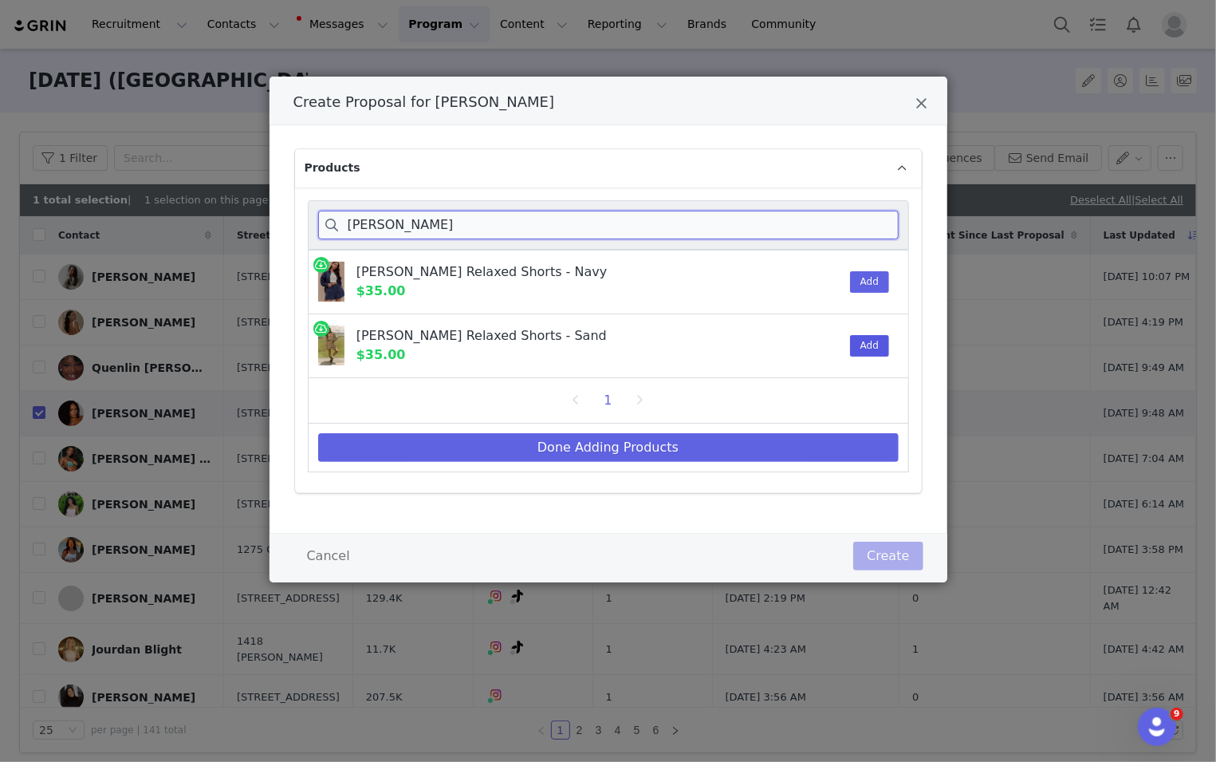
type input "[PERSON_NAME]"
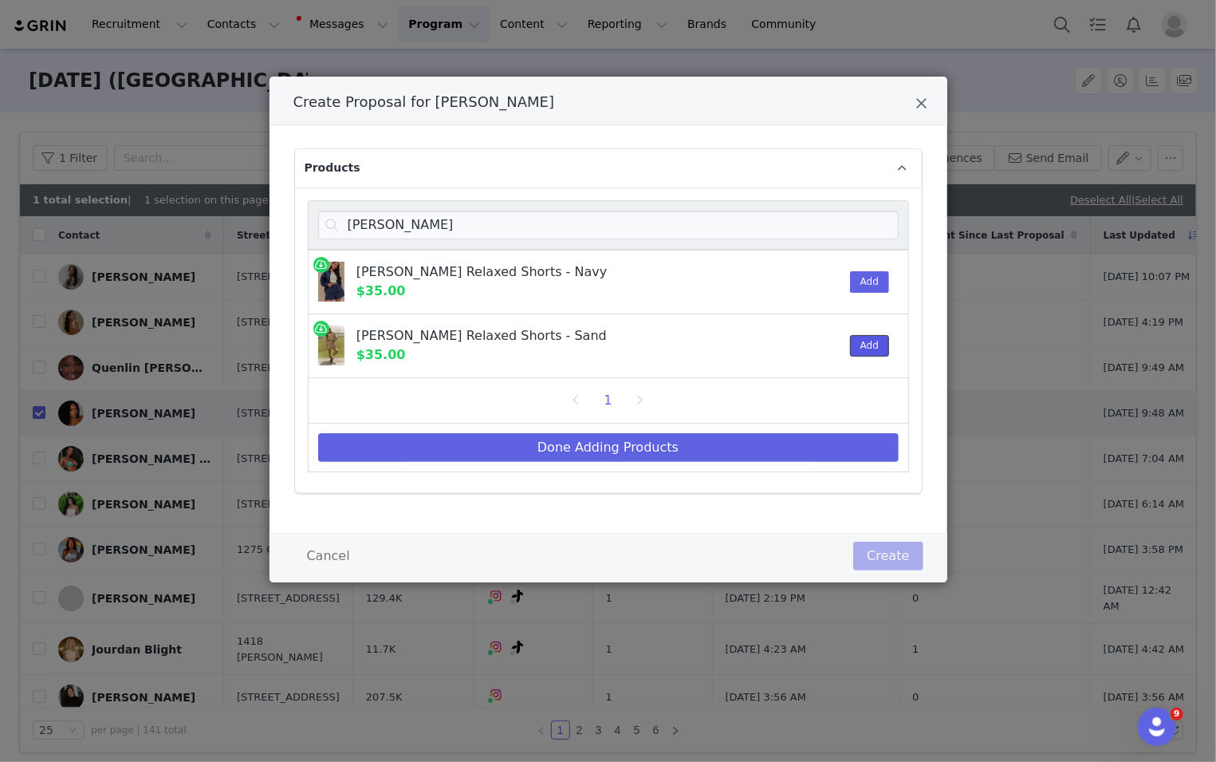
click at [813, 335] on button "Add" at bounding box center [869, 346] width 39 height 22
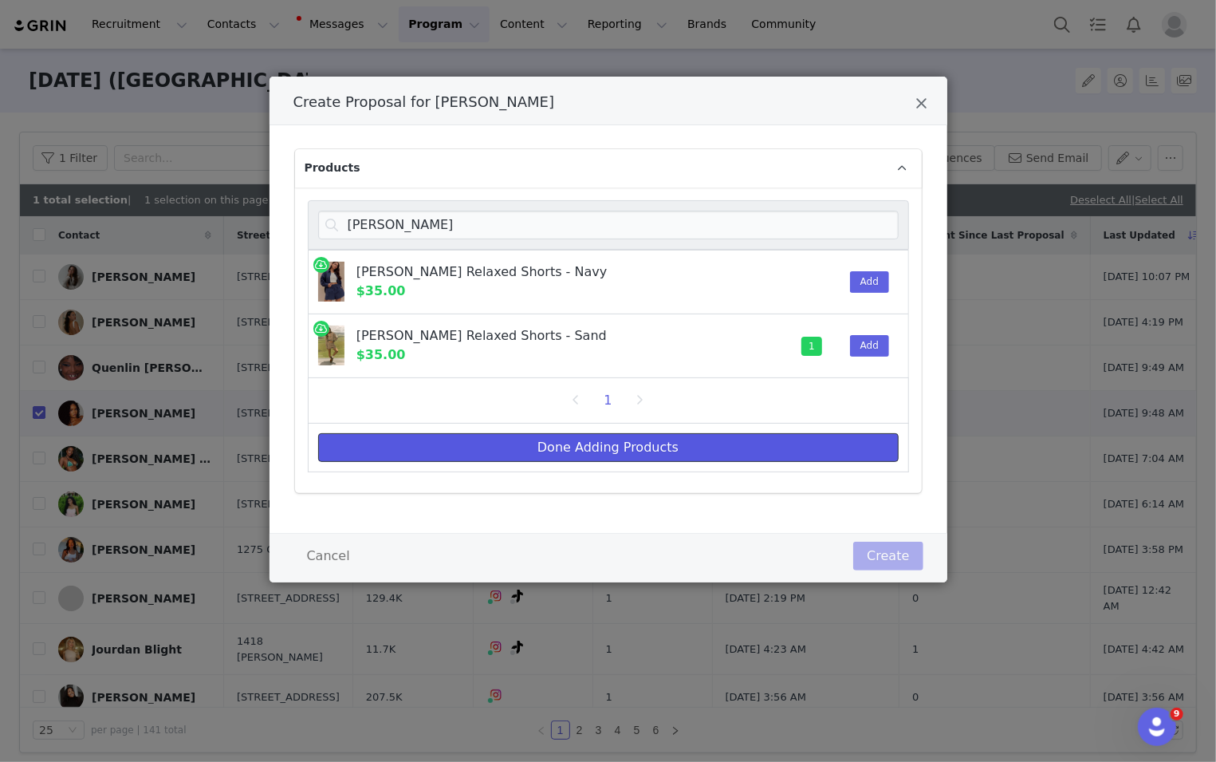
click at [793, 439] on button "Done Adding Products" at bounding box center [608, 447] width 581 height 29
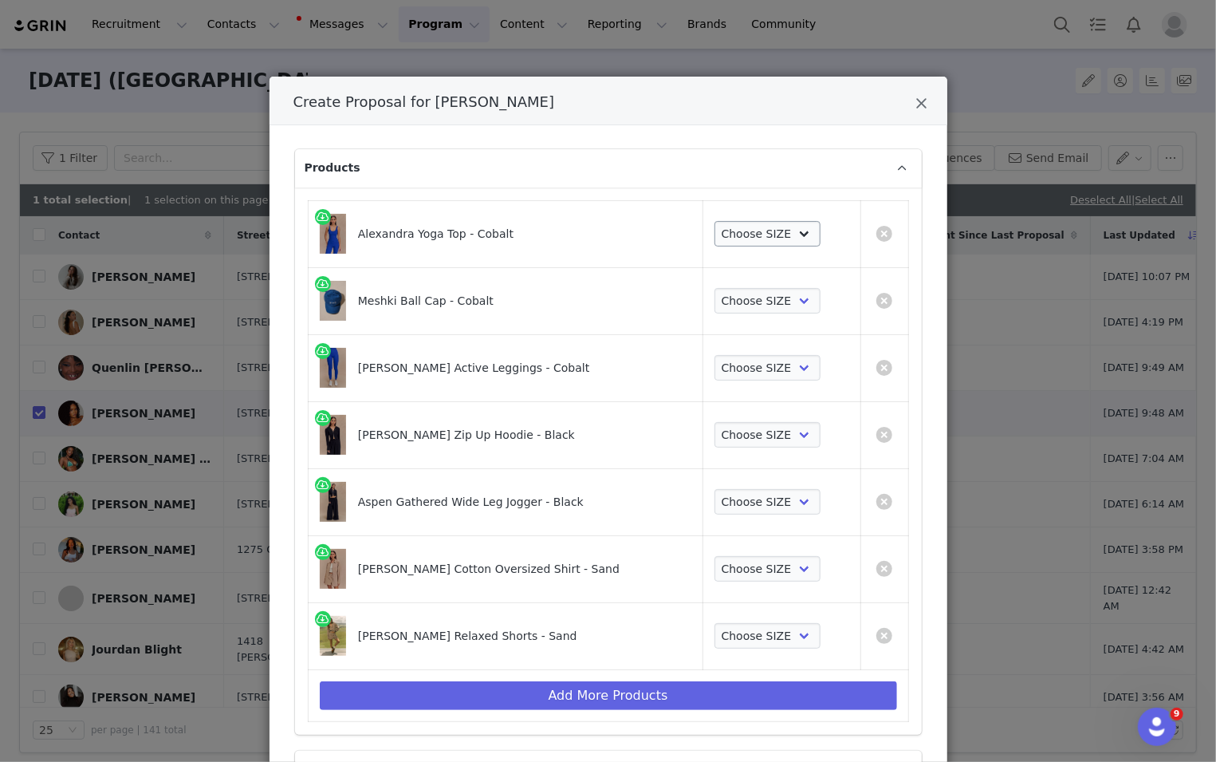
click at [751, 218] on td "Choose SIZE XXS XS S M L XL XXL 3XL" at bounding box center [782, 233] width 158 height 67
click at [750, 237] on select "Choose SIZE XXS XS S M L XL XXL 3XL" at bounding box center [768, 234] width 106 height 26
click at [715, 221] on select "Choose SIZE XXS XS S M L XL XXL 3XL" at bounding box center [768, 234] width 106 height 26
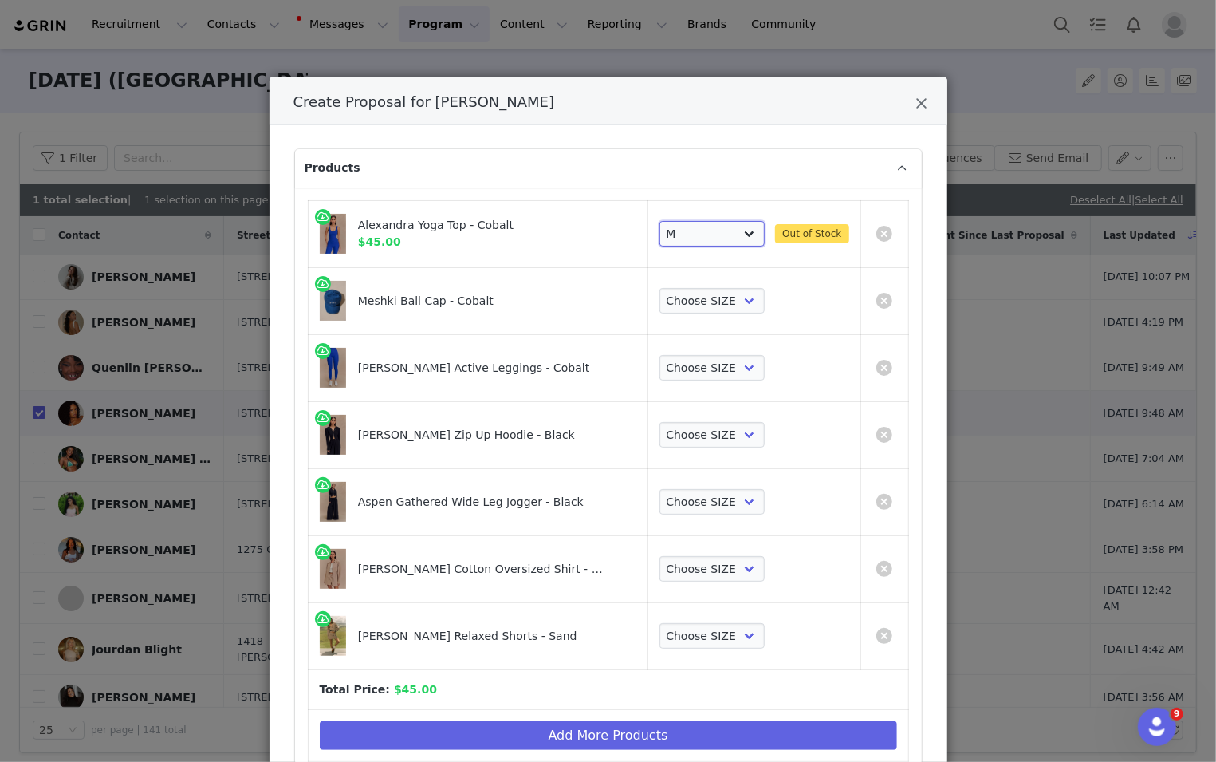
click at [742, 234] on select "Choose SIZE XXS XS S M L XL XXL 3XL" at bounding box center [713, 234] width 106 height 26
select select "27543228"
click at [660, 221] on select "Choose SIZE XXS XS S M L XL XXL 3XL" at bounding box center [713, 234] width 106 height 26
click at [694, 304] on select "Choose SIZE One Size" at bounding box center [713, 301] width 106 height 26
select select "27573462"
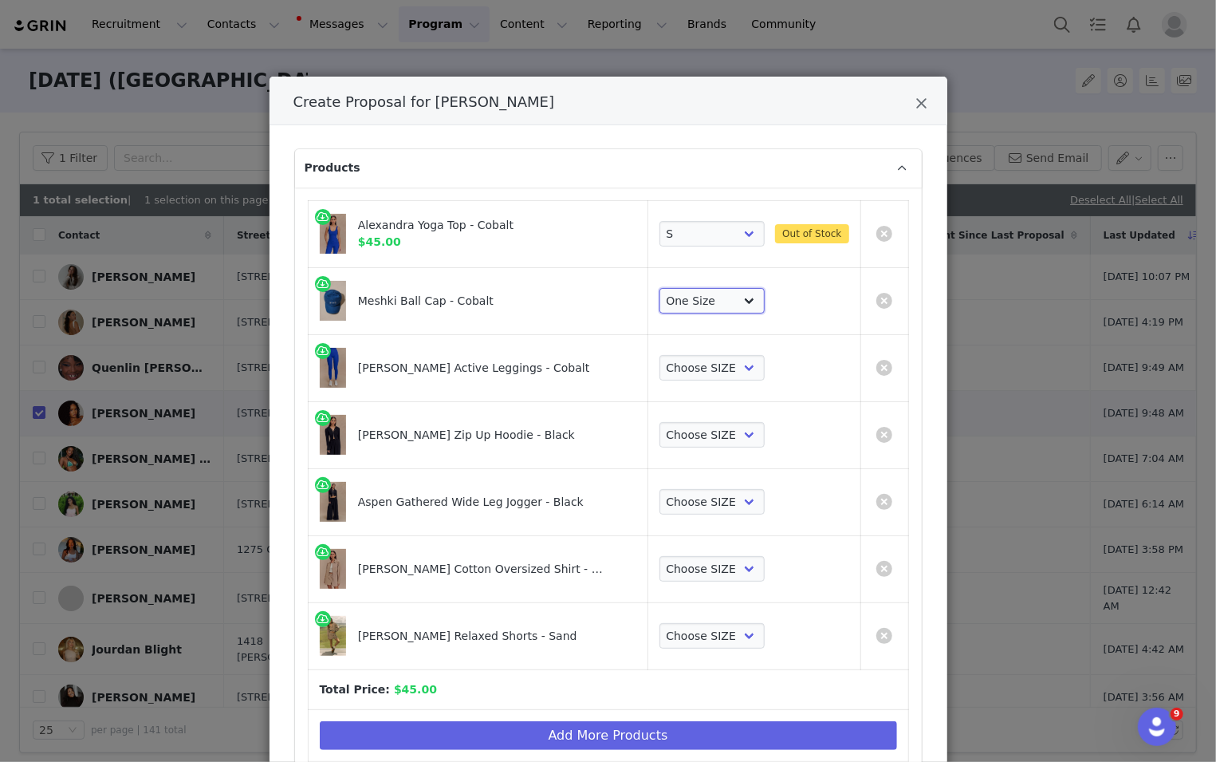
click at [660, 288] on select "Choose SIZE One Size" at bounding box center [713, 301] width 106 height 26
click at [690, 364] on select "Choose SIZE XXS XS S M L XL XXL 3XL" at bounding box center [713, 368] width 106 height 26
click at [660, 355] on select "Choose SIZE XXS XS S M L XL XXL 3XL" at bounding box center [713, 368] width 106 height 26
click at [691, 372] on select "Choose SIZE XXS XS S M L XL XXL 3XL" at bounding box center [713, 368] width 106 height 26
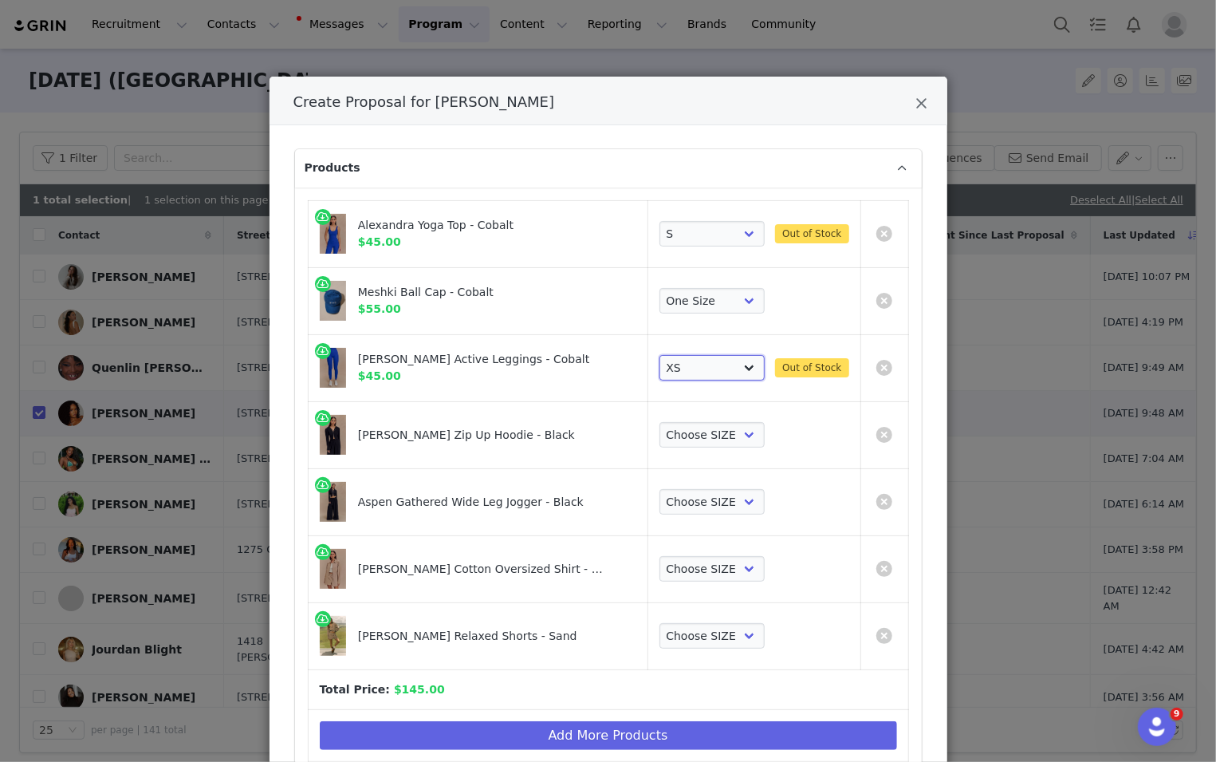
select select "27573481"
click at [660, 355] on select "Choose SIZE XXS XS S M L XL XXL 3XL" at bounding box center [713, 368] width 106 height 26
click at [681, 437] on select "Choose SIZE XXS XS S M L XL XXL 3XL" at bounding box center [713, 435] width 106 height 26
select select "28004090"
click at [660, 422] on select "Choose SIZE XXS XS S M L XL XXL 3XL" at bounding box center [713, 435] width 106 height 26
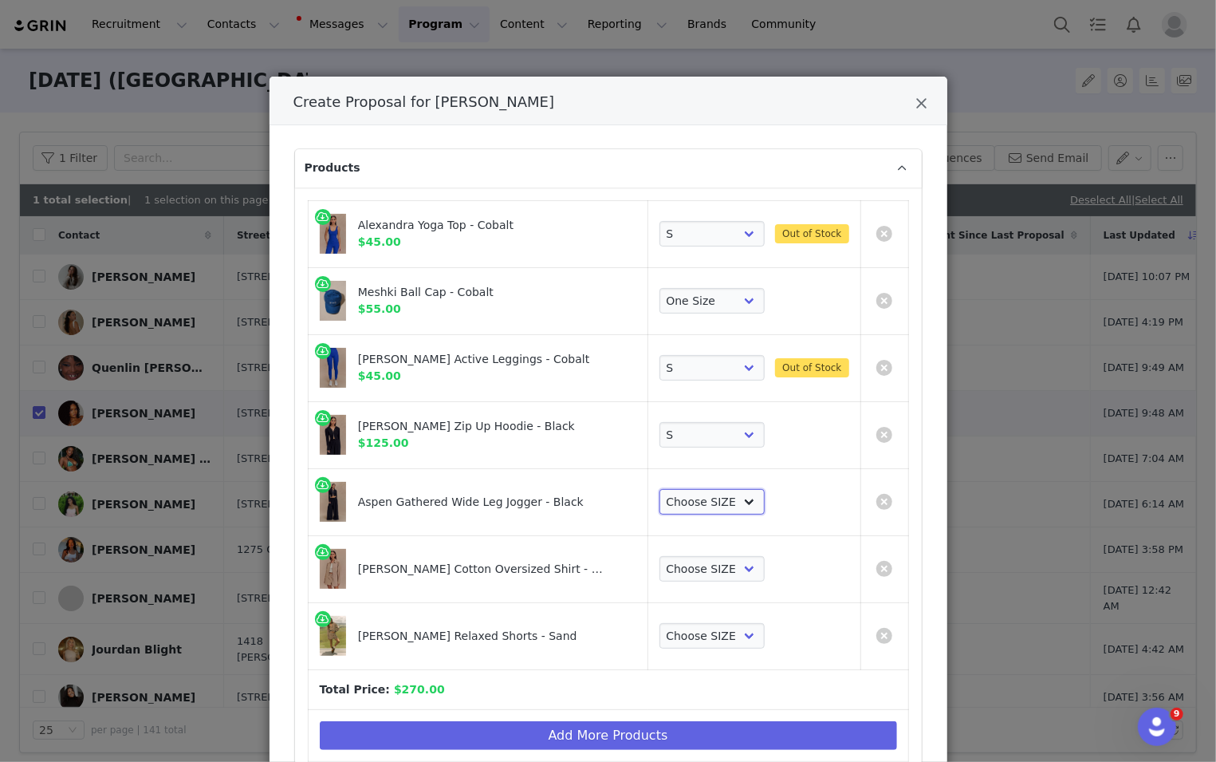
click at [689, 506] on select "Choose SIZE XXS XS S M L XL XXL 3XL" at bounding box center [713, 502] width 106 height 26
select select "27549120"
click at [660, 489] on select "Choose SIZE XXS XS S M L XL XXL 3XL" at bounding box center [713, 502] width 106 height 26
click at [678, 574] on select "Choose SIZE XXS XS S M L XL XXL 3XL" at bounding box center [713, 569] width 106 height 26
select select "27919970"
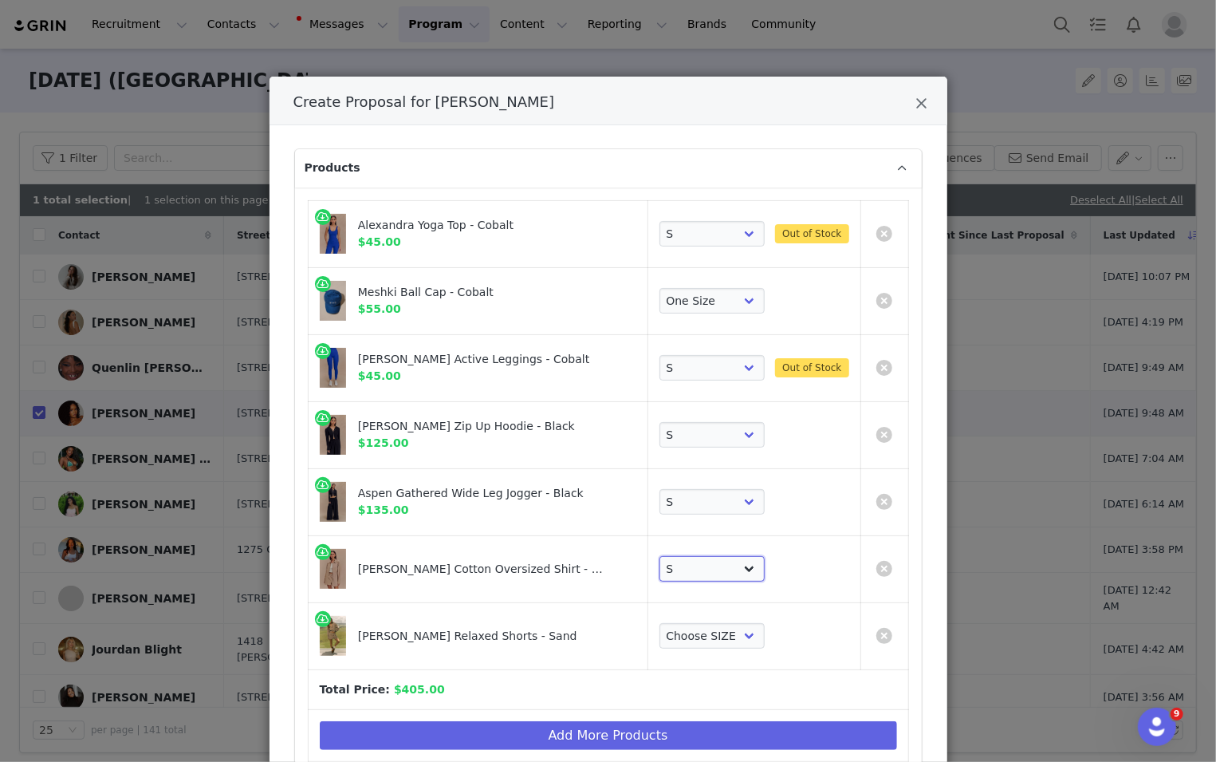
click at [660, 556] on select "Choose SIZE XXS XS S M L XL XXL 3XL" at bounding box center [713, 569] width 106 height 26
click at [675, 633] on select "Choose SIZE XXS XS S M L XL XXL 3XL" at bounding box center [713, 636] width 106 height 26
select select "28581493"
click at [660, 623] on select "Choose SIZE XXS XS S M L XL XXL 3XL" at bounding box center [713, 636] width 106 height 26
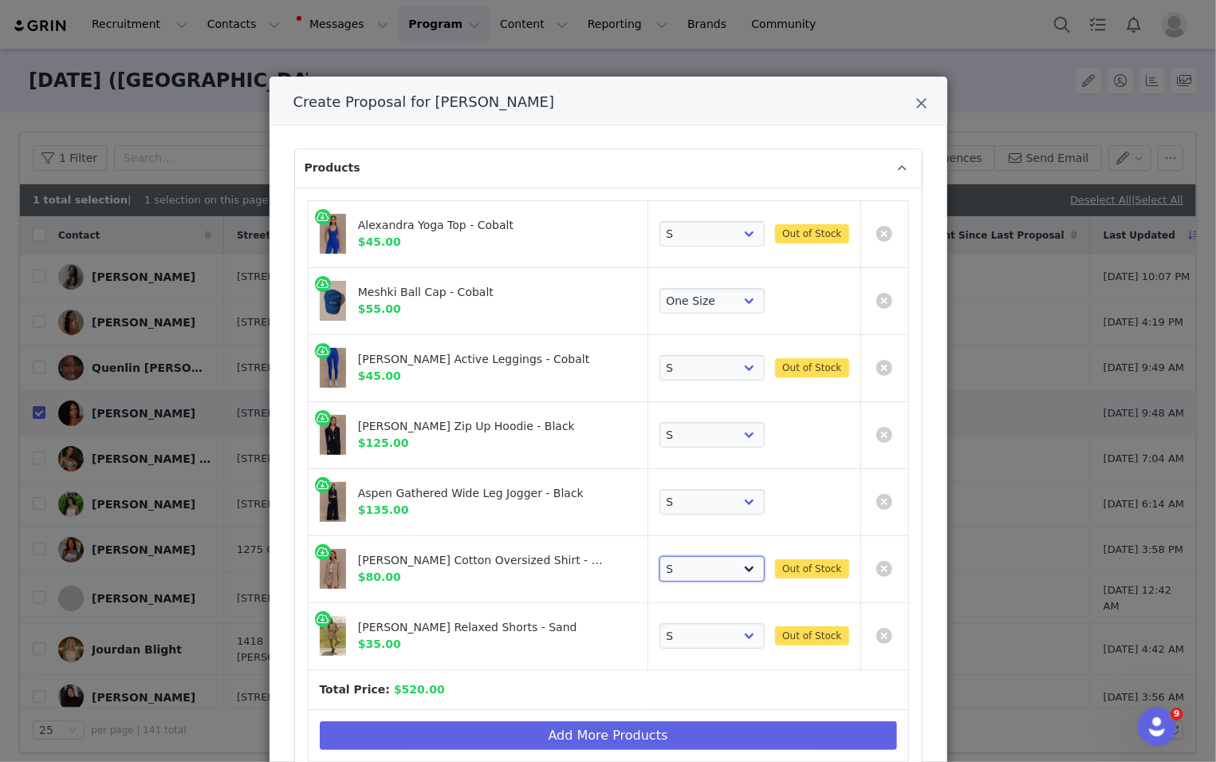
click at [698, 565] on select "Choose SIZE XXS XS S M L XL XXL 3XL" at bounding box center [713, 569] width 106 height 26
select select "27919969"
click at [660, 556] on select "Choose SIZE XXS XS S M L XL XXL 3XL" at bounding box center [713, 569] width 106 height 26
click at [682, 616] on td "Choose SIZE XXS XS S M L XL XXL 3XL Out of Stock" at bounding box center [754, 635] width 213 height 67
click at [682, 640] on select "Choose SIZE XXS XS S M L XL XXL 3XL" at bounding box center [713, 636] width 106 height 26
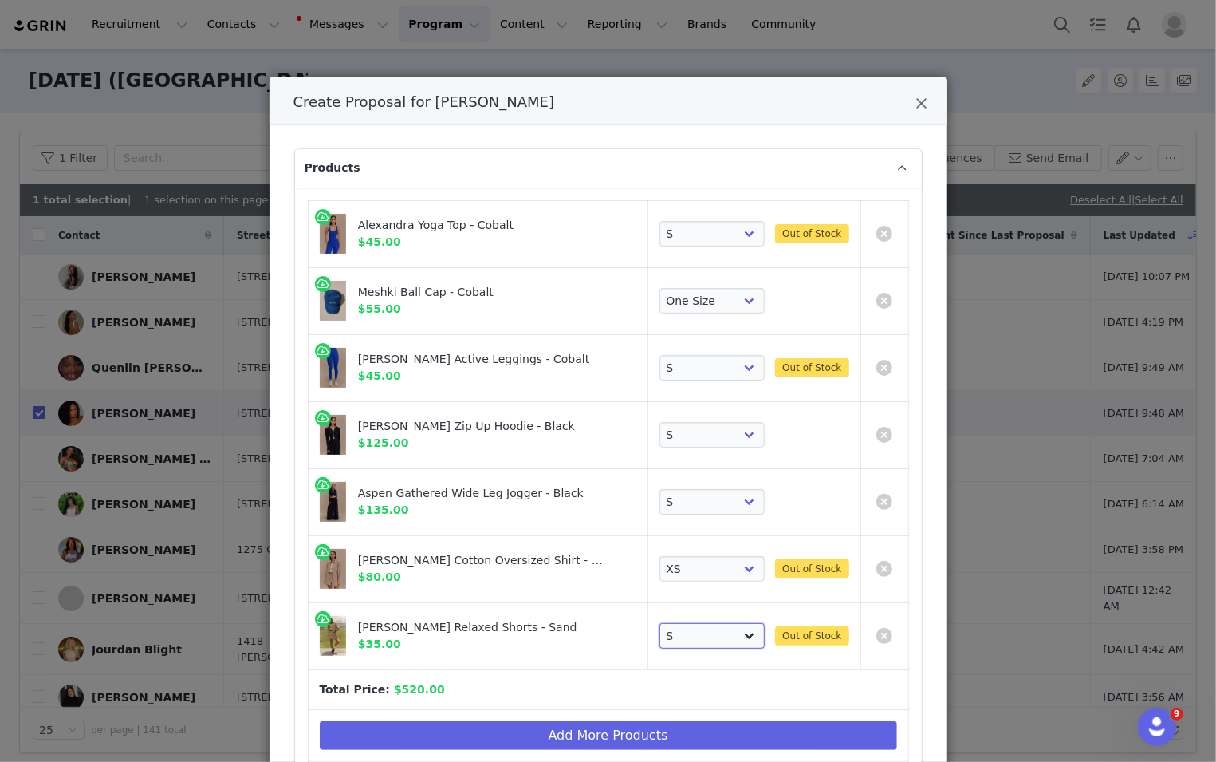
select select "28581492"
click at [660, 623] on select "Choose SIZE XXS XS S M L XL XXL 3XL" at bounding box center [713, 636] width 106 height 26
click at [706, 236] on select "Choose SIZE XXS XS S M L XL XXL 3XL" at bounding box center [713, 234] width 106 height 26
click at [660, 221] on select "Choose SIZE XXS XS S M L XL XXL 3XL" at bounding box center [713, 234] width 106 height 26
click at [708, 247] on td "Choose SIZE XXS XS S M L XL XXL 3XL Out of Stock" at bounding box center [754, 233] width 213 height 67
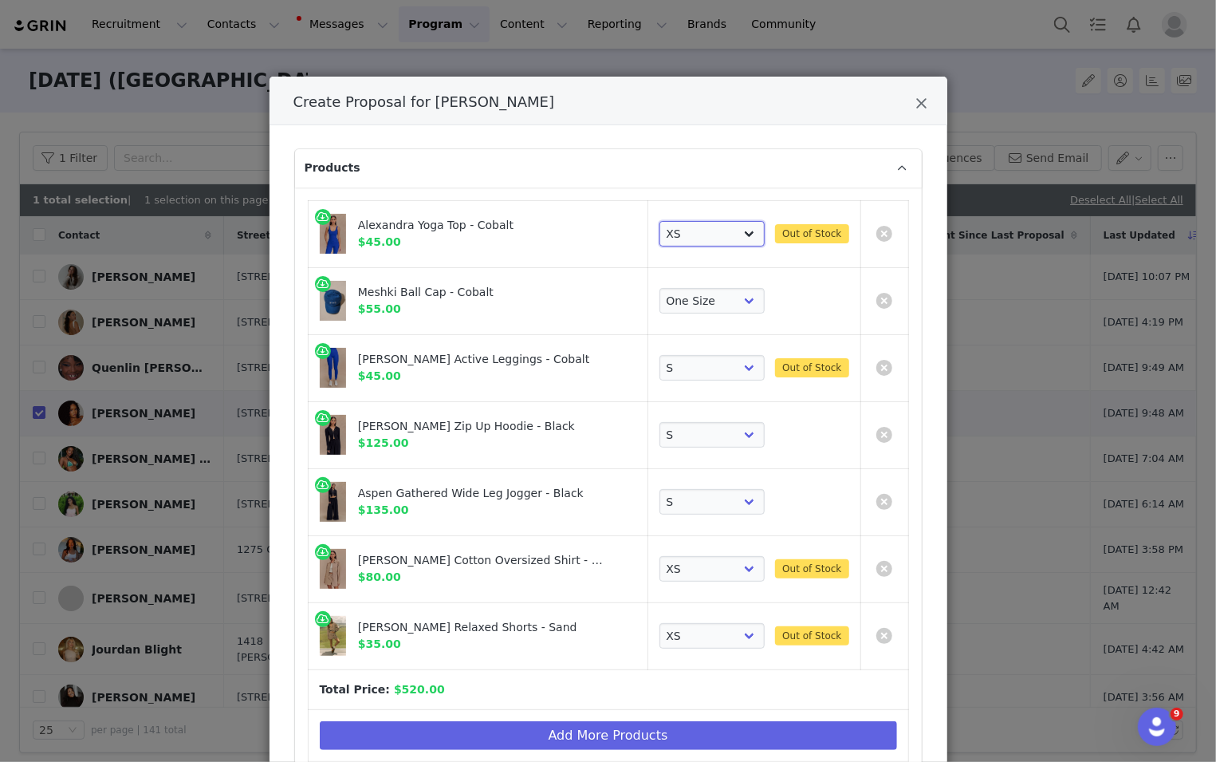
click at [711, 232] on select "Choose SIZE XXS XS S M L XL XXL 3XL" at bounding box center [713, 234] width 106 height 26
select select "27543228"
click at [660, 221] on select "Choose SIZE XXS XS S M L XL XXL 3XL" at bounding box center [713, 234] width 106 height 26
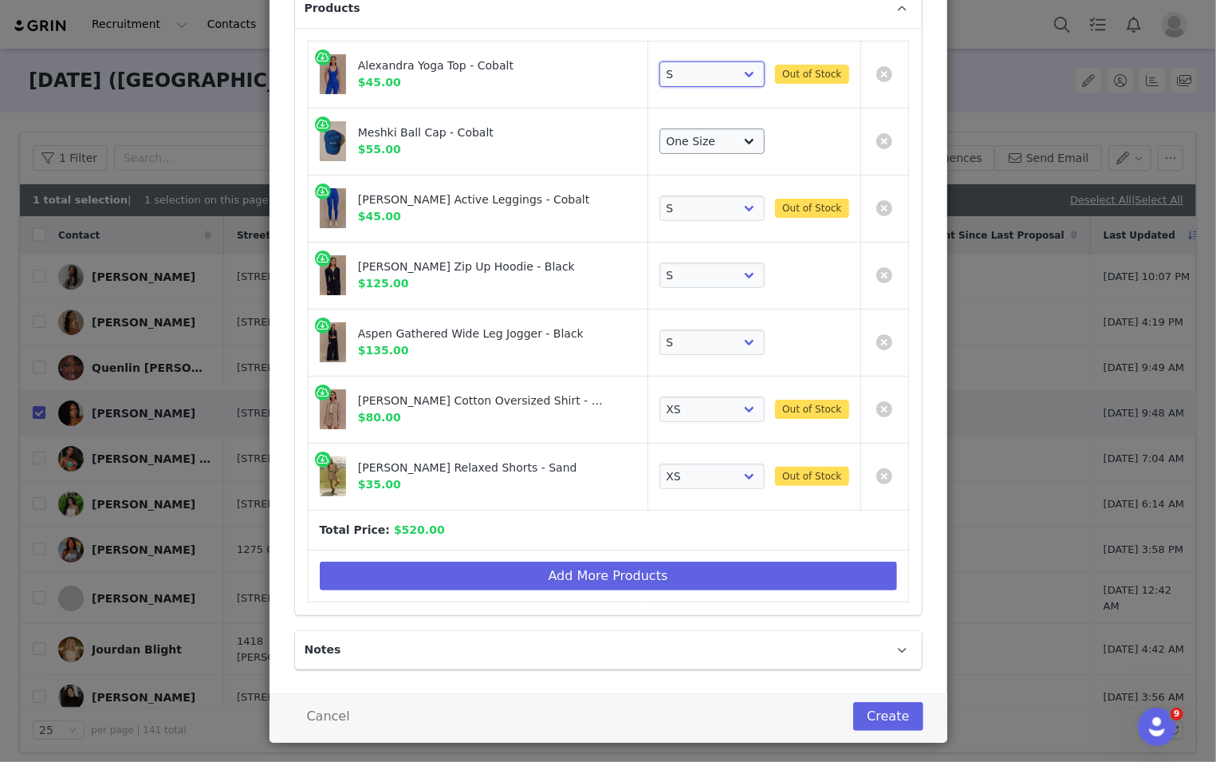
scroll to position [177, 0]
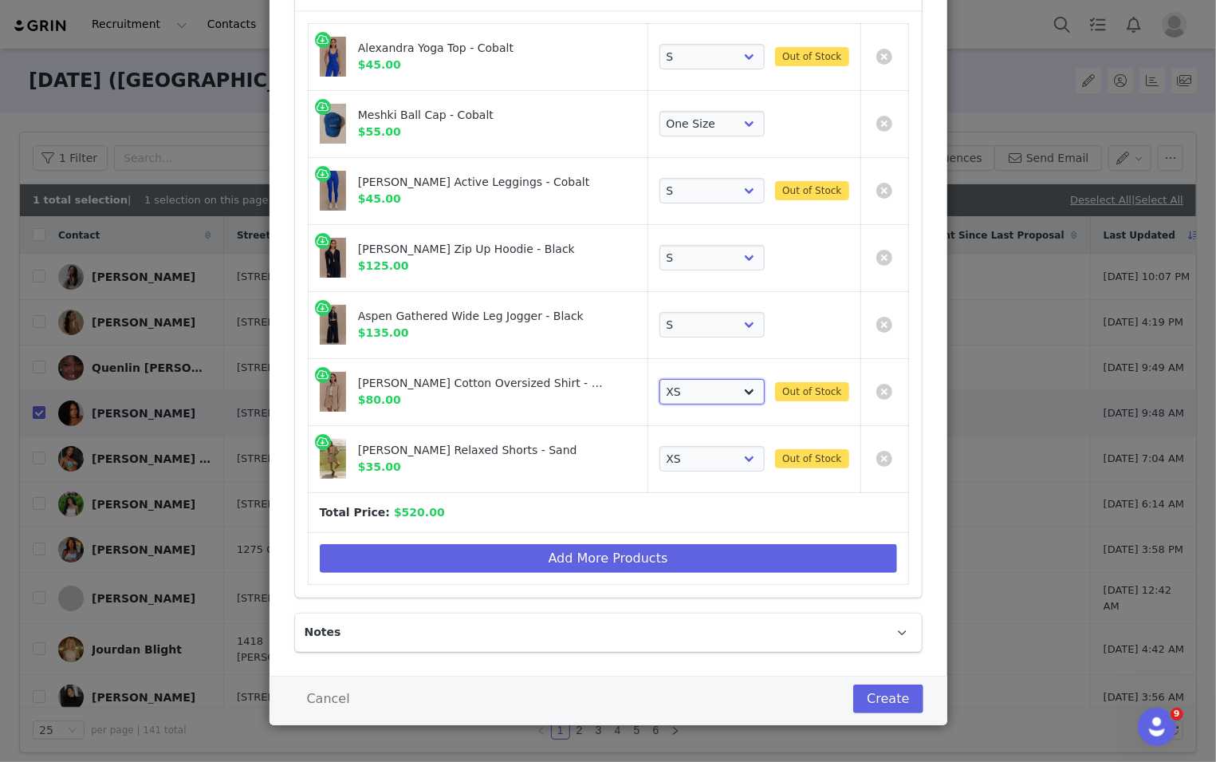
click at [695, 392] on select "Choose SIZE XXS XS S M L XL XXL 3XL" at bounding box center [713, 392] width 106 height 26
select select "27919970"
click at [660, 379] on select "Choose SIZE XXS XS S M L XL XXL 3XL" at bounding box center [713, 392] width 106 height 26
click at [697, 446] on select "Choose SIZE XXS XS S M L XL XXL 3XL" at bounding box center [713, 459] width 106 height 26
select select "28581493"
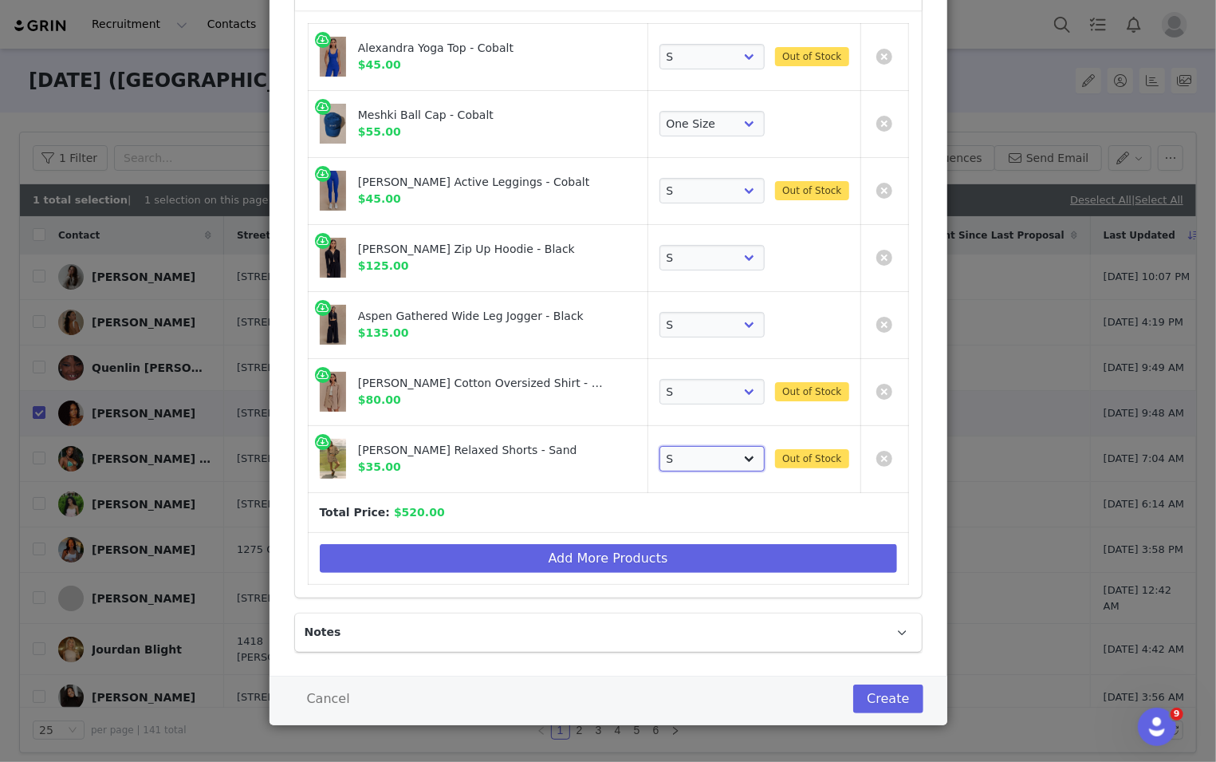
click at [660, 446] on select "Choose SIZE XXS XS S M L XL XXL 3XL" at bounding box center [713, 459] width 106 height 26
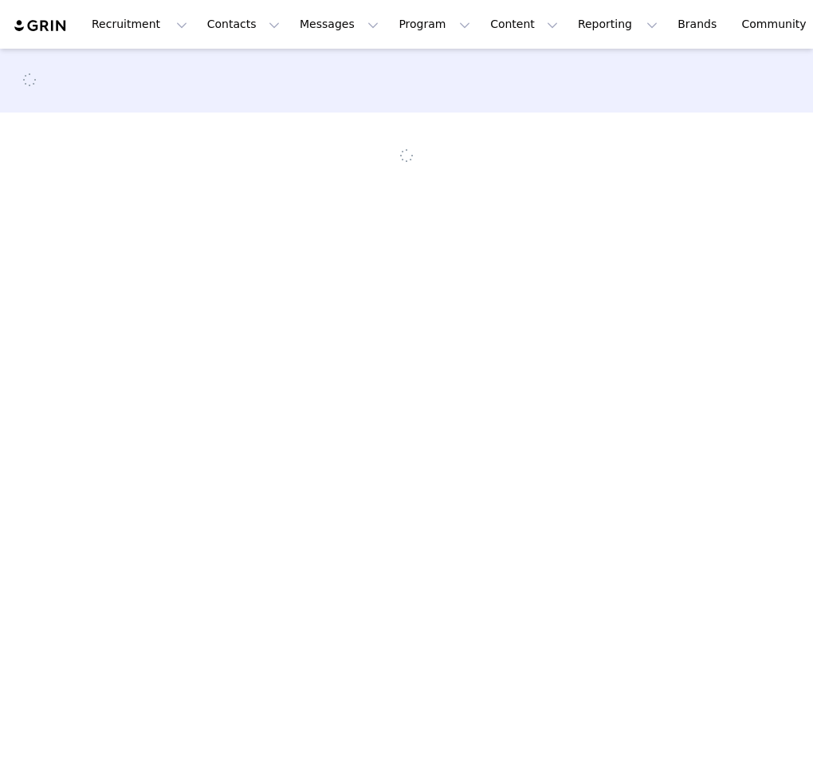
select select
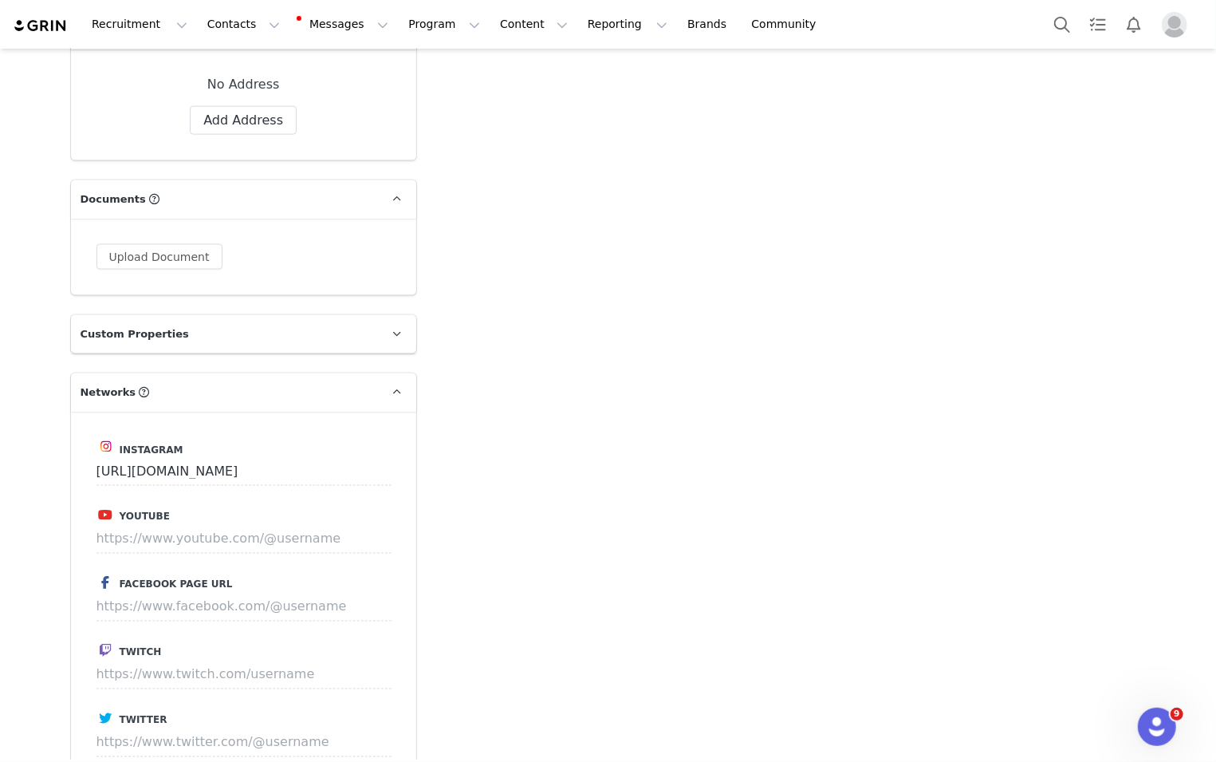
scroll to position [1284, 0]
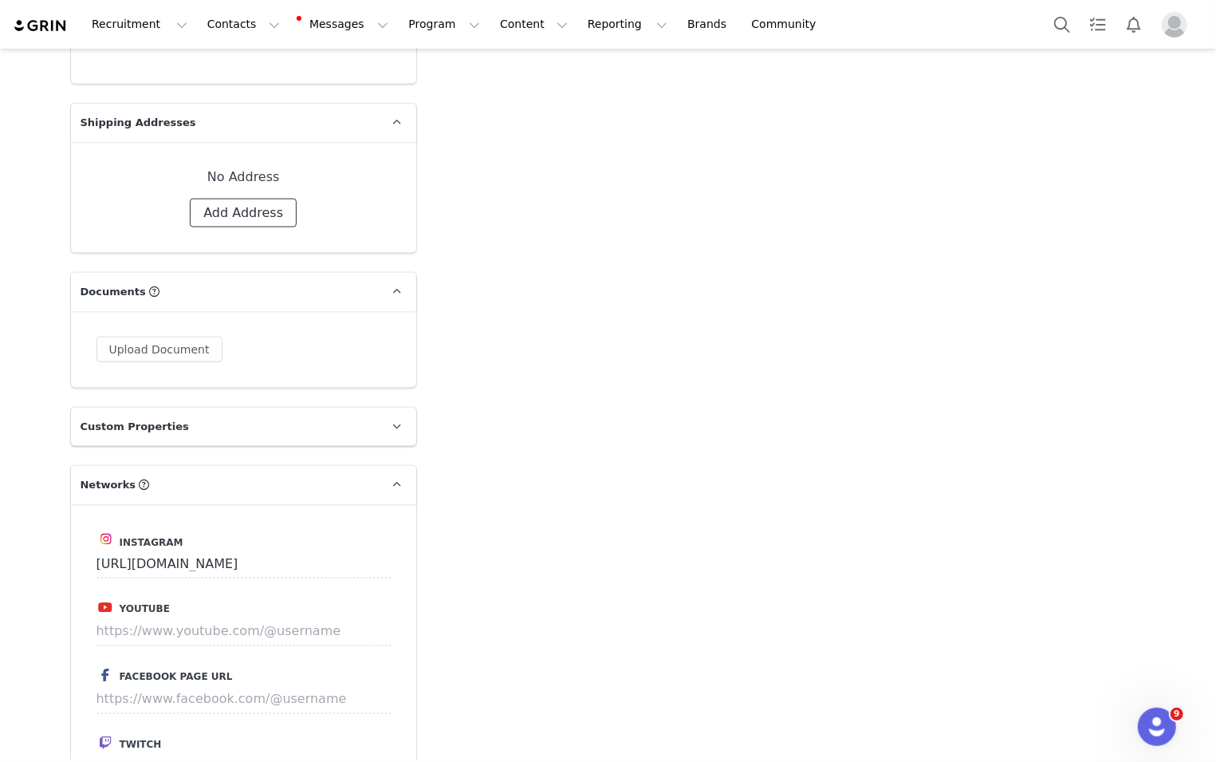
click at [279, 199] on button "Add Address" at bounding box center [243, 213] width 107 height 29
select select
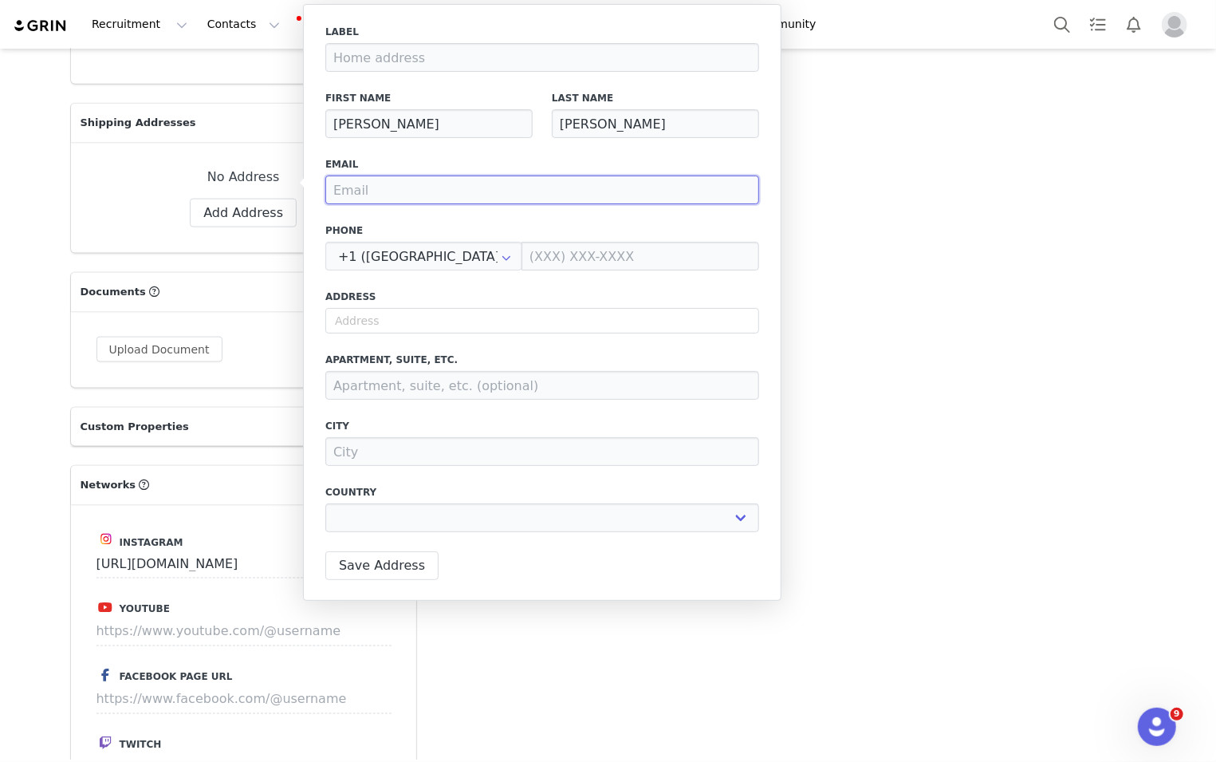
click at [368, 195] on input "email" at bounding box center [542, 189] width 434 height 29
click at [352, 309] on input "text" at bounding box center [542, 321] width 434 height 26
paste input "[PERSON_NAME] [STREET_ADDRESS][US_STATE] 940-595-6563"
type input "[PERSON_NAME] [STREET_ADDRESS][US_STATE] 940-595-6563"
select select
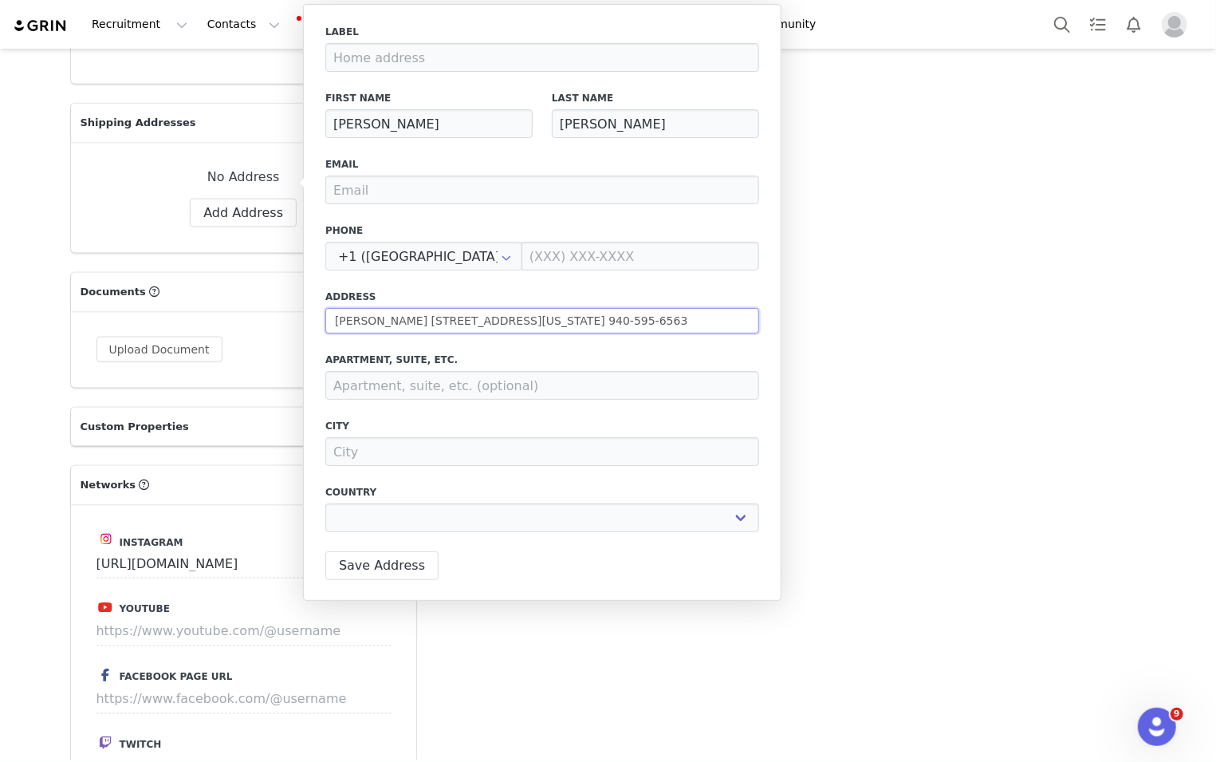
click at [379, 323] on input "[PERSON_NAME] [STREET_ADDRESS][US_STATE] 940-595-6563" at bounding box center [542, 321] width 434 height 26
type input "[PERSON_NAME] [STREET_ADDRESS][US_STATE] 940-595-6563"
select select
type input "[STREET_ADDRESS][US_STATE] 940-595-6563"
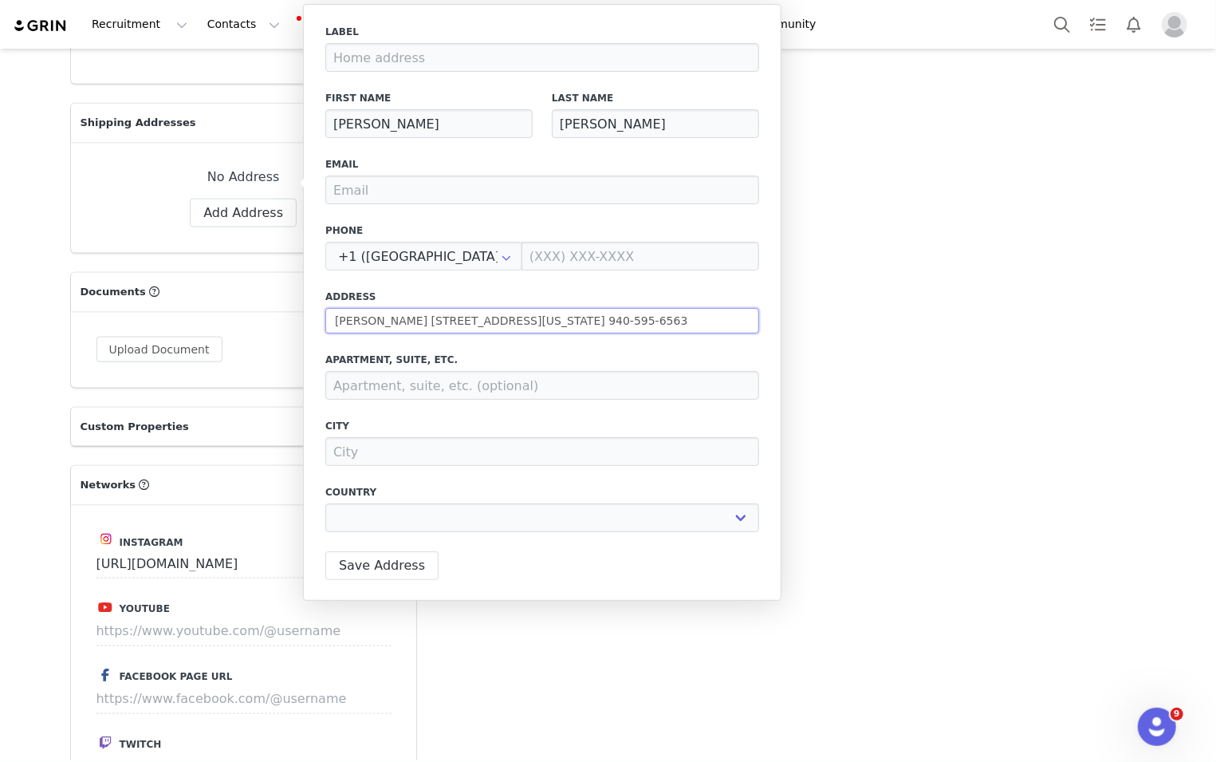
select select
click at [569, 320] on input "[STREET_ADDRESS][US_STATE] 940-595-6563" at bounding box center [542, 321] width 434 height 26
drag, startPoint x: 569, startPoint y: 320, endPoint x: 648, endPoint y: 320, distance: 79.0
click at [648, 320] on input "[STREET_ADDRESS][US_STATE] 940-595-6563" at bounding box center [542, 321] width 434 height 26
type input "[STREET_ADDRESS][US_STATE]"
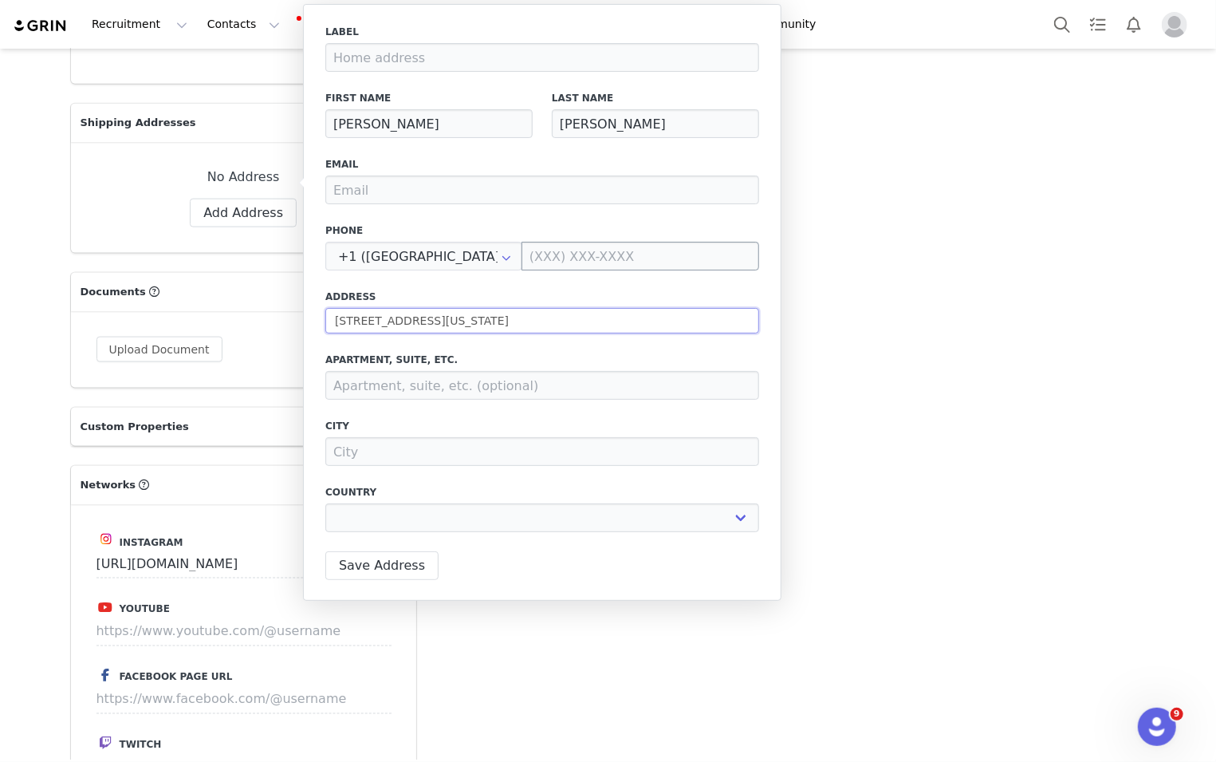
select select
type input "[STREET_ADDRESS][US_STATE]"
click at [614, 255] on input at bounding box center [641, 256] width 238 height 29
paste input "[PHONE_NUMBER]"
type input "[PHONE_NUMBER]"
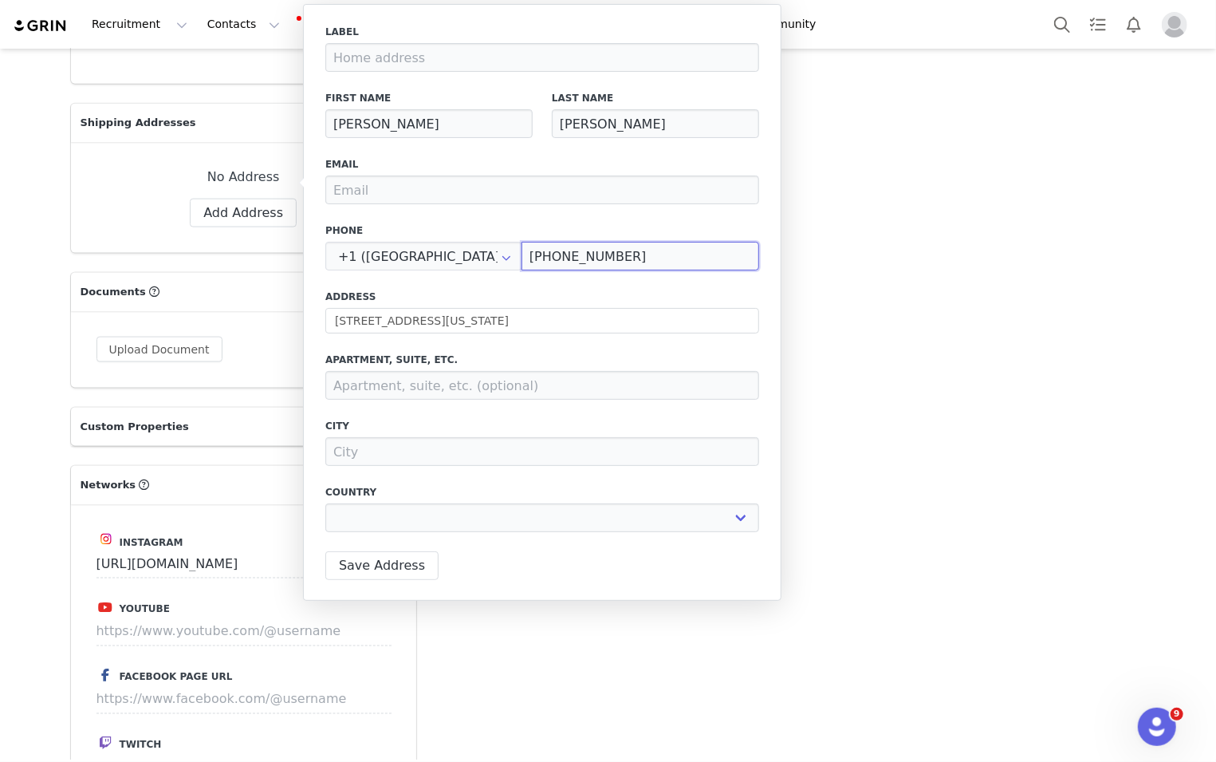
select select
type input "[PHONE_NUMBER]"
click at [581, 289] on div "Label First Name Kylie Last Name Vonnahme Email Phone +1 (United States) +93 (A…" at bounding box center [542, 283] width 434 height 517
click at [581, 314] on input "20 broad st Apt 1606 New York, NY 10005" at bounding box center [542, 321] width 434 height 26
type input "[STREET_ADDRESS]"
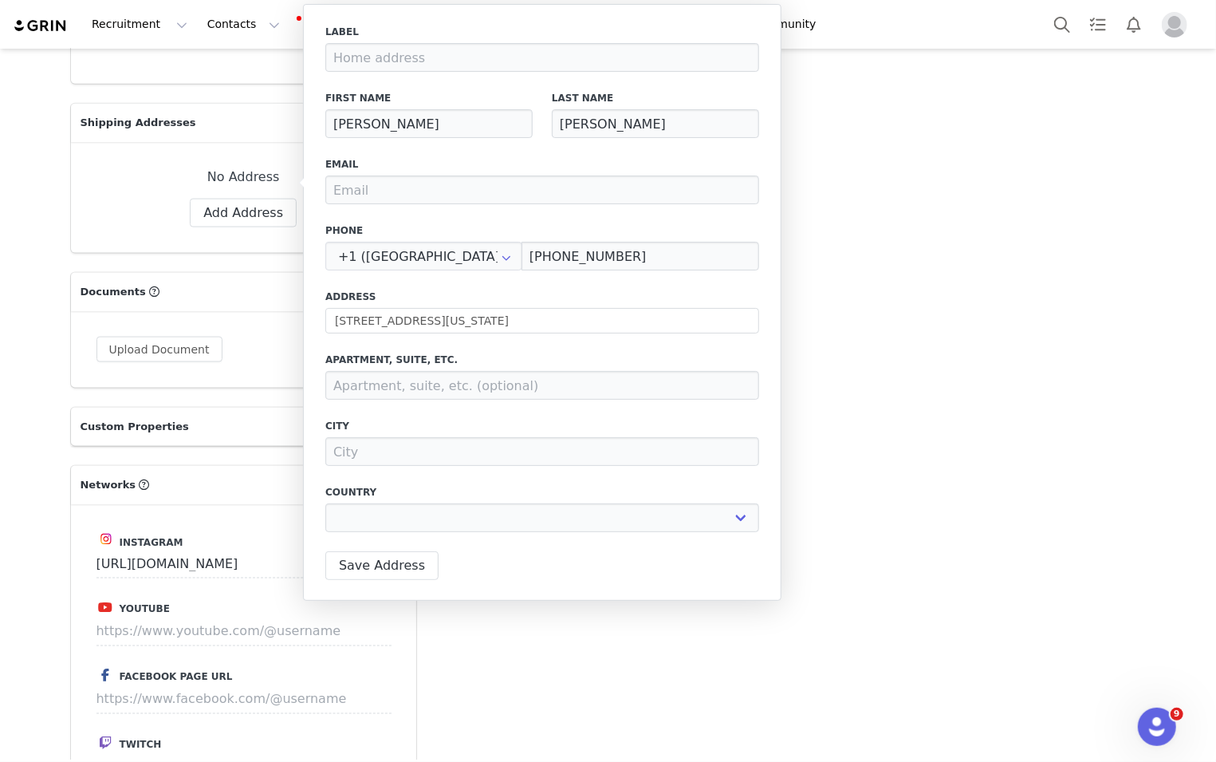
type input "[US_STATE]"
select select "[object Object]"
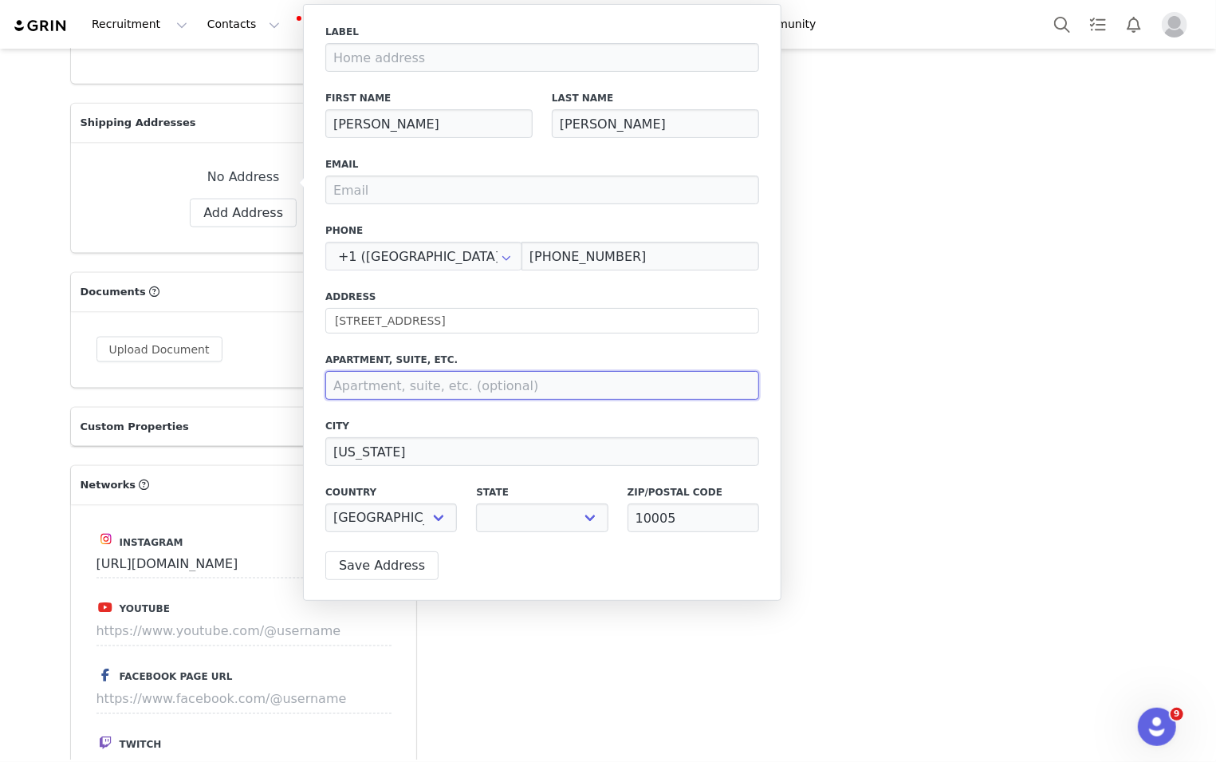
click at [564, 380] on input at bounding box center [542, 385] width 434 height 29
paste input "20 broad st Apt 1606 New York, NY 10005"
type input "20 broad st Apt 1606 New York, NY 10005"
select select "[object Object]"
click at [411, 386] on input "20 broad st Apt 1606 New York, NY 10005" at bounding box center [542, 385] width 434 height 29
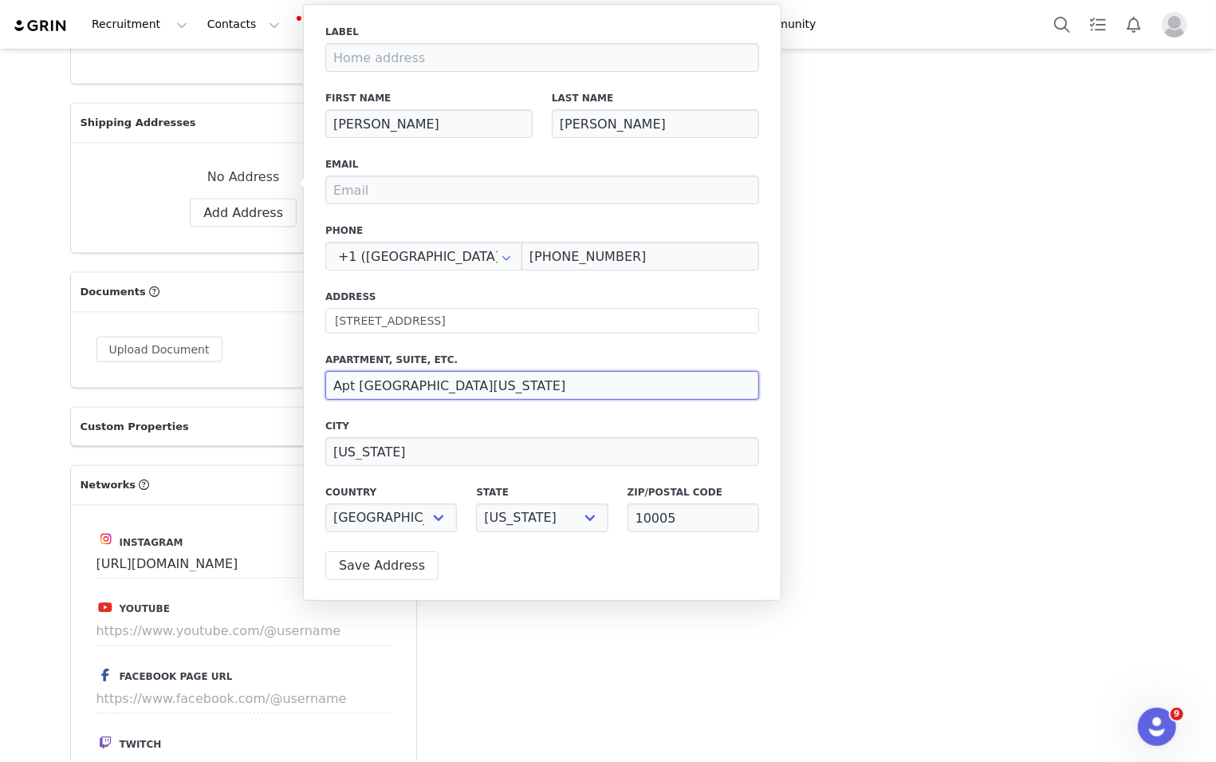
click at [391, 385] on input "Apt 1606 New York, NY 10005" at bounding box center [542, 385] width 434 height 29
drag, startPoint x: 391, startPoint y: 385, endPoint x: 506, endPoint y: 388, distance: 115.7
click at [506, 388] on input "Apt 1606 New York, NY 10005" at bounding box center [542, 385] width 434 height 29
type input "Apt 1606"
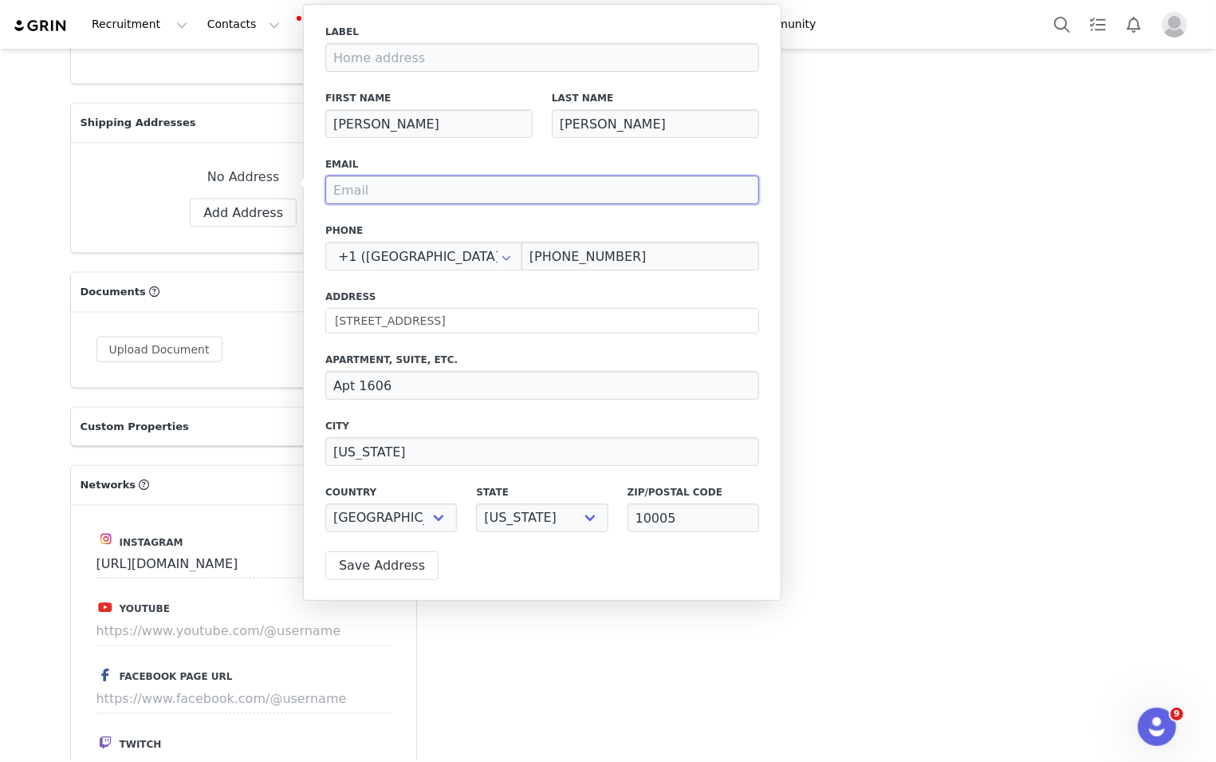
click at [580, 191] on input "email" at bounding box center [542, 189] width 434 height 29
paste input "[EMAIL_ADDRESS][DOMAIN_NAME]"
type input "[EMAIL_ADDRESS][DOMAIN_NAME]"
click at [384, 541] on div "Label First Name Kylie Last Name Vonnahme Email kyliekylie11@gmail.com Phone +1…" at bounding box center [542, 302] width 478 height 597
click at [384, 555] on button "Save Address" at bounding box center [381, 565] width 113 height 29
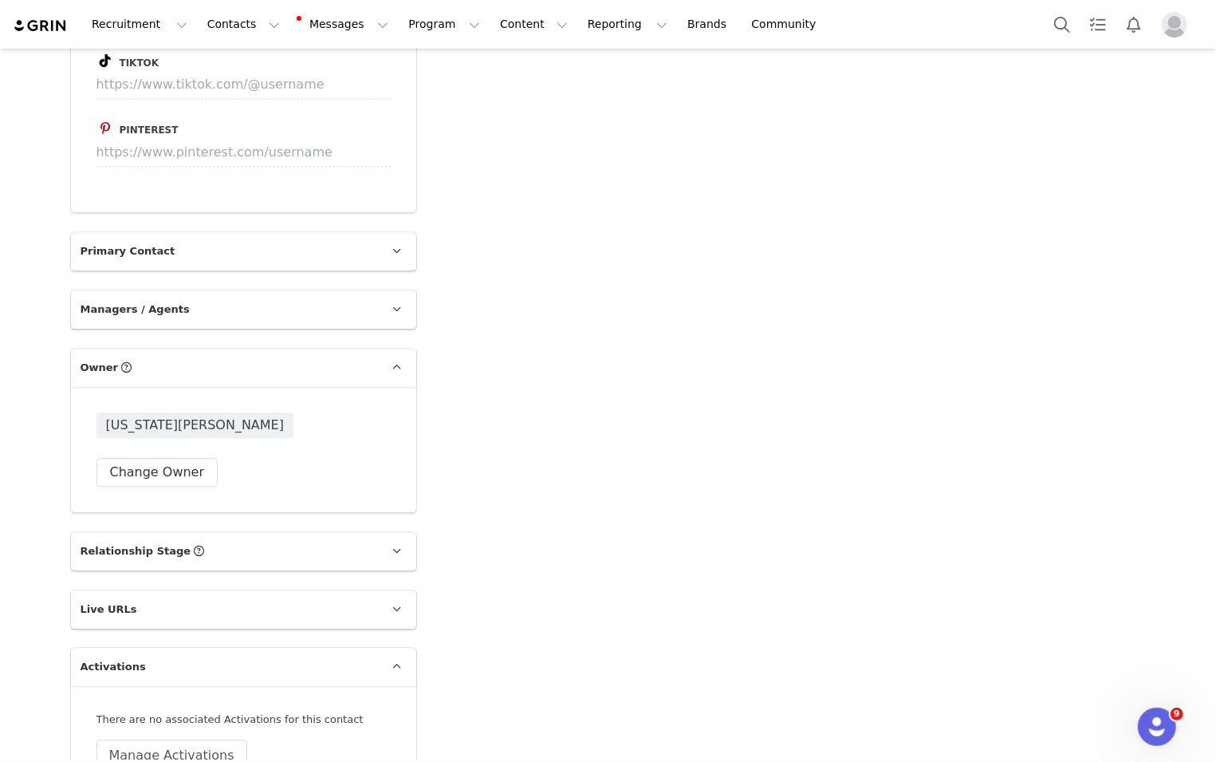
scroll to position [2546, 0]
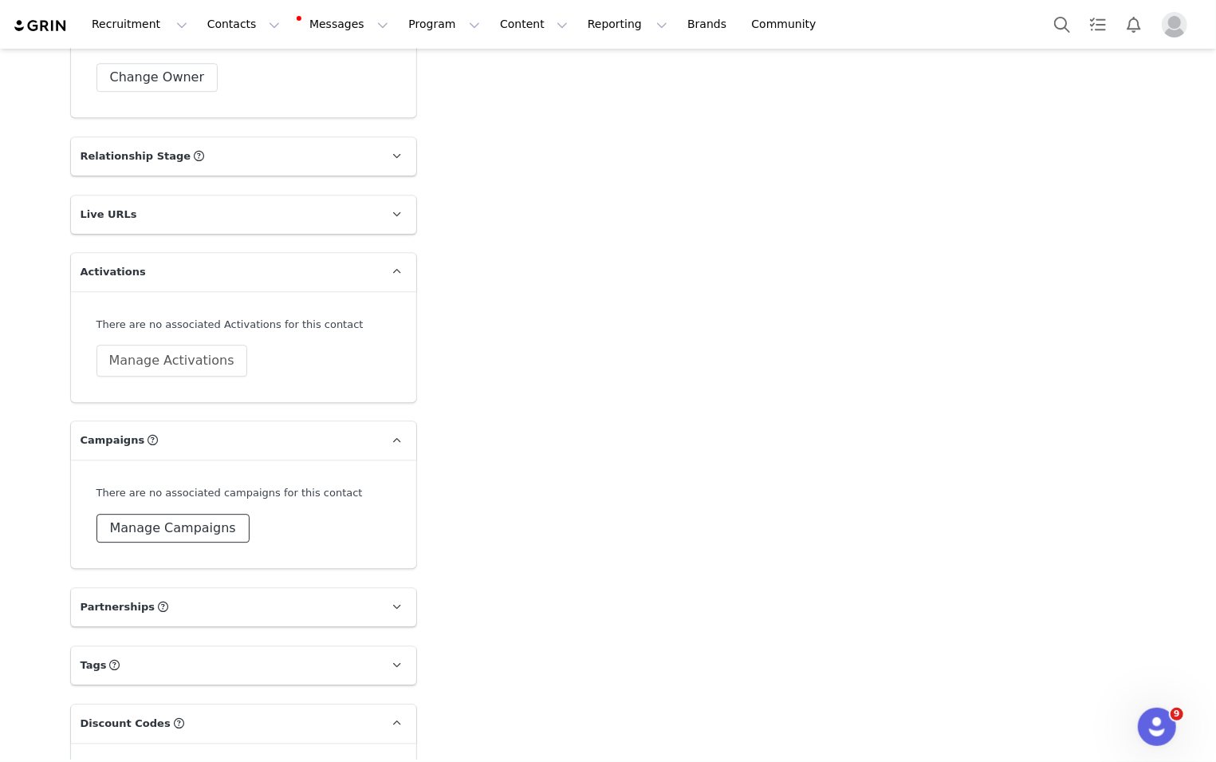
click at [220, 514] on button "Manage Campaigns" at bounding box center [172, 528] width 153 height 29
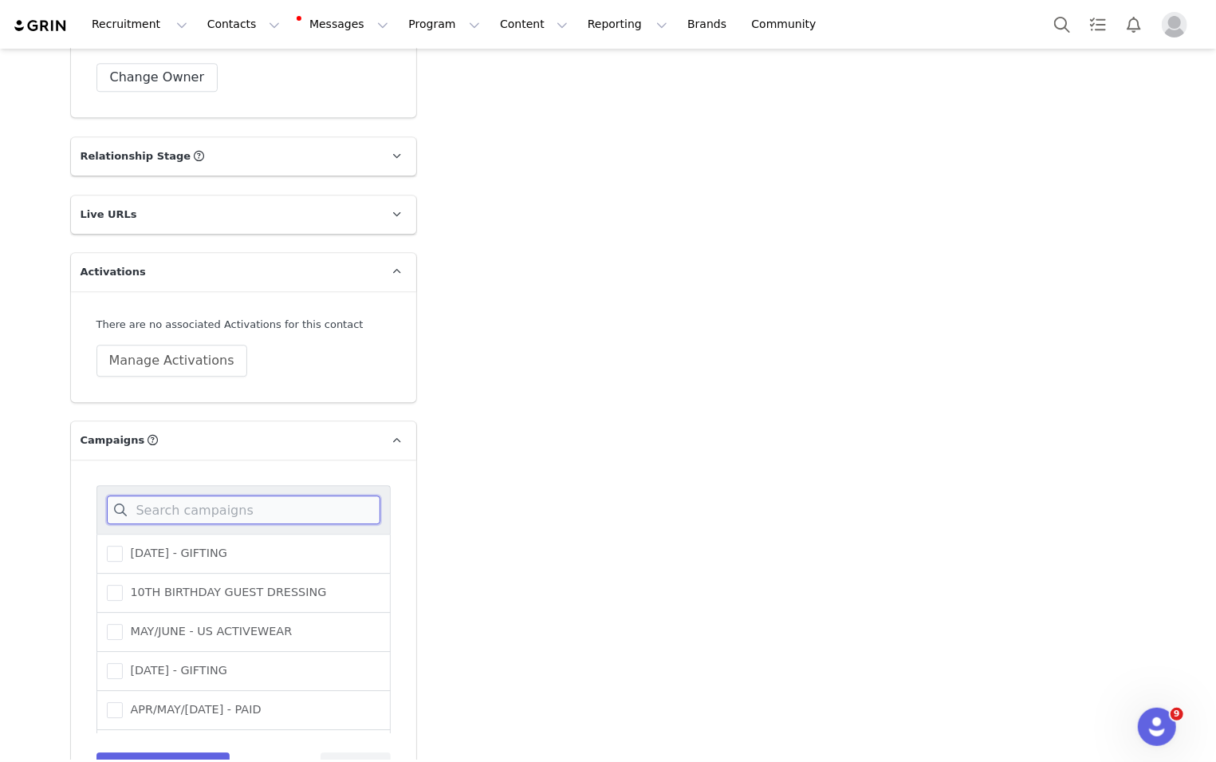
click at [230, 495] on input at bounding box center [244, 509] width 274 height 29
type input "A"
type input "SEPTEM"
click at [226, 702] on span "[DATE] ([GEOGRAPHIC_DATA]) - GIFTING" at bounding box center [242, 709] width 238 height 15
click at [123, 702] on input "[DATE] ([GEOGRAPHIC_DATA]) - GIFTING" at bounding box center [123, 702] width 0 height 0
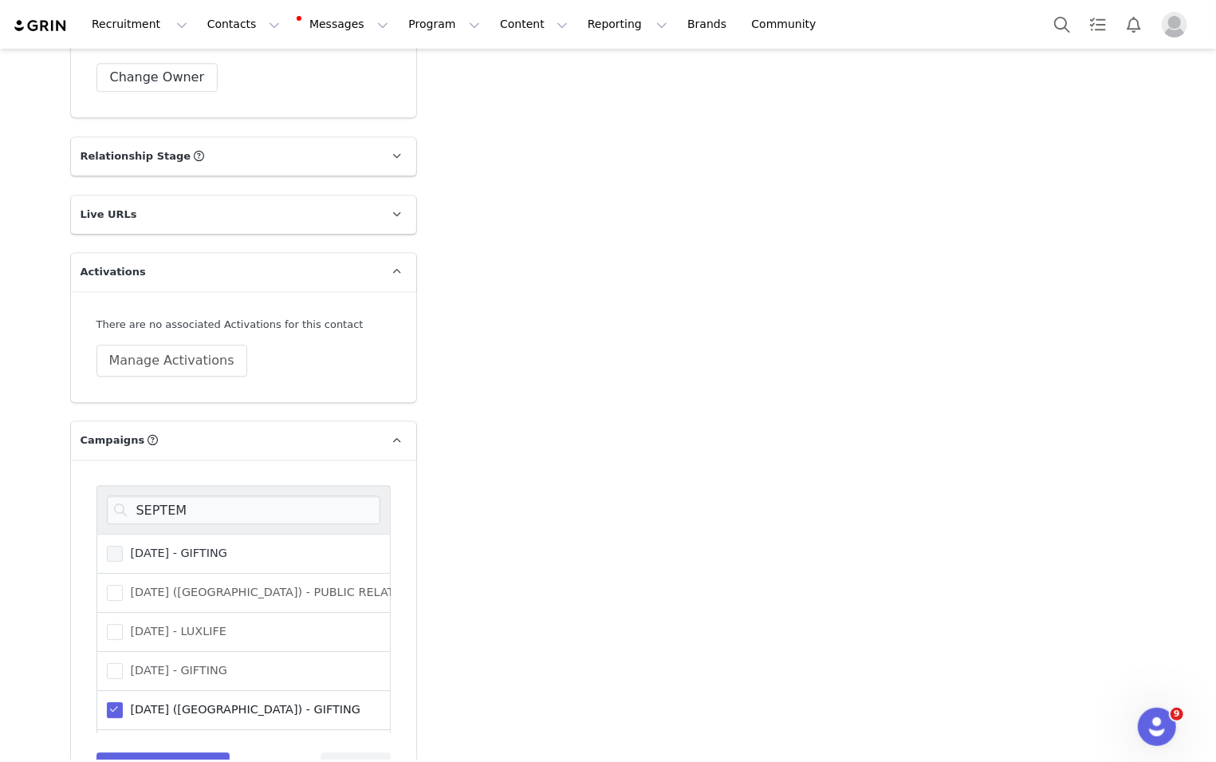
click at [227, 544] on label "[DATE] - GIFTING" at bounding box center [167, 553] width 120 height 19
click at [123, 545] on input "[DATE] - GIFTING" at bounding box center [123, 545] width 0 height 0
click at [197, 752] on button "Save Campaigns" at bounding box center [163, 766] width 134 height 29
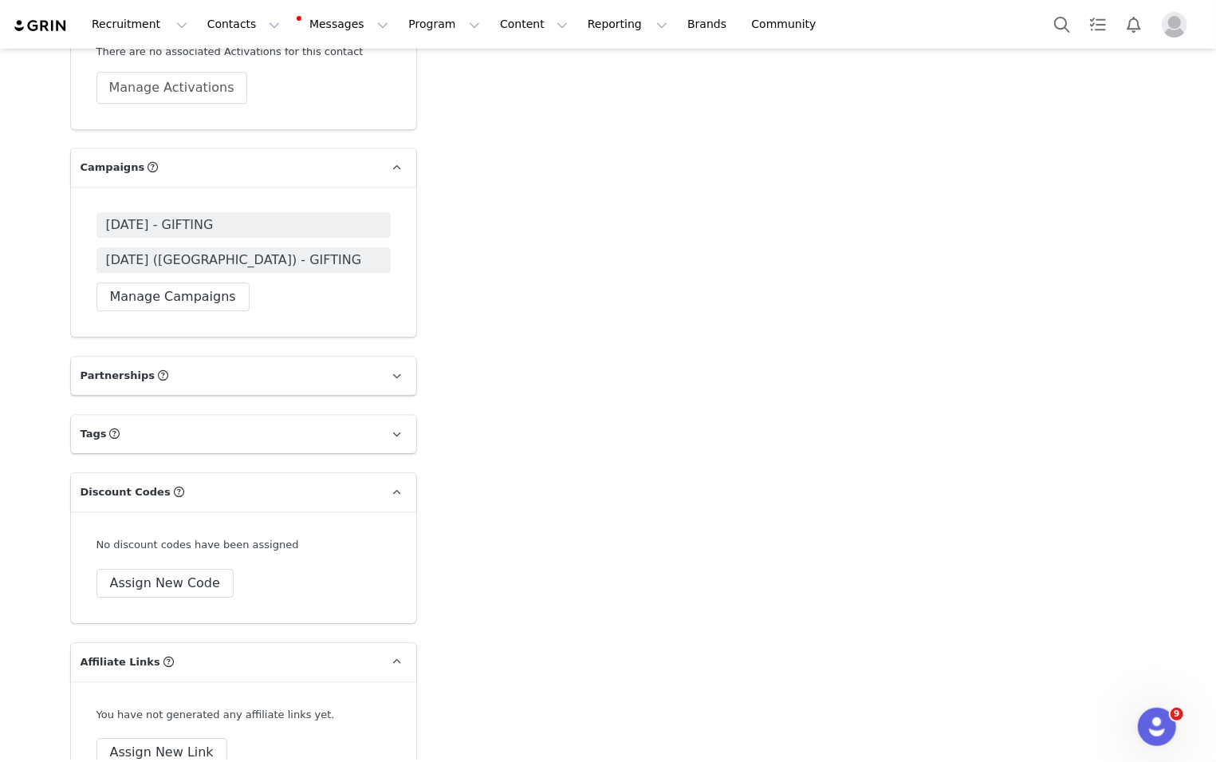
scroll to position [2827, 0]
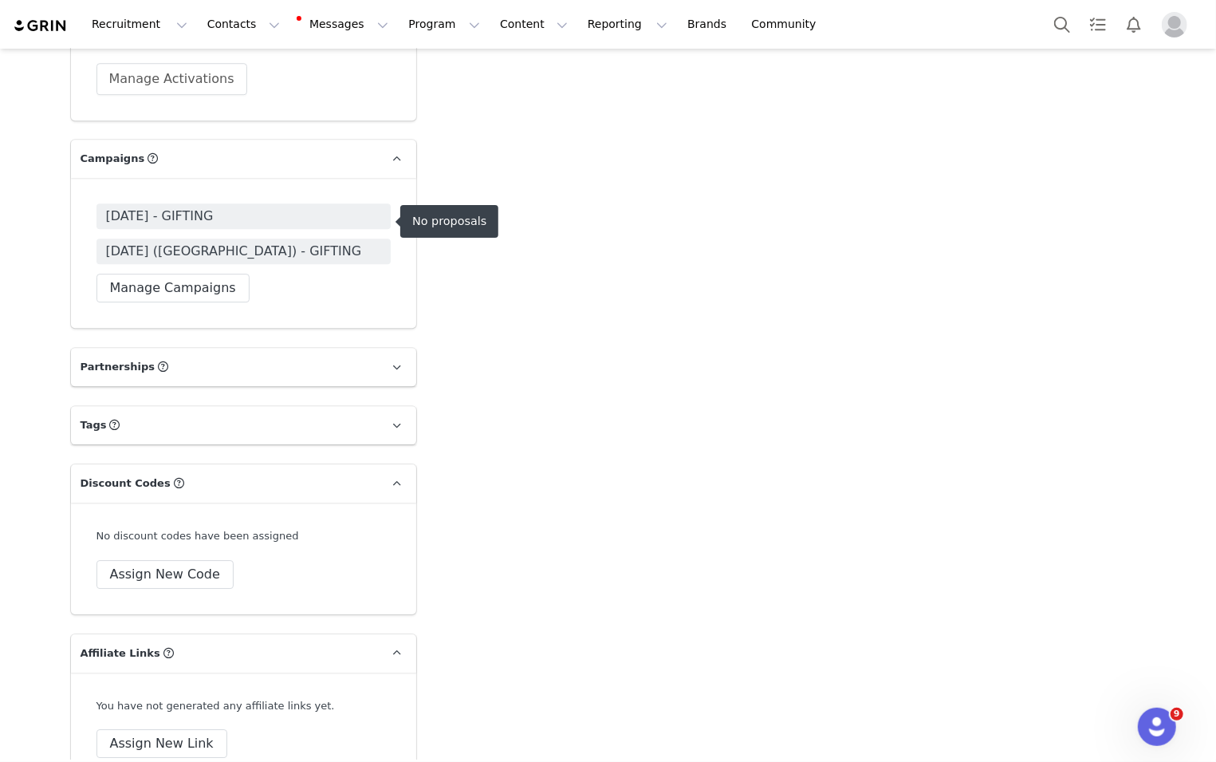
click at [198, 242] on span "[DATE] ([GEOGRAPHIC_DATA]) - GIFTING" at bounding box center [234, 251] width 256 height 19
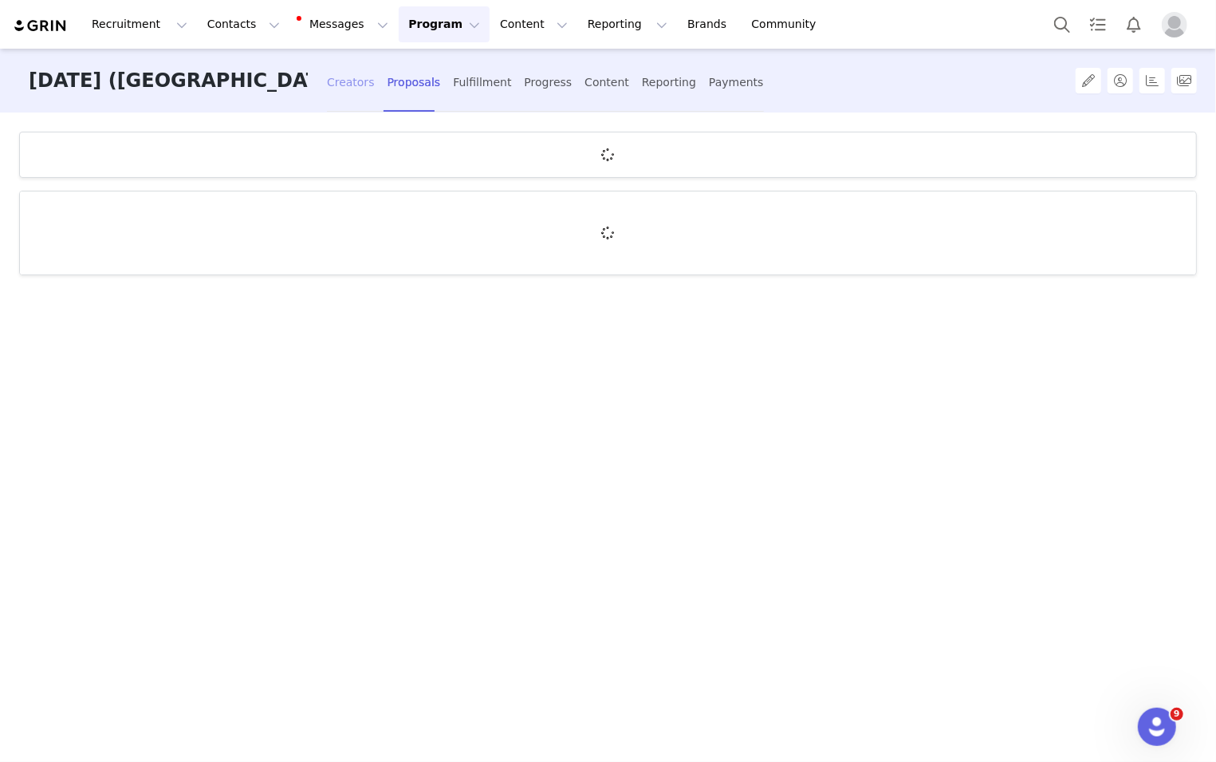
click at [350, 81] on div "Creators" at bounding box center [351, 82] width 48 height 42
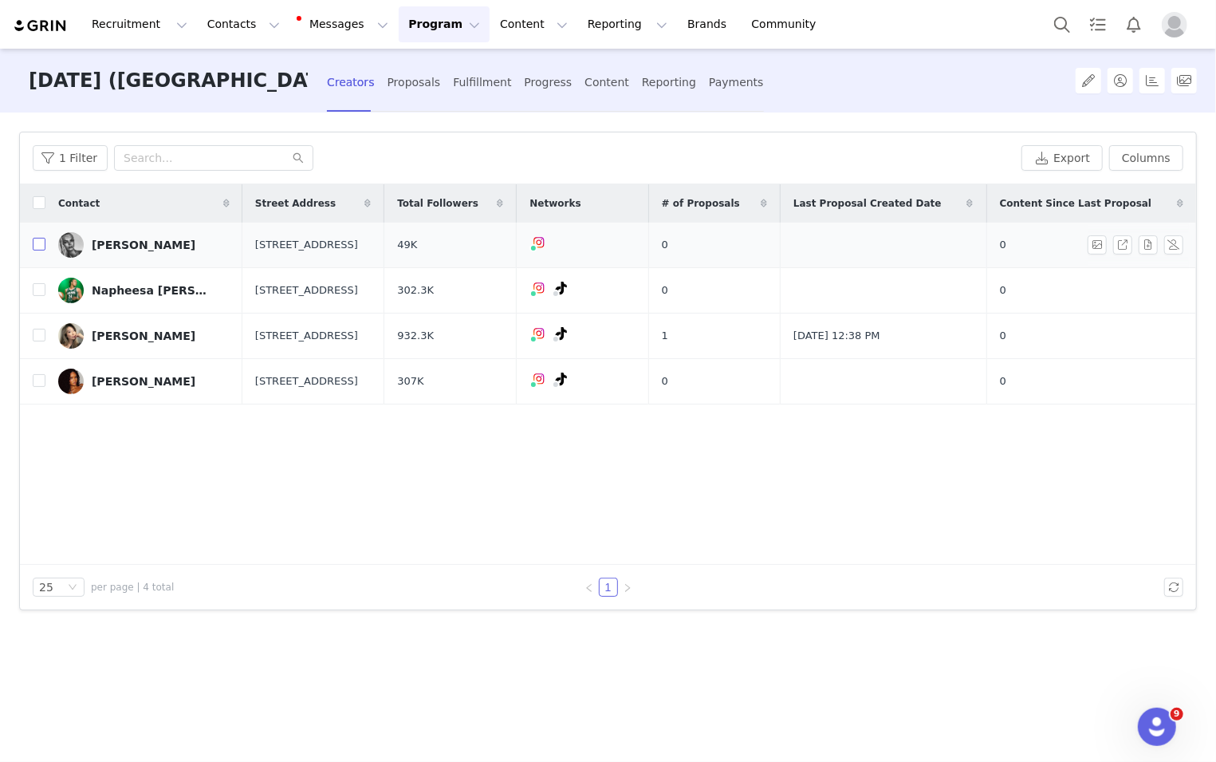
click at [41, 247] on input "checkbox" at bounding box center [39, 244] width 13 height 13
checkbox input "true"
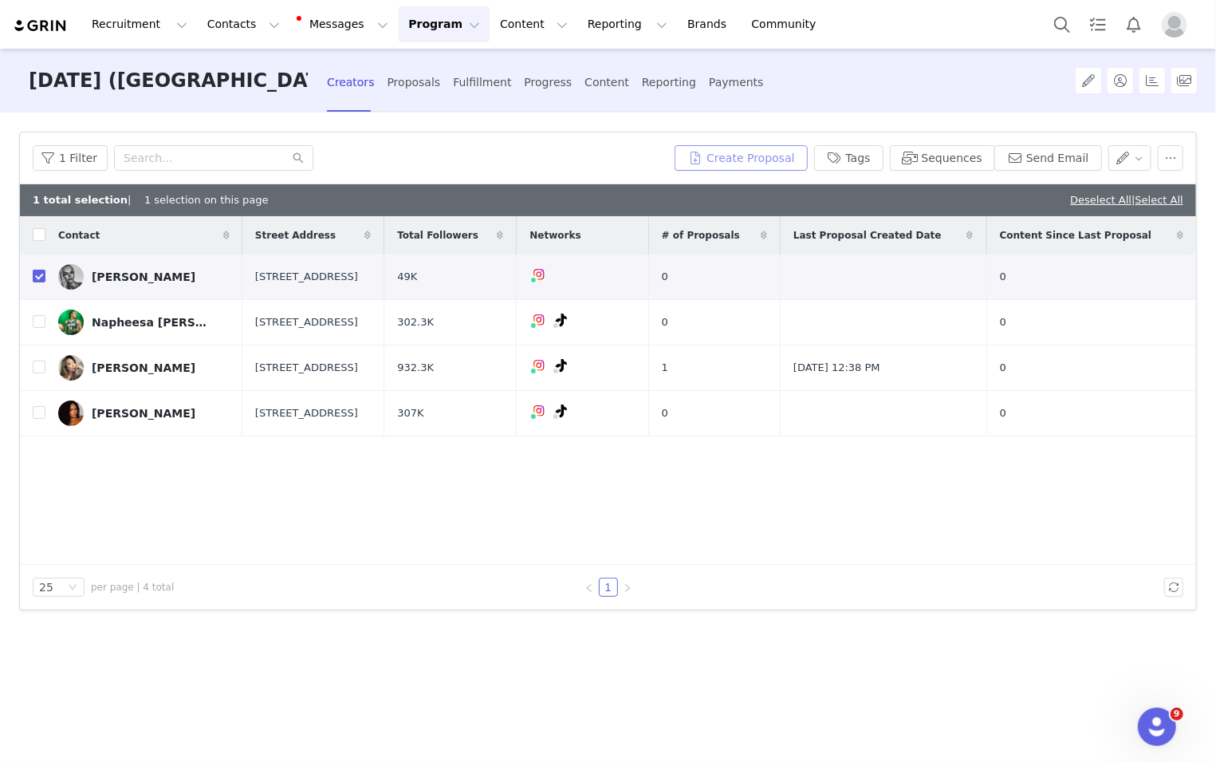
click at [705, 153] on button "Create Proposal" at bounding box center [741, 158] width 132 height 26
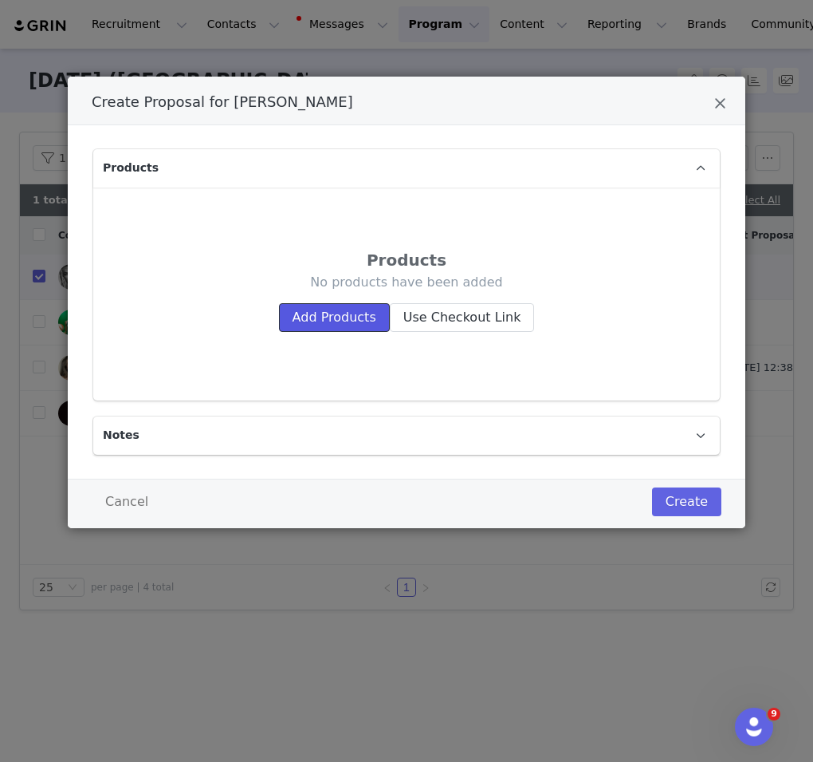
click at [357, 324] on button "Add Products" at bounding box center [334, 317] width 111 height 29
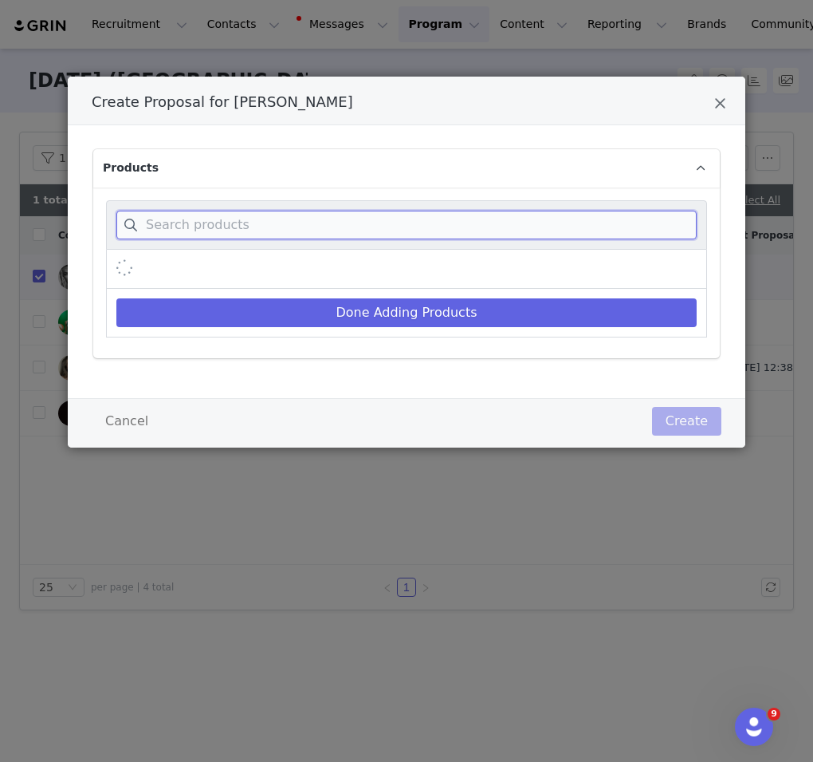
click at [431, 223] on input "Create Proposal for Kylie Vonnahme" at bounding box center [406, 225] width 581 height 29
paste input "Michelle"
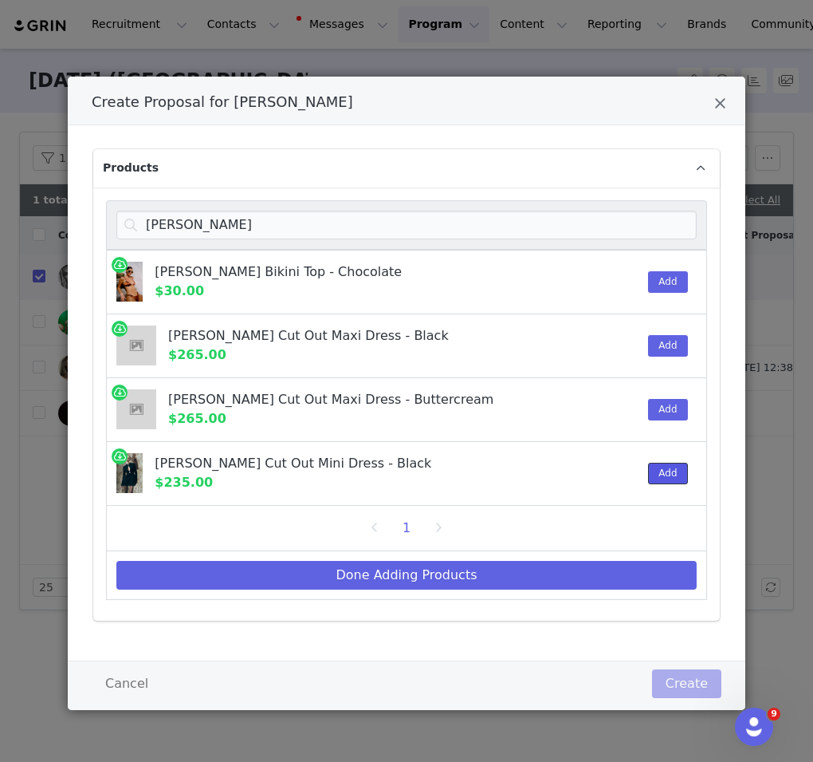
click at [660, 463] on button "Add" at bounding box center [667, 474] width 39 height 22
click at [663, 404] on button "Add" at bounding box center [667, 410] width 39 height 22
click at [667, 342] on button "Add" at bounding box center [667, 346] width 39 height 22
click at [669, 241] on div "Michelle" at bounding box center [406, 224] width 601 height 49
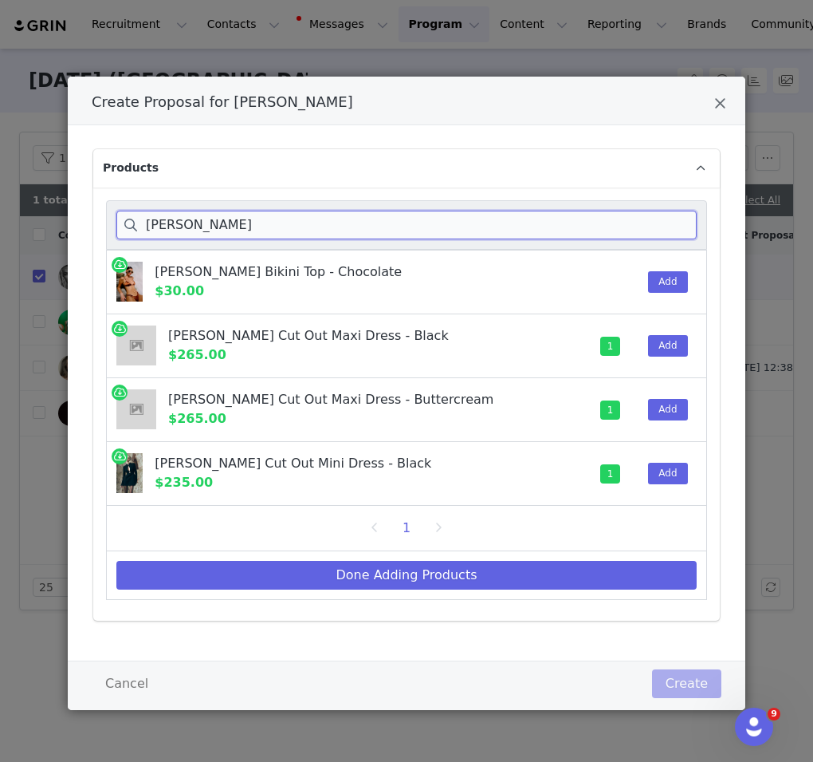
click at [669, 231] on input "Michelle" at bounding box center [406, 225] width 581 height 29
paste input "Hayden"
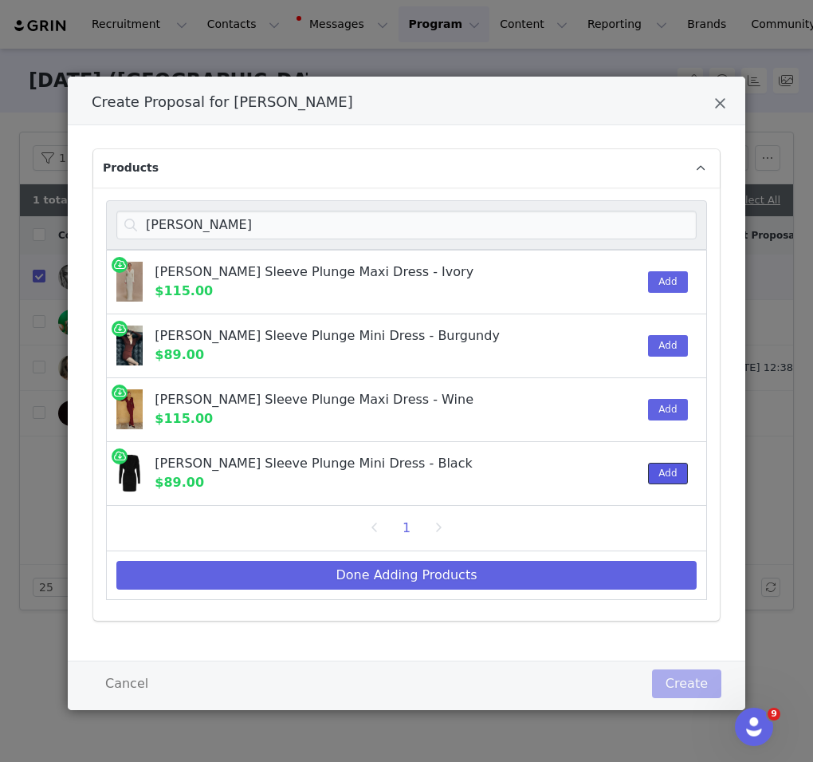
click at [659, 467] on button "Add" at bounding box center [667, 474] width 39 height 22
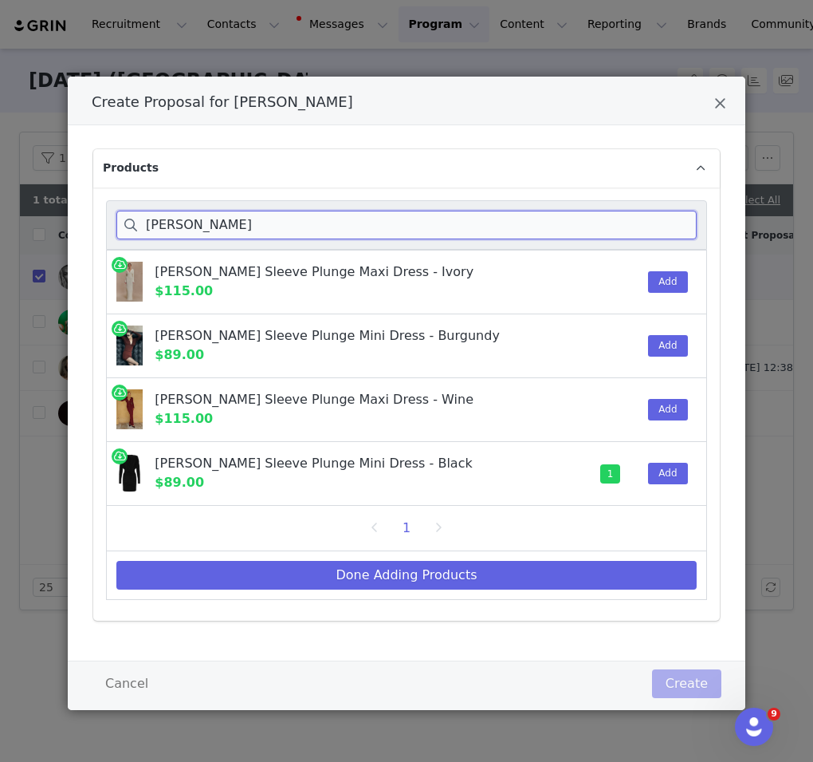
click at [659, 226] on input "Hayden" at bounding box center [406, 225] width 581 height 29
paste input "[PERSON_NAME]"
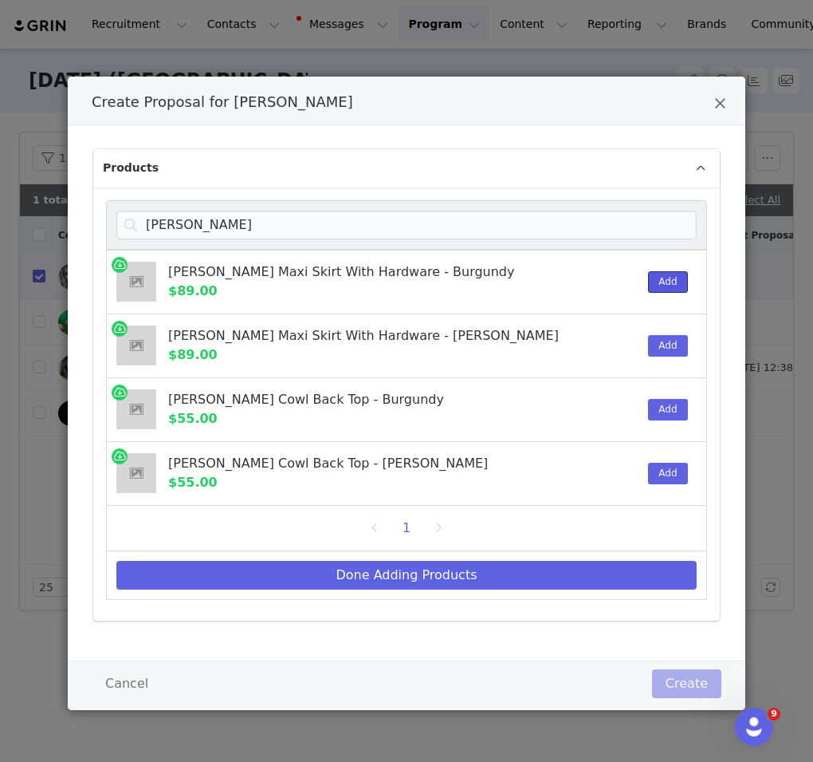
click at [657, 282] on button "Add" at bounding box center [667, 282] width 39 height 22
click at [658, 399] on button "Add" at bounding box center [667, 410] width 39 height 22
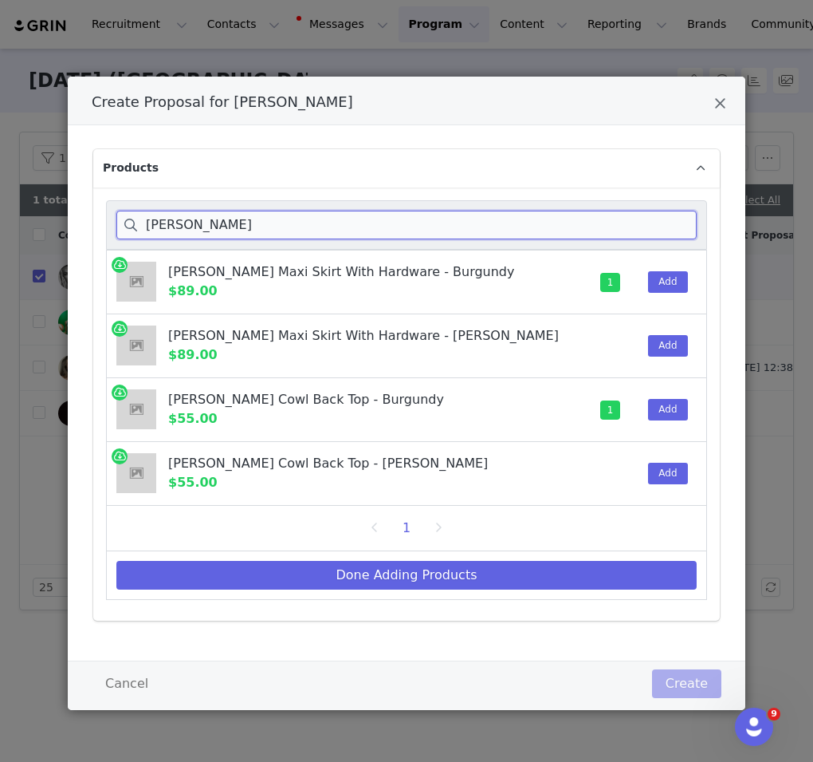
click at [667, 216] on input "[PERSON_NAME]" at bounding box center [406, 225] width 581 height 29
paste input "CLEONA"
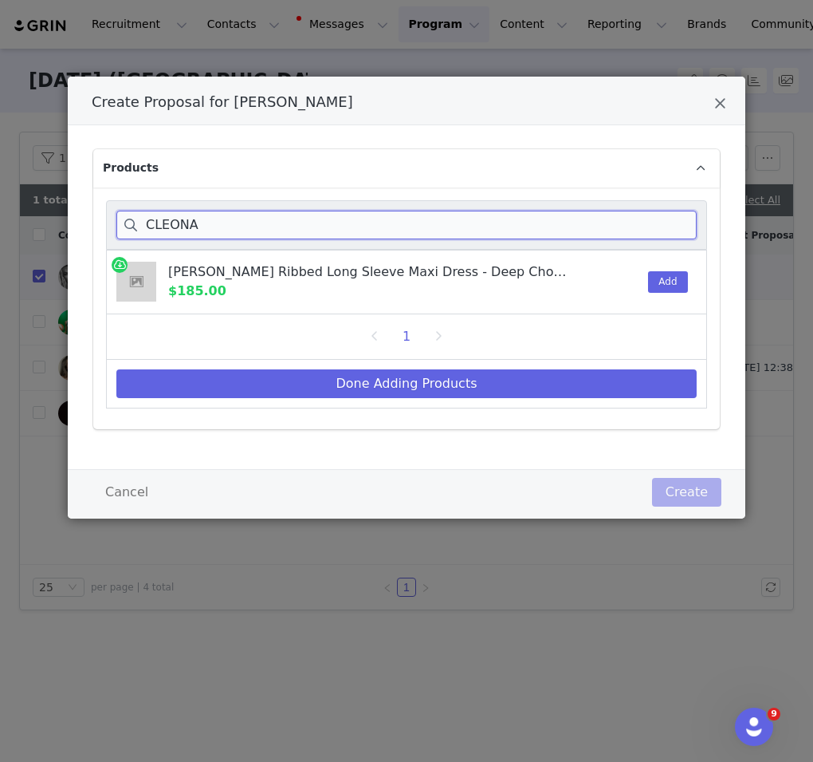
type input "CLEONA"
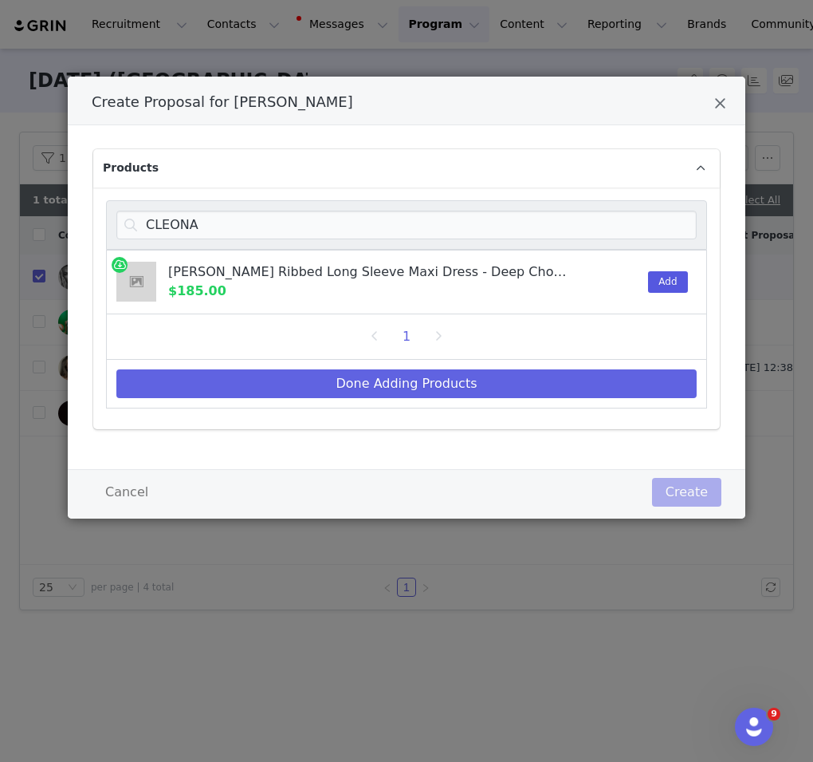
drag, startPoint x: 663, startPoint y: 304, endPoint x: 663, endPoint y: 289, distance: 14.4
click at [663, 304] on div "Add" at bounding box center [663, 281] width 49 height 63
click at [663, 274] on button "Add" at bounding box center [667, 282] width 39 height 22
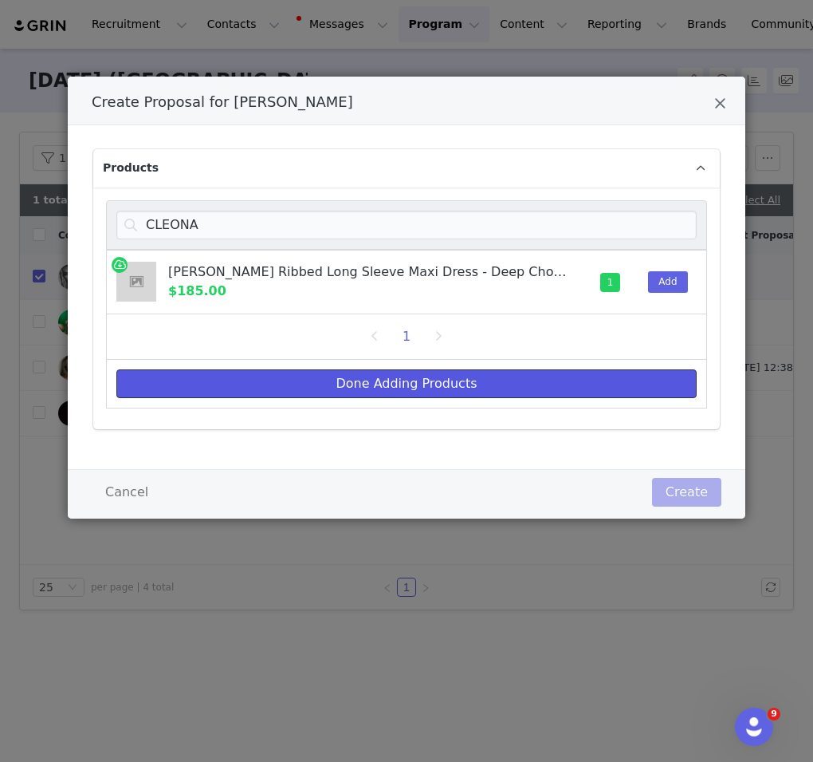
click at [630, 388] on button "Done Adding Products" at bounding box center [406, 383] width 581 height 29
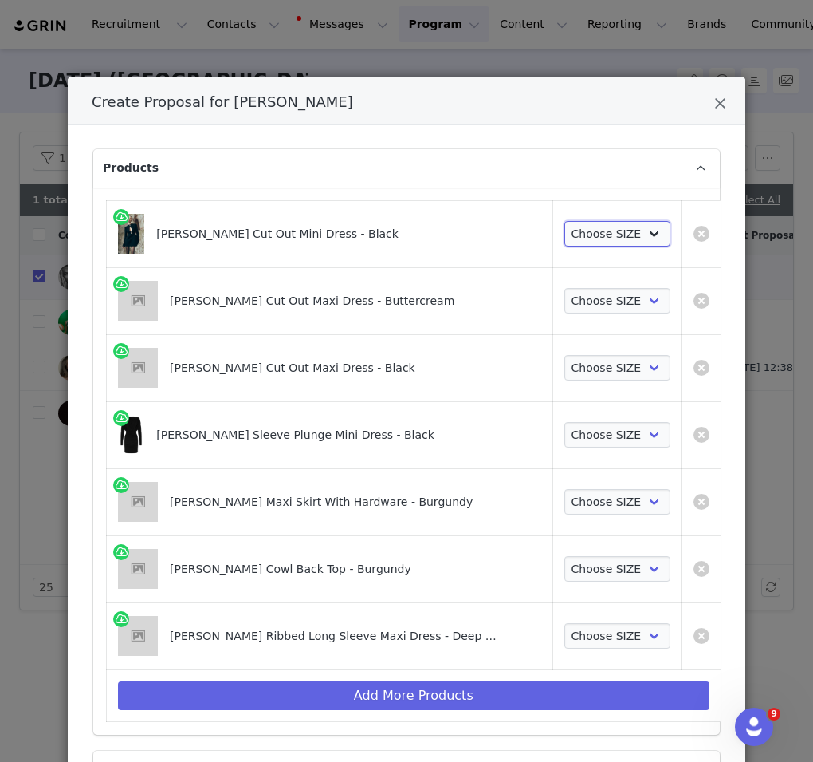
click at [621, 235] on select "Choose SIZE XXS XS S M L XL XXL 3XL" at bounding box center [618, 234] width 106 height 26
select select "27695023"
click at [565, 221] on select "Choose SIZE XXS XS S M L XL XXL 3XL" at bounding box center [618, 234] width 106 height 26
click at [596, 312] on select "Choose SIZE XXS XS S M L XL XXL 3XL" at bounding box center [618, 301] width 106 height 26
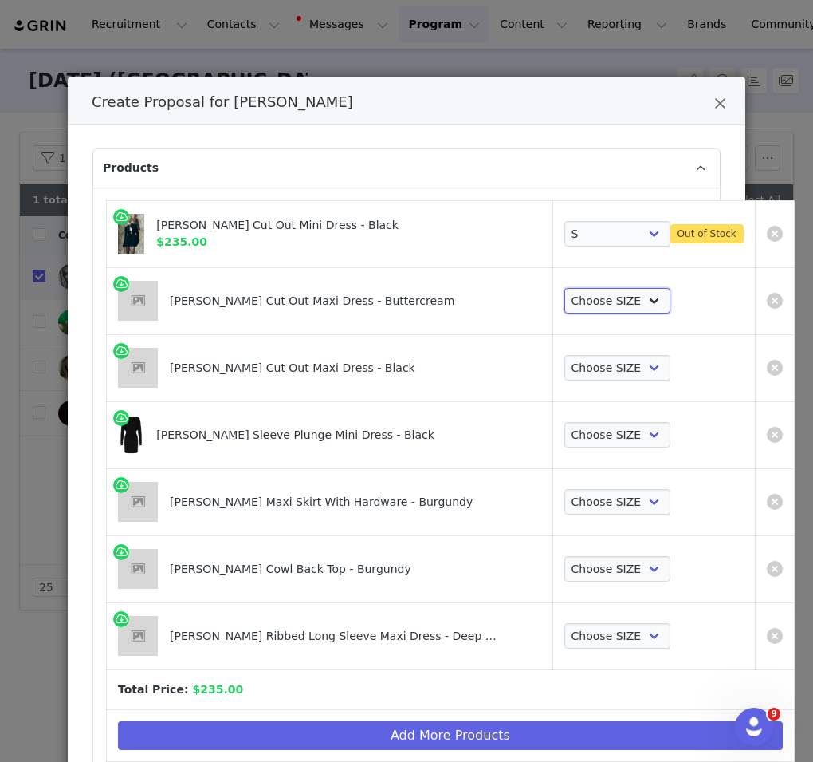
select select "27695569"
click at [565, 288] on select "Choose SIZE XXS XS S M L XL XXL 3XL" at bounding box center [618, 301] width 106 height 26
click at [586, 372] on select "Choose SIZE XXS XS S M L XL XXL 3XL" at bounding box center [618, 368] width 106 height 26
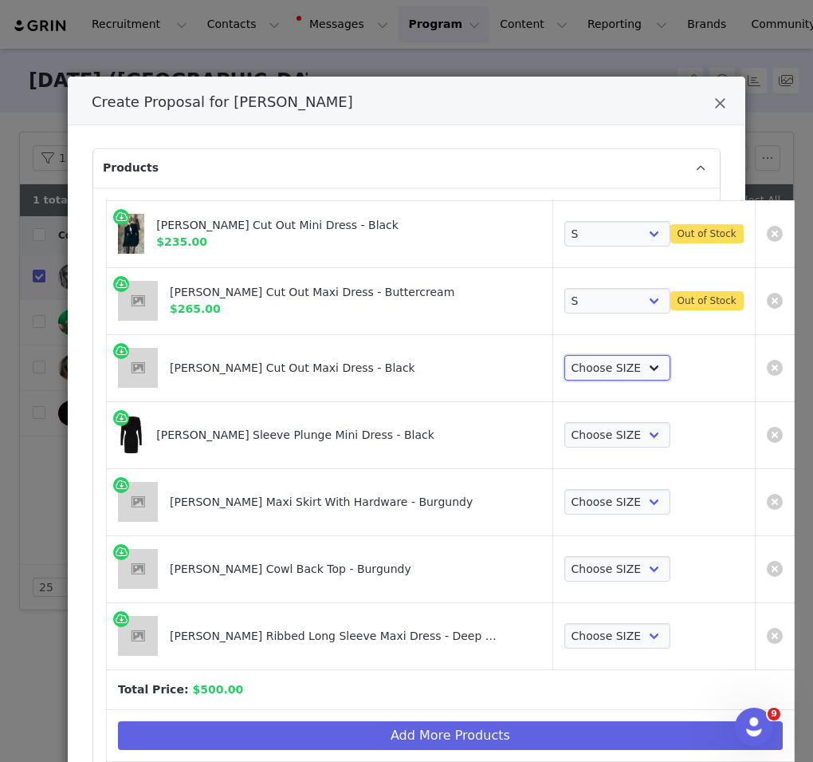
select select "27694103"
click at [565, 355] on select "Choose SIZE XXS XS S M L XL XXL 3XL" at bounding box center [618, 368] width 106 height 26
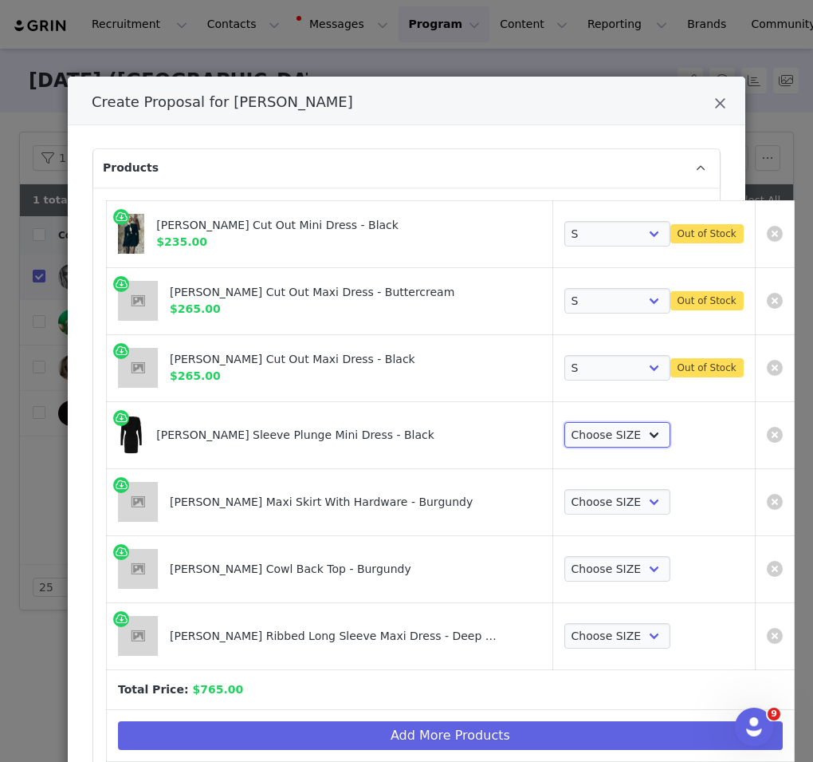
click at [584, 432] on select "Choose SIZE XXS XS S M L XL XXL 3XL" at bounding box center [618, 435] width 106 height 26
select select "27695541"
click at [565, 422] on select "Choose SIZE XXS XS S M L XL XXL 3XL" at bounding box center [618, 435] width 106 height 26
click at [585, 502] on select "Choose SIZE XXS XS S M L XL XXL 3XL" at bounding box center [618, 502] width 106 height 26
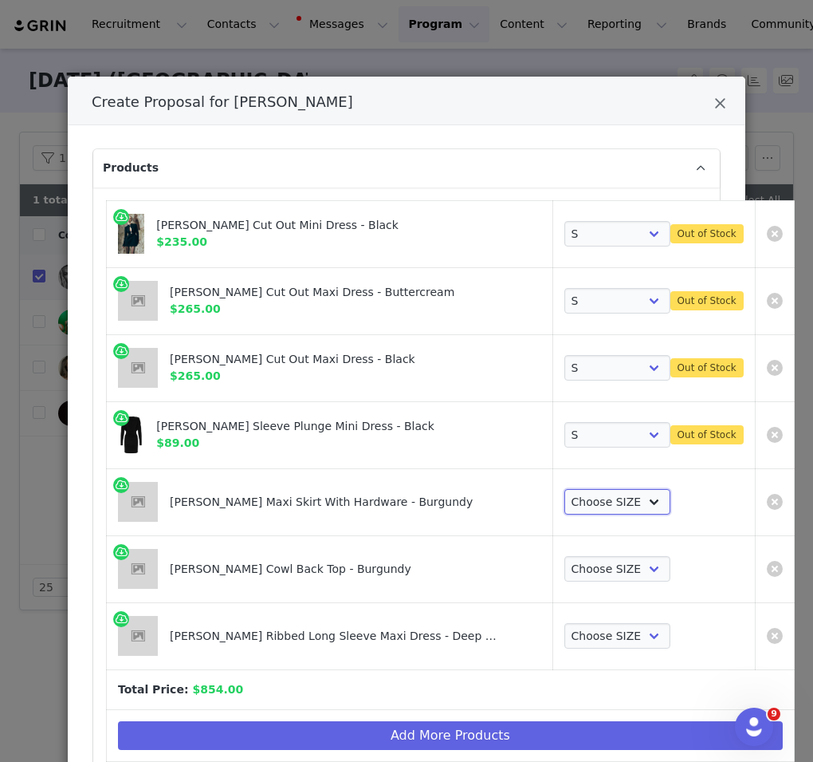
select select "27696085"
click at [565, 489] on select "Choose SIZE XXS XS S M L XL XXL 3XL" at bounding box center [618, 502] width 106 height 26
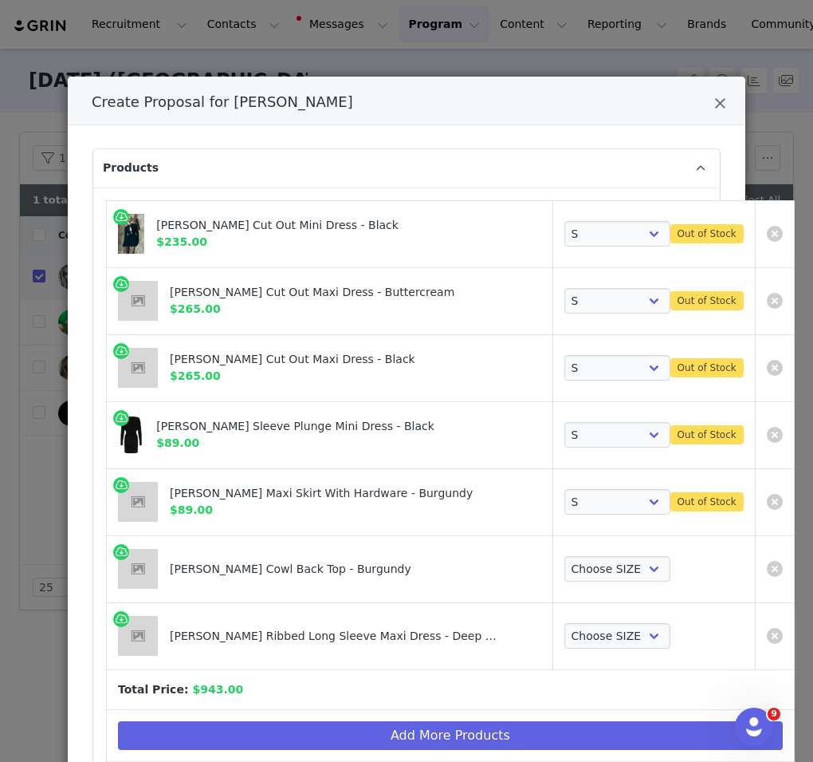
click at [585, 582] on td "Choose SIZE XXS XS S M L XL XXL 3XL" at bounding box center [654, 568] width 203 height 67
click at [585, 574] on select "Choose SIZE XXS XS S M L XL XXL 3XL" at bounding box center [618, 569] width 106 height 26
select select "27695586"
click at [565, 556] on select "Choose SIZE XXS XS S M L XL XXL 3XL" at bounding box center [618, 569] width 106 height 26
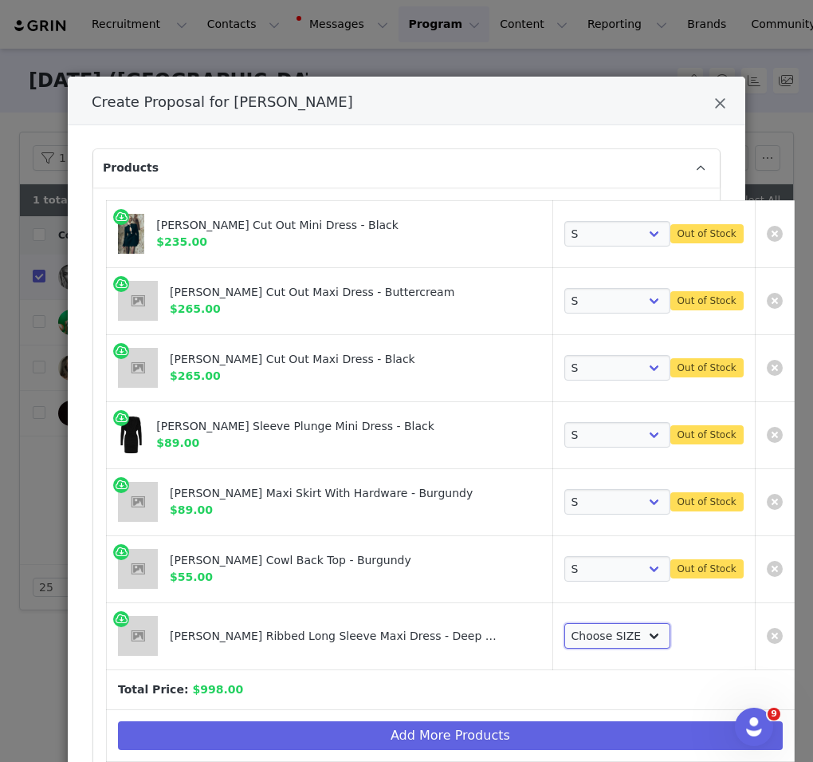
click at [589, 633] on select "Choose SIZE XXS XS S M L XL XXL 3XL" at bounding box center [618, 636] width 106 height 26
select select "27694009"
click at [565, 623] on select "Choose SIZE XXS XS S M L XL XXL 3XL" at bounding box center [618, 636] width 106 height 26
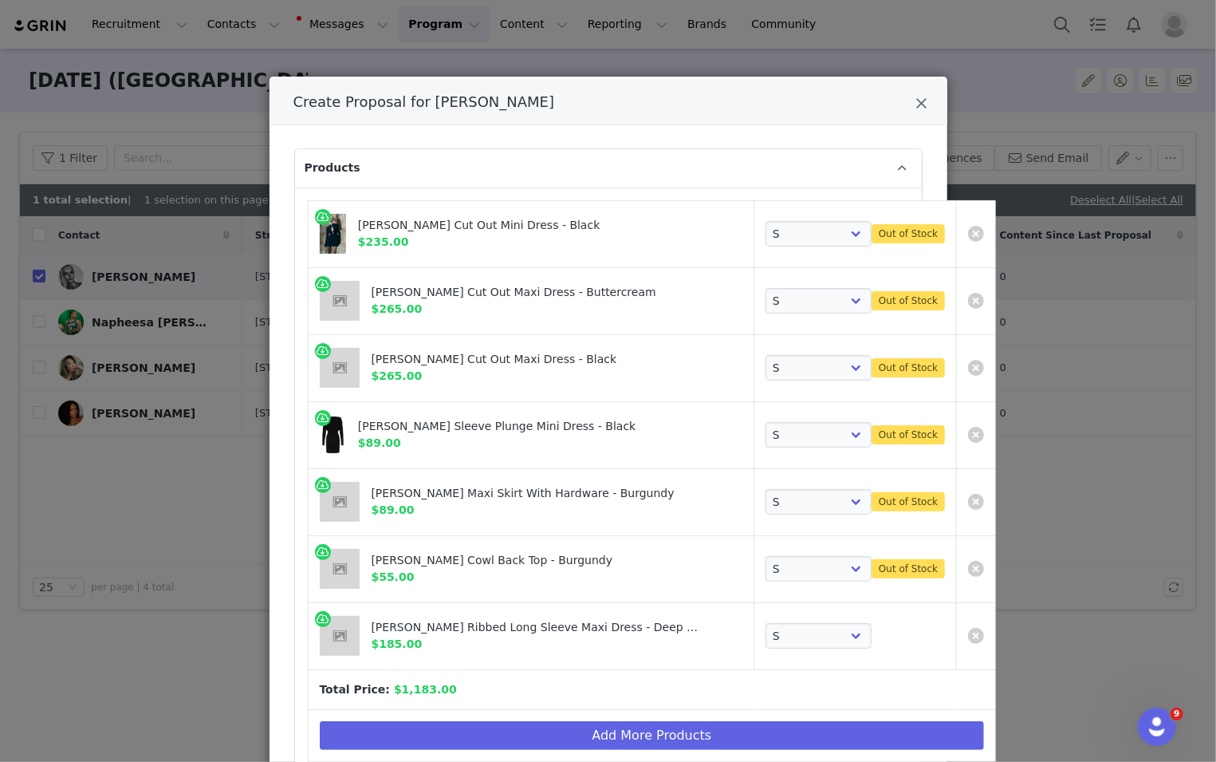
click at [502, 230] on div "[PERSON_NAME] Cut Out Mini Dress - Black" at bounding box center [531, 225] width 346 height 17
click at [372, 224] on div "[PERSON_NAME] Cut Out Mini Dress - Black" at bounding box center [531, 225] width 346 height 17
drag, startPoint x: 372, startPoint y: 224, endPoint x: 434, endPoint y: 225, distance: 61.4
click at [434, 225] on div "[PERSON_NAME] Cut Out Mini Dress - Black" at bounding box center [531, 225] width 346 height 17
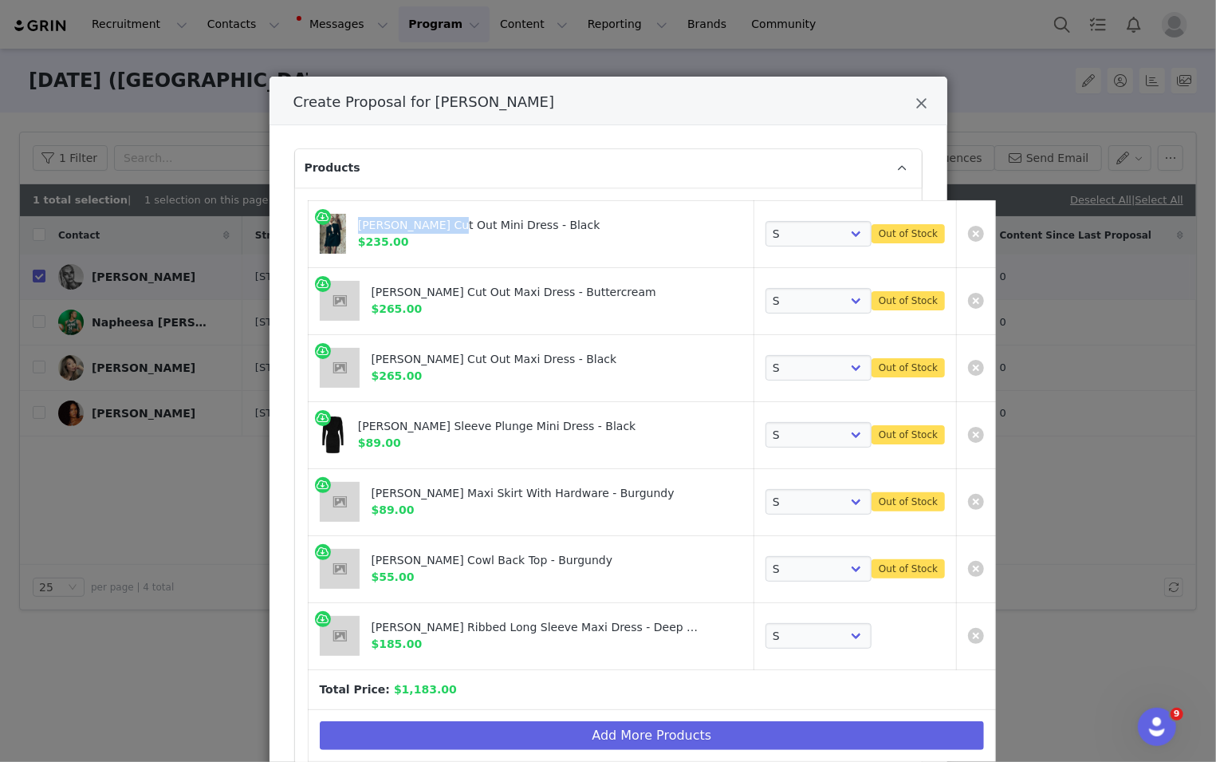
copy div "[PERSON_NAME] Cut Out"
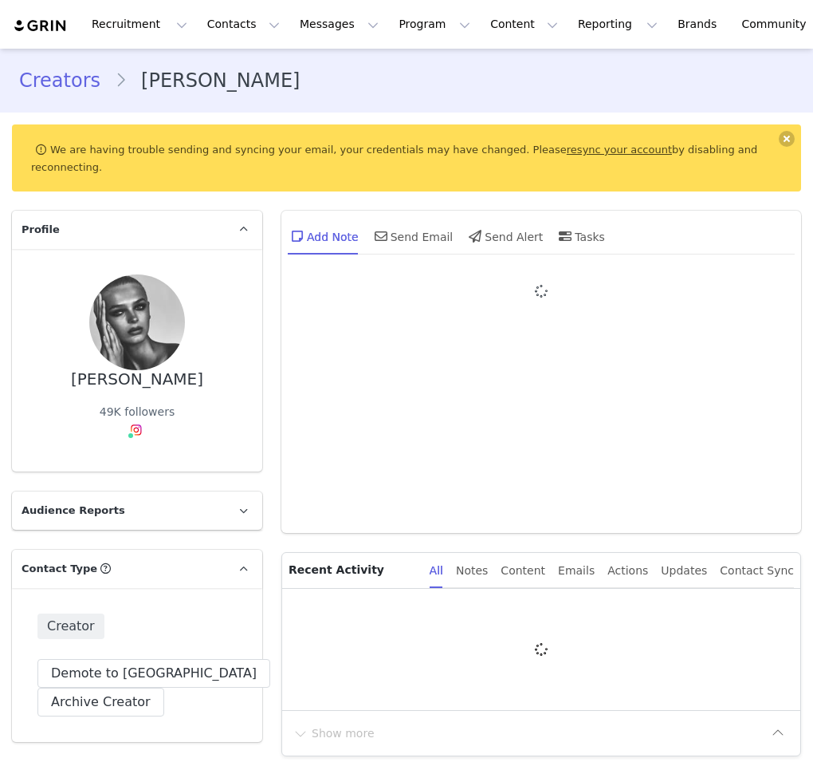
type input "+1 ([GEOGRAPHIC_DATA])"
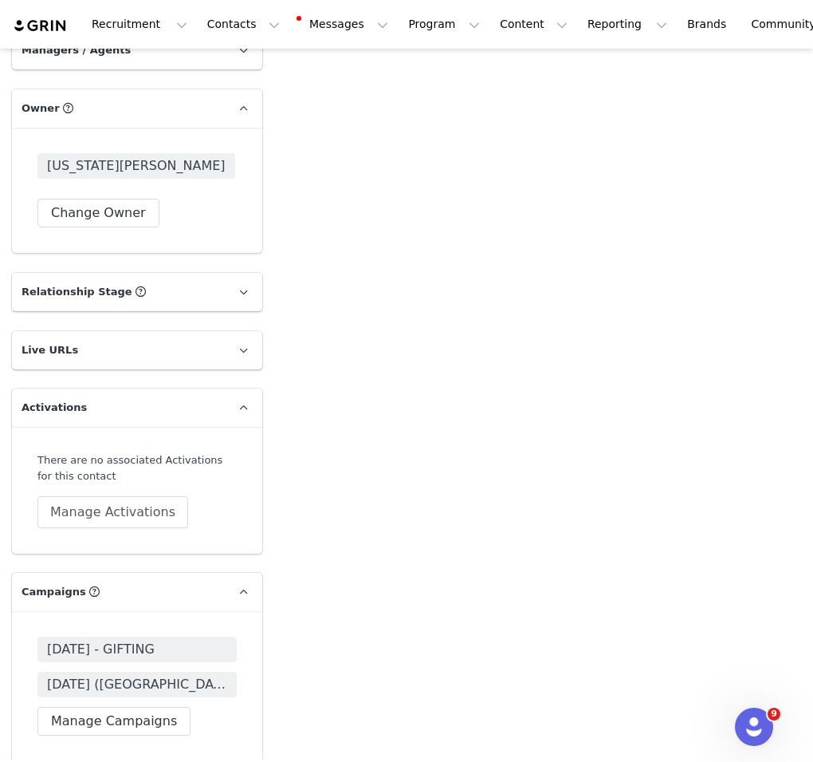
scroll to position [2604, 0]
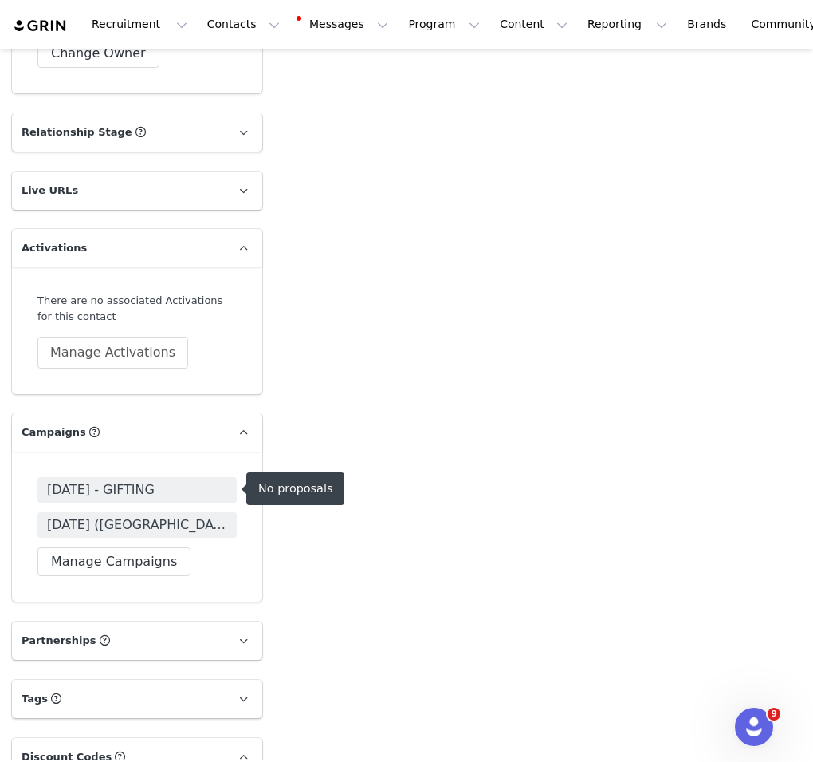
click at [155, 490] on span "[DATE] - GIFTING" at bounding box center [101, 489] width 108 height 19
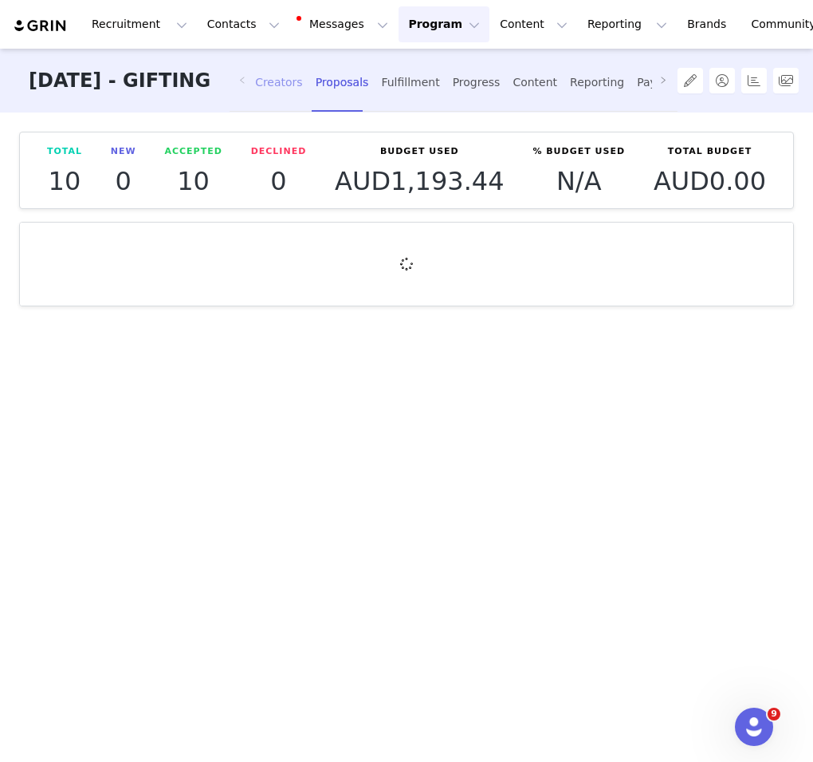
drag, startPoint x: 325, startPoint y: 85, endPoint x: 309, endPoint y: 85, distance: 15.2
click at [303, 85] on div "Creators" at bounding box center [279, 82] width 48 height 42
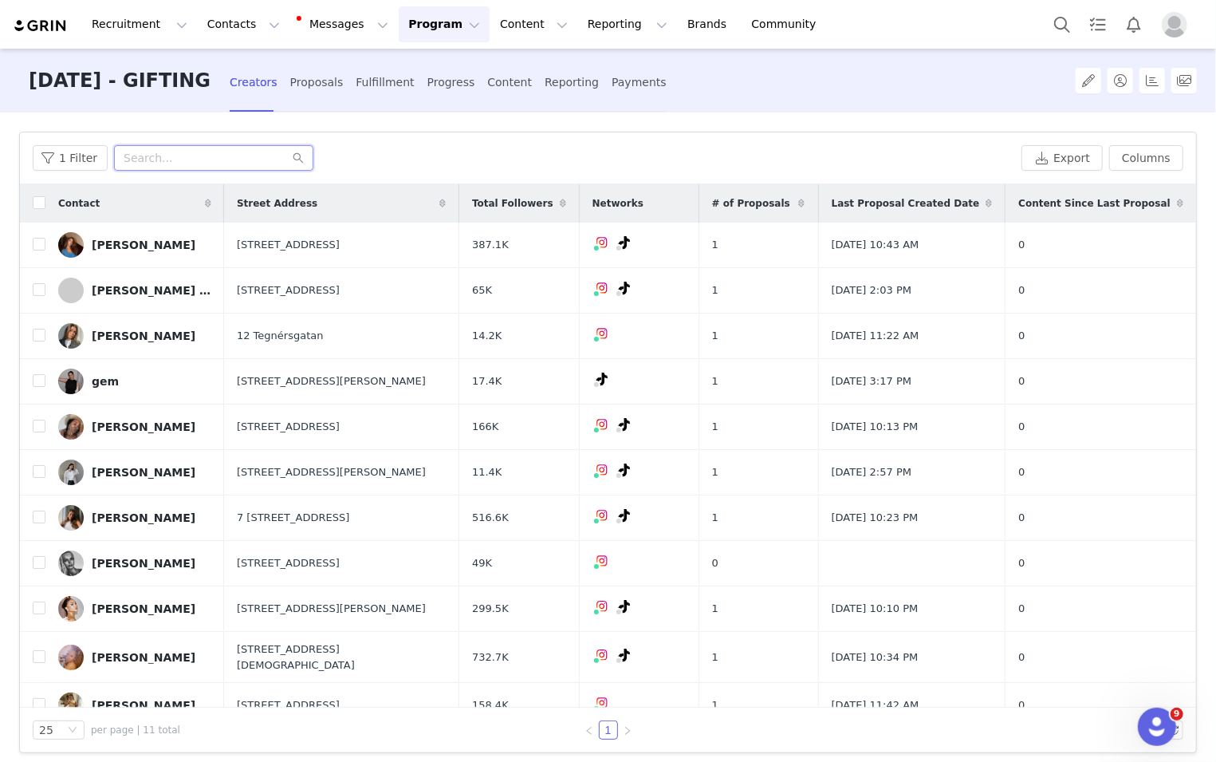
click at [250, 165] on input "text" at bounding box center [213, 158] width 199 height 26
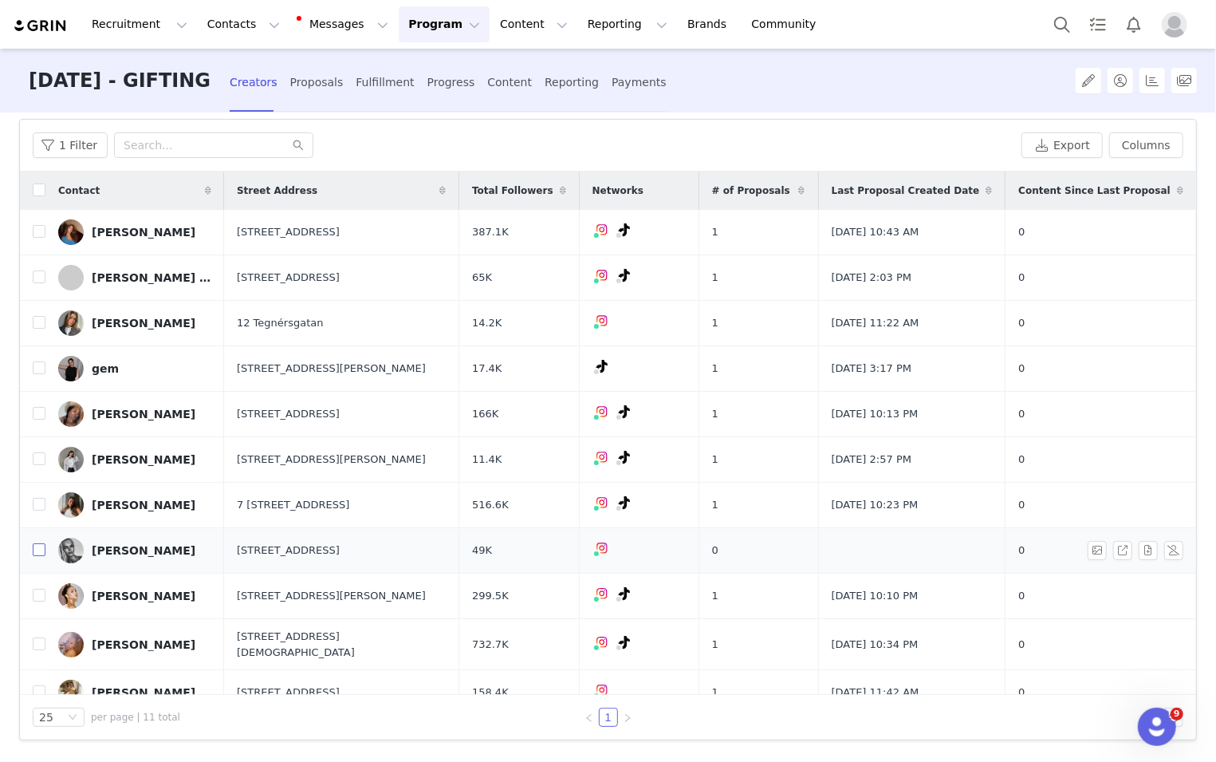
click at [43, 550] on input "checkbox" at bounding box center [39, 549] width 13 height 13
checkbox input "true"
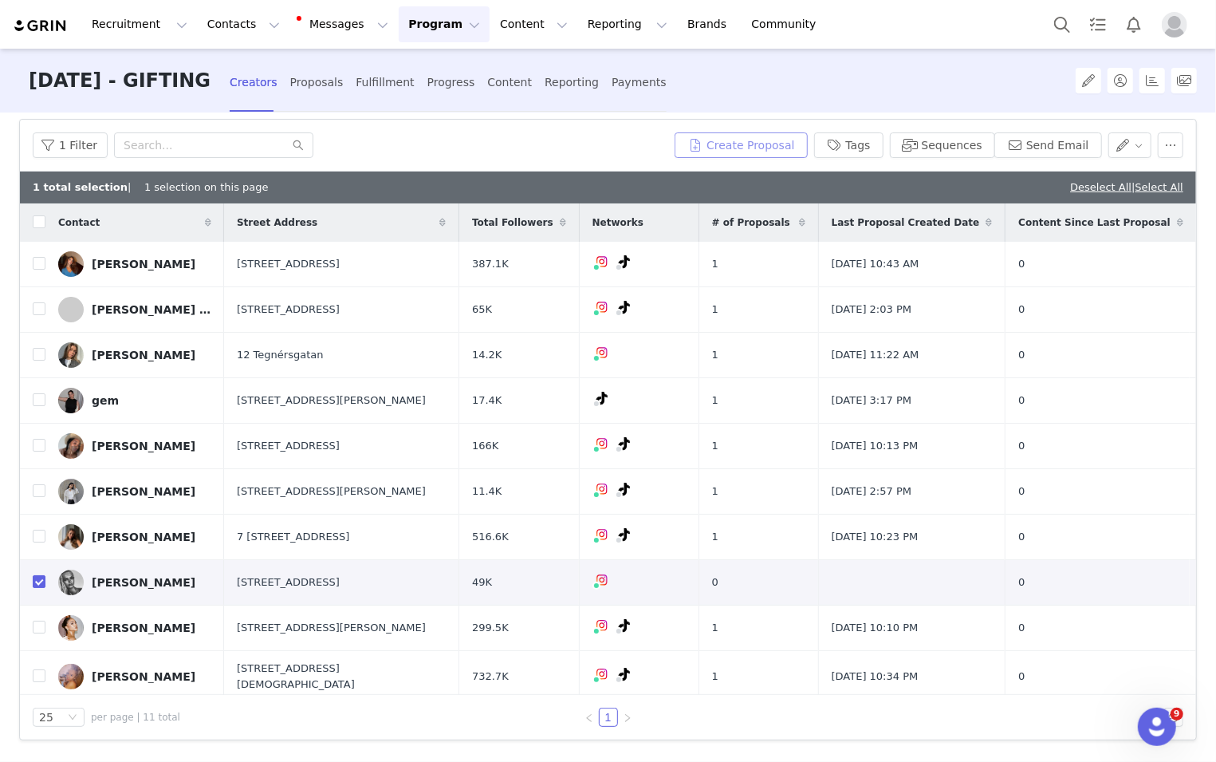
click at [758, 148] on button "Create Proposal" at bounding box center [741, 145] width 132 height 26
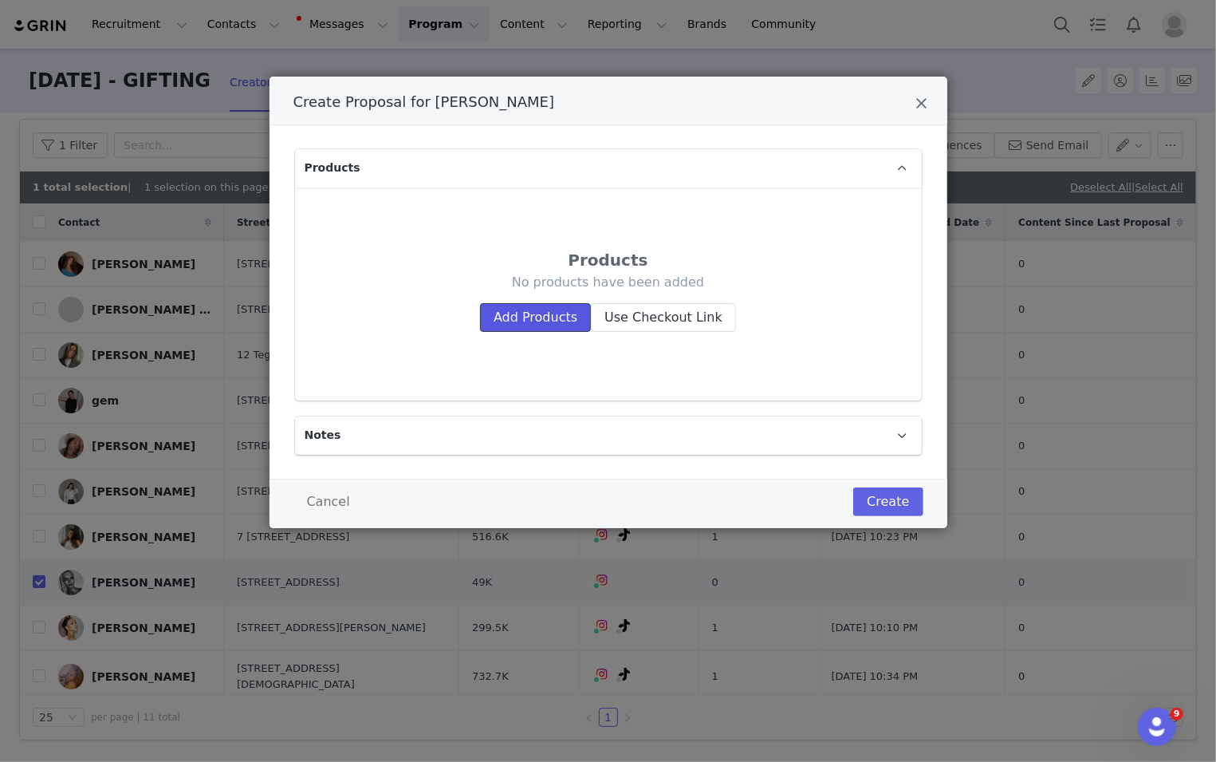
click at [554, 327] on button "Add Products" at bounding box center [535, 317] width 111 height 29
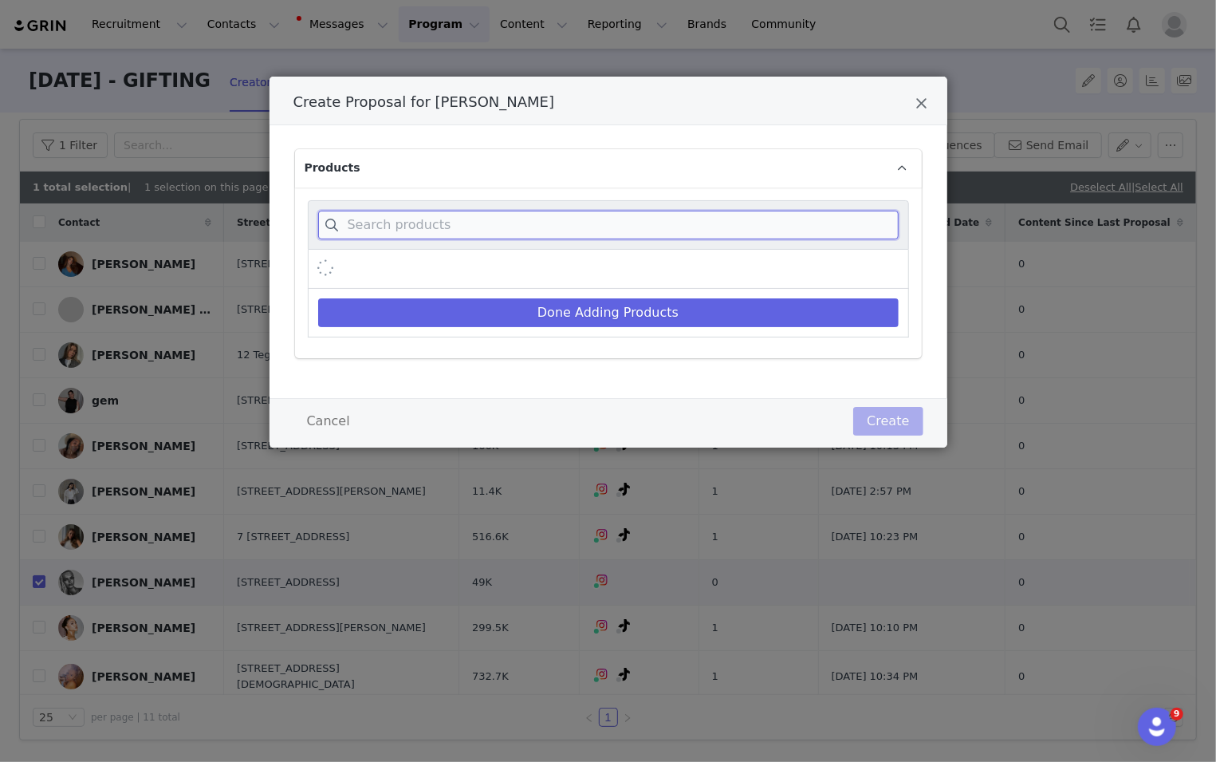
click at [582, 221] on input "Create Proposal for Kylie Vonnahme" at bounding box center [608, 225] width 581 height 29
paste input "[PERSON_NAME] Cut Out"
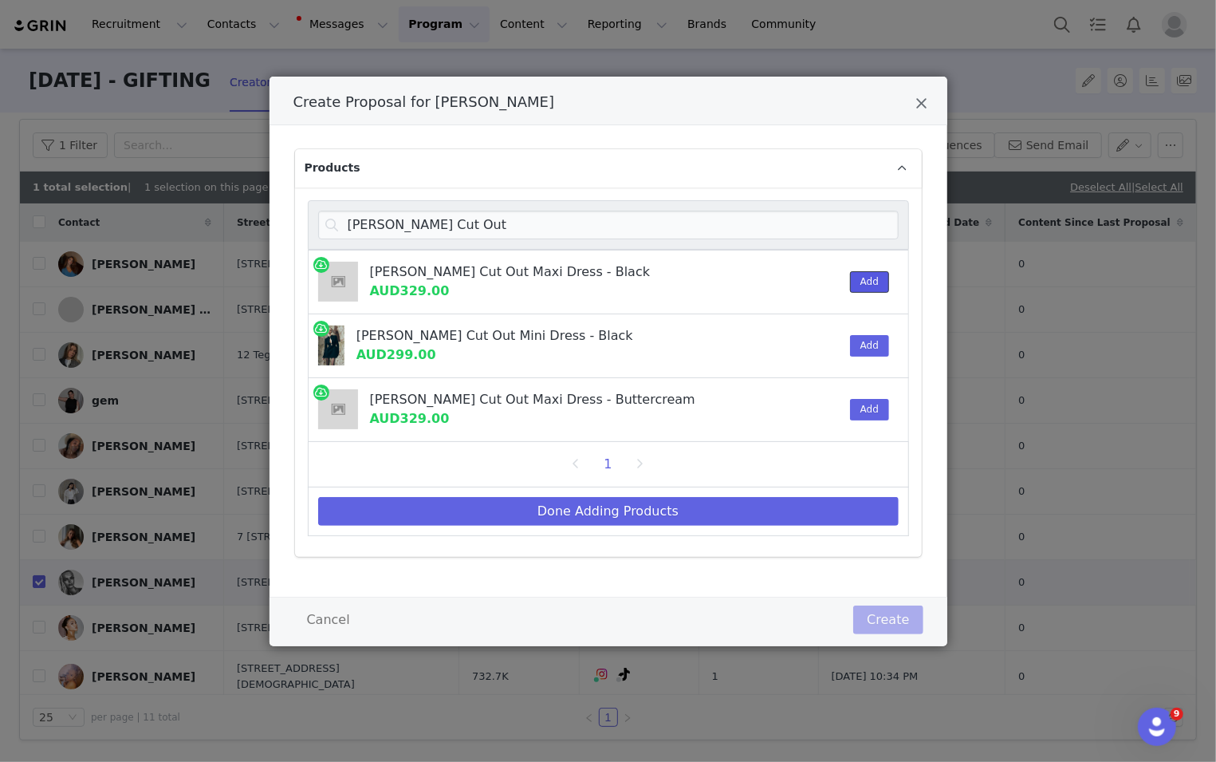
click at [813, 278] on button "Add" at bounding box center [869, 282] width 39 height 22
click at [813, 330] on div "Add" at bounding box center [865, 345] width 49 height 63
click at [813, 354] on button "Add" at bounding box center [869, 346] width 39 height 22
click at [813, 390] on div "Add" at bounding box center [865, 409] width 49 height 63
click at [813, 402] on button "Add" at bounding box center [869, 410] width 39 height 22
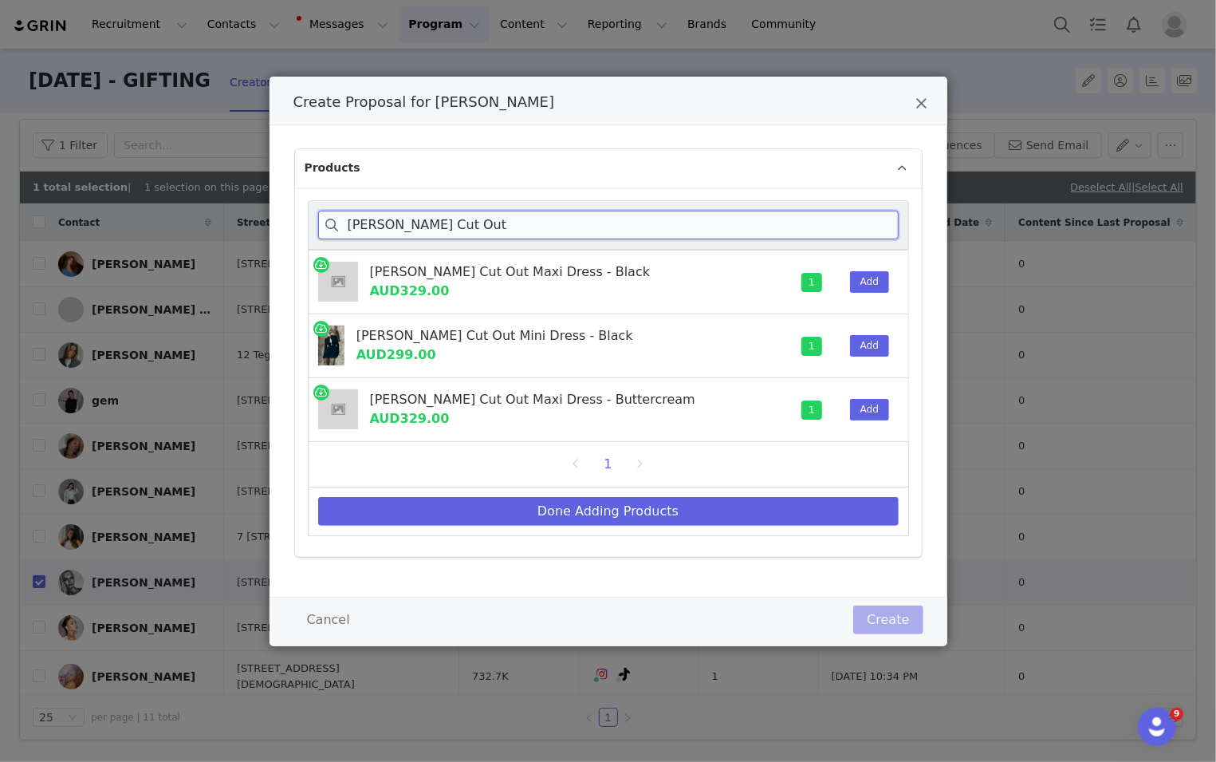
click at [813, 220] on input "[PERSON_NAME] Cut Out" at bounding box center [608, 225] width 581 height 29
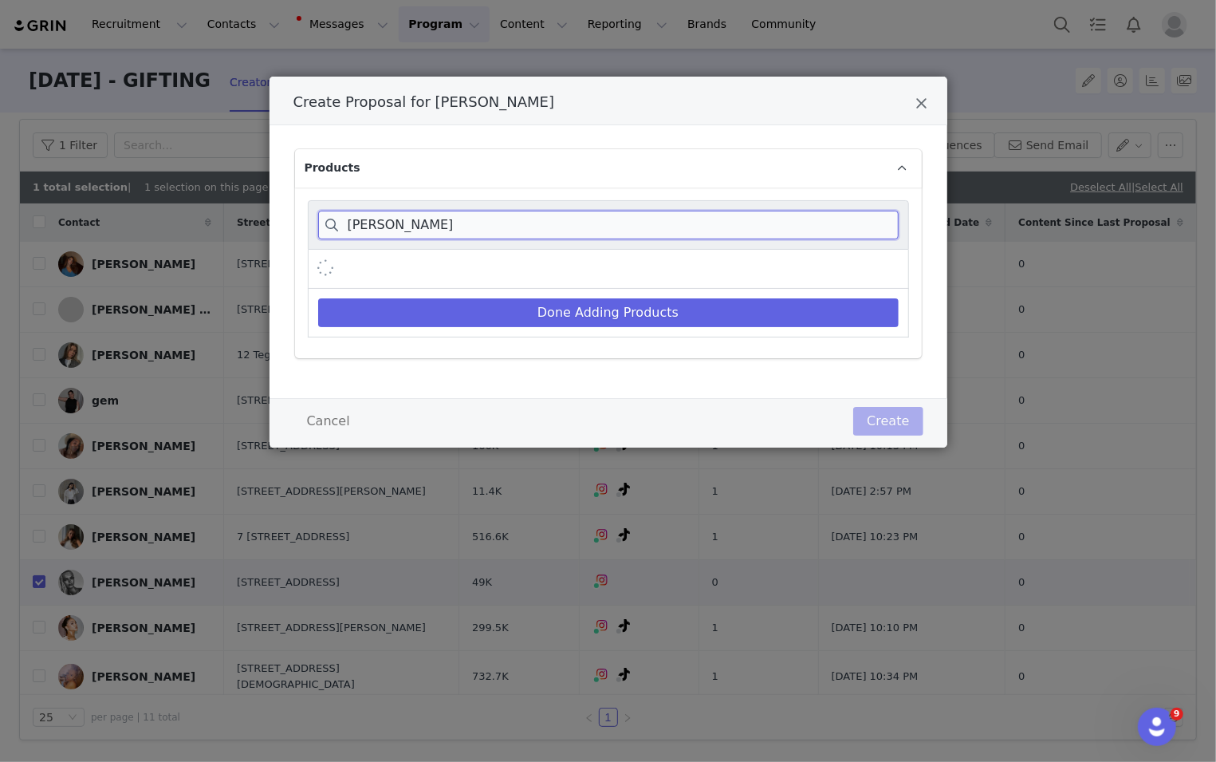
type input "[PERSON_NAME]"
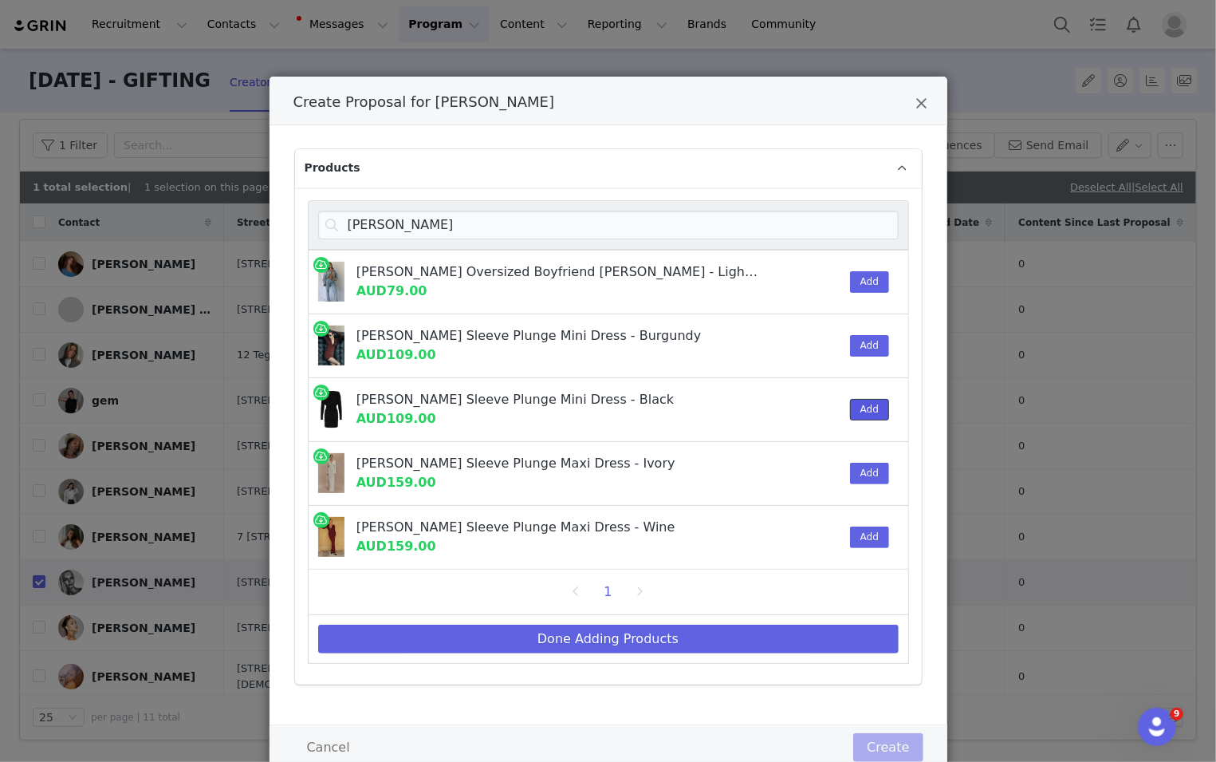
click at [813, 409] on button "Add" at bounding box center [869, 410] width 39 height 22
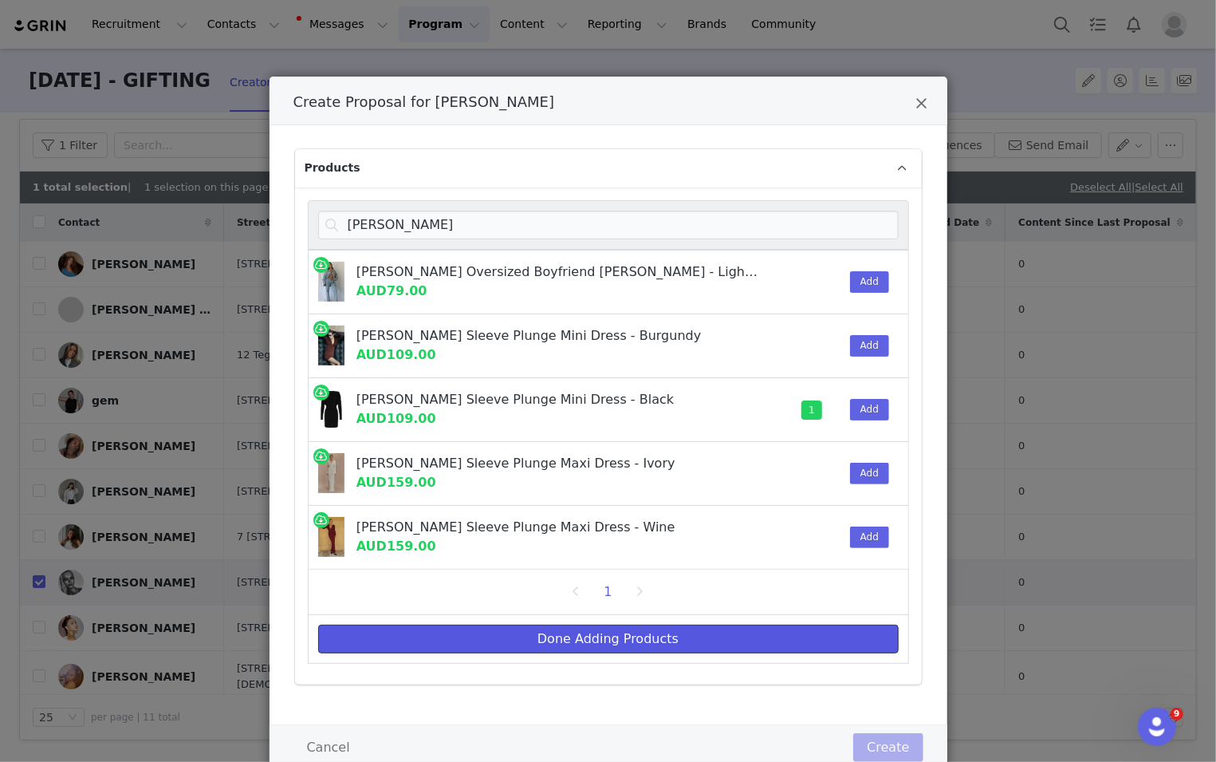
click at [742, 646] on button "Done Adding Products" at bounding box center [608, 638] width 581 height 29
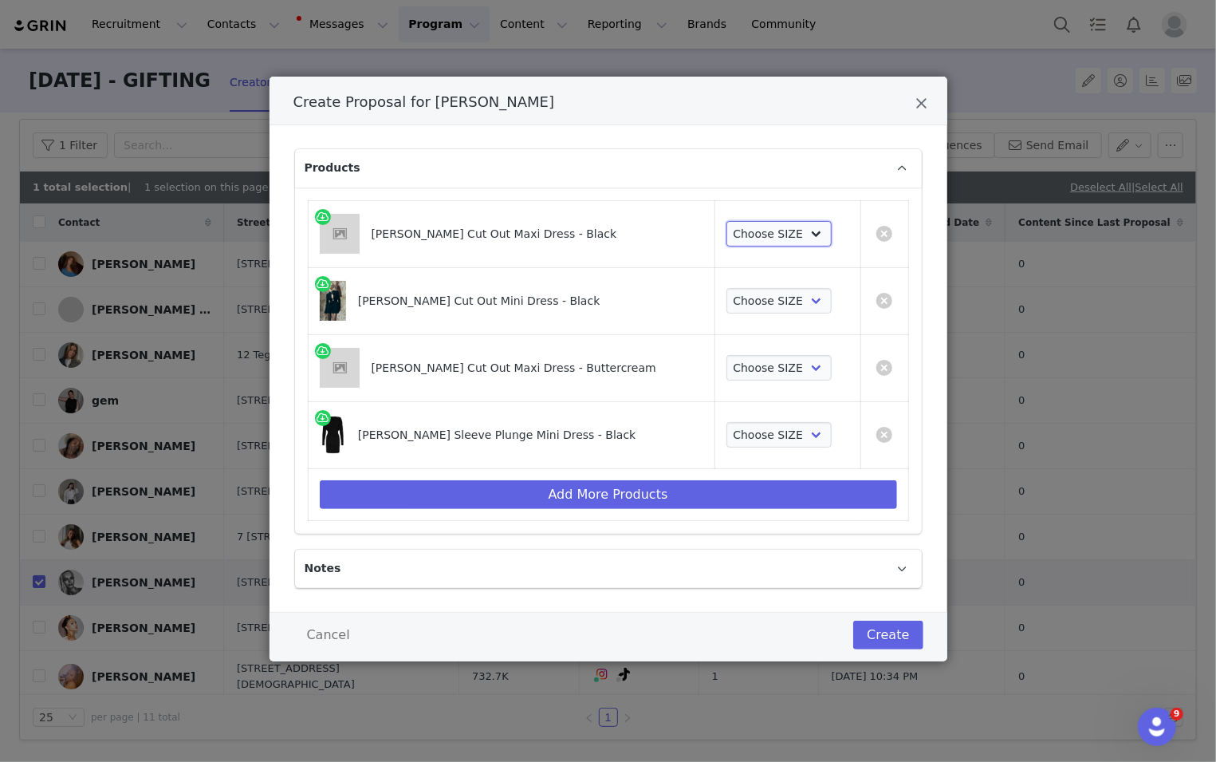
click at [759, 226] on select "Choose SIZE XXS XS S M L XL XXL 3XL" at bounding box center [780, 234] width 106 height 26
select select "27696351"
click at [727, 221] on select "Choose SIZE XXS XS S M L XL XXL 3XL" at bounding box center [780, 234] width 106 height 26
click at [762, 292] on select "Choose SIZE XXS XS S M L XL XXL 3XL" at bounding box center [780, 301] width 106 height 26
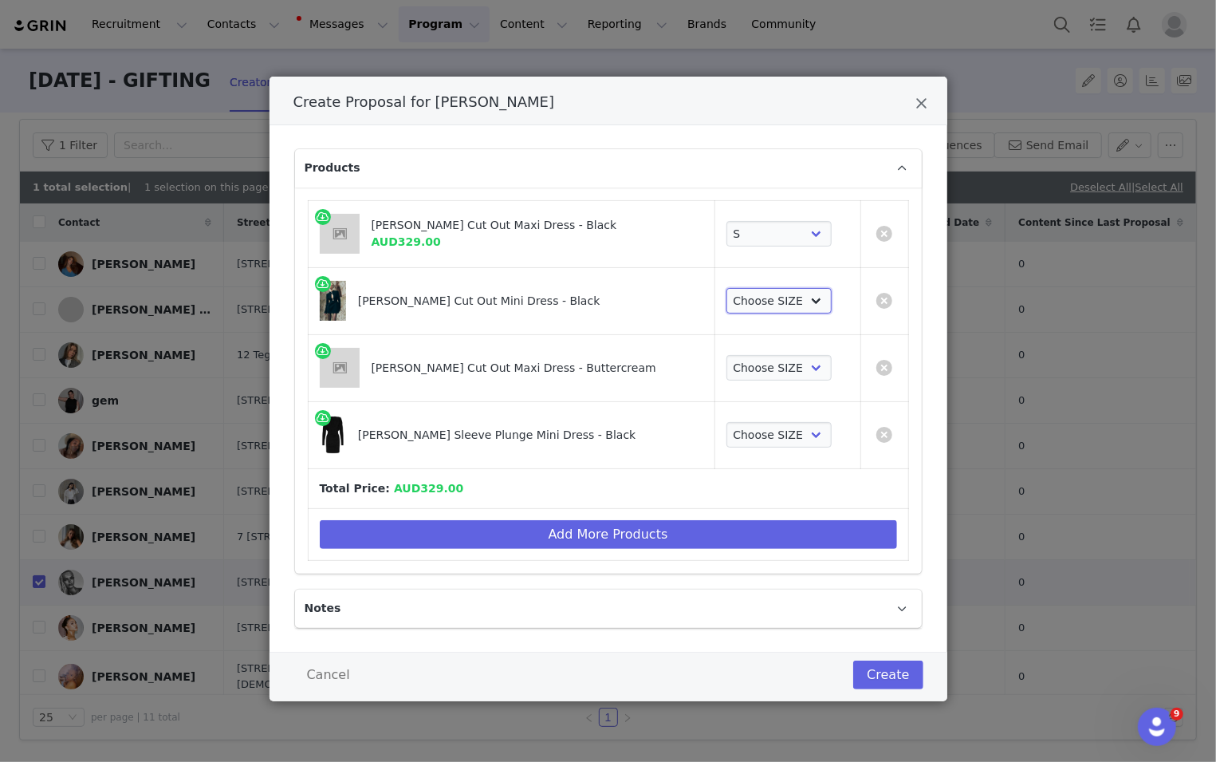
select select "27695692"
click at [727, 288] on select "Choose SIZE XXS XS S M L XL XXL 3XL" at bounding box center [780, 301] width 106 height 26
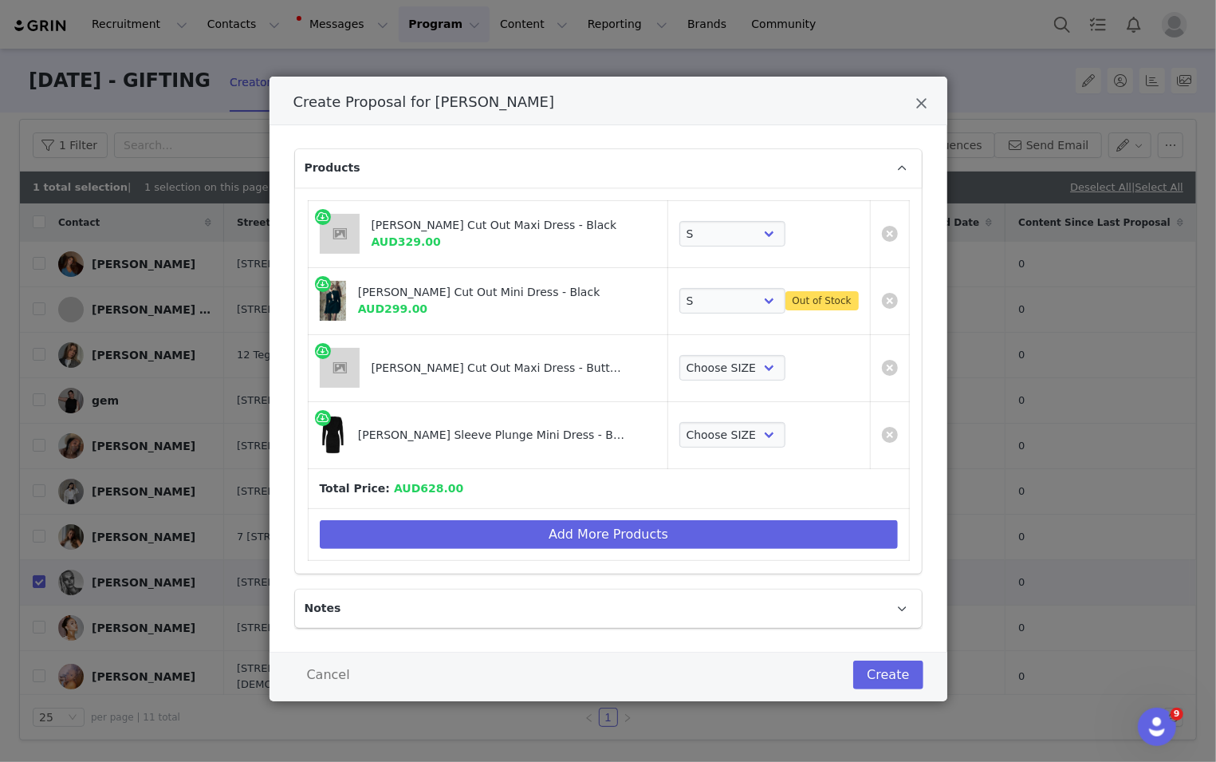
click at [765, 369] on div "Choose SIZE XXS XS S M L XL XXL 3XL" at bounding box center [768, 368] width 179 height 26
click at [726, 364] on select "Choose SIZE XXS XS S M L XL XXL 3XL" at bounding box center [732, 368] width 106 height 26
select select "27695231"
click at [679, 355] on select "Choose SIZE XXS XS S M L XL XXL 3XL" at bounding box center [732, 368] width 106 height 26
click at [723, 445] on select "Choose SIZE XXS XS S M L XL XXL 3XL" at bounding box center [732, 435] width 106 height 26
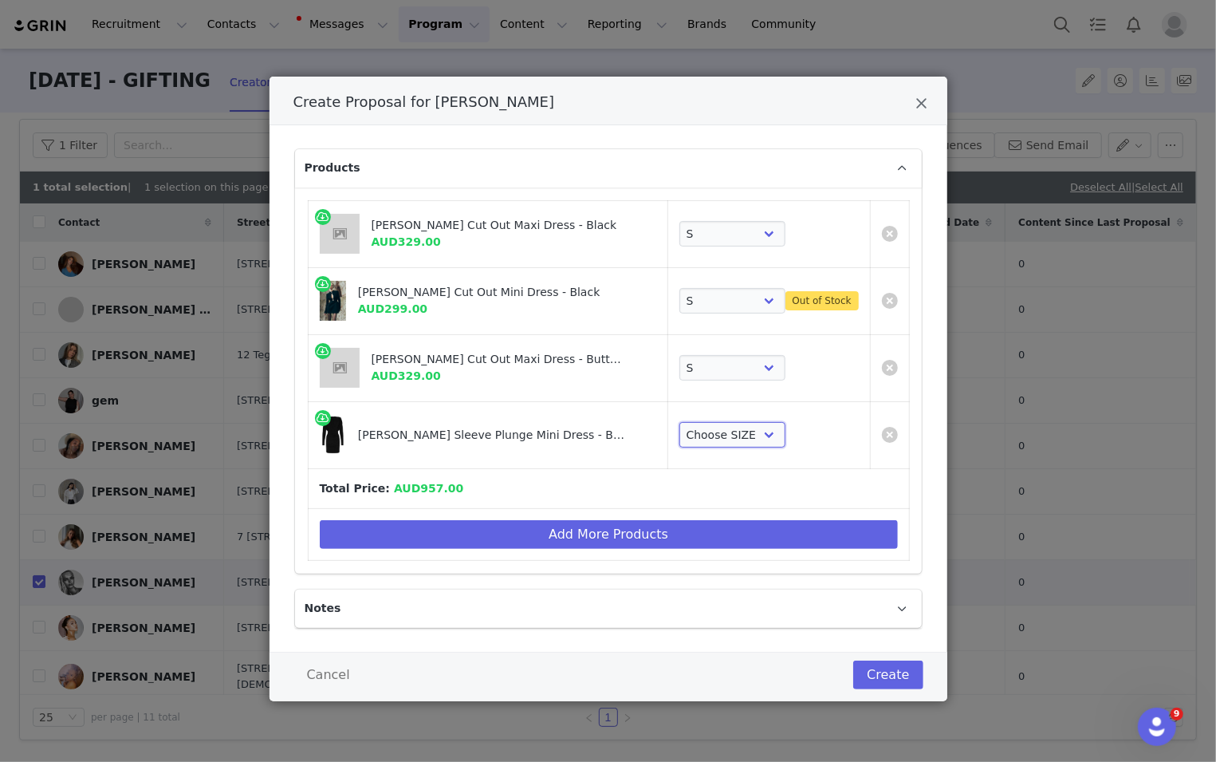
select select "27695385"
click at [679, 422] on select "Choose SIZE XXS XS S M L XL XXL 3XL" at bounding box center [732, 435] width 106 height 26
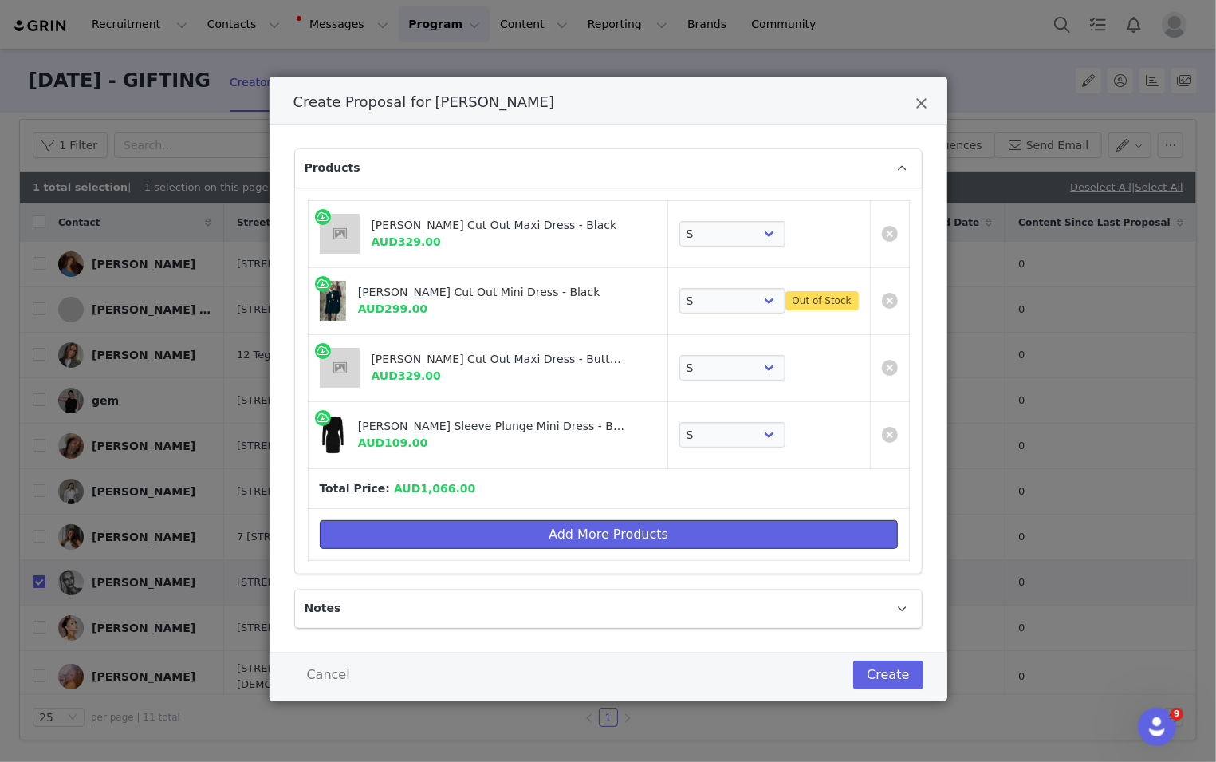
drag, startPoint x: 541, startPoint y: 523, endPoint x: 541, endPoint y: 474, distance: 48.6
click at [541, 523] on button "Add More Products" at bounding box center [609, 534] width 578 height 29
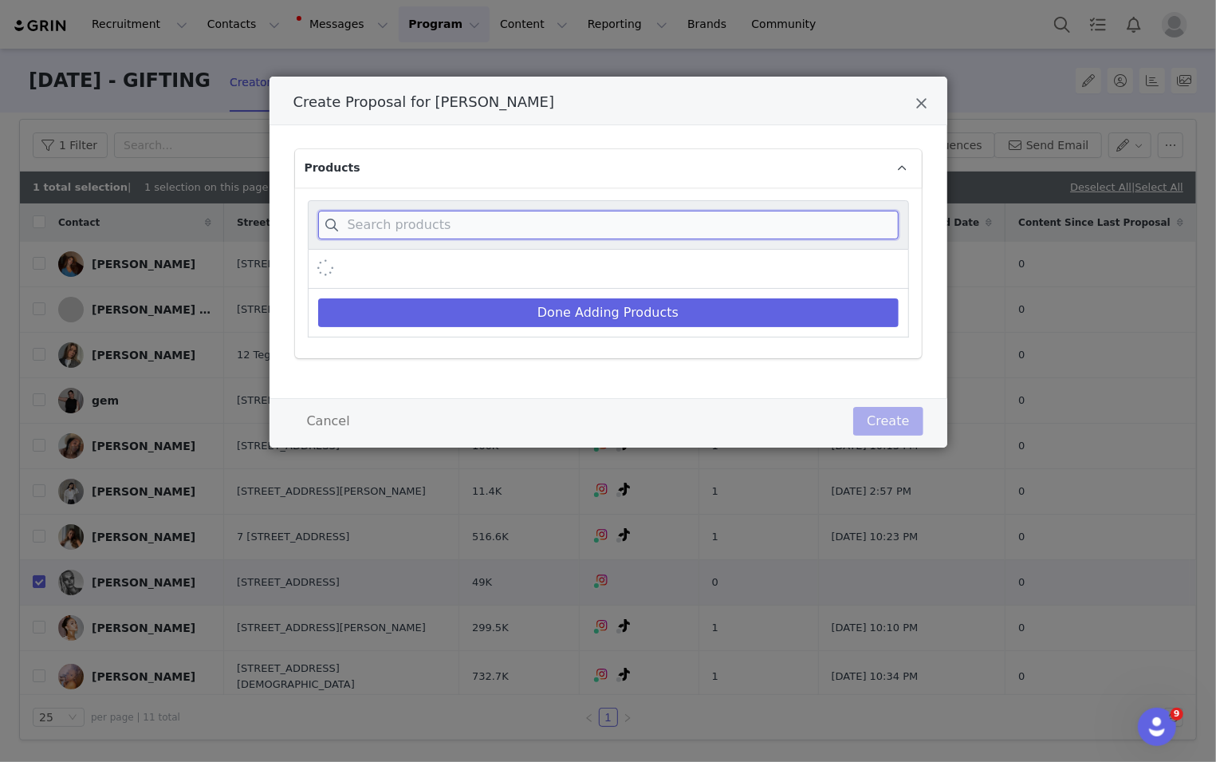
click at [583, 222] on input "Create Proposal for Kylie Vonnahme" at bounding box center [608, 225] width 581 height 29
paste input "[PERSON_NAME]"
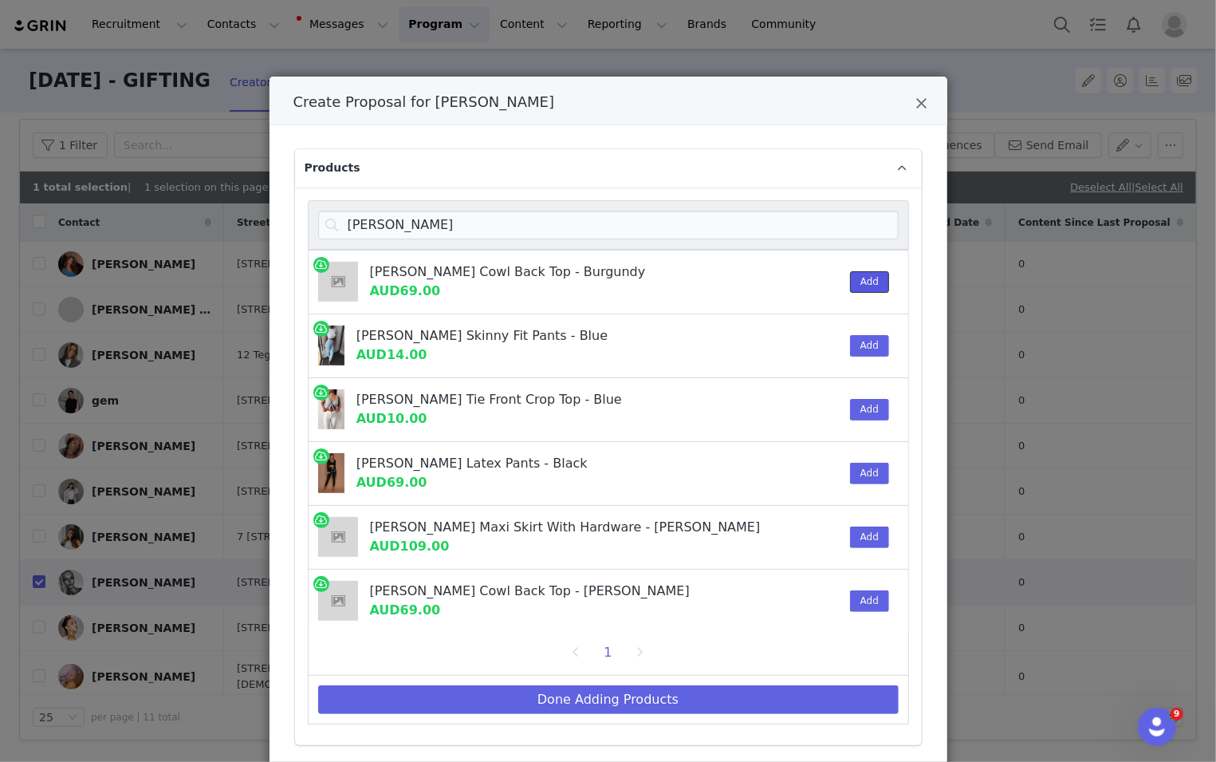
click at [813, 282] on button "Add" at bounding box center [869, 282] width 39 height 22
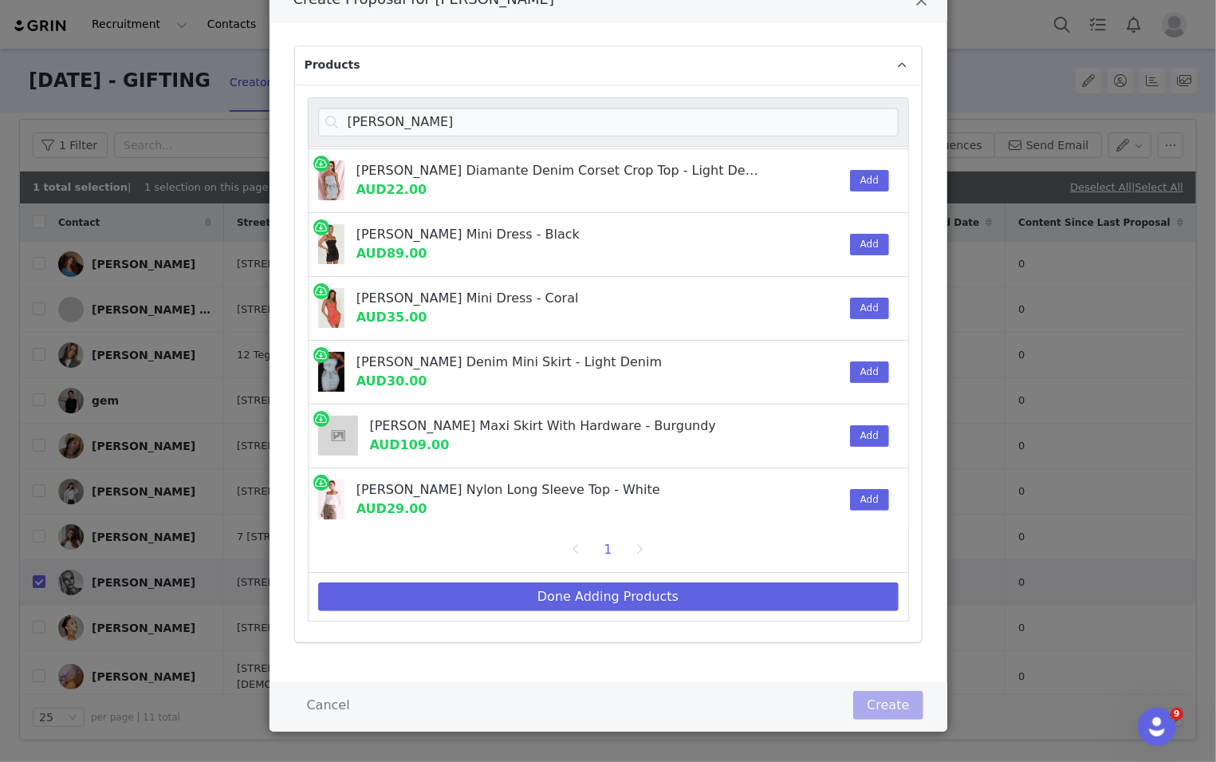
scroll to position [111, 0]
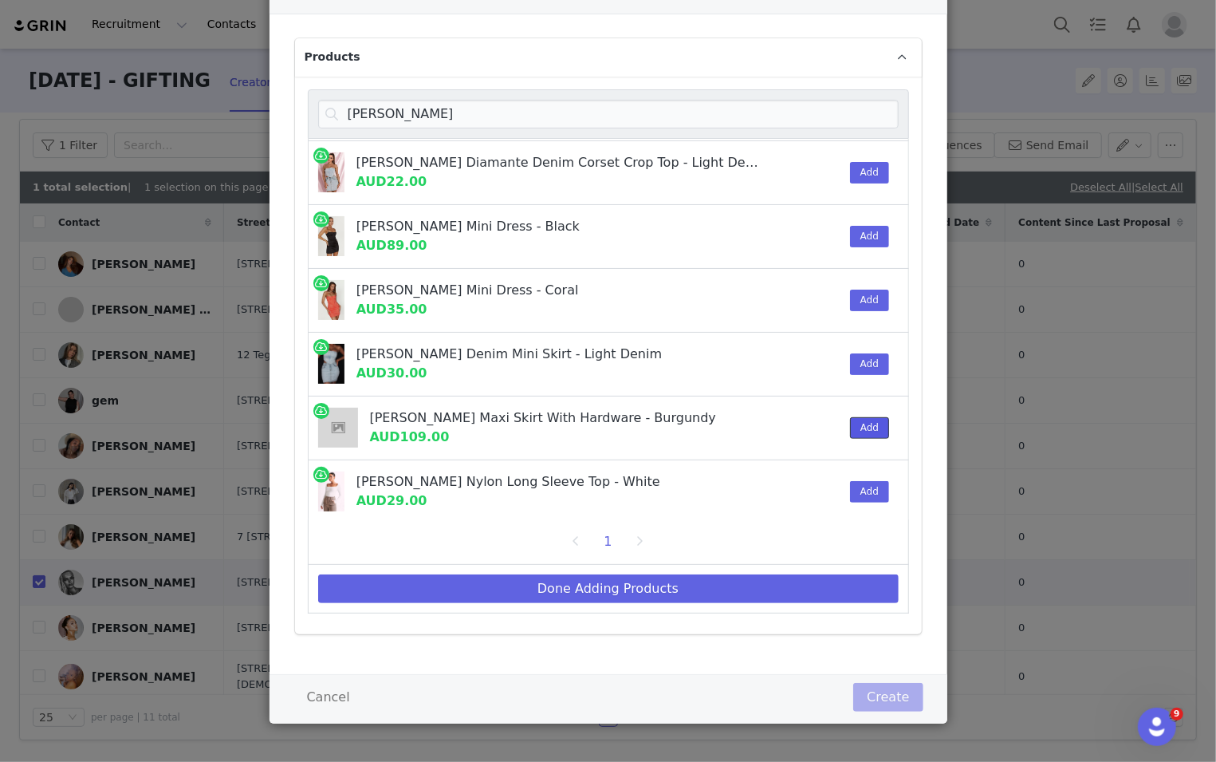
click at [813, 417] on button "Add" at bounding box center [869, 428] width 39 height 22
click at [813, 108] on input "[PERSON_NAME]" at bounding box center [608, 114] width 581 height 29
paste input "CLEONA"
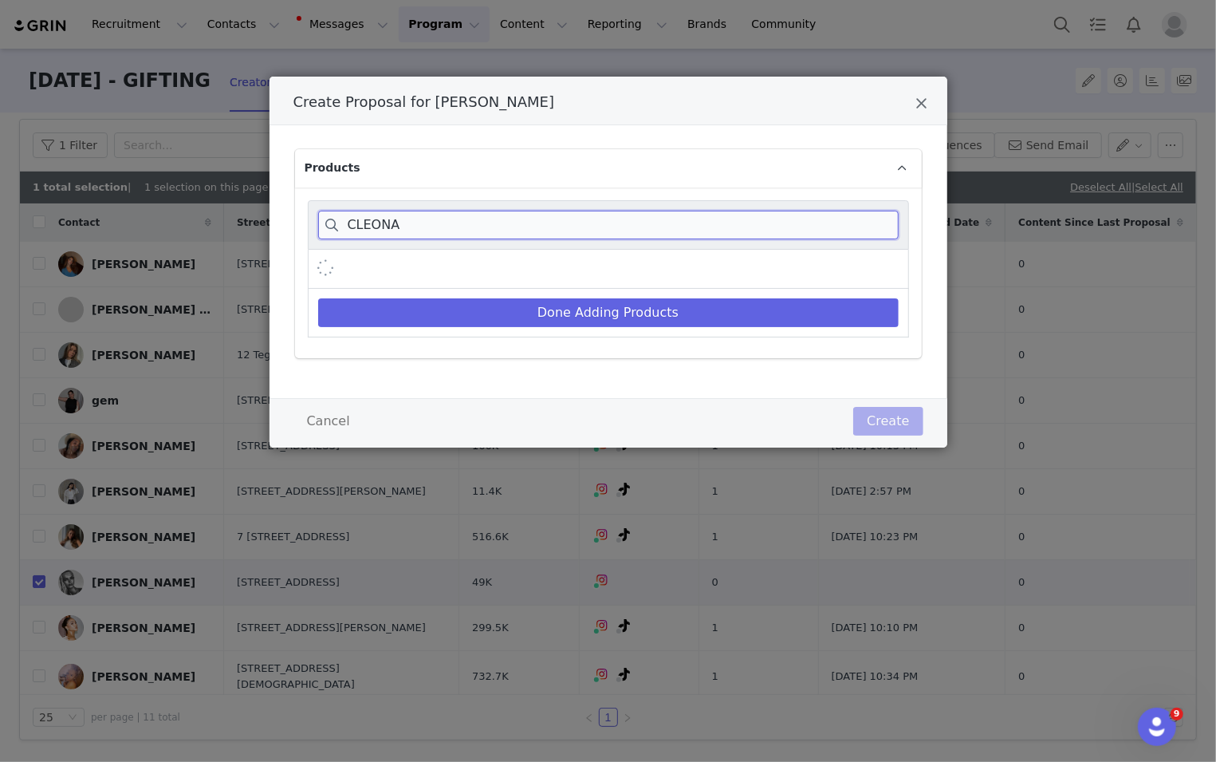
scroll to position [0, 0]
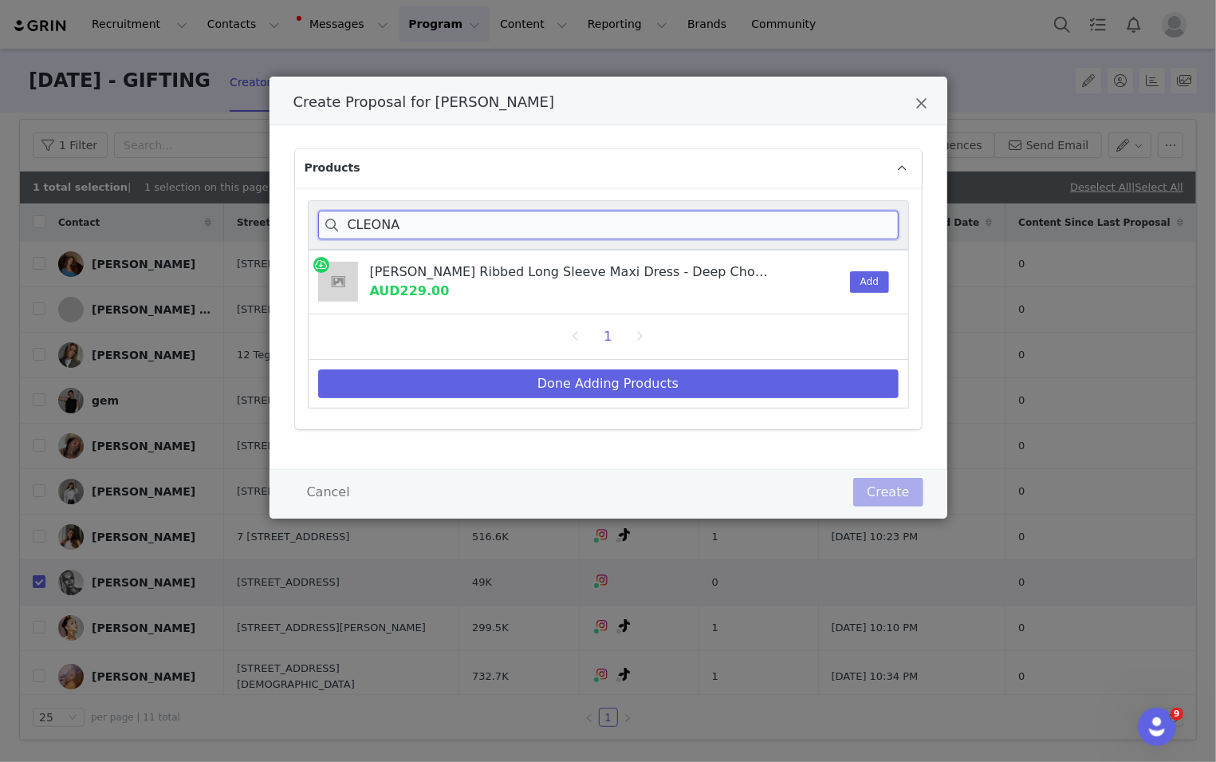
type input "CLEONA"
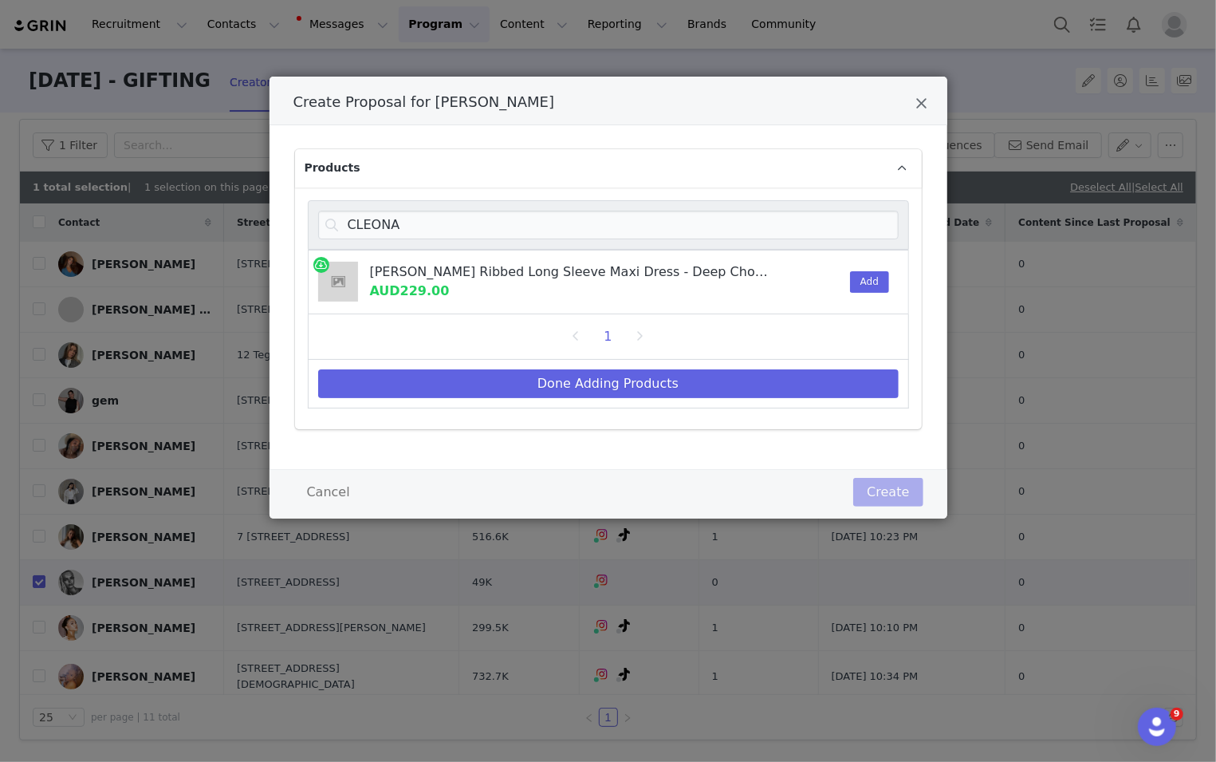
click at [813, 266] on div "Add" at bounding box center [865, 281] width 49 height 63
click at [813, 274] on button "Add" at bounding box center [869, 282] width 39 height 22
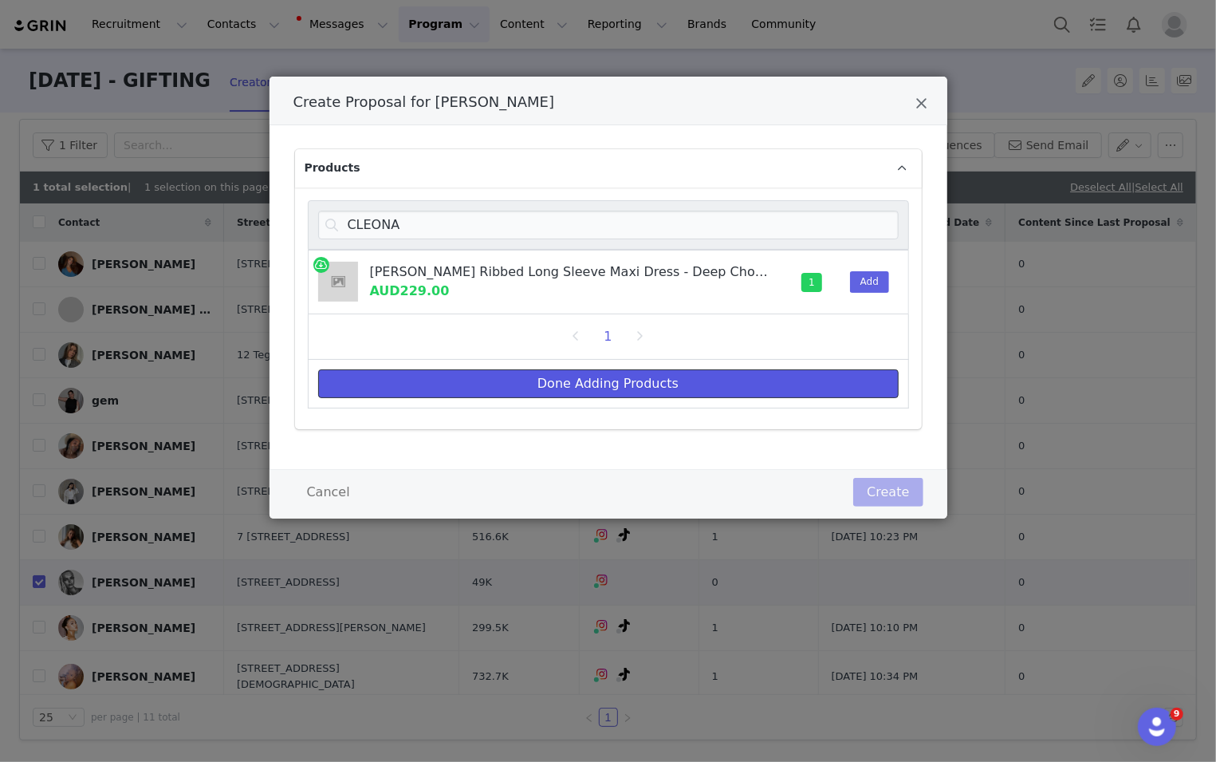
click at [813, 393] on button "Done Adding Products" at bounding box center [608, 383] width 581 height 29
select select "27696351"
select select "27695692"
select select "27695231"
select select "27695385"
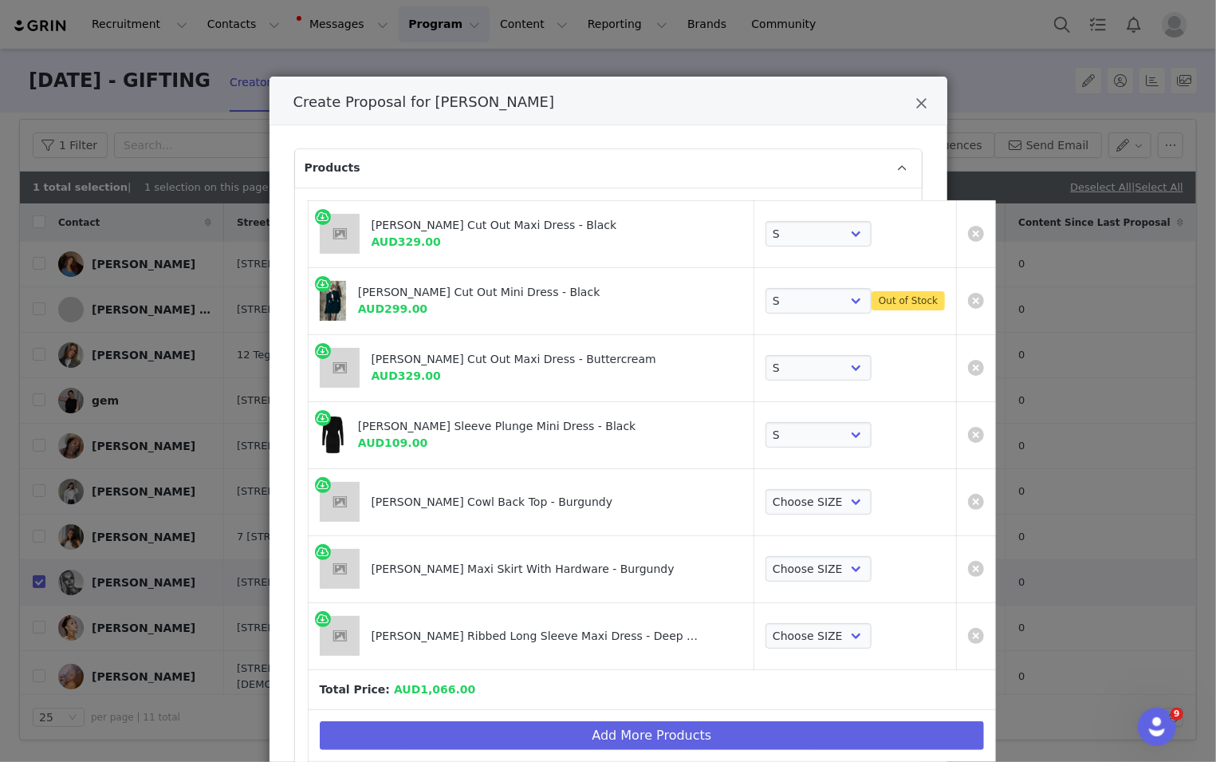
scroll to position [116, 0]
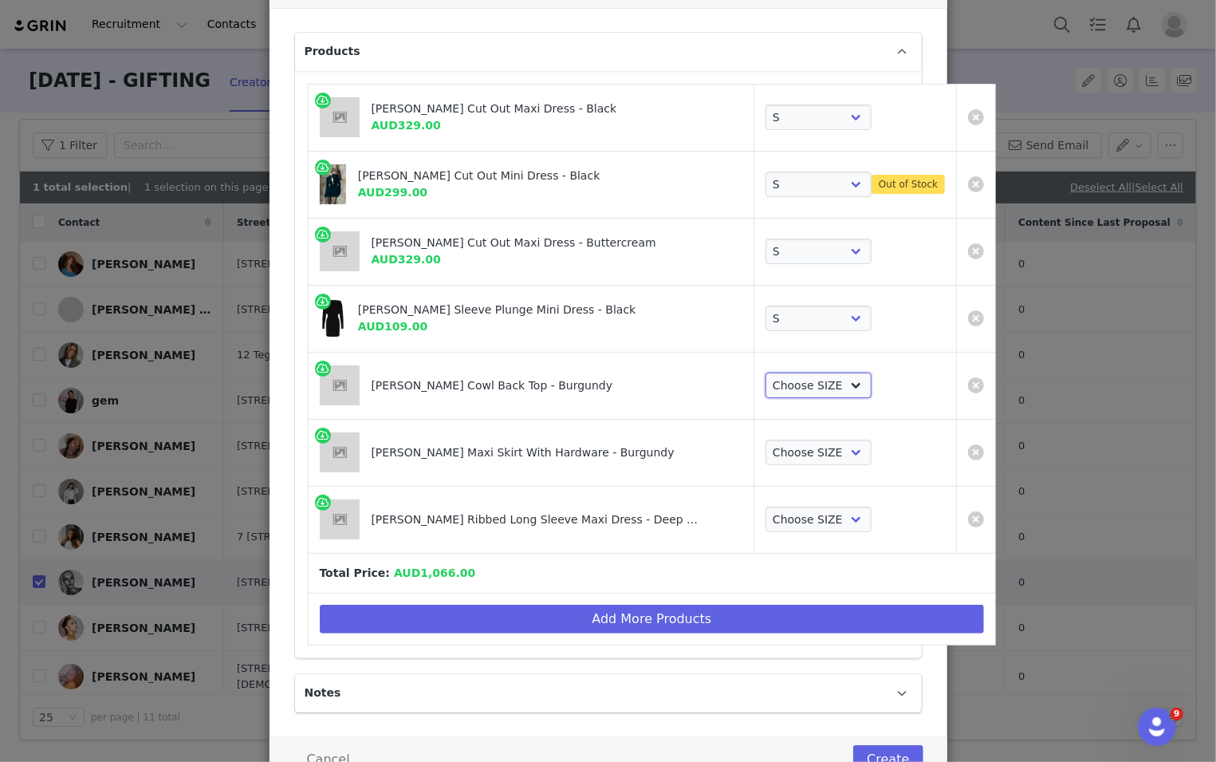
click at [797, 378] on select "Choose SIZE XXS XS S M L XL XXL 3XL" at bounding box center [819, 385] width 106 height 26
select select "27695551"
click at [766, 372] on select "Choose SIZE XXS XS S M L XL XXL 3XL" at bounding box center [819, 385] width 106 height 26
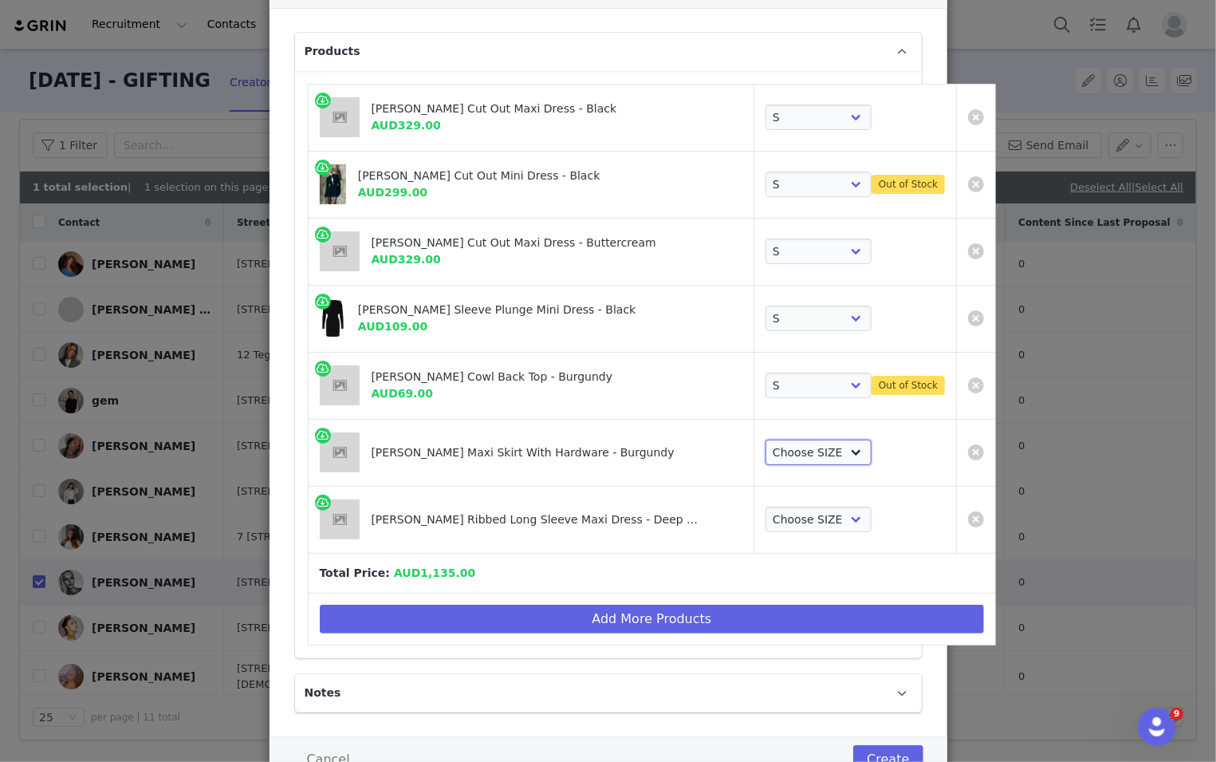
click at [797, 449] on select "Choose SIZE XXS XS S M L XL XXL 3XL" at bounding box center [819, 452] width 106 height 26
select select "27696061"
click at [766, 439] on select "Choose SIZE XXS XS S M L XL XXL 3XL" at bounding box center [819, 452] width 106 height 26
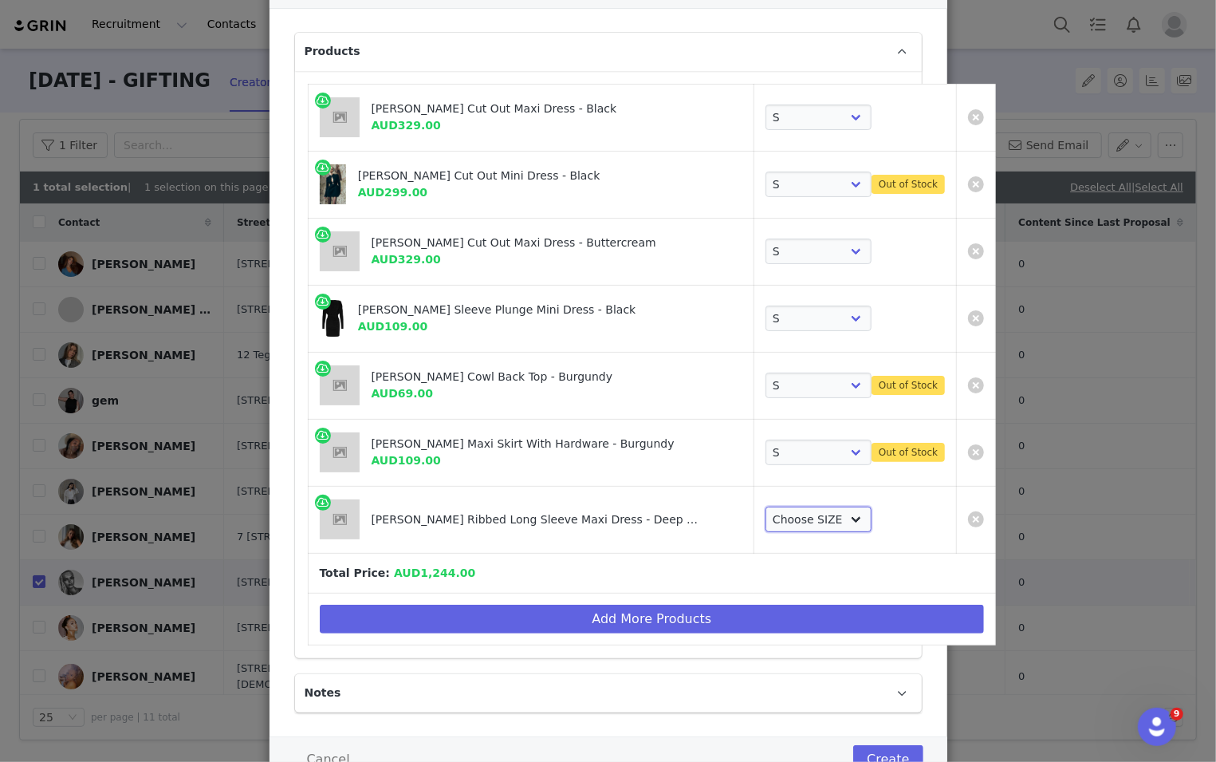
click at [801, 515] on select "Choose SIZE XXS XS S M L XL XXL 3XL" at bounding box center [819, 519] width 106 height 26
select select "27693954"
click at [766, 506] on select "Choose SIZE XXS XS S M L XL XXL 3XL" at bounding box center [819, 519] width 106 height 26
click at [806, 459] on select "Choose SIZE XXS XS S M L XL XXL 3XL" at bounding box center [819, 452] width 106 height 26
select select "27696060"
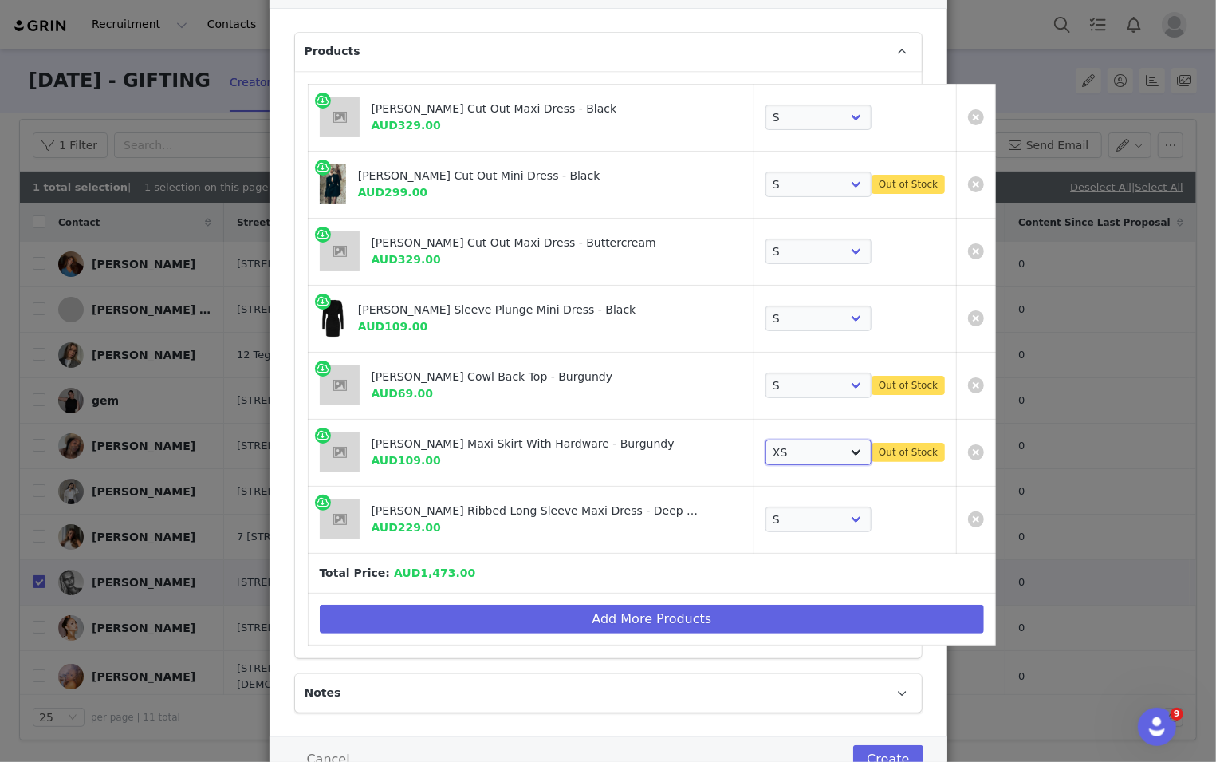
click at [766, 439] on select "Choose SIZE XXS XS S M L XL XXL 3XL" at bounding box center [819, 452] width 106 height 26
click at [766, 376] on select "Choose SIZE XXS XS S M L XL XXL 3XL" at bounding box center [819, 385] width 106 height 26
select select "27695550"
click at [766, 372] on select "Choose SIZE XXS XS S M L XL XXL 3XL" at bounding box center [819, 385] width 106 height 26
click at [774, 382] on select "Choose SIZE XXS XS S M L XL XXL 3XL" at bounding box center [819, 385] width 106 height 26
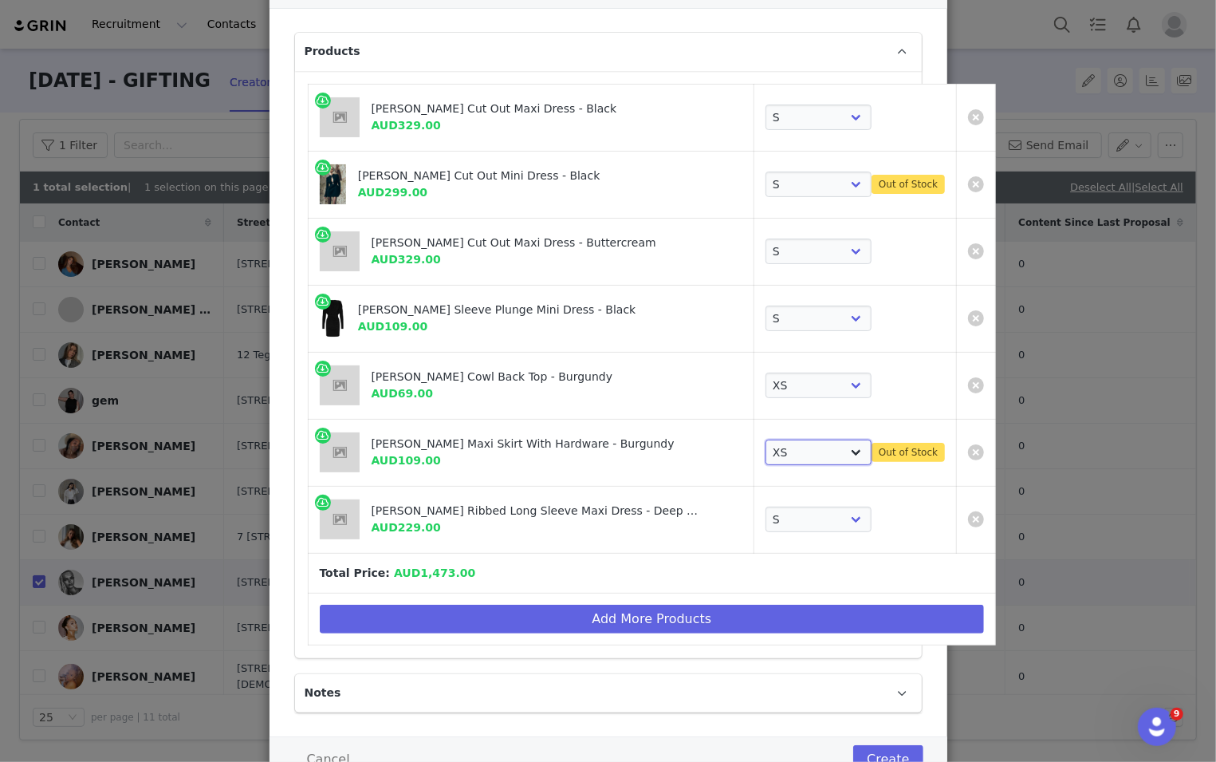
click at [766, 446] on select "Choose SIZE XXS XS S M L XL XXL 3XL" at bounding box center [819, 452] width 106 height 26
click at [766, 439] on select "Choose SIZE XXS XS S M L XL XXL 3XL" at bounding box center [819, 452] width 106 height 26
click at [766, 445] on select "Choose SIZE XXS XS S M L XL XXL 3XL" at bounding box center [819, 452] width 106 height 26
select select "27696061"
click at [766, 439] on select "Choose SIZE XXS XS S M L XL XXL 3XL" at bounding box center [819, 452] width 106 height 26
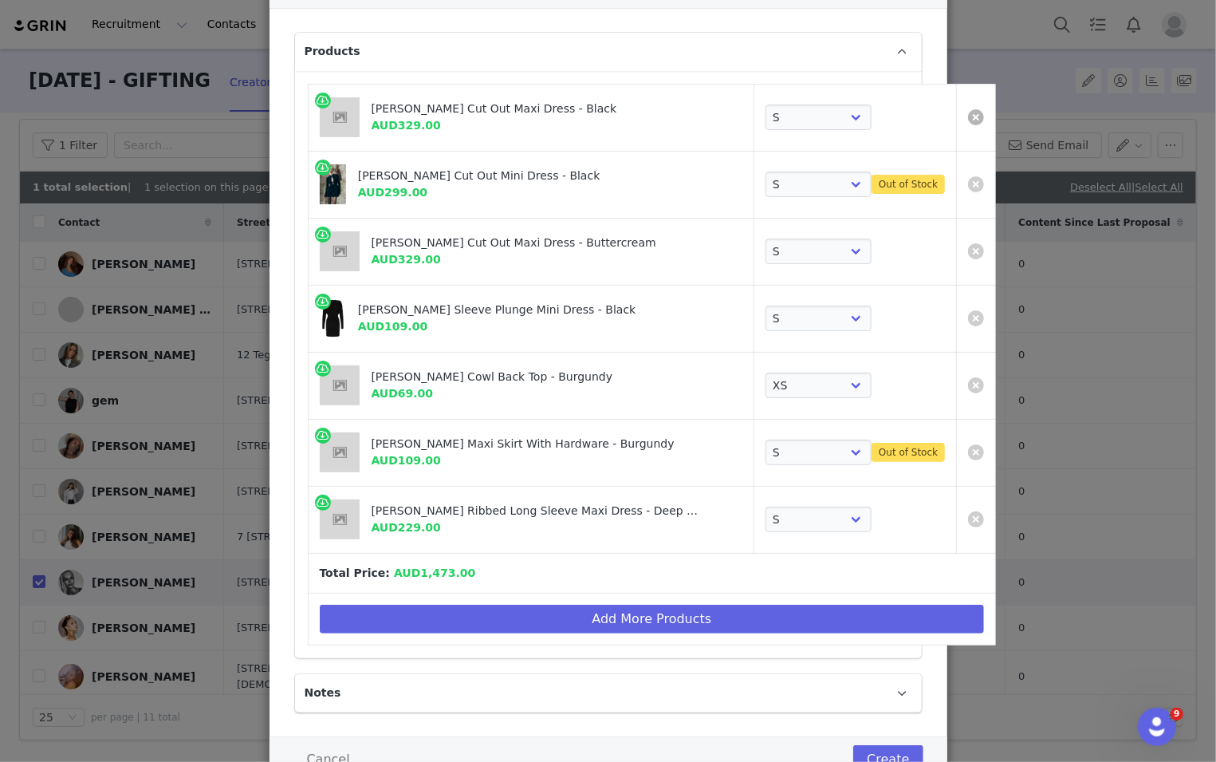
click at [813, 120] on link "Create Proposal for Kylie Vonnahme" at bounding box center [976, 117] width 16 height 16
select select "27695550"
select select "27696061"
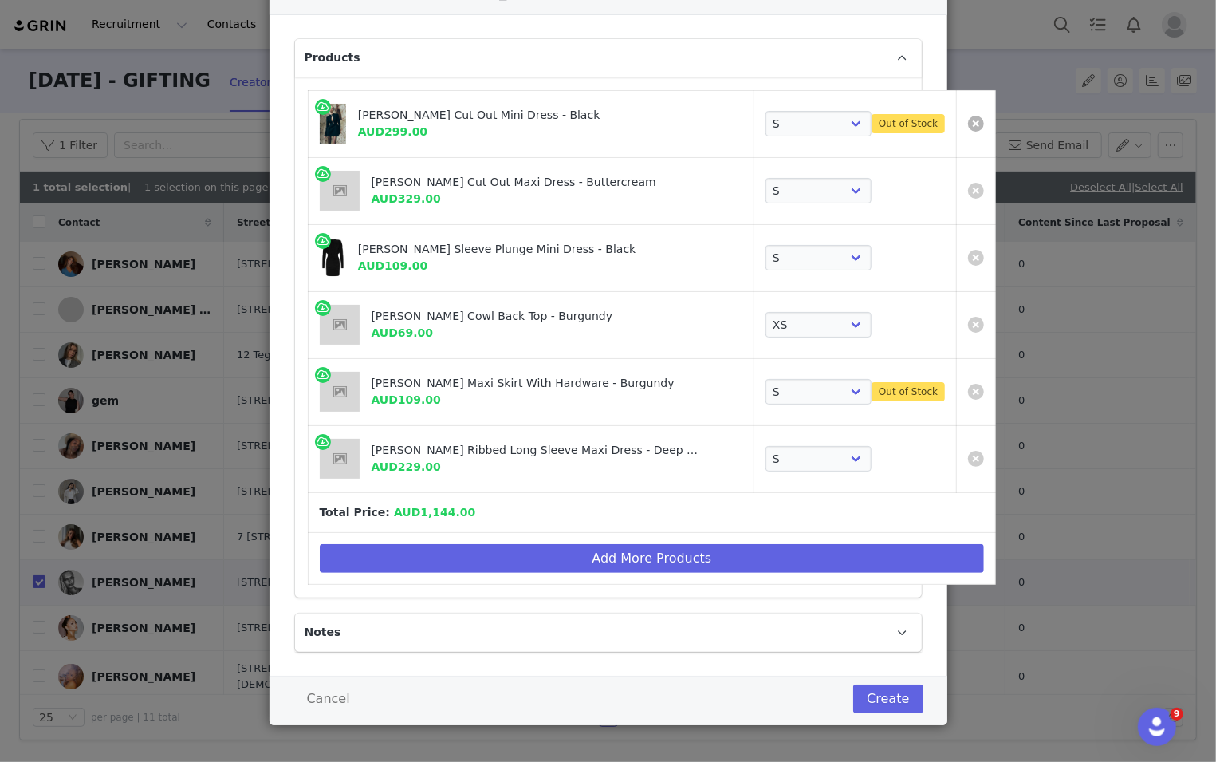
click at [813, 121] on link "Create Proposal for Kylie Vonnahme" at bounding box center [976, 124] width 16 height 16
select select "27695550"
select select "27696061"
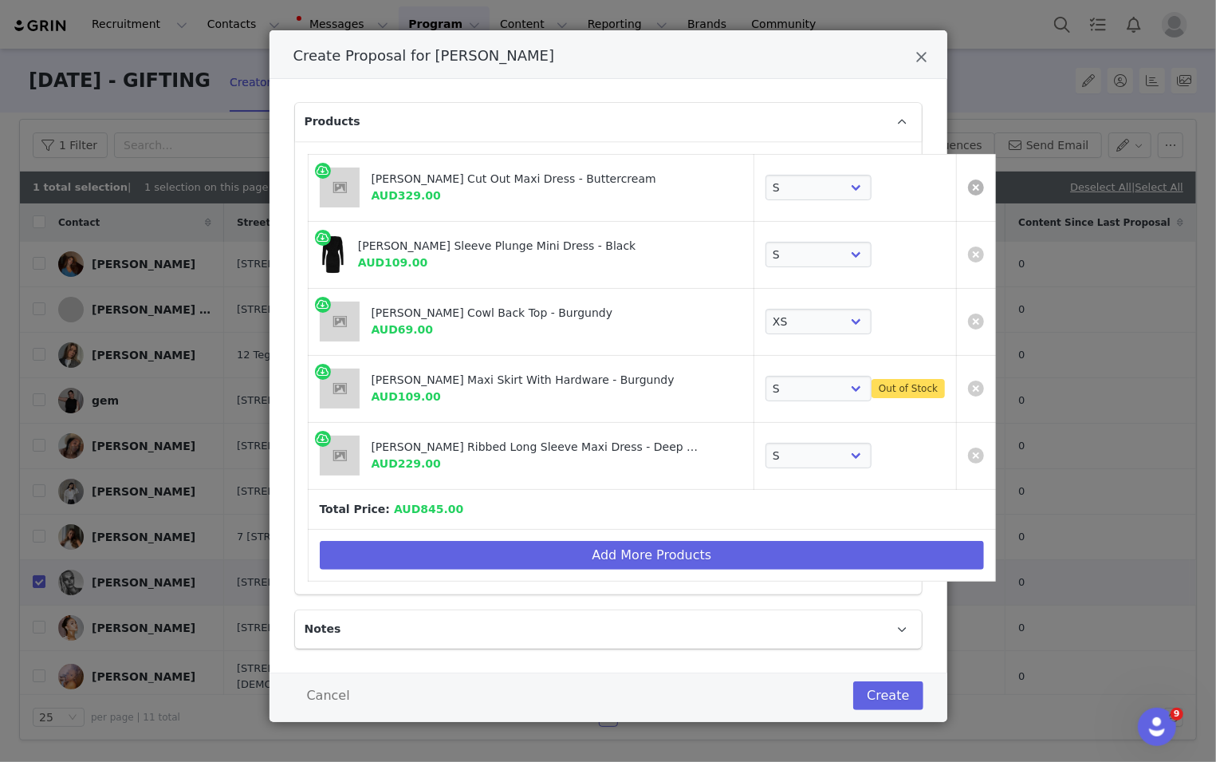
scroll to position [43, 0]
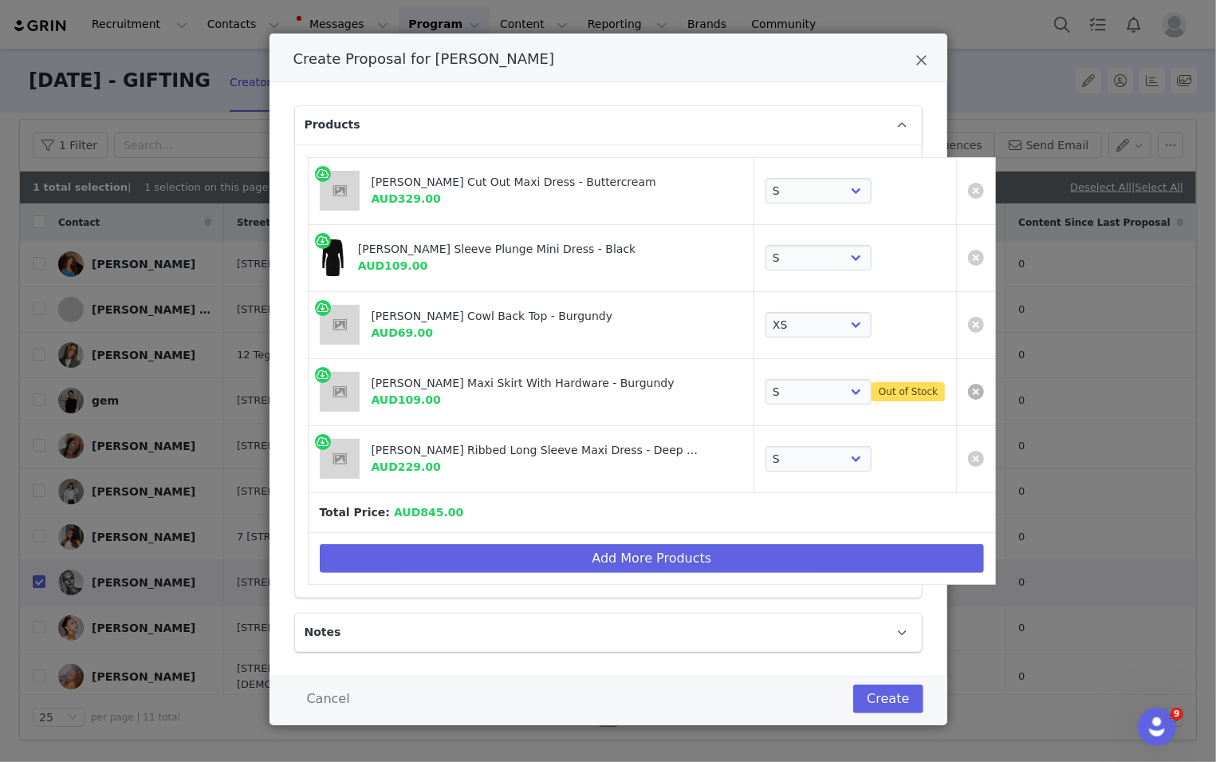
click at [813, 386] on link "Create Proposal for Kylie Vonnahme" at bounding box center [976, 392] width 16 height 16
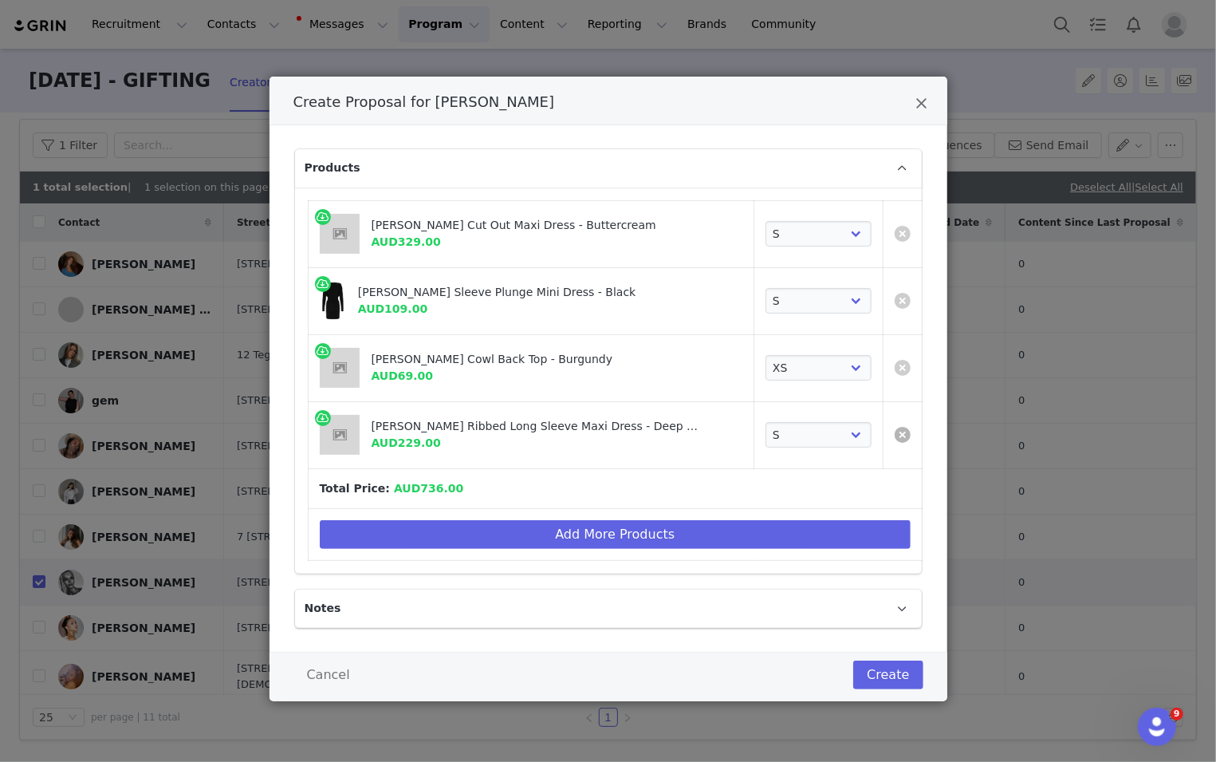
scroll to position [0, 0]
click at [813, 368] on link "Create Proposal for Kylie Vonnahme" at bounding box center [903, 368] width 16 height 16
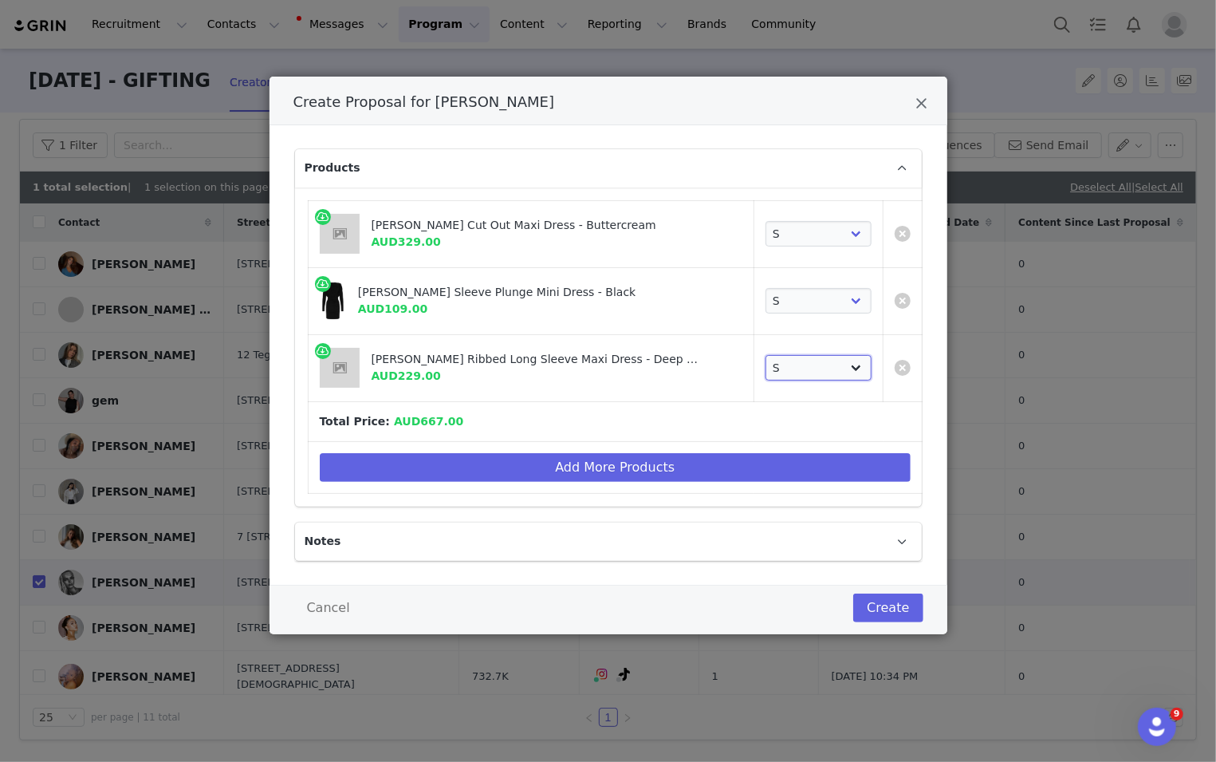
click at [797, 362] on select "Choose SIZE XXS XS S M L XL XXL 3XL" at bounding box center [819, 368] width 106 height 26
select select "27693953"
click at [766, 355] on select "Choose SIZE XXS XS S M L XL XXL 3XL" at bounding box center [819, 368] width 106 height 26
click at [790, 248] on td "Choose SIZE XXS XS S M L XL XXL 3XL" at bounding box center [818, 233] width 129 height 67
click at [790, 243] on select "Choose SIZE XXS XS S M L XL XXL 3XL" at bounding box center [819, 234] width 106 height 26
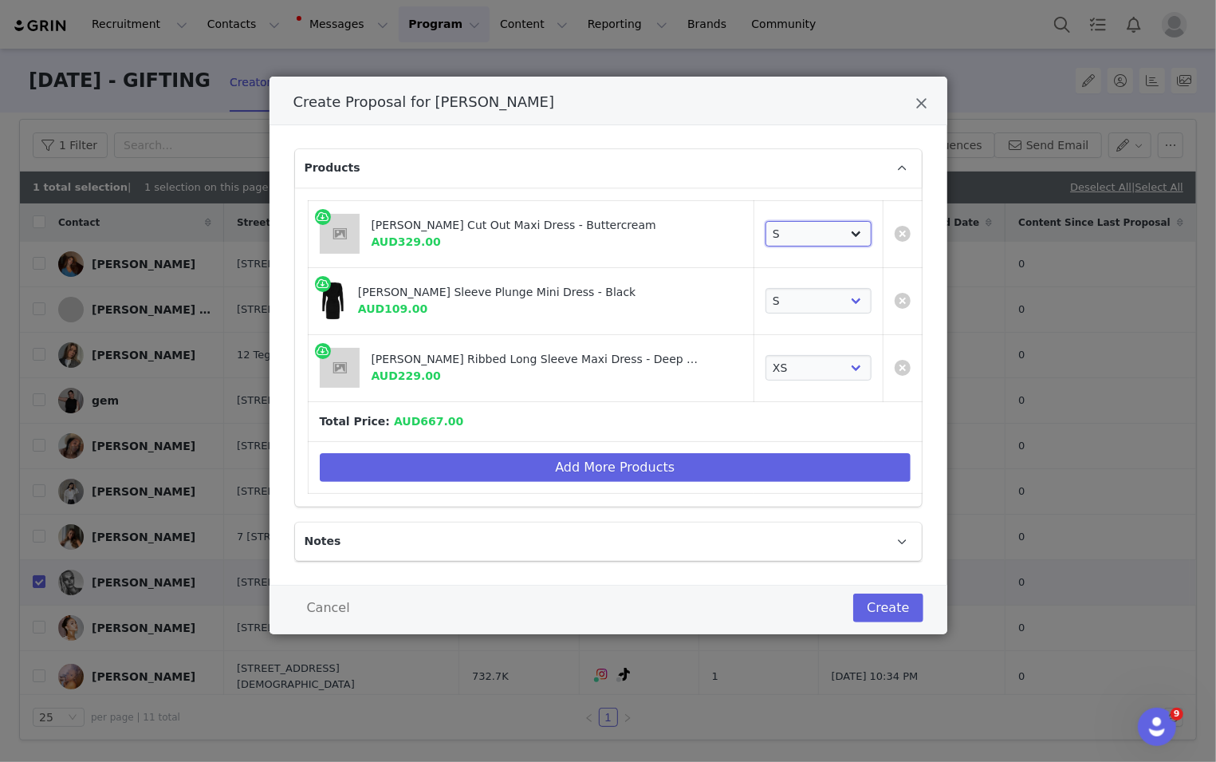
select select "27695230"
click at [766, 221] on select "Choose SIZE XXS XS S M L XL XXL 3XL" at bounding box center [819, 234] width 106 height 26
click at [813, 593] on button "Create" at bounding box center [887, 607] width 69 height 29
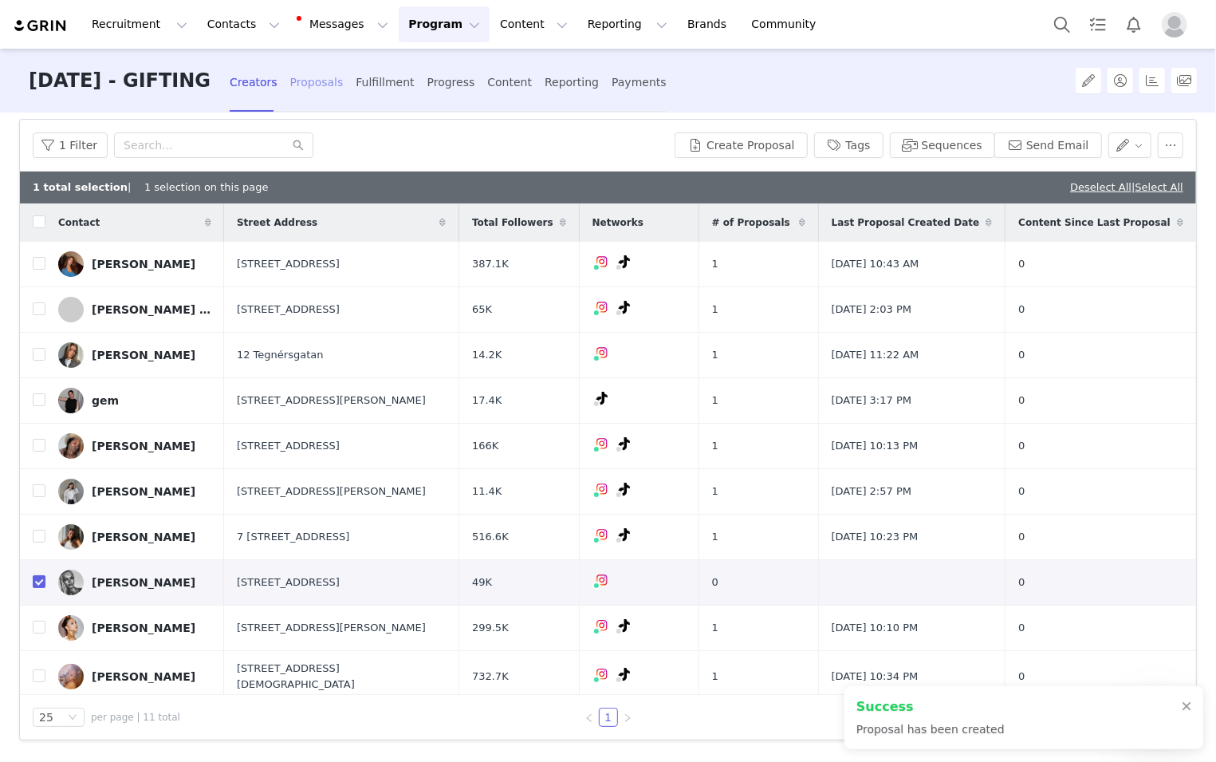
click at [344, 88] on div "Proposals" at bounding box center [316, 82] width 53 height 42
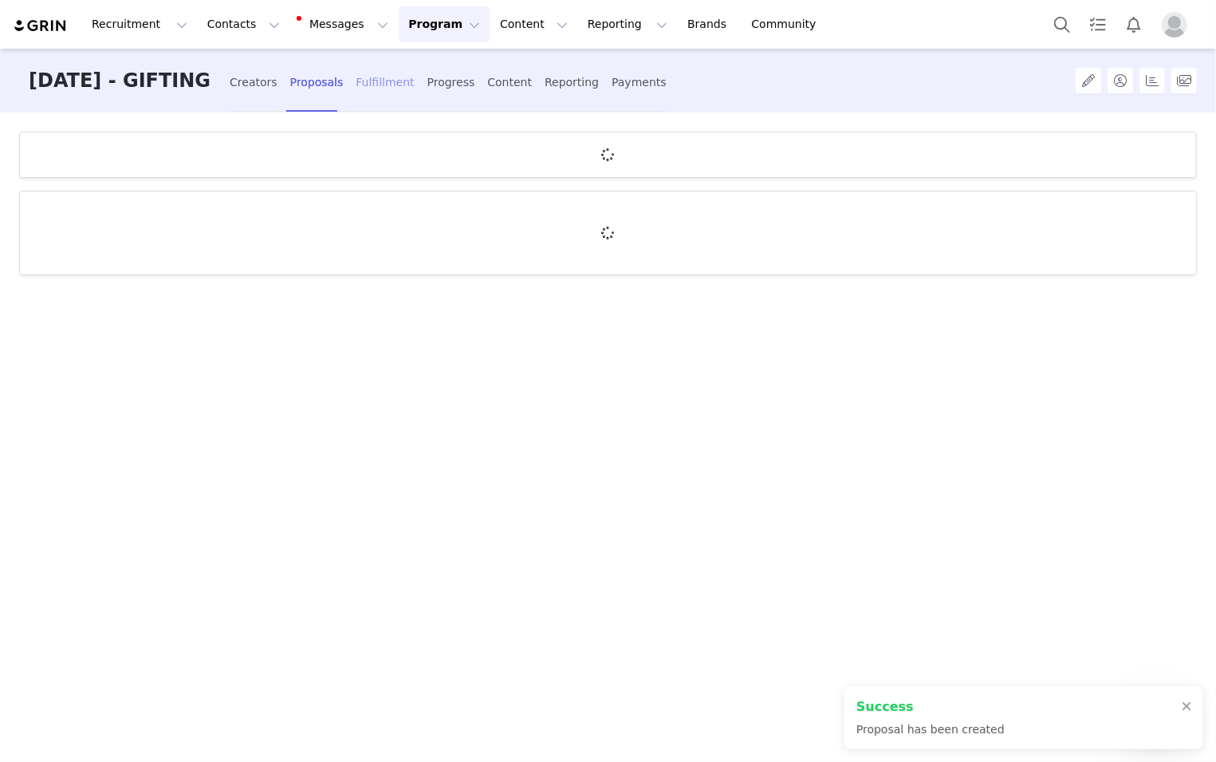
click at [414, 89] on div "Fulfillment" at bounding box center [385, 82] width 58 height 42
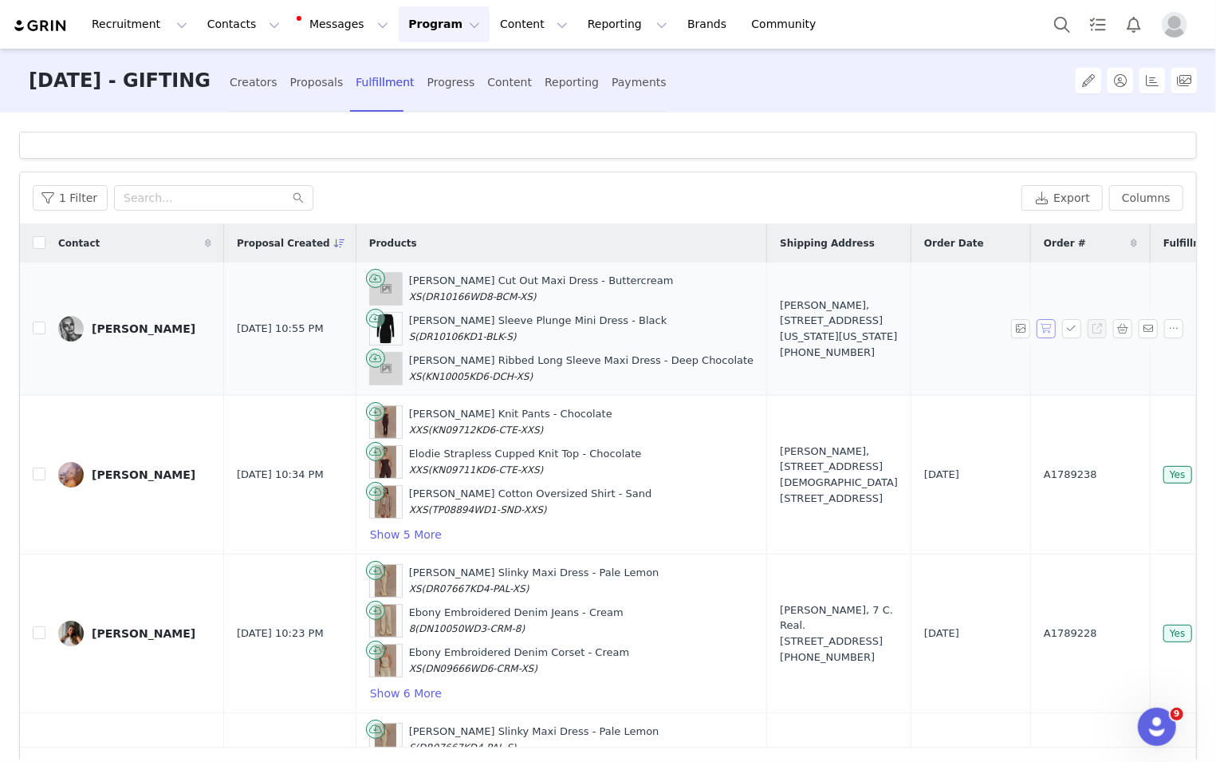
click at [813, 327] on button "button" at bounding box center [1046, 328] width 19 height 19
click at [813, 327] on tr "Kylie Vonnahme Sep 1, 2025 10:55 PM Michelle Cut Out Maxi Dress - Buttercream X…" at bounding box center [780, 328] width 1521 height 133
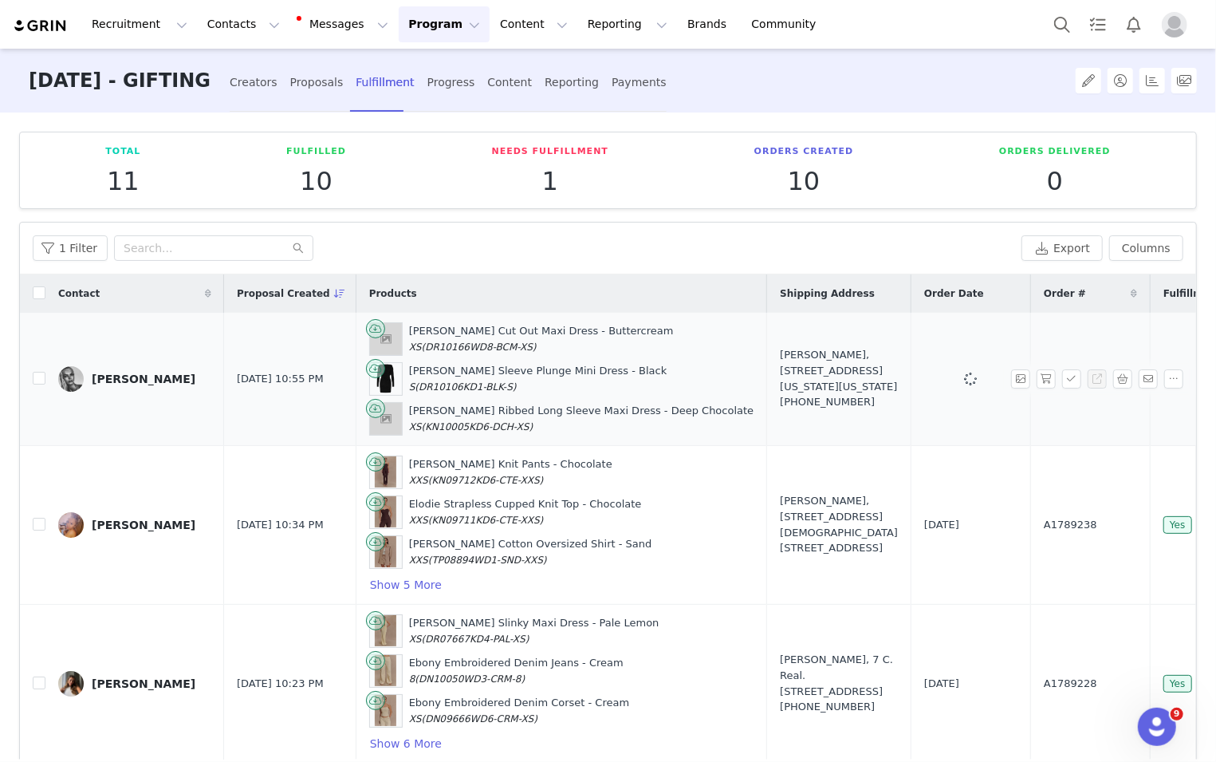
drag, startPoint x: 731, startPoint y: 333, endPoint x: 803, endPoint y: 406, distance: 102.6
click at [803, 406] on div "Kylie Vonnahme, 20 Broad St. Apt 1606 New York, New York 10005 United States +1…" at bounding box center [839, 378] width 118 height 62
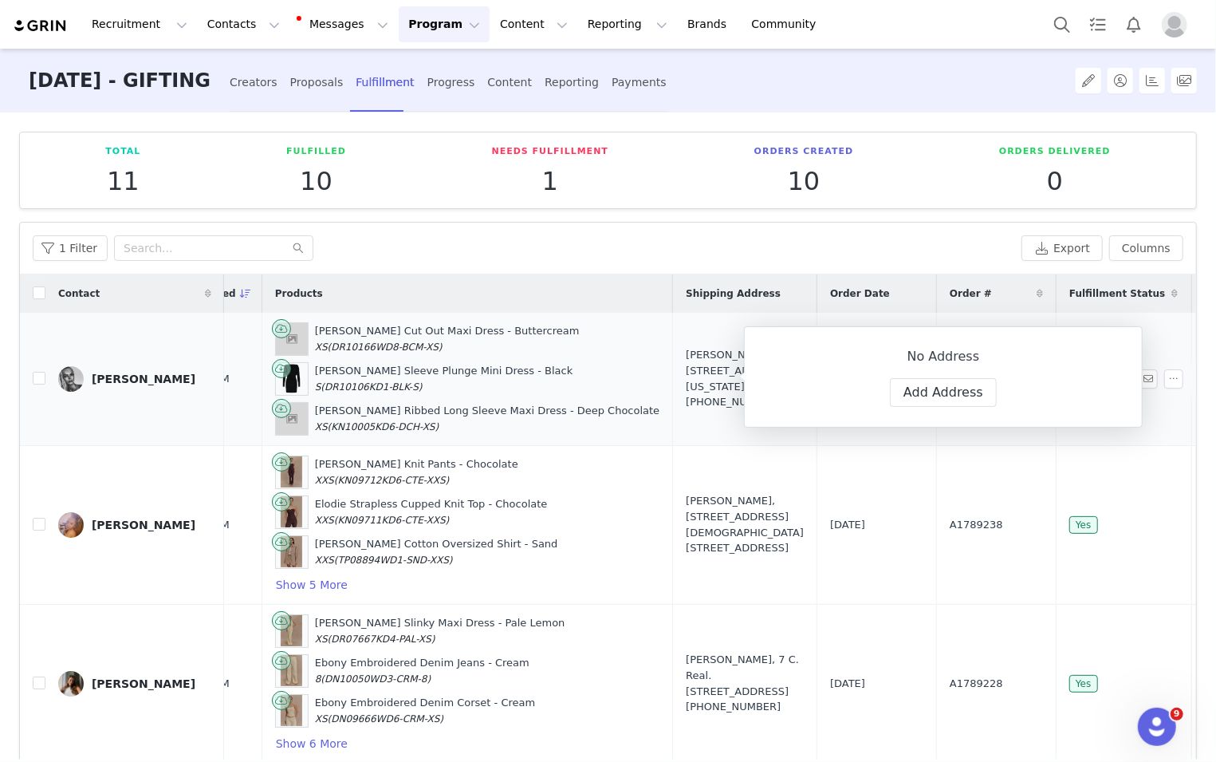
scroll to position [0, 100]
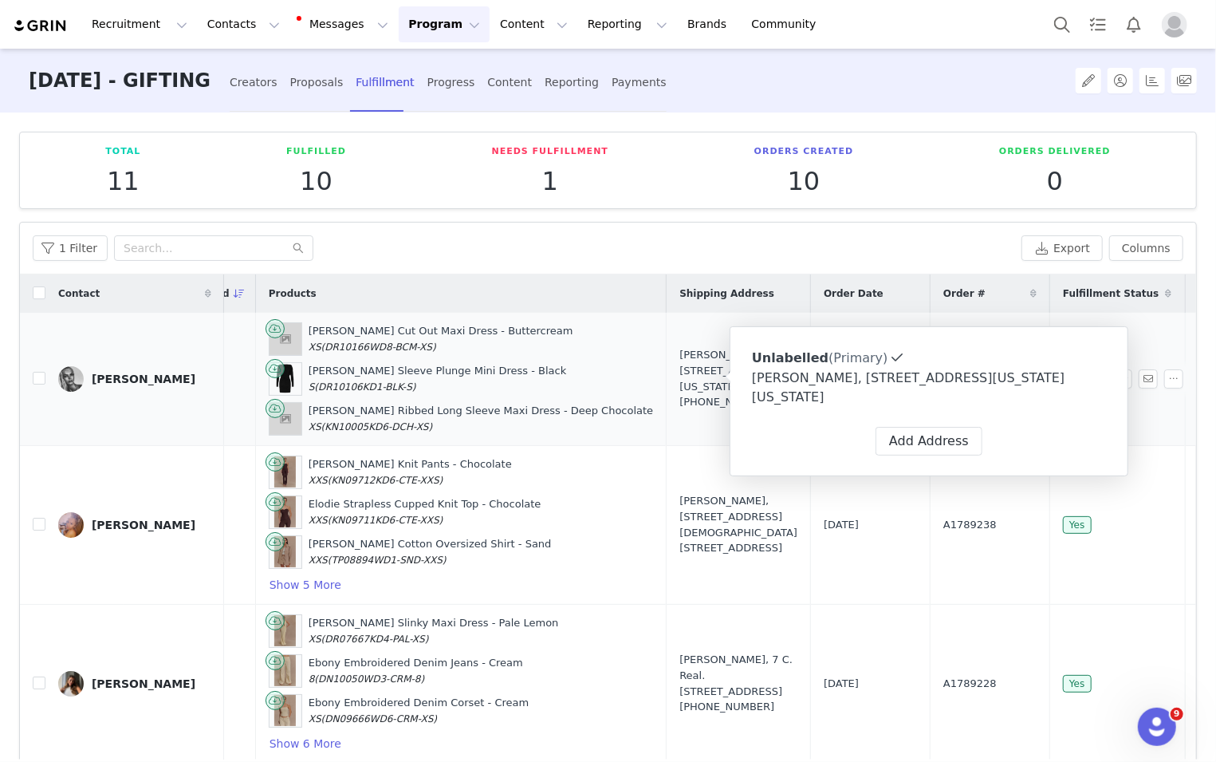
drag, startPoint x: 617, startPoint y: 329, endPoint x: 702, endPoint y: 402, distance: 111.4
click at [702, 402] on td "Kylie Vonnahme, 20 Broad St. Apt 1606 New York, New York 10005 United States +1…" at bounding box center [739, 379] width 144 height 133
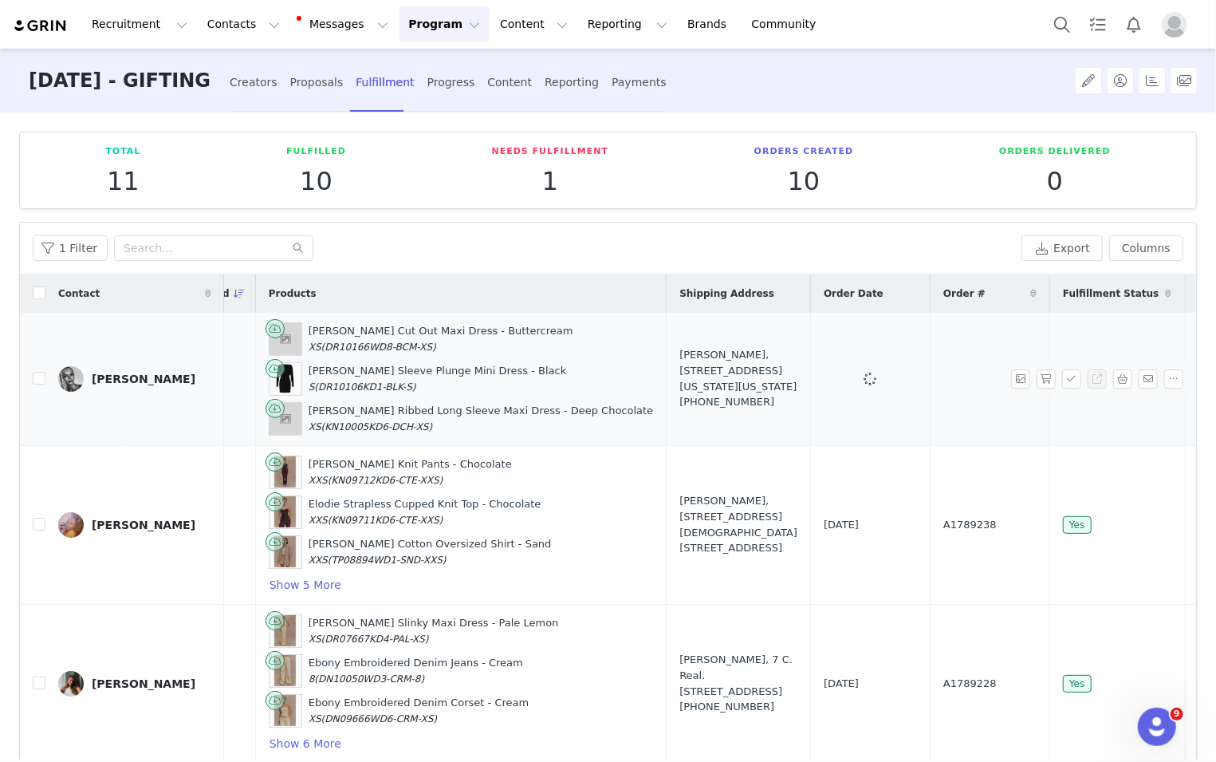
copy div "Kylie Vonnahme, 20 Broad St. Apt 1606 New York, New York 10005 United States"
click at [813, 376] on span "A1789245" at bounding box center [969, 379] width 53 height 16
copy span "A1789245"
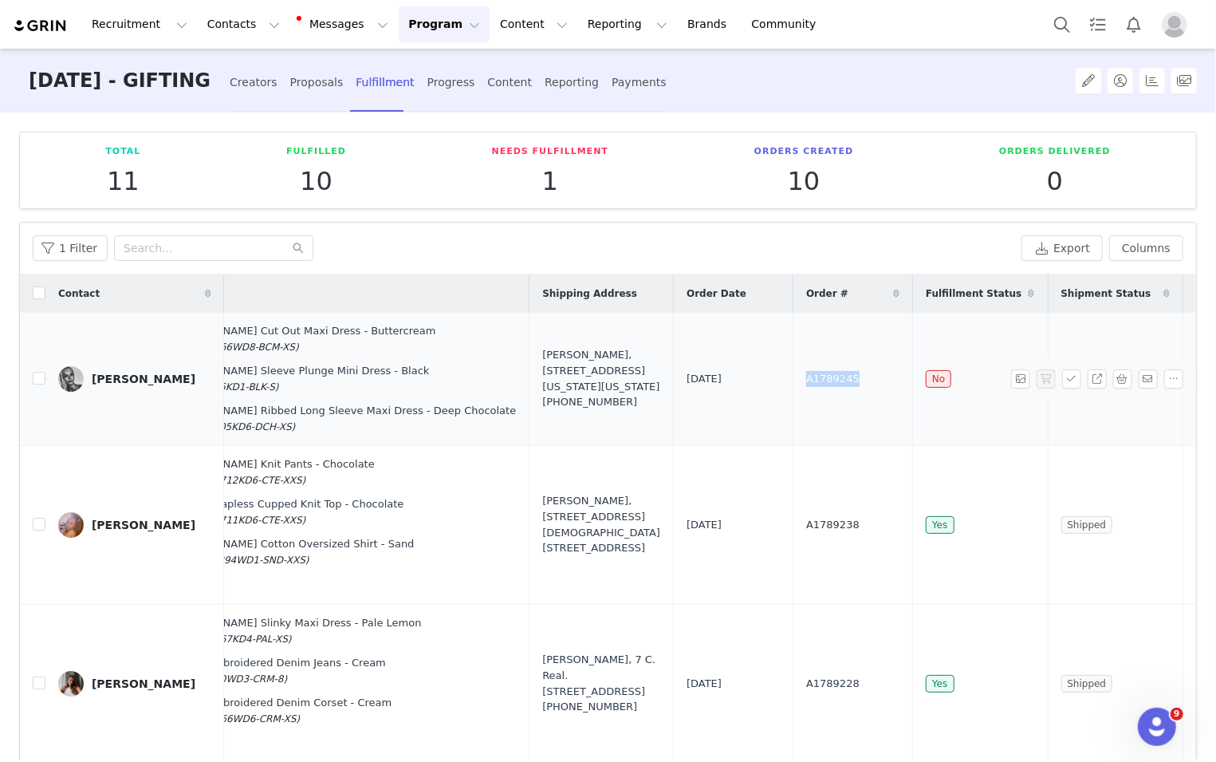
scroll to position [0, 249]
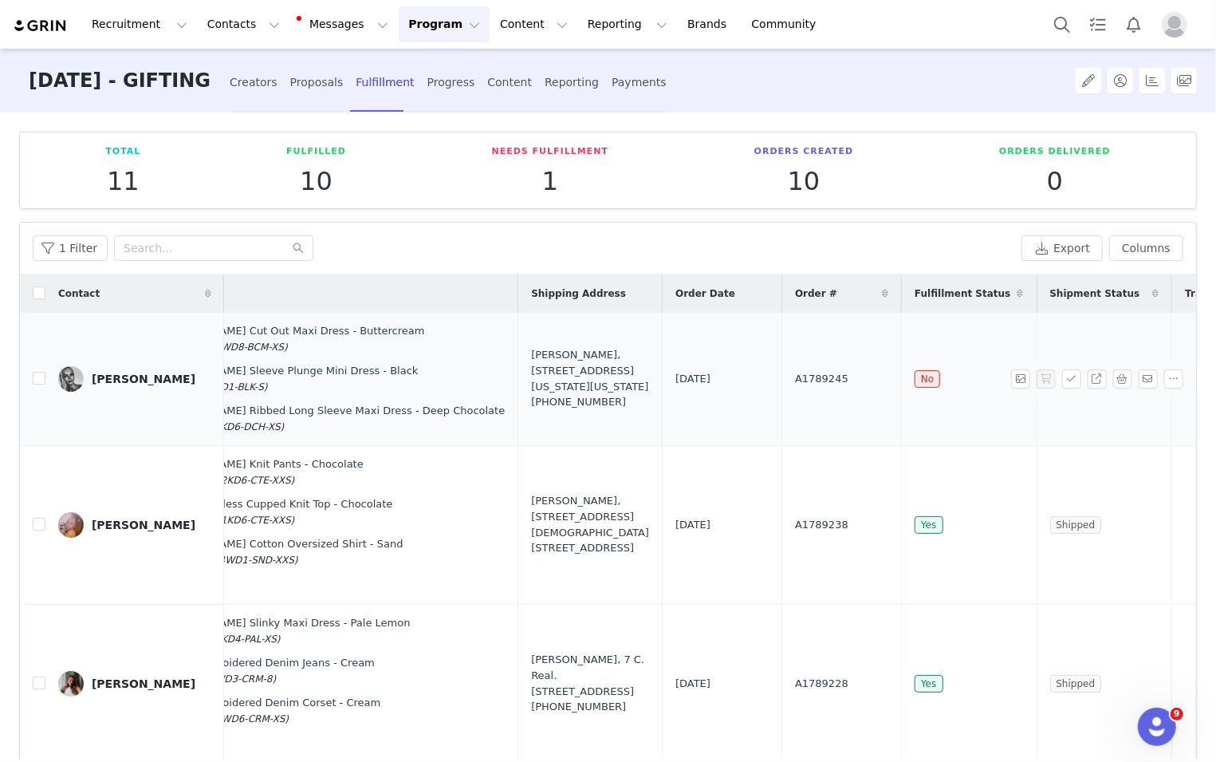
click at [813, 370] on td "No" at bounding box center [969, 379] width 135 height 133
click at [813, 370] on span "No" at bounding box center [928, 379] width 26 height 18
click at [813, 377] on span "No" at bounding box center [928, 379] width 26 height 18
click at [813, 378] on span "No" at bounding box center [928, 379] width 26 height 18
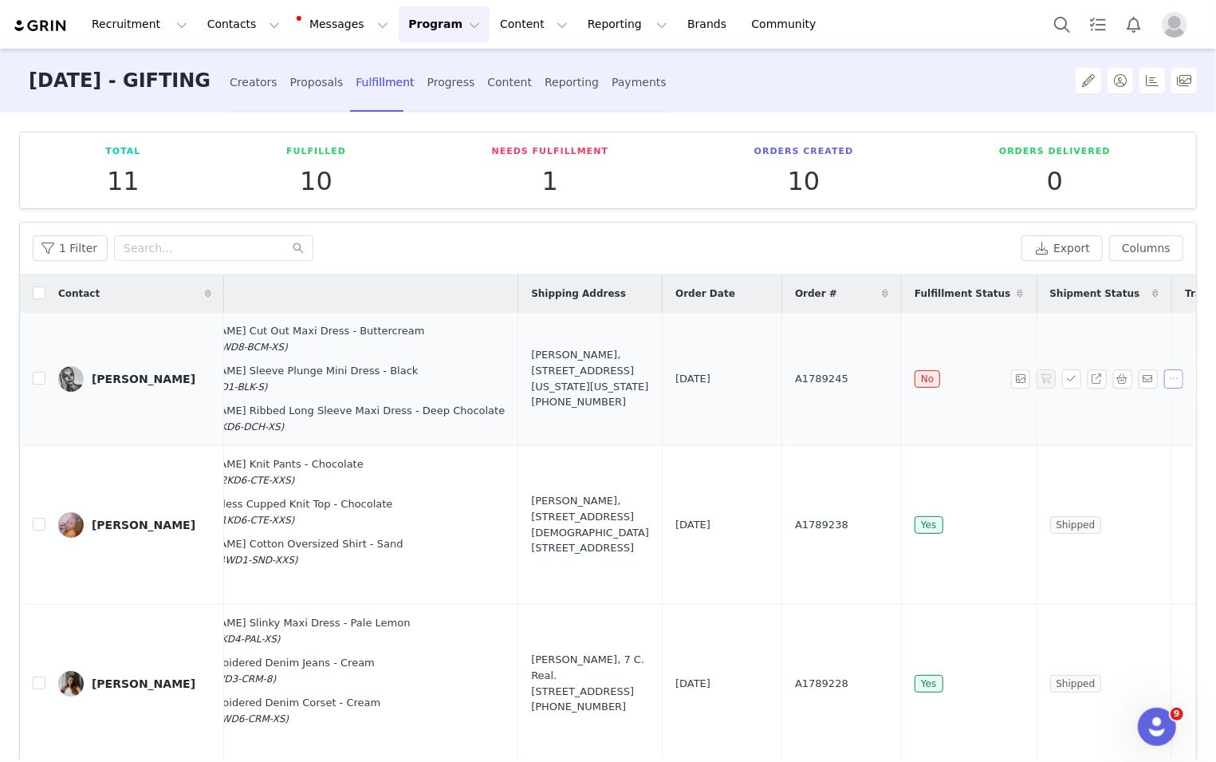
click at [813, 380] on button "button" at bounding box center [1173, 378] width 19 height 19
click at [813, 446] on li "Mark as Unfulfilled" at bounding box center [1116, 456] width 156 height 26
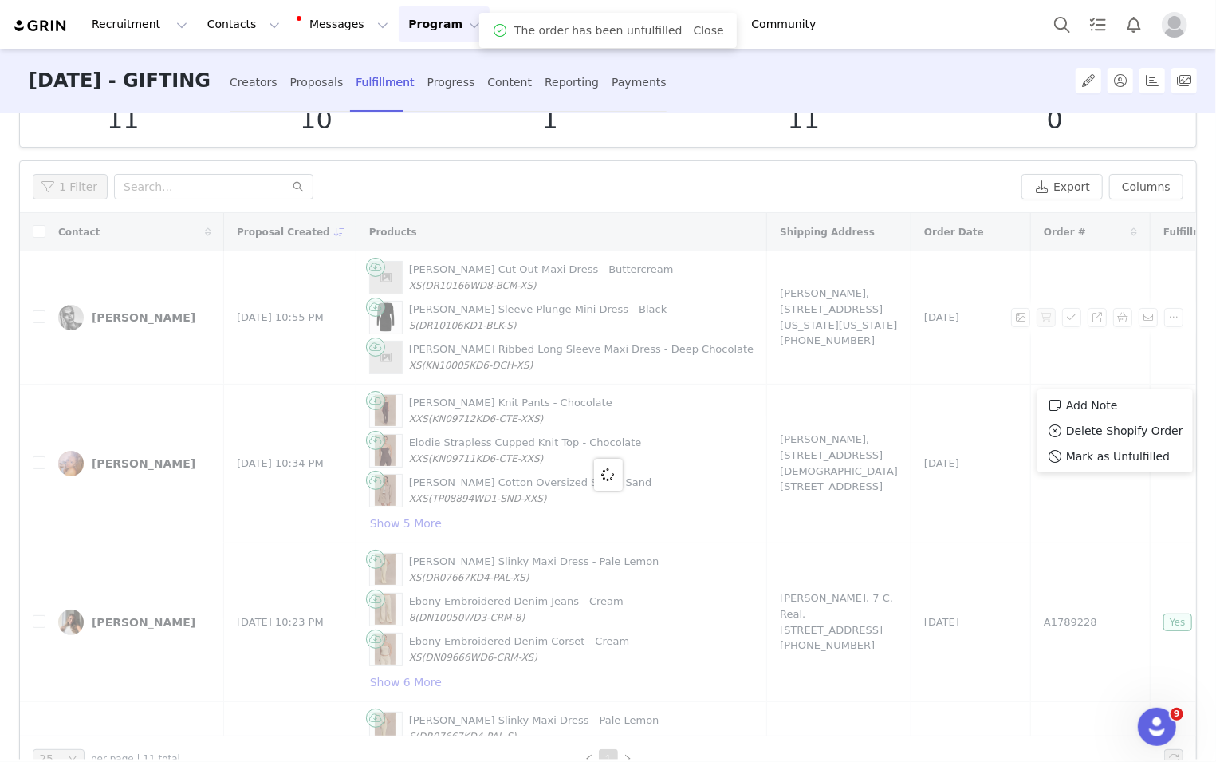
scroll to position [78, 0]
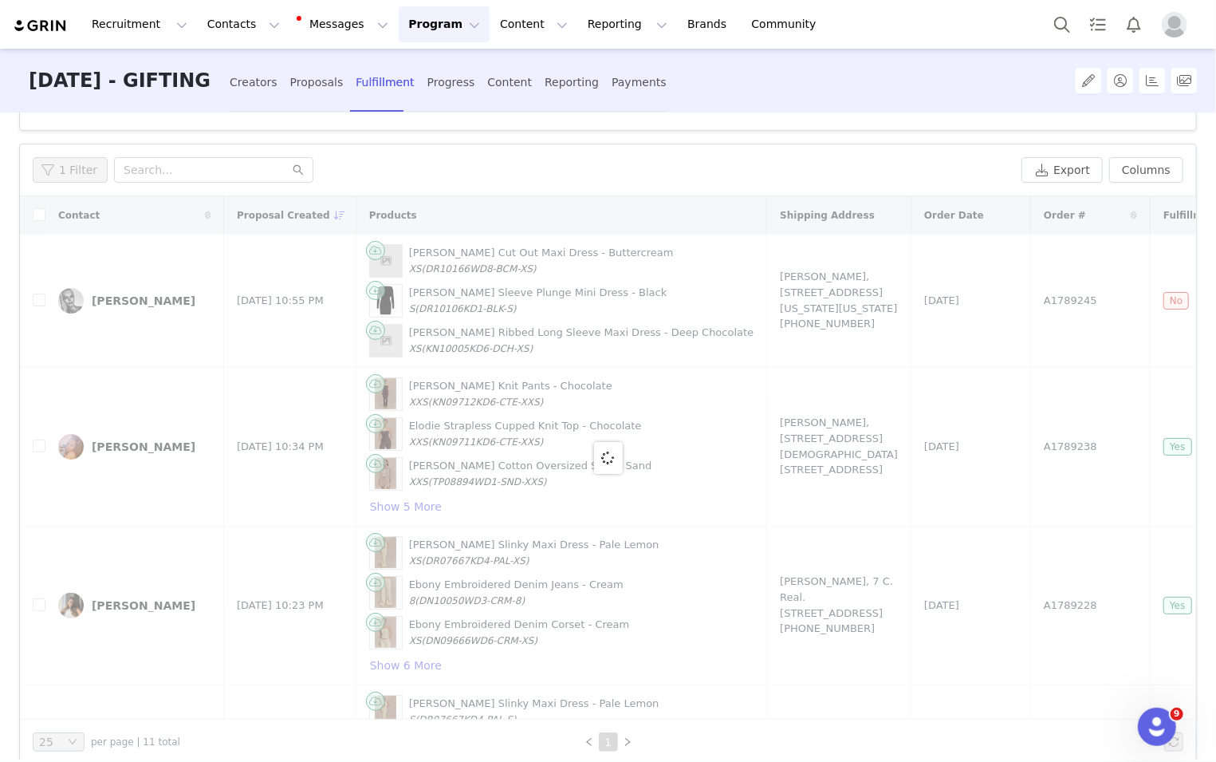
click at [780, 309] on div at bounding box center [608, 457] width 1176 height 523
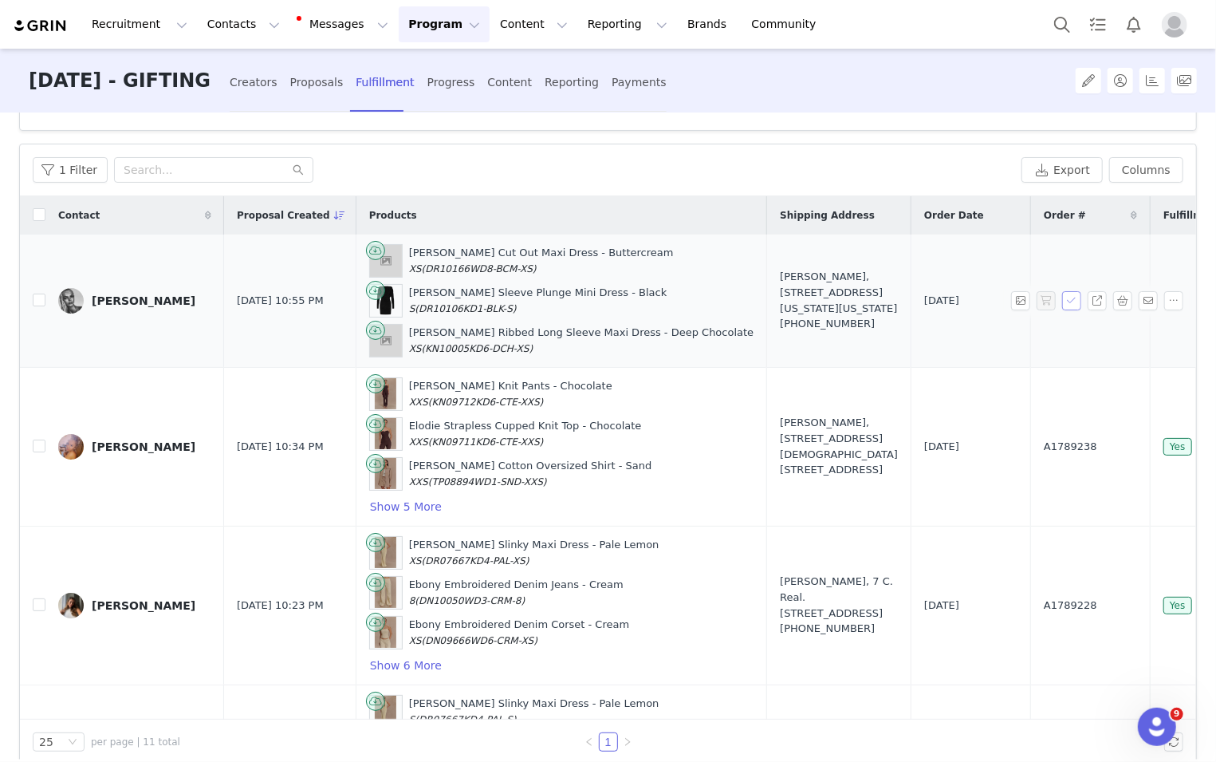
click at [813, 301] on button "button" at bounding box center [1071, 300] width 19 height 19
click at [813, 297] on span "A1789245" at bounding box center [1070, 301] width 53 height 16
copy span "A1789245"
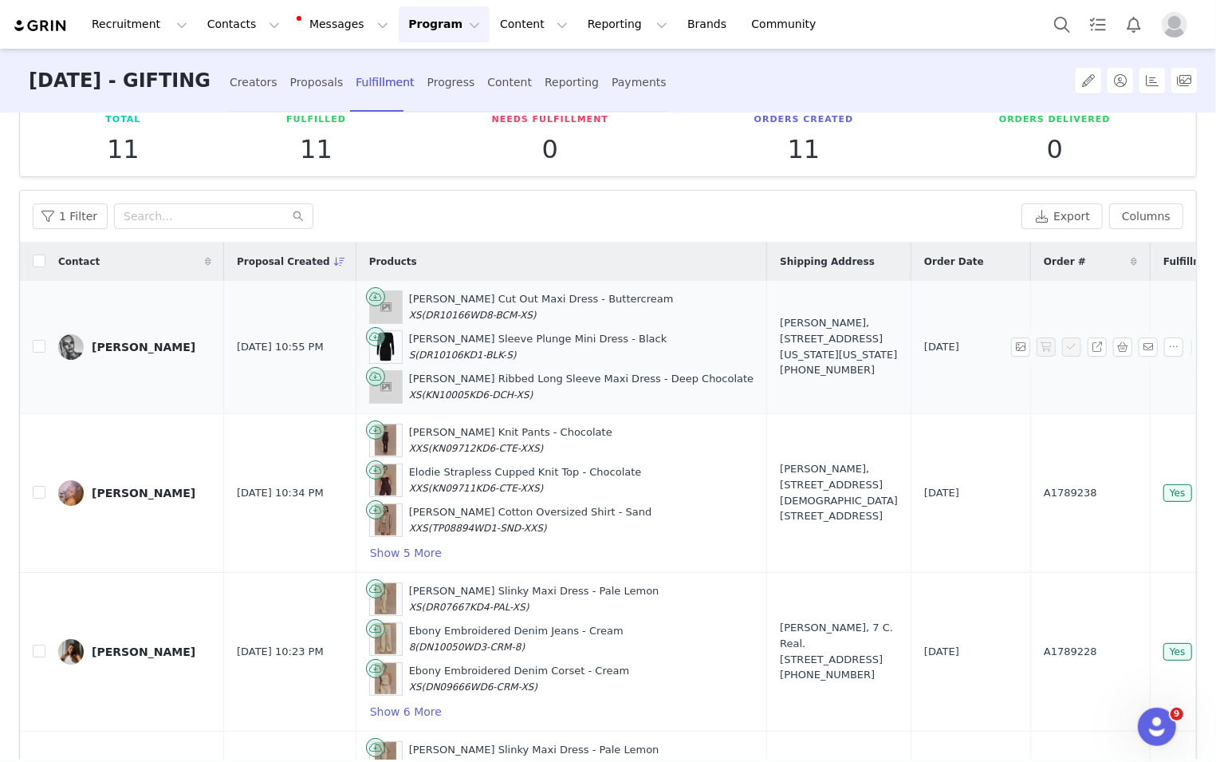
scroll to position [0, 0]
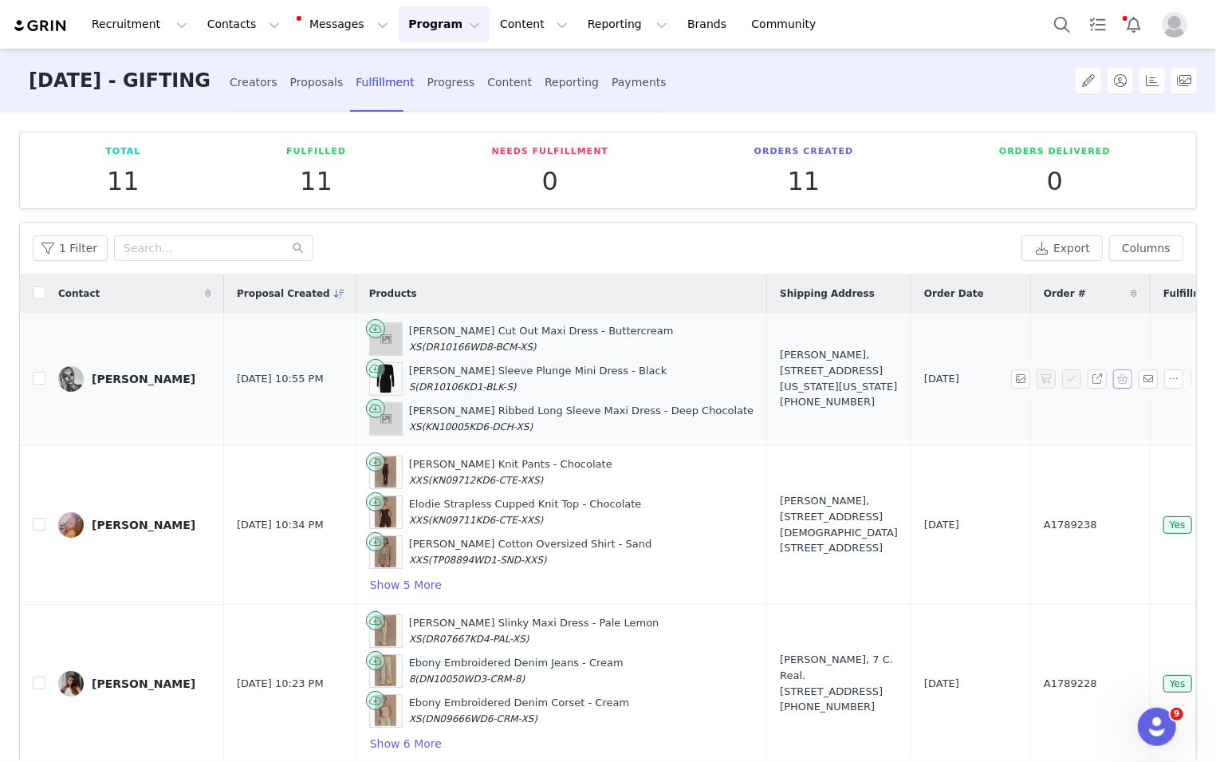
click at [813, 376] on button "button" at bounding box center [1122, 378] width 19 height 19
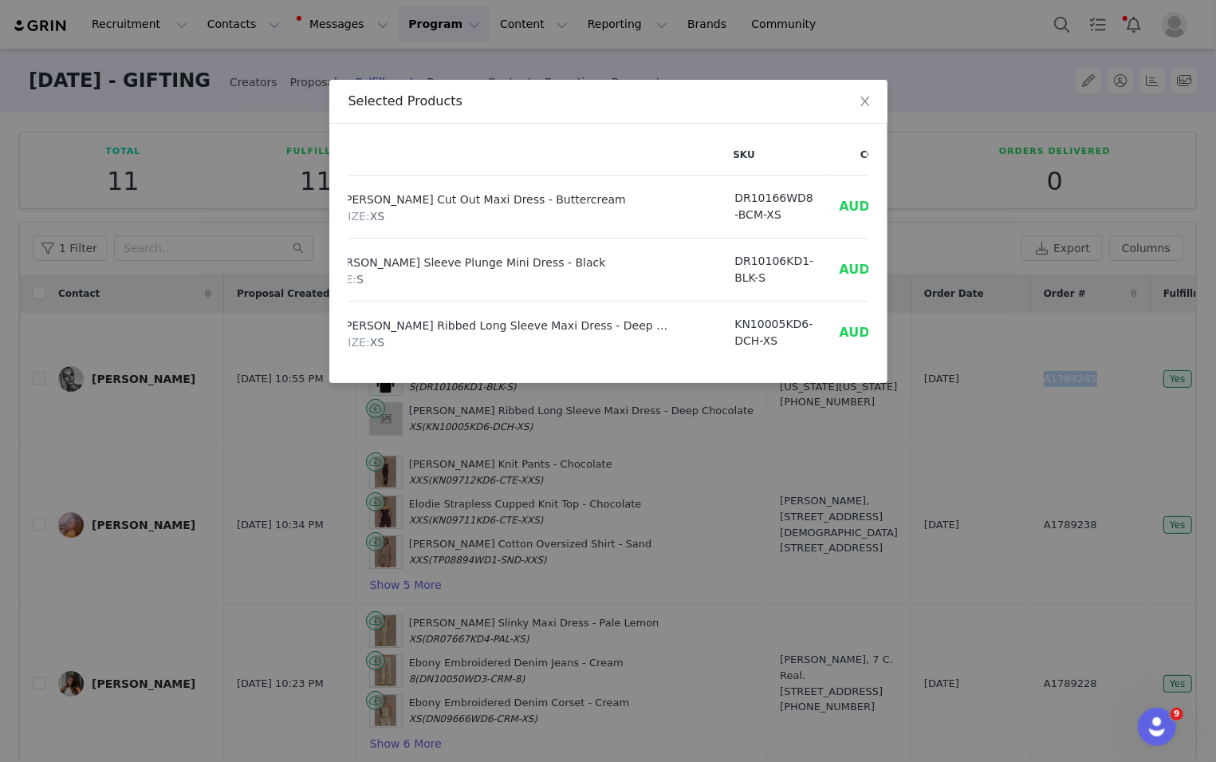
scroll to position [0, 172]
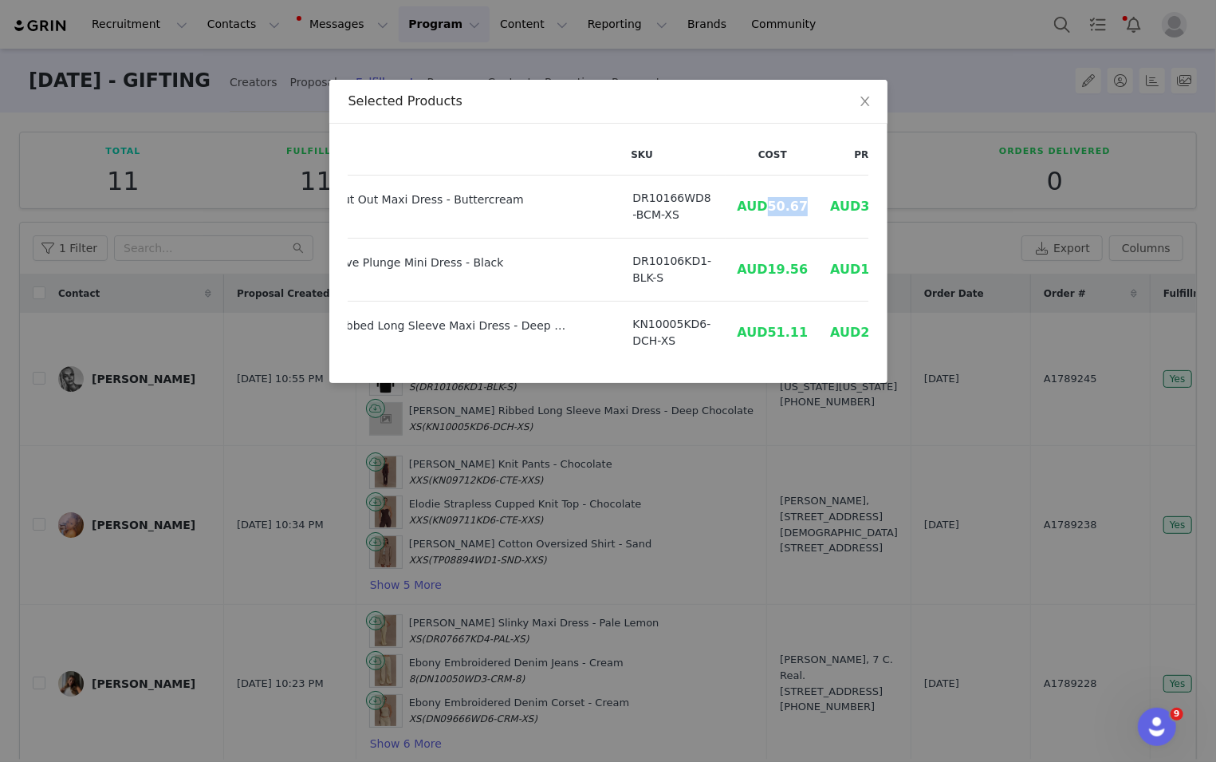
drag, startPoint x: 723, startPoint y: 204, endPoint x: 766, endPoint y: 204, distance: 42.3
click at [767, 204] on td "AUD50.67" at bounding box center [772, 206] width 93 height 63
copy span "50.67"
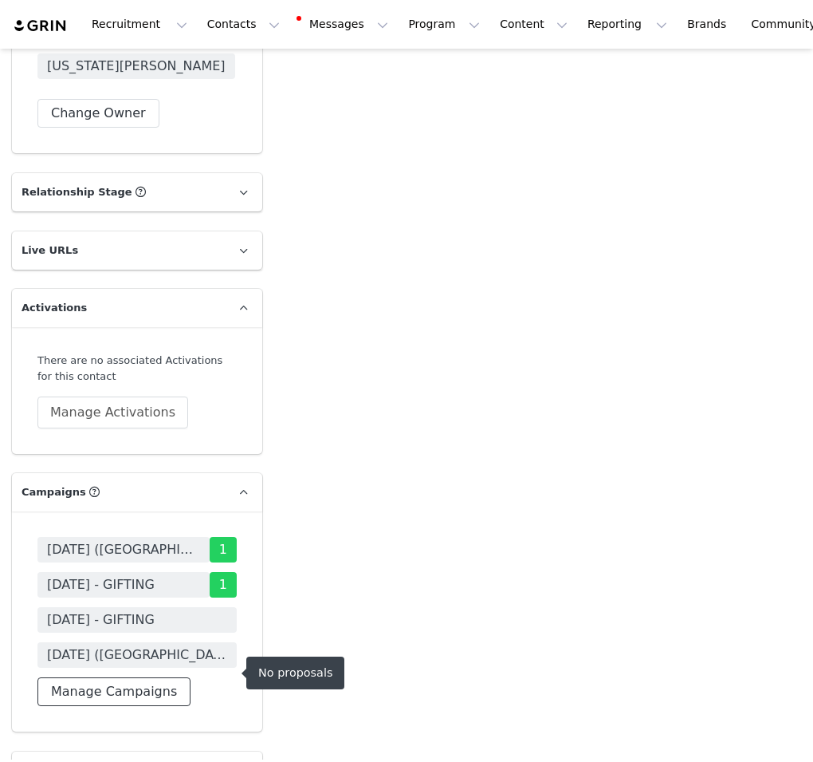
click at [136, 706] on button "Manage Campaigns" at bounding box center [113, 691] width 153 height 29
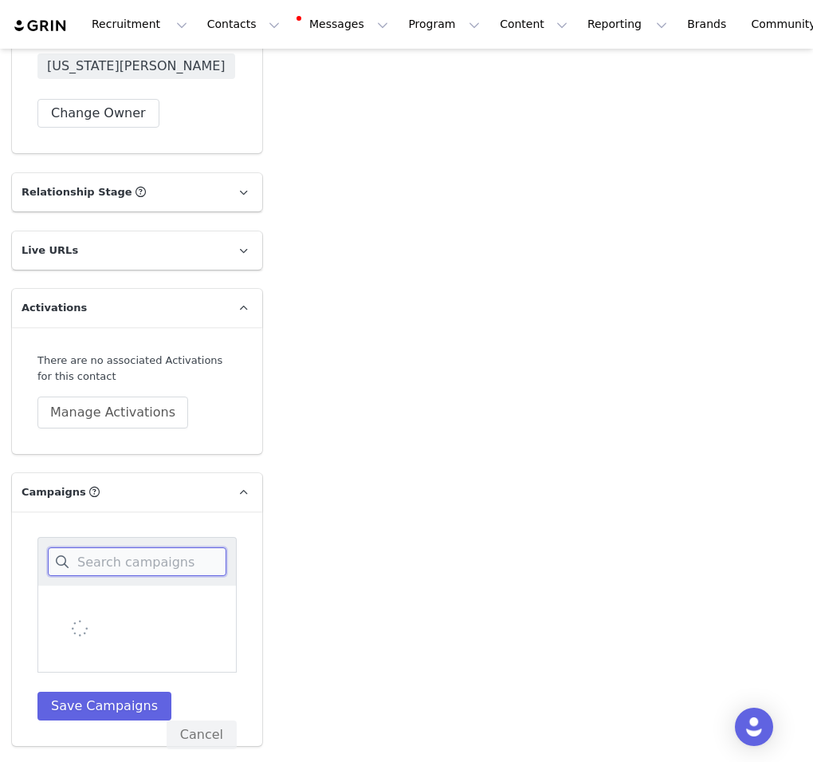
click at [191, 576] on input at bounding box center [137, 561] width 179 height 29
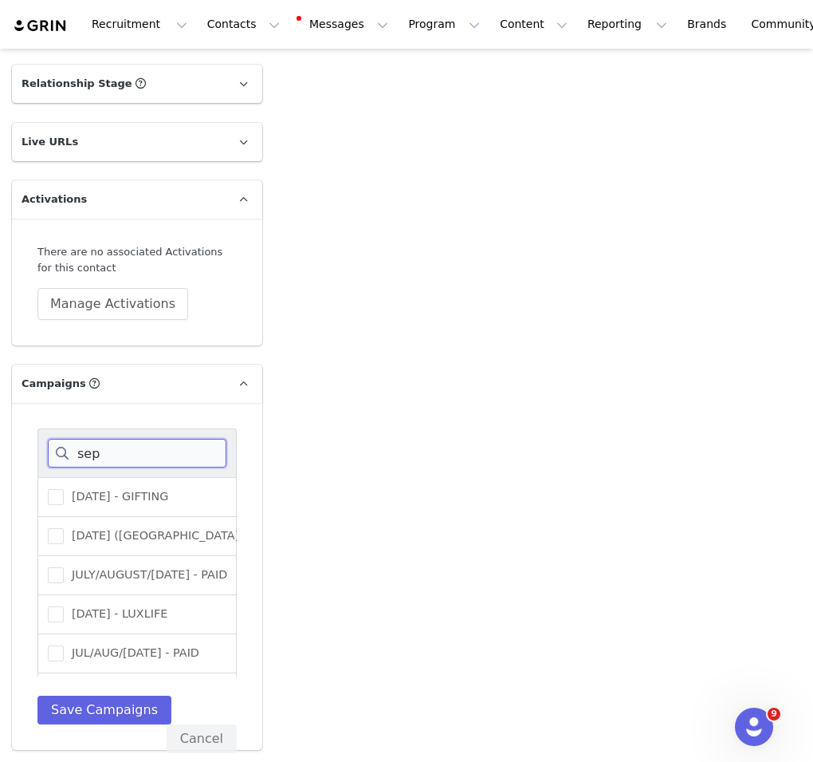
scroll to position [2638, 0]
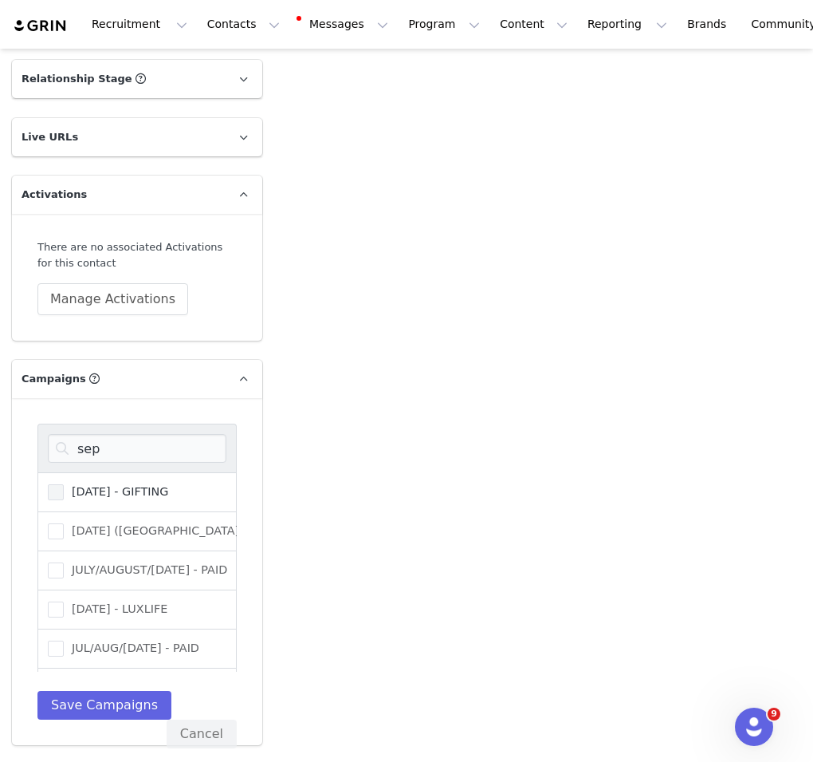
click at [168, 499] on span "[DATE] - GIFTING" at bounding box center [116, 491] width 104 height 15
click at [64, 484] on input "[DATE] - GIFTING" at bounding box center [64, 484] width 0 height 0
click at [183, 538] on span "[DATE] ([GEOGRAPHIC_DATA]) - PUBLIC RELATIONS" at bounding box center [214, 530] width 300 height 15
click at [64, 523] on input "[DATE] ([GEOGRAPHIC_DATA]) - PUBLIC RELATIONS" at bounding box center [64, 523] width 0 height 0
click at [176, 538] on span "[DATE] ([GEOGRAPHIC_DATA]) - PUBLIC RELATIONS" at bounding box center [214, 530] width 300 height 15
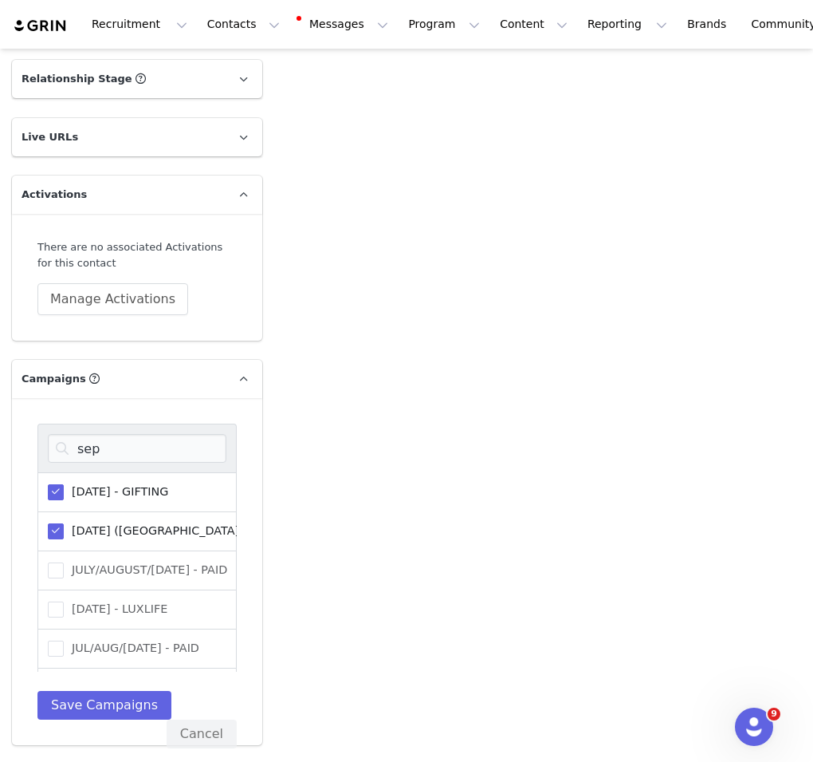
click at [64, 523] on input "[DATE] ([GEOGRAPHIC_DATA]) - PUBLIC RELATIONS" at bounding box center [64, 523] width 0 height 0
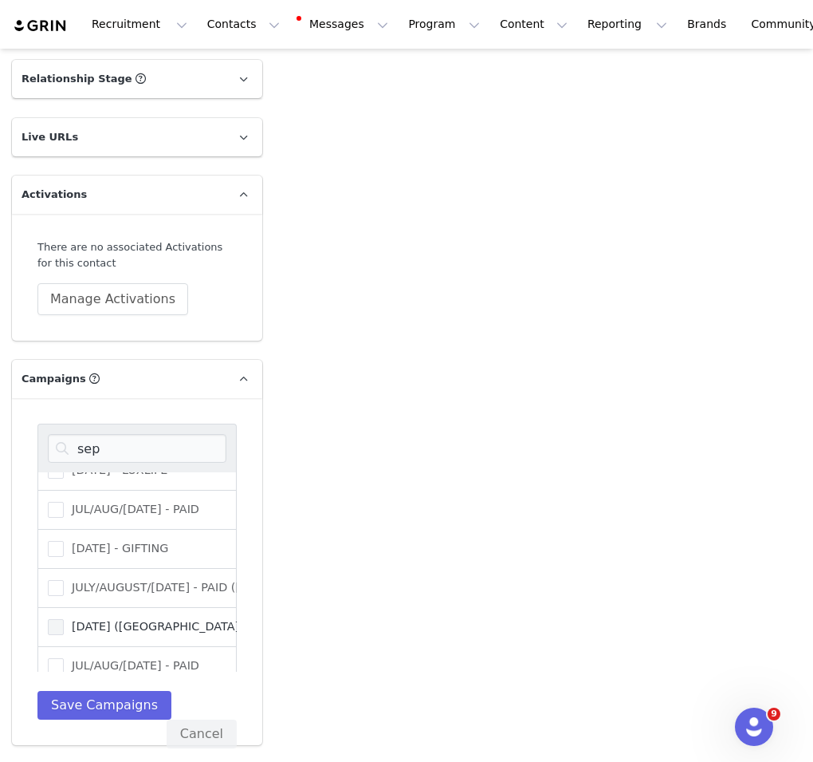
click at [169, 634] on span "[DATE] ([GEOGRAPHIC_DATA]) - GIFTING" at bounding box center [183, 626] width 238 height 15
click at [64, 619] on input "[DATE] ([GEOGRAPHIC_DATA]) - GIFTING" at bounding box center [64, 619] width 0 height 0
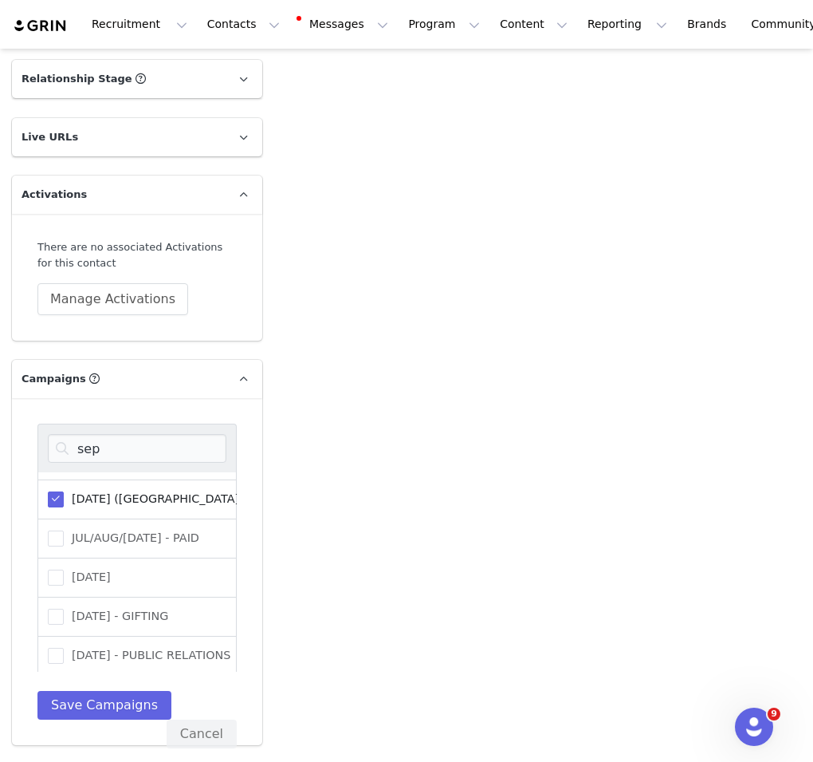
click at [142, 450] on div "sep" at bounding box center [136, 447] width 199 height 49
click at [142, 463] on input "sep" at bounding box center [137, 448] width 179 height 29
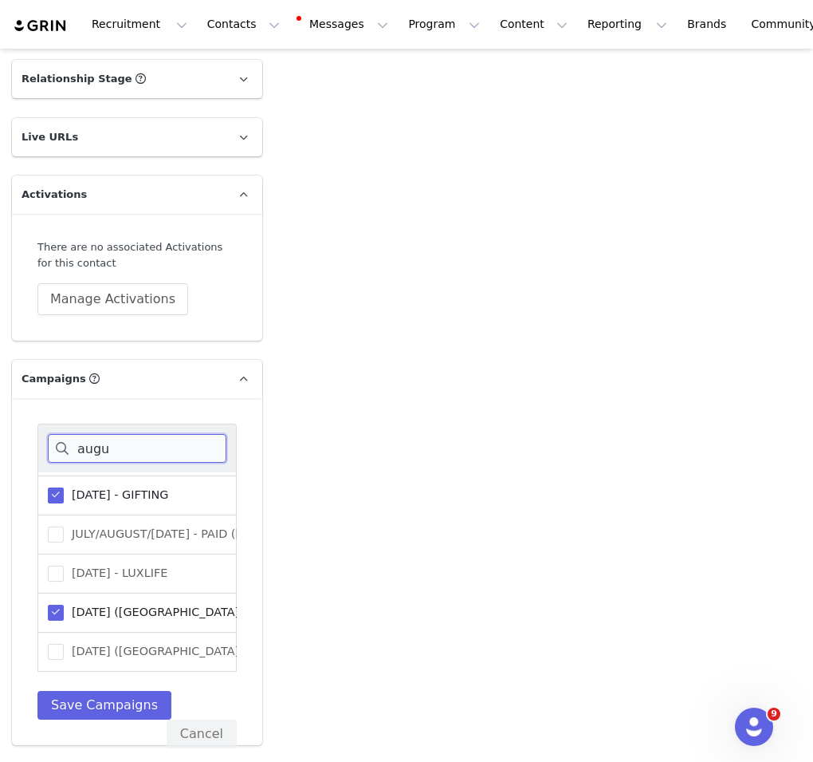
scroll to position [150, 0]
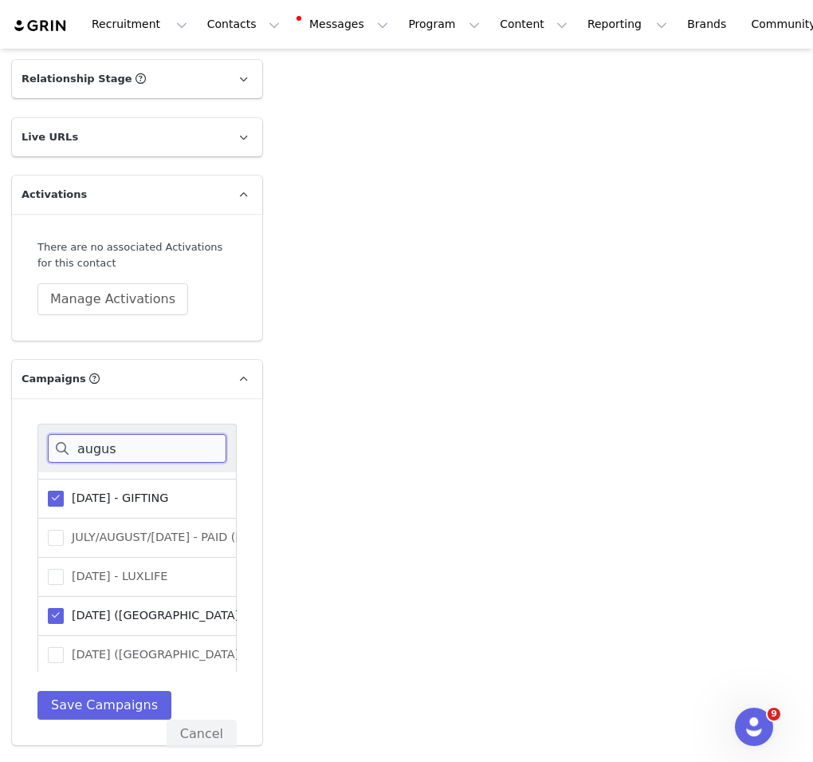
type input "augus"
click at [140, 506] on span "[DATE] - GIFTING" at bounding box center [116, 497] width 104 height 15
click at [64, 490] on input "[DATE] - GIFTING" at bounding box center [64, 490] width 0 height 0
click at [133, 623] on span "[DATE] ([GEOGRAPHIC_DATA]) - GIFTING" at bounding box center [183, 615] width 238 height 15
click at [64, 608] on input "[DATE] ([GEOGRAPHIC_DATA]) - GIFTING" at bounding box center [64, 608] width 0 height 0
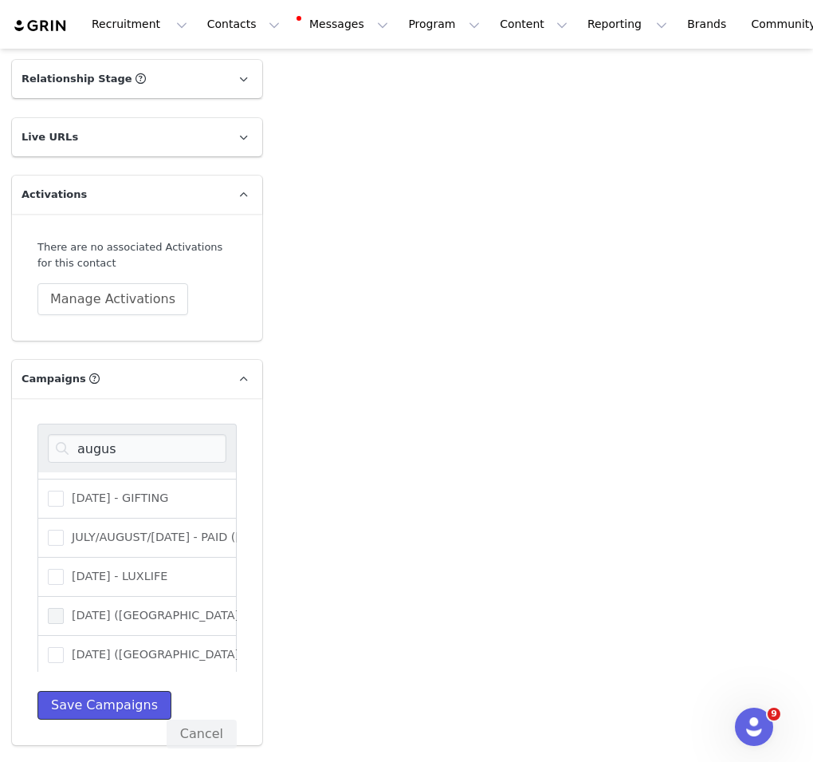
click at [133, 719] on button "Save Campaigns" at bounding box center [104, 705] width 134 height 29
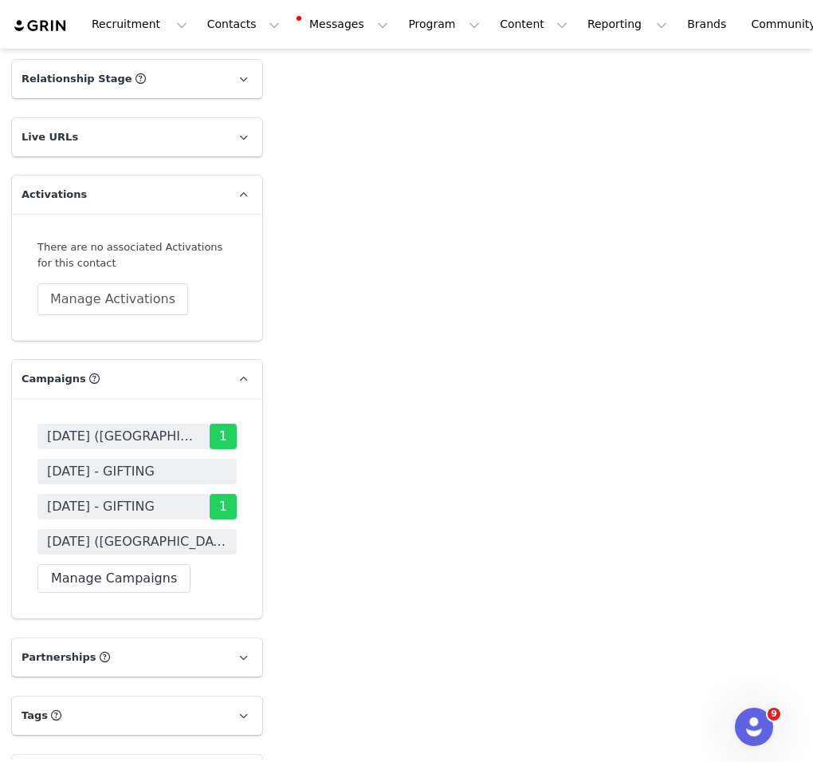
click at [124, 481] on span "[DATE] - GIFTING" at bounding box center [101, 471] width 108 height 19
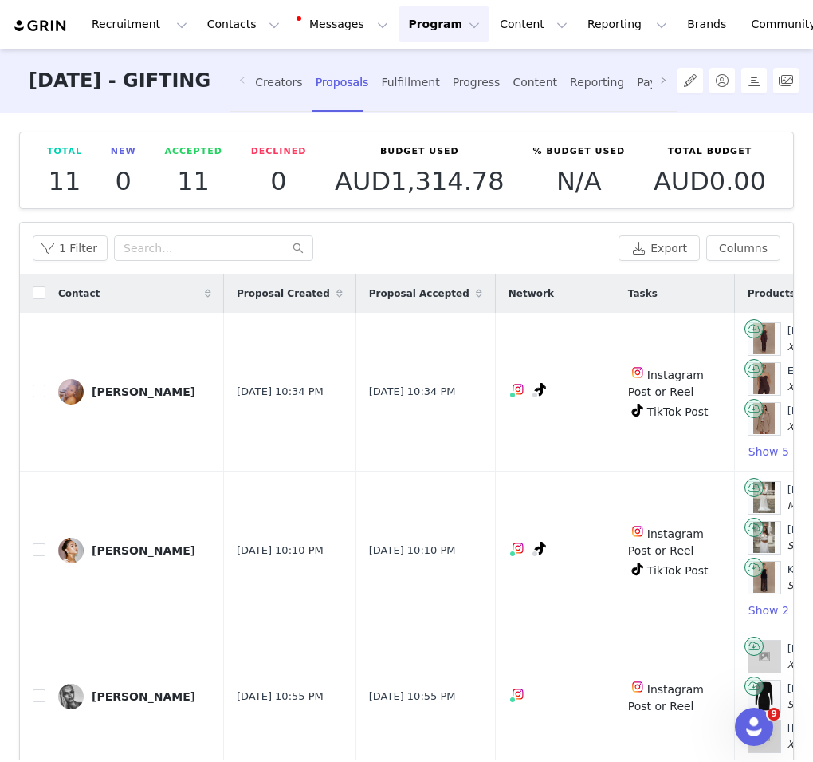
click at [303, 82] on div "Creators" at bounding box center [279, 82] width 48 height 42
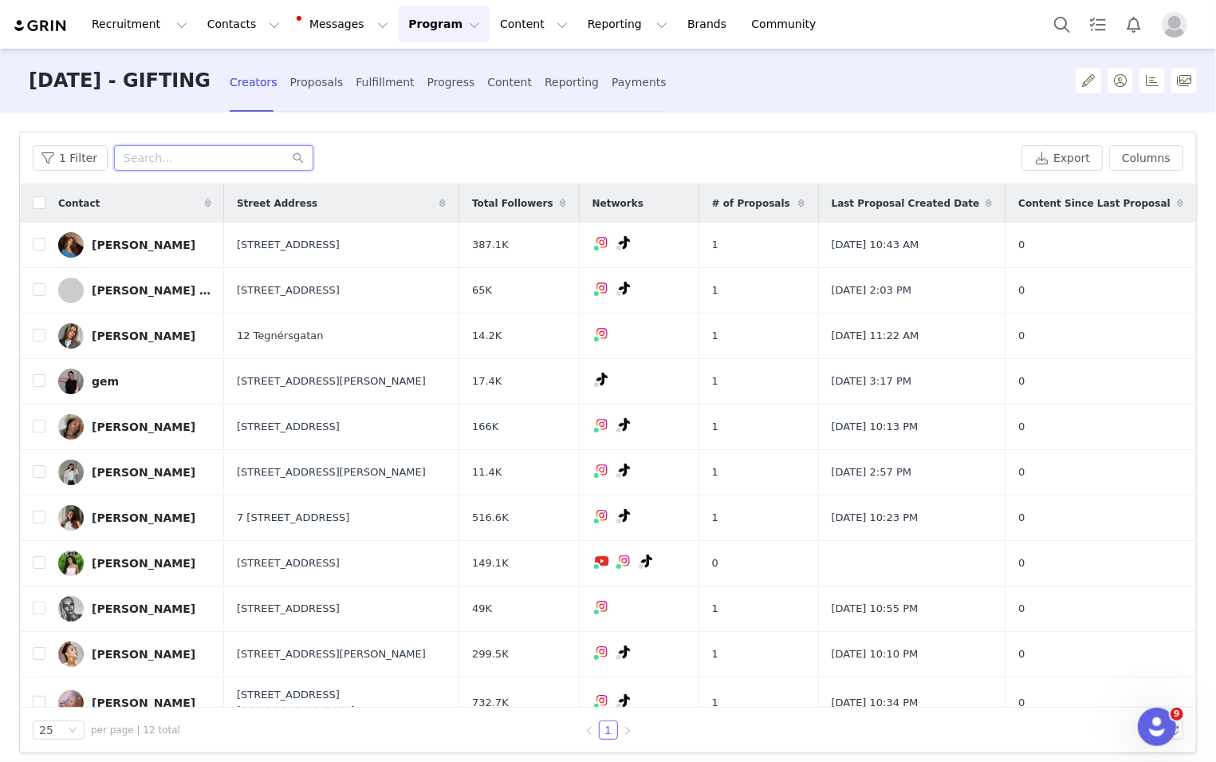
click at [231, 159] on input "text" at bounding box center [213, 158] width 199 height 26
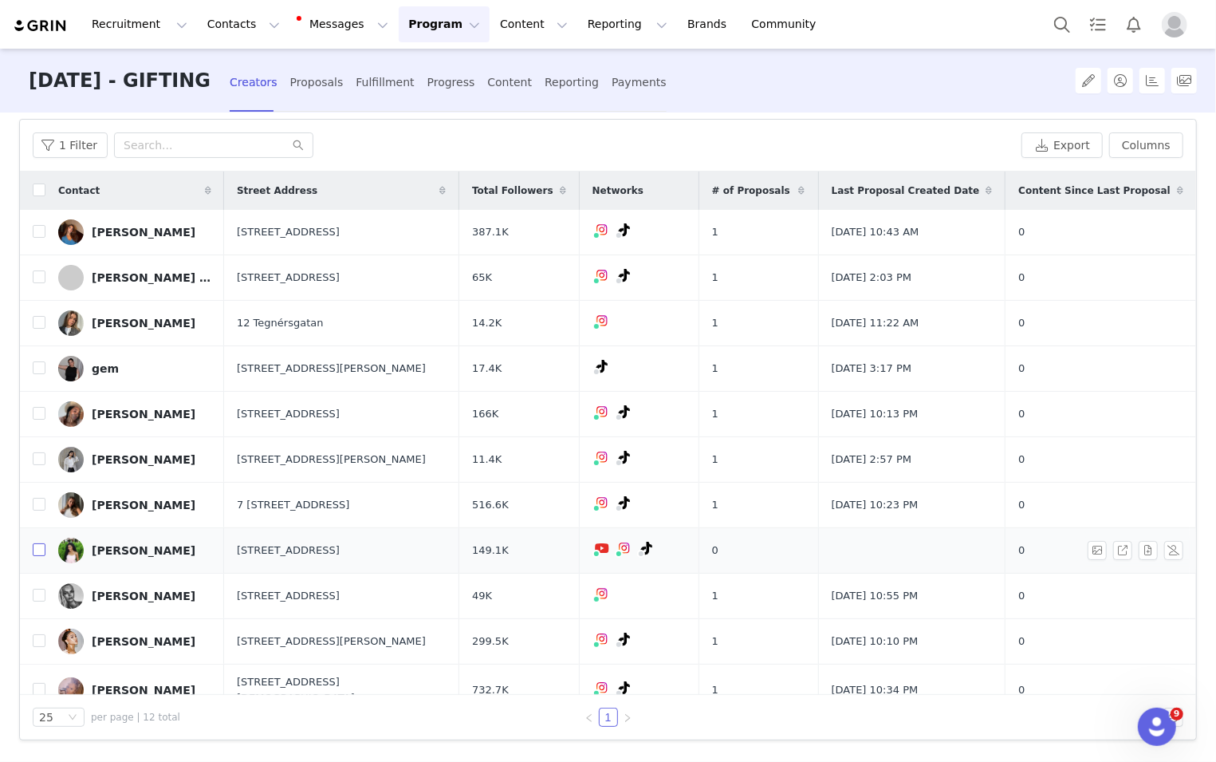
click at [38, 553] on input "checkbox" at bounding box center [39, 549] width 13 height 13
checkbox input "true"
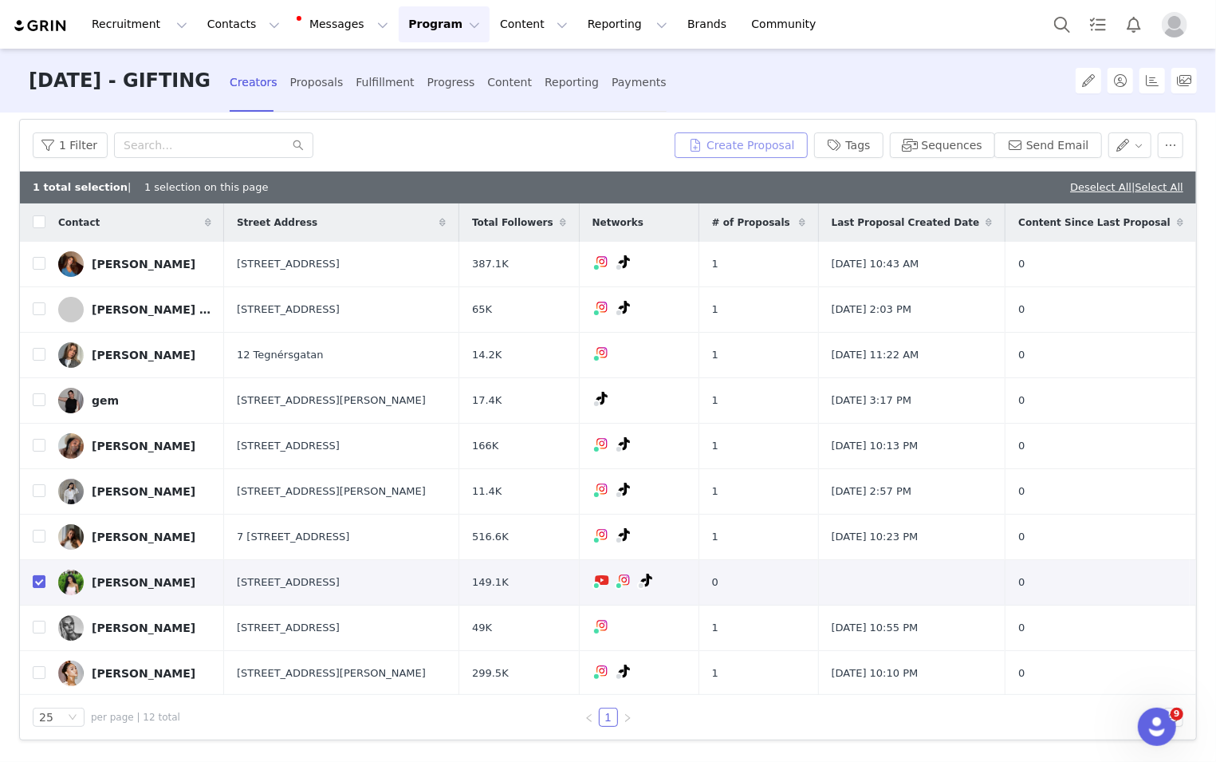
click at [774, 141] on button "Create Proposal" at bounding box center [741, 145] width 132 height 26
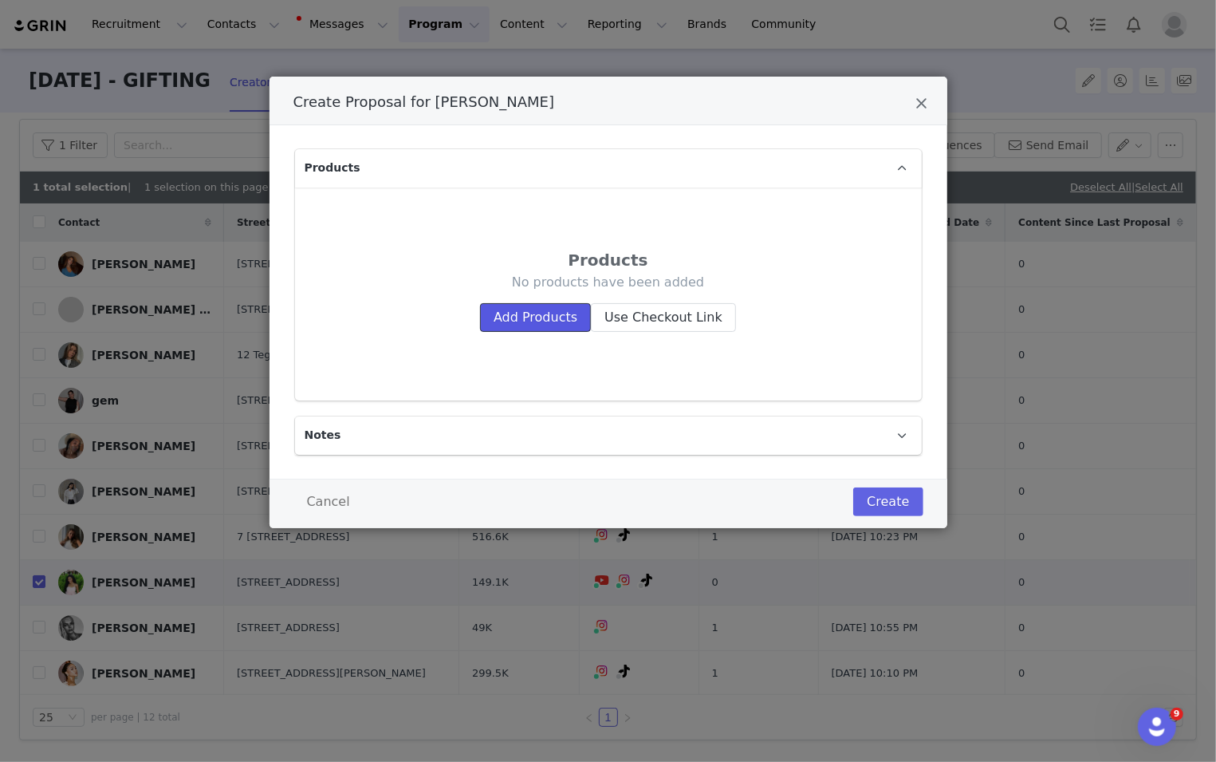
click at [569, 317] on button "Add Products" at bounding box center [535, 317] width 111 height 29
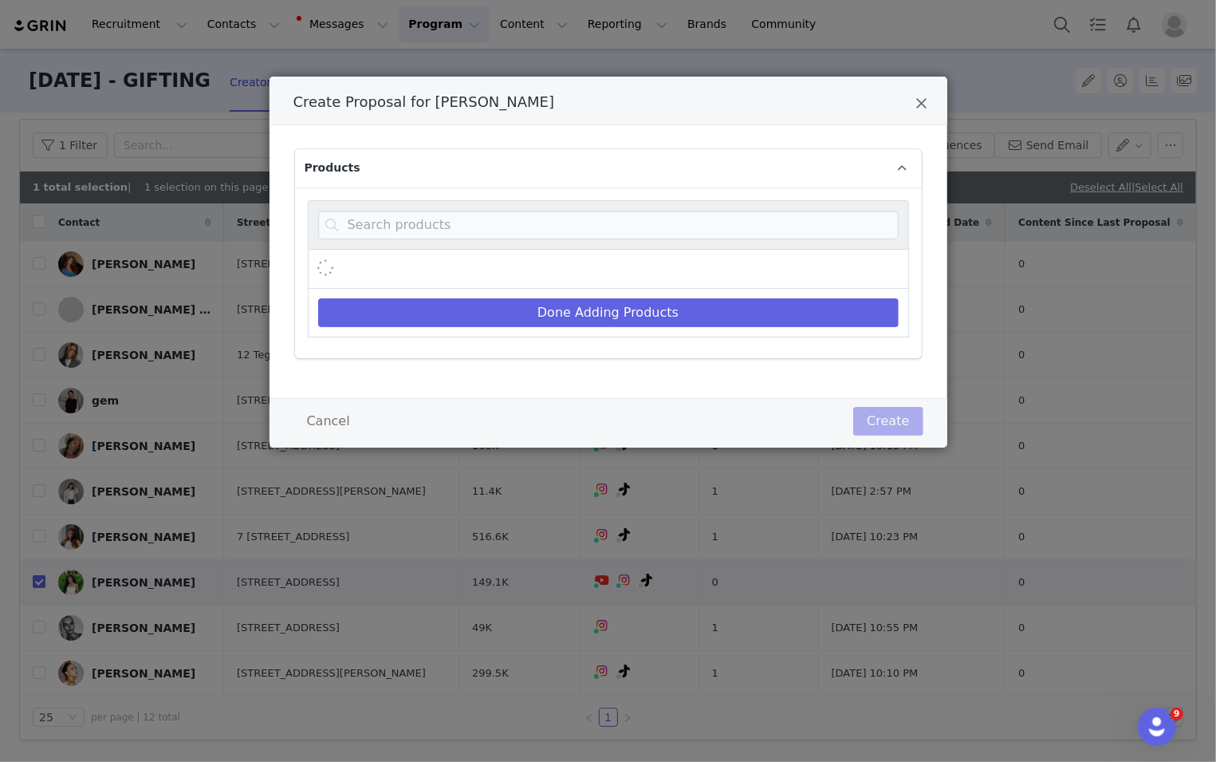
click at [594, 246] on div "Create Proposal for julia bełza" at bounding box center [608, 224] width 601 height 49
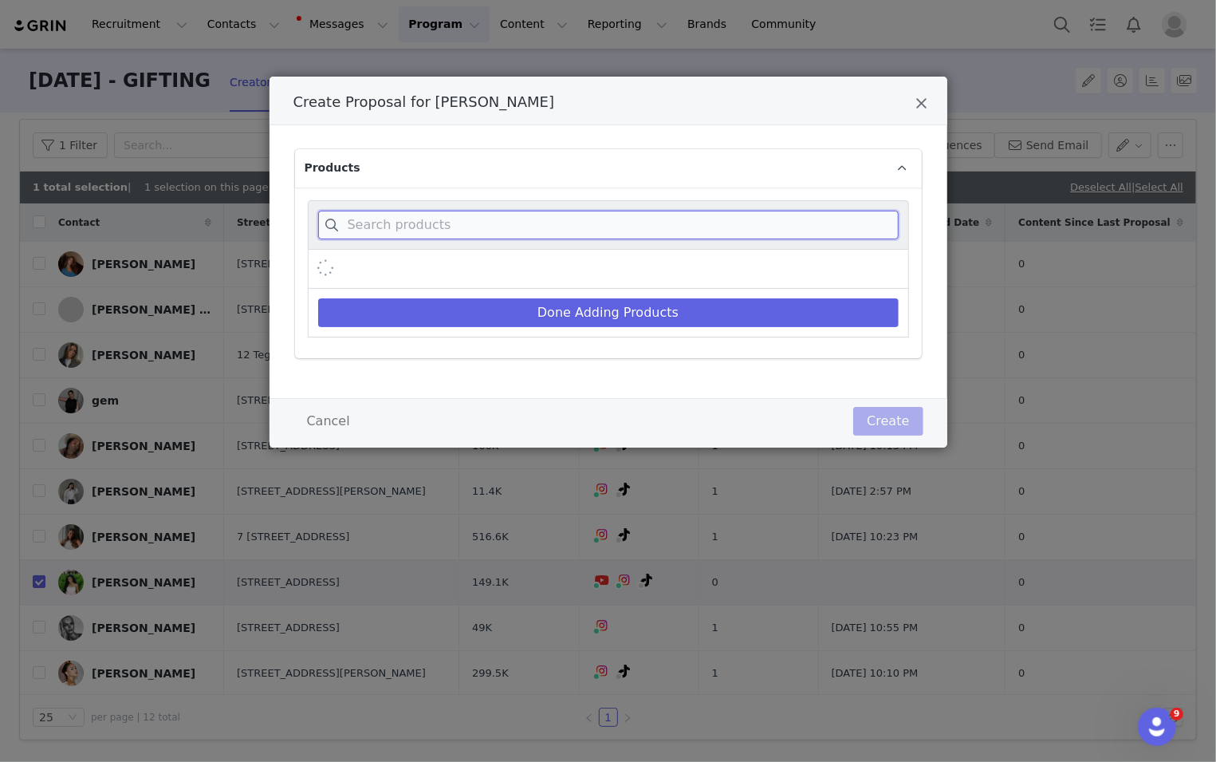
click at [594, 219] on input "Create Proposal for julia bełza" at bounding box center [608, 225] width 581 height 29
paste input "FATIMA SATIN STRAIGHT LEG PANT"
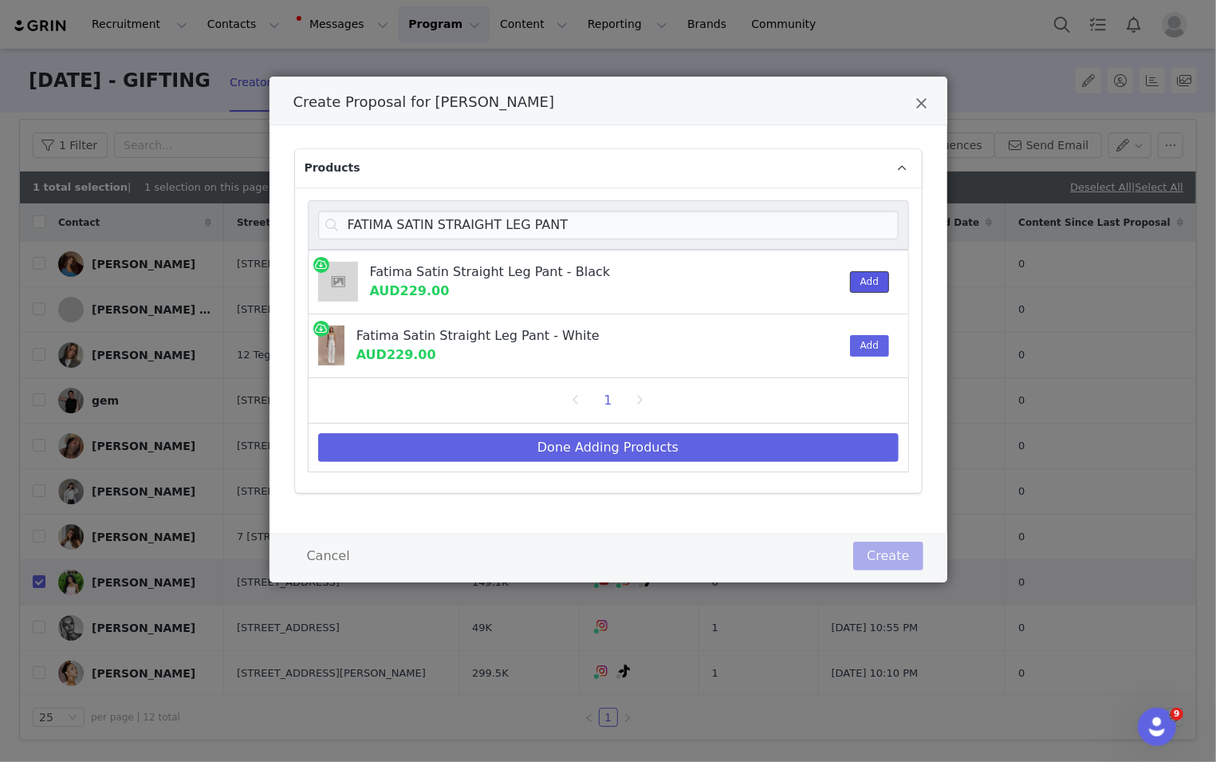
click at [813, 271] on button "Add" at bounding box center [869, 282] width 39 height 22
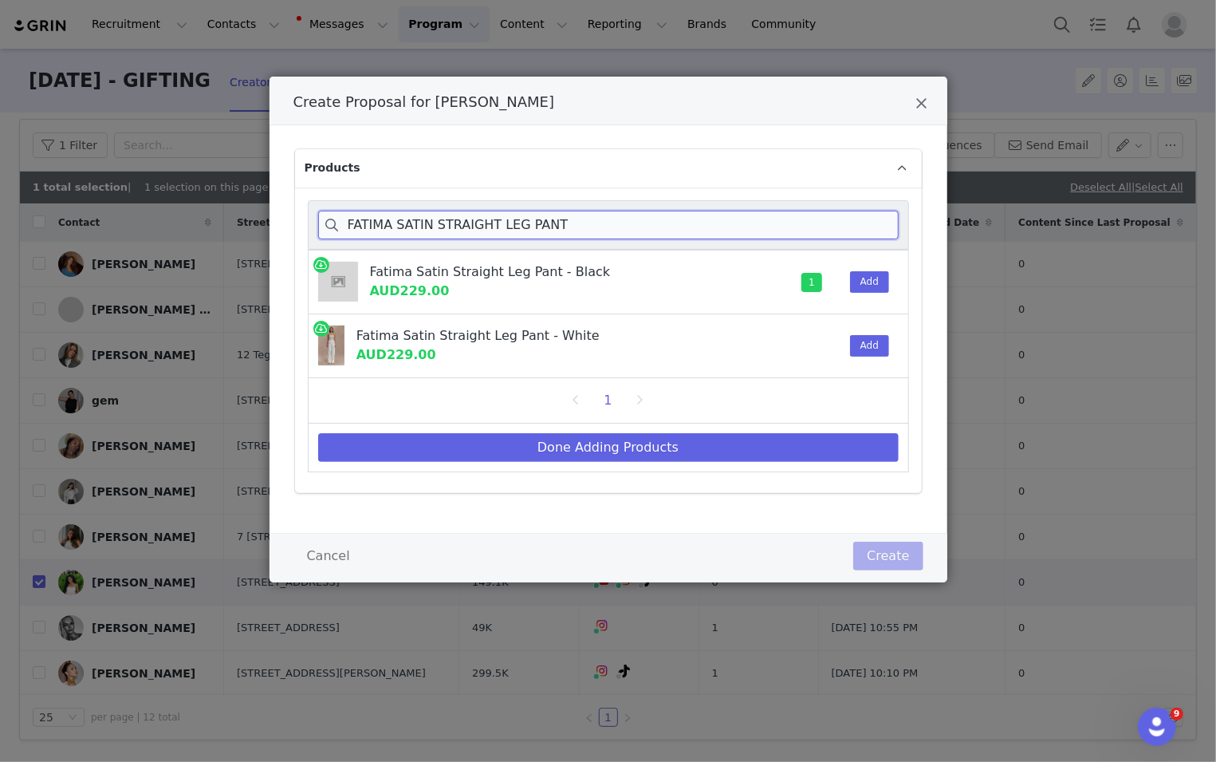
click at [813, 229] on input "FATIMA SATIN STRAIGHT LEG PANT" at bounding box center [608, 225] width 581 height 29
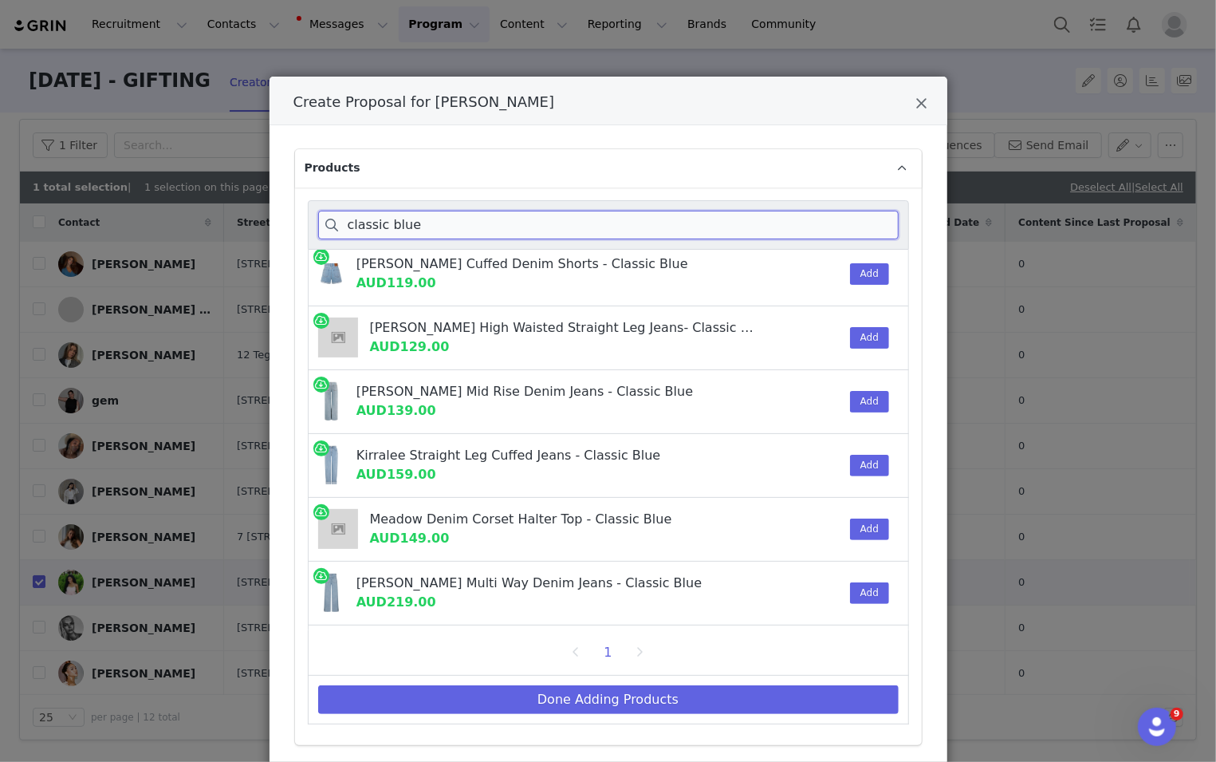
scroll to position [1, 0]
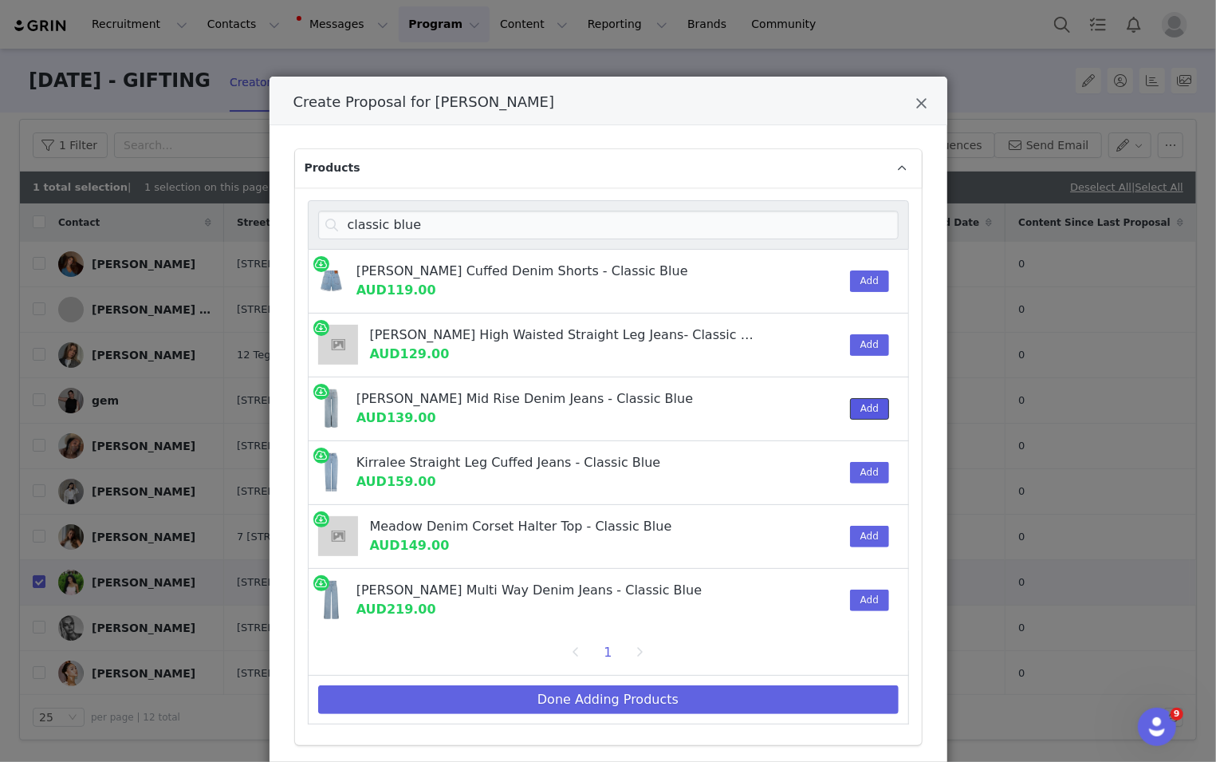
click at [813, 399] on button "Add" at bounding box center [869, 409] width 39 height 22
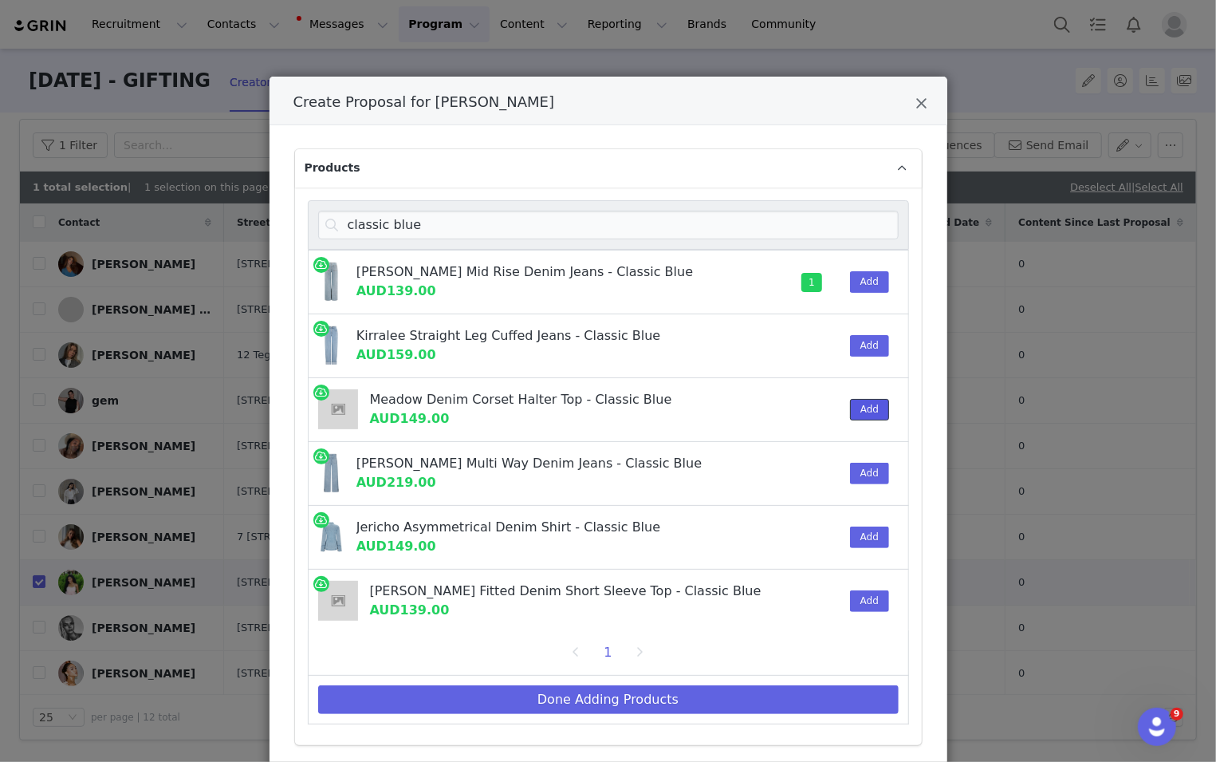
click at [813, 406] on button "Add" at bounding box center [869, 410] width 39 height 22
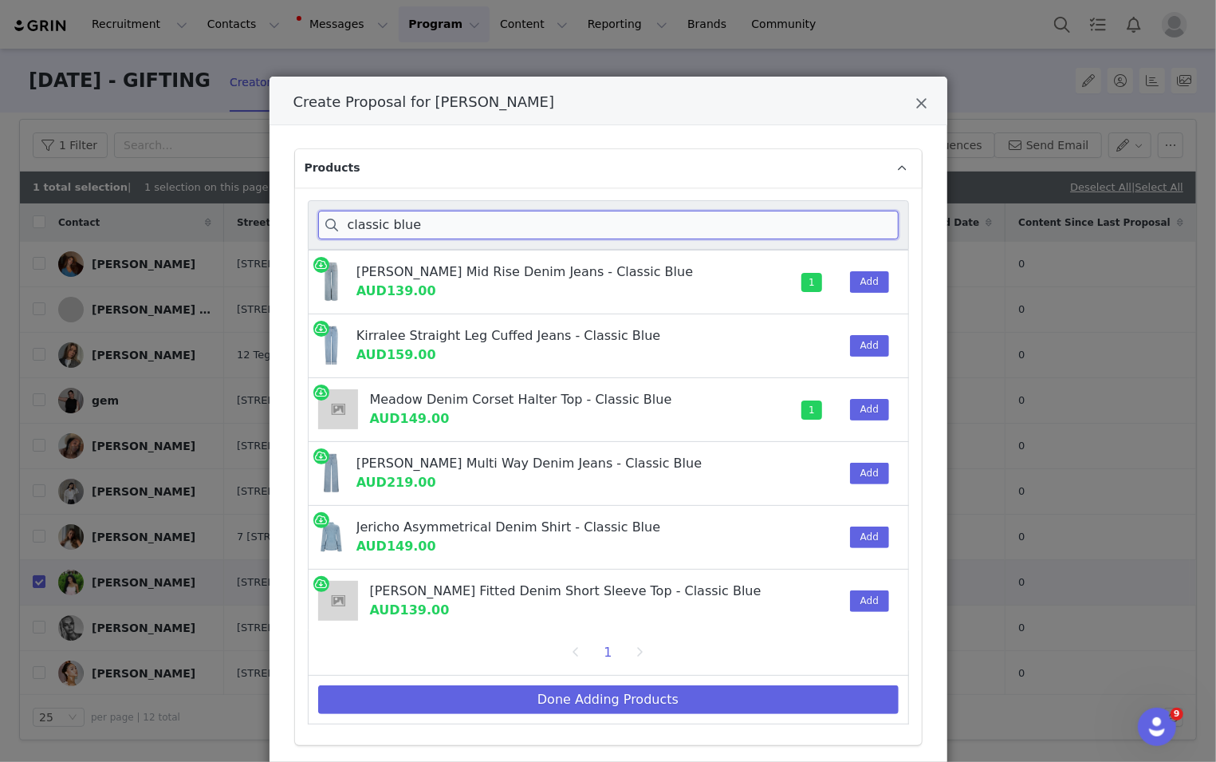
click at [608, 226] on input "classic blue" at bounding box center [608, 225] width 581 height 29
paste input "AUBREE CREPE AND MESH MINI DRESS"
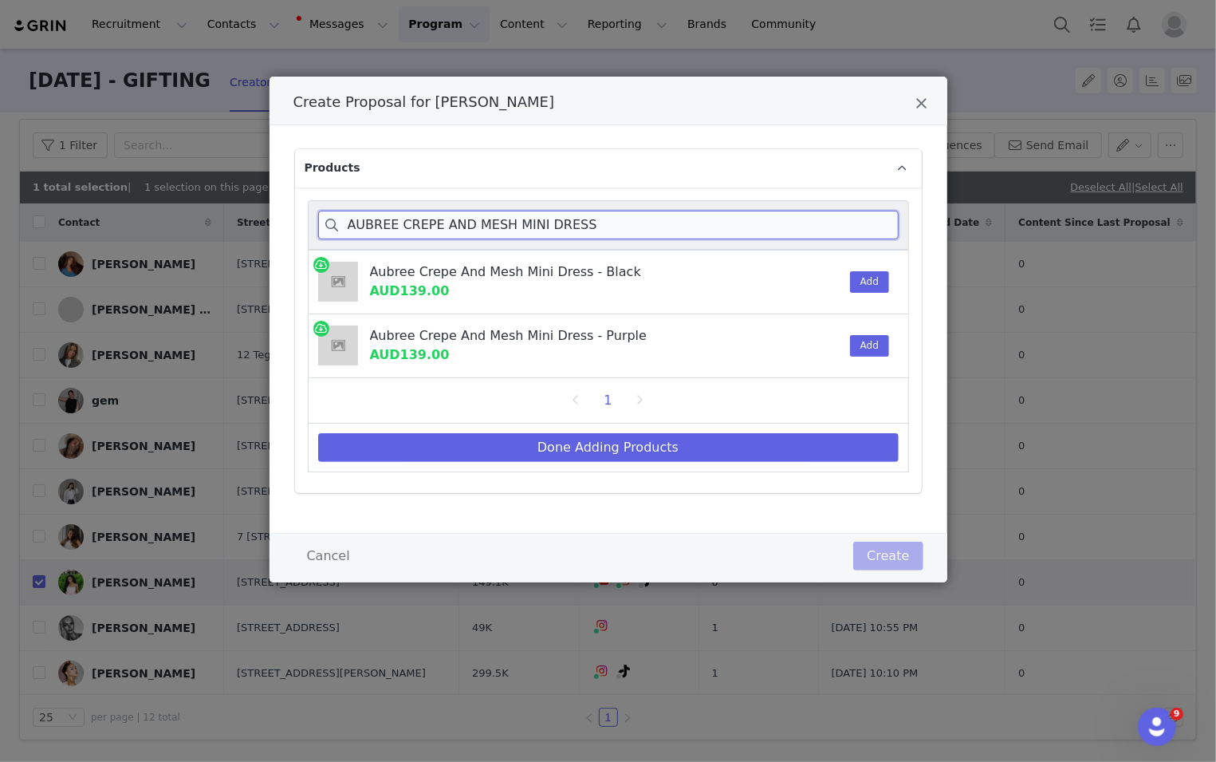
scroll to position [0, 0]
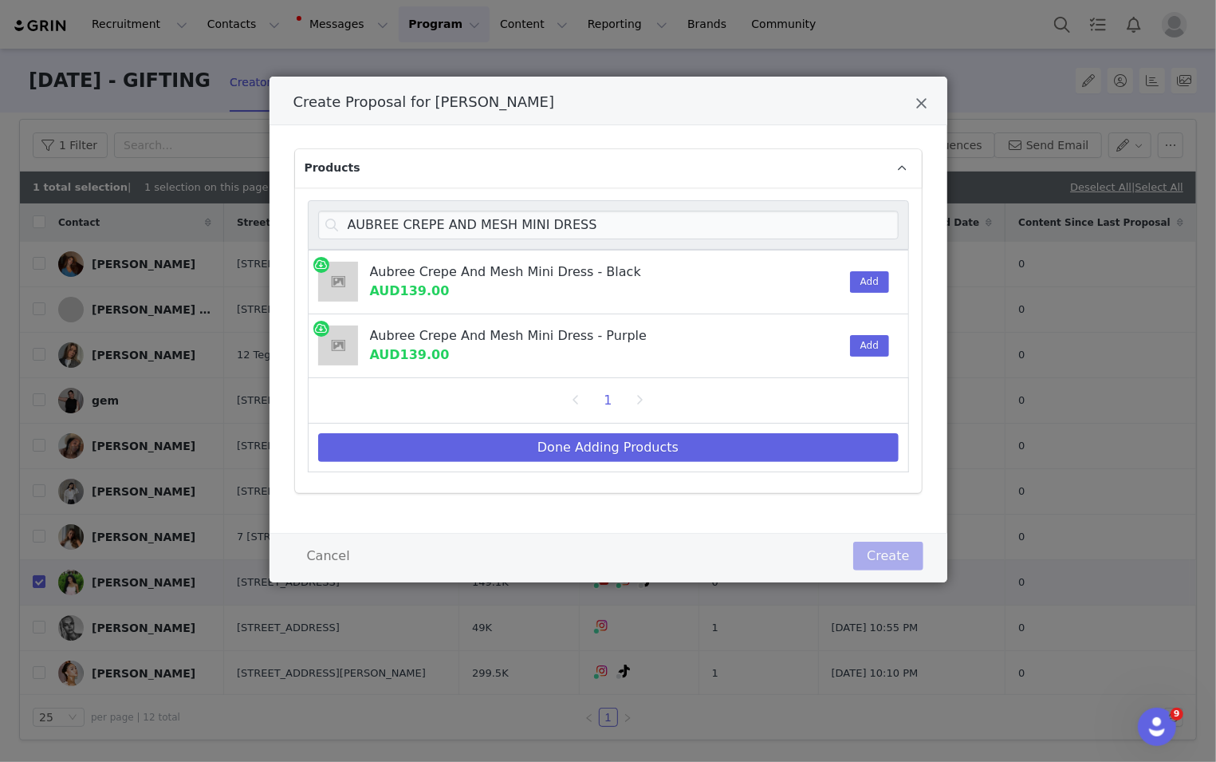
click at [813, 330] on div "Add" at bounding box center [865, 345] width 49 height 63
click at [813, 341] on button "Add" at bounding box center [869, 346] width 39 height 22
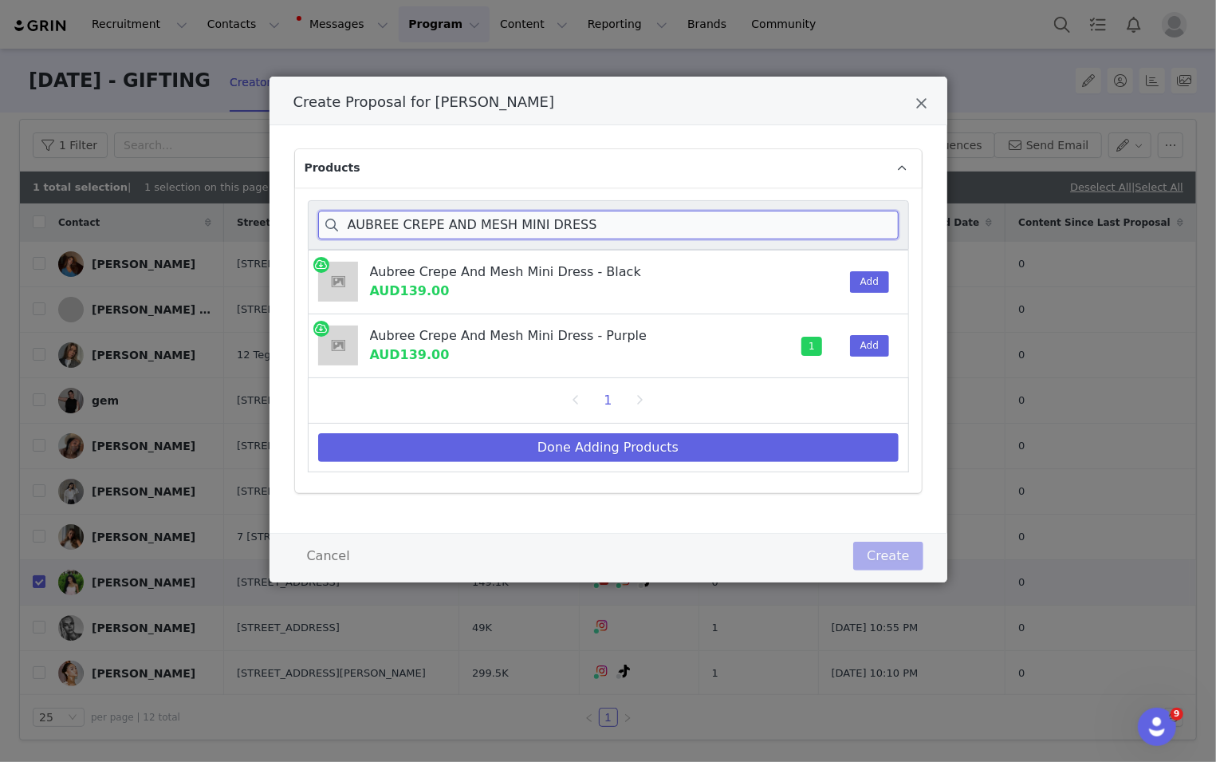
click at [813, 222] on input "AUBREE CREPE AND MESH MINI DRESS" at bounding box center [608, 225] width 581 height 29
click at [630, 219] on input "AUBREE CREPE AND MESH MINI DRESS" at bounding box center [608, 225] width 581 height 29
paste input "MAHOGANY"
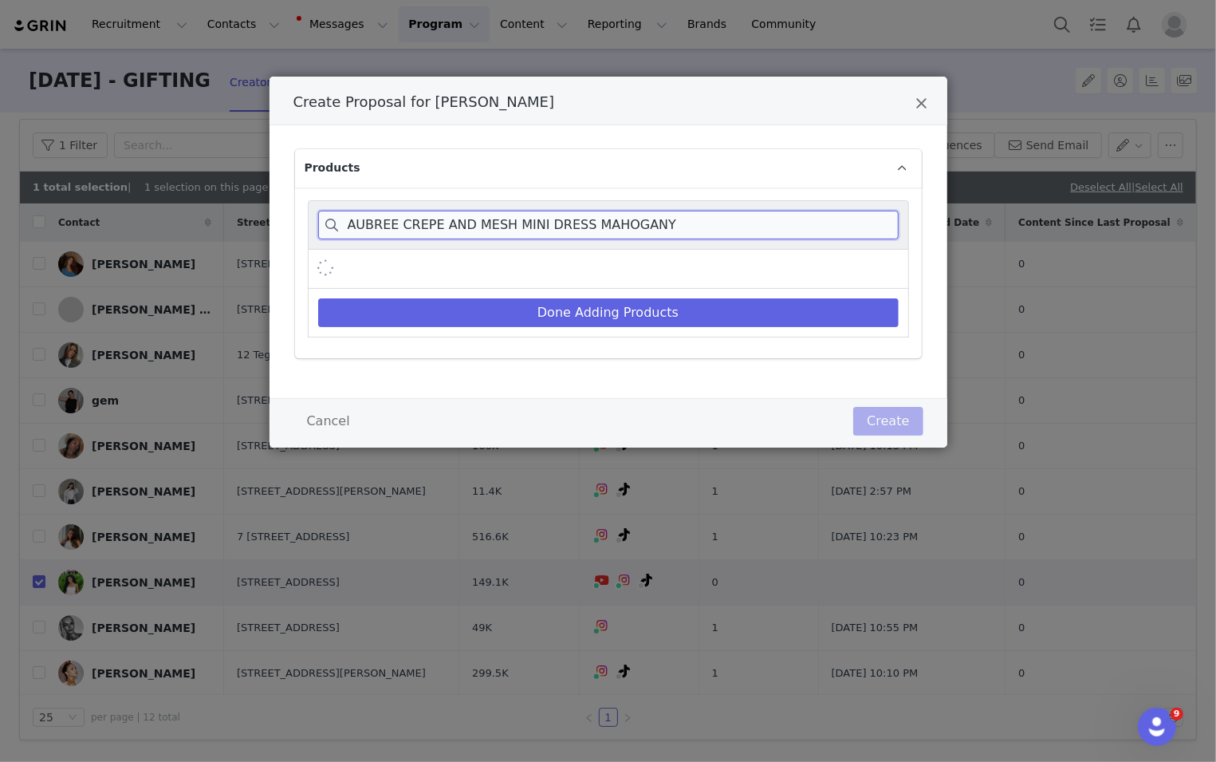
paste input "Create Proposal for julia bełza"
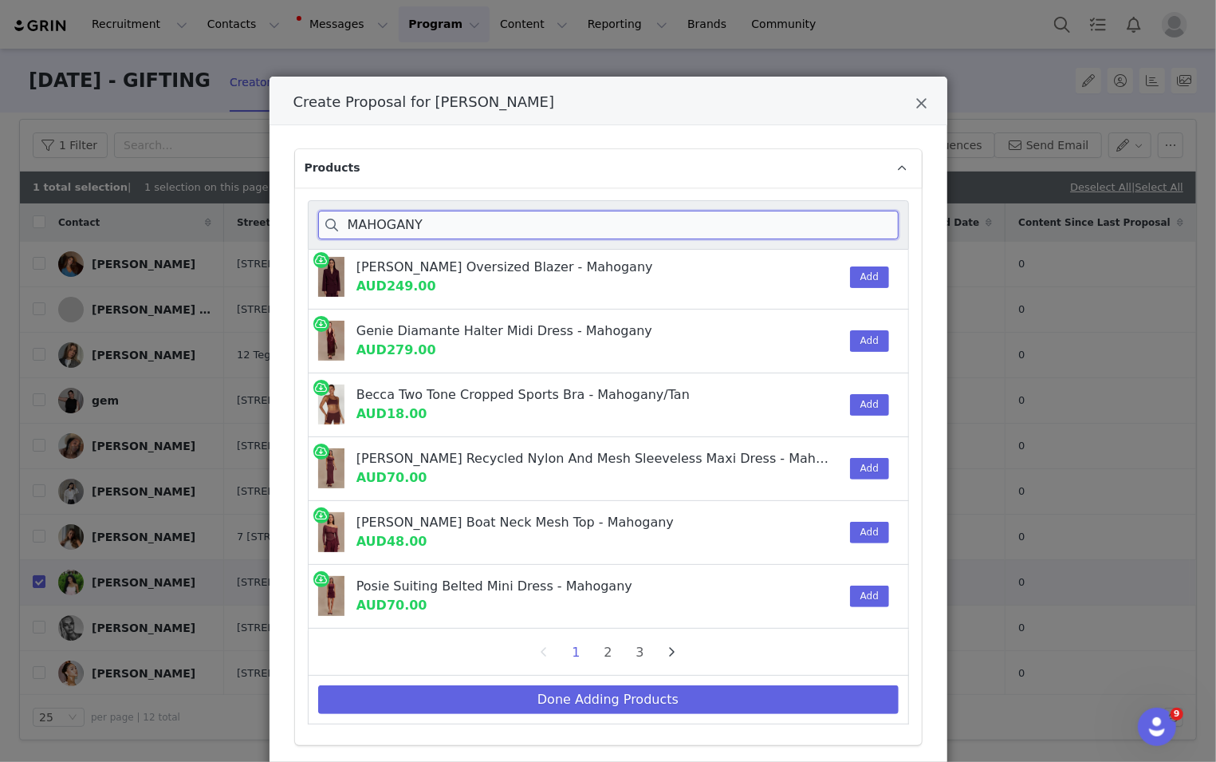
scroll to position [1030, 0]
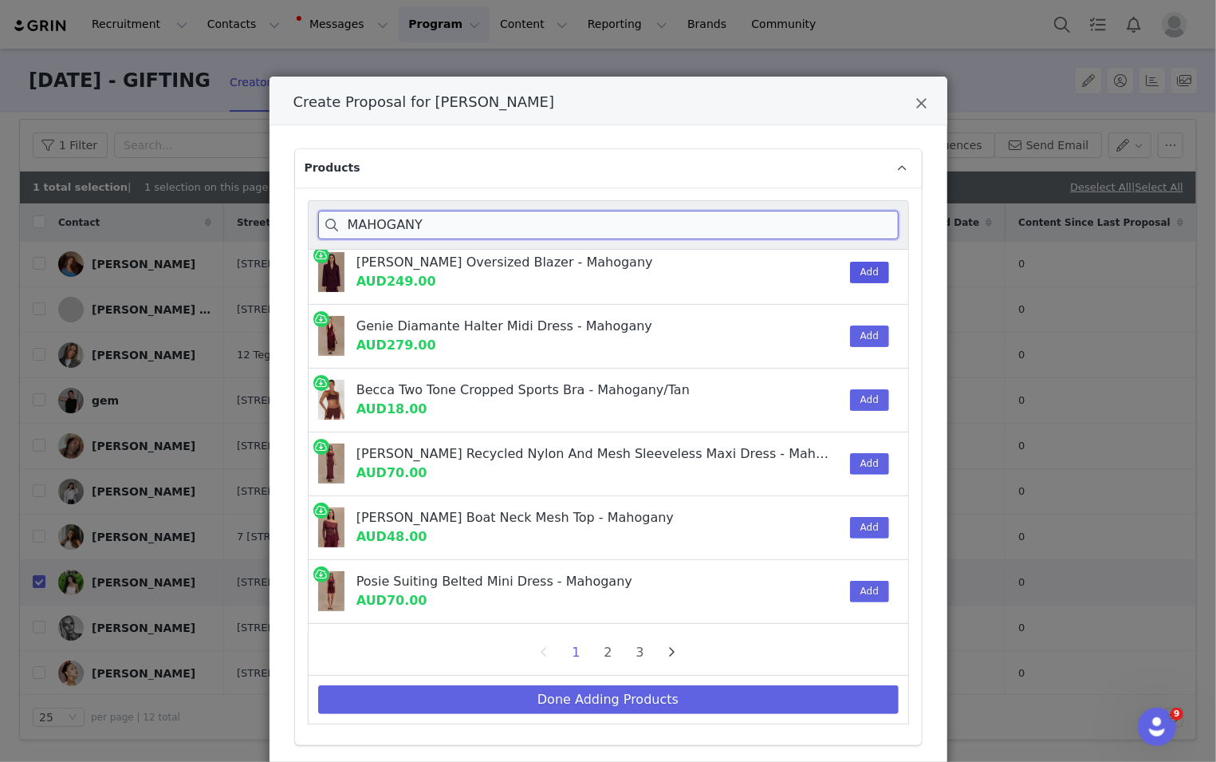
type input "MAHOGANY"
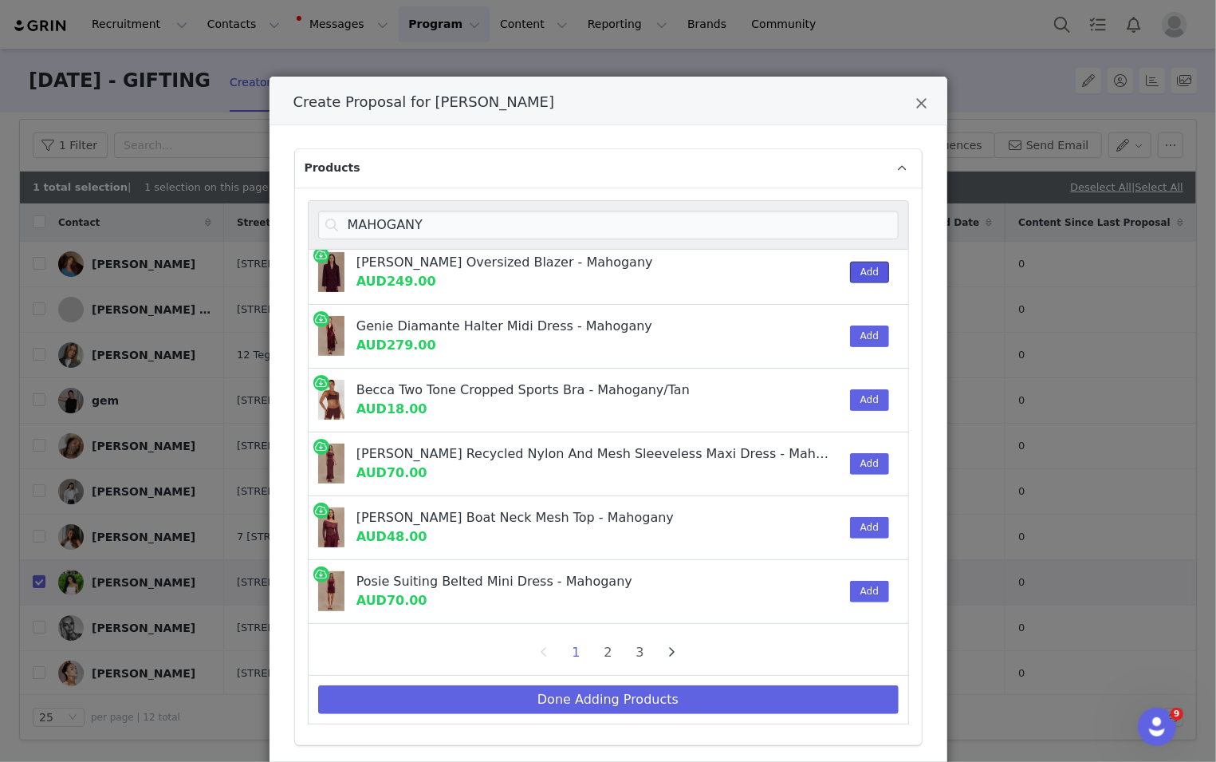
click at [813, 274] on button "Add" at bounding box center [869, 273] width 39 height 22
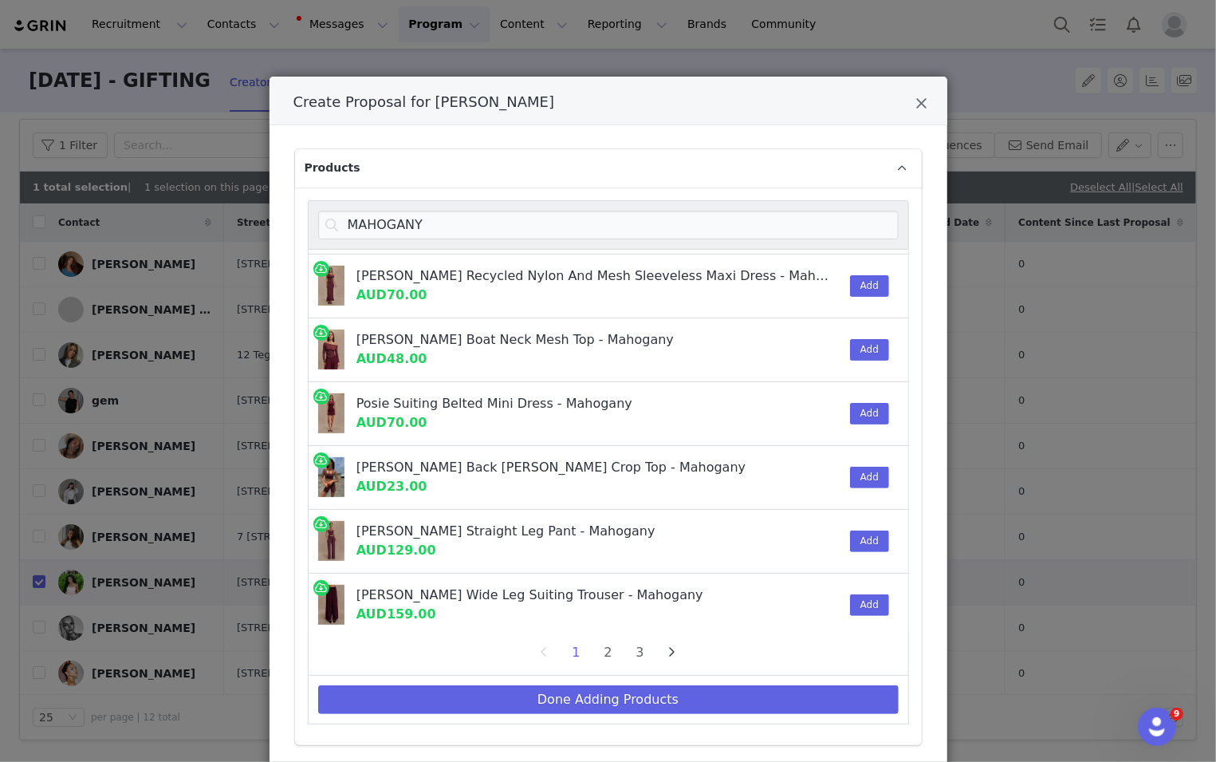
scroll to position [1207, 0]
click at [813, 597] on button "Add" at bounding box center [869, 606] width 39 height 22
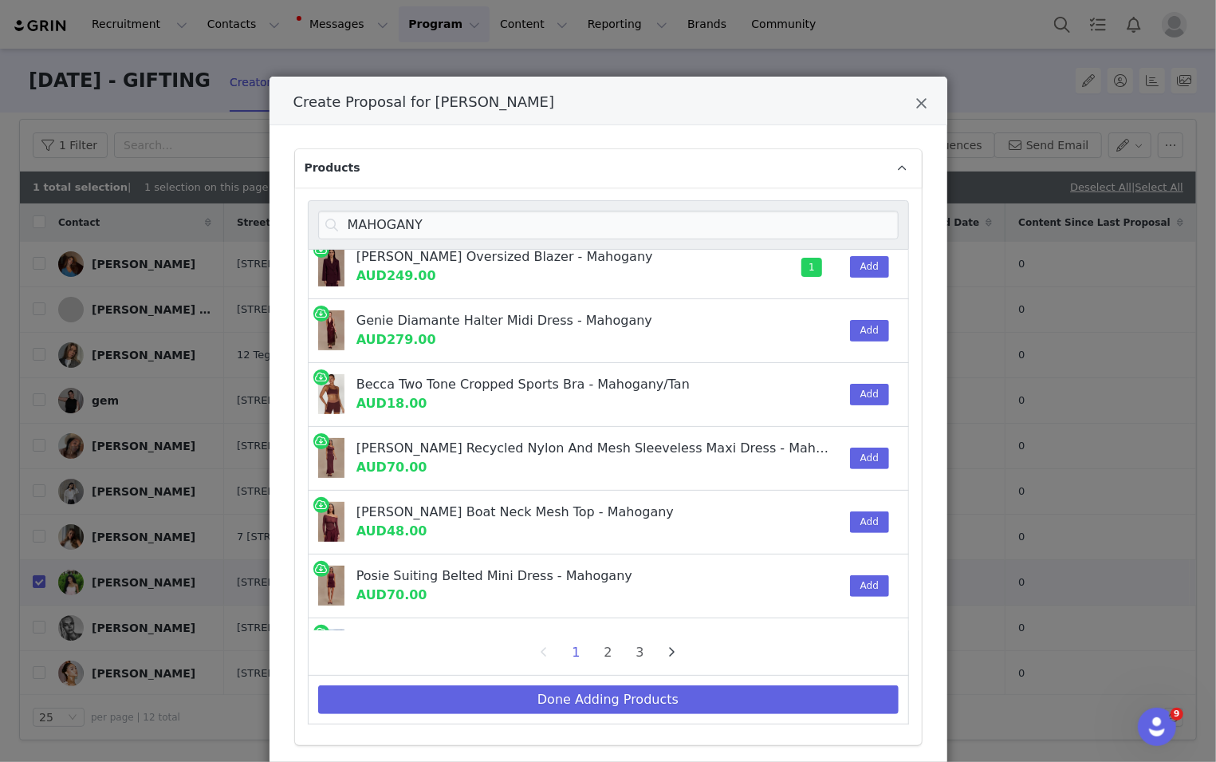
scroll to position [1022, 0]
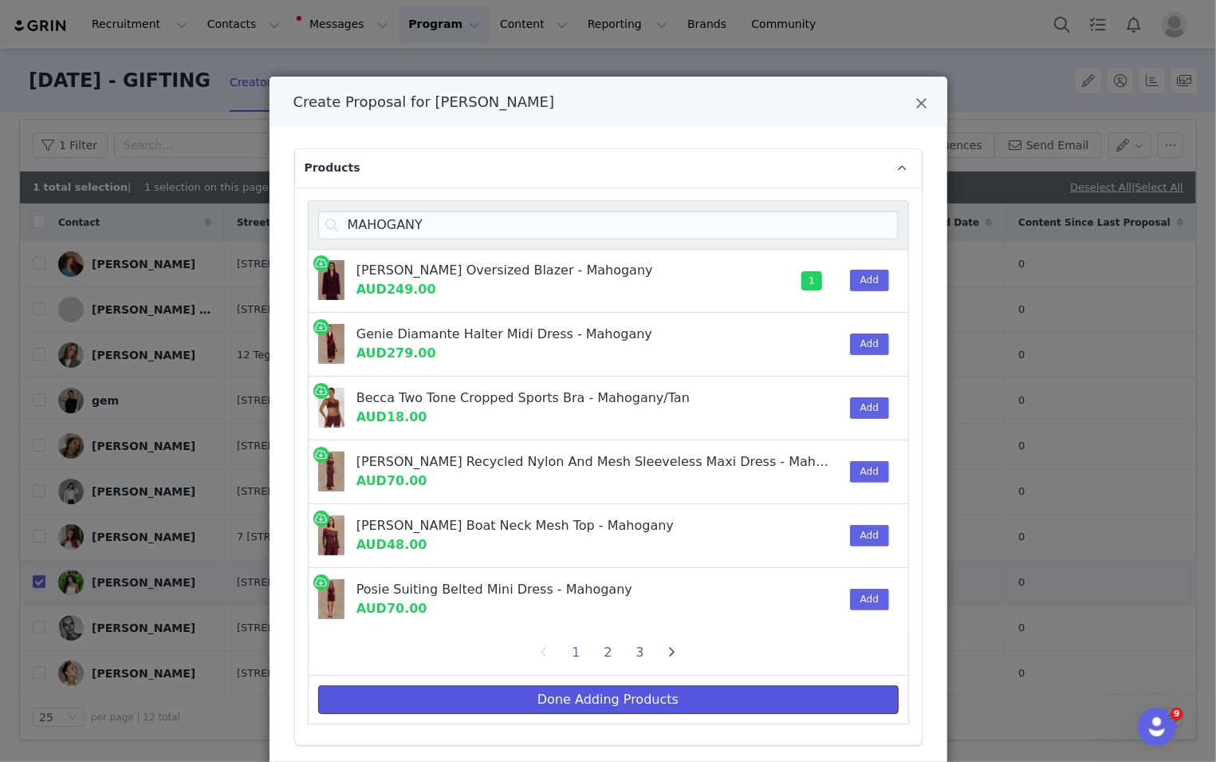
click at [768, 685] on button "Done Adding Products" at bounding box center [608, 699] width 581 height 29
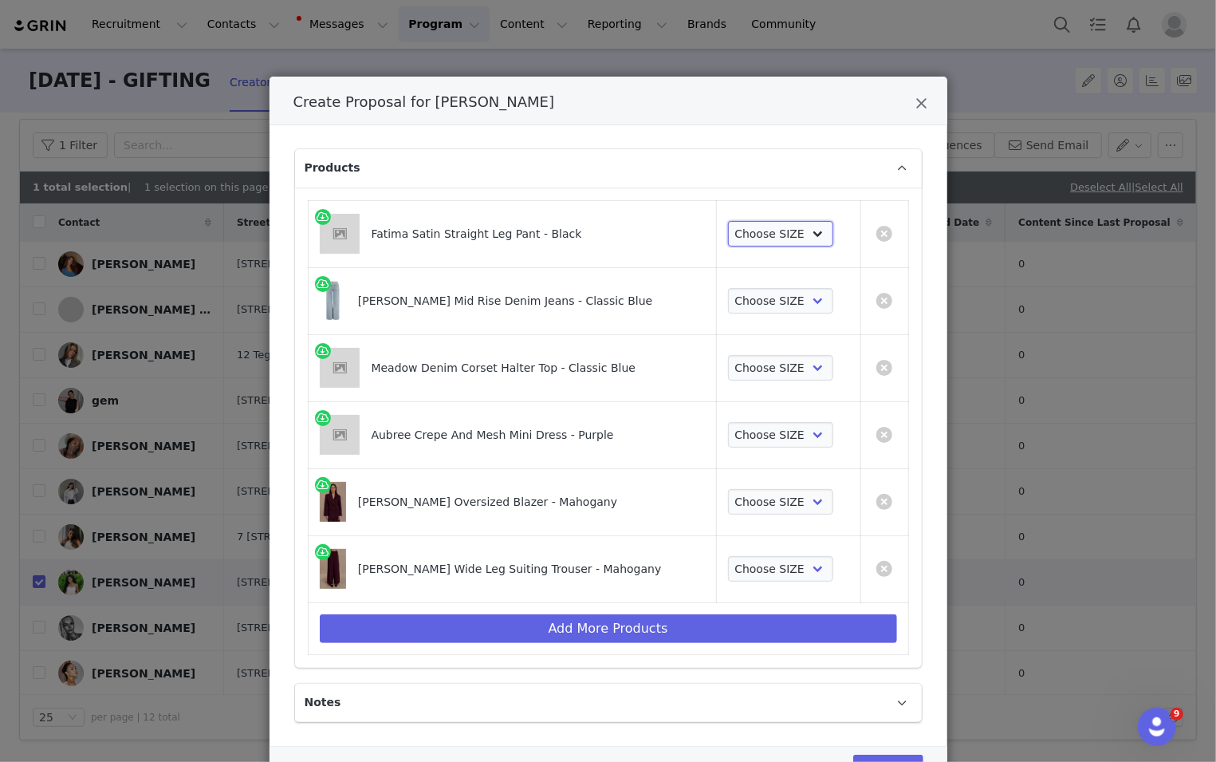
click at [793, 224] on select "Choose SIZE XXS XS S M L XL XXL 3XL" at bounding box center [781, 234] width 106 height 26
select select "27694254"
click at [728, 221] on select "Choose SIZE XXS XS S M L XL XXL 3XL" at bounding box center [781, 234] width 106 height 26
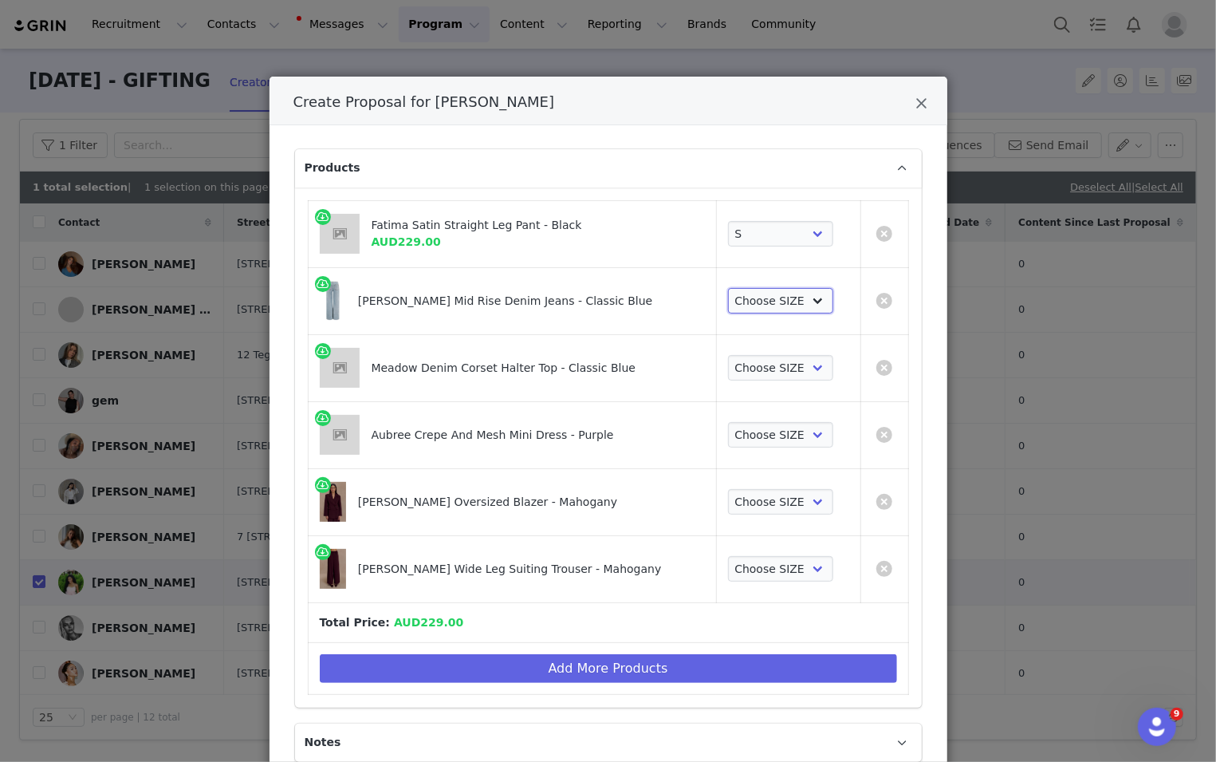
click at [774, 302] on select "Choose SIZE 22 23 24 25 26 27 28 29 30 31 32 33 34 35 36" at bounding box center [781, 301] width 106 height 26
select select "27799005"
click at [728, 288] on select "Choose SIZE 22 23 24 25 26 27 28 29 30 31 32 33 34 35 36" at bounding box center [781, 301] width 106 height 26
click at [771, 364] on select "Choose SIZE XXS XS S M L XL XXL 3XL" at bounding box center [781, 368] width 106 height 26
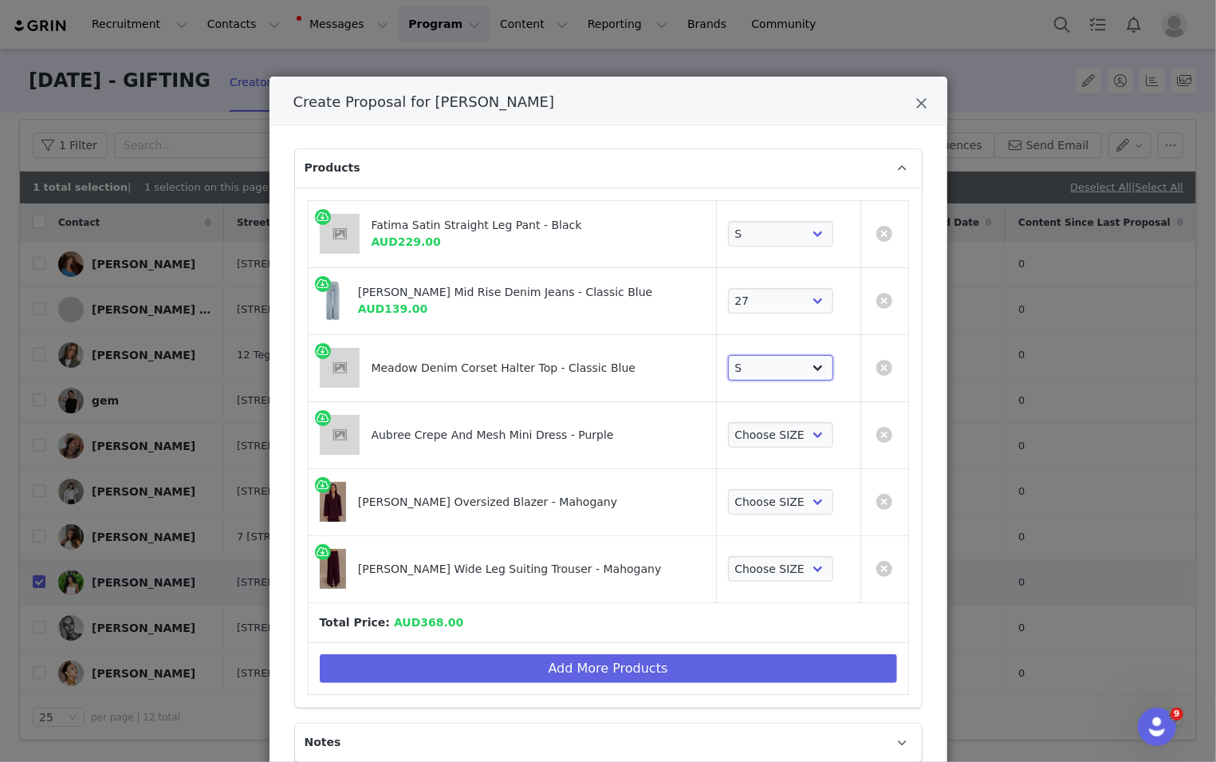
click at [728, 355] on select "Choose SIZE XXS XS S M L XL XXL 3XL" at bounding box center [781, 368] width 106 height 26
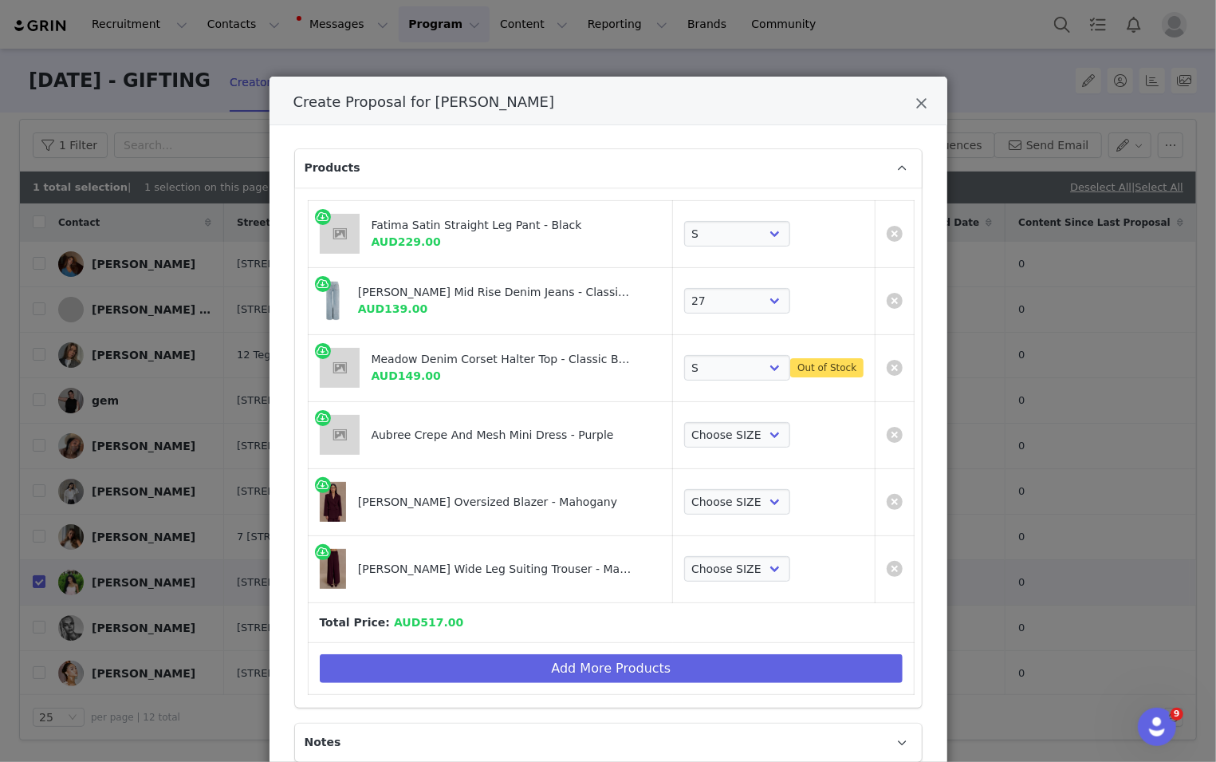
click at [772, 440] on div "Choose SIZE XXS XS S M L XL XXL 3XL" at bounding box center [773, 435] width 179 height 26
click at [726, 371] on select "Choose SIZE XXS XS S M L XL XXL 3XL" at bounding box center [737, 368] width 106 height 26
select select "27861658"
click at [684, 355] on select "Choose SIZE XXS XS S M L XL XXL 3XL" at bounding box center [737, 368] width 106 height 26
click at [724, 423] on select "Choose SIZE XXS XS S M L XL XXL 3XL" at bounding box center [737, 435] width 106 height 26
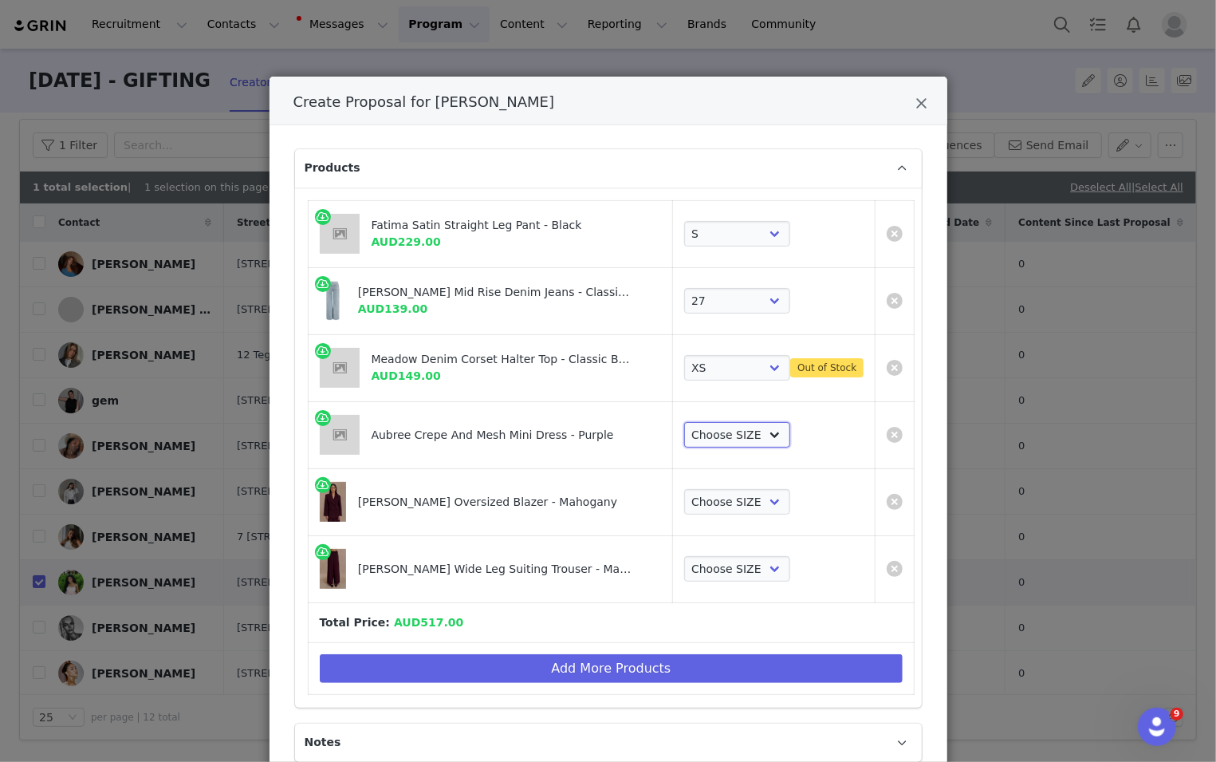
select select "27694151"
click at [684, 422] on select "Choose SIZE XXS XS S M L XL XXL 3XL" at bounding box center [737, 435] width 106 height 26
click at [720, 435] on select "Choose SIZE XXS XS S M L XL XXL 3XL" at bounding box center [737, 435] width 106 height 26
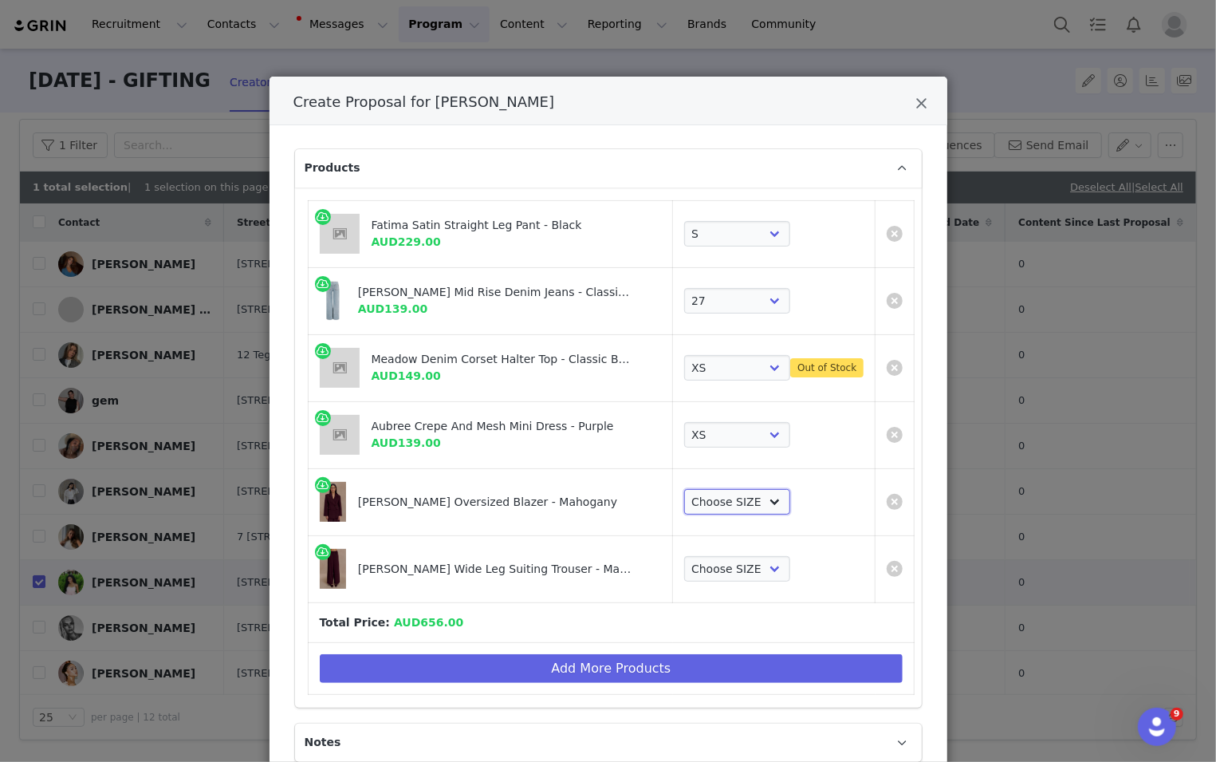
click at [723, 501] on select "Choose SIZE XXS XS S M L XL XXL 3XL" at bounding box center [737, 502] width 106 height 26
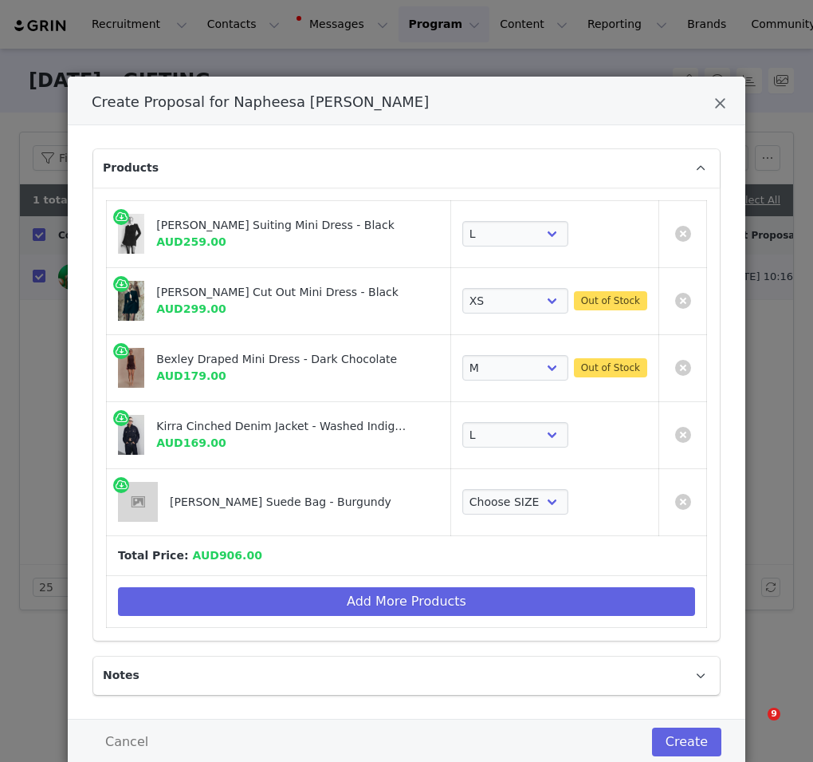
select select "27694041"
select select "27695691"
select select "27127667"
select select "27127940"
